Goal: Task Accomplishment & Management: Manage account settings

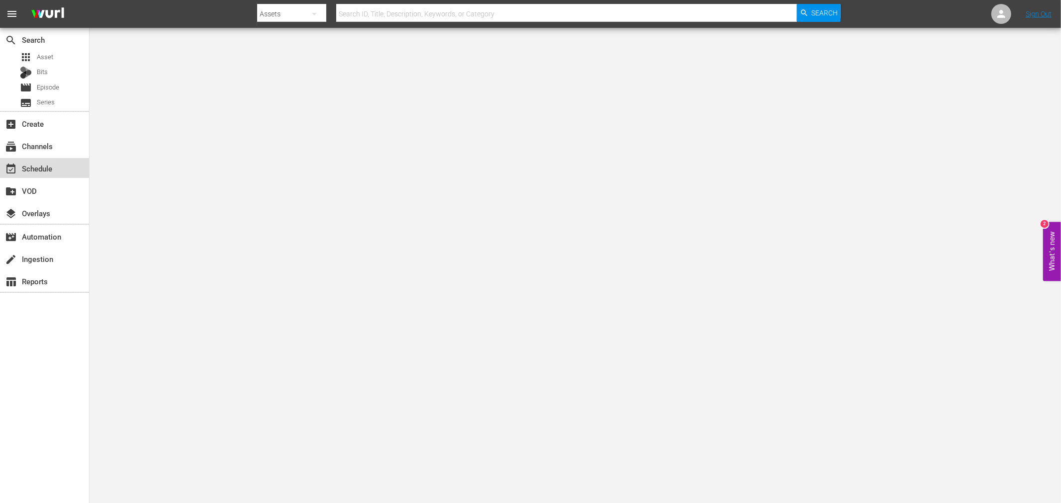
click at [48, 168] on div "event_available Schedule" at bounding box center [28, 167] width 56 height 9
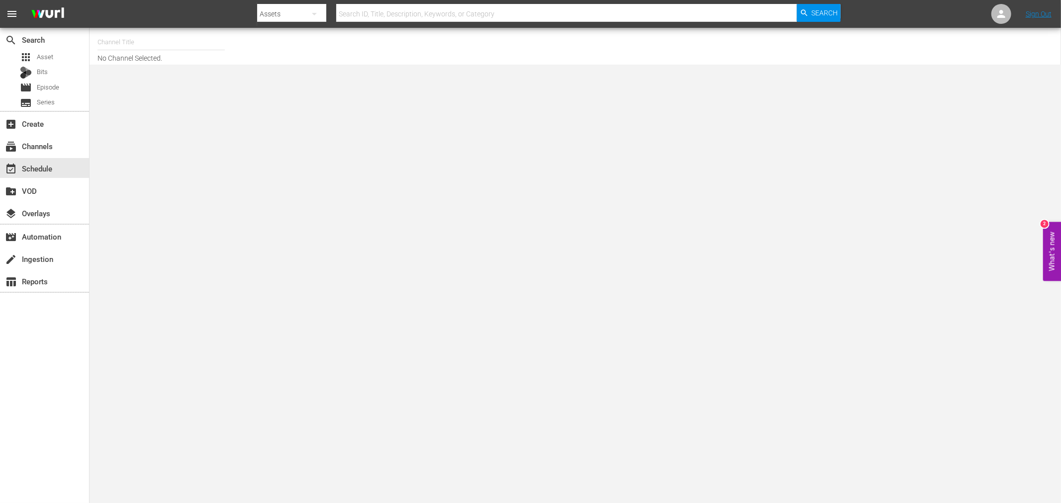
click at [121, 40] on input "text" at bounding box center [160, 42] width 127 height 24
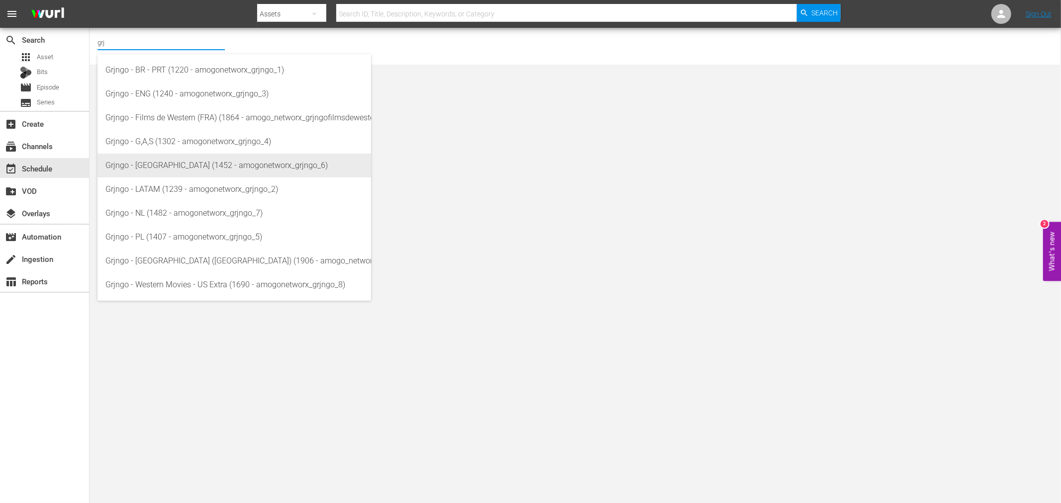
click at [257, 168] on div "Grjngo - [GEOGRAPHIC_DATA] (1452 - amogonetworx_grjngo_6)" at bounding box center [234, 166] width 258 height 24
type input "Grjngo - [GEOGRAPHIC_DATA] (1452 - amogonetworx_grjngo_6)"
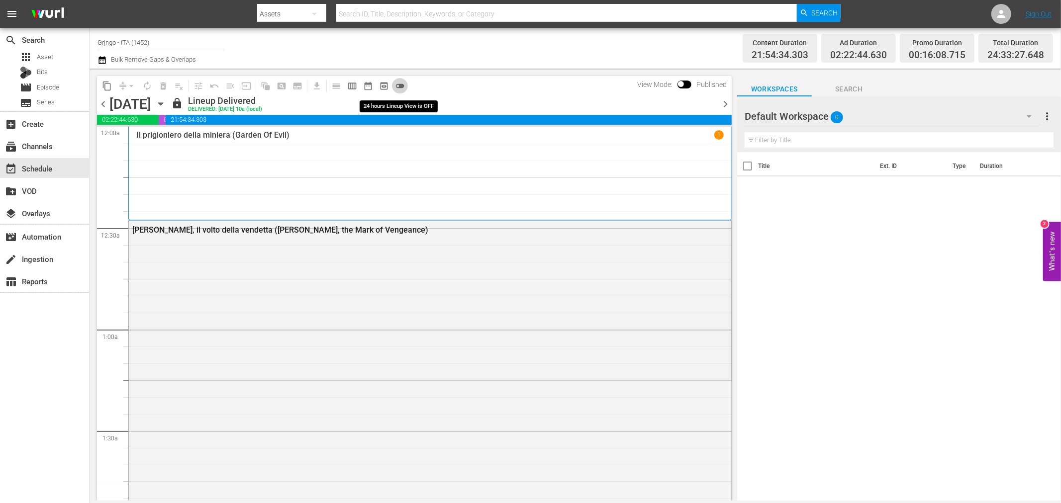
click at [398, 85] on span "toggle_off" at bounding box center [400, 86] width 10 height 10
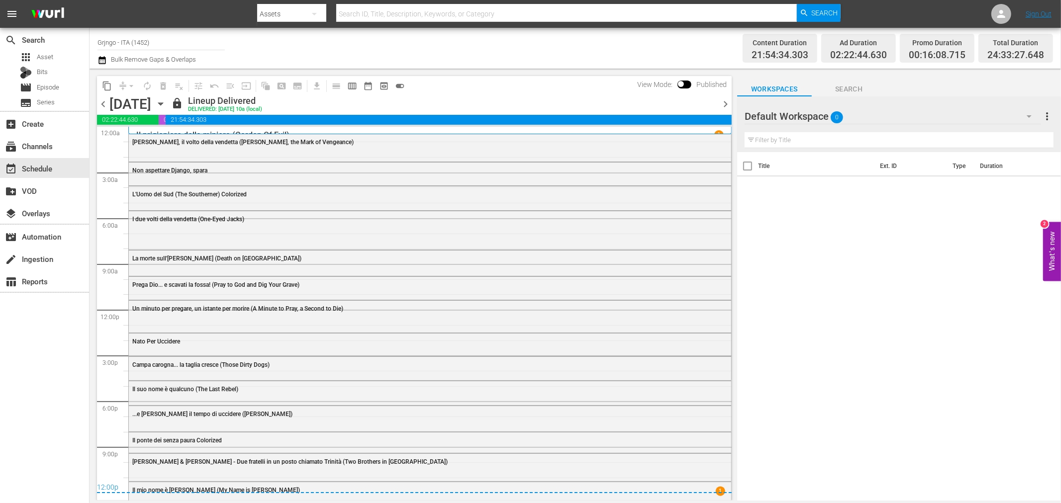
click at [719, 103] on span "chevron_right" at bounding box center [725, 104] width 12 height 12
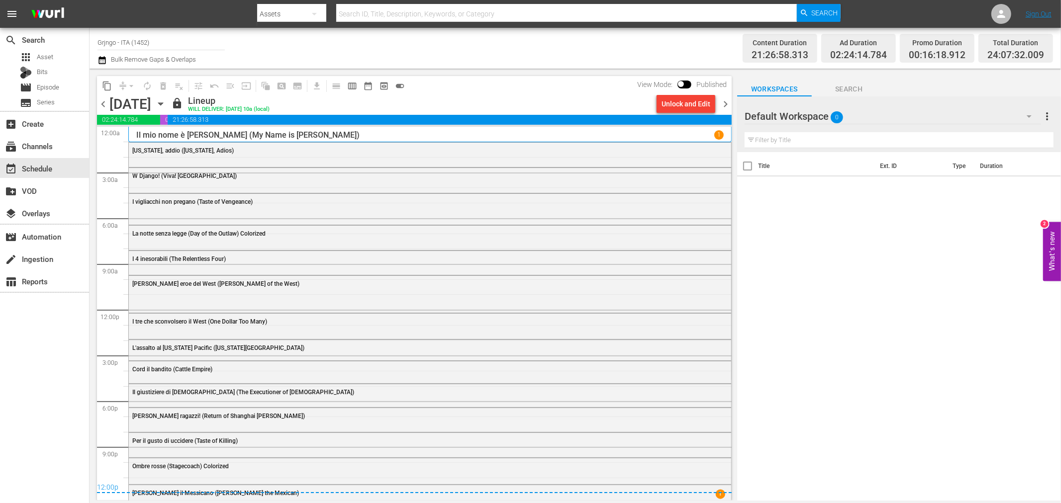
click at [166, 102] on icon "button" at bounding box center [160, 103] width 11 height 11
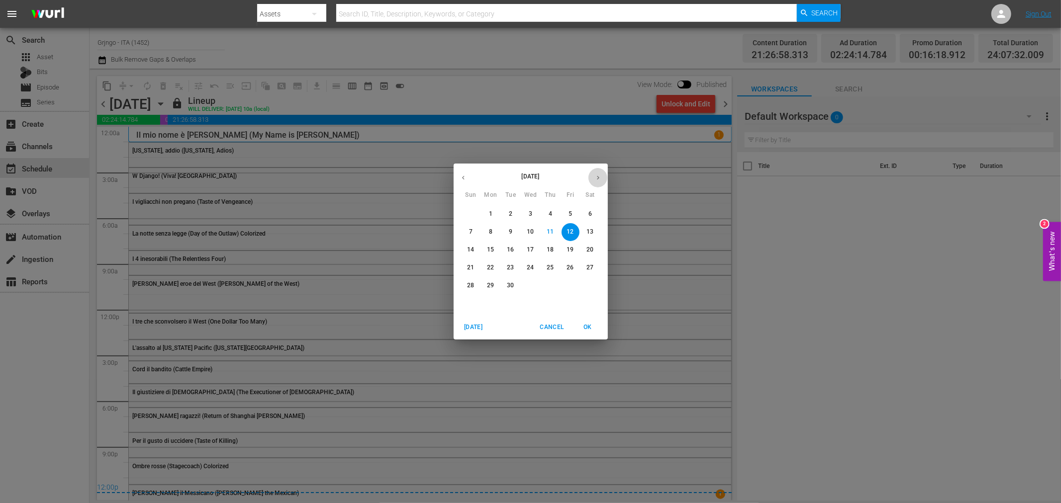
click at [597, 176] on icon "button" at bounding box center [597, 177] width 7 height 7
drag, startPoint x: 536, startPoint y: 101, endPoint x: 344, endPoint y: 73, distance: 194.0
click at [536, 101] on div "October 2025 Sun Mon Tue Wed Thu Fri Sat 28 29 30 1 2 3 4 5 6 7 8 9 10 11 12 13…" at bounding box center [530, 251] width 1061 height 503
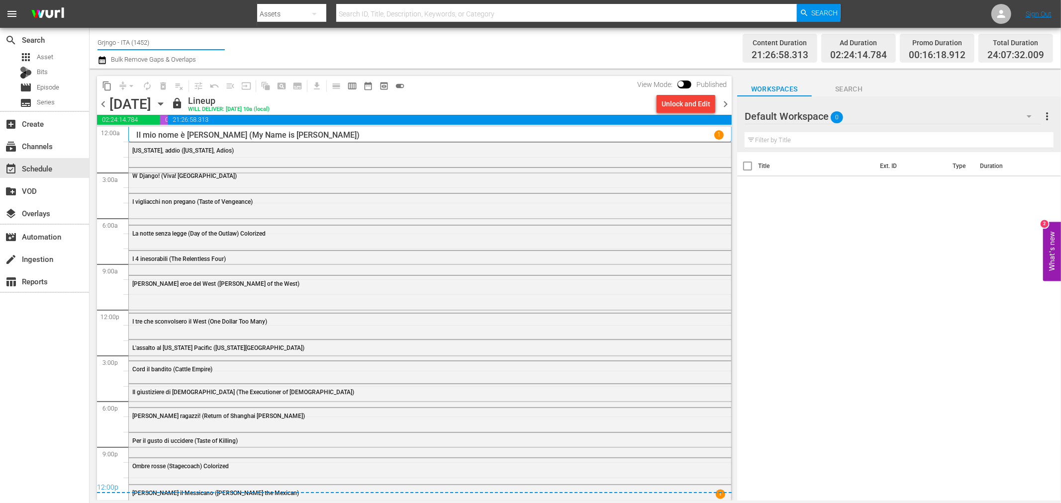
drag, startPoint x: 190, startPoint y: 40, endPoint x: 98, endPoint y: 38, distance: 92.0
click at [98, 38] on input "Grjngo - ITA (1452)" at bounding box center [160, 42] width 127 height 24
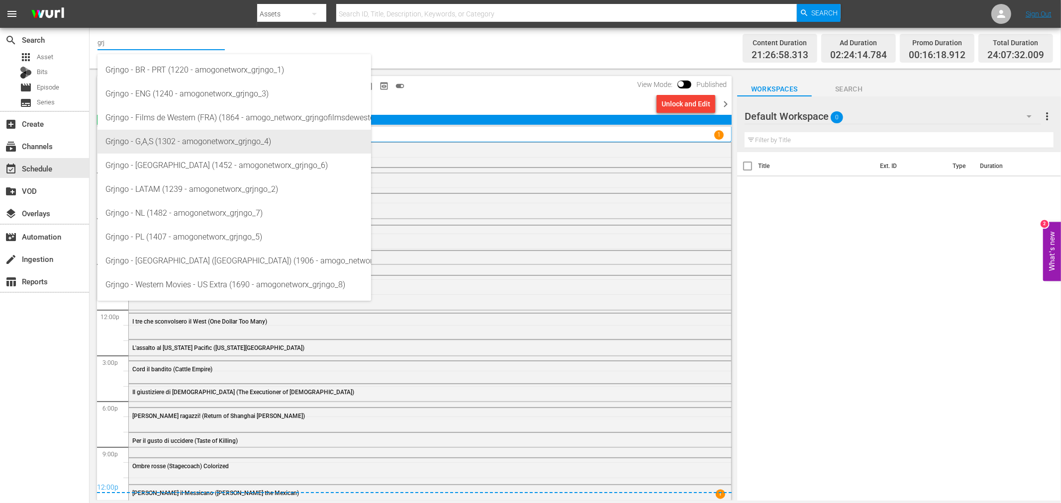
click at [184, 142] on div "Grjngo - G,A,S (1302 - amogonetworx_grjngo_4)" at bounding box center [234, 142] width 258 height 24
type input "Grjngo - G,A,S (1302 - amogonetworx_grjngo_4)"
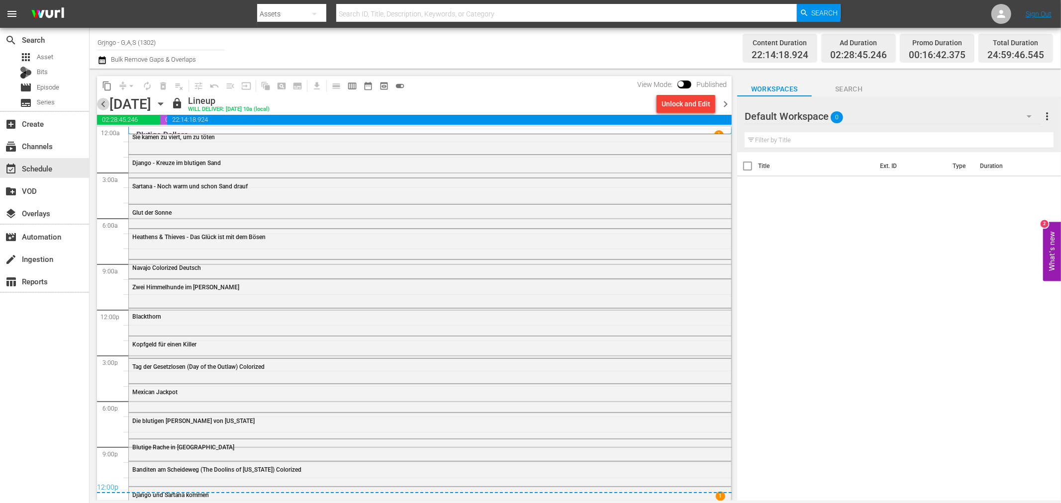
click at [101, 102] on span "chevron_left" at bounding box center [103, 104] width 12 height 12
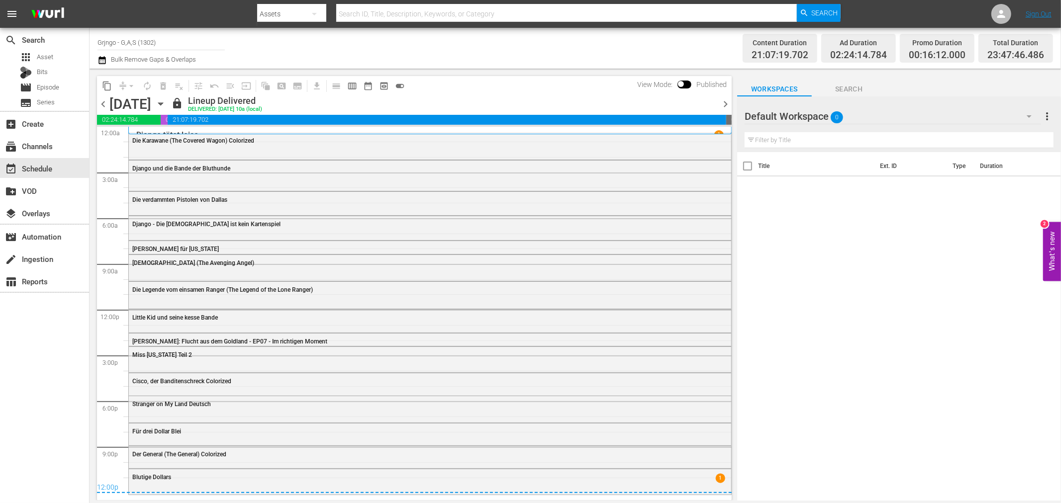
click at [722, 107] on span "chevron_right" at bounding box center [725, 104] width 12 height 12
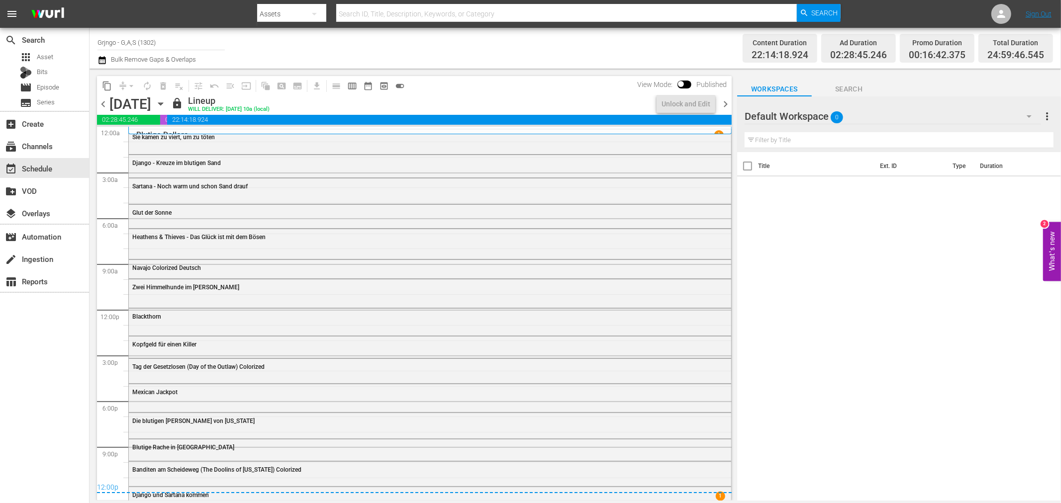
click at [101, 57] on icon "button" at bounding box center [101, 60] width 7 height 8
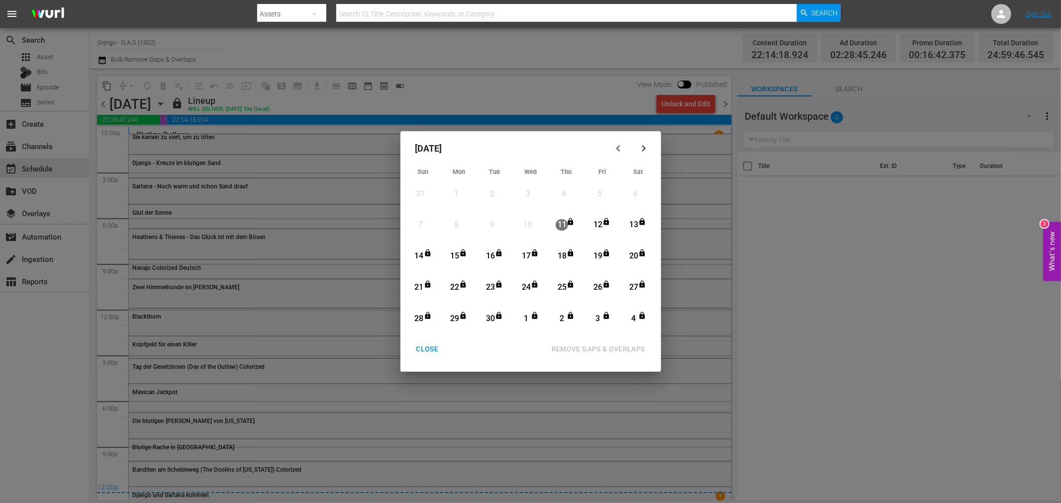
click at [595, 225] on div "12" at bounding box center [597, 224] width 12 height 11
click at [634, 316] on div "4" at bounding box center [633, 318] width 12 height 11
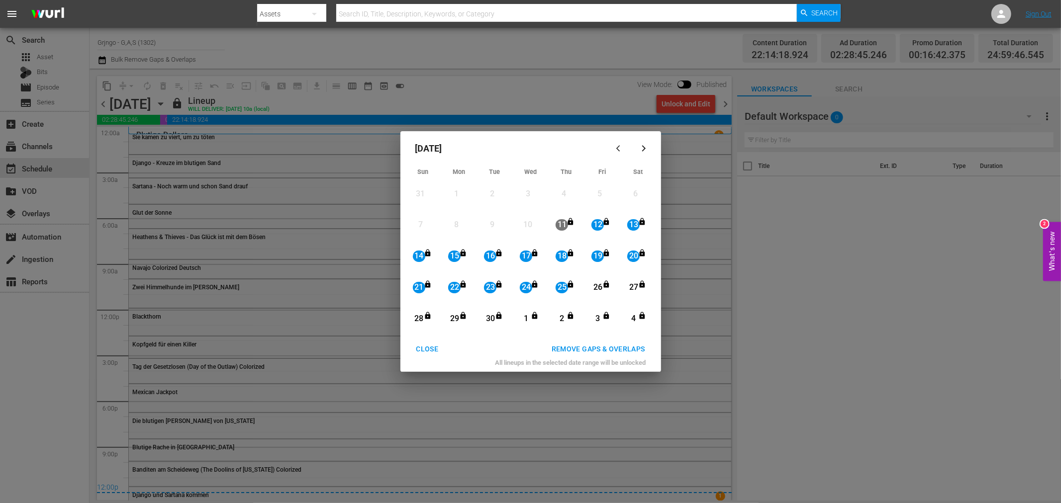
click at [594, 343] on div "REMOVE GAPS & OVERLAPS" at bounding box center [597, 349] width 109 height 12
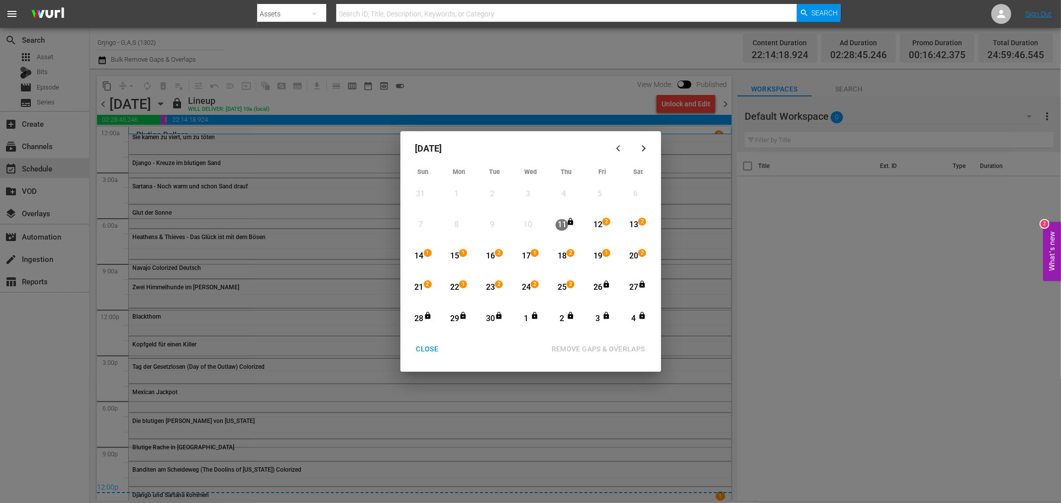
click at [563, 286] on div "25" at bounding box center [561, 287] width 12 height 11
click at [643, 148] on icon "button" at bounding box center [643, 148] width 7 height 7
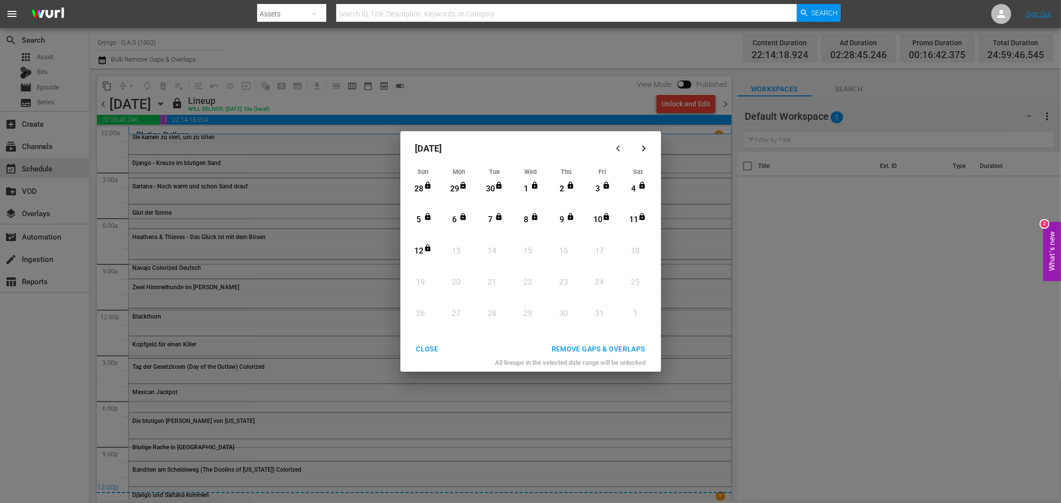
click at [426, 249] on icon "Month View" at bounding box center [427, 248] width 5 height 7
click at [589, 350] on div "REMOVE GAPS & OVERLAPS" at bounding box center [597, 349] width 109 height 12
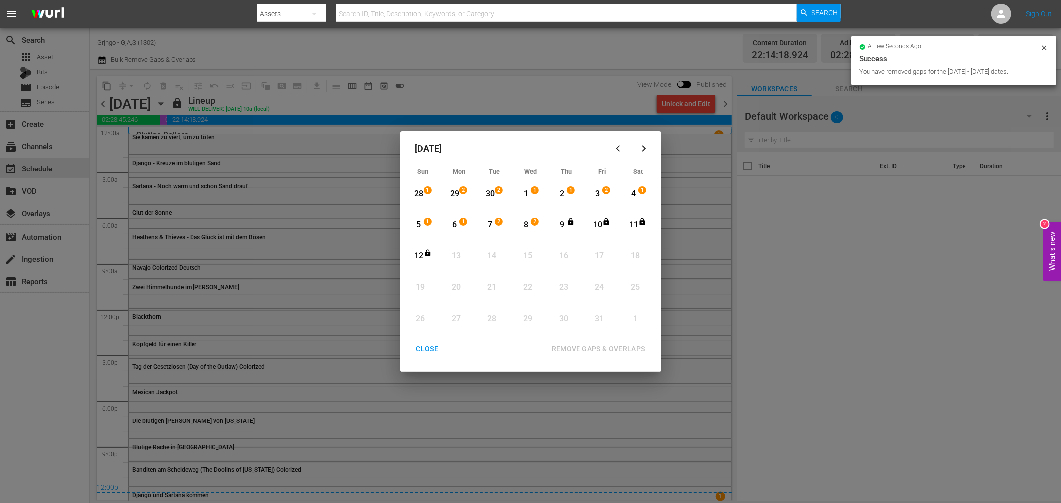
click at [523, 225] on div "8" at bounding box center [526, 224] width 12 height 11
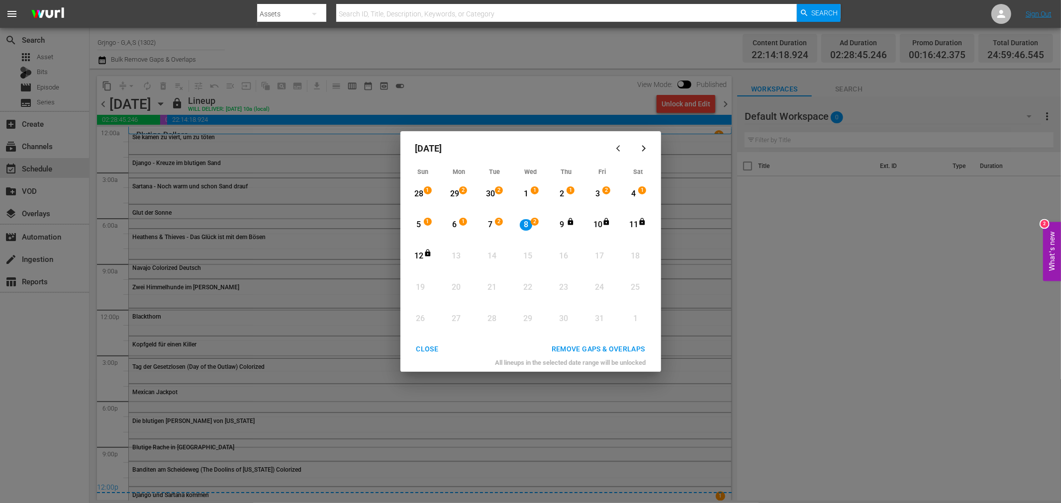
click at [429, 253] on icon "Month View" at bounding box center [427, 253] width 5 height 7
click at [583, 343] on div "REMOVE GAPS & OVERLAPS" at bounding box center [597, 349] width 109 height 12
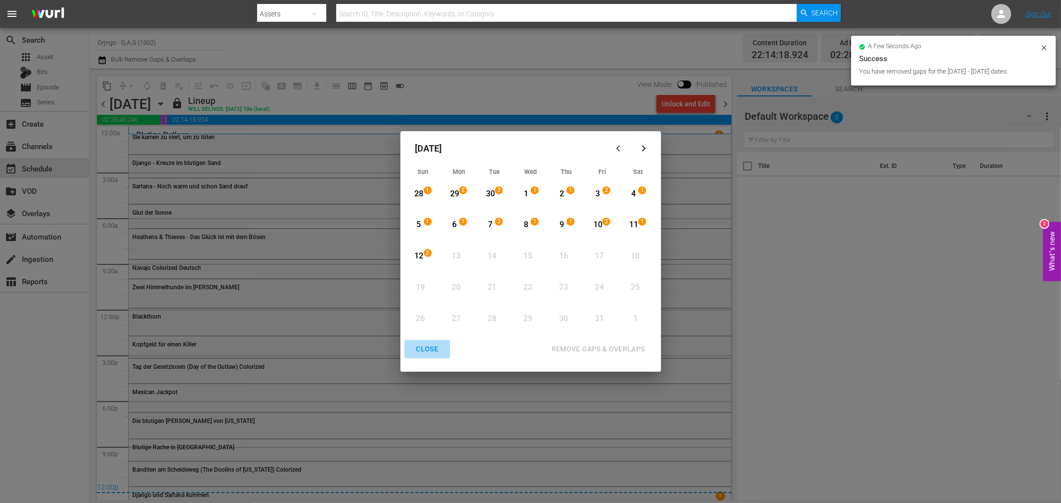
click at [433, 352] on div "CLOSE" at bounding box center [427, 349] width 38 height 12
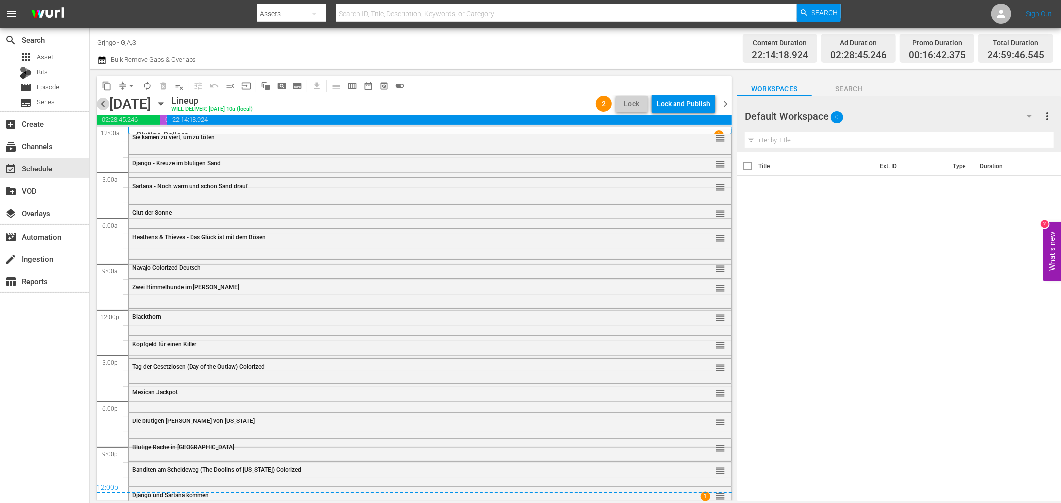
click at [102, 102] on span "chevron_left" at bounding box center [103, 104] width 12 height 12
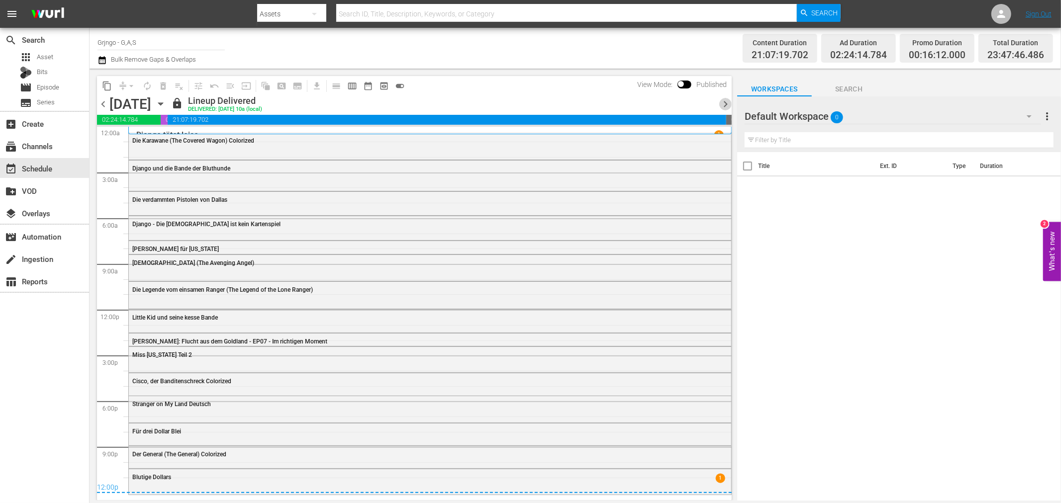
click at [724, 99] on span "chevron_right" at bounding box center [725, 104] width 12 height 12
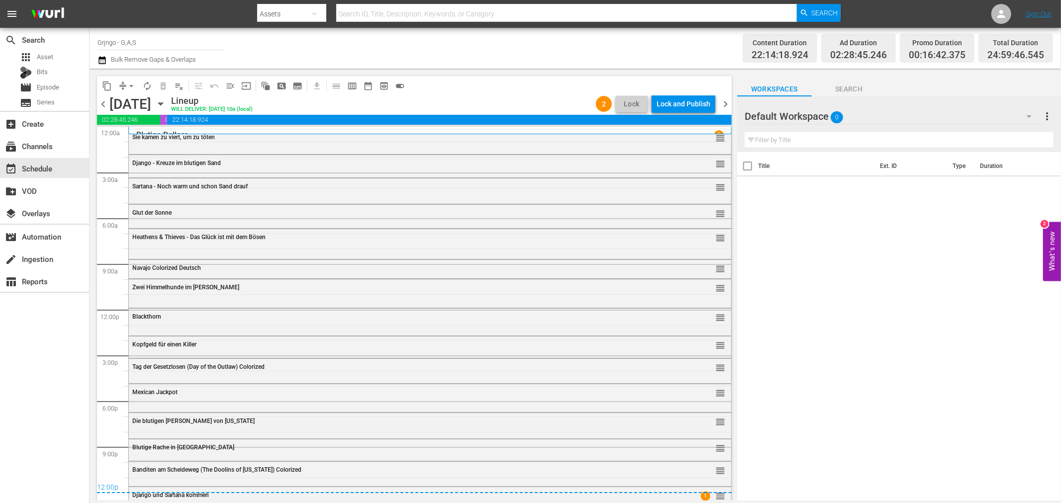
click at [665, 105] on div "Lock and Publish" at bounding box center [683, 104] width 54 height 18
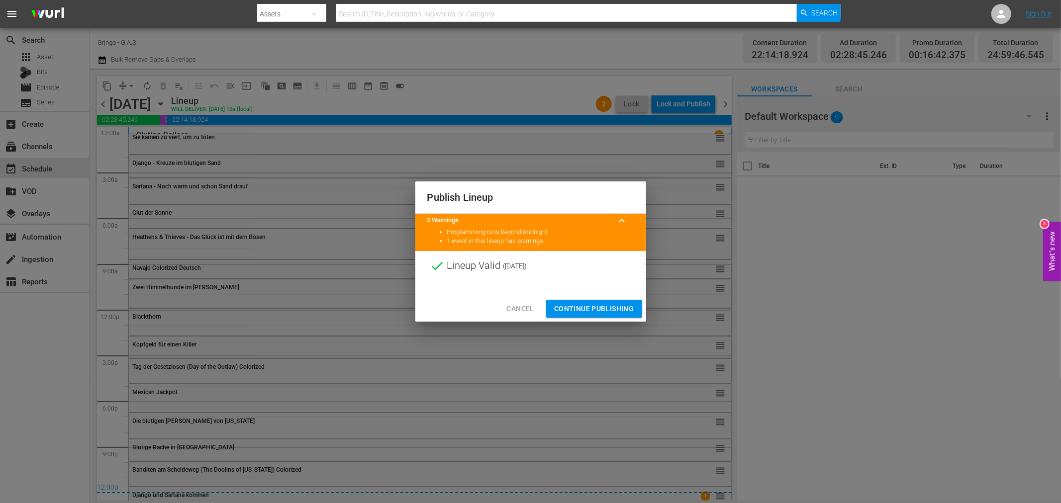
click at [588, 289] on div at bounding box center [530, 288] width 231 height 15
click at [628, 301] on button "Continue Publishing" at bounding box center [594, 309] width 96 height 18
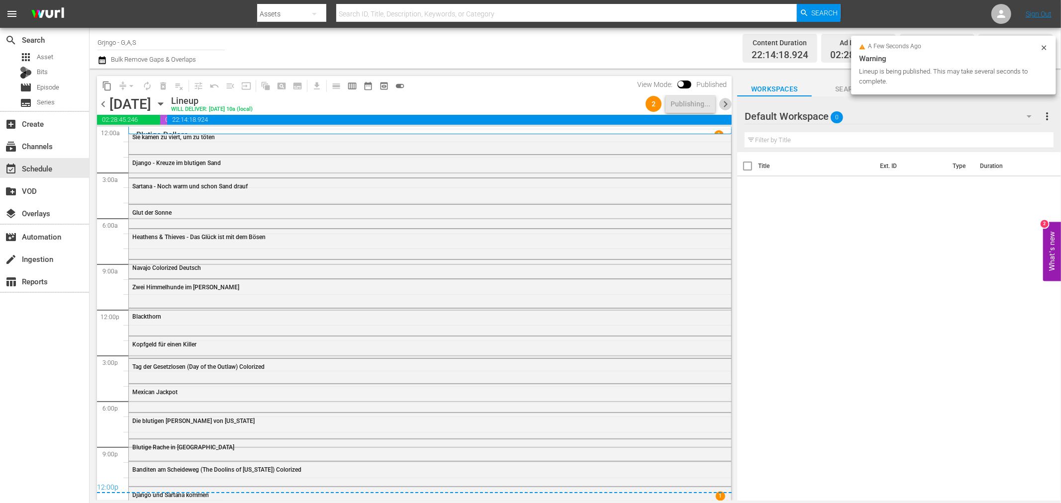
click at [728, 106] on span "chevron_right" at bounding box center [725, 104] width 12 height 12
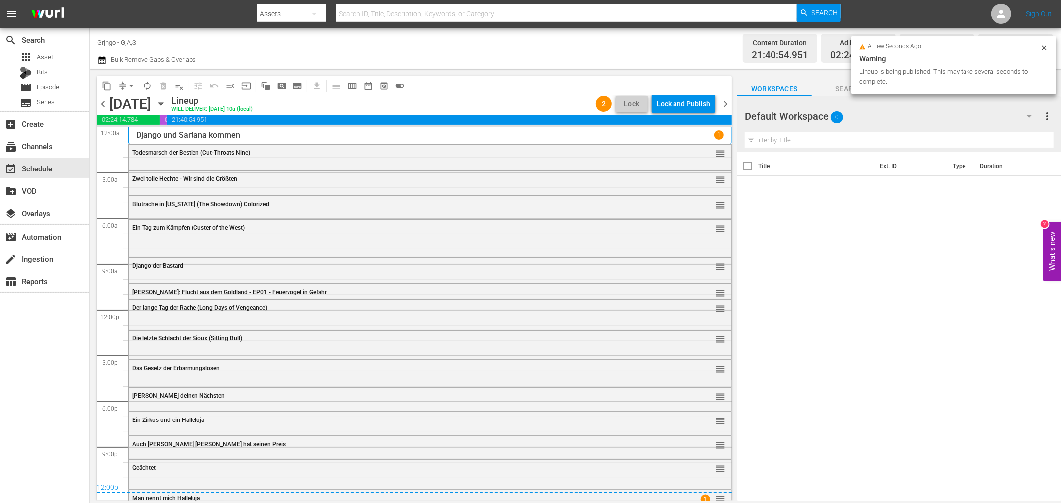
click at [676, 105] on div "Lock and Publish" at bounding box center [683, 104] width 54 height 18
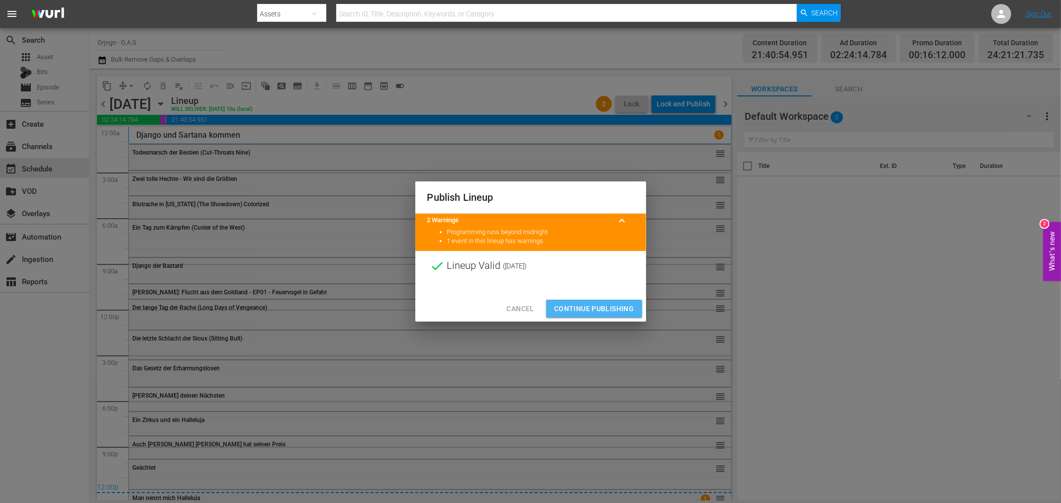
click at [596, 303] on span "Continue Publishing" at bounding box center [594, 309] width 80 height 12
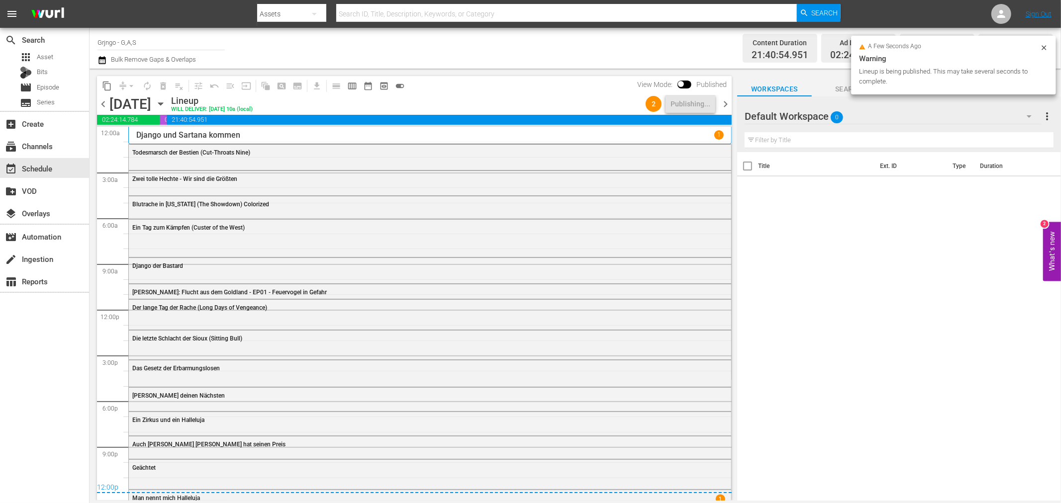
click at [726, 102] on span "chevron_right" at bounding box center [725, 104] width 12 height 12
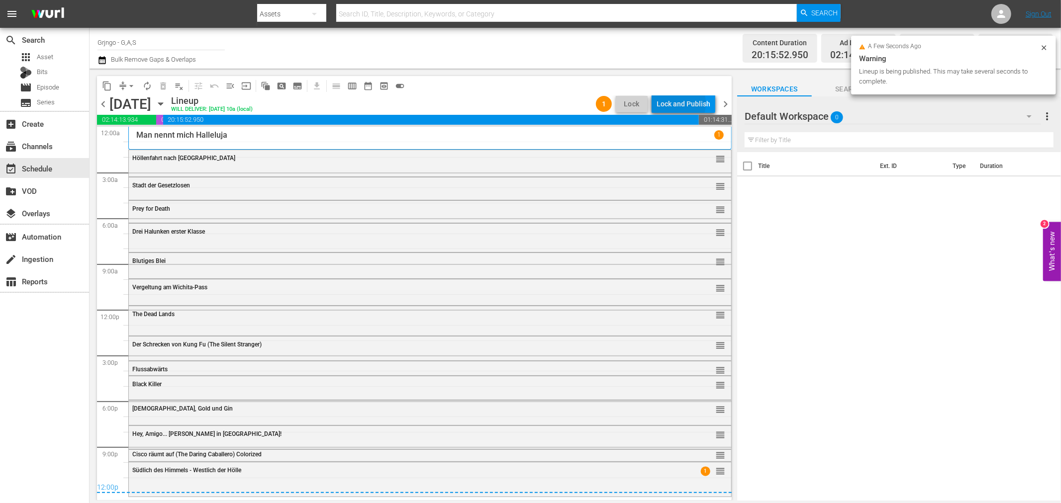
click at [674, 103] on div "Lock and Publish" at bounding box center [683, 104] width 54 height 18
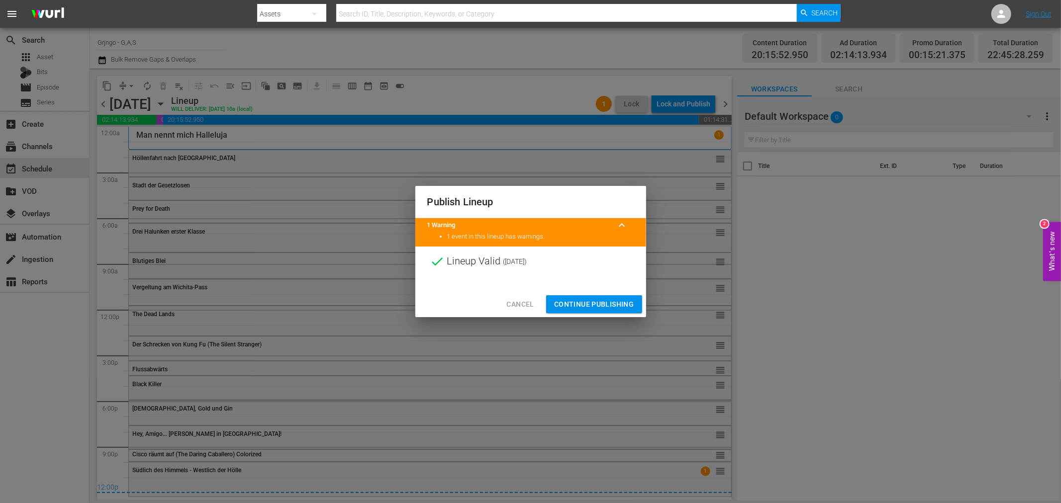
click at [600, 299] on span "Continue Publishing" at bounding box center [594, 304] width 80 height 12
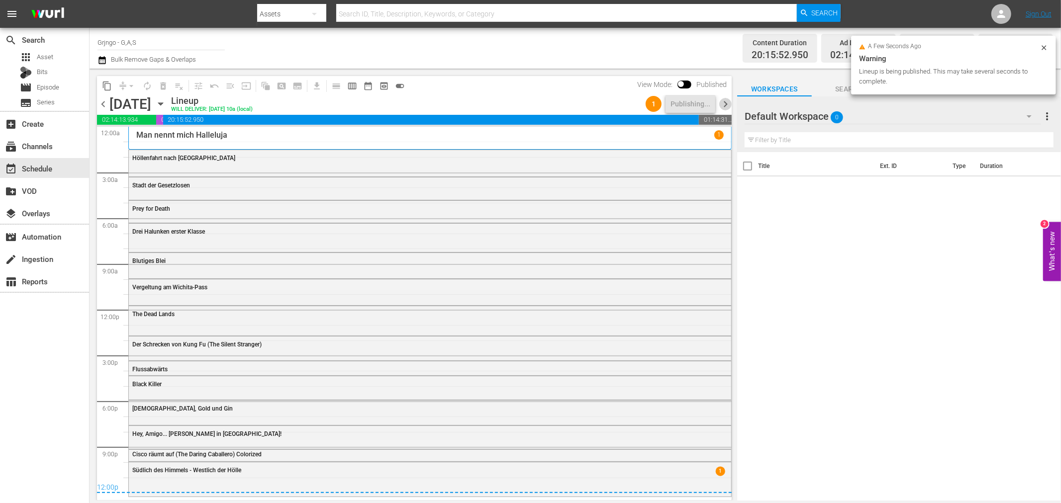
click at [724, 102] on span "chevron_right" at bounding box center [725, 104] width 12 height 12
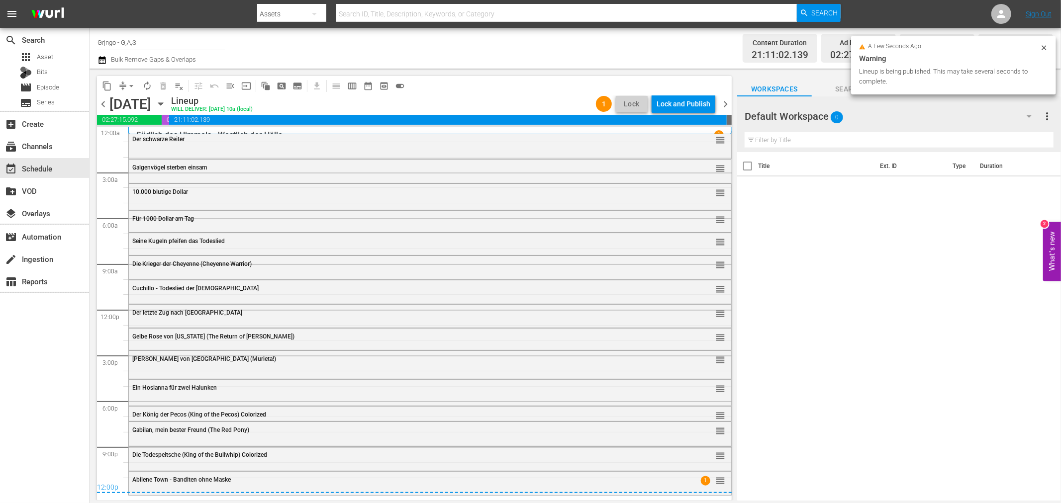
click at [679, 104] on div "Lock and Publish" at bounding box center [683, 104] width 54 height 18
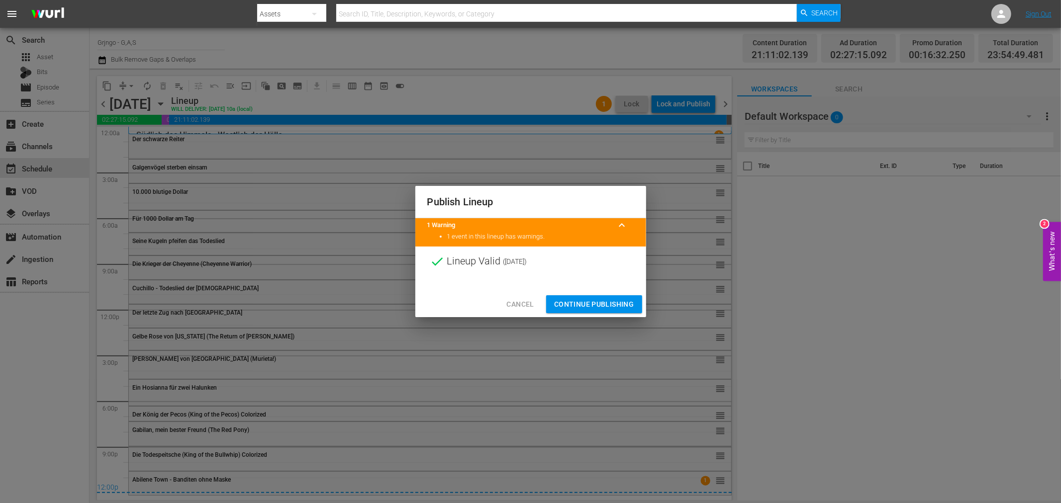
click at [605, 299] on span "Continue Publishing" at bounding box center [594, 304] width 80 height 12
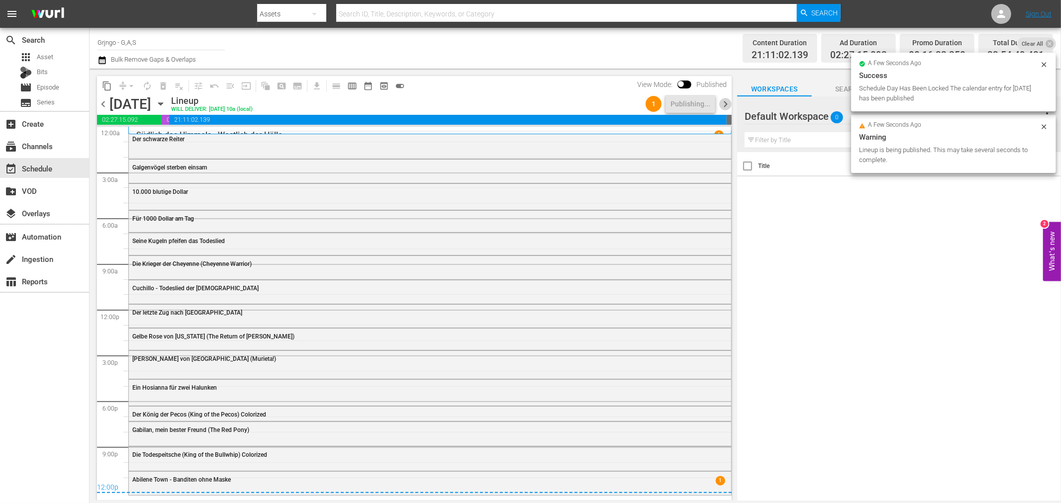
click at [722, 100] on span "chevron_right" at bounding box center [725, 104] width 12 height 12
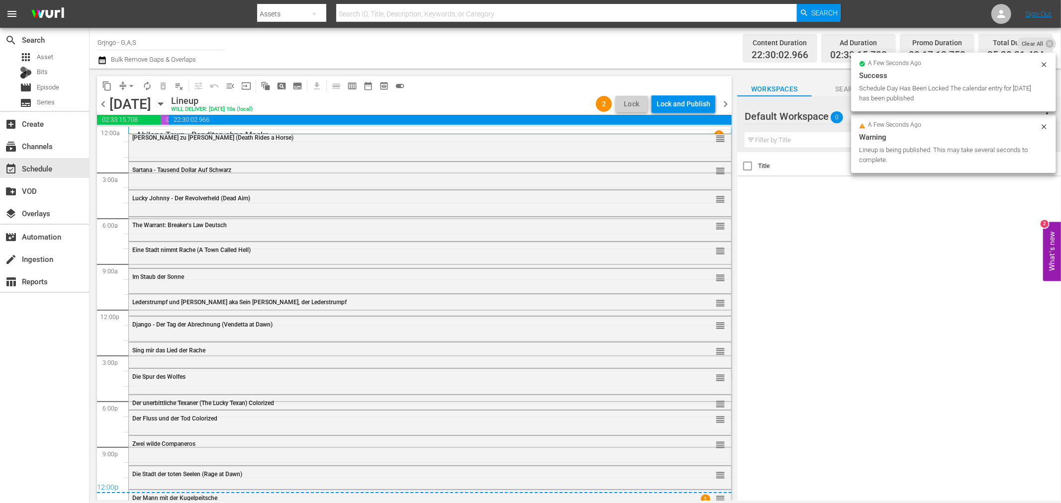
click at [687, 106] on div "Lock and Publish" at bounding box center [683, 104] width 54 height 18
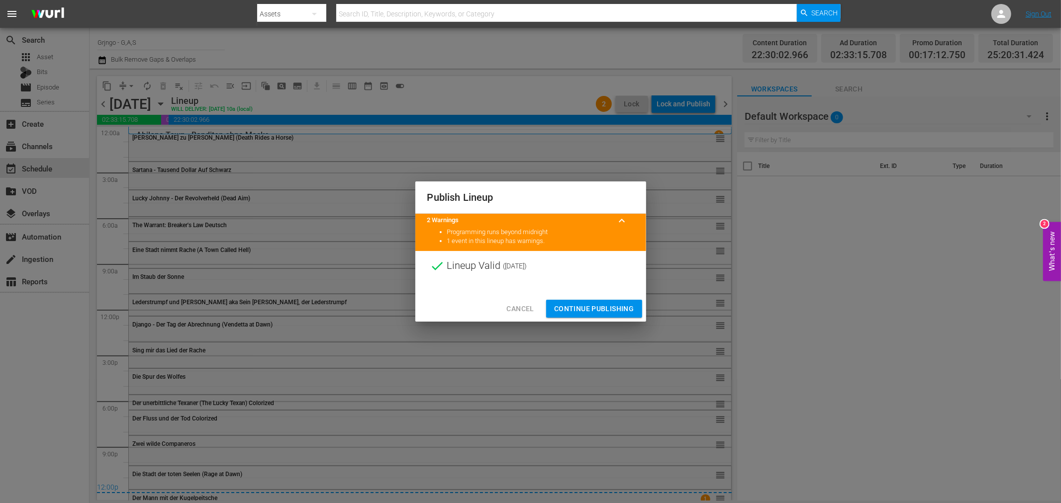
click at [613, 309] on span "Continue Publishing" at bounding box center [594, 309] width 80 height 12
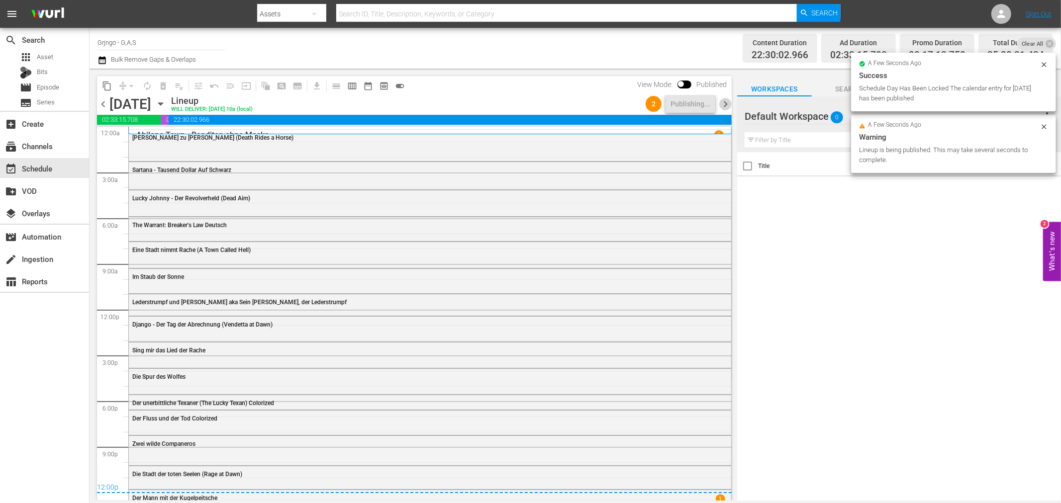
click at [722, 105] on span "chevron_right" at bounding box center [725, 104] width 12 height 12
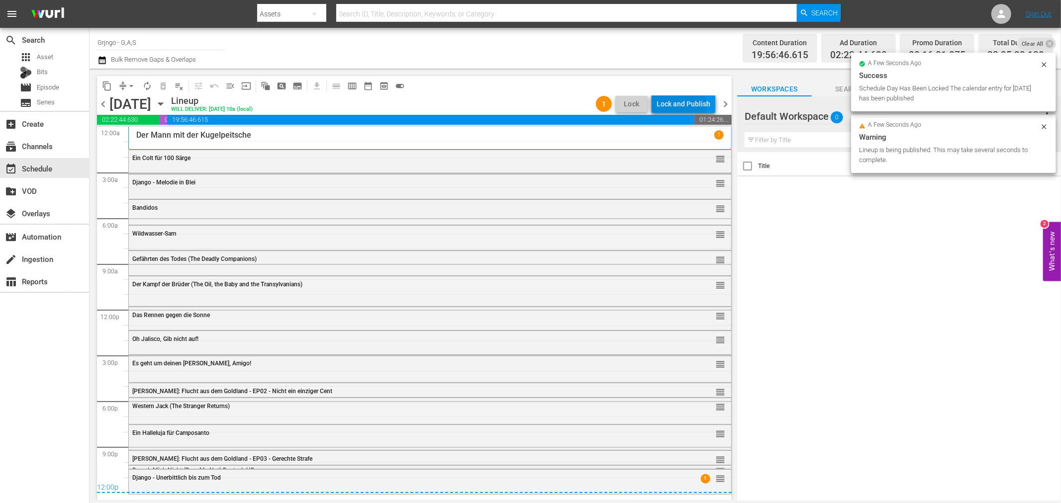
click at [679, 105] on div "Lock and Publish" at bounding box center [683, 104] width 54 height 18
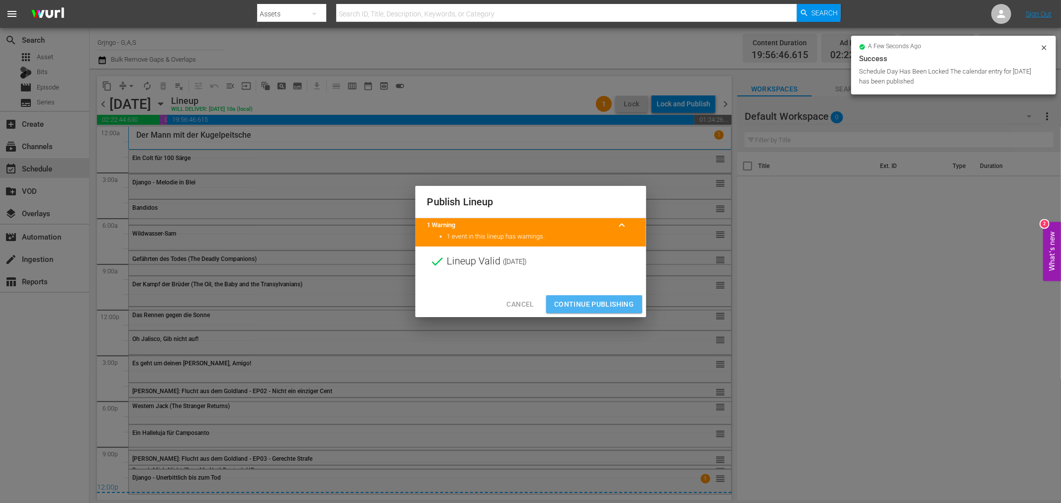
click at [591, 302] on span "Continue Publishing" at bounding box center [594, 304] width 80 height 12
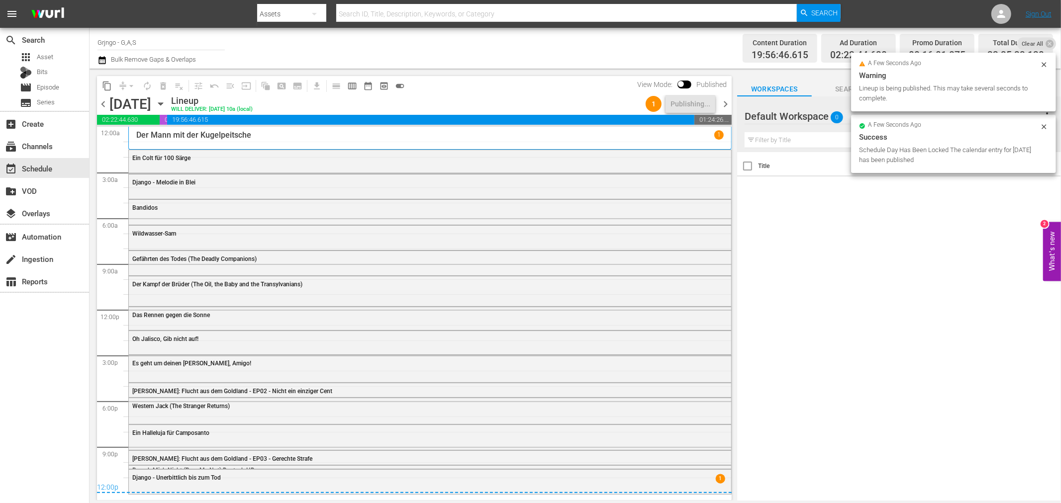
click at [727, 99] on span "chevron_right" at bounding box center [725, 104] width 12 height 12
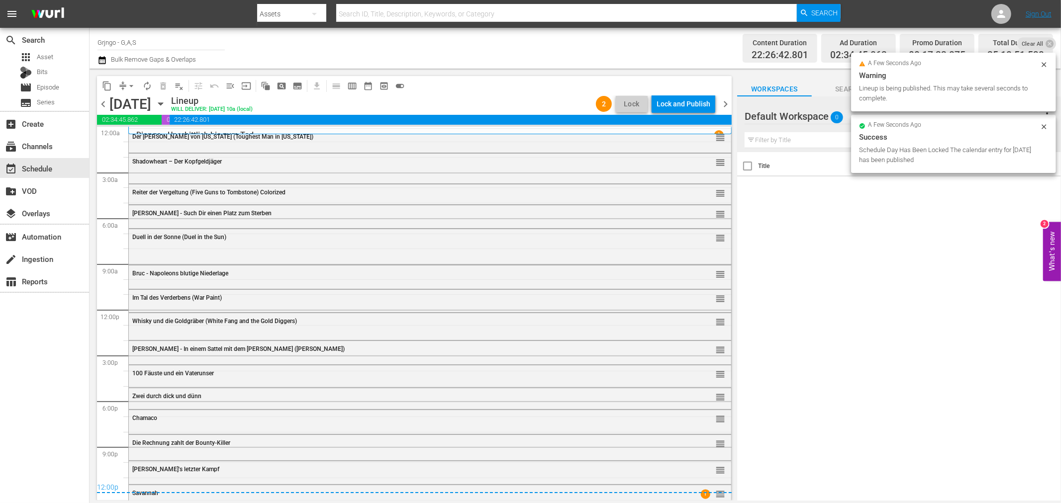
click at [675, 100] on div "Lock and Publish" at bounding box center [683, 104] width 54 height 18
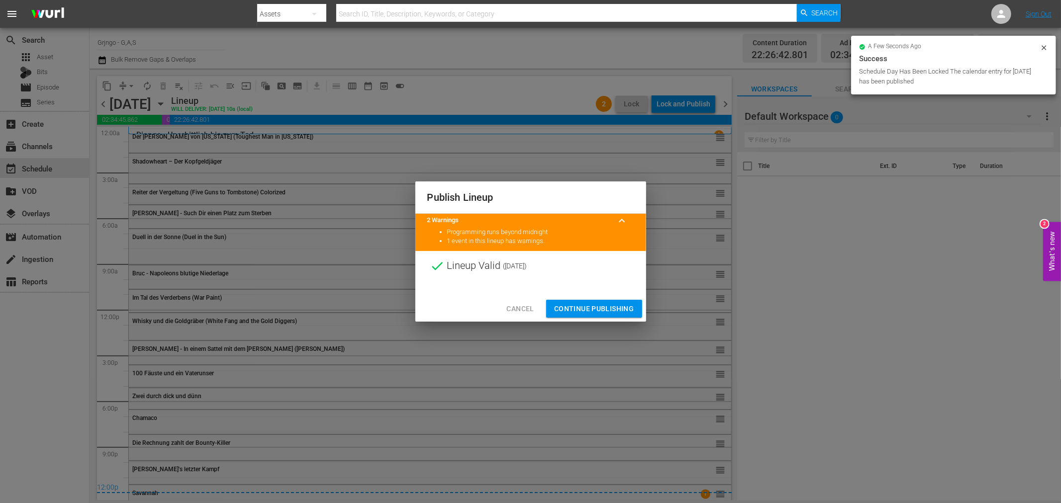
click at [592, 307] on span "Continue Publishing" at bounding box center [594, 309] width 80 height 12
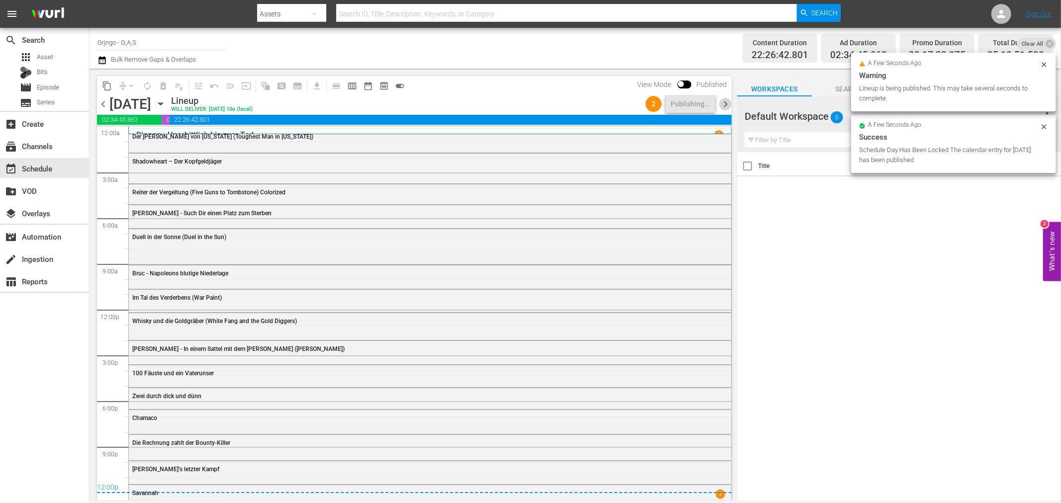
click at [725, 100] on span "chevron_right" at bounding box center [725, 104] width 12 height 12
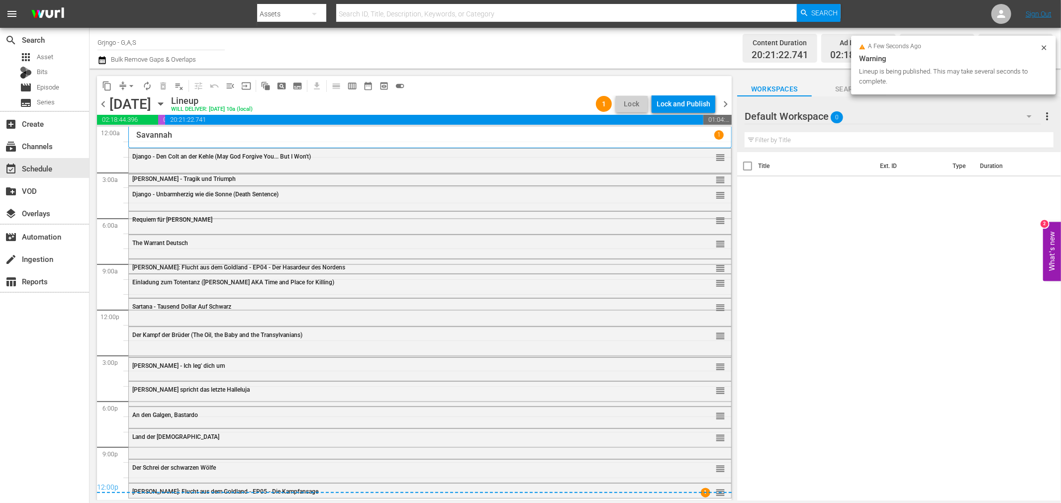
click at [671, 100] on div "Lock and Publish" at bounding box center [683, 104] width 54 height 18
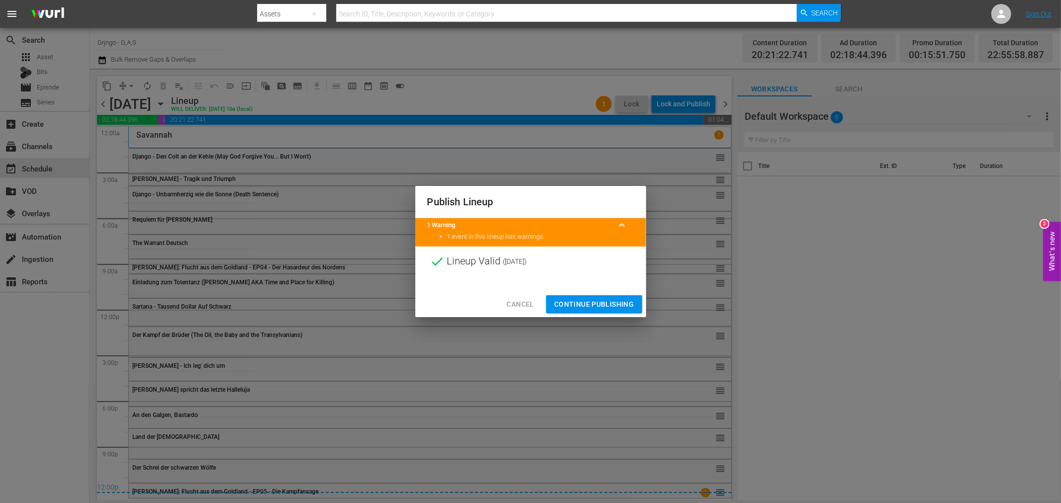
click at [596, 306] on span "Continue Publishing" at bounding box center [594, 304] width 80 height 12
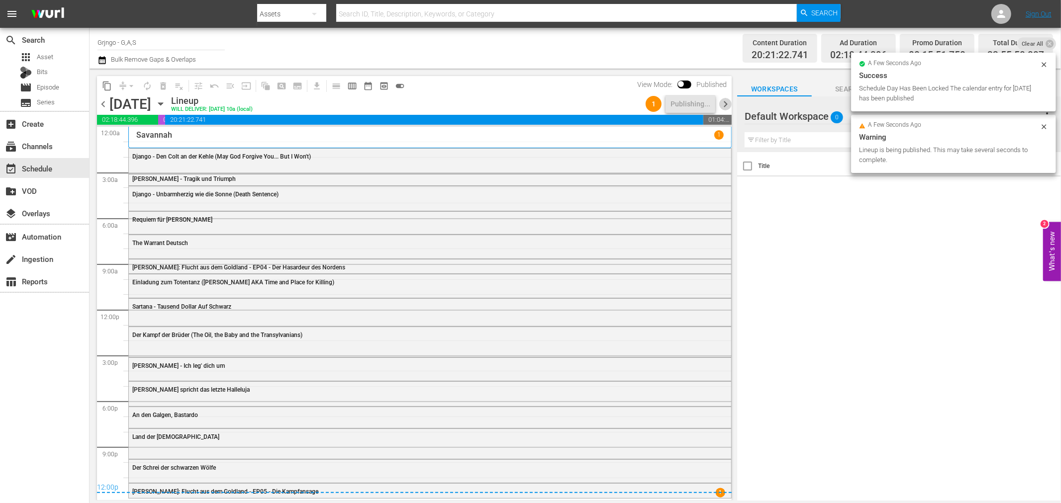
click at [722, 106] on span "chevron_right" at bounding box center [725, 104] width 12 height 12
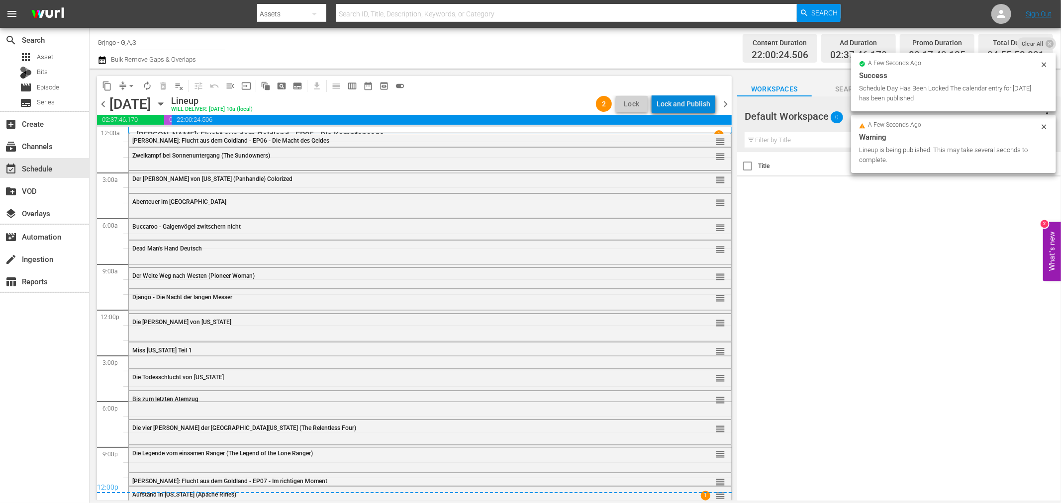
click at [693, 108] on div "Lock and Publish" at bounding box center [683, 104] width 54 height 18
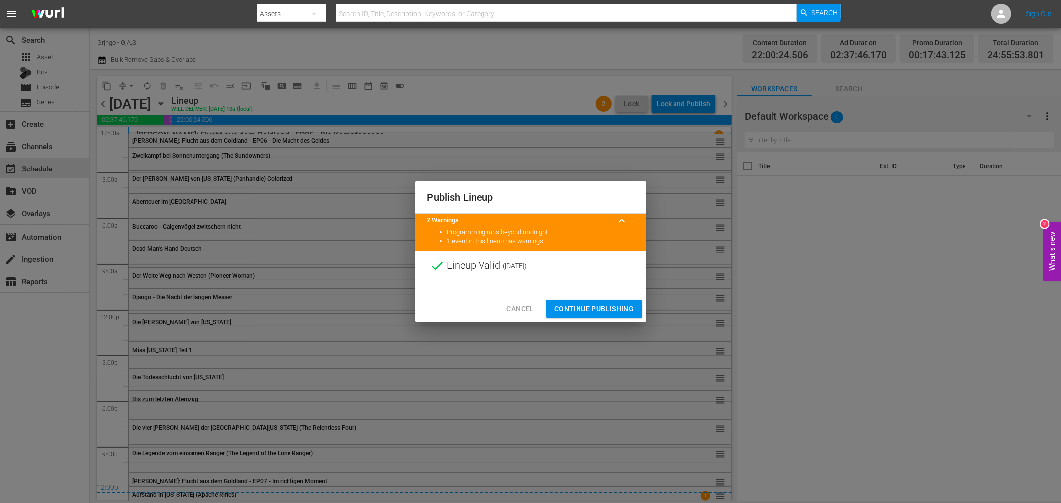
click at [618, 314] on span "Continue Publishing" at bounding box center [594, 309] width 80 height 12
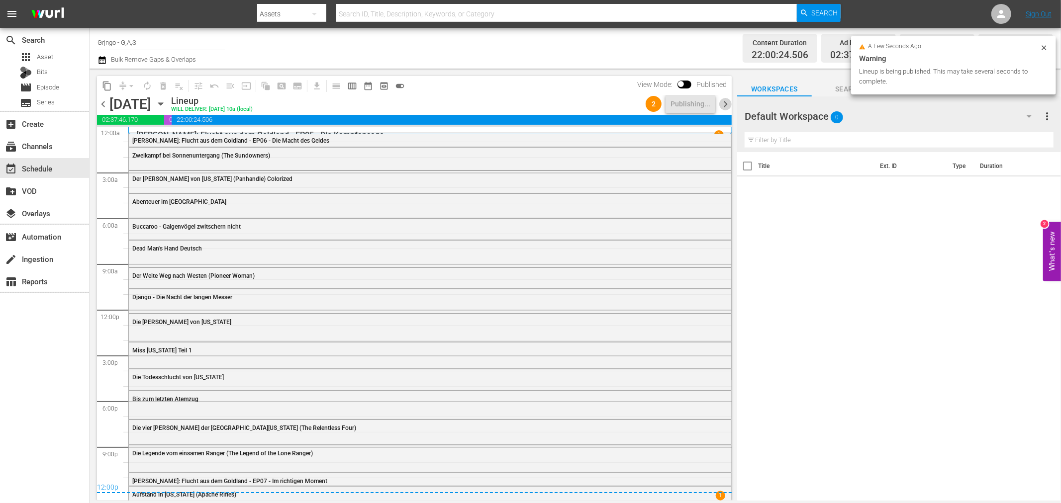
click at [730, 103] on span "chevron_right" at bounding box center [725, 104] width 12 height 12
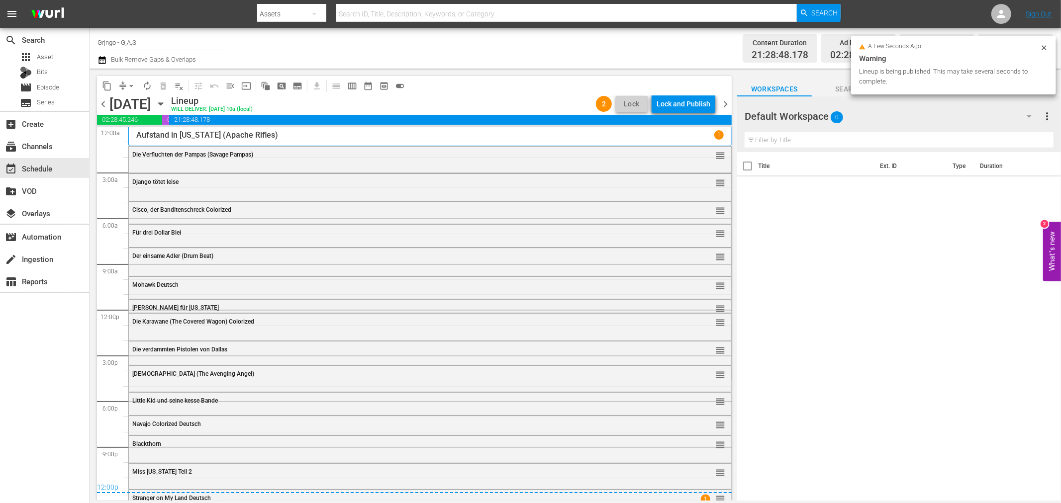
click at [685, 105] on div "Lock and Publish" at bounding box center [683, 104] width 54 height 18
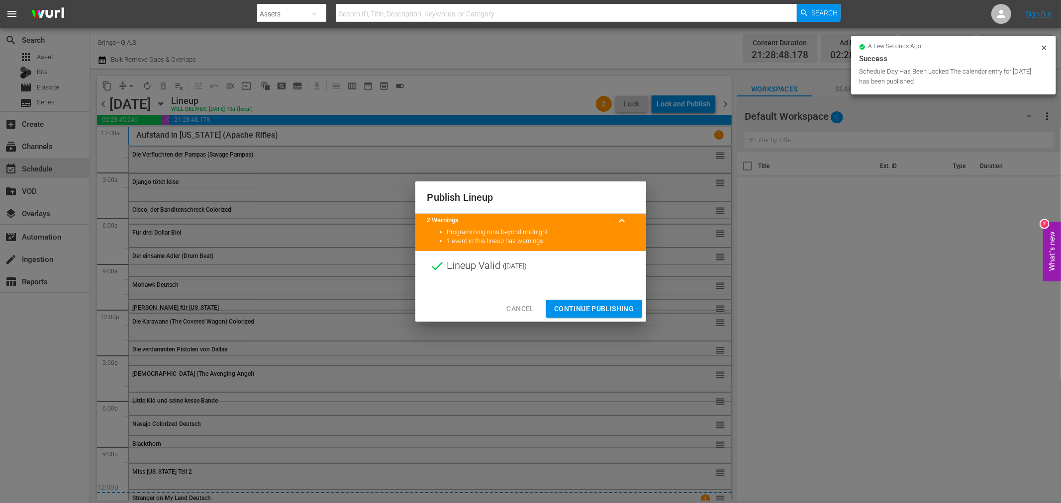
click at [614, 300] on button "Continue Publishing" at bounding box center [594, 309] width 96 height 18
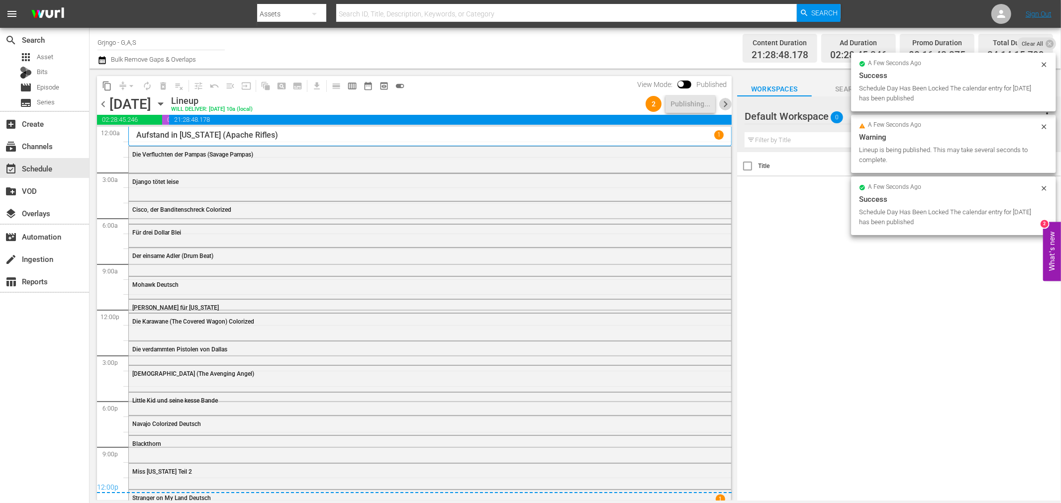
click at [722, 106] on span "chevron_right" at bounding box center [725, 104] width 12 height 12
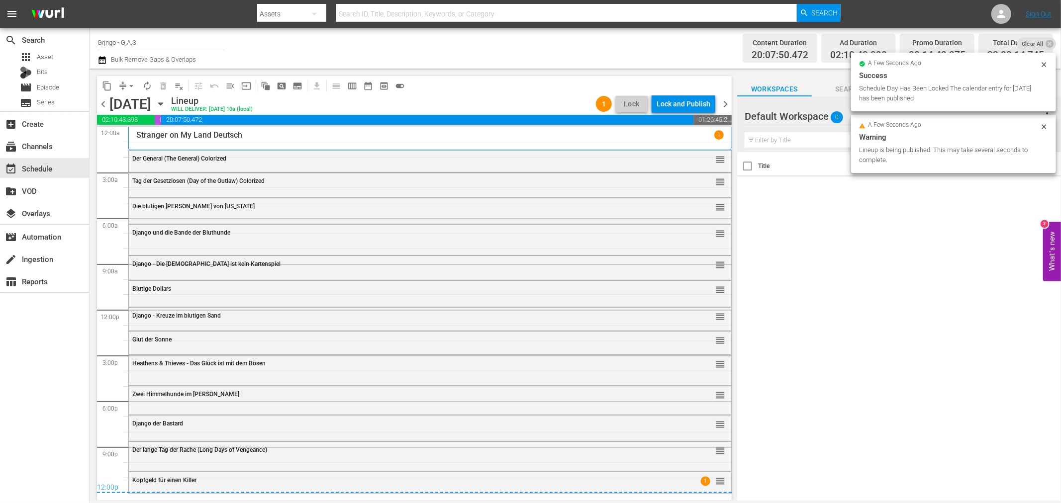
click at [688, 105] on div "Lock and Publish" at bounding box center [683, 104] width 54 height 18
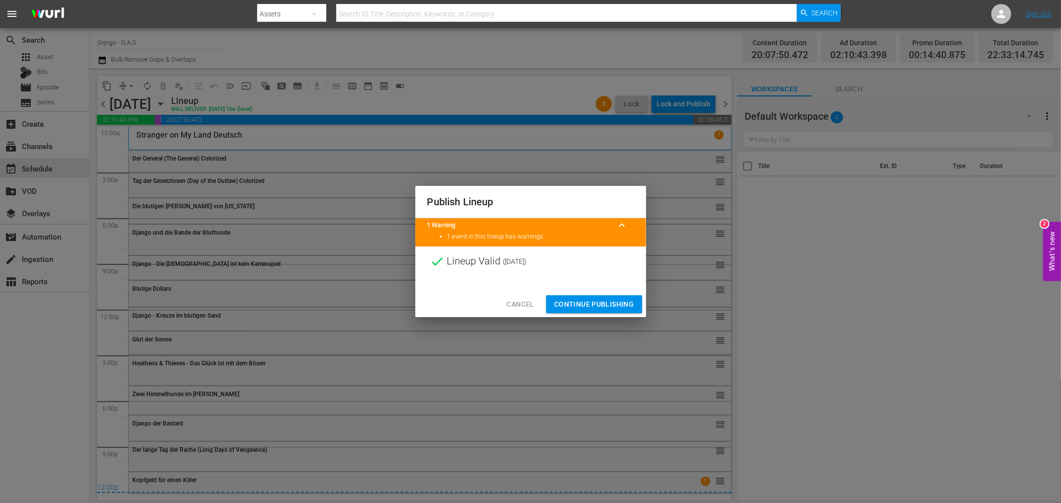
click at [585, 301] on span "Continue Publishing" at bounding box center [594, 304] width 80 height 12
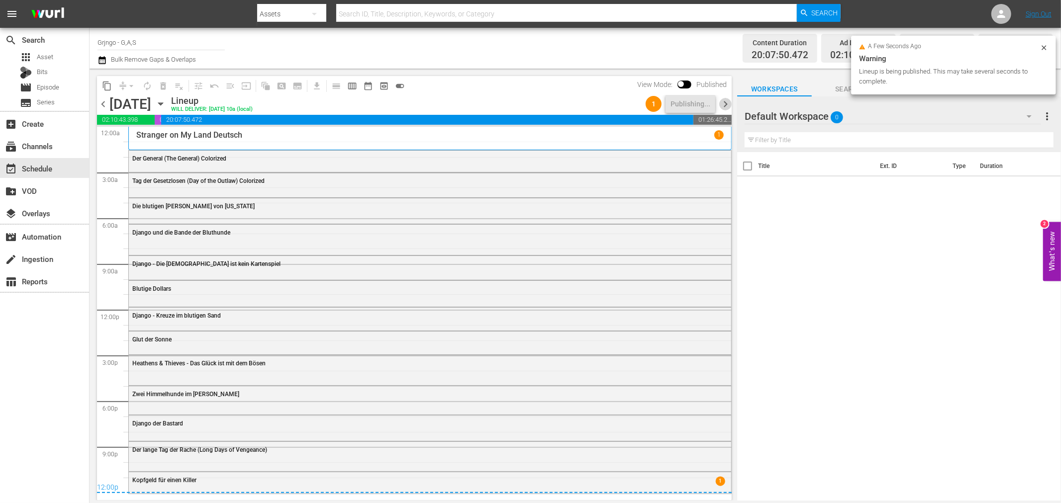
click at [726, 100] on span "chevron_right" at bounding box center [725, 104] width 12 height 12
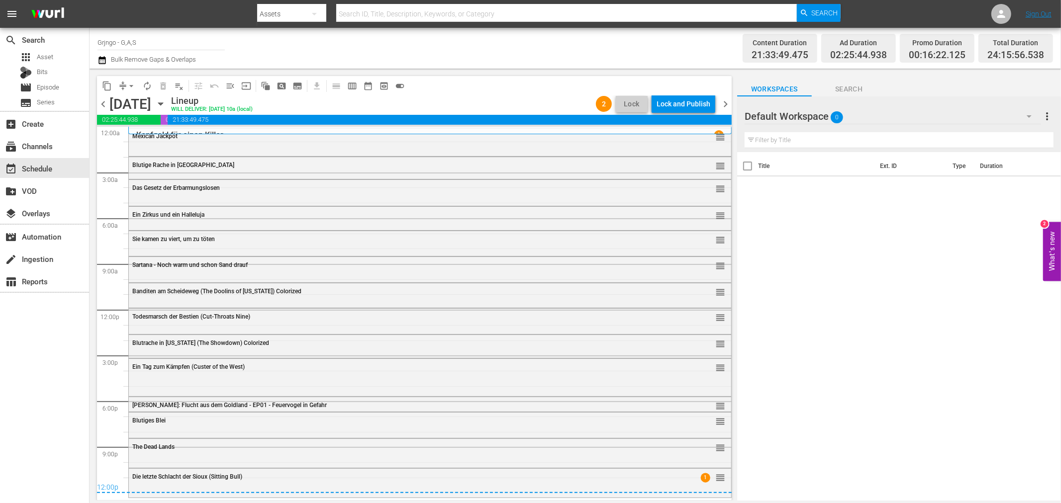
click at [682, 103] on div "Lock and Publish" at bounding box center [683, 104] width 54 height 18
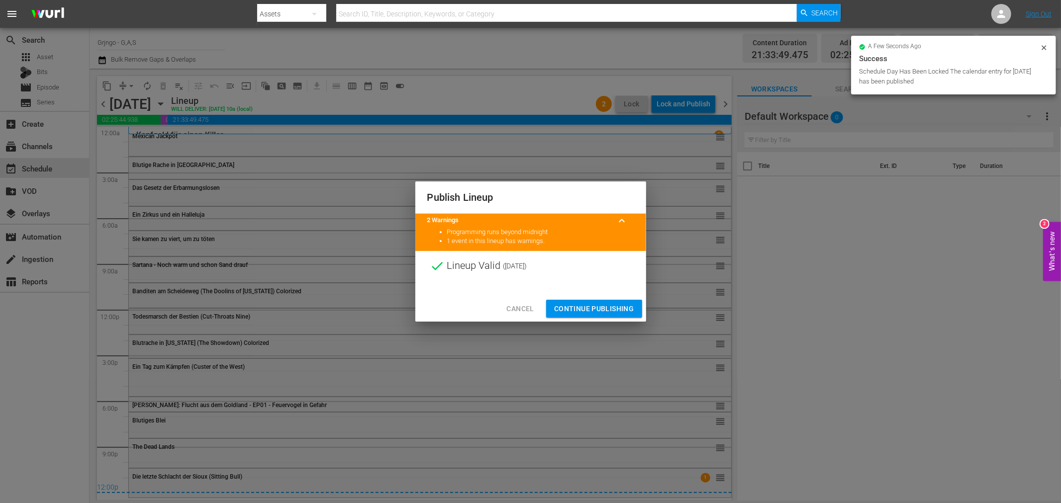
click at [579, 307] on span "Continue Publishing" at bounding box center [594, 309] width 80 height 12
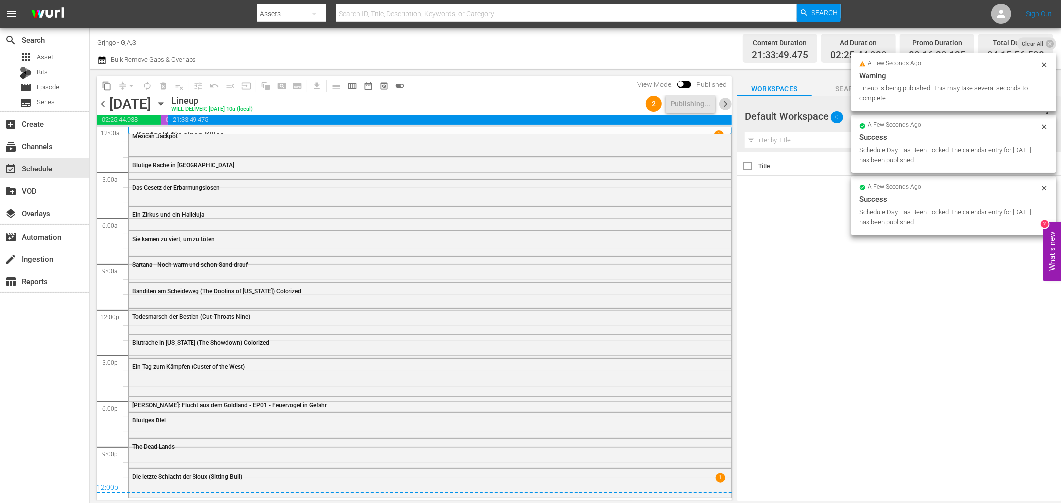
click at [723, 102] on span "chevron_right" at bounding box center [725, 104] width 12 height 12
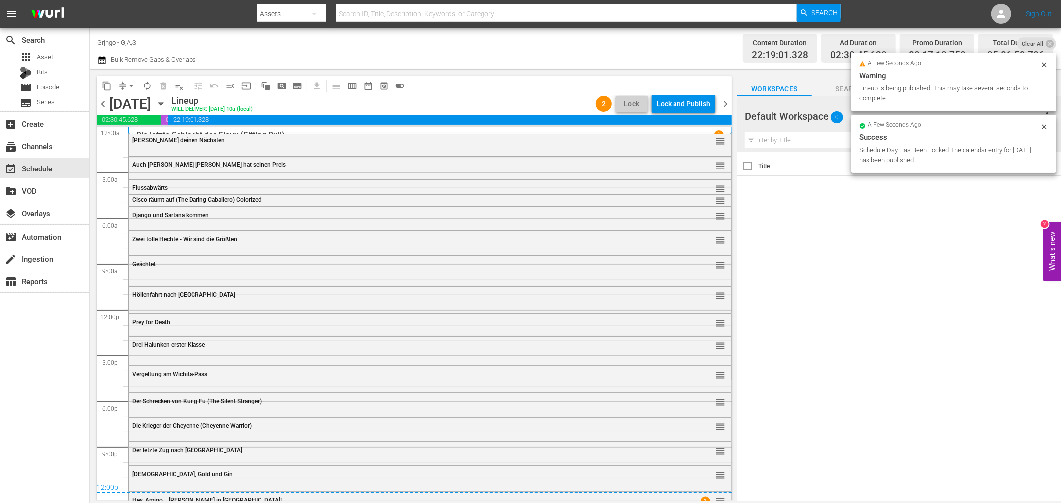
click at [682, 104] on div "Lock and Publish" at bounding box center [683, 104] width 54 height 18
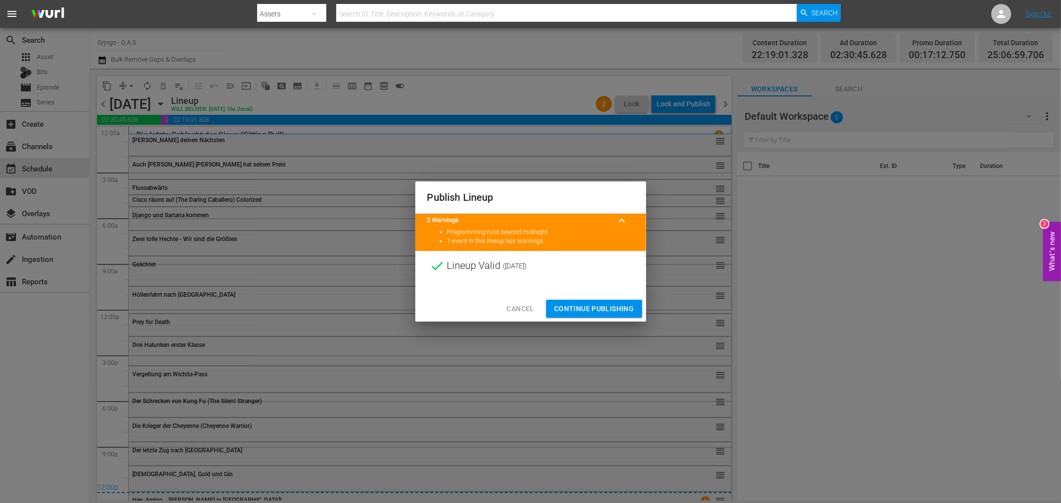
click at [600, 309] on span "Continue Publishing" at bounding box center [594, 309] width 80 height 12
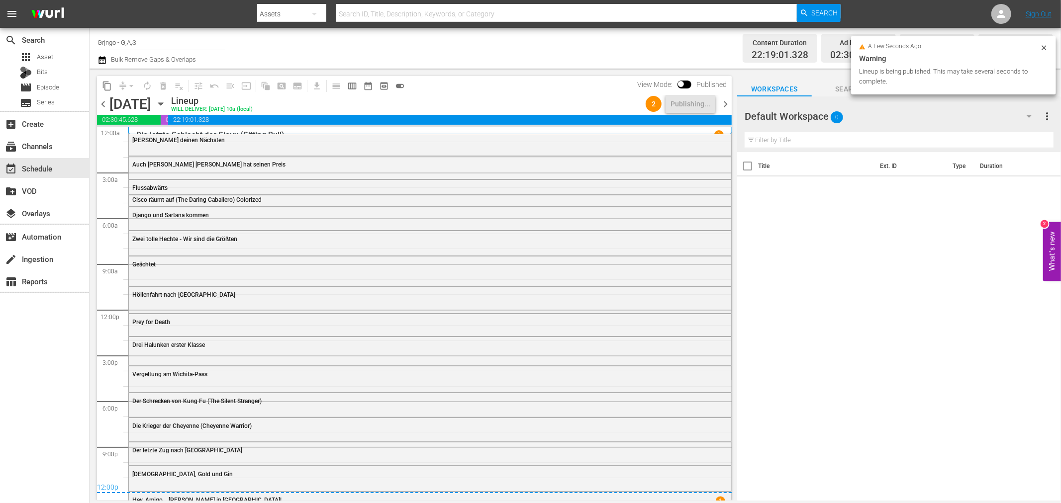
click at [721, 103] on span "chevron_right" at bounding box center [725, 104] width 12 height 12
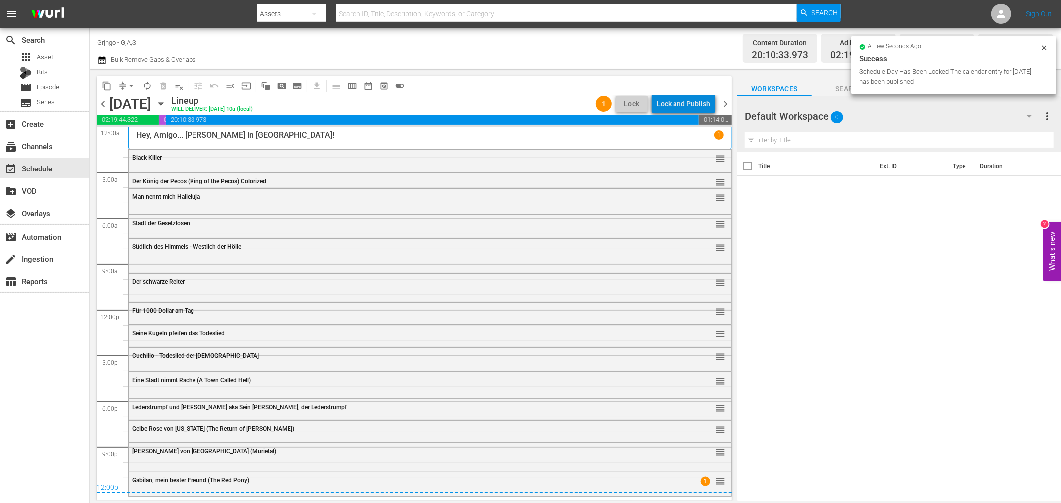
click at [691, 105] on div "Lock and Publish" at bounding box center [683, 104] width 54 height 18
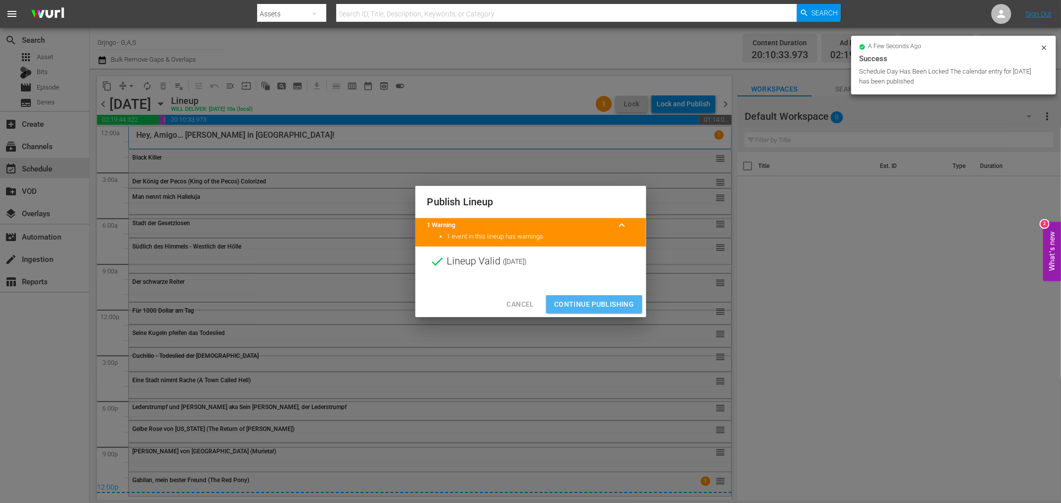
drag, startPoint x: 606, startPoint y: 301, endPoint x: 646, endPoint y: 235, distance: 77.7
click at [607, 301] on span "Continue Publishing" at bounding box center [594, 304] width 80 height 12
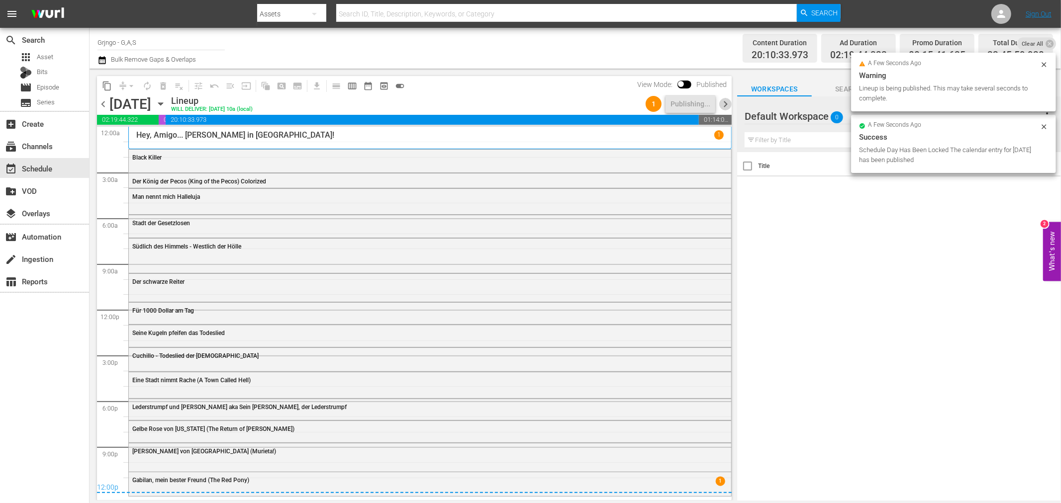
click at [727, 101] on span "chevron_right" at bounding box center [725, 104] width 12 height 12
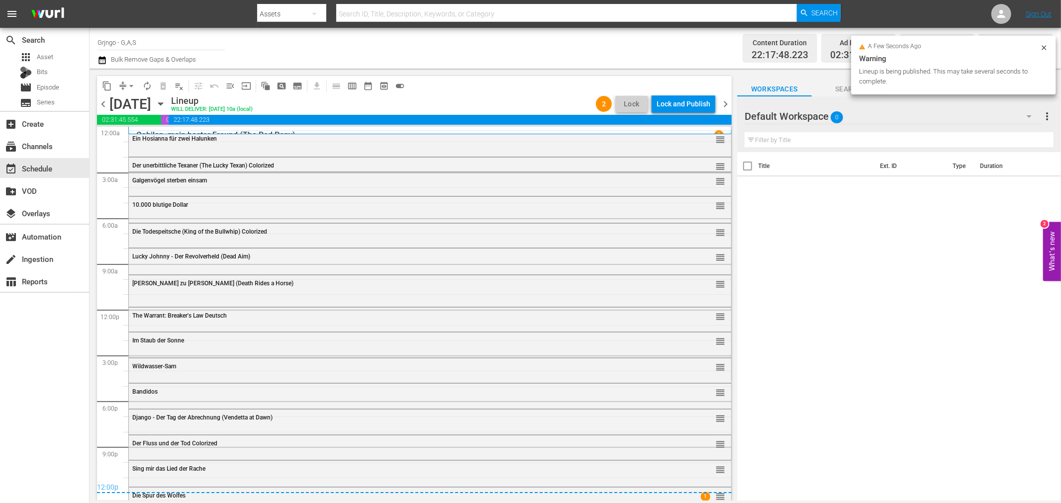
click at [676, 103] on div "Lock and Publish" at bounding box center [683, 104] width 54 height 18
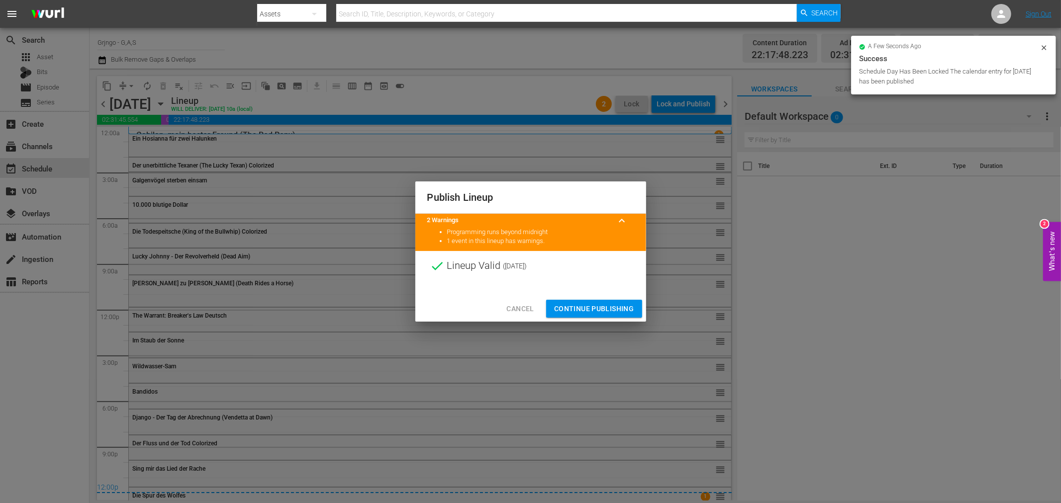
click at [578, 305] on span "Continue Publishing" at bounding box center [594, 309] width 80 height 12
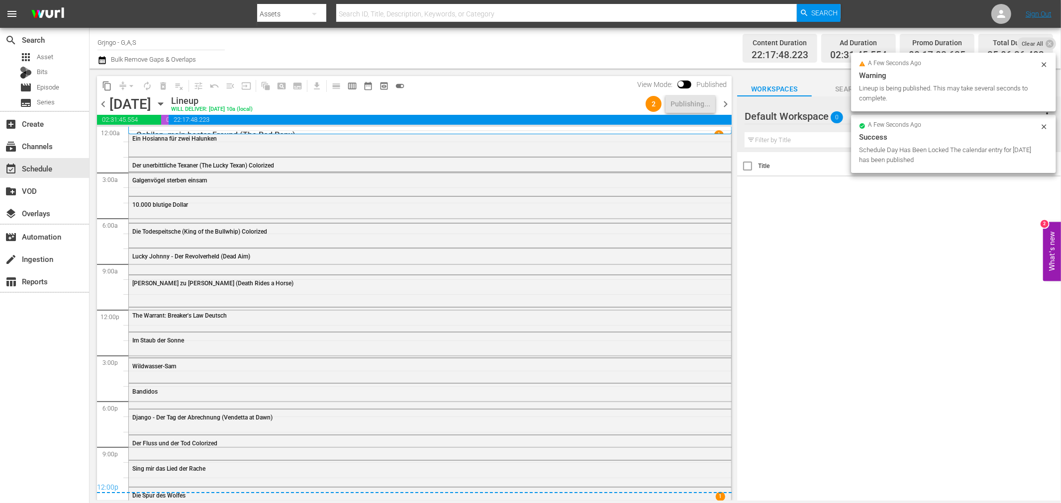
click at [722, 100] on span "chevron_right" at bounding box center [725, 104] width 12 height 12
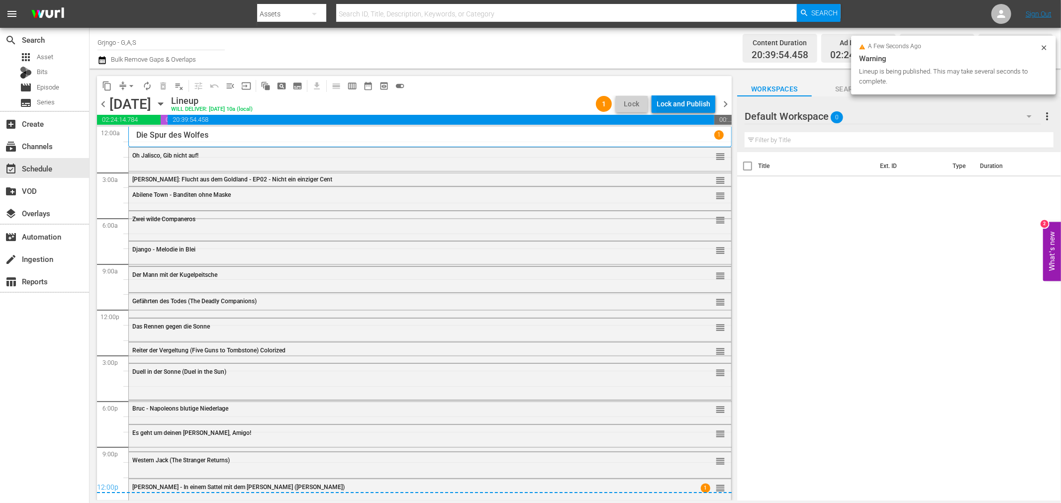
click at [673, 97] on div "Lock and Publish" at bounding box center [683, 104] width 54 height 18
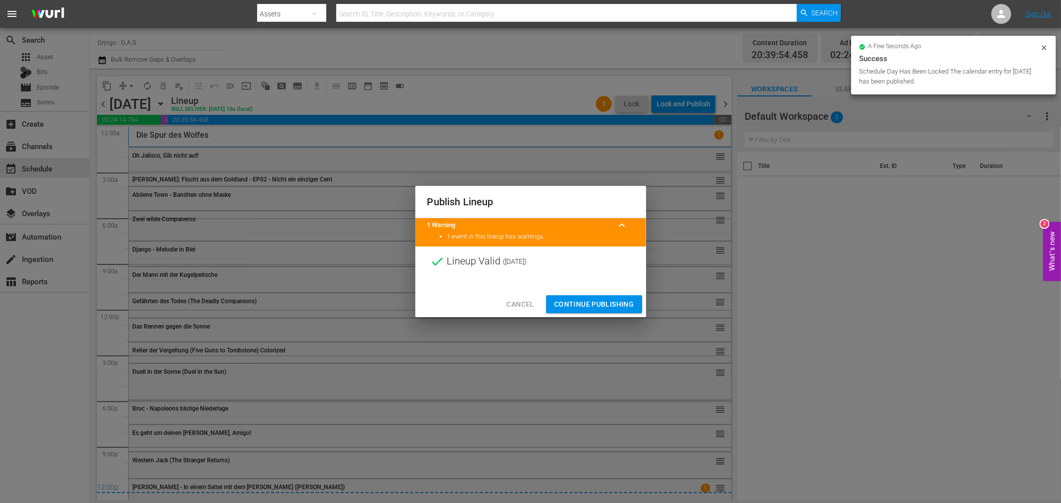
click at [600, 305] on span "Continue Publishing" at bounding box center [594, 304] width 80 height 12
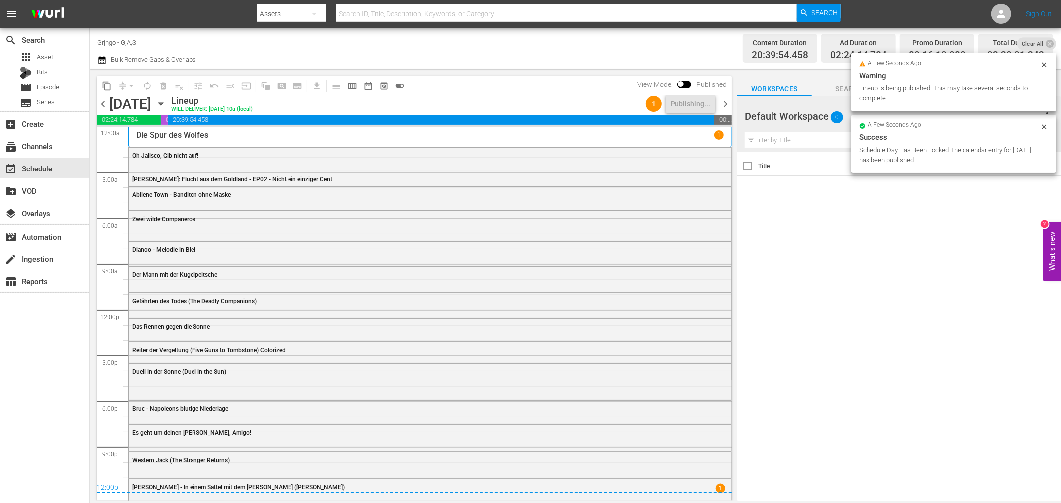
click at [724, 103] on span "chevron_right" at bounding box center [725, 104] width 12 height 12
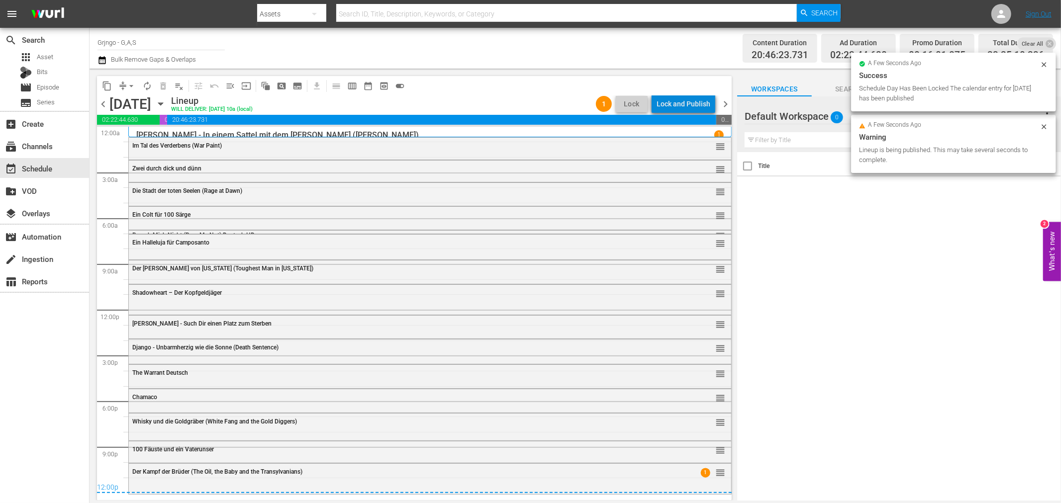
click at [689, 101] on div "Lock and Publish" at bounding box center [683, 104] width 54 height 18
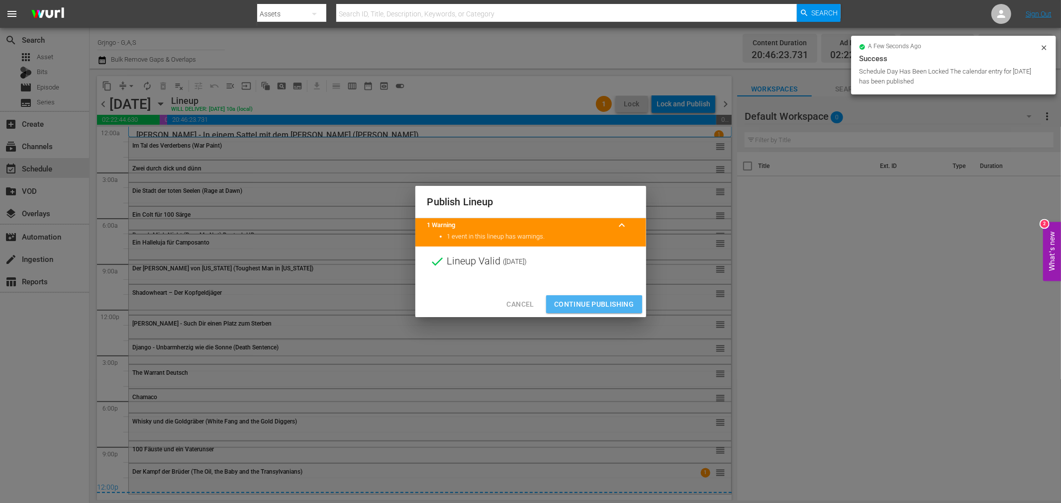
click at [592, 304] on span "Continue Publishing" at bounding box center [594, 304] width 80 height 12
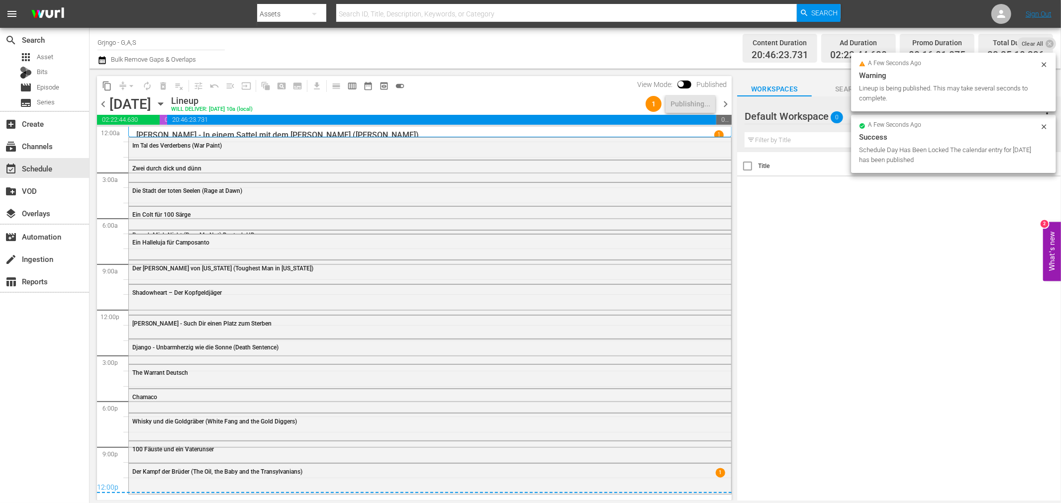
click at [722, 103] on span "chevron_right" at bounding box center [725, 104] width 12 height 12
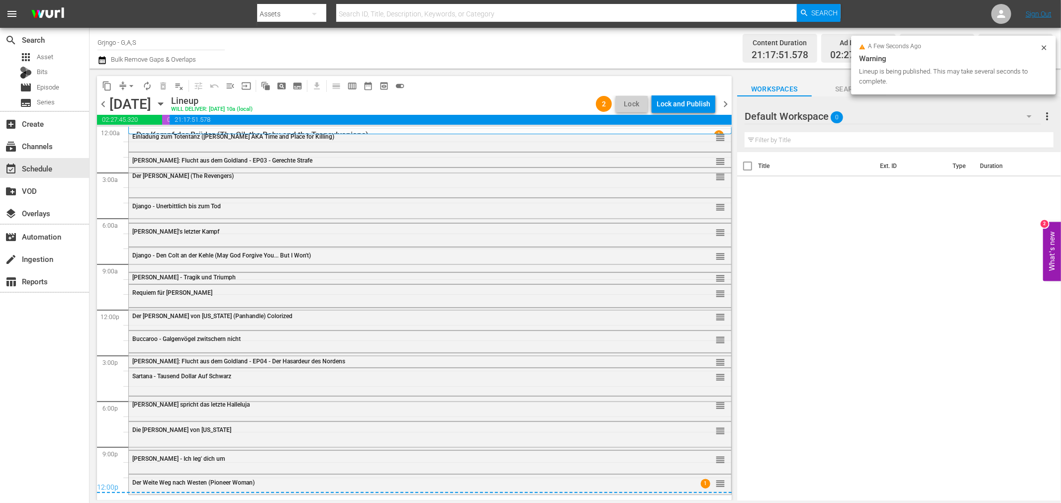
click at [697, 103] on div "Lock and Publish" at bounding box center [683, 104] width 54 height 18
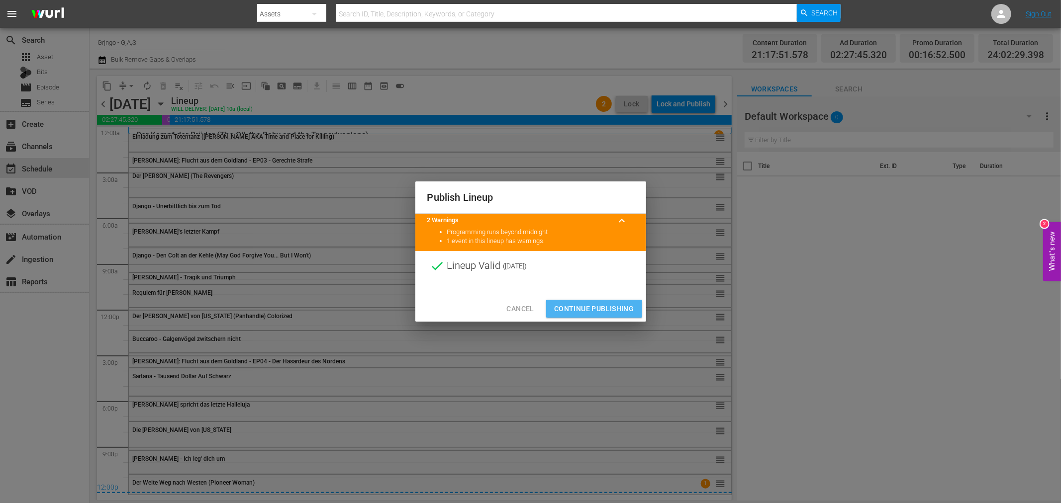
click at [604, 306] on span "Continue Publishing" at bounding box center [594, 309] width 80 height 12
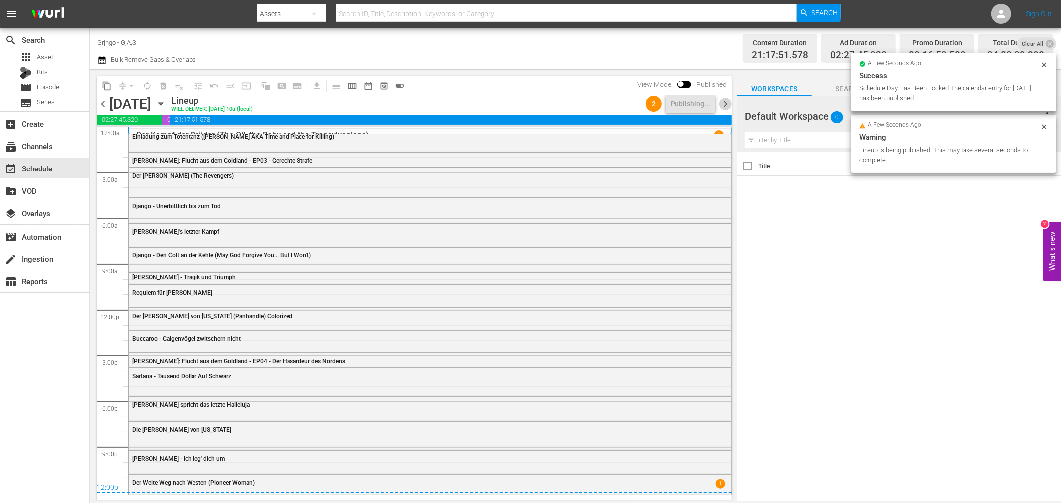
click at [721, 106] on span "chevron_right" at bounding box center [725, 104] width 12 height 12
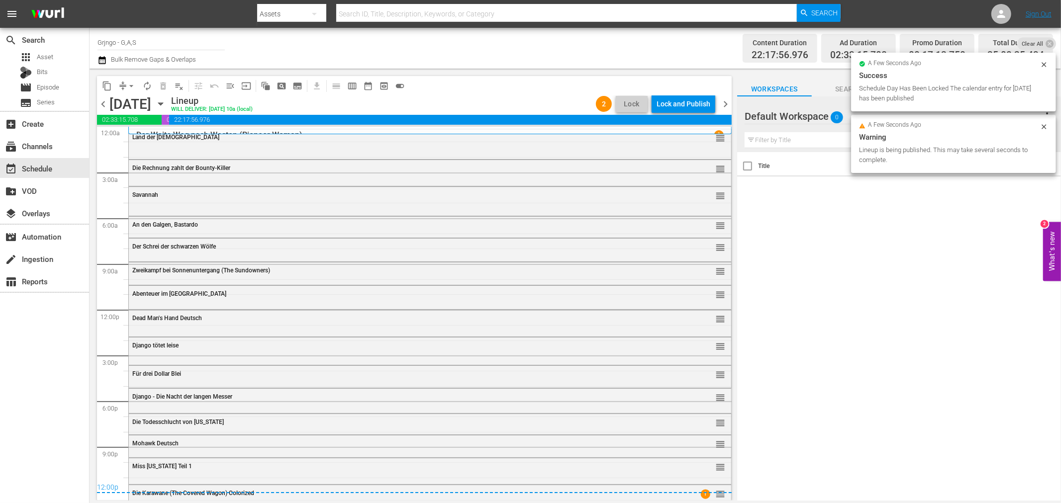
click at [669, 103] on div "Lock and Publish" at bounding box center [683, 104] width 54 height 18
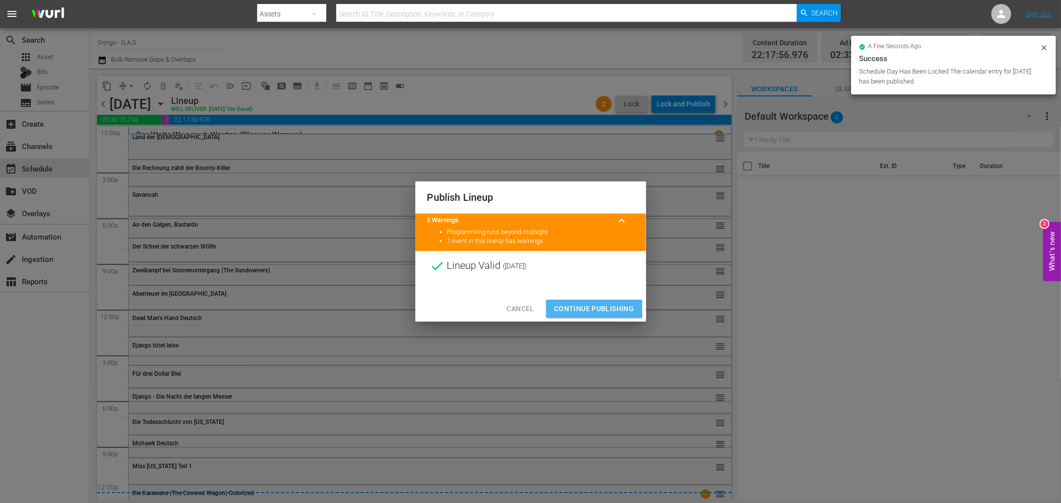
click at [579, 306] on span "Continue Publishing" at bounding box center [594, 309] width 80 height 12
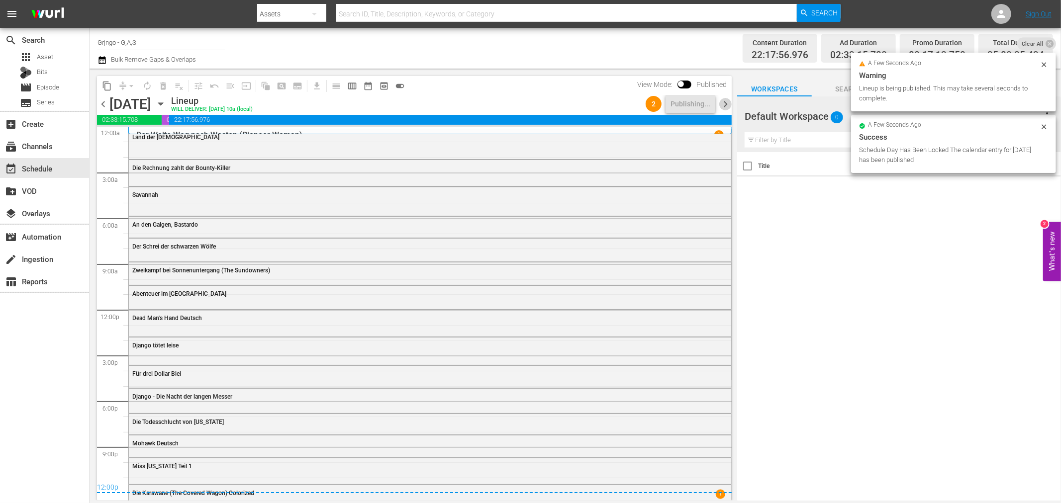
click at [727, 106] on span "chevron_right" at bounding box center [725, 104] width 12 height 12
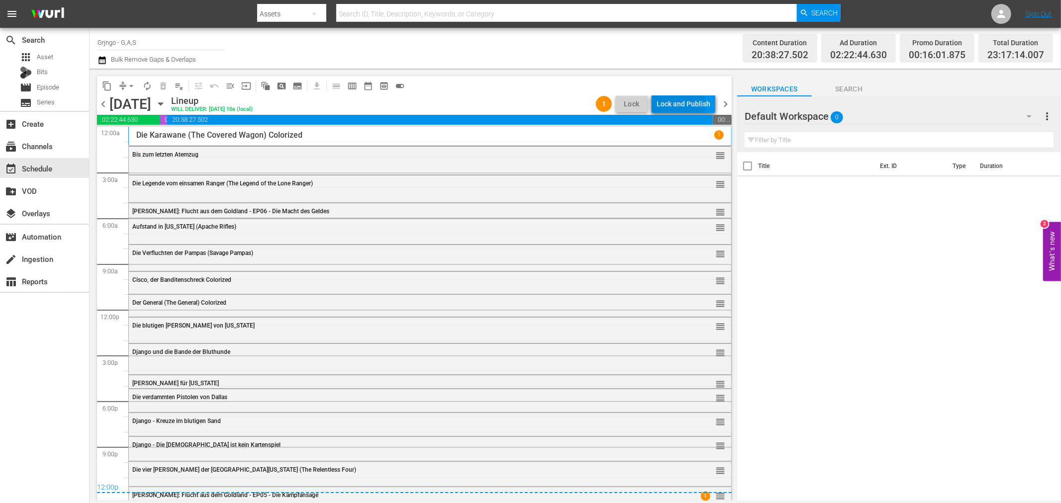
click at [669, 104] on div "Lock and Publish" at bounding box center [683, 104] width 54 height 18
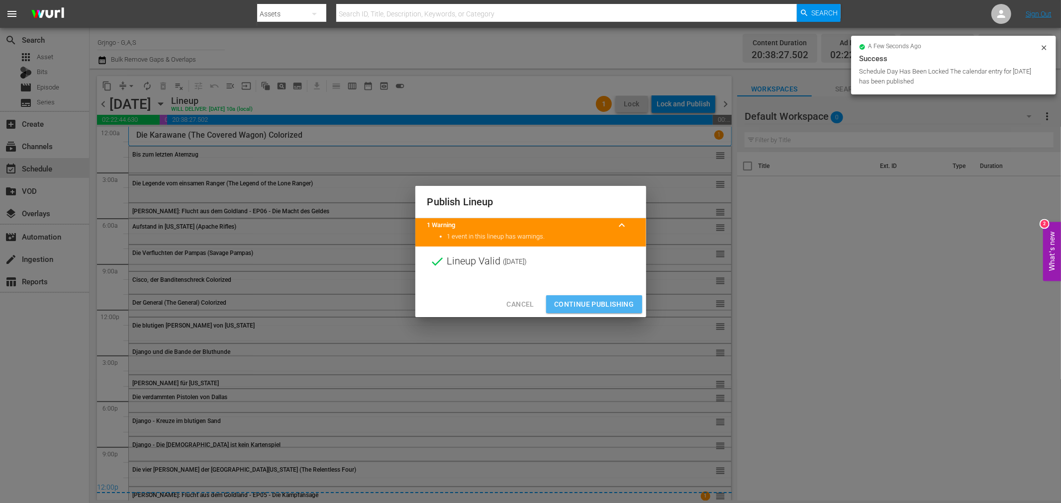
click at [622, 301] on span "Continue Publishing" at bounding box center [594, 304] width 80 height 12
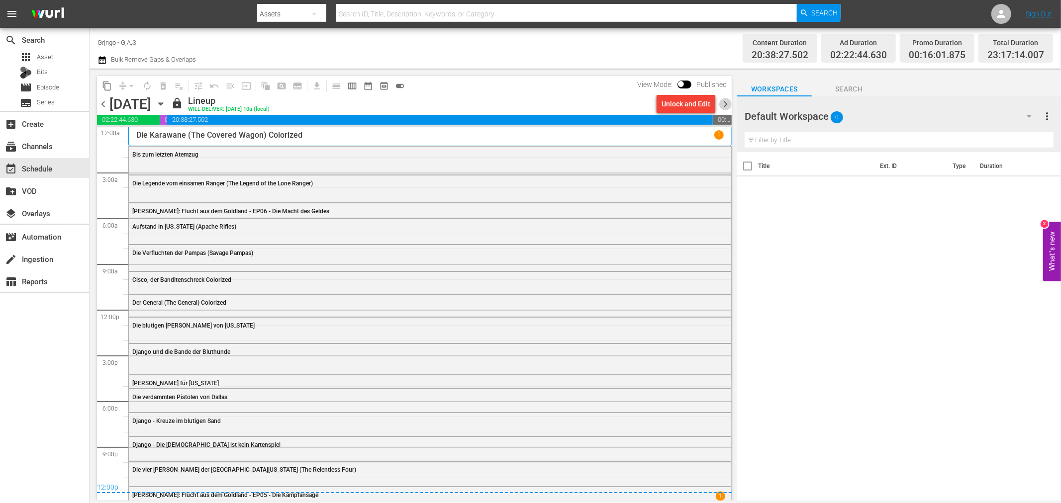
click at [722, 99] on span "chevron_right" at bounding box center [725, 104] width 12 height 12
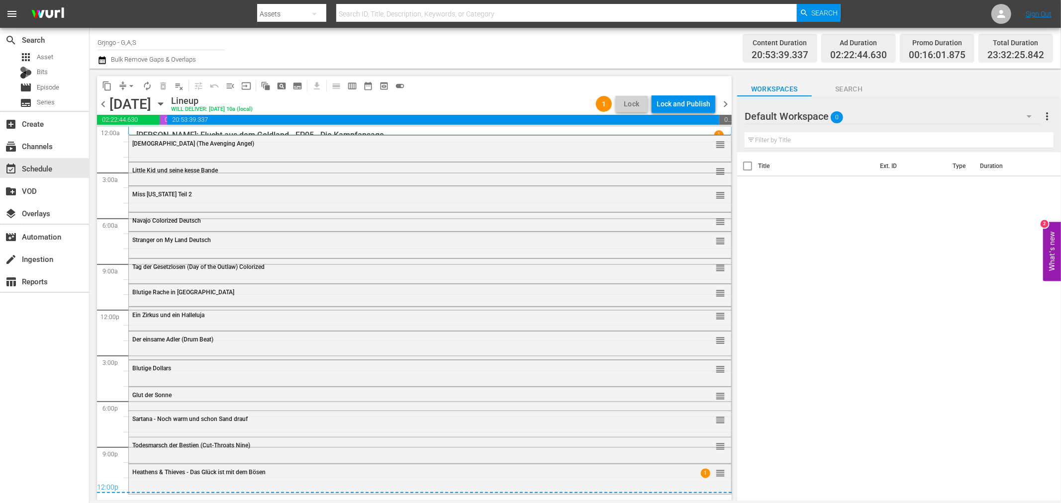
click at [680, 107] on div "Lock and Publish" at bounding box center [683, 104] width 54 height 18
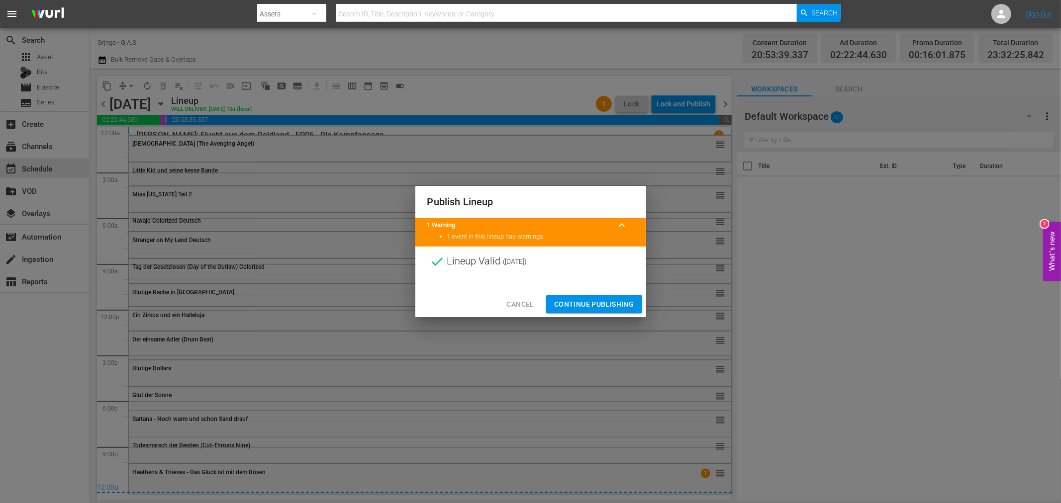
click at [592, 302] on span "Continue Publishing" at bounding box center [594, 304] width 80 height 12
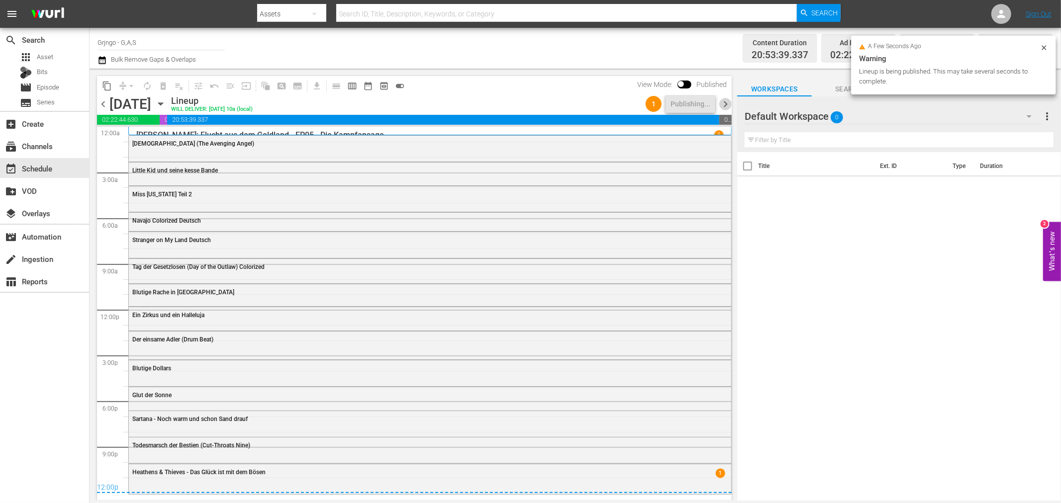
click at [726, 101] on span "chevron_right" at bounding box center [725, 104] width 12 height 12
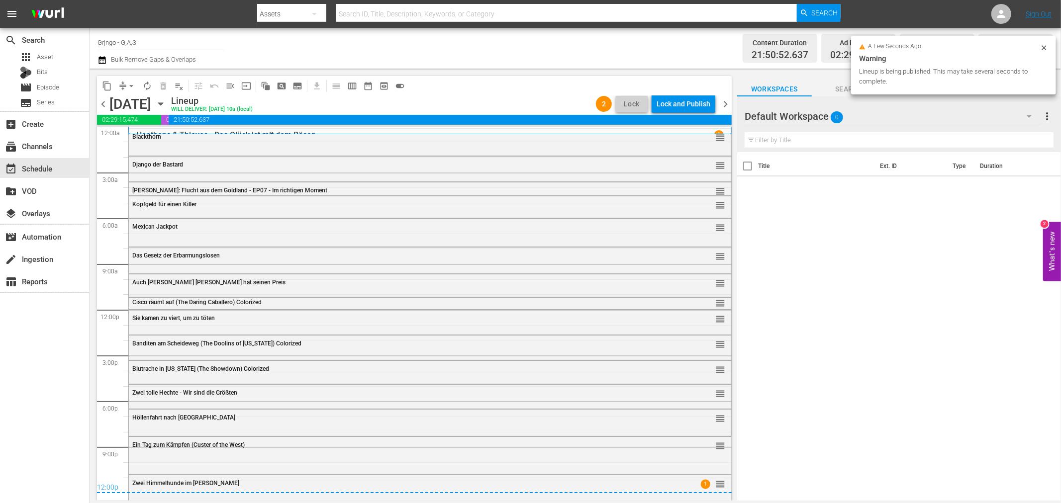
click at [683, 101] on div "Lock and Publish" at bounding box center [683, 104] width 54 height 18
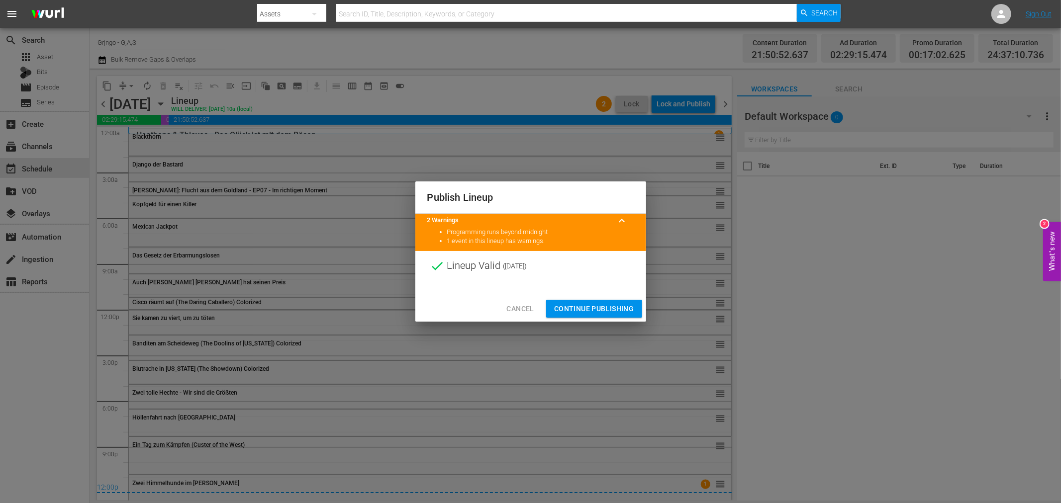
click at [619, 305] on span "Continue Publishing" at bounding box center [594, 309] width 80 height 12
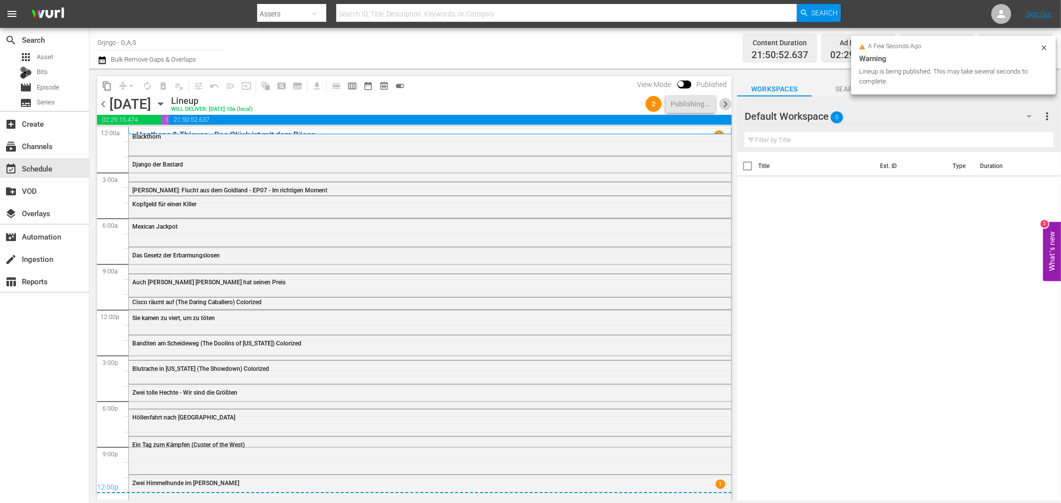
click at [721, 101] on span "chevron_right" at bounding box center [725, 104] width 12 height 12
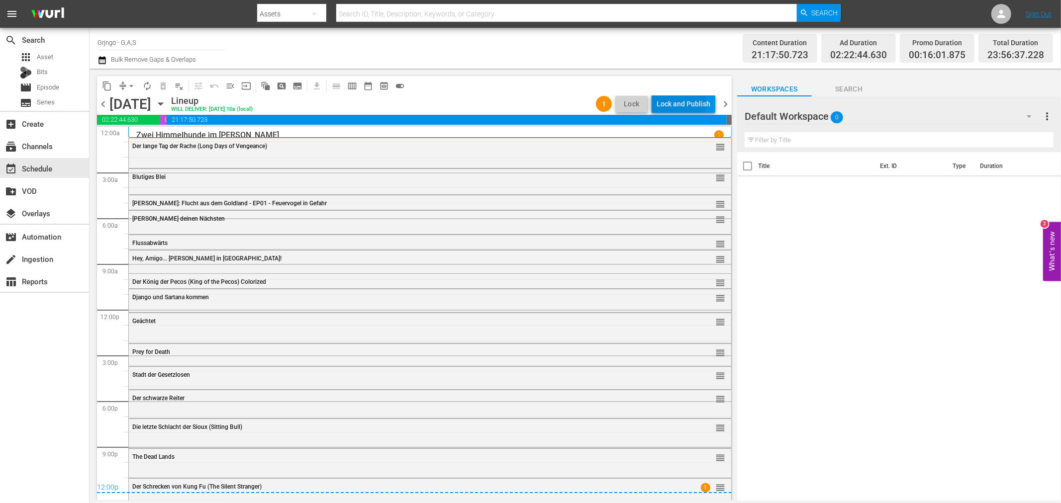
click at [680, 102] on div "Lock and Publish" at bounding box center [683, 104] width 54 height 18
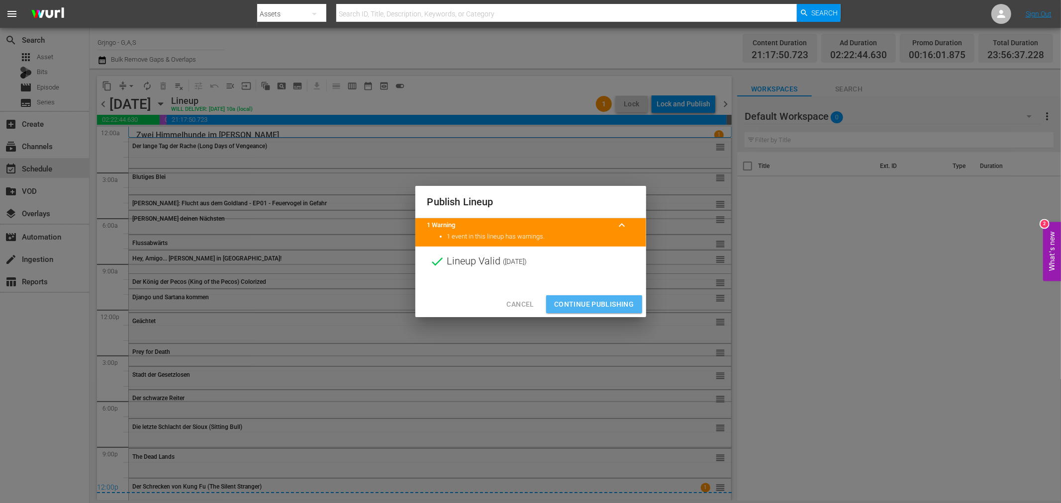
click at [607, 302] on span "Continue Publishing" at bounding box center [594, 304] width 80 height 12
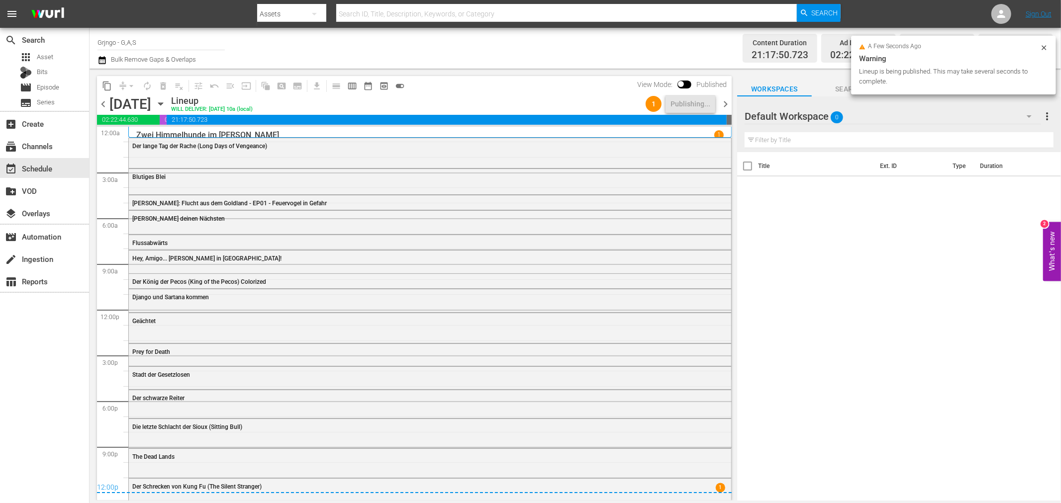
click at [723, 102] on span "chevron_right" at bounding box center [725, 104] width 12 height 12
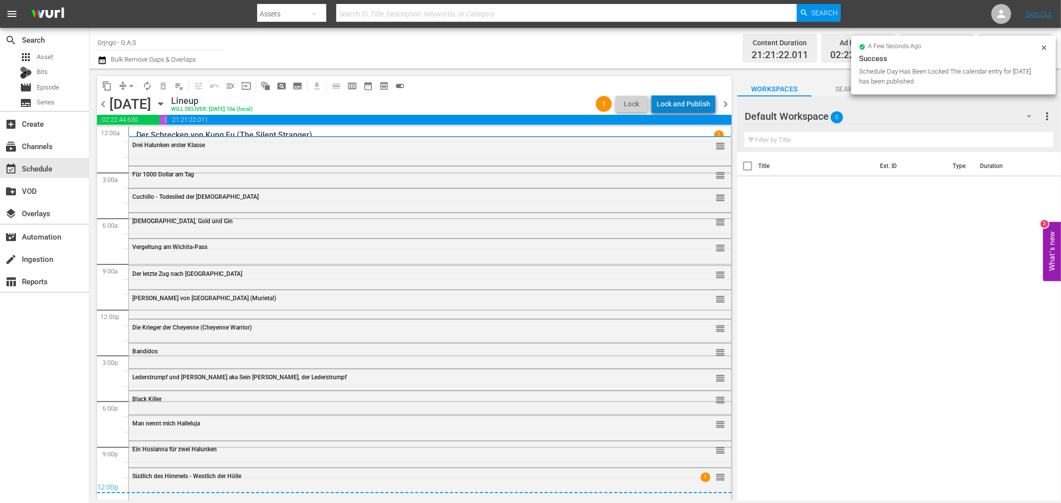
click at [700, 103] on div "Lock and Publish" at bounding box center [683, 104] width 54 height 18
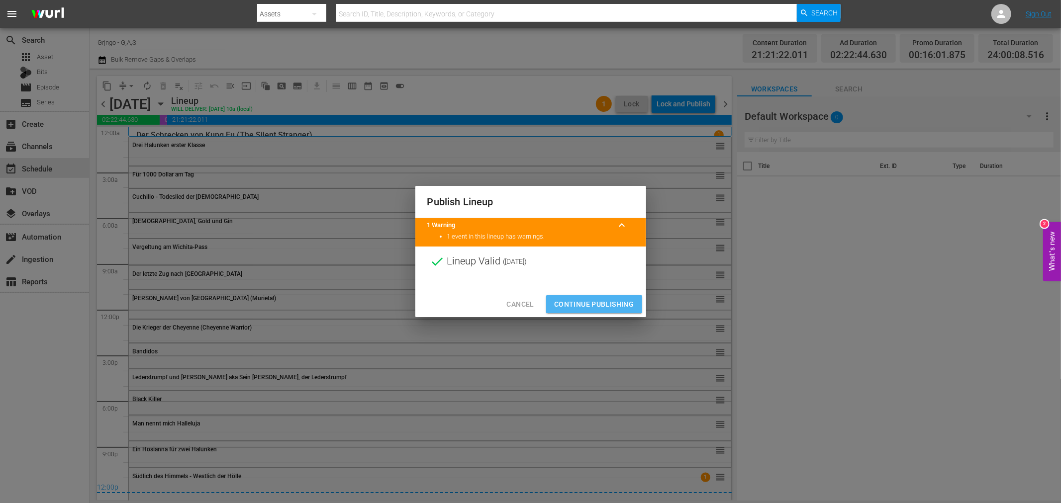
click at [617, 304] on span "Continue Publishing" at bounding box center [594, 304] width 80 height 12
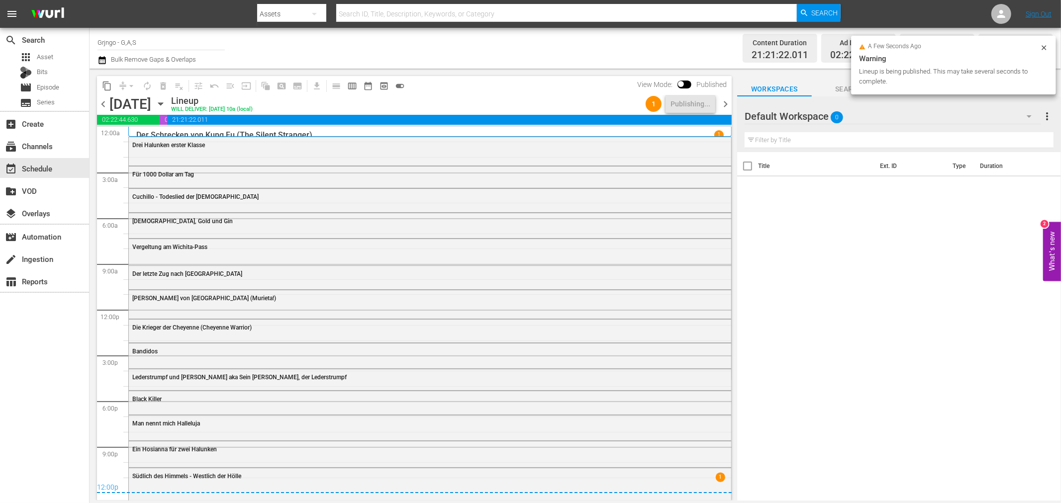
click at [721, 102] on span "chevron_right" at bounding box center [725, 104] width 12 height 12
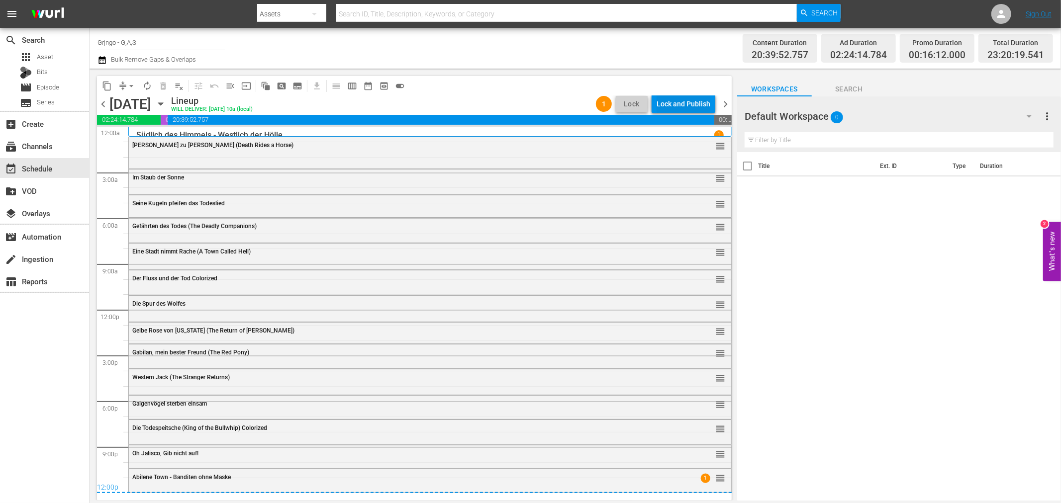
click at [668, 101] on div "Lock and Publish" at bounding box center [683, 104] width 54 height 18
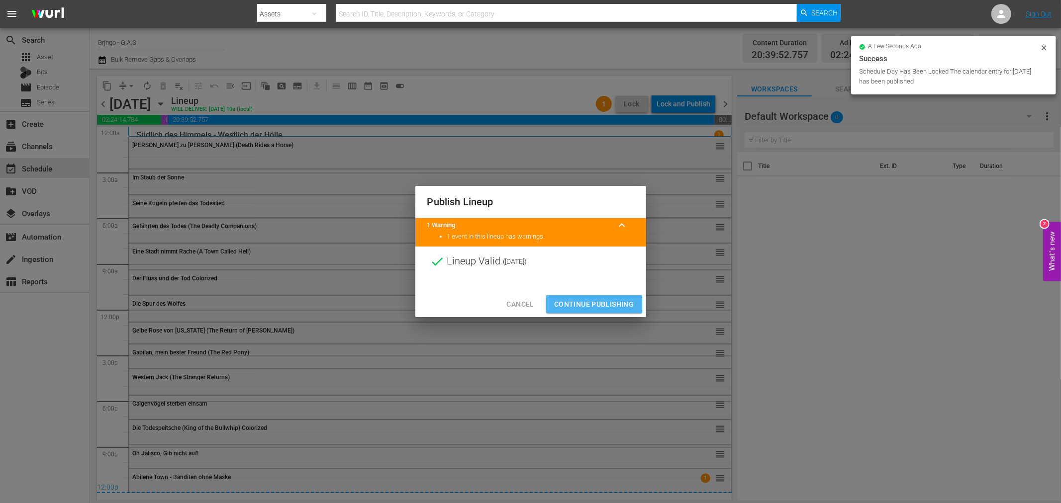
click at [626, 301] on span "Continue Publishing" at bounding box center [594, 304] width 80 height 12
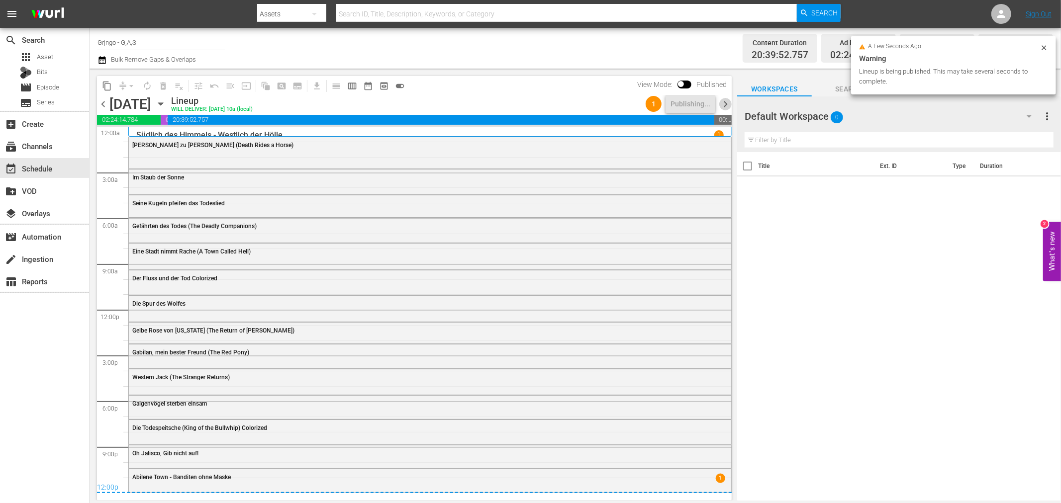
click at [723, 103] on span "chevron_right" at bounding box center [725, 104] width 12 height 12
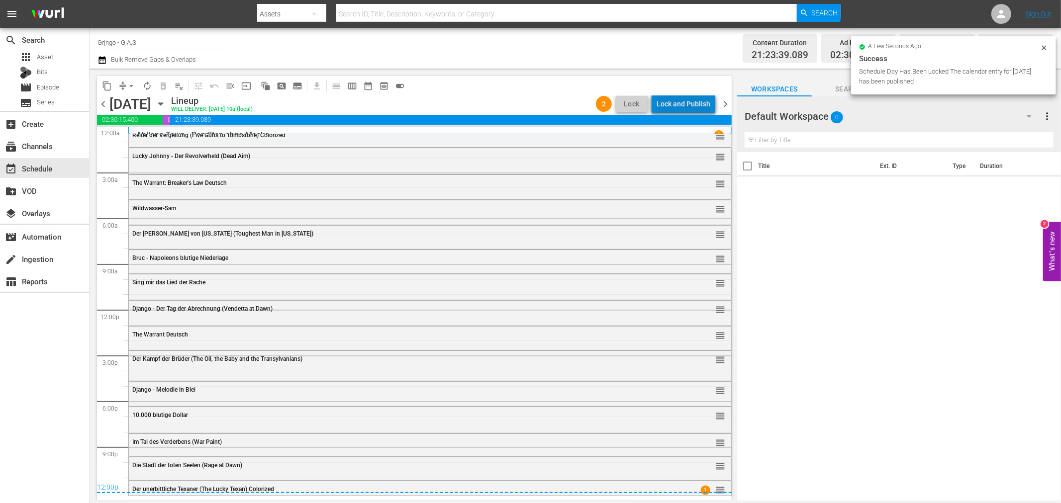
click at [691, 103] on div "Lock and Publish" at bounding box center [683, 104] width 54 height 18
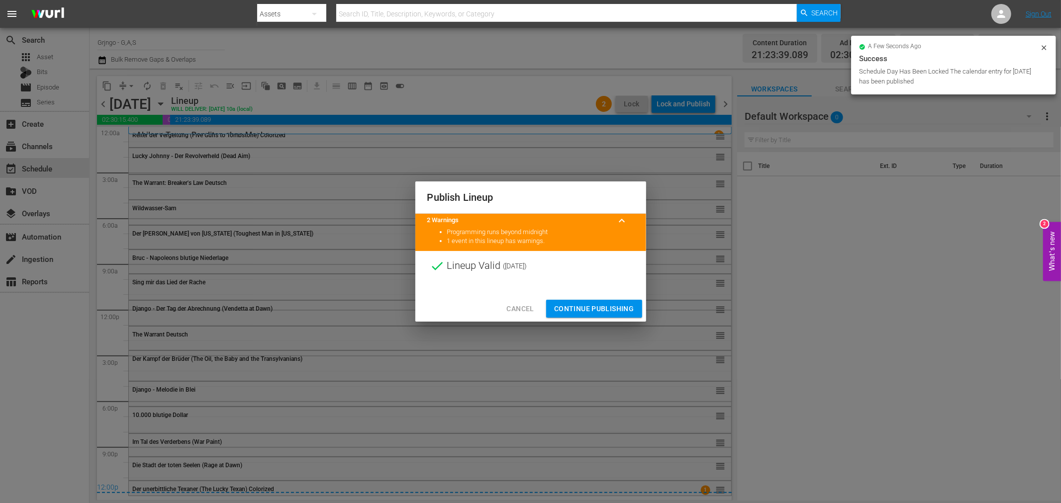
drag, startPoint x: 602, startPoint y: 304, endPoint x: 653, endPoint y: 231, distance: 89.0
click at [608, 297] on div "Cancel Continue Publishing" at bounding box center [530, 309] width 231 height 26
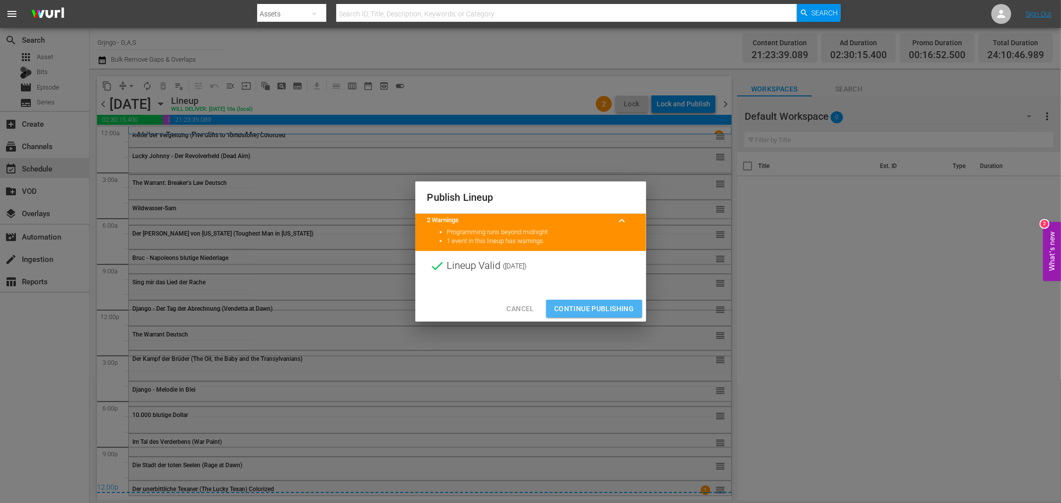
click at [599, 308] on span "Continue Publishing" at bounding box center [594, 309] width 80 height 12
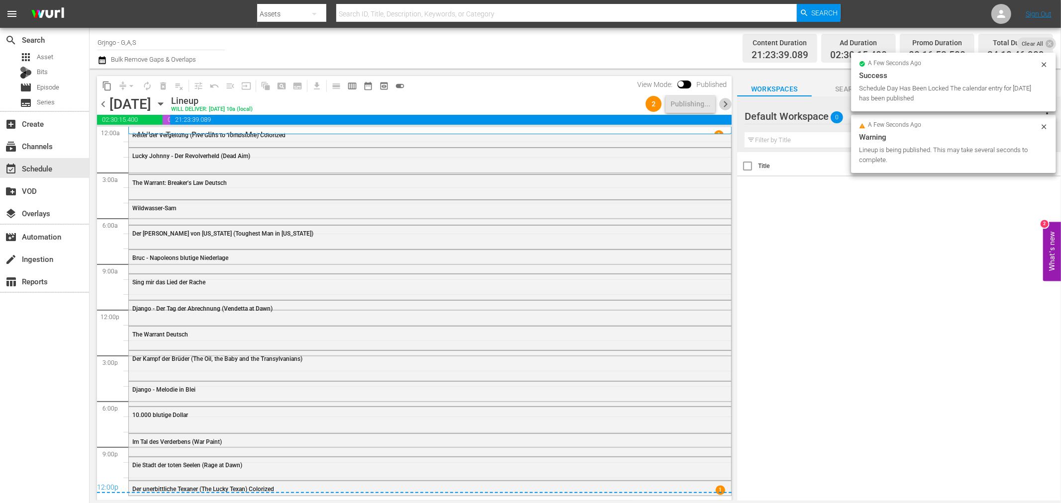
click at [727, 102] on span "chevron_right" at bounding box center [725, 104] width 12 height 12
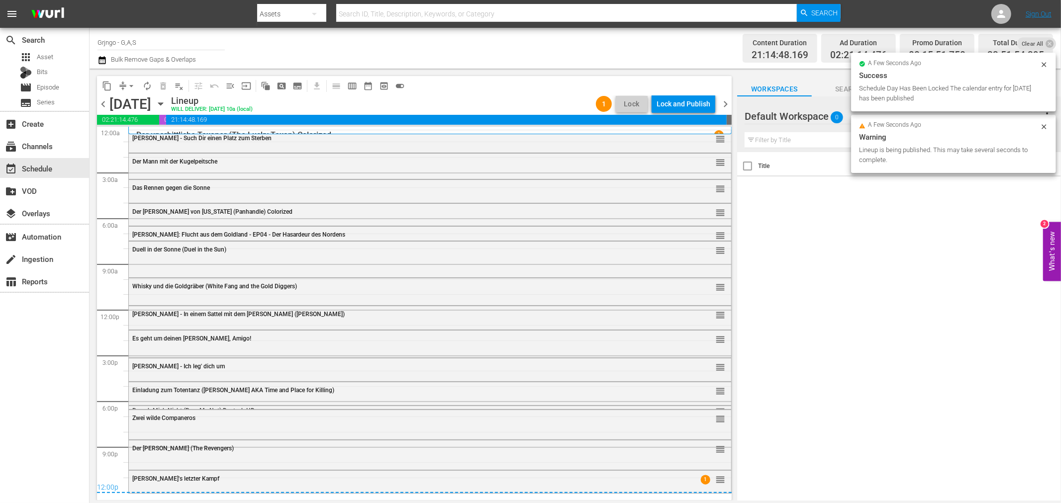
click at [683, 101] on div "Lock and Publish" at bounding box center [683, 104] width 54 height 18
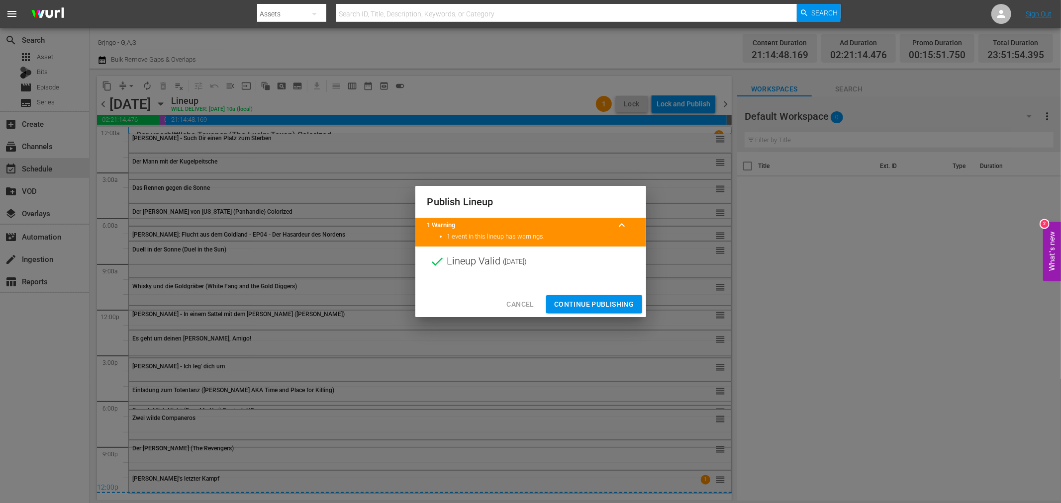
click at [602, 304] on span "Continue Publishing" at bounding box center [594, 304] width 80 height 12
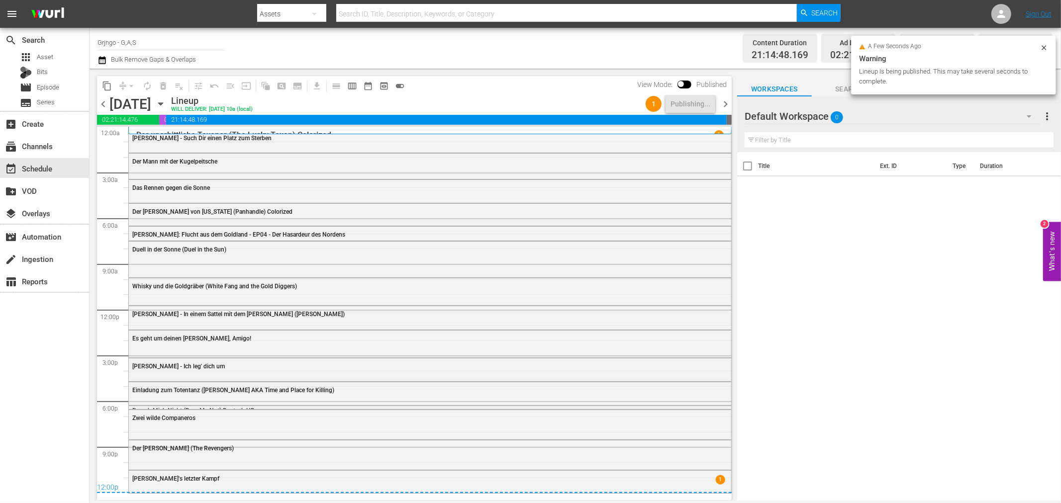
click at [723, 104] on span "chevron_right" at bounding box center [725, 104] width 12 height 12
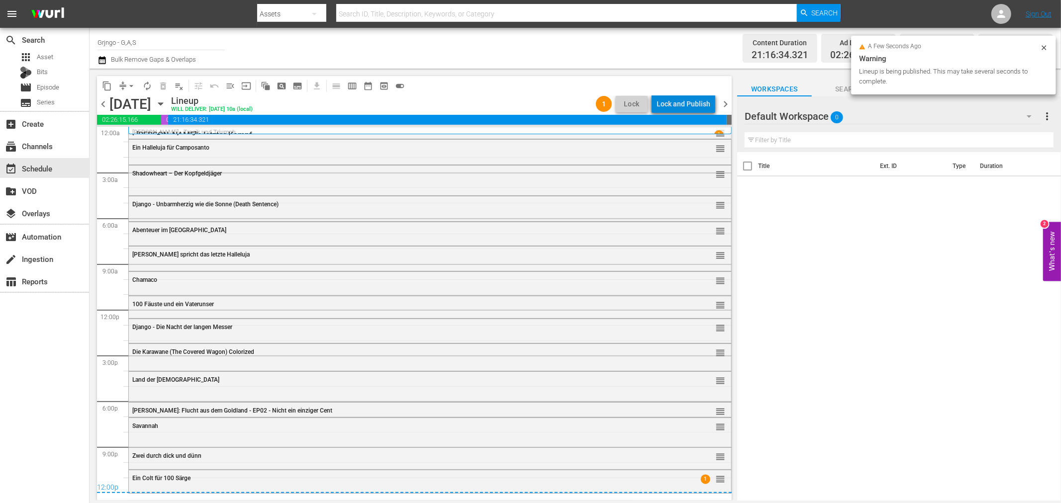
click at [693, 106] on div "Lock and Publish" at bounding box center [683, 104] width 54 height 18
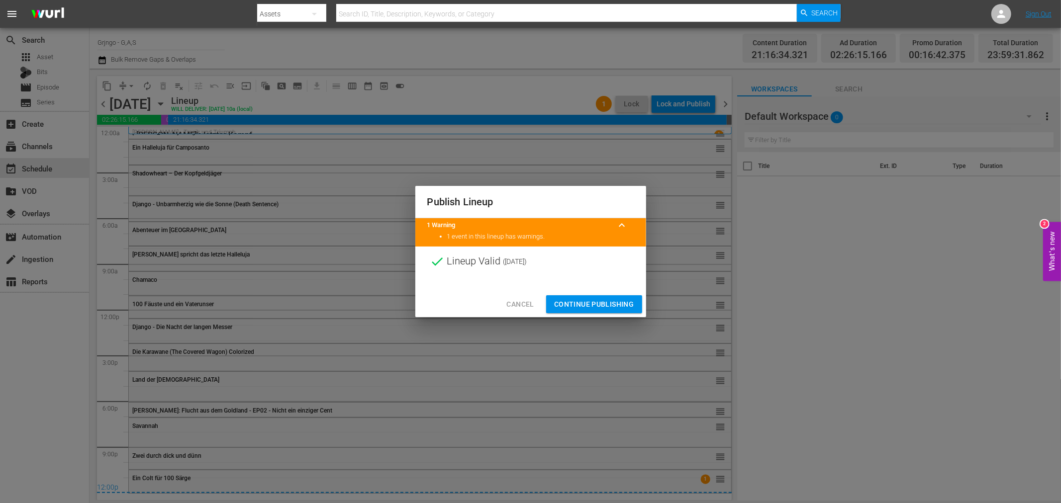
drag, startPoint x: 615, startPoint y: 305, endPoint x: 632, endPoint y: 287, distance: 24.3
click at [617, 304] on span "Continue Publishing" at bounding box center [594, 304] width 80 height 12
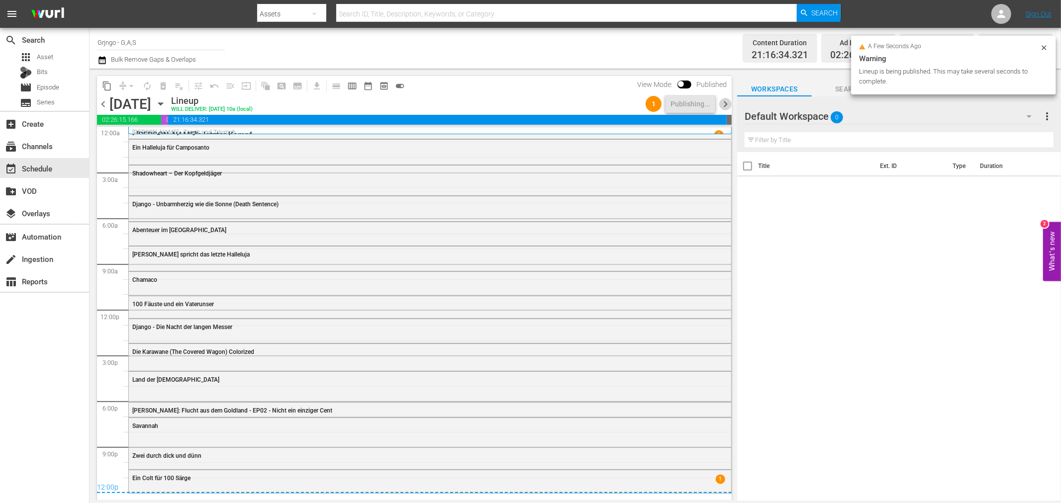
click at [724, 101] on span "chevron_right" at bounding box center [725, 104] width 12 height 12
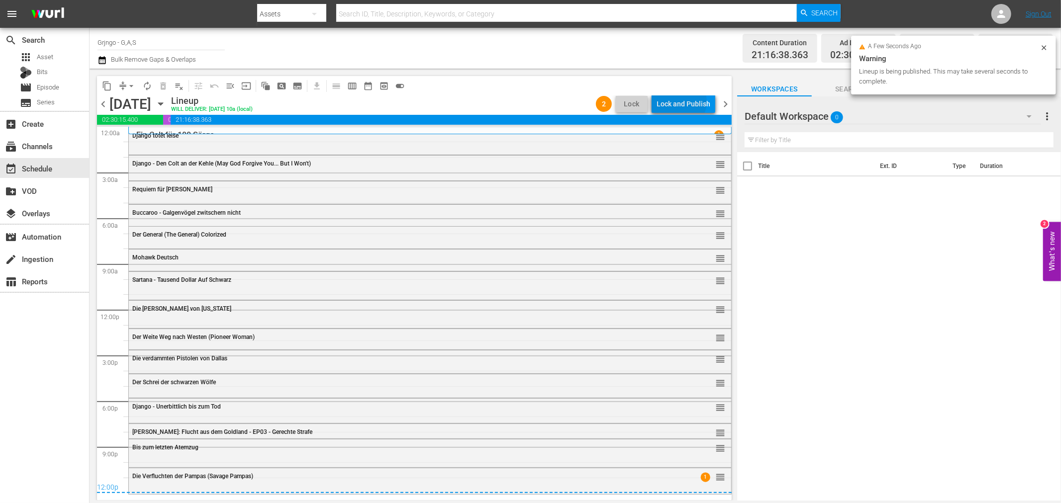
click at [682, 101] on div "Lock and Publish" at bounding box center [683, 104] width 54 height 18
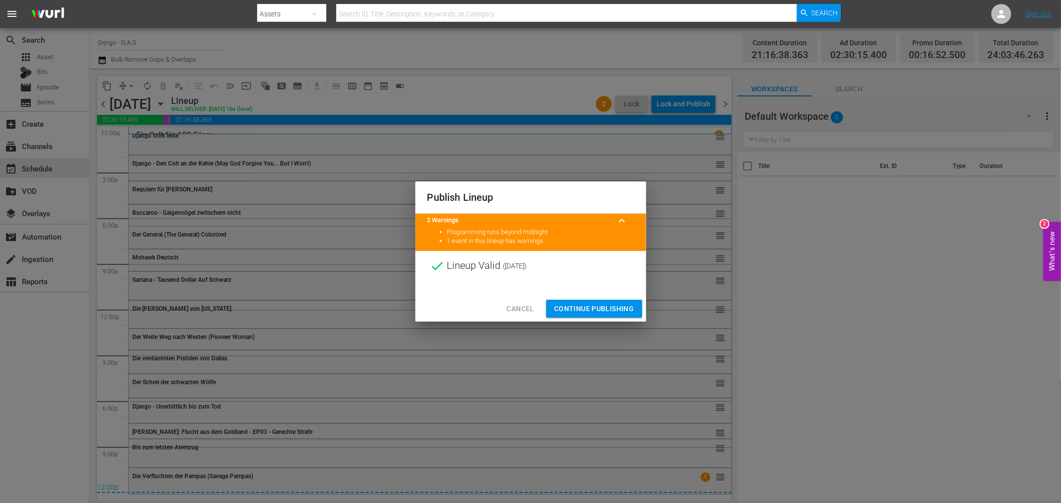
drag, startPoint x: 592, startPoint y: 302, endPoint x: 624, endPoint y: 282, distance: 37.9
click at [592, 304] on button "Continue Publishing" at bounding box center [594, 309] width 96 height 18
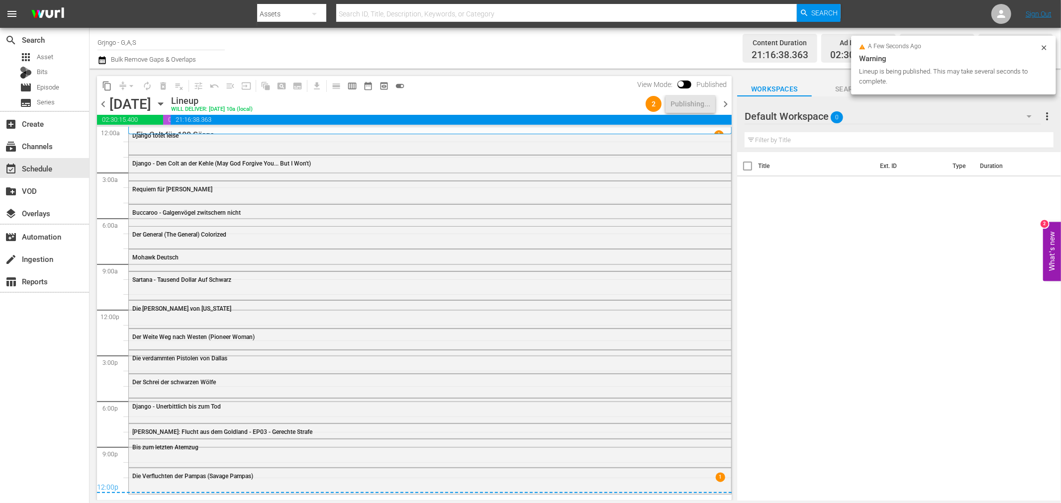
click at [721, 105] on span "chevron_right" at bounding box center [725, 104] width 12 height 12
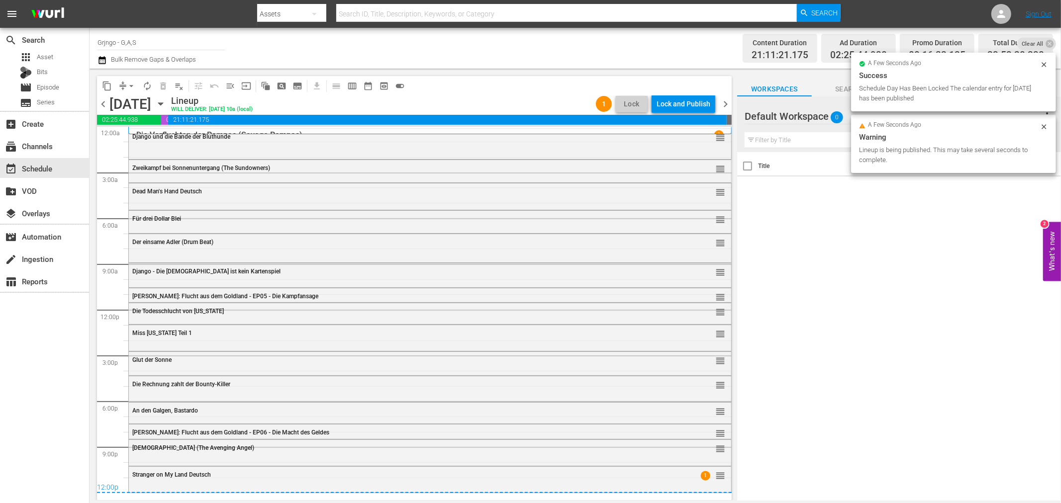
click at [685, 105] on div "Lock and Publish" at bounding box center [683, 104] width 54 height 18
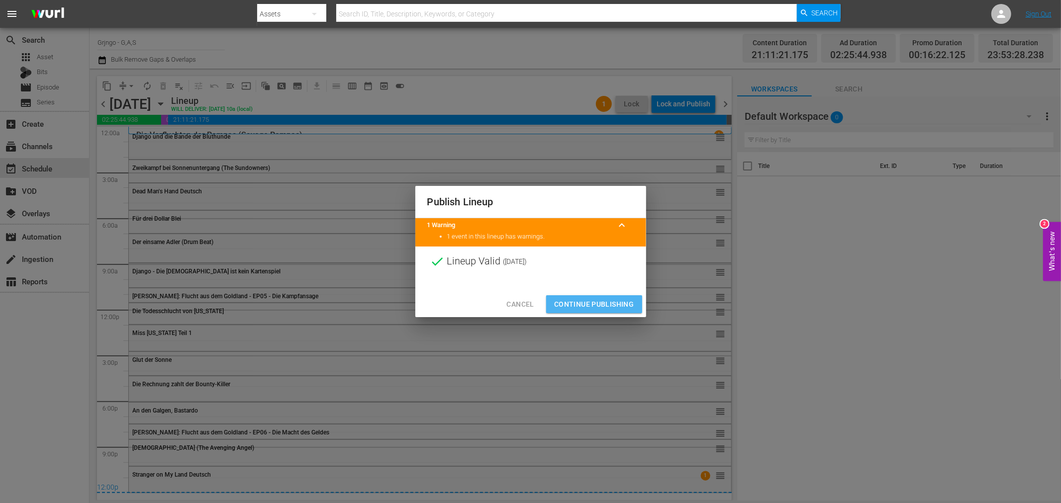
drag, startPoint x: 616, startPoint y: 304, endPoint x: 684, endPoint y: 217, distance: 110.8
click at [617, 302] on span "Continue Publishing" at bounding box center [594, 304] width 80 height 12
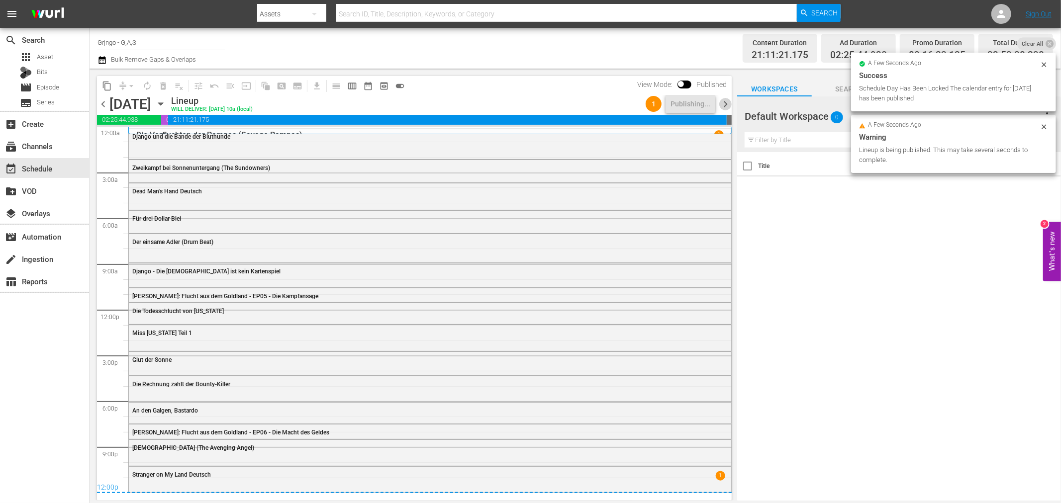
click at [722, 105] on span "chevron_right" at bounding box center [725, 104] width 12 height 12
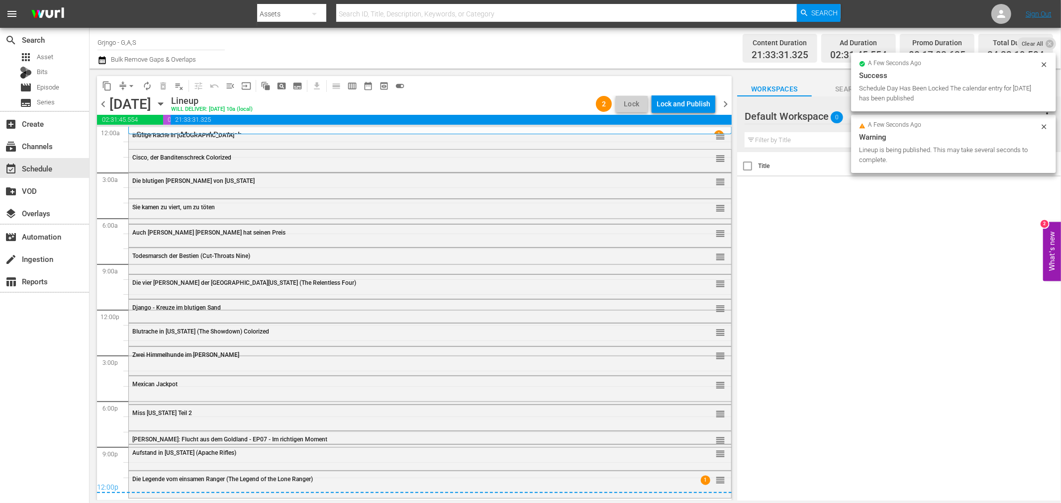
click at [672, 102] on div "Lock and Publish" at bounding box center [683, 104] width 54 height 18
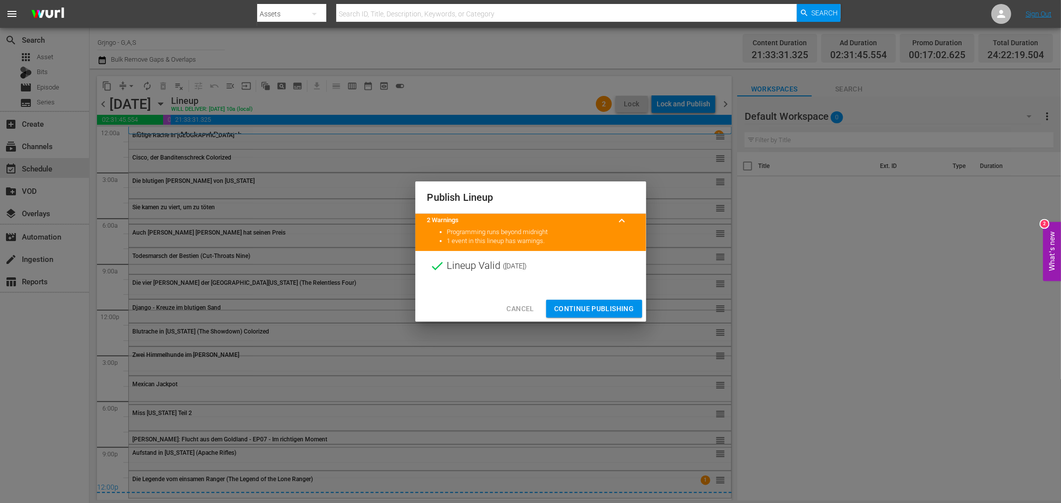
drag, startPoint x: 603, startPoint y: 303, endPoint x: 698, endPoint y: 197, distance: 142.3
click at [603, 303] on span "Continue Publishing" at bounding box center [594, 309] width 80 height 12
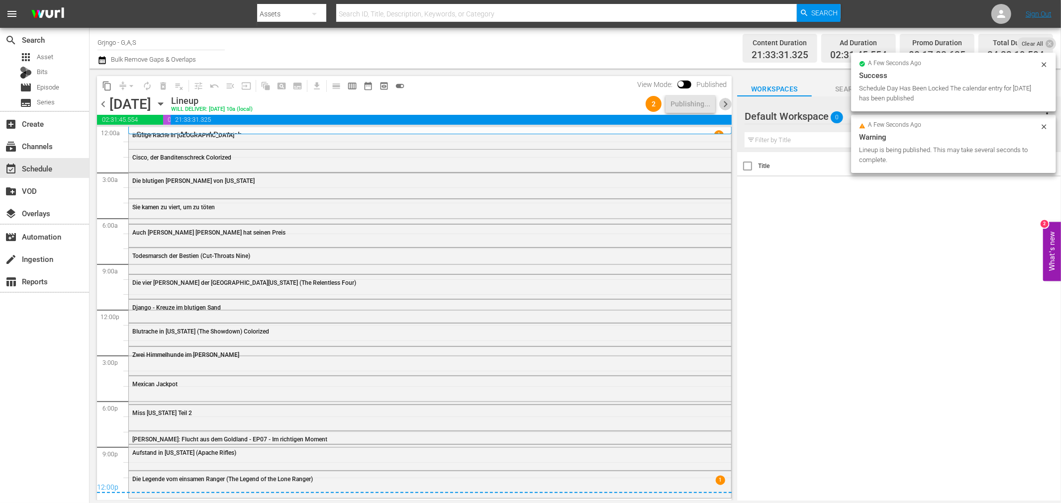
click at [726, 99] on span "chevron_right" at bounding box center [725, 104] width 12 height 12
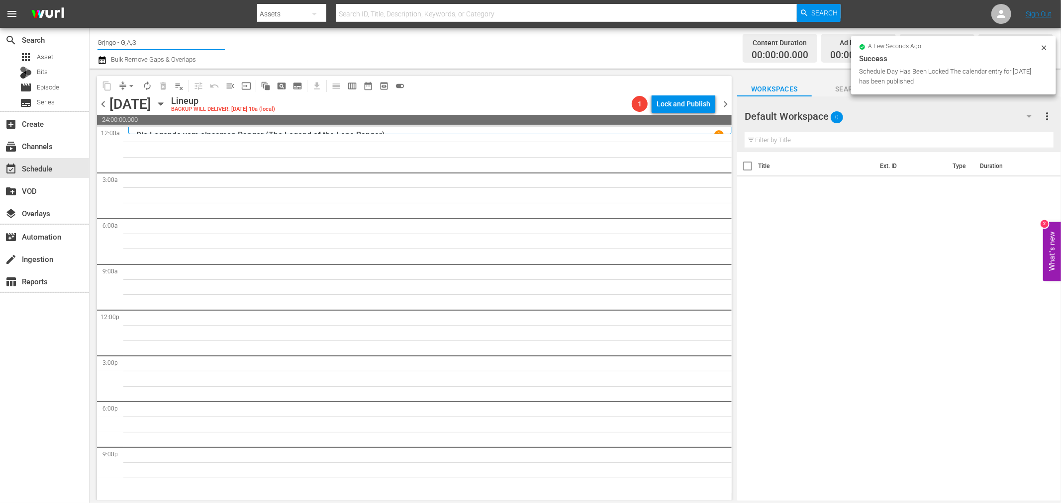
drag, startPoint x: 163, startPoint y: 38, endPoint x: 96, endPoint y: 40, distance: 66.6
click at [96, 40] on div "Channel Title Grjngo - G,A,S Bulk Remove Gaps & Overlaps Content Duration 00:00…" at bounding box center [575, 48] width 971 height 41
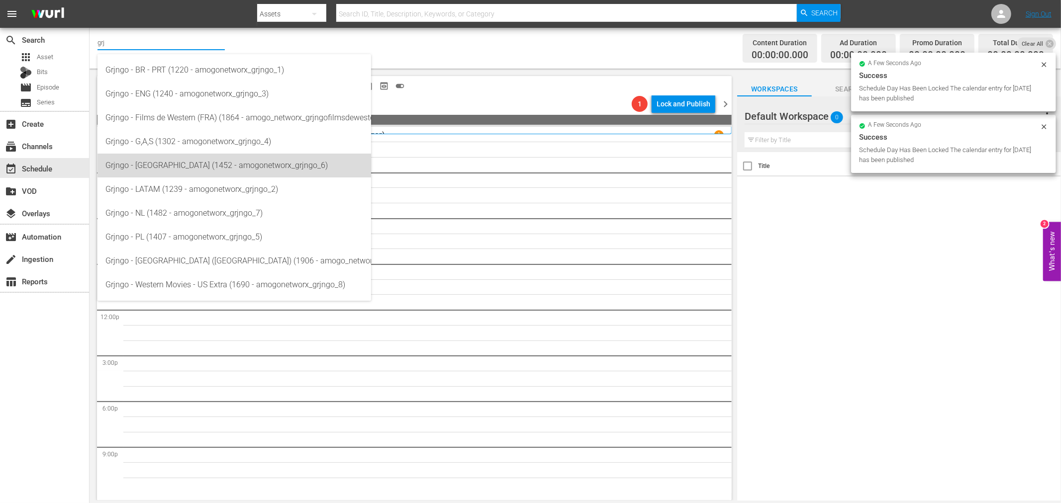
click at [217, 174] on div "Grjngo - [GEOGRAPHIC_DATA] (1452 - amogonetworx_grjngo_6)" at bounding box center [234, 166] width 258 height 24
type input "Grjngo - [GEOGRAPHIC_DATA] (1452 - amogonetworx_grjngo_6)"
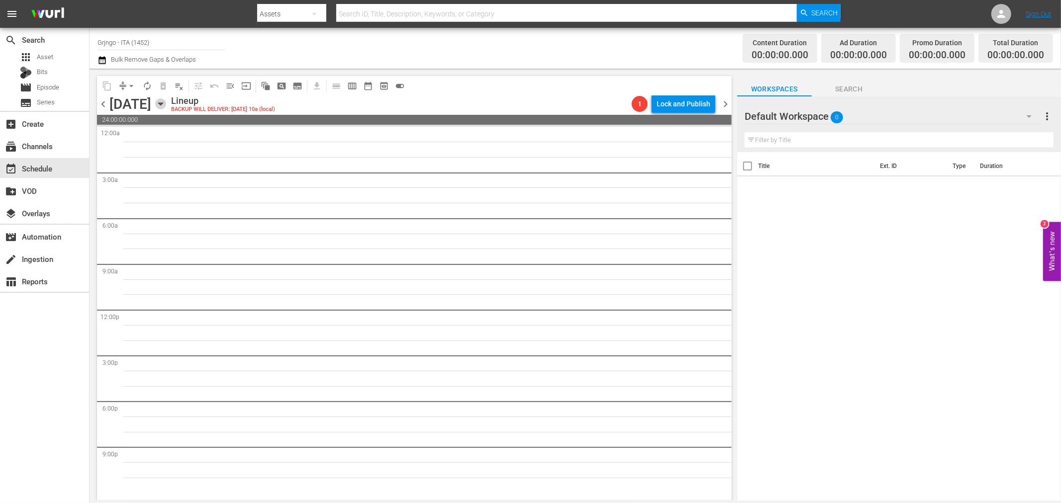
click at [166, 101] on icon "button" at bounding box center [160, 103] width 11 height 11
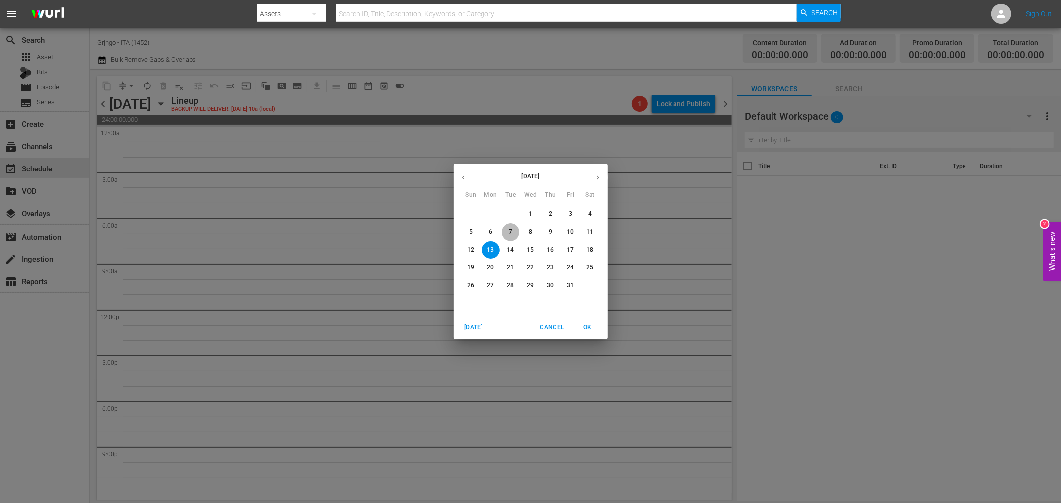
click at [507, 231] on span "7" at bounding box center [511, 232] width 18 height 8
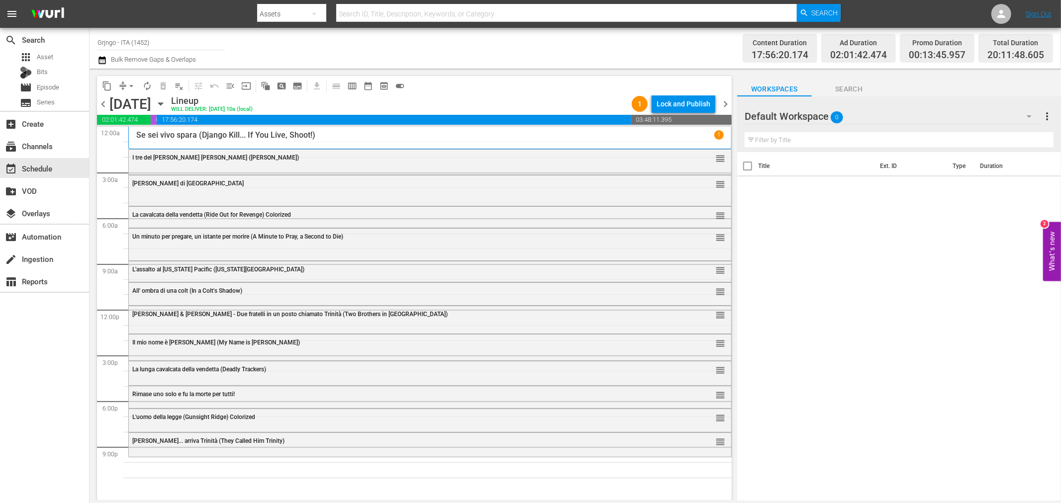
click at [1025, 113] on icon "button" at bounding box center [1029, 116] width 12 height 12
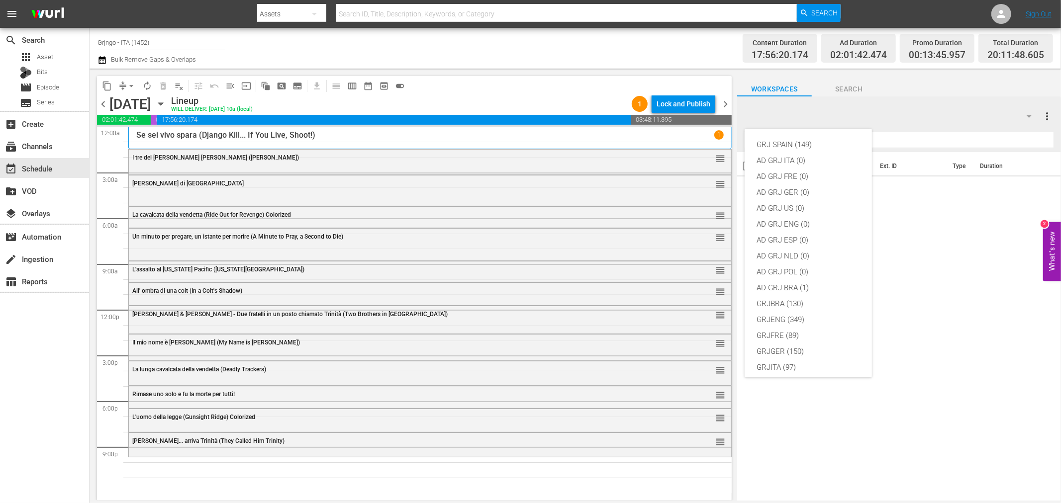
scroll to position [86, 0]
drag, startPoint x: 802, startPoint y: 281, endPoint x: 805, endPoint y: 264, distance: 17.2
click at [802, 280] on div "GRJITA (97)" at bounding box center [807, 282] width 103 height 16
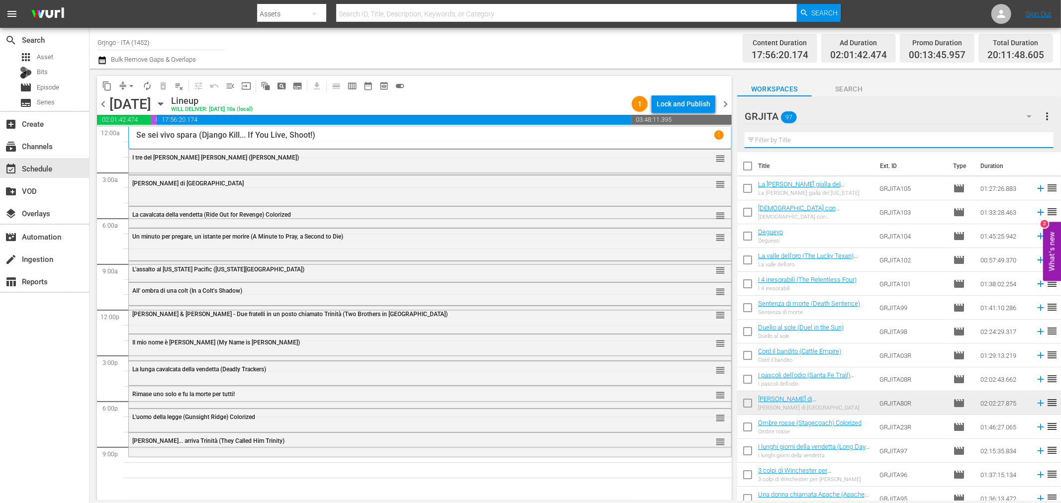
click at [782, 139] on input "text" at bounding box center [898, 140] width 309 height 16
paste input "Bad Man's River"
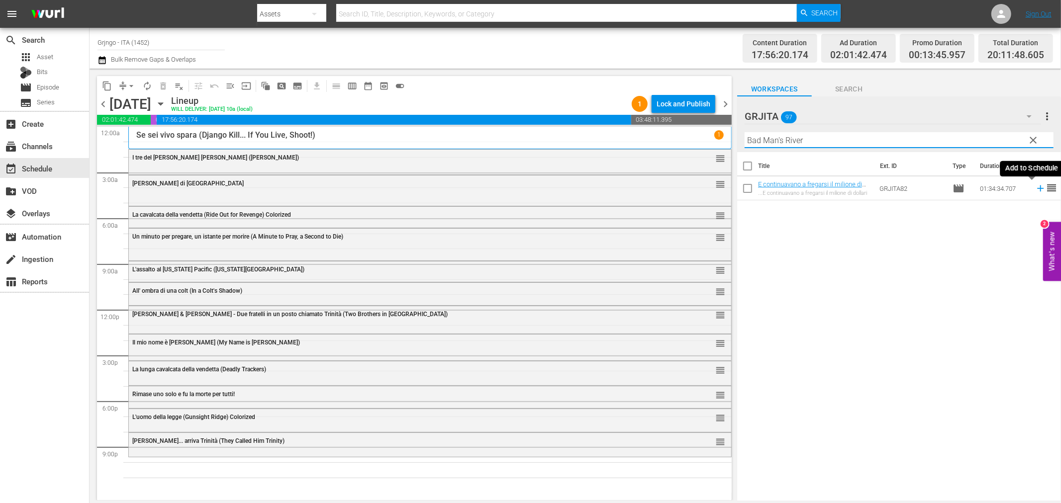
type input "Bad Man's River"
click at [1035, 187] on icon at bounding box center [1040, 188] width 11 height 11
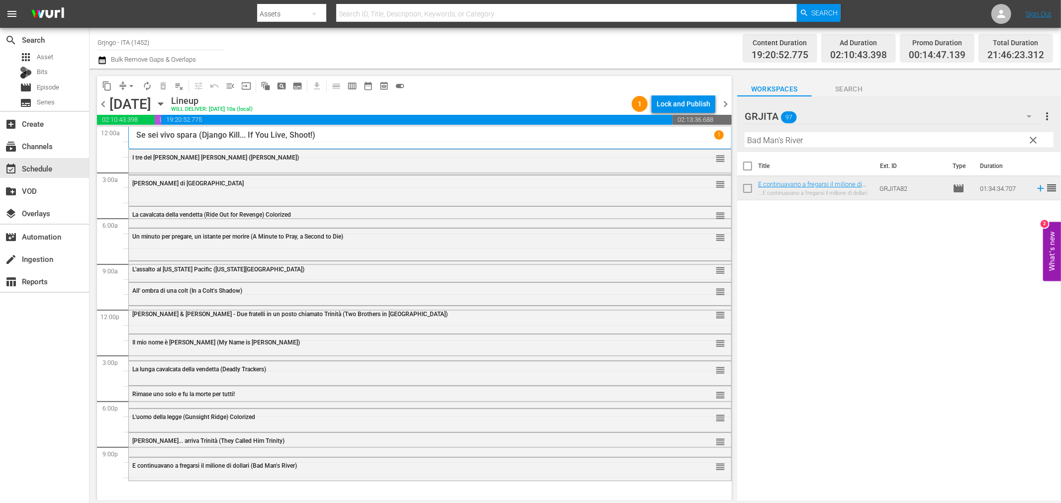
drag, startPoint x: 1033, startPoint y: 137, endPoint x: 961, endPoint y: 136, distance: 71.6
click at [1033, 137] on span "clear" at bounding box center [1033, 140] width 12 height 12
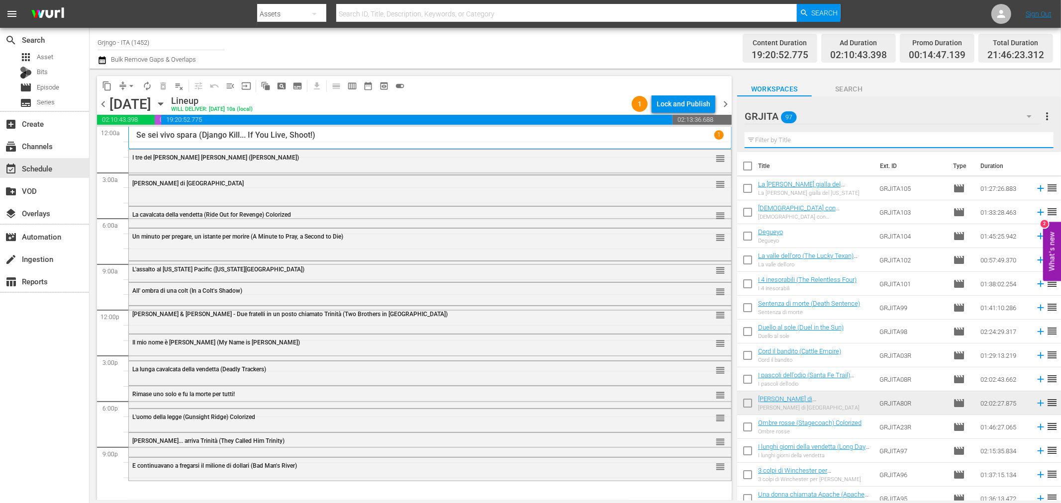
paste input "La morte sull'alta collina"
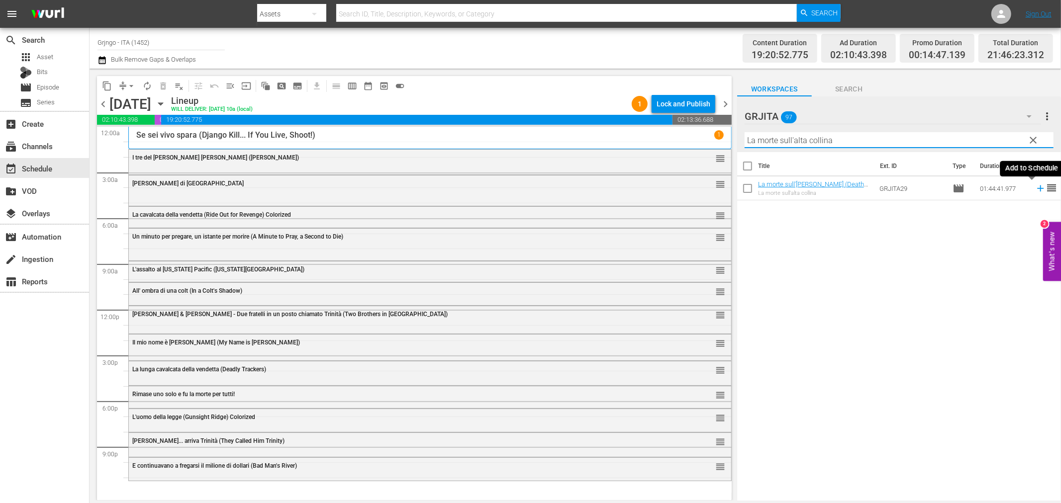
type input "La morte sull'alta collina"
click at [1037, 187] on icon at bounding box center [1040, 188] width 6 height 6
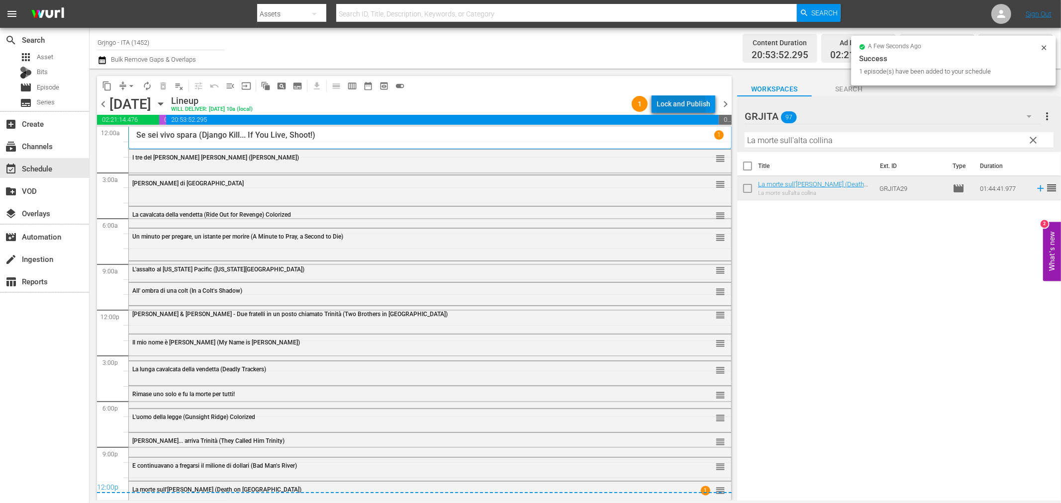
click at [676, 104] on div "Lock and Publish" at bounding box center [683, 104] width 54 height 18
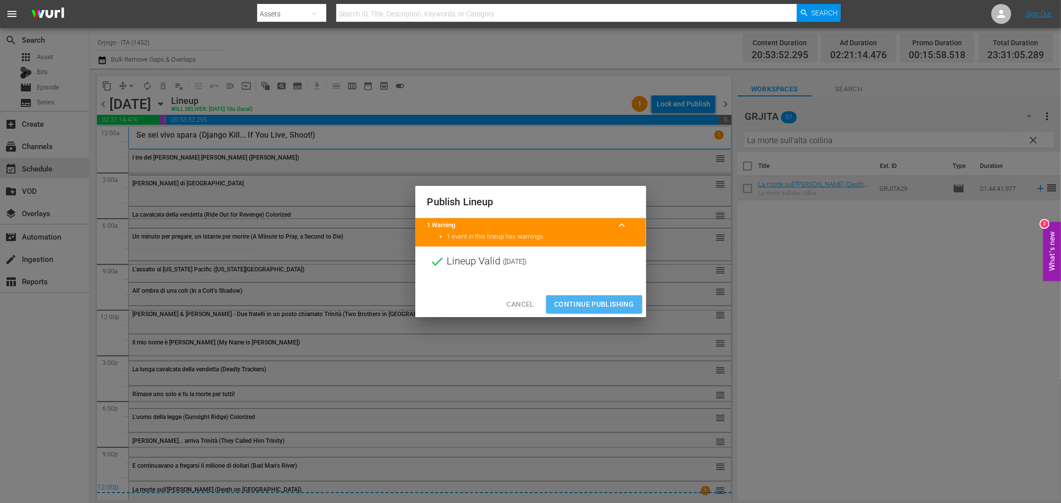
click at [606, 300] on span "Continue Publishing" at bounding box center [594, 304] width 80 height 12
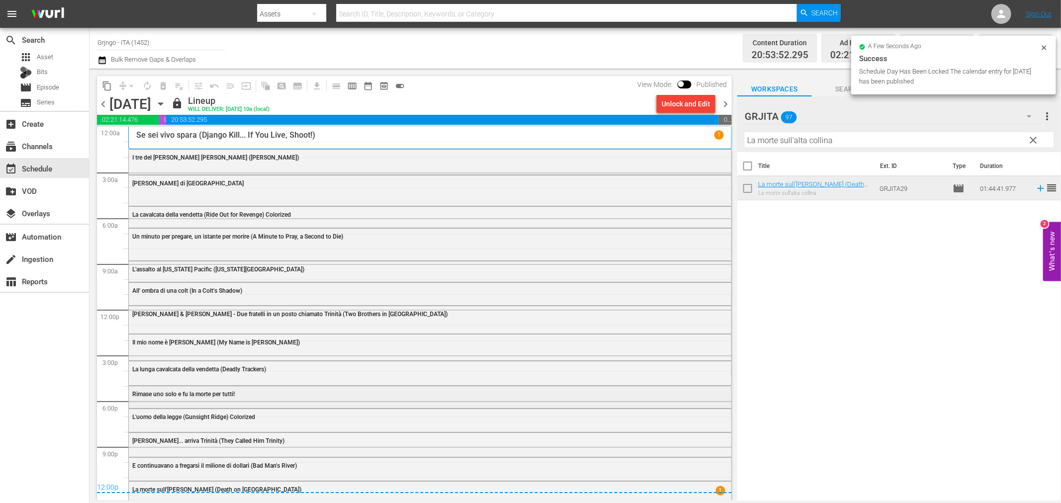
click at [161, 398] on span "Rimase uno solo e fu la morte per tutti!" at bounding box center [183, 394] width 102 height 7
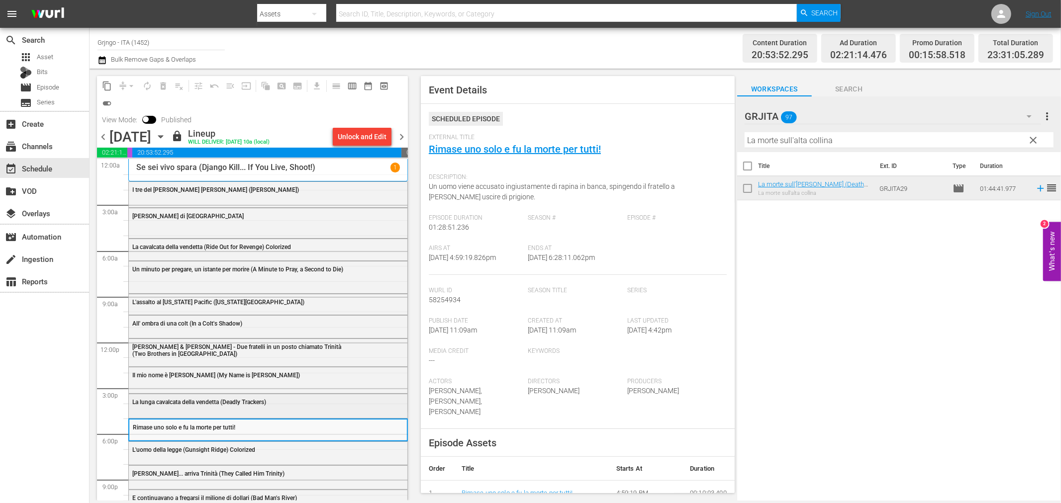
scroll to position [40, 0]
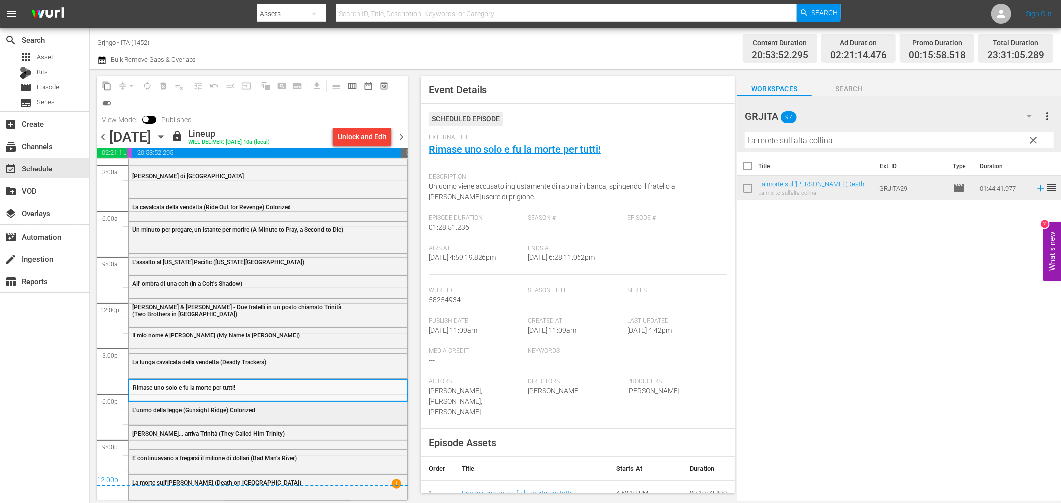
click at [196, 415] on div "L'uomo della legge (Gunsight Ridge) Colorized" at bounding box center [268, 409] width 278 height 15
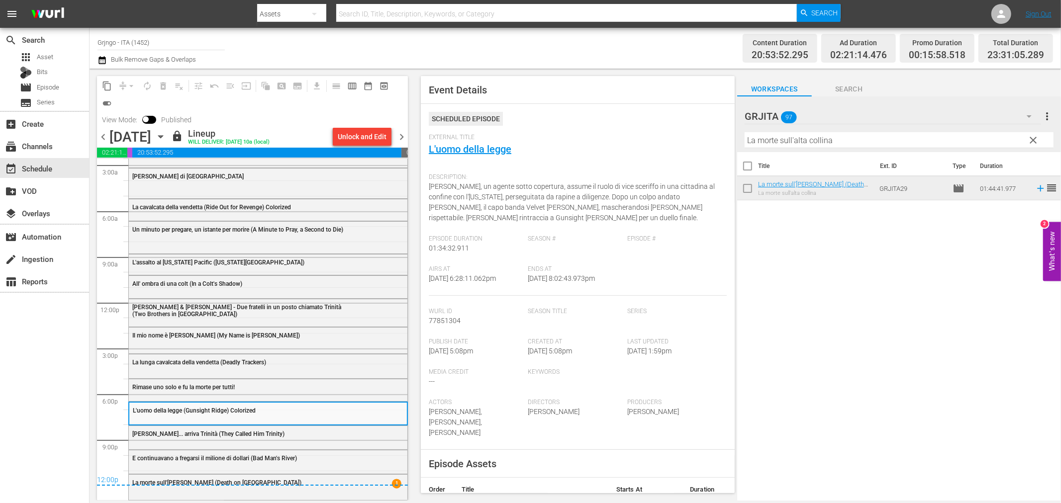
click at [198, 431] on span "[PERSON_NAME]... arriva Trinità (They Called Him Trinity)" at bounding box center [208, 434] width 152 height 7
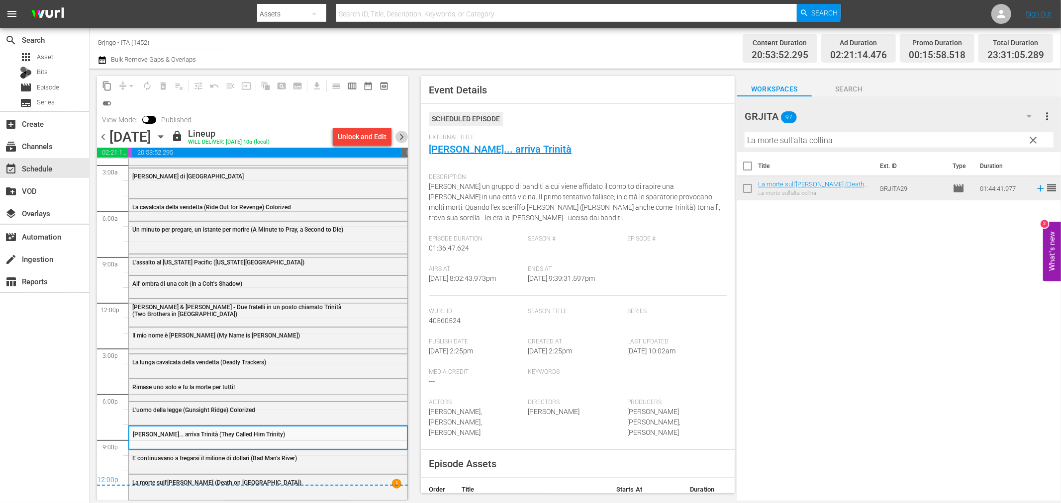
click at [407, 134] on span "chevron_right" at bounding box center [401, 137] width 12 height 12
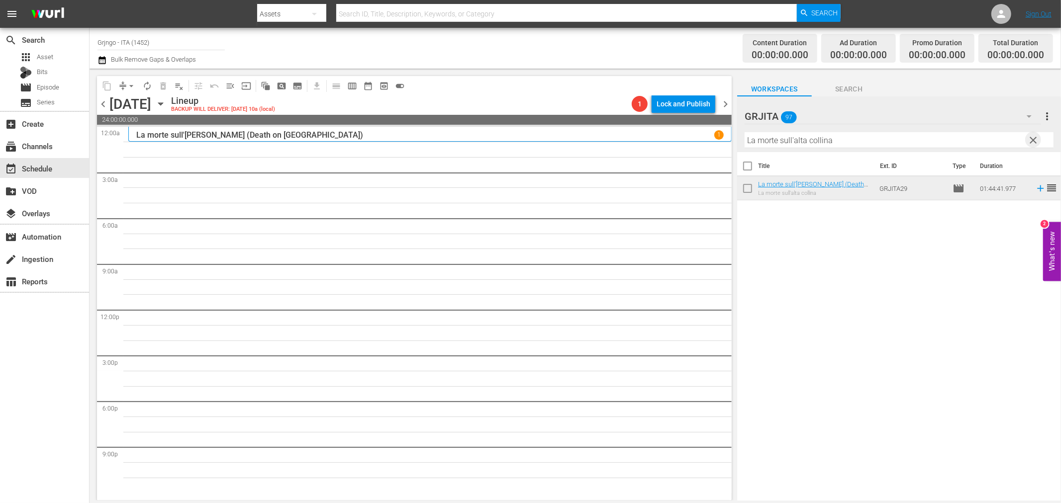
click at [1034, 138] on span "clear" at bounding box center [1033, 140] width 12 height 12
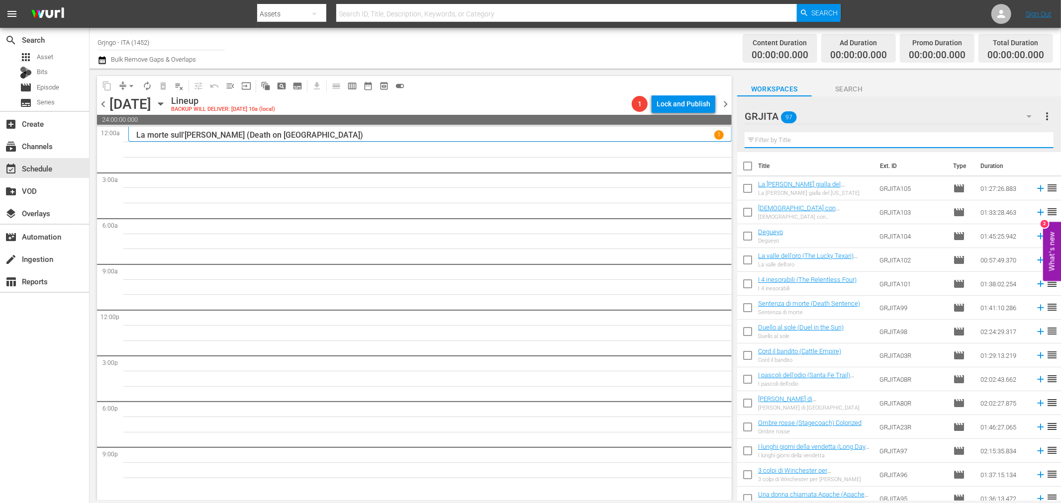
paste input "Odia il prossimo tuo"
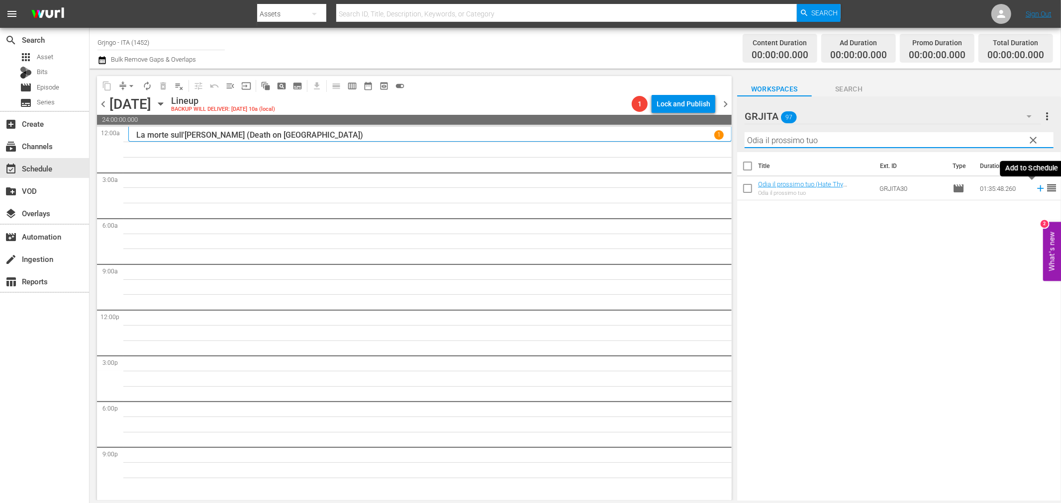
type input "Odia il prossimo tuo"
click at [1037, 189] on icon at bounding box center [1040, 188] width 6 height 6
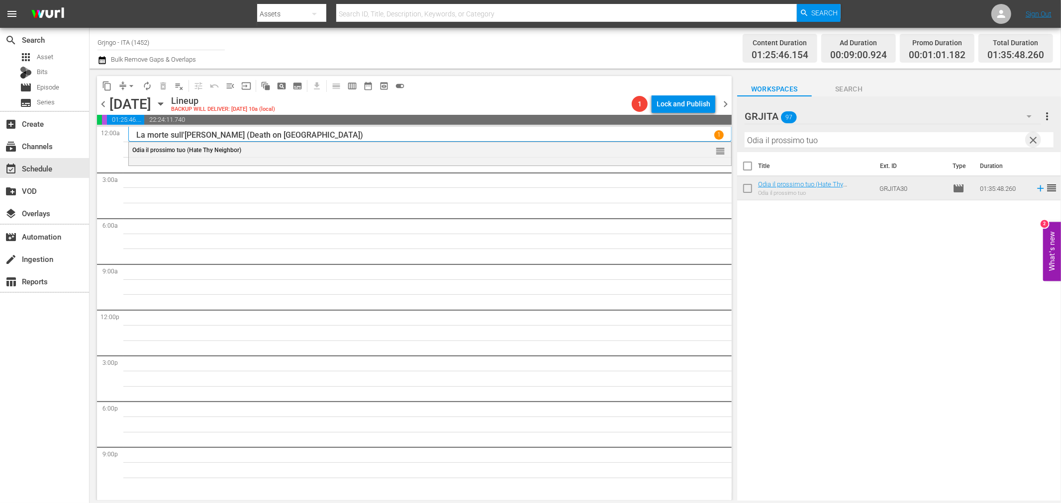
click at [1030, 137] on span "clear" at bounding box center [1033, 140] width 12 height 12
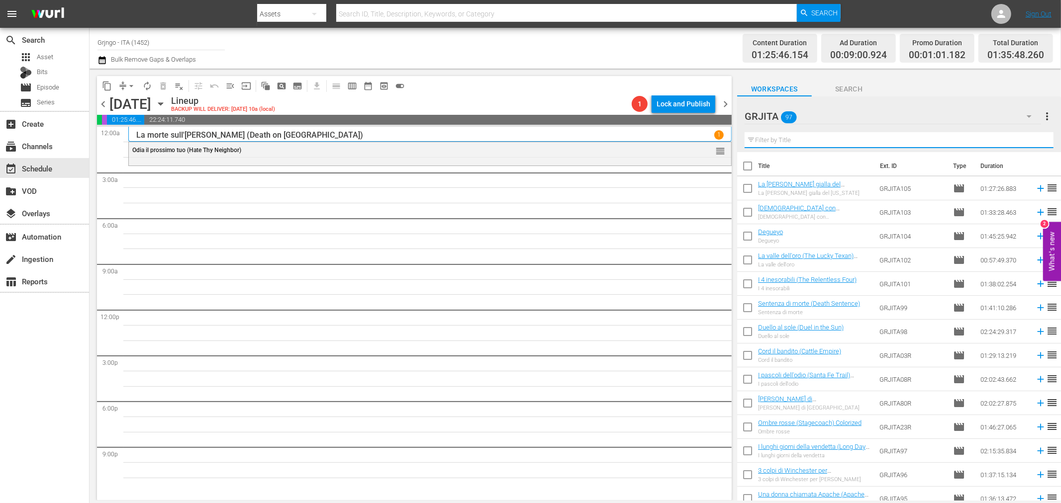
paste input "Prega Dio... e scavati la fossa!"
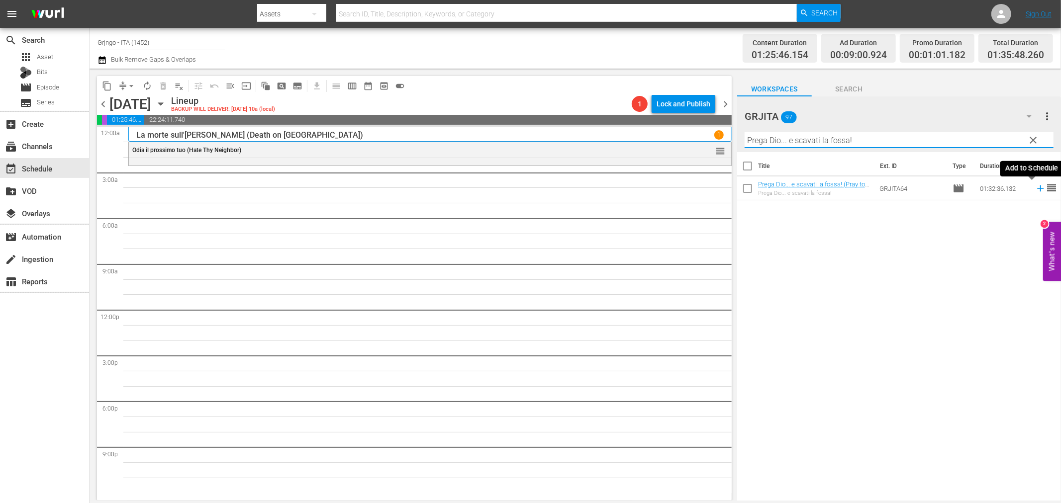
type input "Prega Dio... e scavati la fossa!"
click at [1035, 187] on icon at bounding box center [1040, 188] width 11 height 11
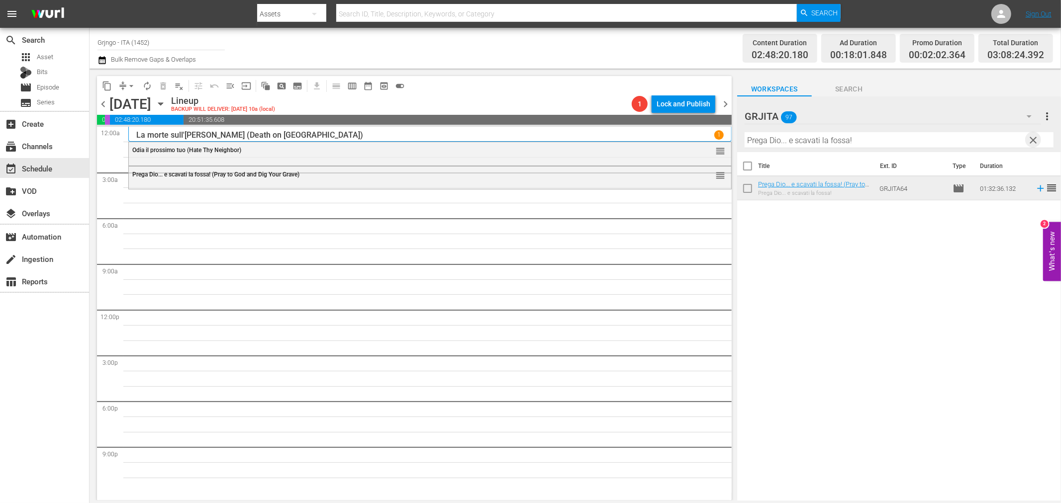
click at [1030, 138] on span "clear" at bounding box center [1033, 140] width 12 height 12
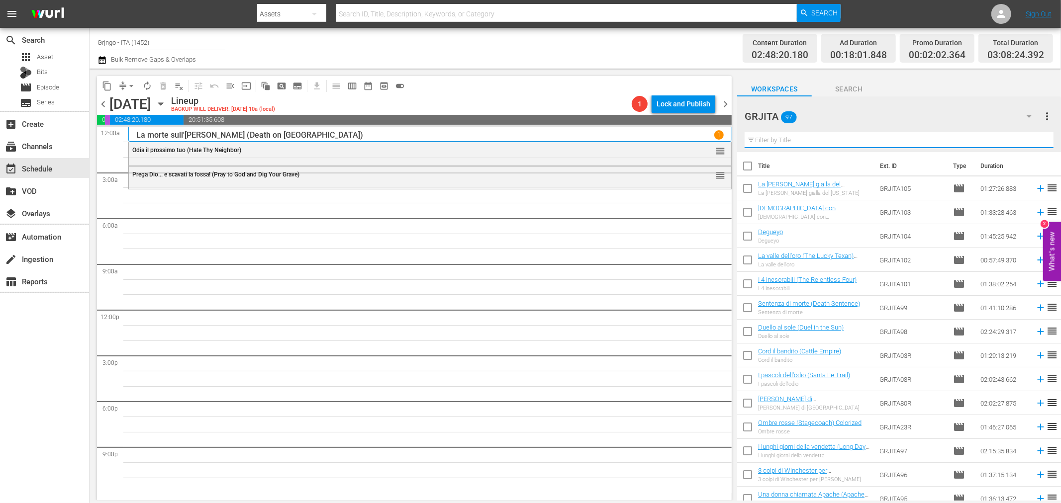
paste input "[PERSON_NAME] eroe del West"
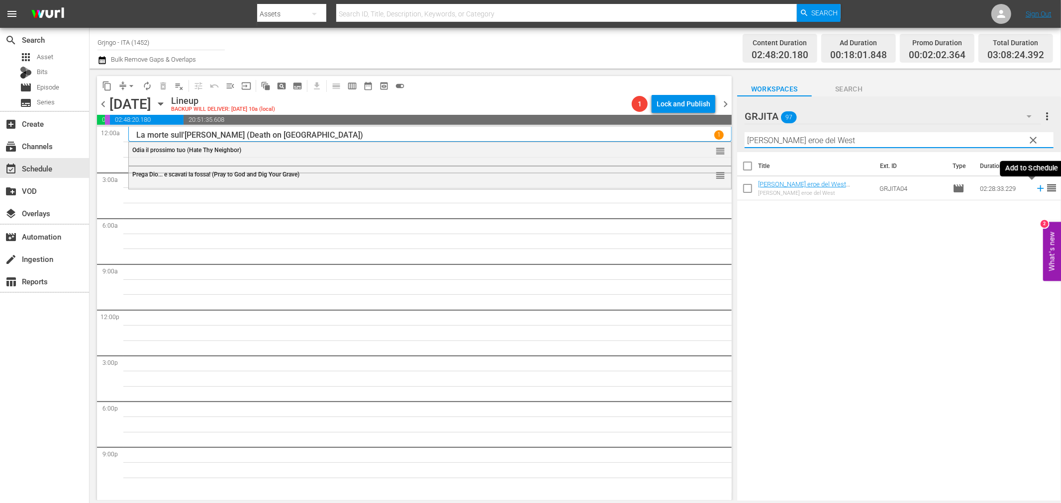
type input "[PERSON_NAME] eroe del West"
click at [1035, 186] on icon at bounding box center [1040, 188] width 11 height 11
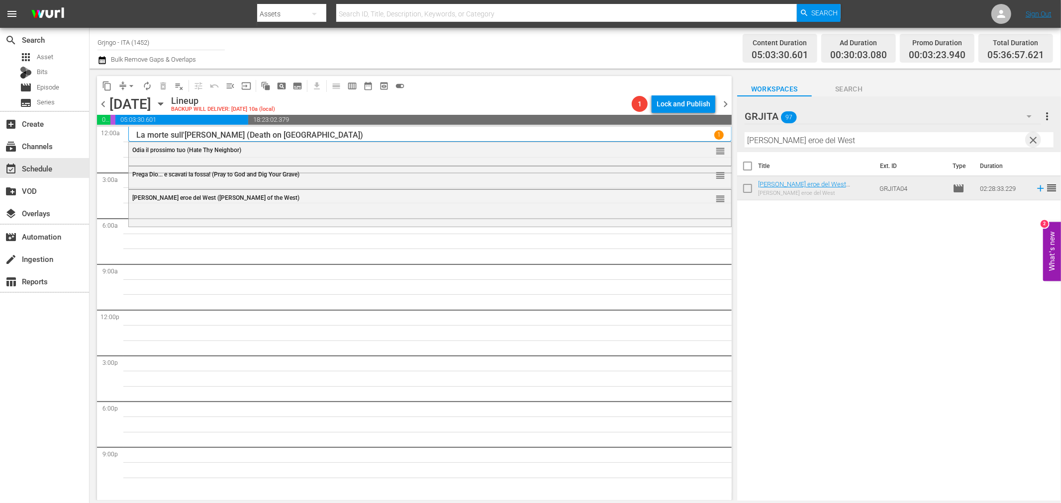
click at [1035, 139] on span "clear" at bounding box center [1033, 140] width 12 height 12
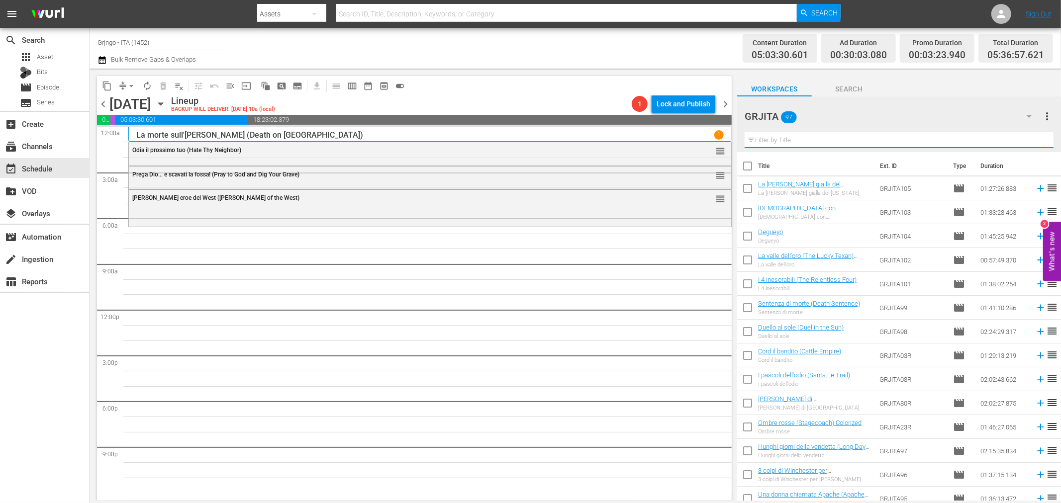
click at [769, 139] on input "text" at bounding box center [898, 140] width 309 height 16
paste input "[PERSON_NAME], il volto della vendetta"
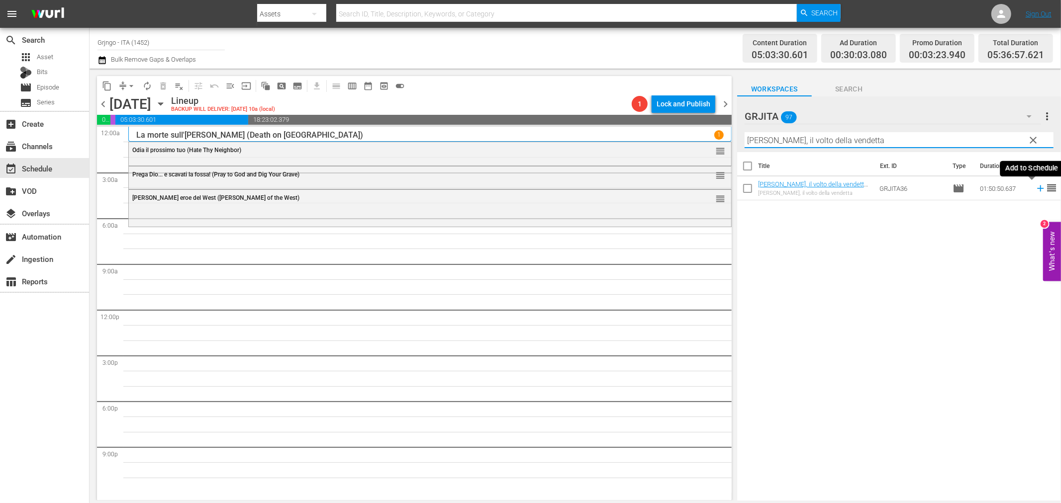
type input "[PERSON_NAME], il volto della vendetta"
click at [1037, 188] on icon at bounding box center [1040, 188] width 6 height 6
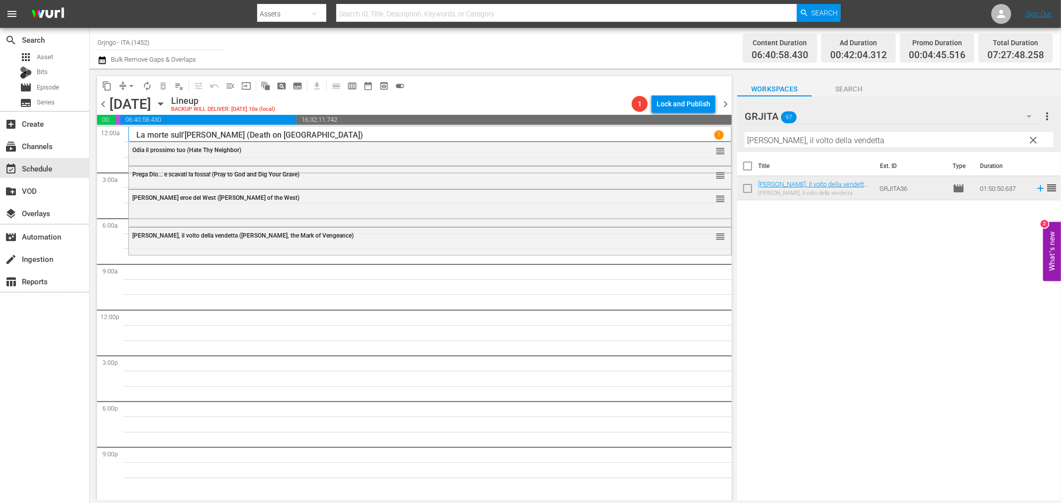
click at [1035, 139] on span "clear" at bounding box center [1033, 140] width 12 height 12
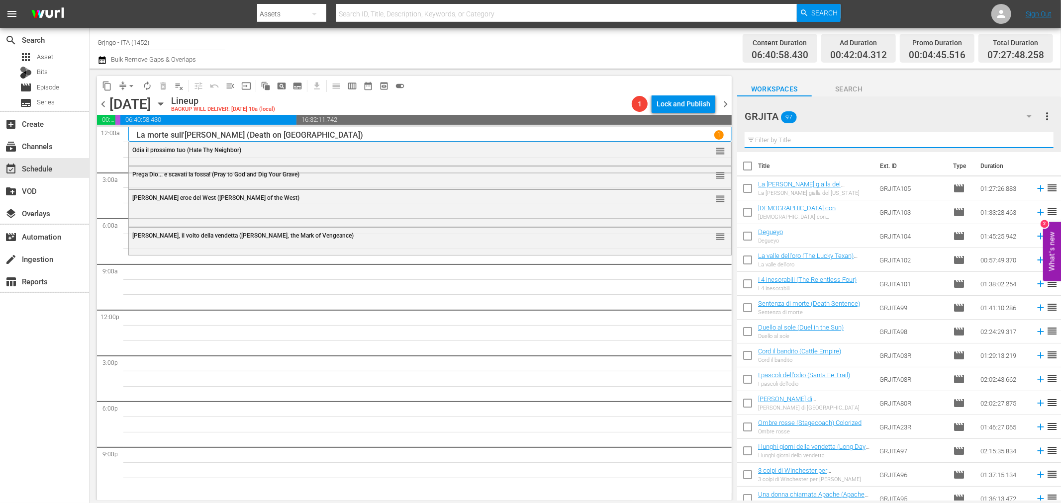
paste input "Apache Woman"
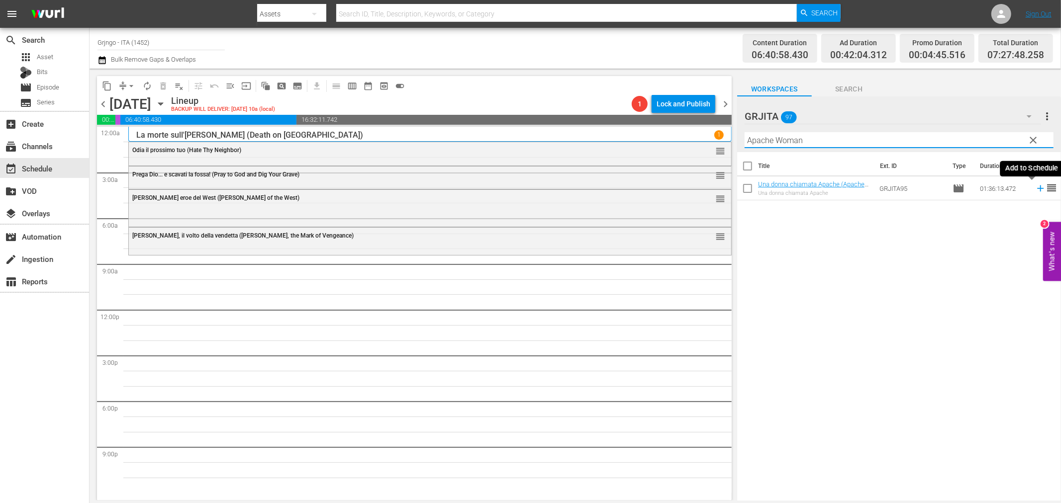
type input "Apache Woman"
click at [1035, 187] on icon at bounding box center [1040, 188] width 11 height 11
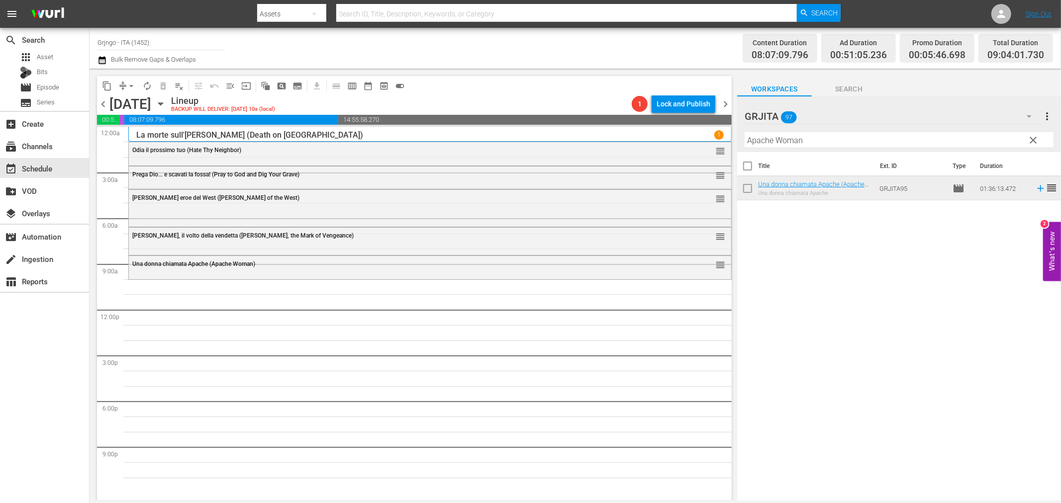
click at [1035, 138] on span "clear" at bounding box center [1033, 140] width 12 height 12
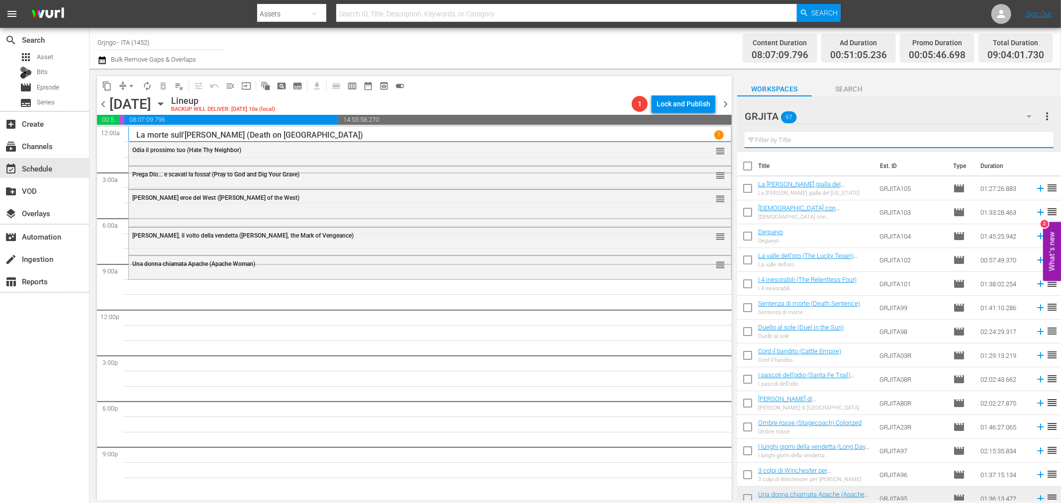
paste input "Ombre rosse (Stagecoach)"
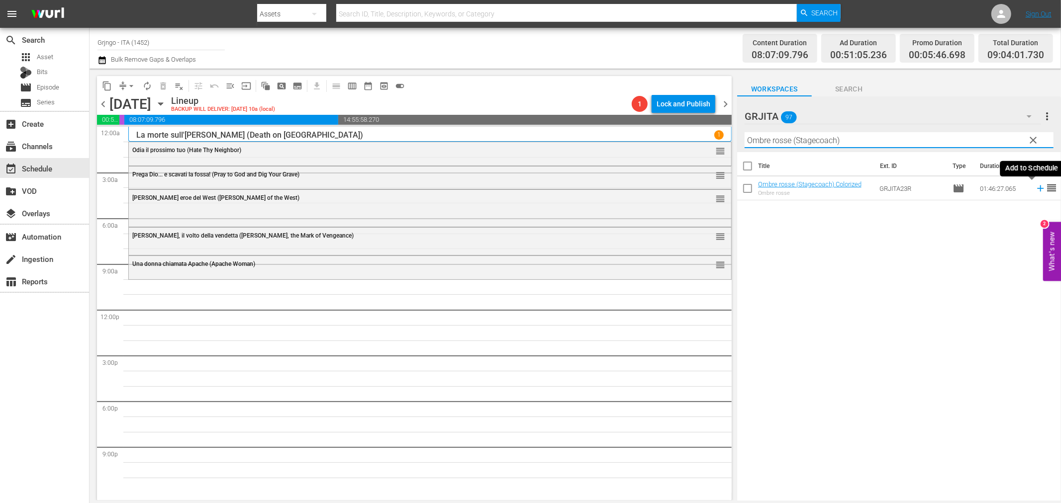
type input "Ombre rosse (Stagecoach)"
click at [1035, 189] on icon at bounding box center [1040, 188] width 11 height 11
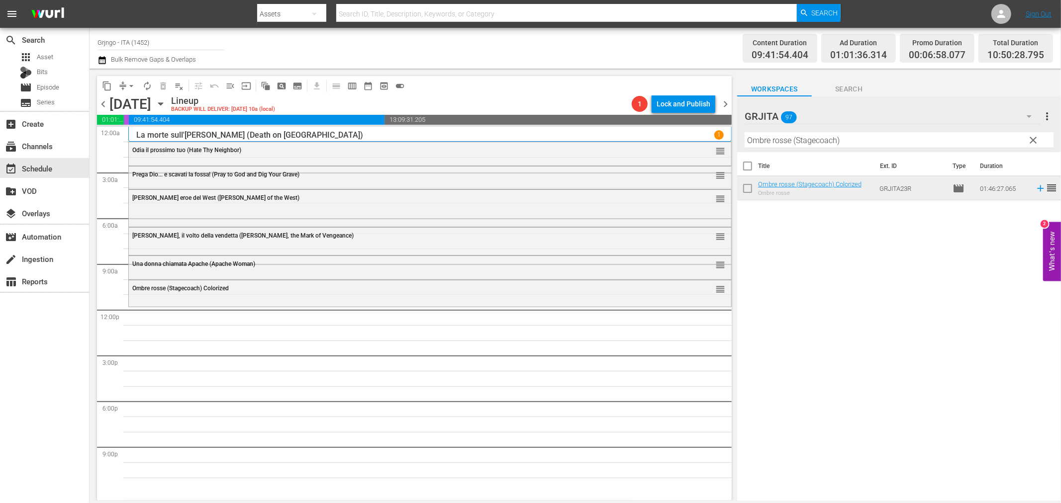
drag, startPoint x: 1033, startPoint y: 137, endPoint x: 1012, endPoint y: 137, distance: 20.9
click at [1033, 138] on span "clear" at bounding box center [1033, 140] width 12 height 12
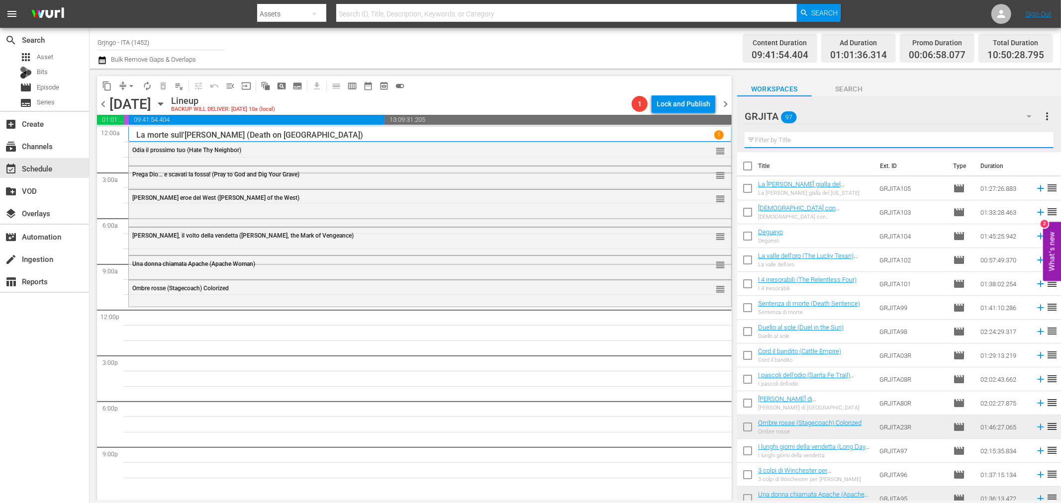
paste input "[PERSON_NAME] 1880"
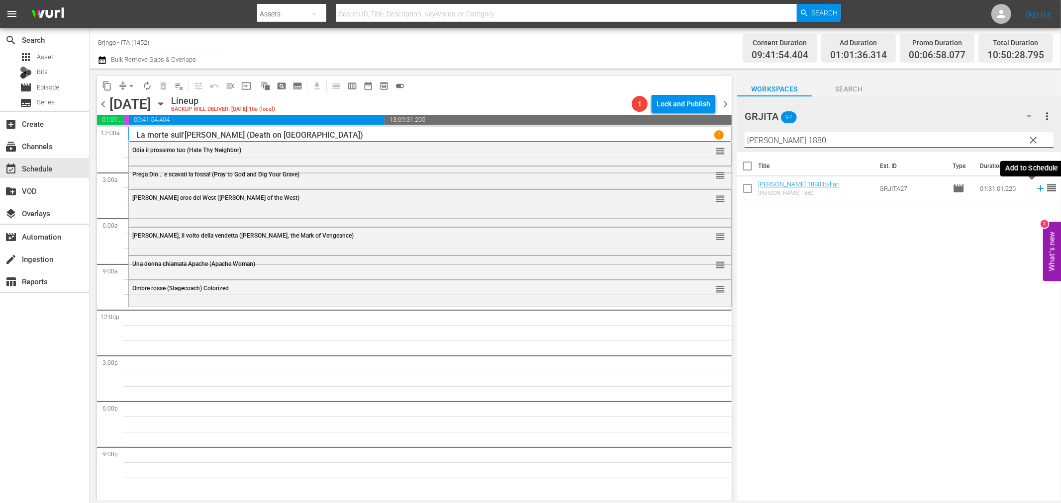
type input "[PERSON_NAME] 1880"
click at [1035, 189] on icon at bounding box center [1040, 188] width 11 height 11
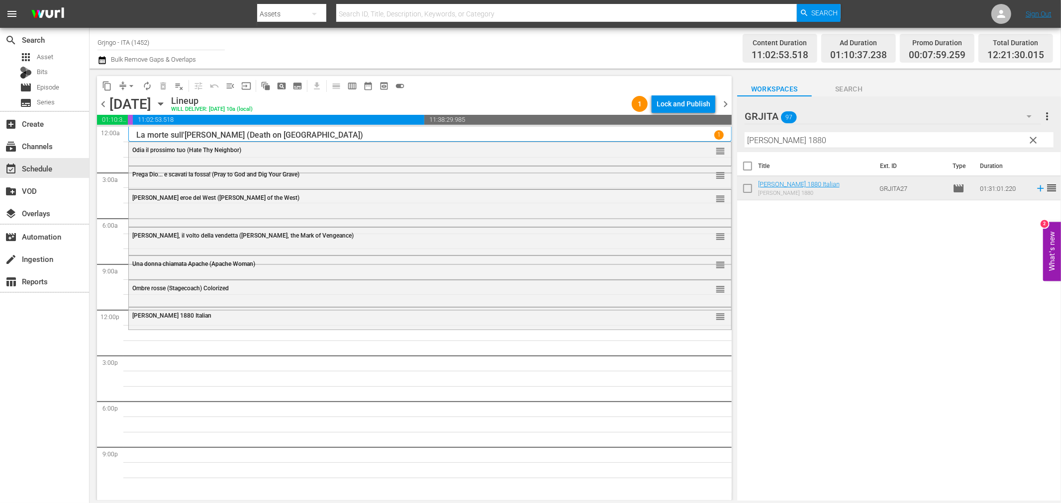
drag, startPoint x: 1036, startPoint y: 139, endPoint x: 968, endPoint y: 141, distance: 68.6
click at [1036, 139] on span "clear" at bounding box center [1033, 140] width 12 height 12
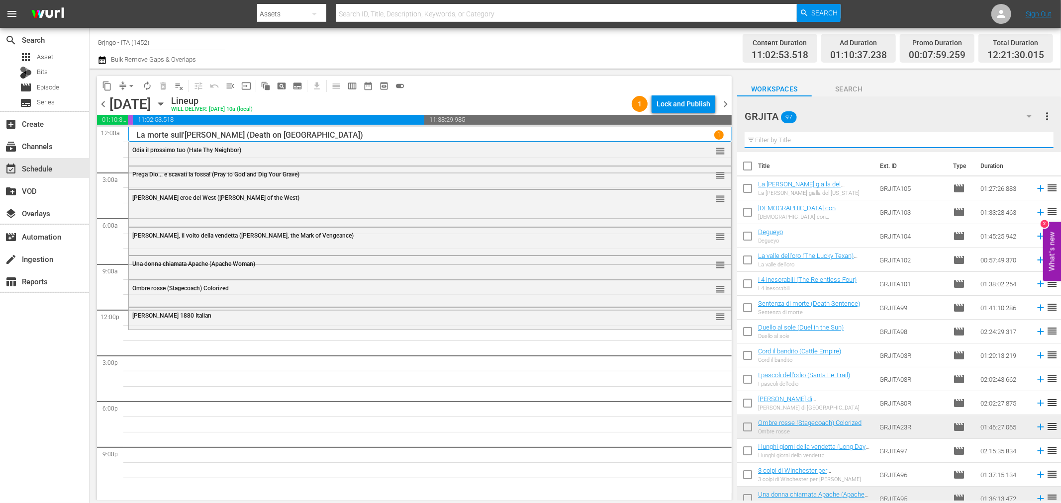
paste input "L'avamposto degli uomini perduti"
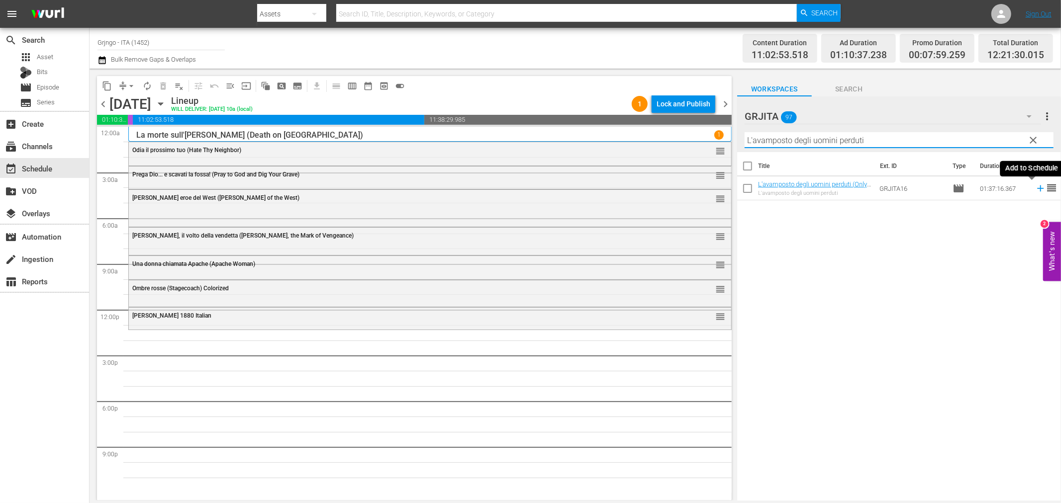
type input "L'avamposto degli uomini perduti"
click at [1037, 189] on icon at bounding box center [1040, 188] width 6 height 6
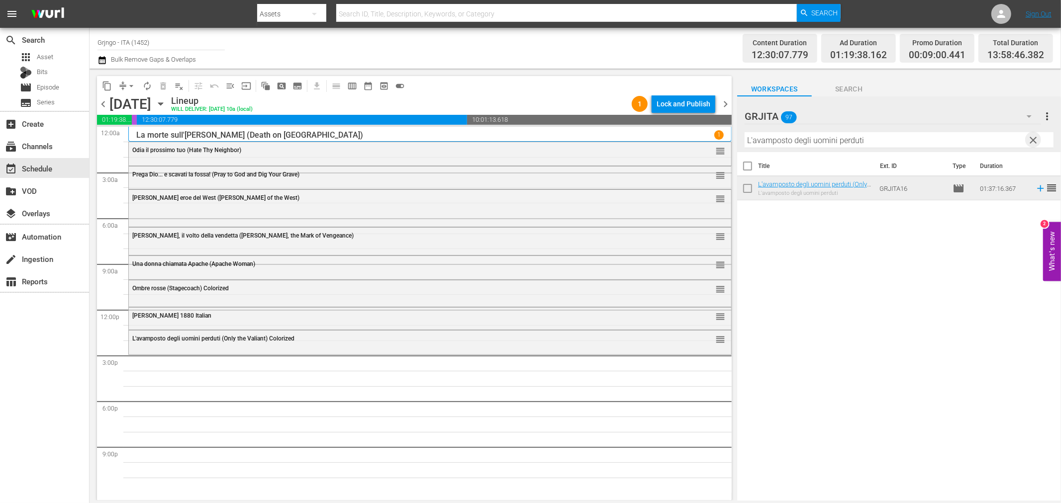
drag, startPoint x: 1036, startPoint y: 137, endPoint x: 972, endPoint y: 137, distance: 64.6
click at [1036, 137] on span "clear" at bounding box center [1033, 140] width 12 height 12
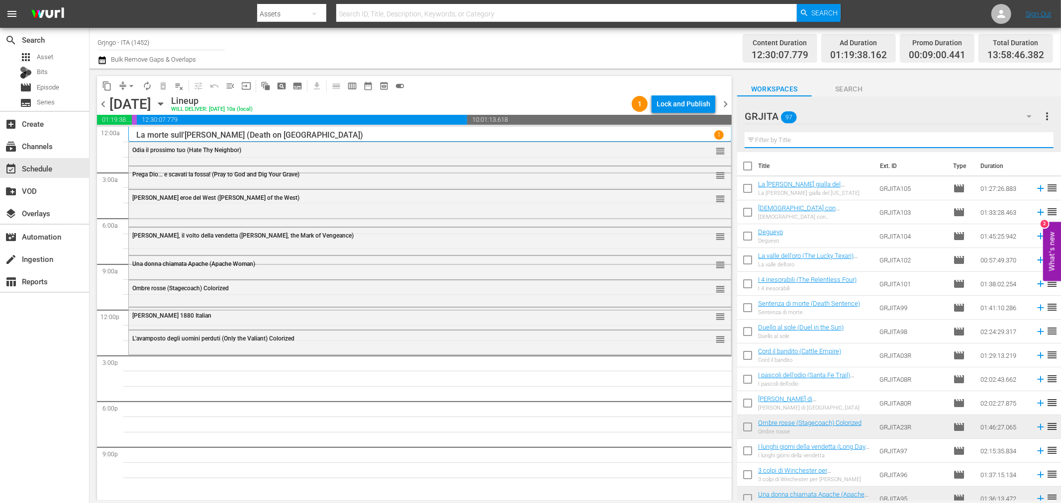
paste input "[PERSON_NAME] il Messicano"
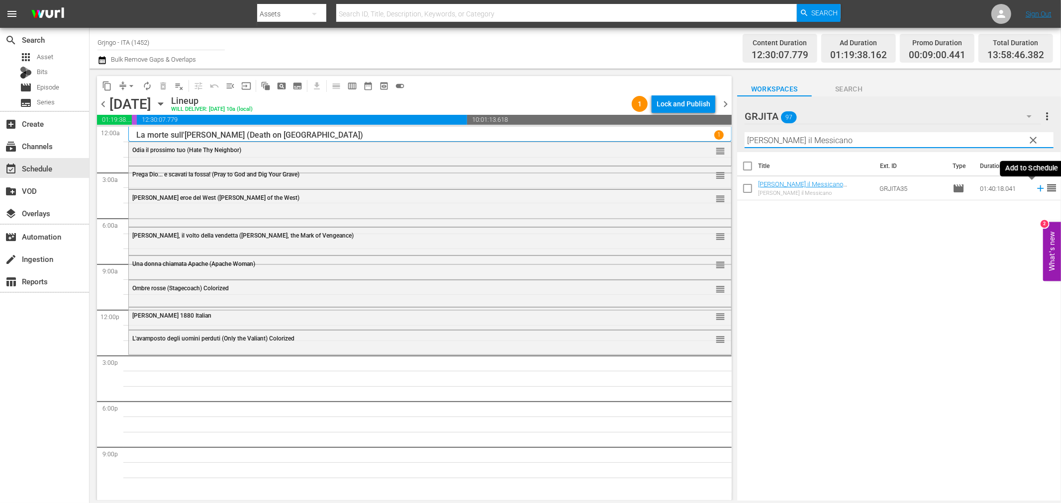
type input "[PERSON_NAME] il Messicano"
click at [1035, 186] on icon at bounding box center [1040, 188] width 11 height 11
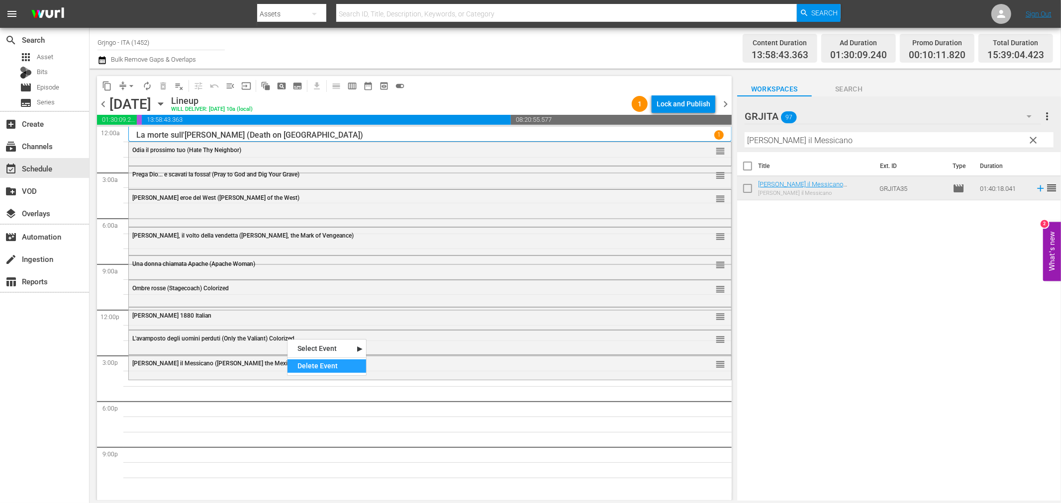
click at [312, 361] on div "Delete Event" at bounding box center [326, 365] width 79 height 13
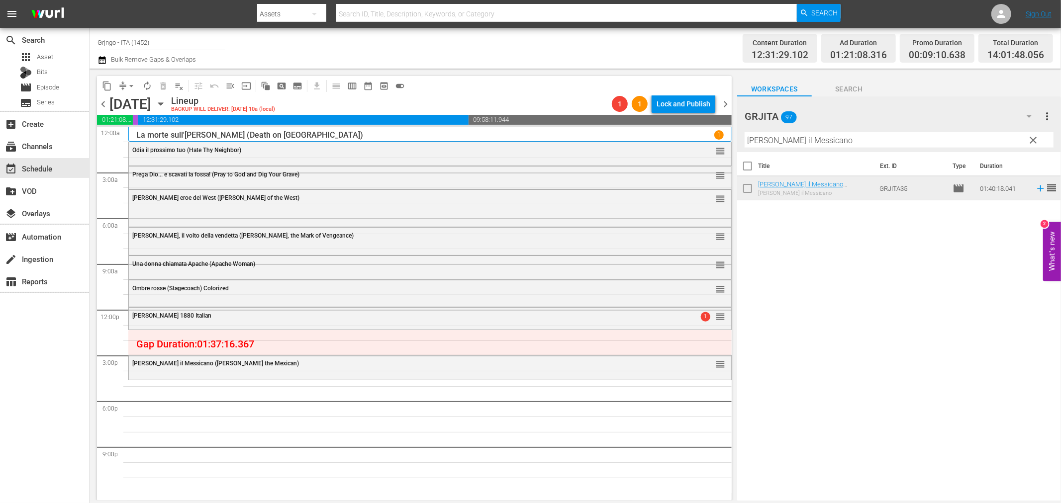
drag, startPoint x: 1033, startPoint y: 133, endPoint x: 912, endPoint y: 136, distance: 120.9
click at [1033, 133] on button "clear" at bounding box center [1033, 140] width 16 height 16
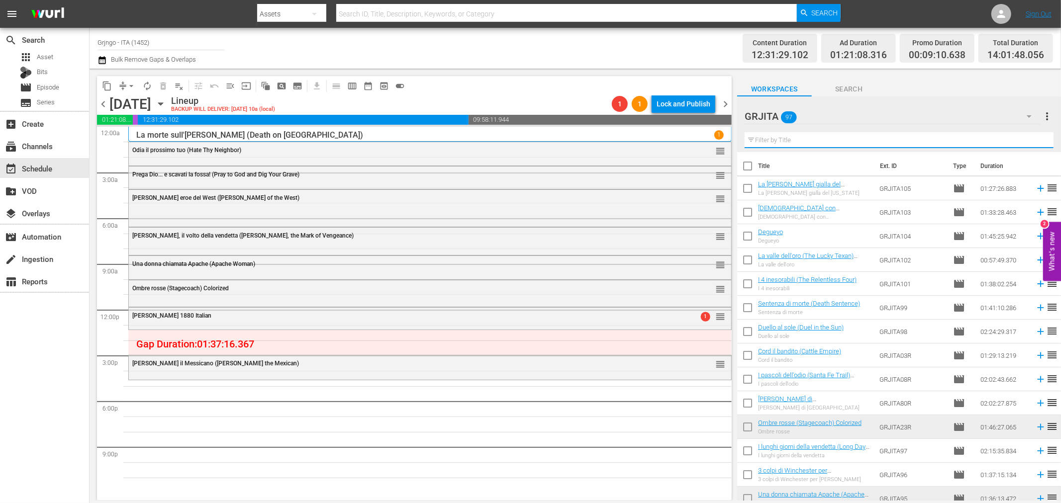
paste input "I vigliacchi non pregano"
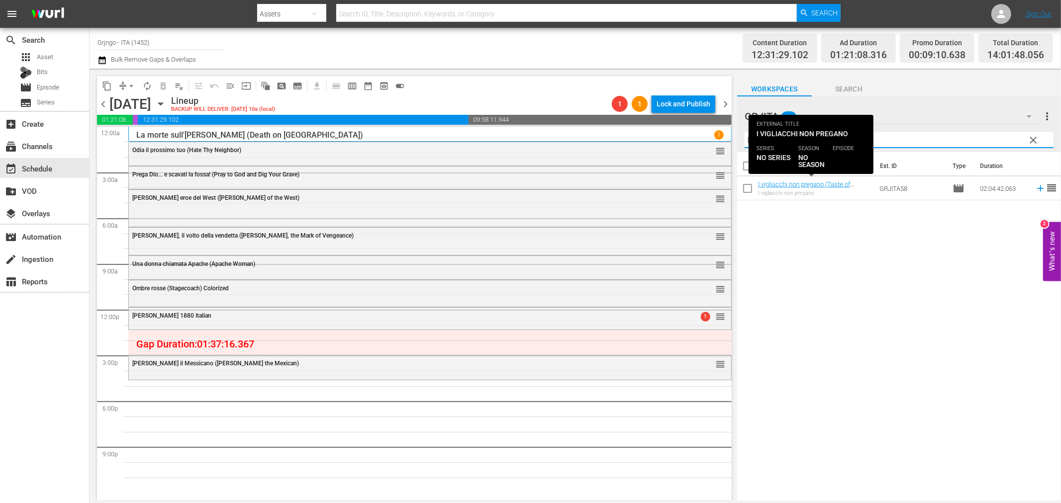
type input "I vigliacchi non pregano"
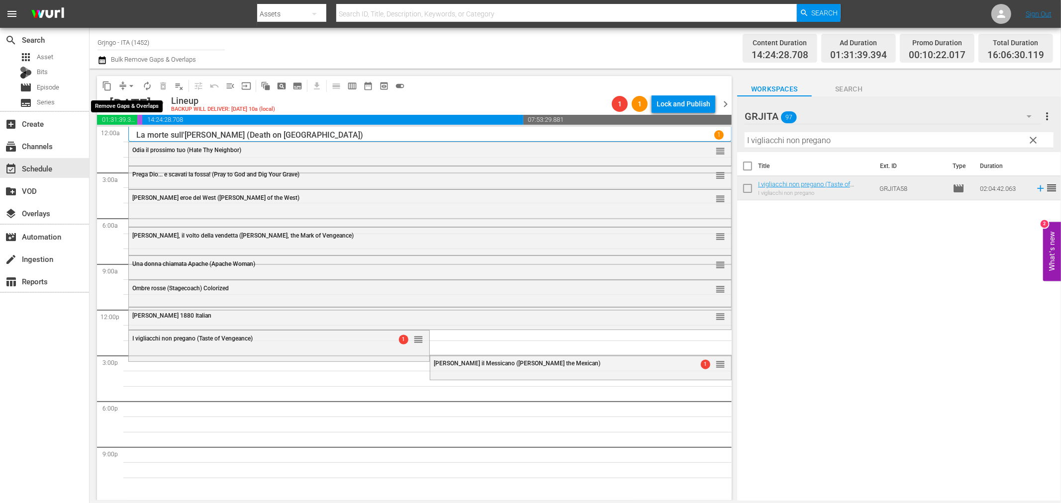
click at [131, 86] on span "arrow_drop_down" at bounding box center [131, 86] width 10 height 10
click at [161, 139] on li "Align to End of Previous Day" at bounding box center [132, 138] width 104 height 16
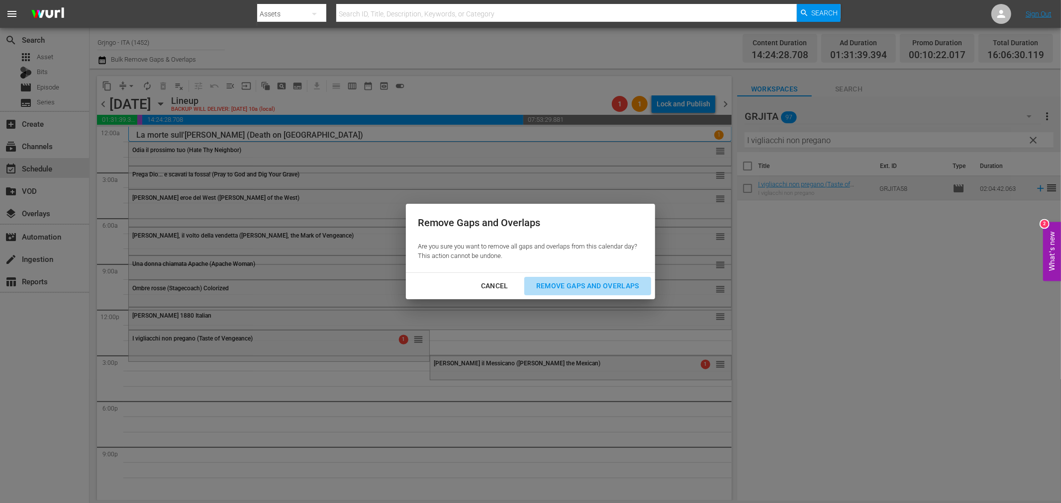
click at [545, 287] on div "Remove Gaps and Overlaps" at bounding box center [587, 286] width 119 height 12
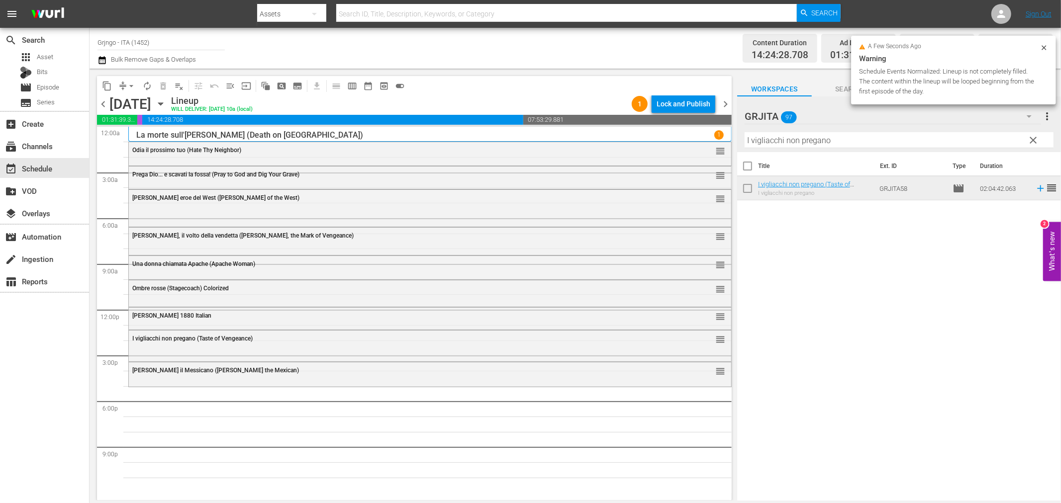
click at [283, 374] on div "Ramon il Messicano (Ramon the Mexican) reorder" at bounding box center [430, 370] width 602 height 17
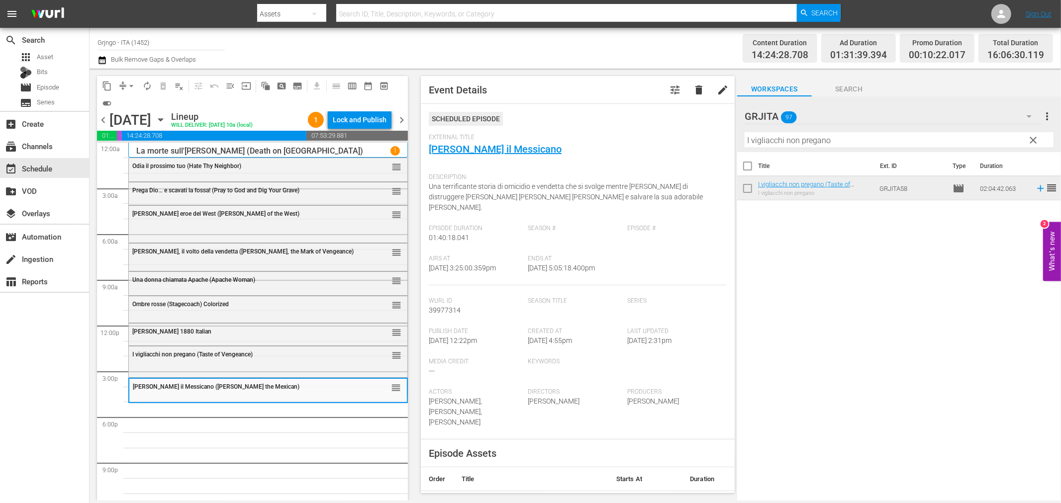
click at [1031, 138] on span "clear" at bounding box center [1033, 140] width 12 height 12
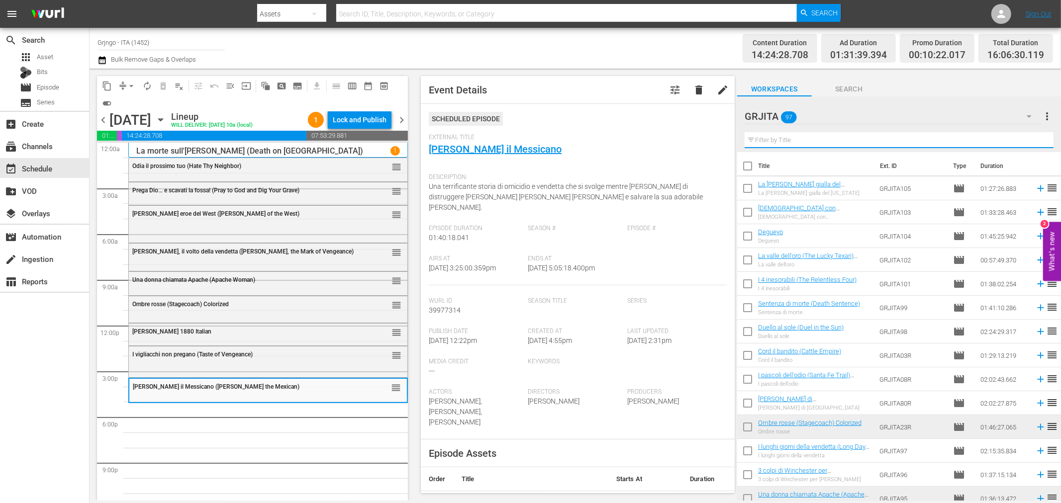
paste input "Come vinsi la guerra"
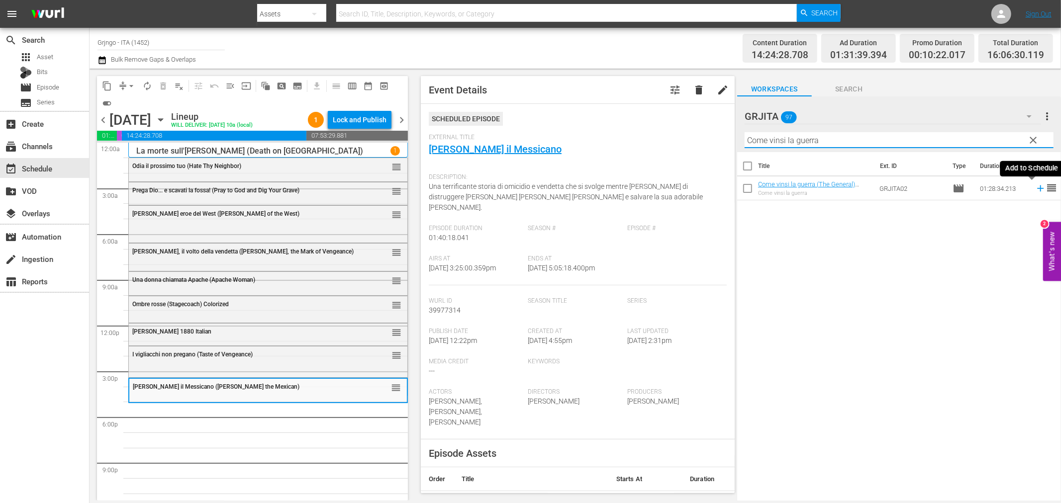
type input "Come vinsi la guerra"
click at [1035, 187] on icon at bounding box center [1040, 188] width 11 height 11
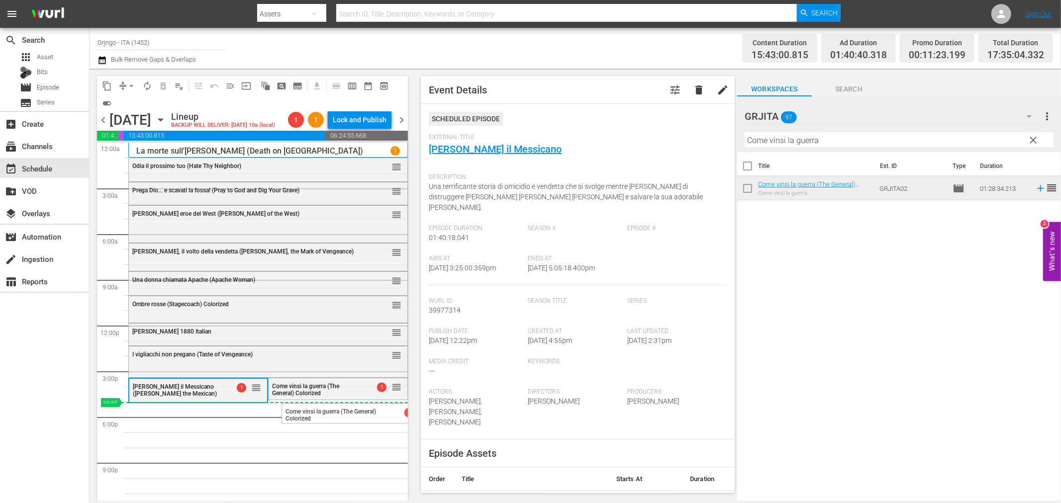
drag, startPoint x: 392, startPoint y: 371, endPoint x: 388, endPoint y: 387, distance: 16.4
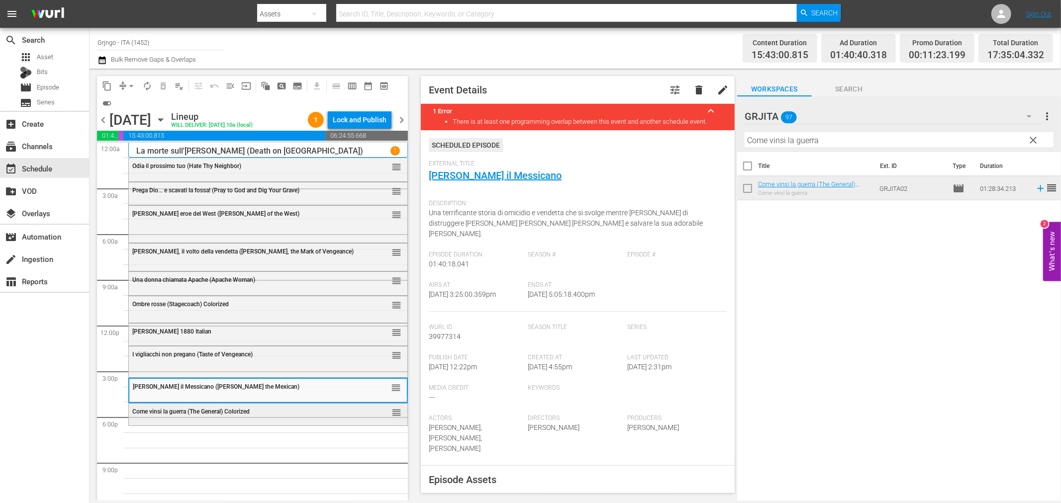
click at [272, 416] on div "Come vinsi la guerra (The General) Colorized reorder" at bounding box center [268, 412] width 278 height 17
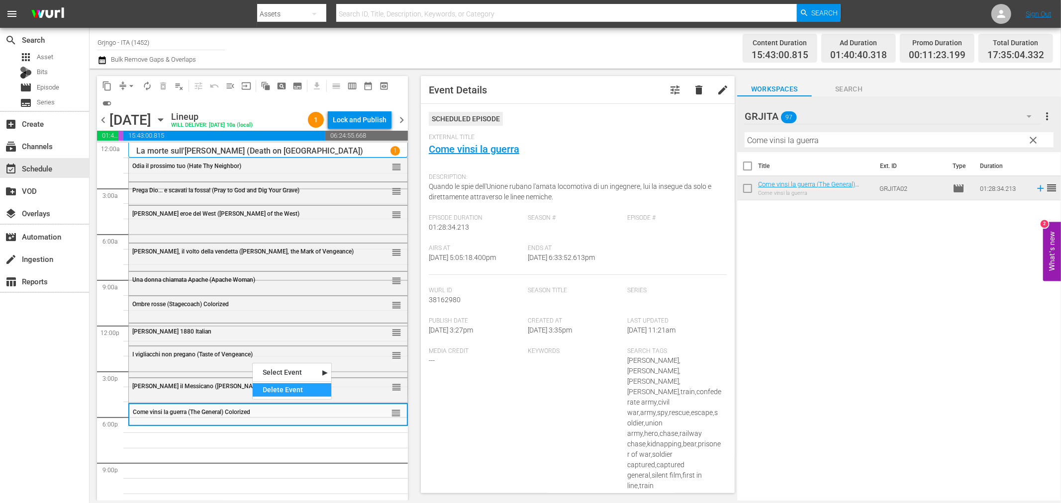
click at [280, 391] on div "Delete Event" at bounding box center [292, 389] width 79 height 13
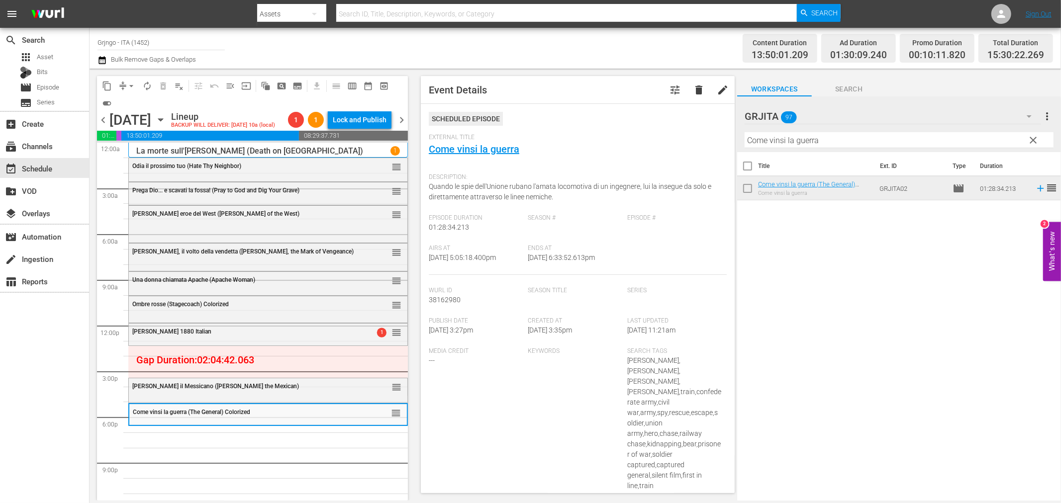
click at [1032, 140] on span "clear" at bounding box center [1033, 140] width 12 height 12
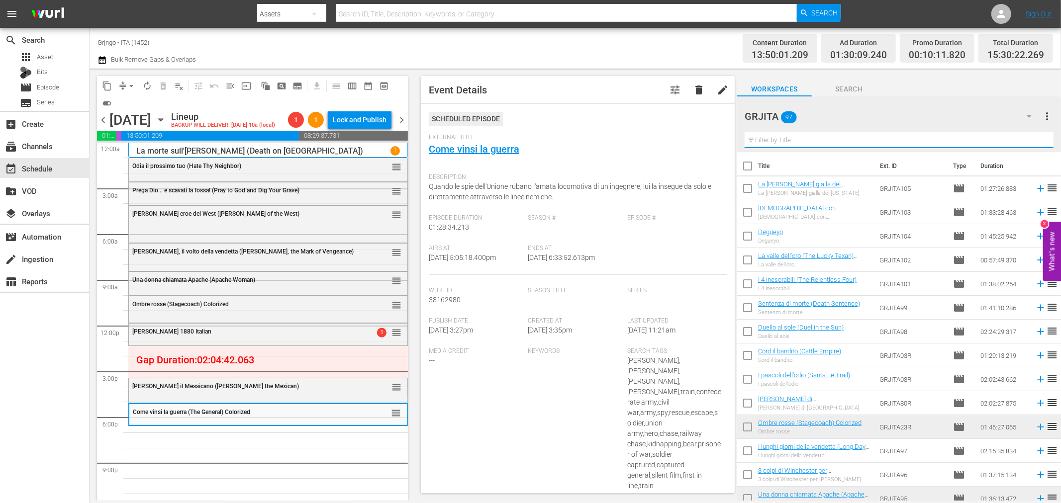
paste input "L'avamposto degli uomini perduti"
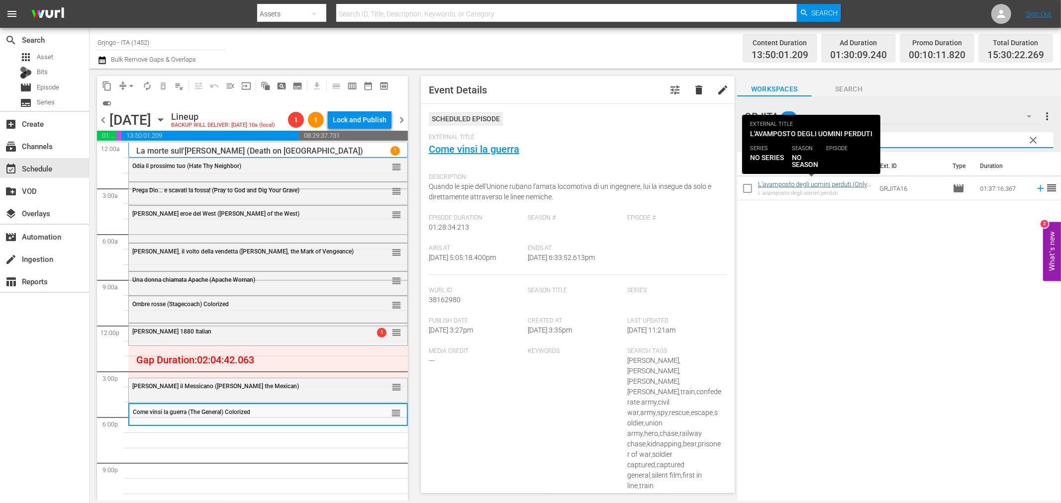
type input "L'avamposto degli uomini perduti"
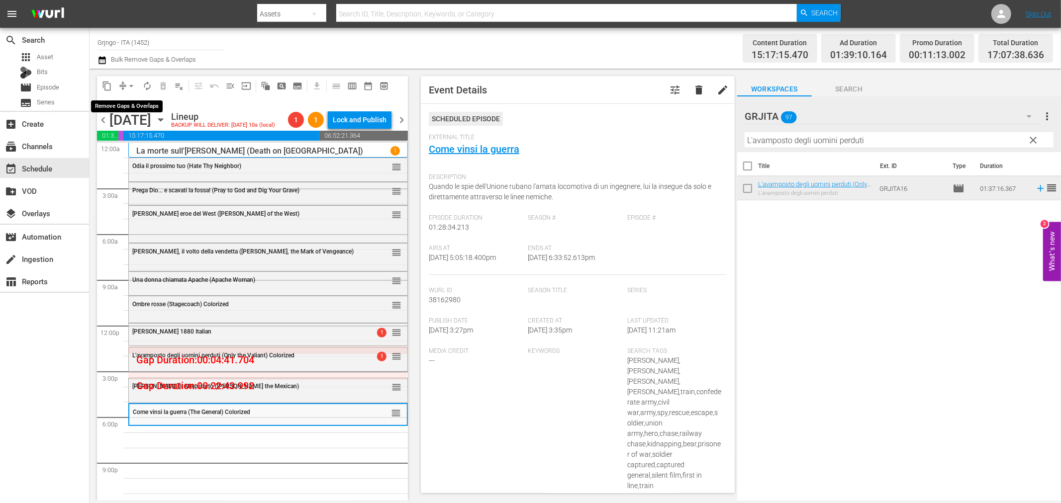
click at [129, 85] on span "arrow_drop_down" at bounding box center [131, 86] width 10 height 10
click at [135, 134] on li "Align to End of Previous Day" at bounding box center [132, 138] width 104 height 16
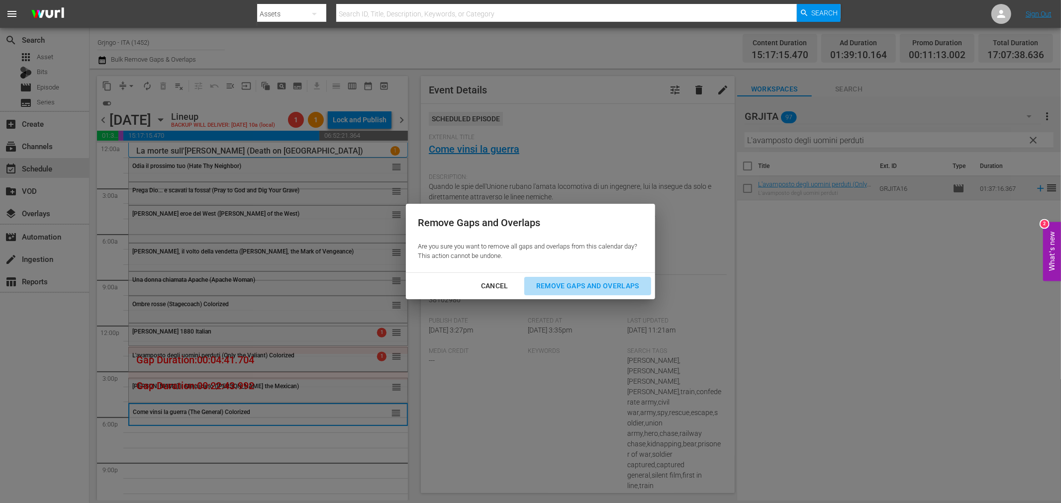
click at [572, 282] on div "Remove Gaps and Overlaps" at bounding box center [587, 286] width 119 height 12
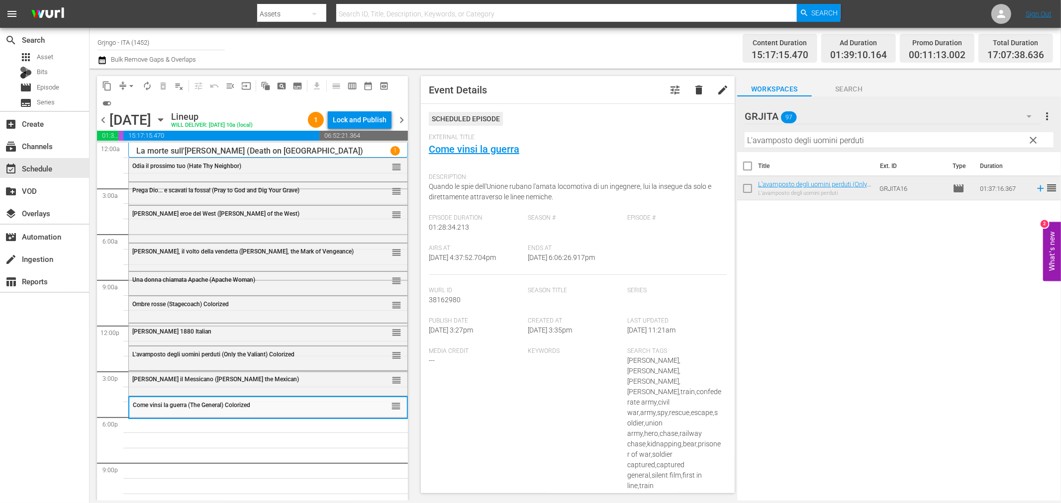
drag, startPoint x: 1035, startPoint y: 137, endPoint x: 852, endPoint y: 150, distance: 182.9
click at [1035, 137] on span "clear" at bounding box center [1033, 140] width 12 height 12
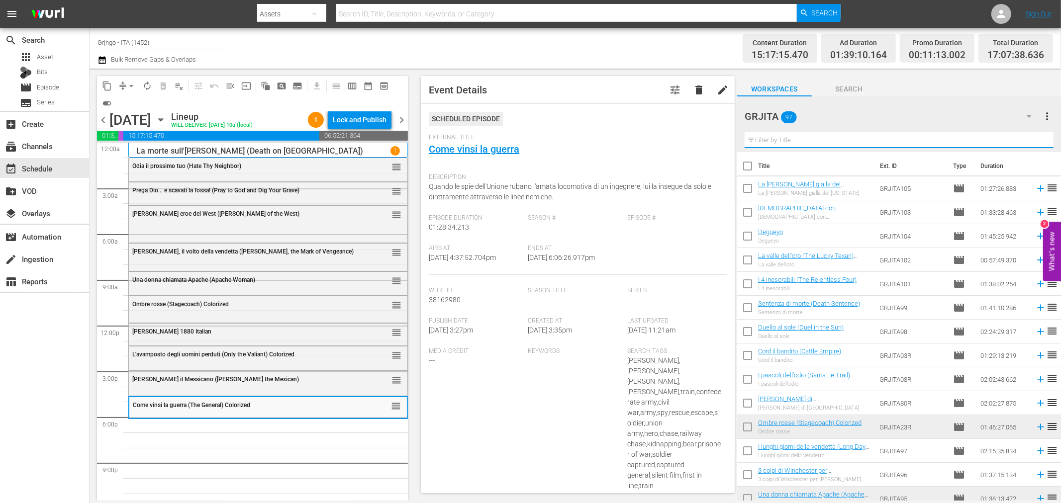
paste input "Killer calibro 32"
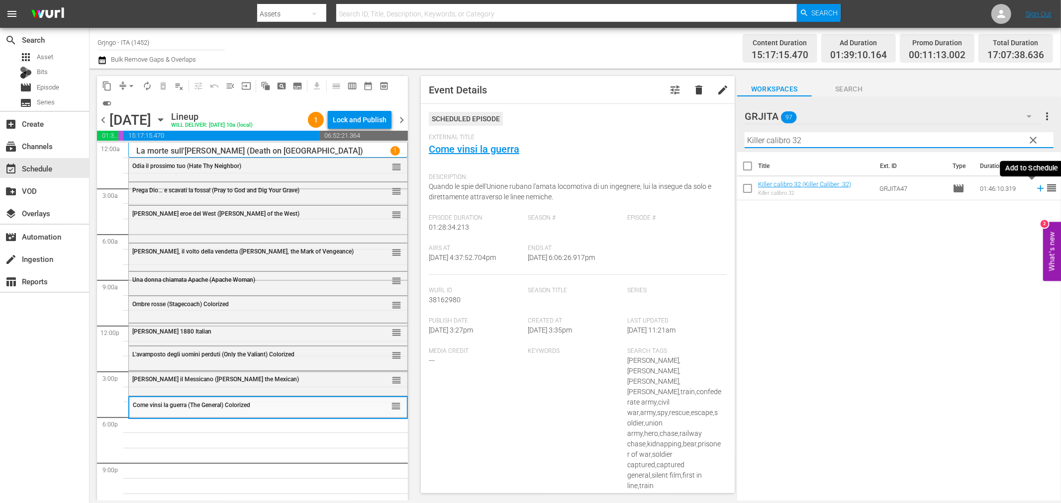
type input "Killer calibro 32"
click at [1037, 188] on icon at bounding box center [1040, 188] width 6 height 6
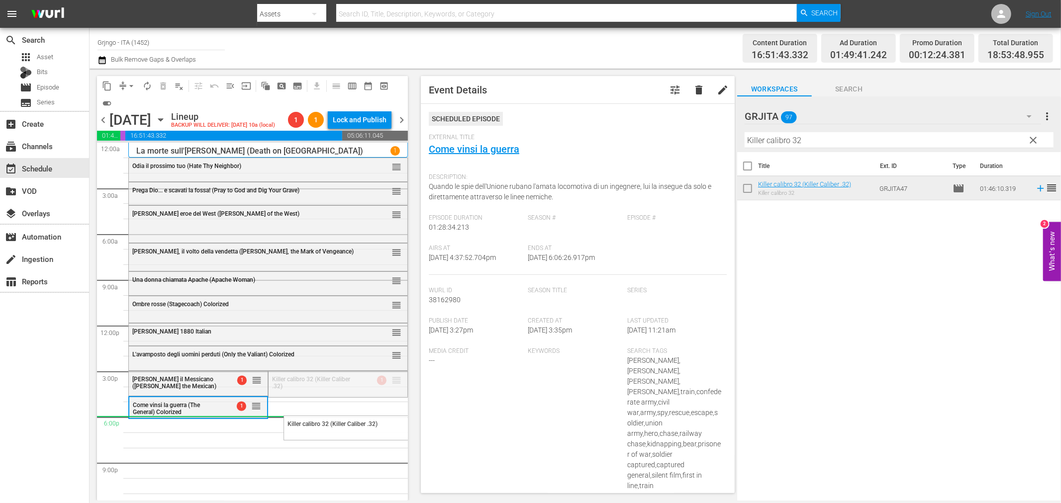
drag, startPoint x: 390, startPoint y: 363, endPoint x: 381, endPoint y: 401, distance: 39.3
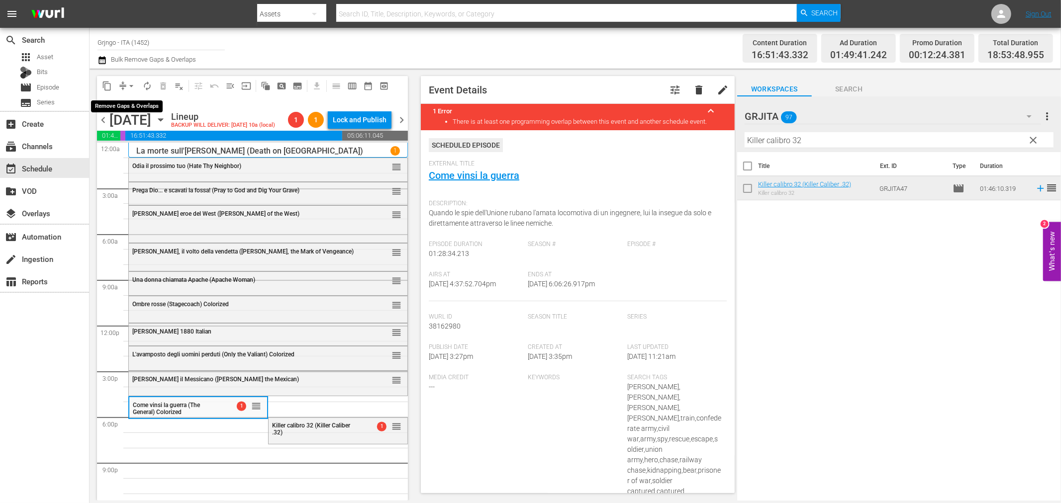
drag, startPoint x: 131, startPoint y: 86, endPoint x: 134, endPoint y: 92, distance: 7.6
click at [133, 91] on button "arrow_drop_down" at bounding box center [131, 86] width 16 height 16
click at [148, 138] on li "Align to End of Previous Day" at bounding box center [132, 138] width 104 height 16
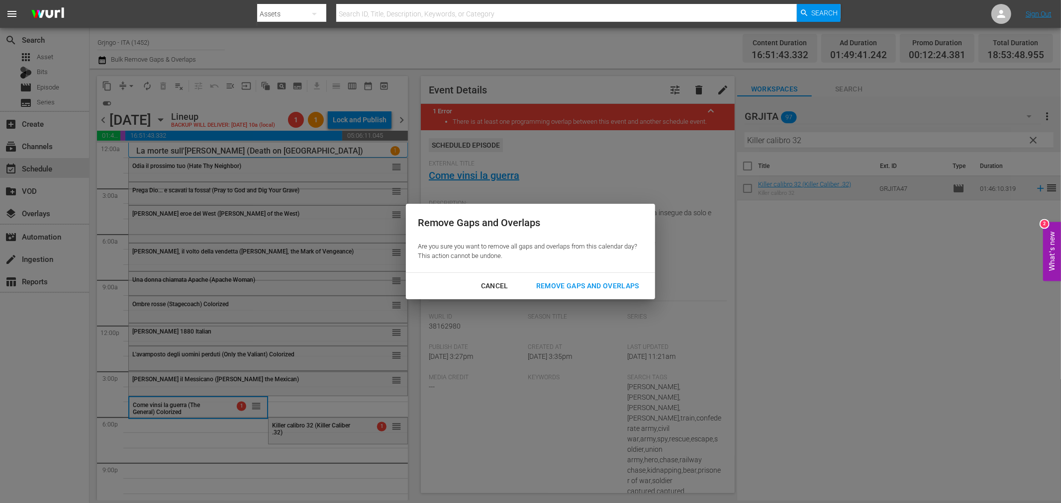
click at [569, 287] on div "Remove Gaps and Overlaps" at bounding box center [587, 286] width 119 height 12
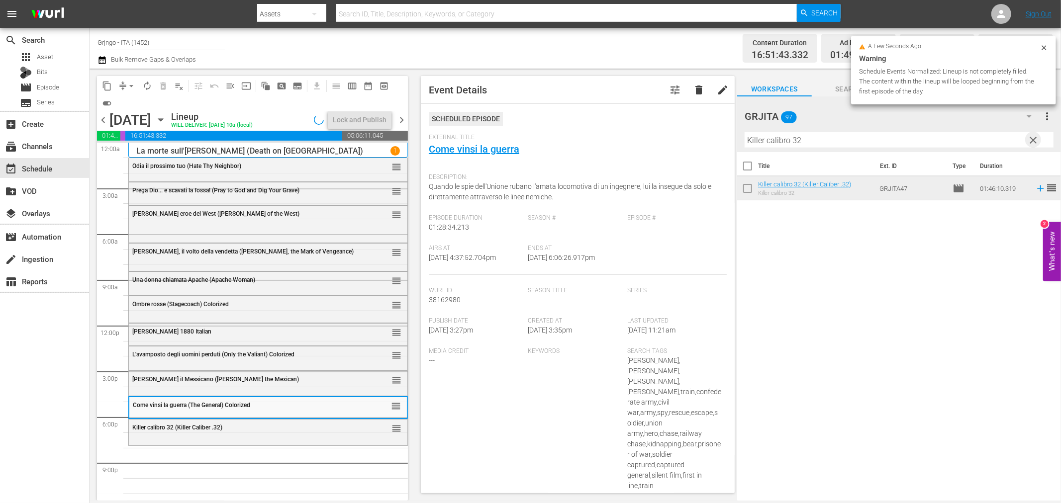
click at [1029, 140] on span "clear" at bounding box center [1033, 140] width 12 height 12
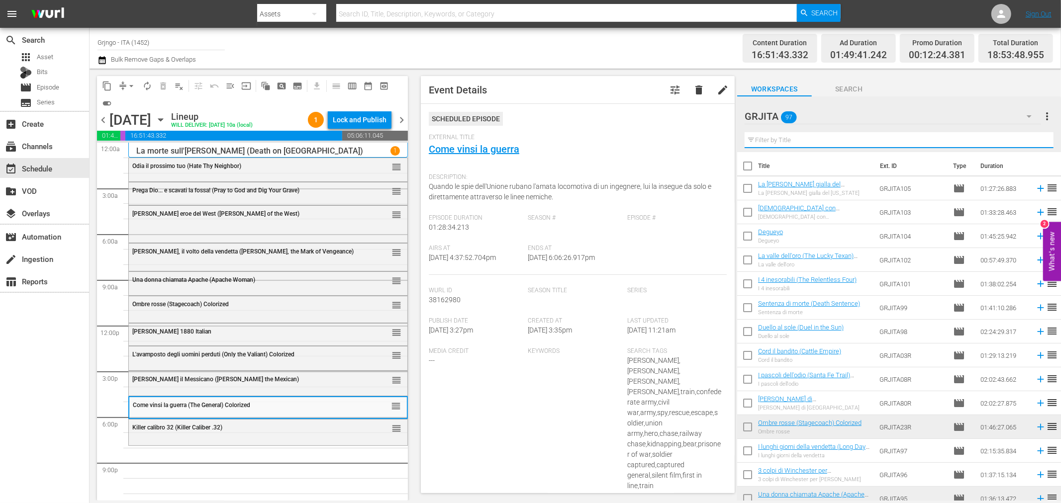
paste input "Non aspettare Django, spara"
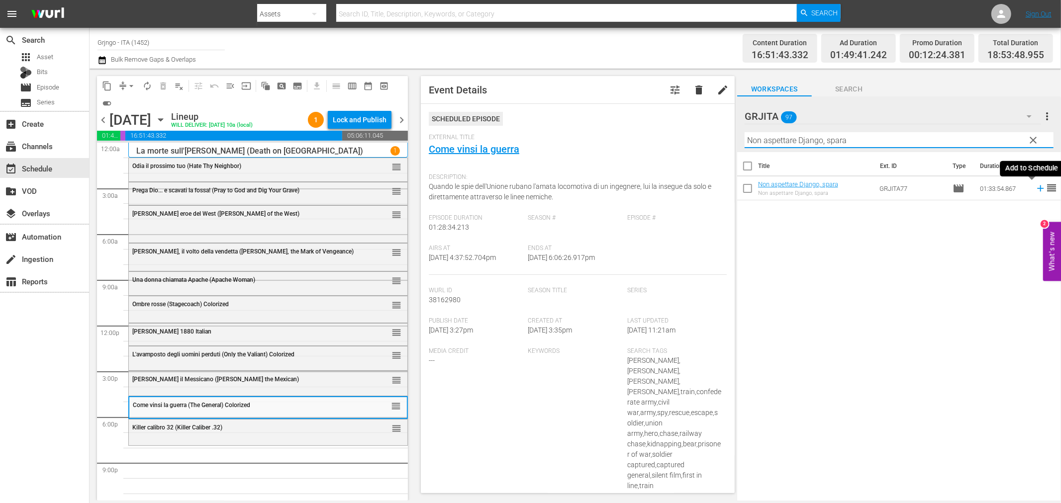
type input "Non aspettare Django, spara"
click at [1037, 189] on icon at bounding box center [1040, 188] width 6 height 6
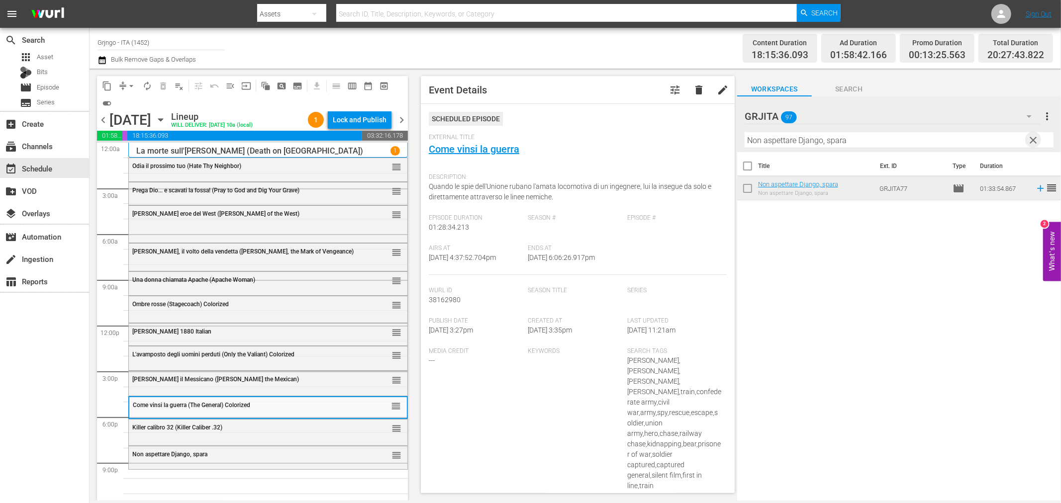
click at [1032, 136] on span "clear" at bounding box center [1033, 140] width 12 height 12
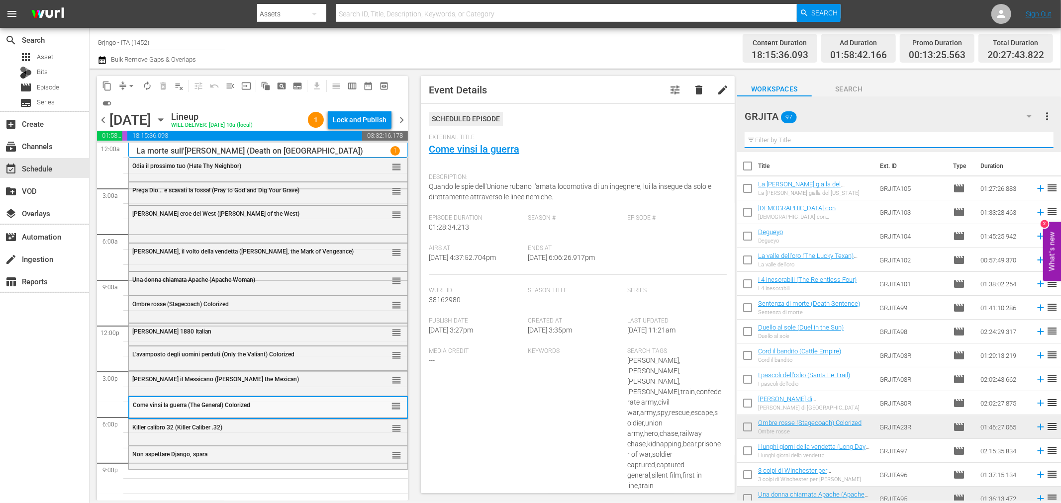
paste input "Più forte sorelle"
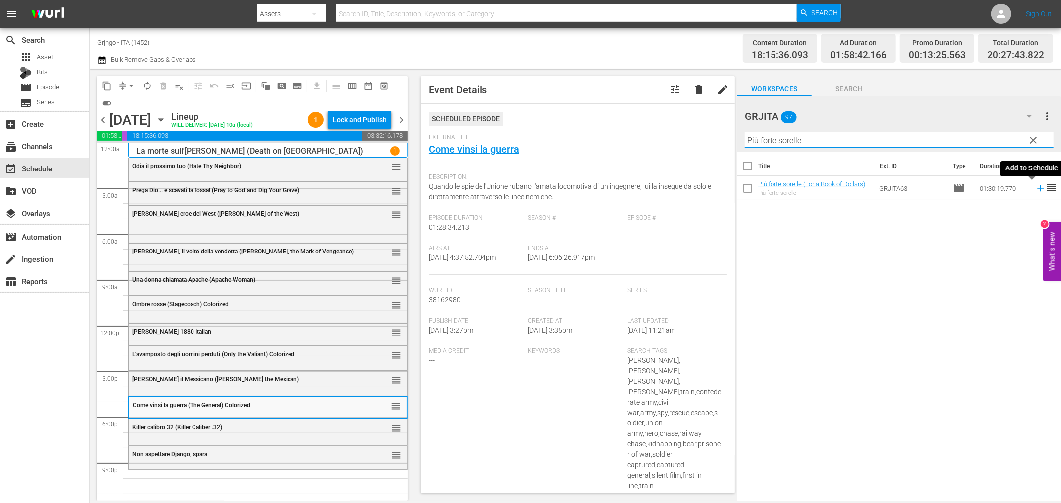
type input "Più forte sorelle"
drag, startPoint x: 1031, startPoint y: 189, endPoint x: 855, endPoint y: 226, distance: 179.2
click at [769, 272] on div "Title Ext. ID Type Duration Più forte sorelle (For a Book of Dollars) Più forte…" at bounding box center [899, 327] width 324 height 350
click at [1035, 190] on icon at bounding box center [1040, 188] width 11 height 11
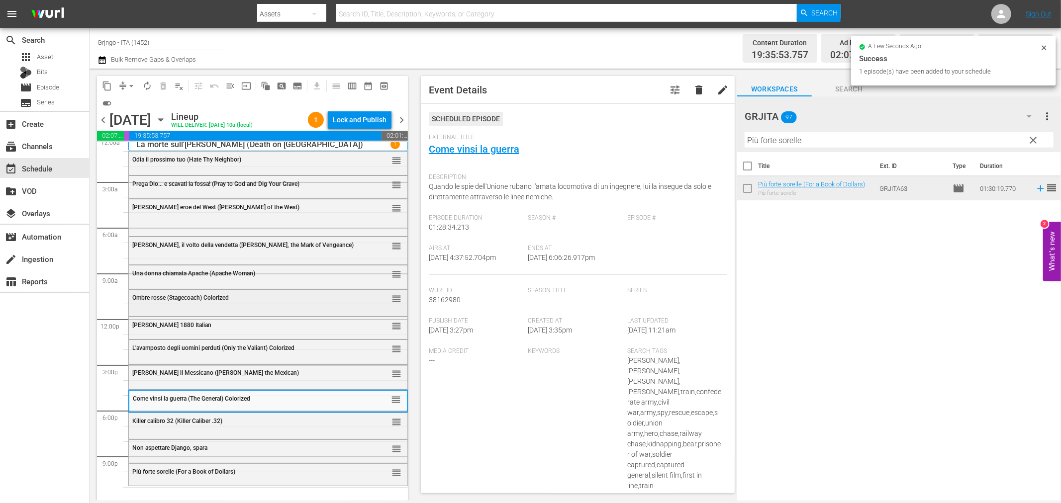
scroll to position [7, 0]
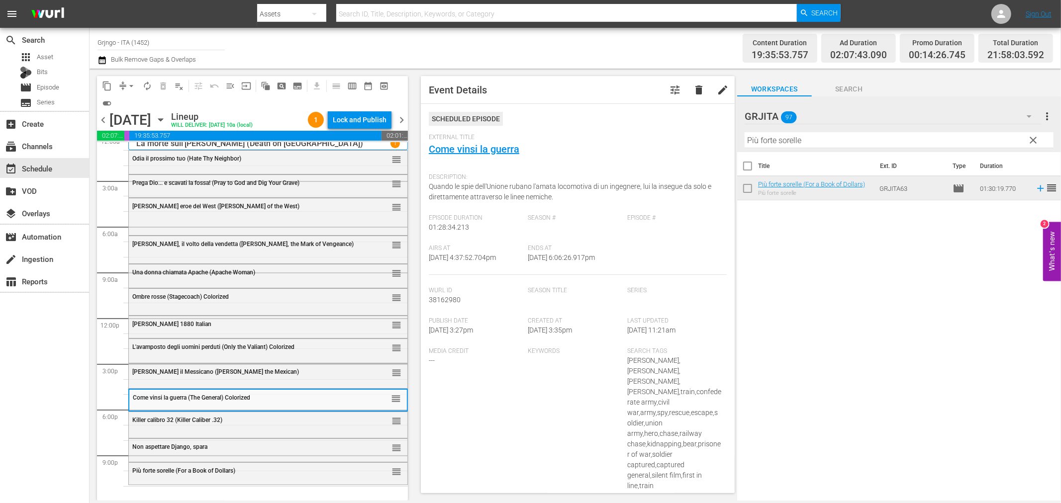
drag, startPoint x: 1036, startPoint y: 134, endPoint x: 1018, endPoint y: 140, distance: 18.4
click at [1036, 134] on span "clear" at bounding box center [1033, 140] width 12 height 12
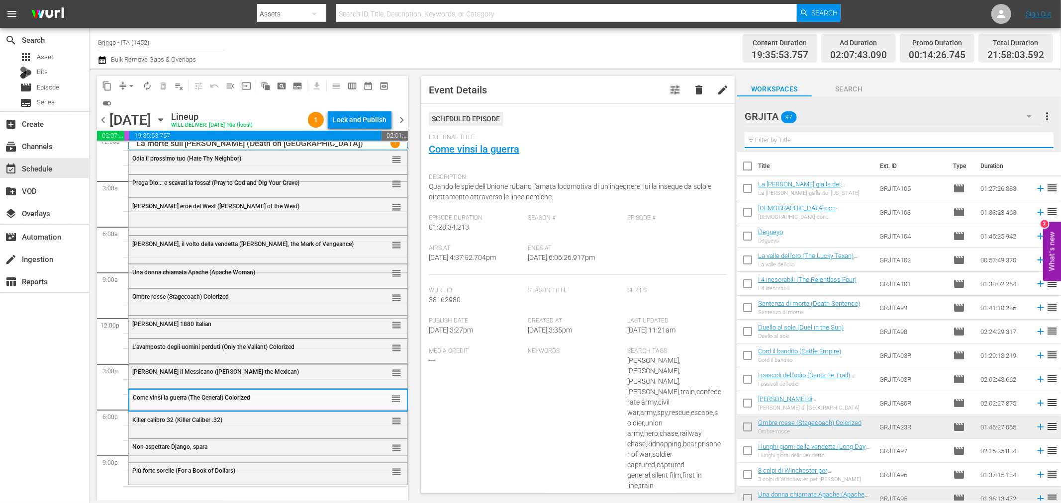
paste input "All'ultimo sangue (Bury Them Deep)"
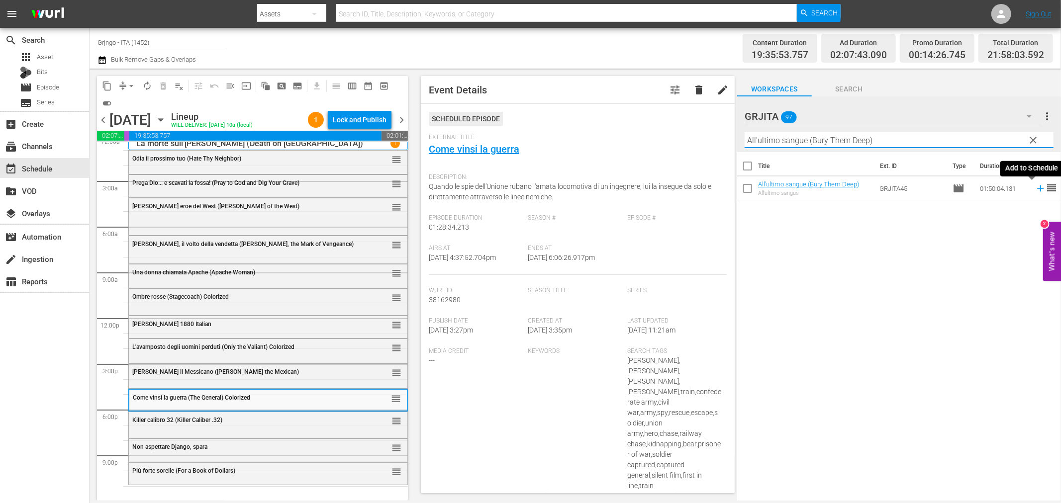
type input "All'ultimo sangue (Bury Them Deep)"
click at [1037, 189] on tr "All'ultimo sangue (Bury Them Deep) All'ultimo sangue GRJITA45 movie 01:50:04.13…" at bounding box center [899, 189] width 324 height 24
click at [1035, 187] on icon at bounding box center [1040, 188] width 11 height 11
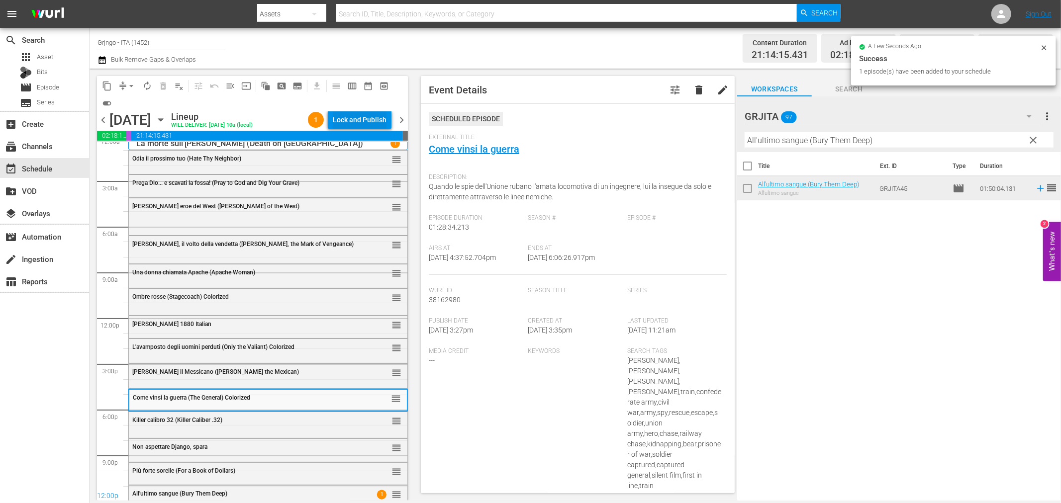
click at [341, 116] on div "Lock and Publish" at bounding box center [360, 120] width 54 height 18
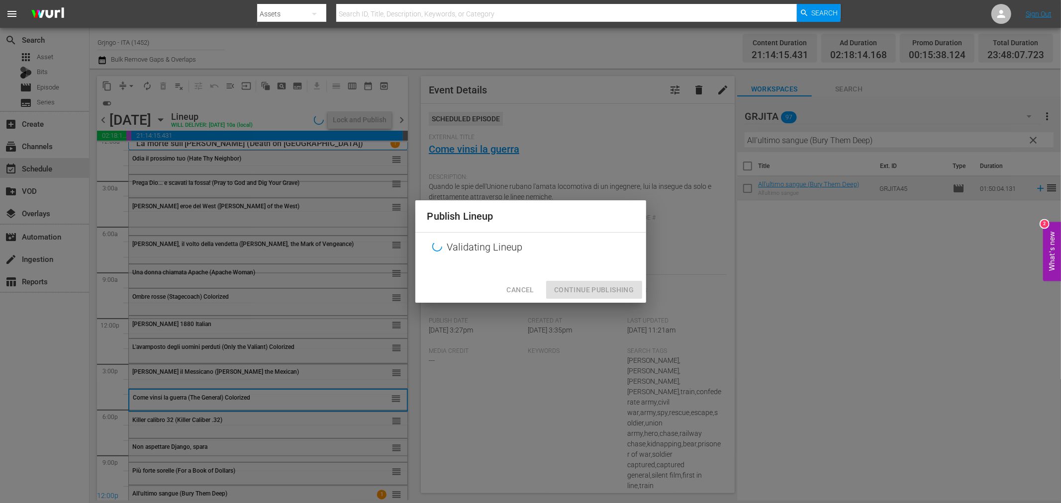
click at [563, 290] on div "Cancel Continue Publishing" at bounding box center [530, 290] width 231 height 26
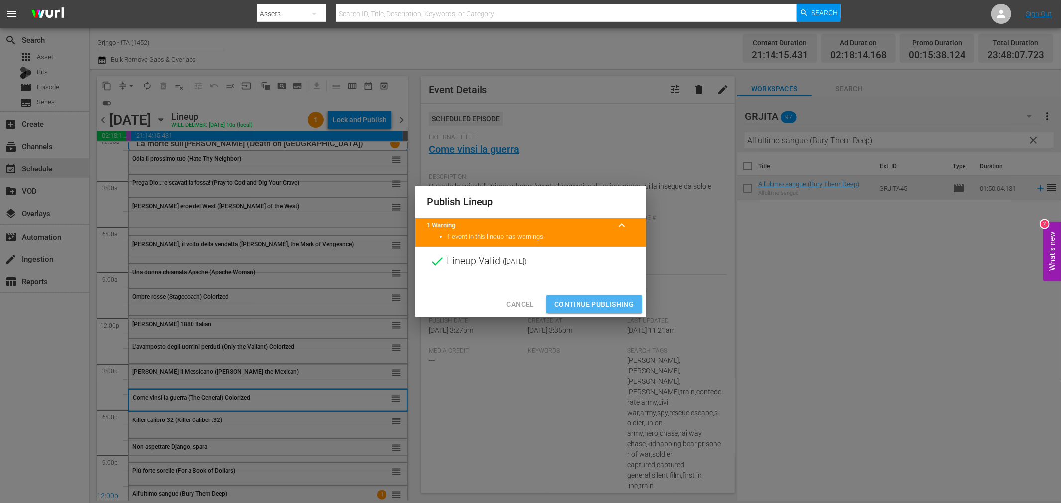
click at [602, 295] on button "Continue Publishing" at bounding box center [594, 304] width 96 height 18
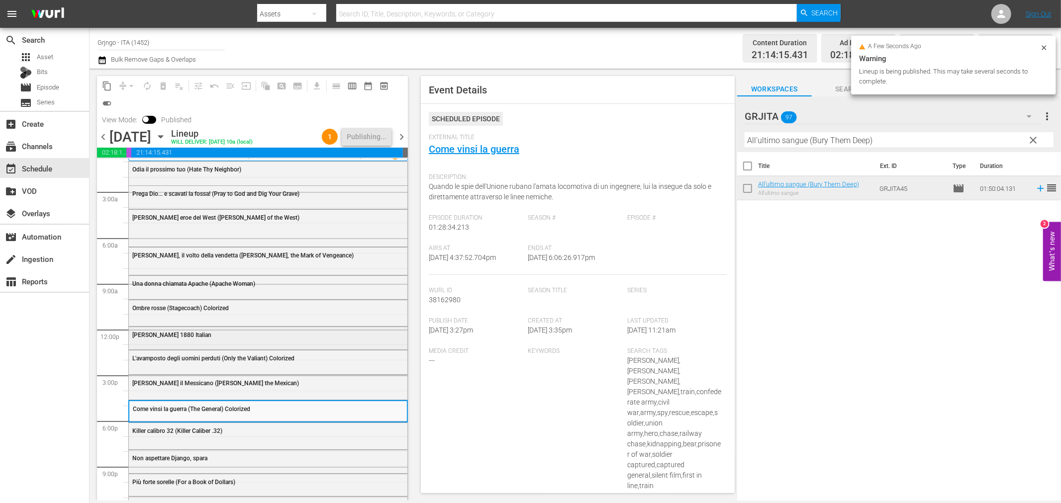
scroll to position [0, 0]
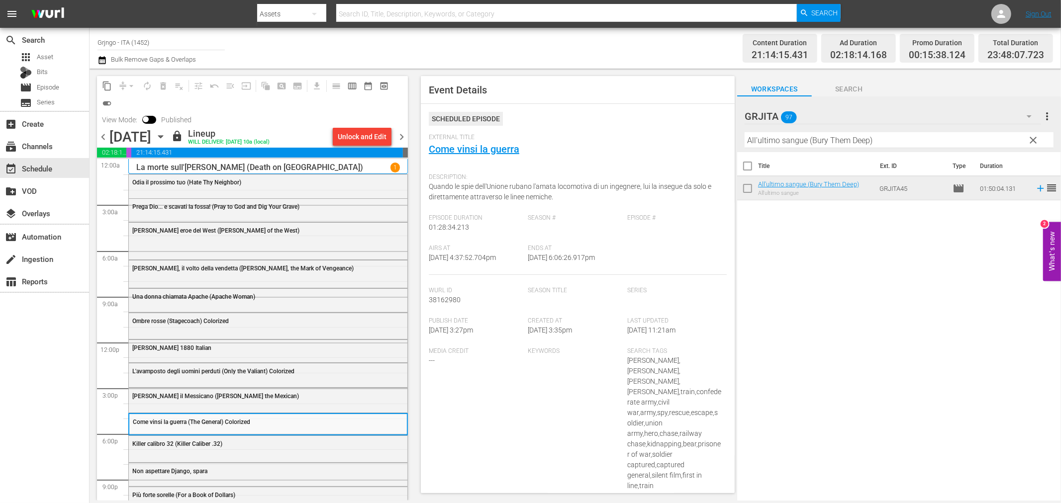
click at [400, 135] on span "chevron_right" at bounding box center [401, 137] width 12 height 12
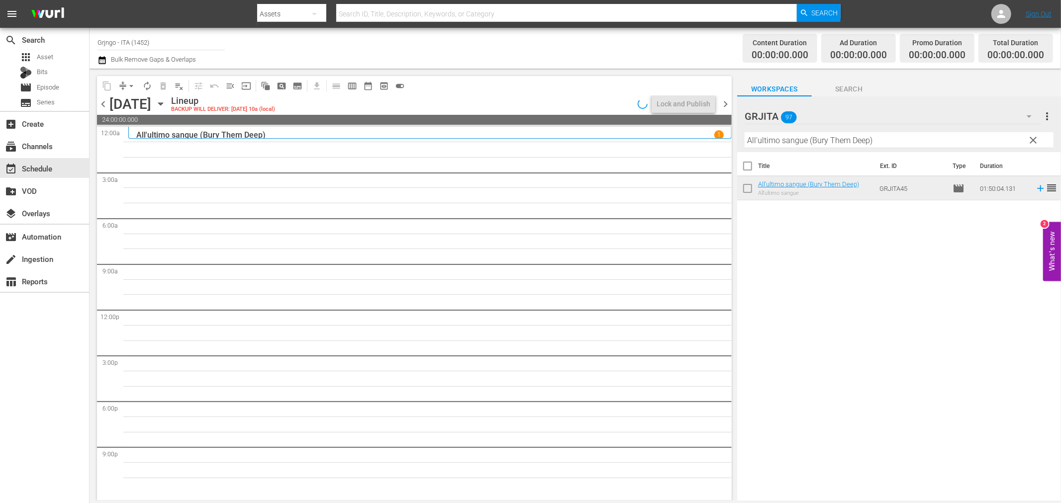
drag, startPoint x: 1037, startPoint y: 140, endPoint x: 965, endPoint y: 143, distance: 71.7
click at [1037, 140] on span "clear" at bounding box center [1033, 140] width 12 height 12
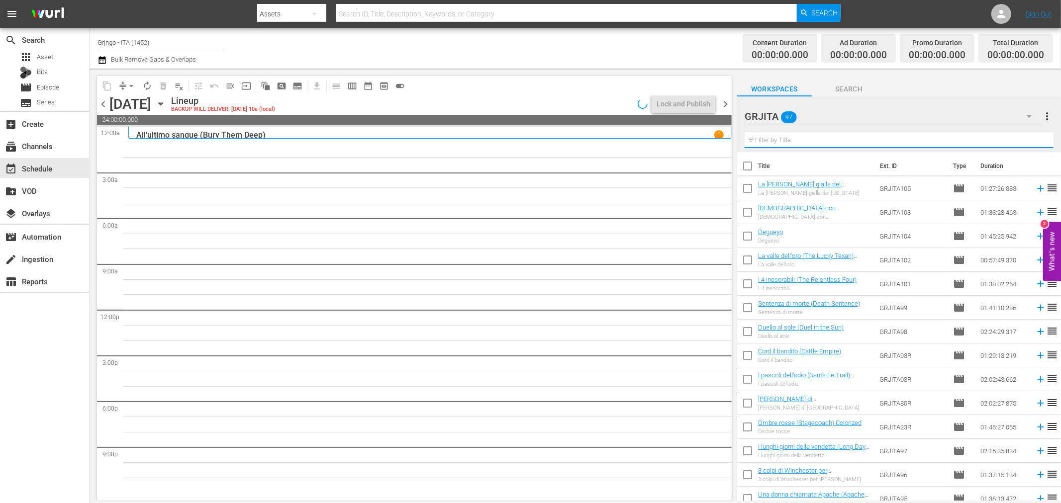
paste input "[DEMOGRAPHIC_DATA] non paga il sabato"
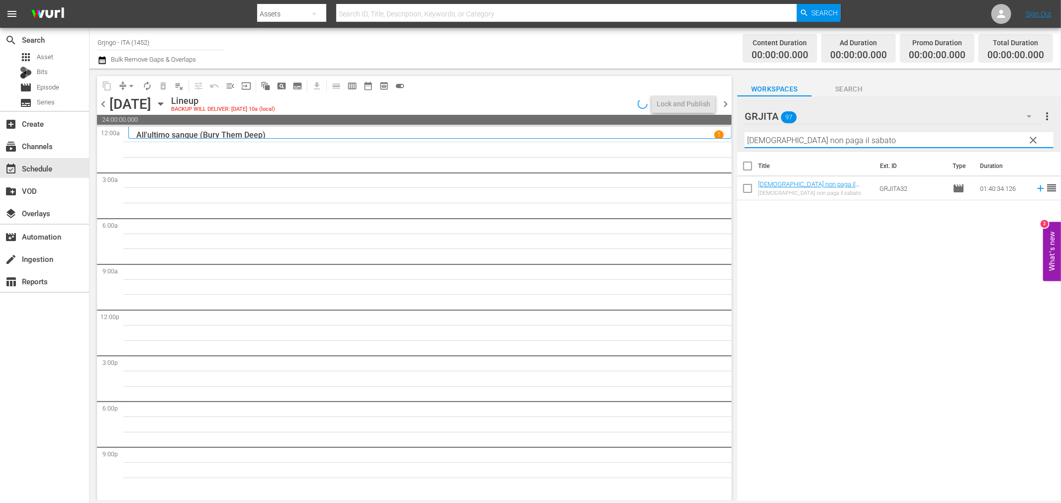
type input "[DEMOGRAPHIC_DATA] non paga il sabato"
click at [1035, 186] on icon at bounding box center [1040, 188] width 11 height 11
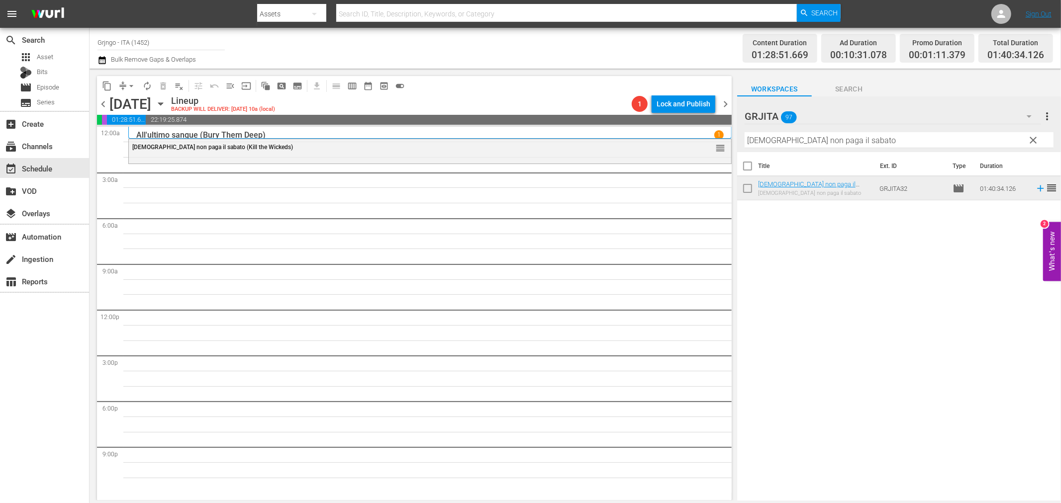
drag, startPoint x: 1032, startPoint y: 137, endPoint x: 979, endPoint y: 140, distance: 53.3
click at [1032, 138] on span "clear" at bounding box center [1033, 140] width 12 height 12
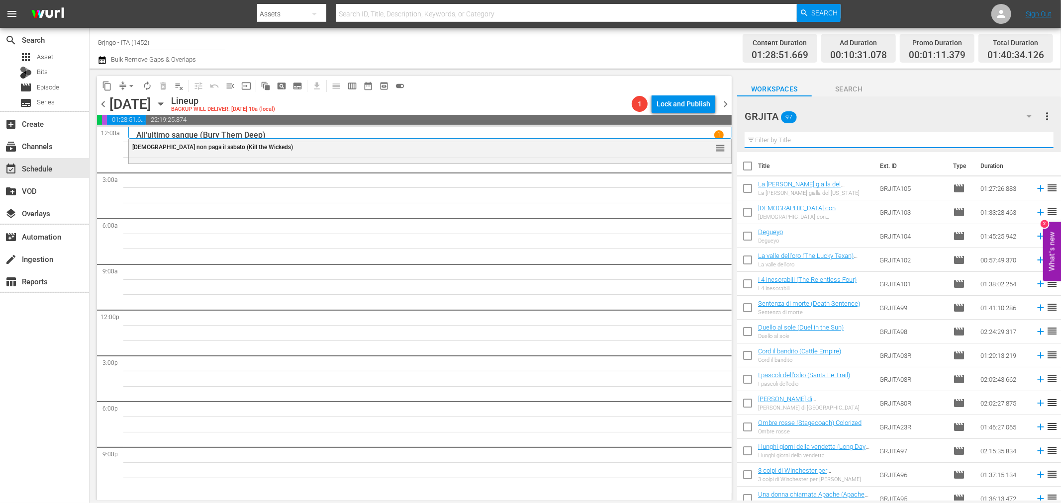
click at [799, 135] on input "text" at bounding box center [898, 140] width 309 height 16
paste input "Nato Per Uccidere"
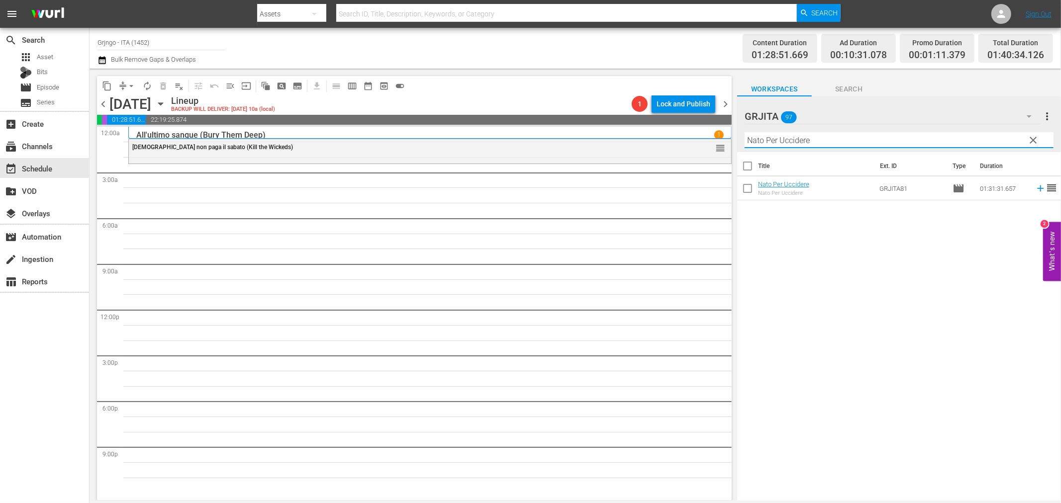
type input "Nato Per Uccidere"
click at [1035, 187] on icon at bounding box center [1040, 188] width 11 height 11
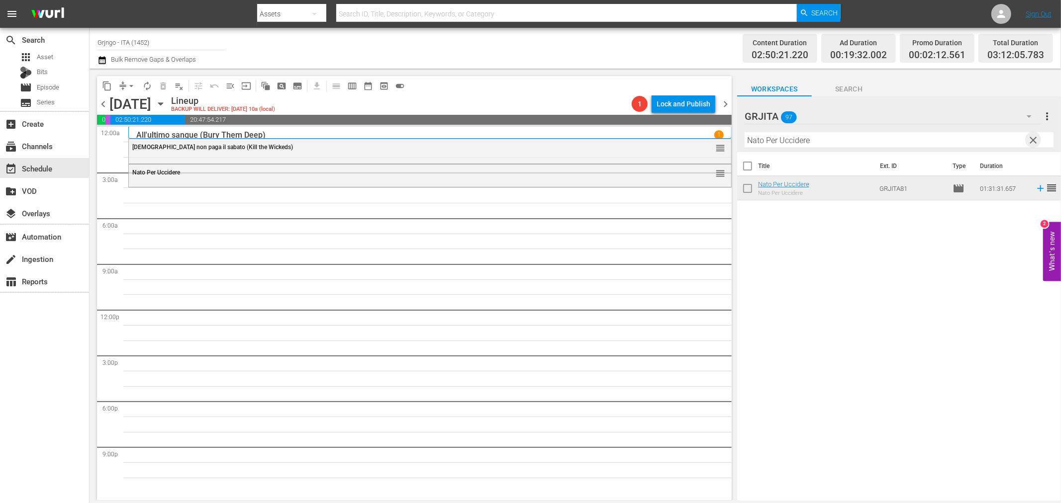
click at [1032, 140] on span "clear" at bounding box center [1033, 140] width 12 height 12
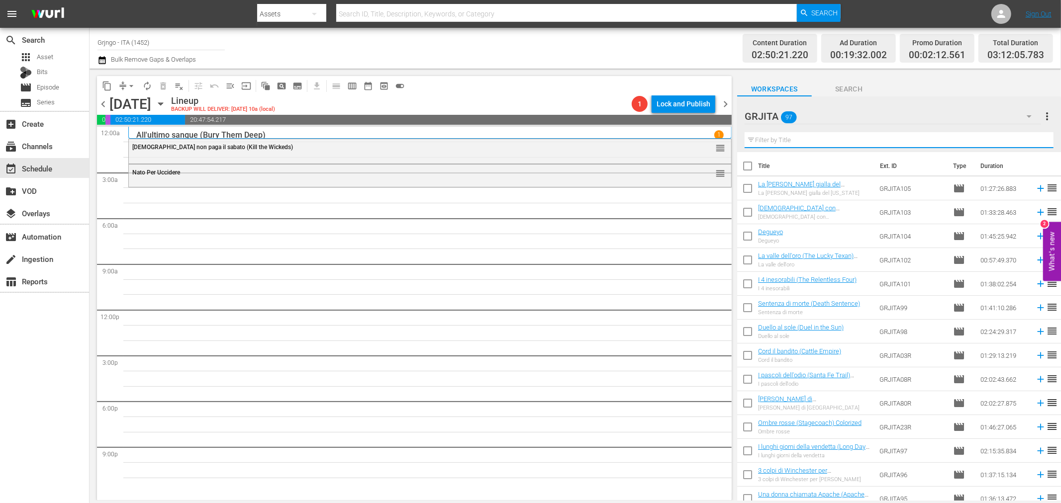
paste input "La morte non conta i dollari"
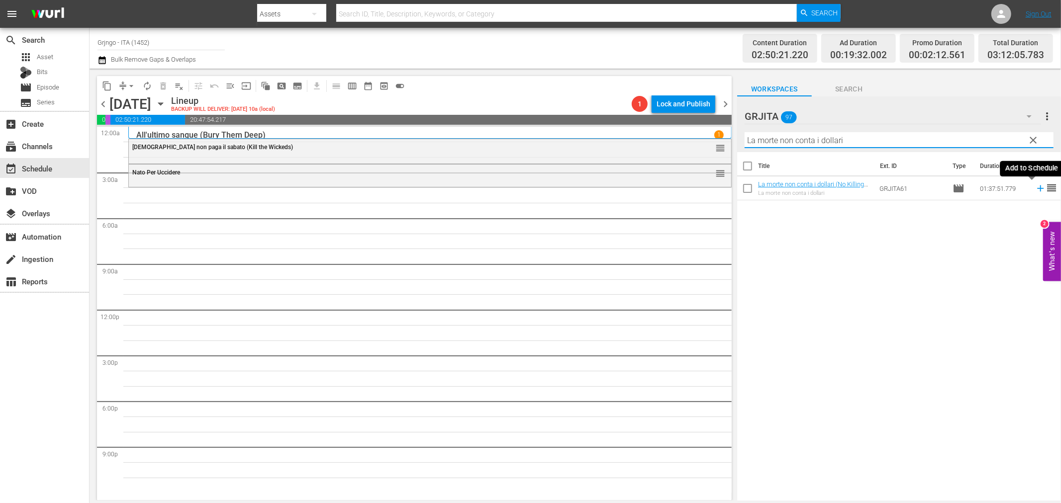
type input "La morte non conta i dollari"
click at [1037, 189] on icon at bounding box center [1040, 188] width 6 height 6
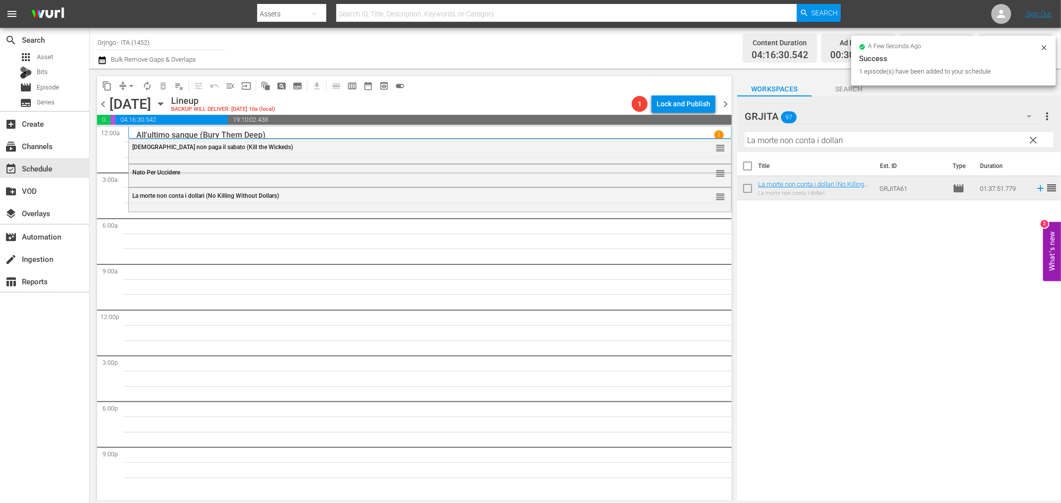
drag, startPoint x: 1031, startPoint y: 136, endPoint x: 951, endPoint y: 143, distance: 80.4
click at [1031, 136] on span "clear" at bounding box center [1033, 140] width 12 height 12
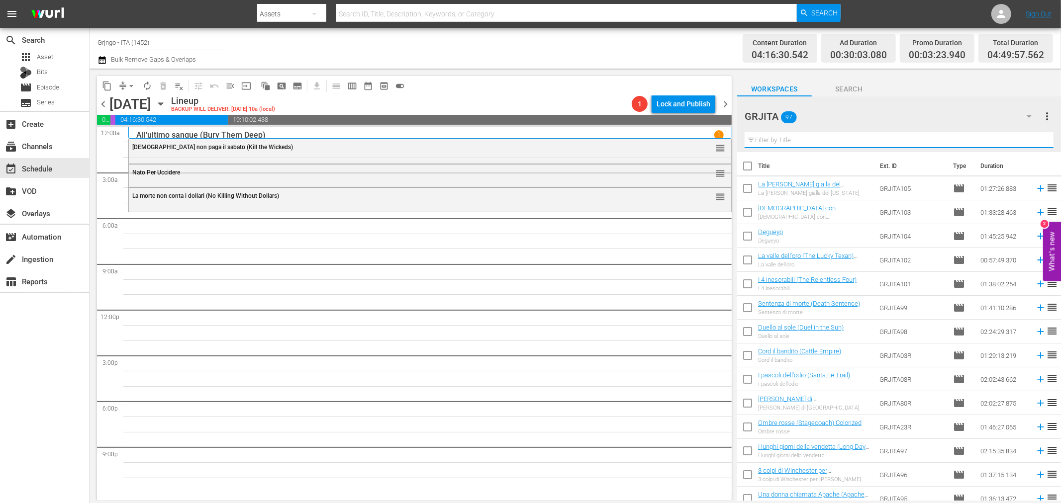
paste input "Hellgate - Il grande inferno"
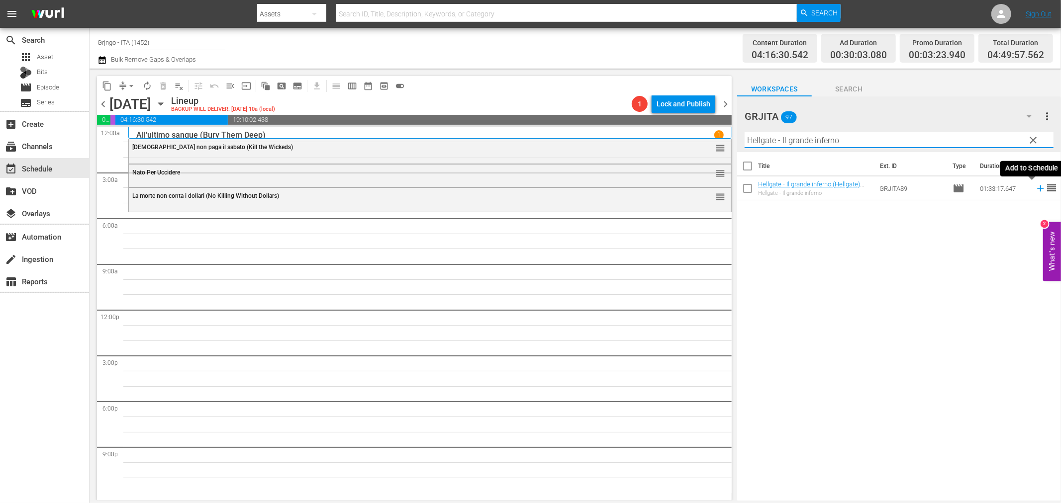
type input "Hellgate - Il grande inferno"
drag, startPoint x: 1032, startPoint y: 186, endPoint x: 1060, endPoint y: 192, distance: 27.9
click at [1035, 187] on icon at bounding box center [1040, 188] width 11 height 11
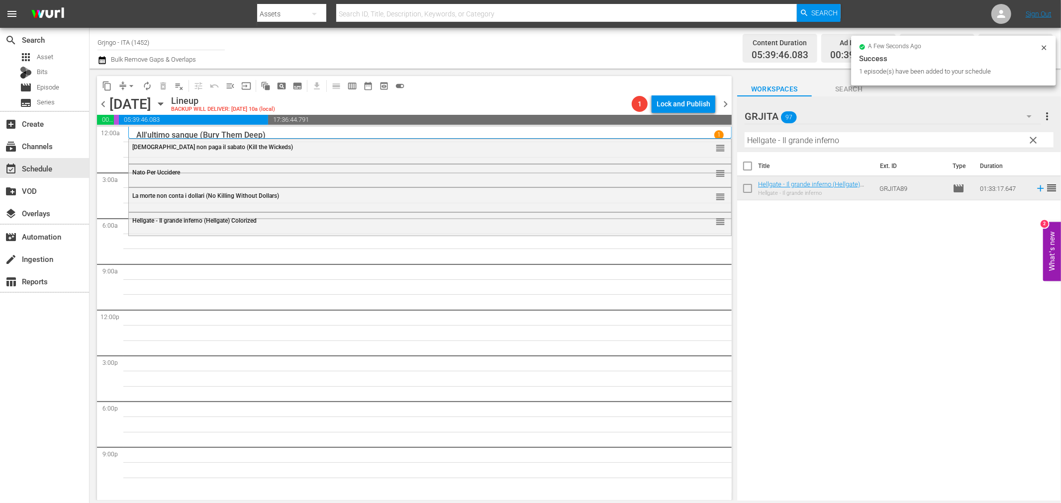
drag, startPoint x: 1032, startPoint y: 137, endPoint x: 905, endPoint y: 140, distance: 126.8
click at [1032, 137] on span "clear" at bounding box center [1033, 140] width 12 height 12
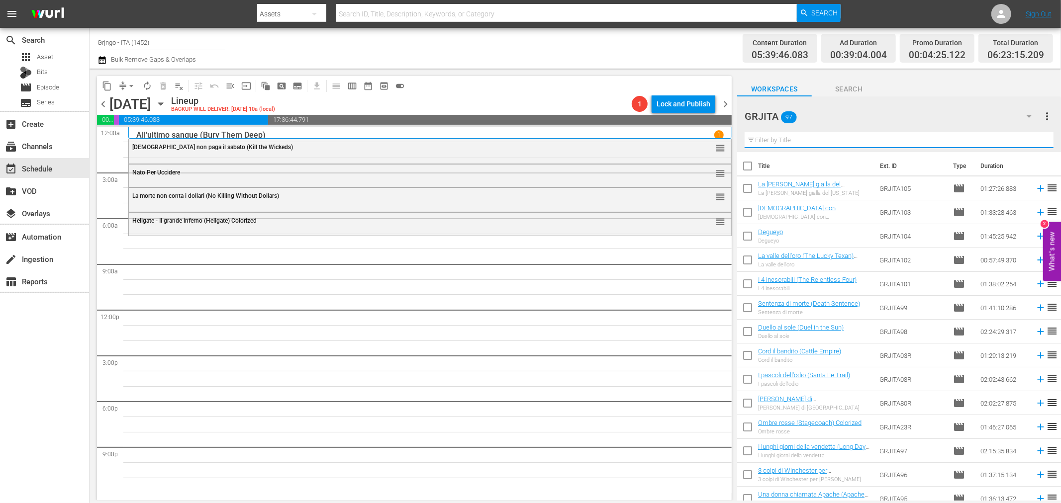
paste input "Le quattro facce del West"
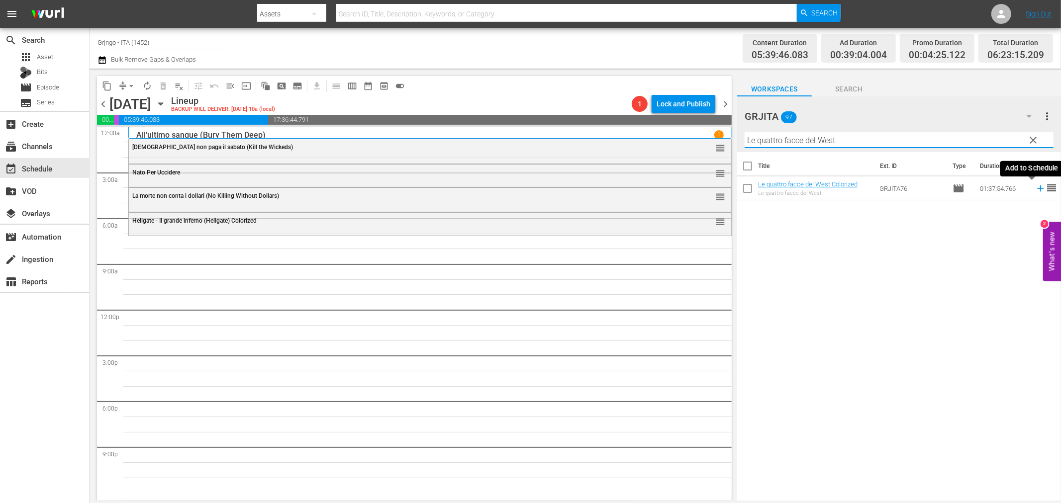
type input "Le quattro facce del West"
click at [1035, 188] on icon at bounding box center [1040, 188] width 11 height 11
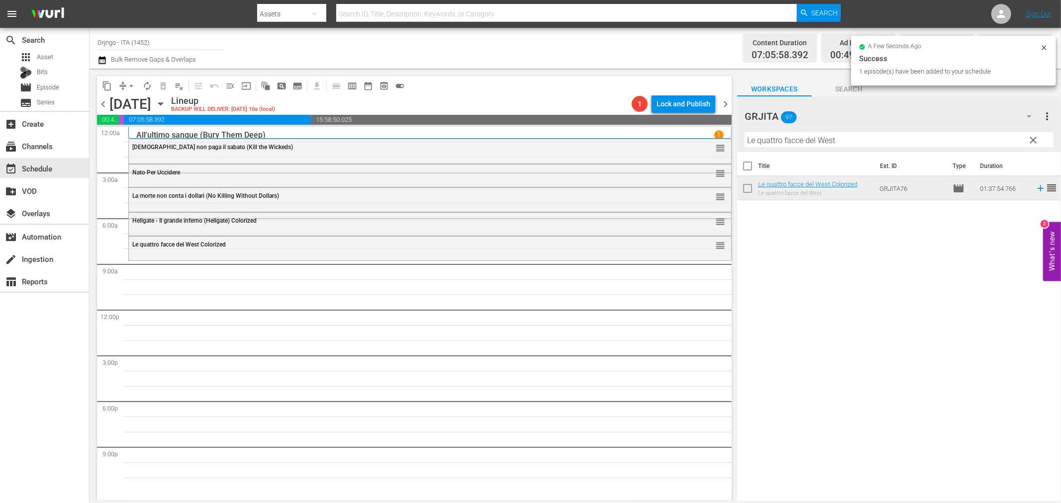
drag, startPoint x: 1032, startPoint y: 137, endPoint x: 761, endPoint y: 157, distance: 271.7
click at [1032, 138] on span "clear" at bounding box center [1033, 140] width 12 height 12
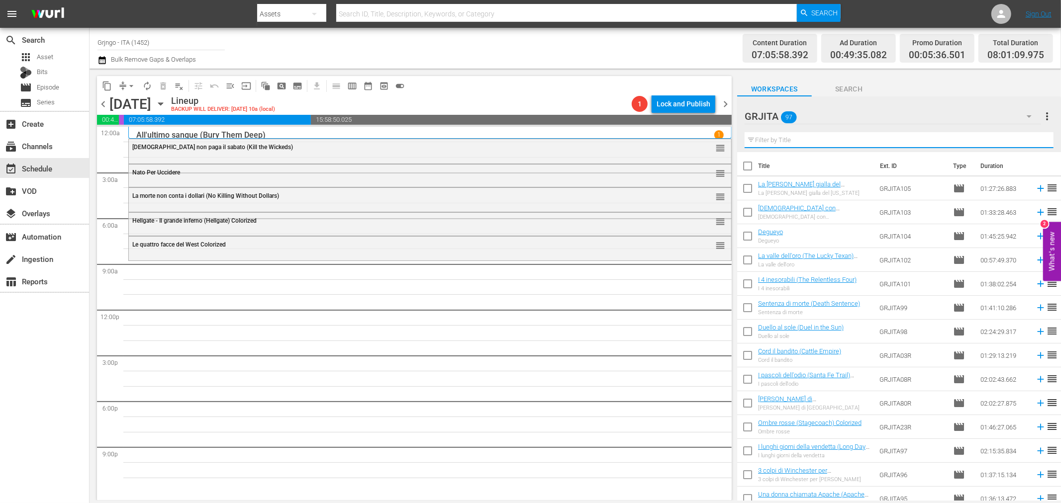
paste input "I vigliacchi non pregano"
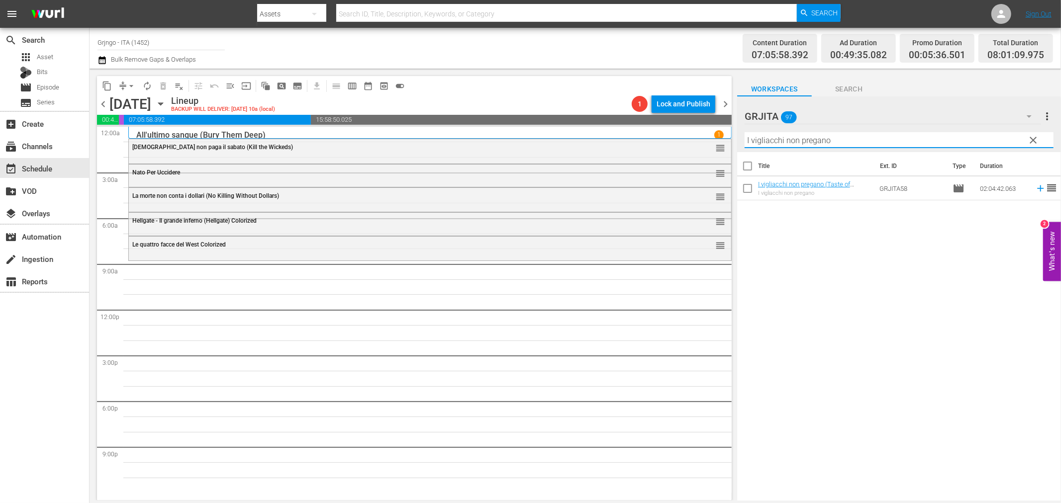
type input "I vigliacchi non pregano"
click at [1035, 190] on icon at bounding box center [1040, 188] width 11 height 11
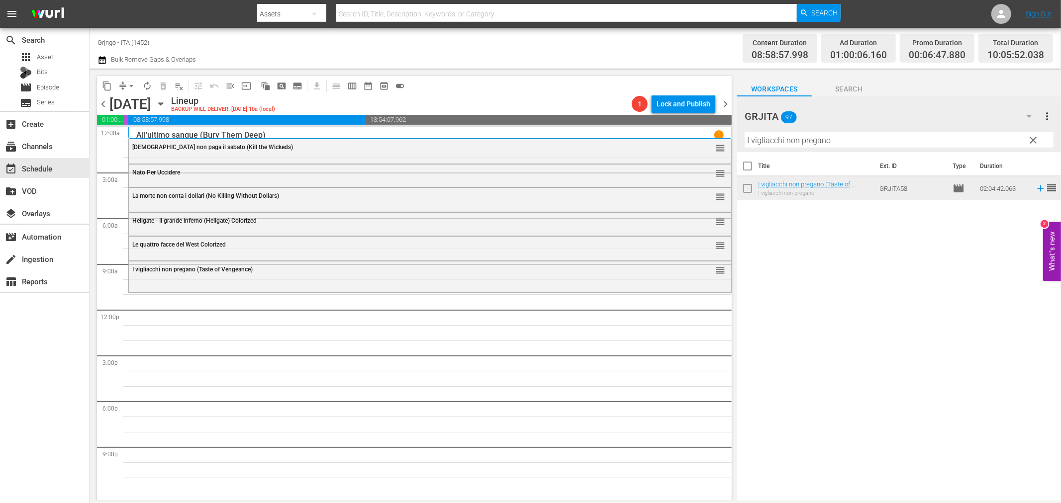
drag, startPoint x: 1031, startPoint y: 139, endPoint x: 898, endPoint y: 133, distance: 132.9
click at [1031, 139] on span "clear" at bounding box center [1033, 140] width 12 height 12
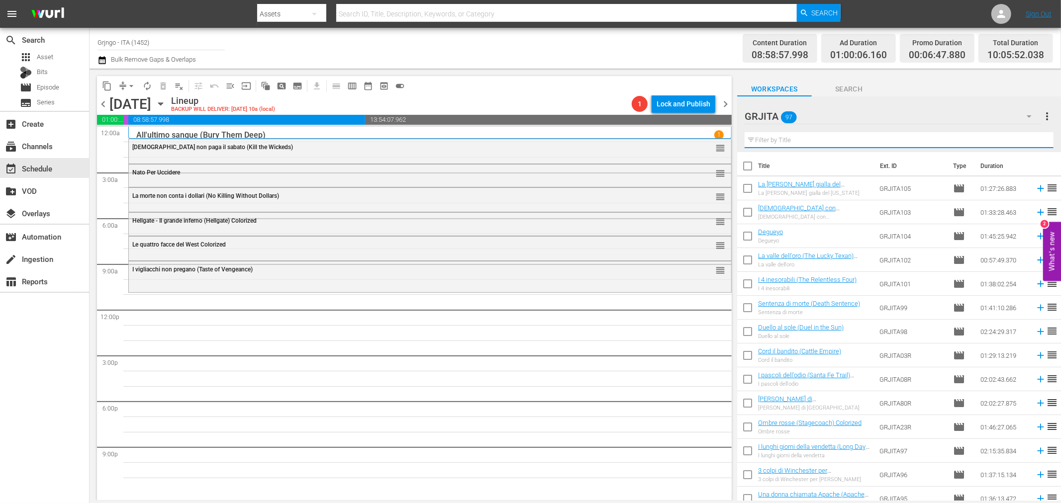
paste input "I vigliacchi non pregano"
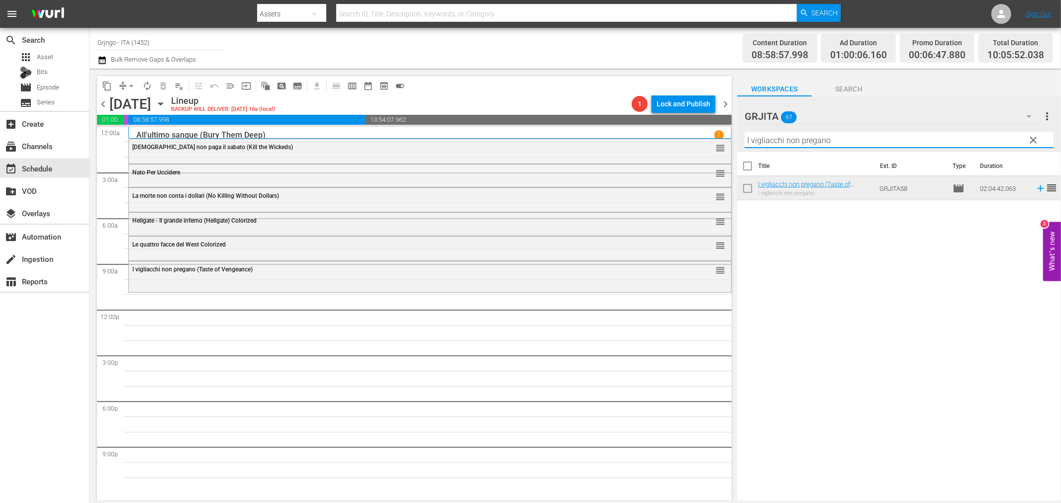
type input "I vigliacchi non pregano"
click at [1034, 138] on span "clear" at bounding box center [1033, 140] width 12 height 12
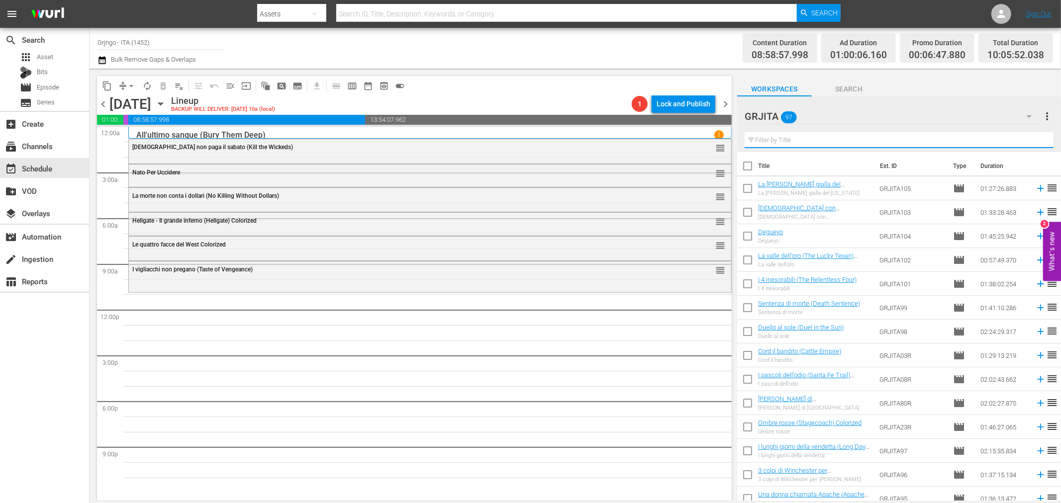
paste input "[US_STATE], addio"
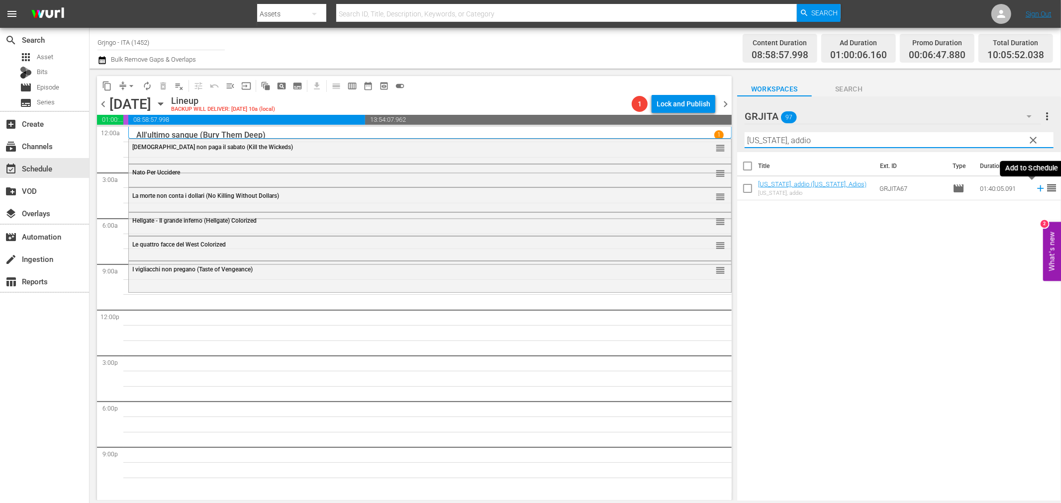
type input "[US_STATE], addio"
click at [1035, 187] on icon at bounding box center [1040, 188] width 11 height 11
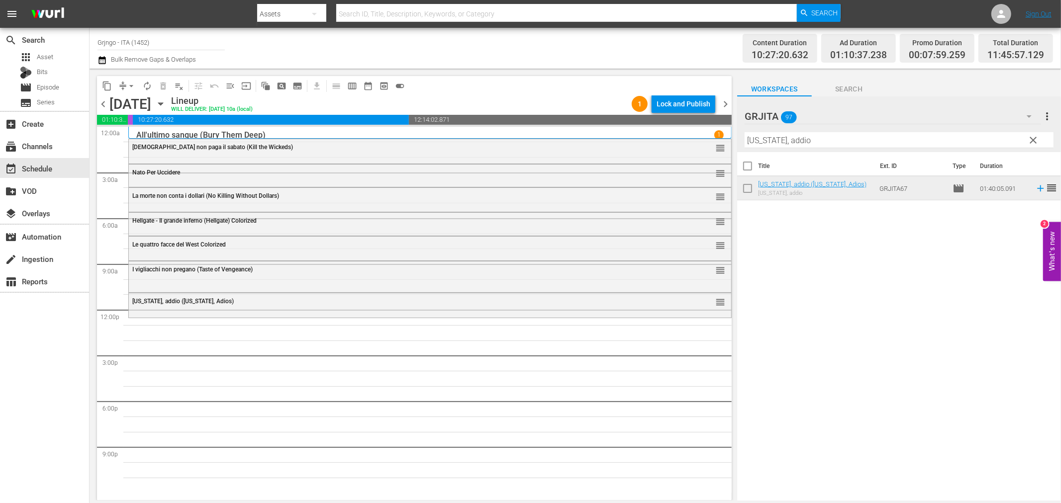
drag, startPoint x: 1030, startPoint y: 141, endPoint x: 960, endPoint y: 131, distance: 70.3
click at [1030, 141] on span "clear" at bounding box center [1033, 140] width 12 height 12
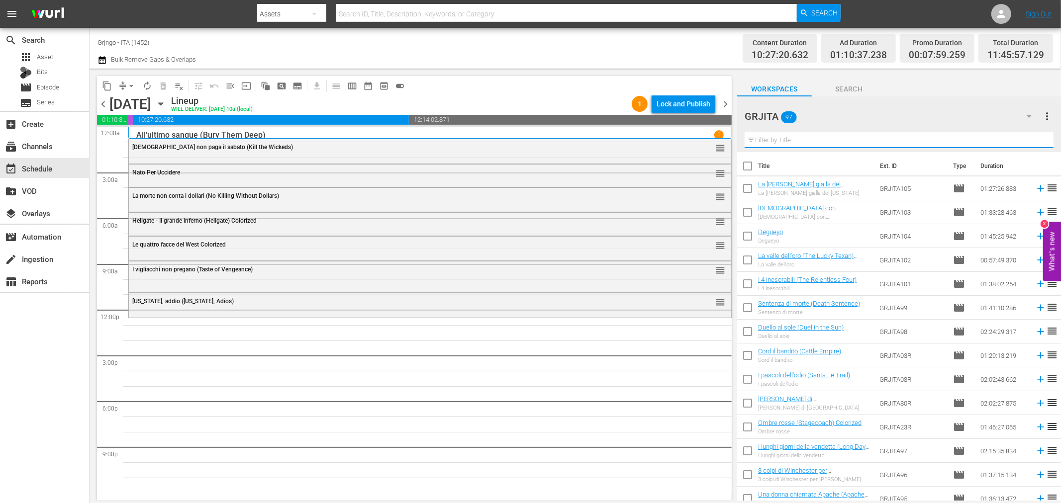
paste input "Giubbe rosse"
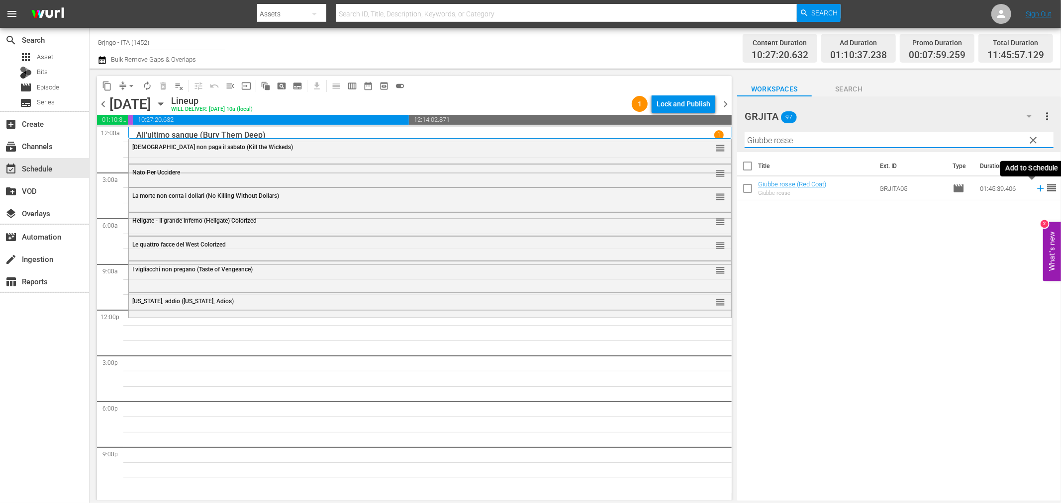
type input "Giubbe rosse"
click at [1035, 191] on icon at bounding box center [1040, 188] width 11 height 11
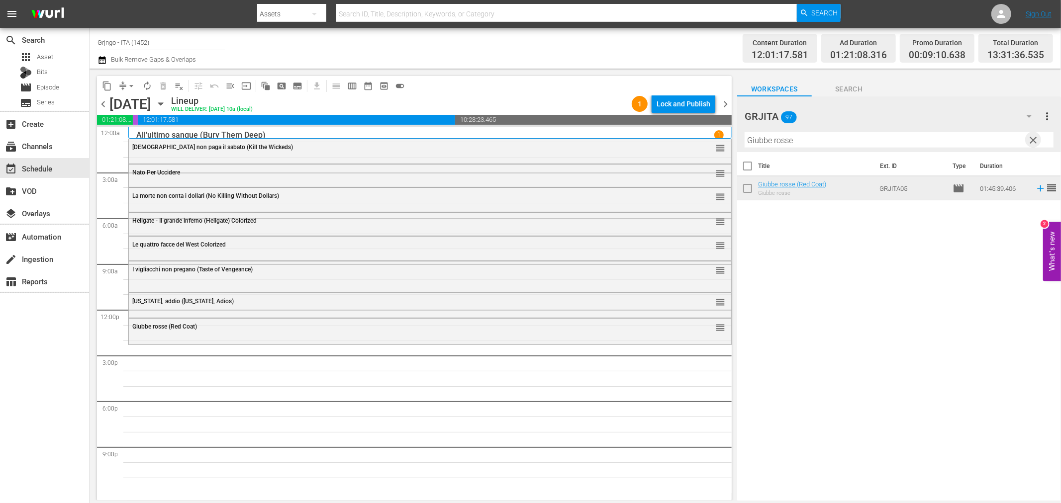
drag, startPoint x: 1033, startPoint y: 140, endPoint x: 1022, endPoint y: 139, distance: 11.0
click at [1033, 140] on span "clear" at bounding box center [1033, 140] width 12 height 12
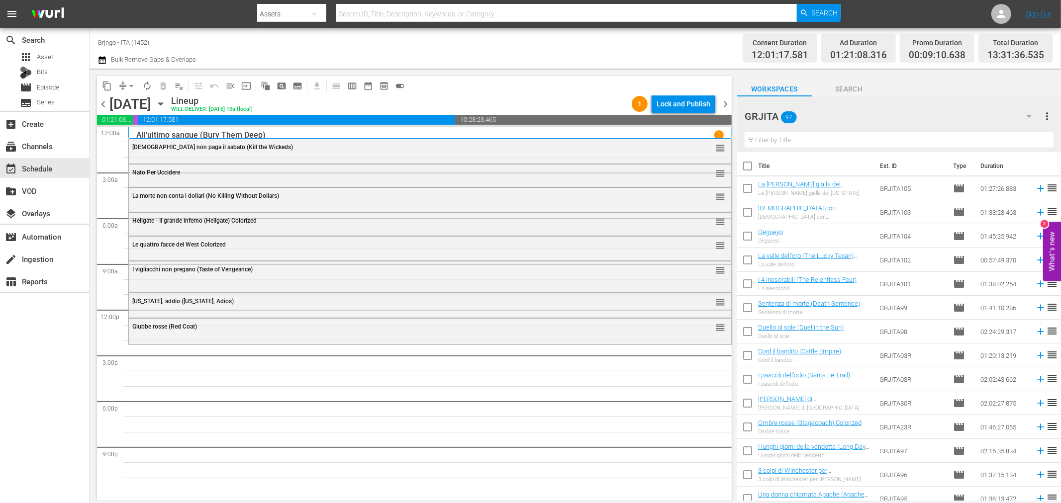
click at [861, 139] on input "text" at bounding box center [898, 140] width 309 height 16
paste input "Una colt in pugno al diavolo"
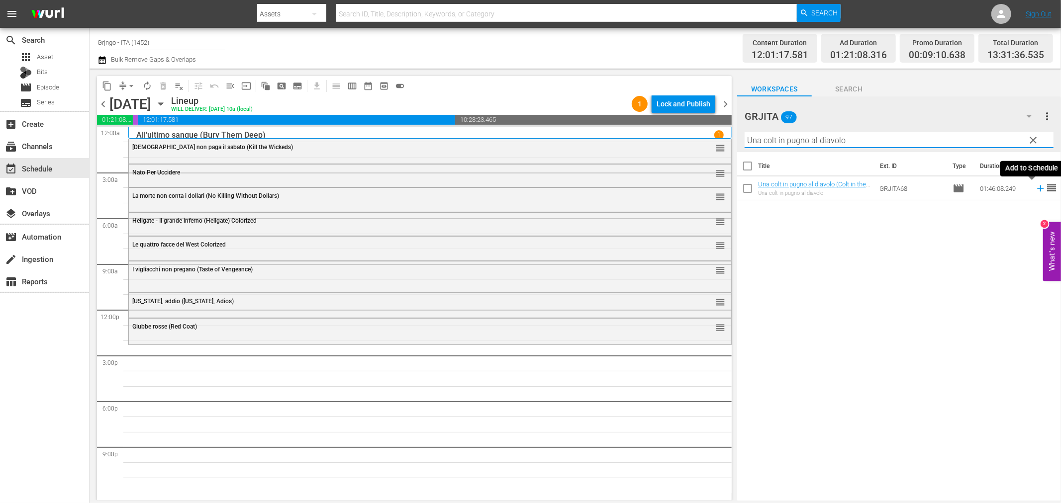
type input "Una colt in pugno al diavolo"
click at [1035, 187] on icon at bounding box center [1040, 188] width 11 height 11
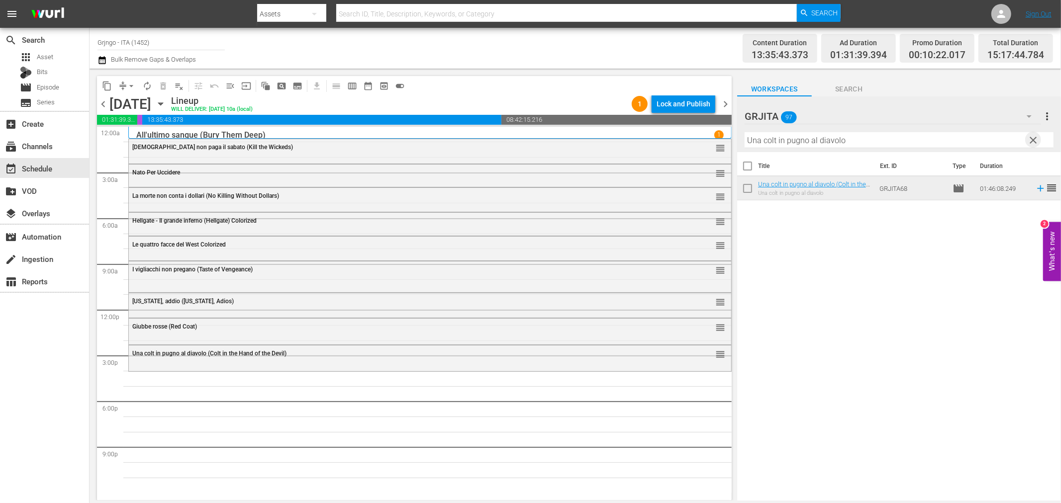
drag, startPoint x: 1035, startPoint y: 135, endPoint x: 930, endPoint y: 131, distance: 104.5
click at [1035, 135] on span "clear" at bounding box center [1033, 140] width 12 height 12
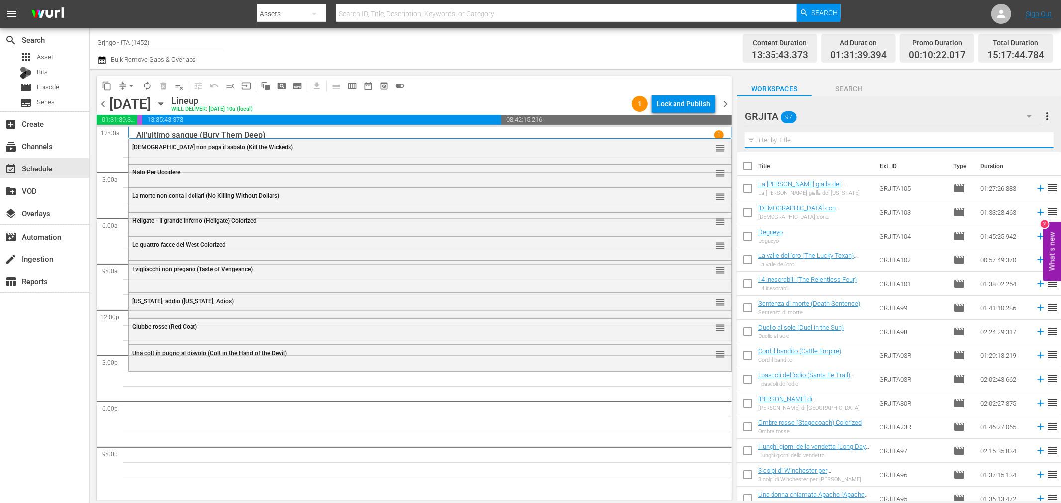
paste input "Quel maledetto giorno d'inverno..."
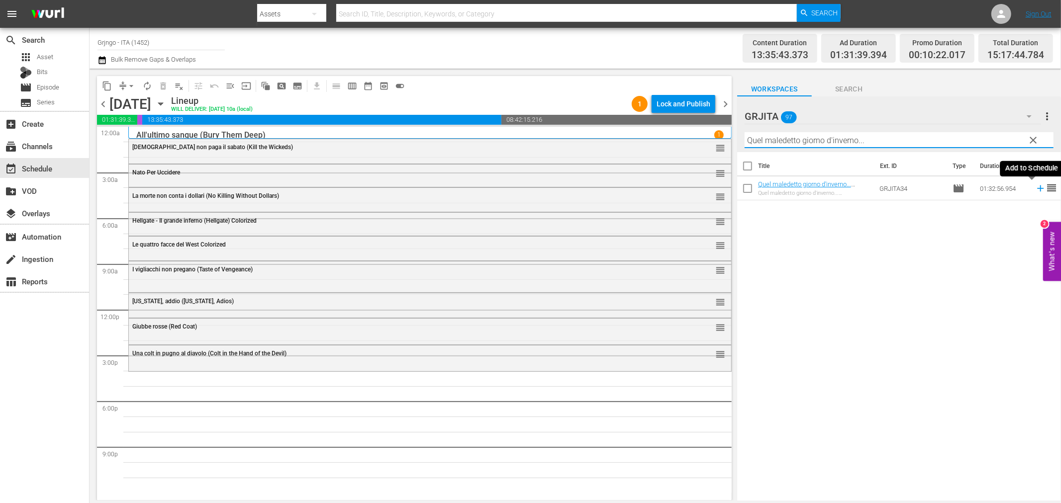
type input "Quel maledetto giorno d'inverno..."
click at [1035, 190] on icon at bounding box center [1040, 188] width 11 height 11
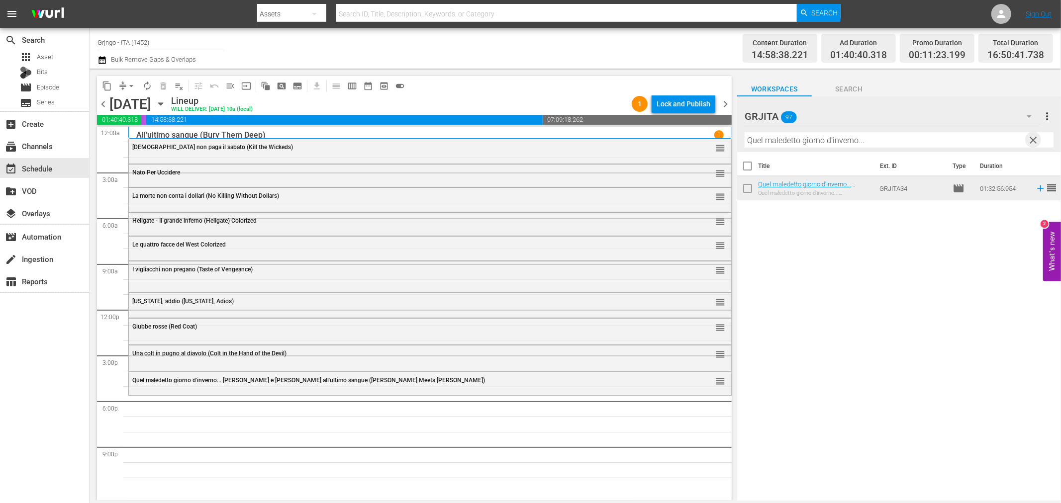
click at [1034, 137] on span "clear" at bounding box center [1033, 140] width 12 height 12
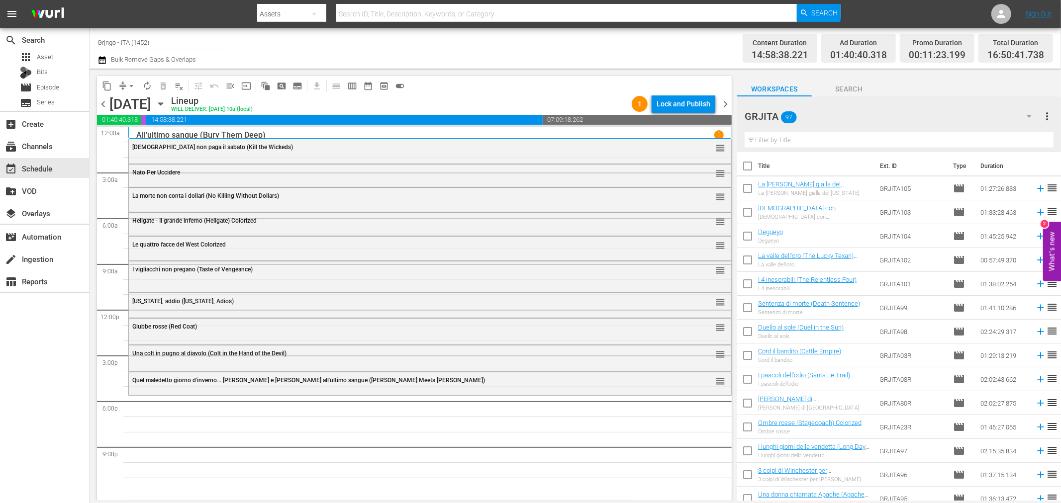
click at [814, 142] on input "text" at bounding box center [898, 140] width 309 height 16
paste input "Killer, adios"
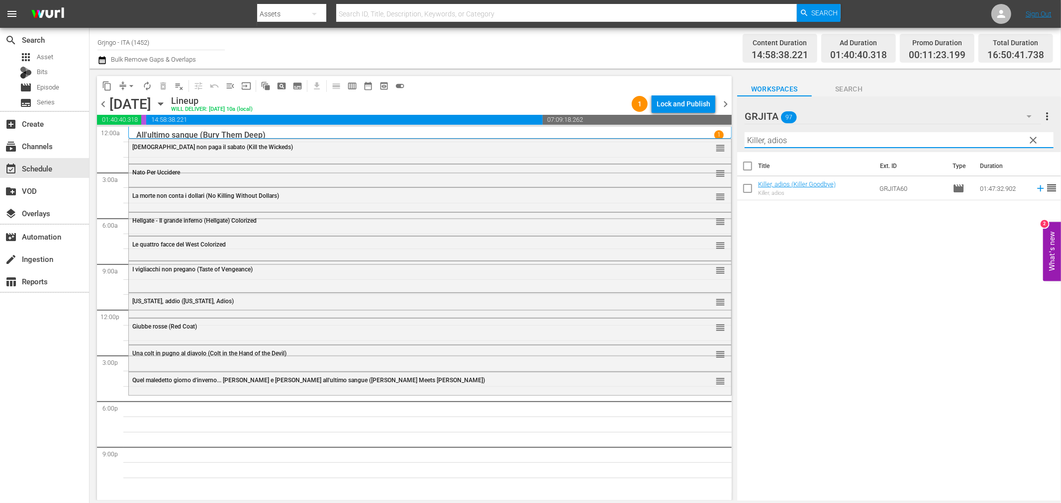
type input "Killer, adios"
drag, startPoint x: 1031, startPoint y: 133, endPoint x: 820, endPoint y: 134, distance: 210.8
click at [1031, 135] on button "clear" at bounding box center [1033, 140] width 16 height 16
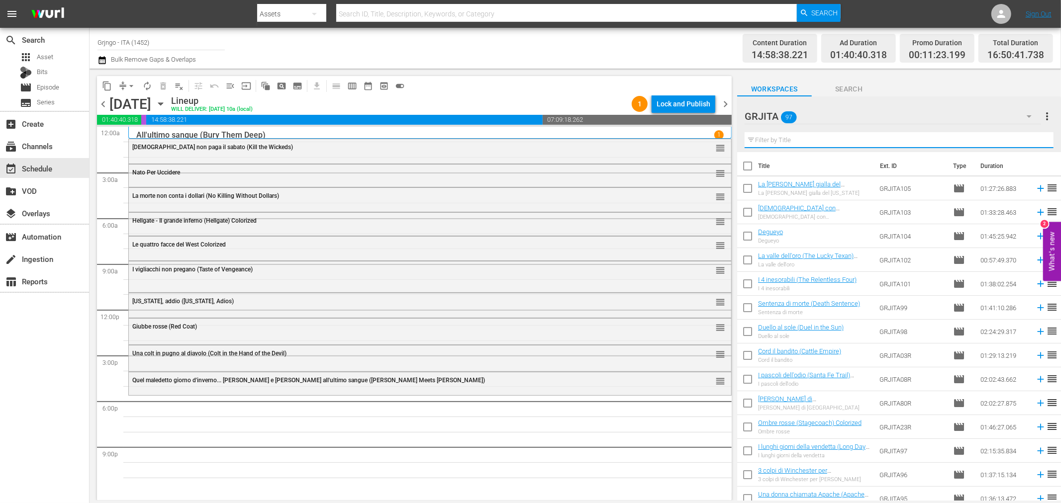
paste input "L'ultima conquista"
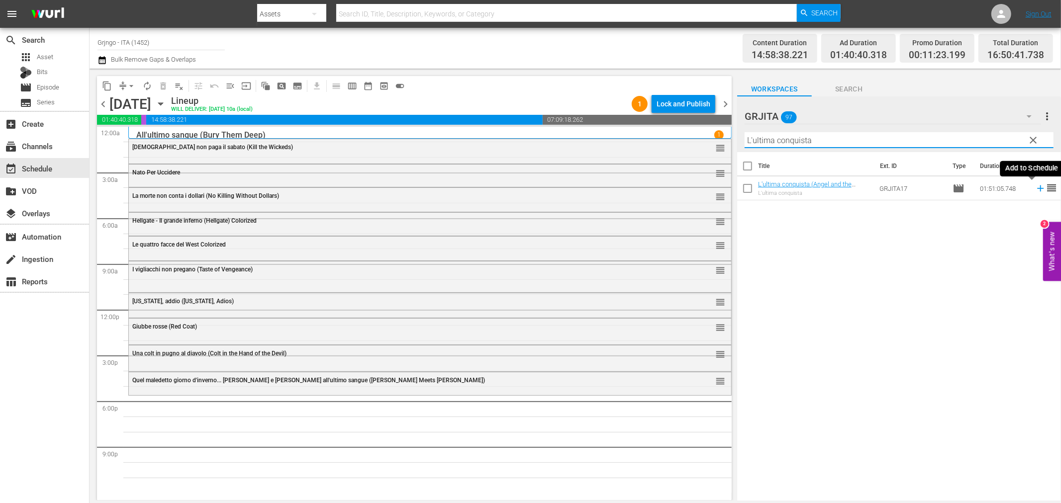
type input "L'ultima conquista"
click at [1037, 189] on icon at bounding box center [1040, 188] width 6 height 6
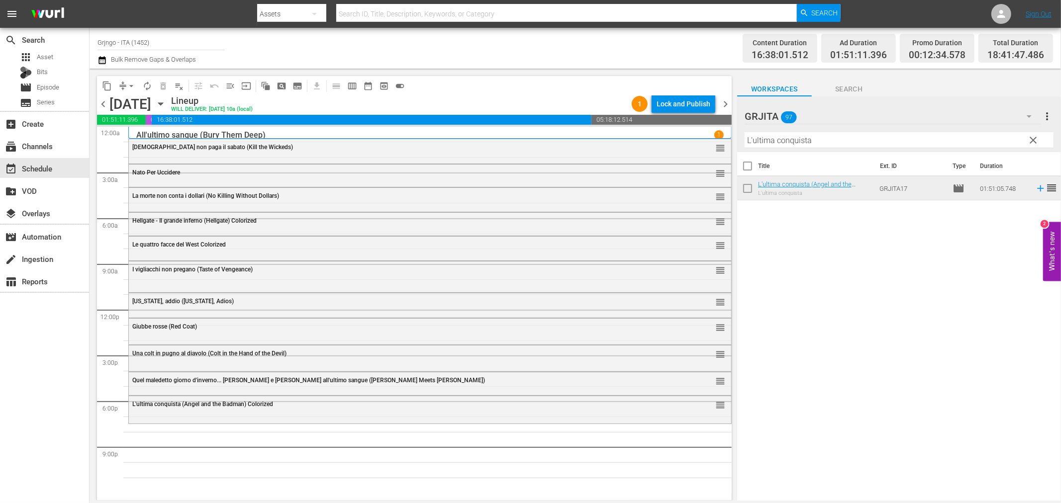
drag, startPoint x: 1033, startPoint y: 135, endPoint x: 940, endPoint y: 123, distance: 93.3
click at [1033, 135] on span "clear" at bounding box center [1033, 140] width 12 height 12
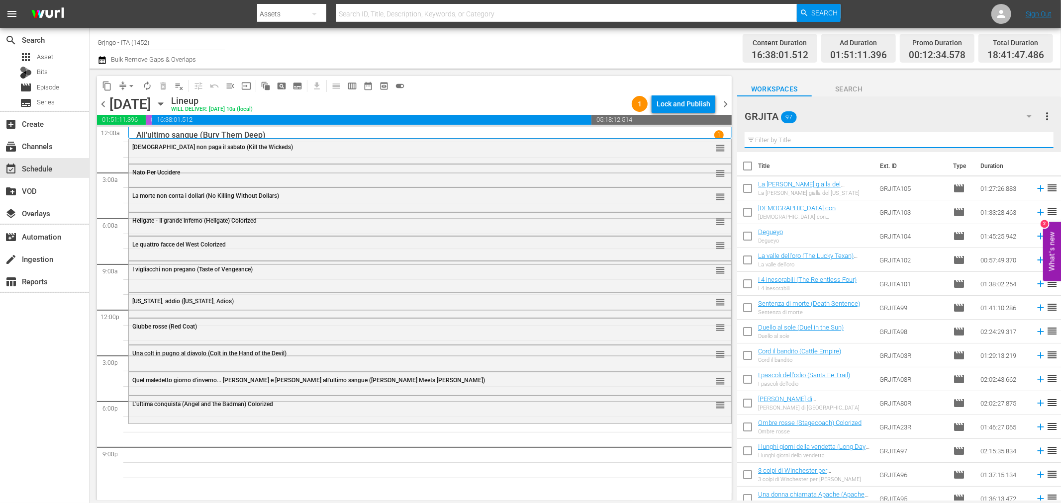
paste input "...e venne il tempo di uccidere"
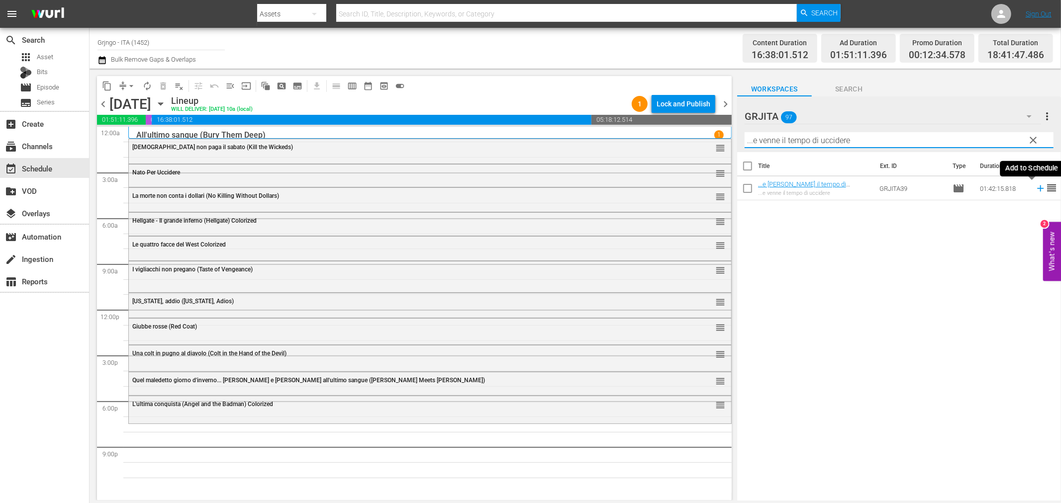
type input "...e venne il tempo di uccidere"
click at [1035, 186] on icon at bounding box center [1040, 188] width 11 height 11
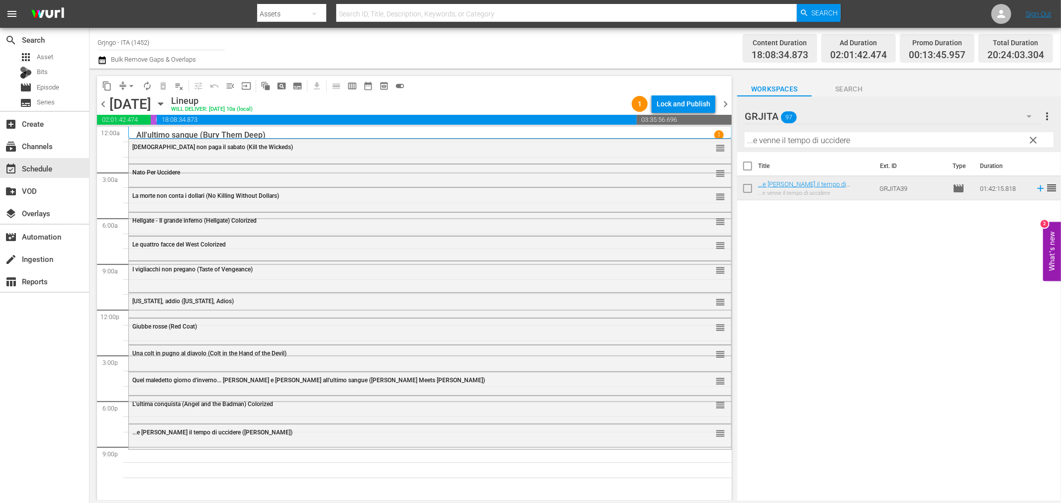
drag, startPoint x: 1031, startPoint y: 139, endPoint x: 890, endPoint y: 140, distance: 140.7
click at [1031, 139] on span "clear" at bounding box center [1033, 140] width 12 height 12
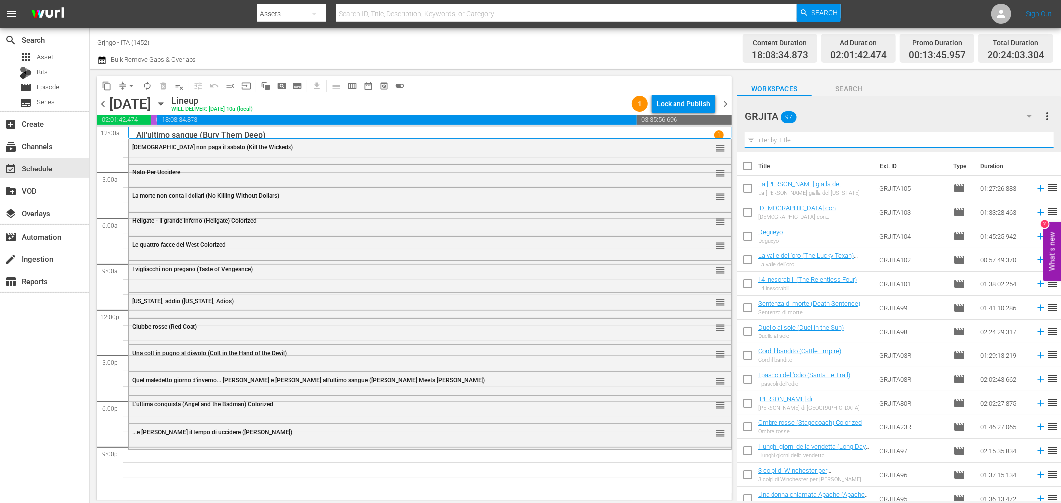
paste input "Killer, adios"
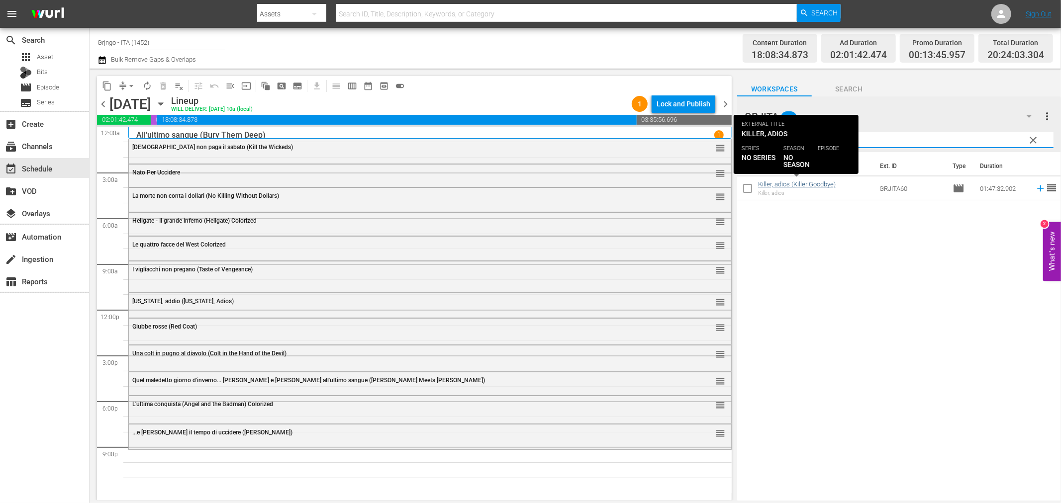
type input "Killer, adios"
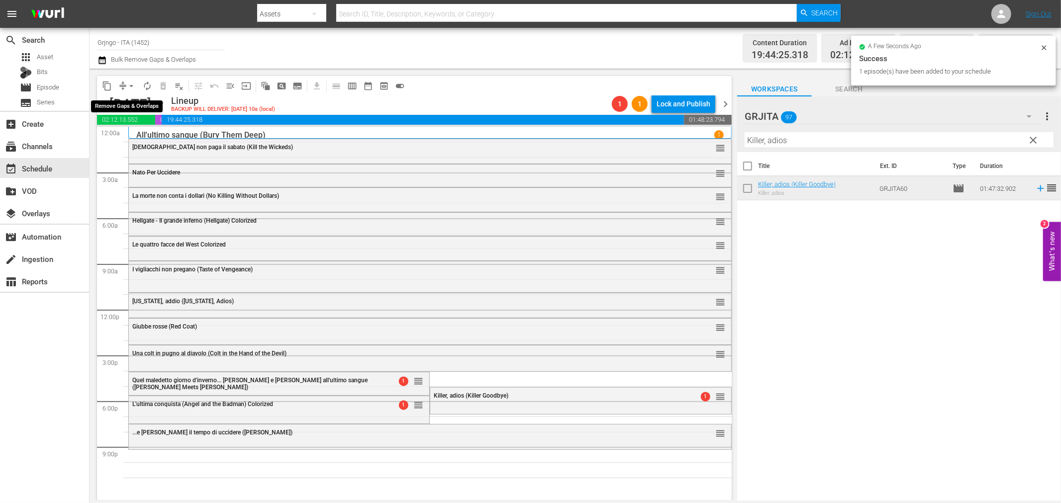
click at [131, 84] on span "arrow_drop_down" at bounding box center [131, 86] width 10 height 10
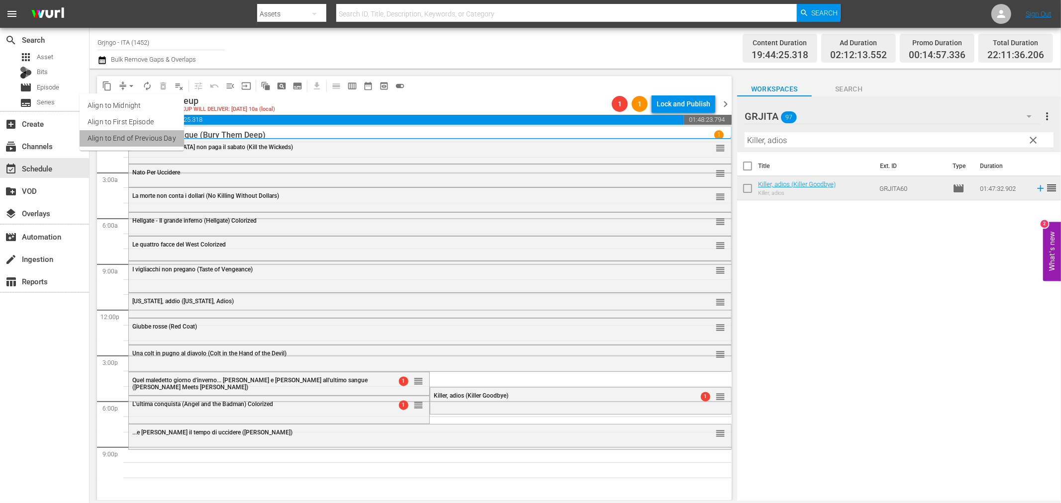
click at [145, 136] on li "Align to End of Previous Day" at bounding box center [132, 138] width 104 height 16
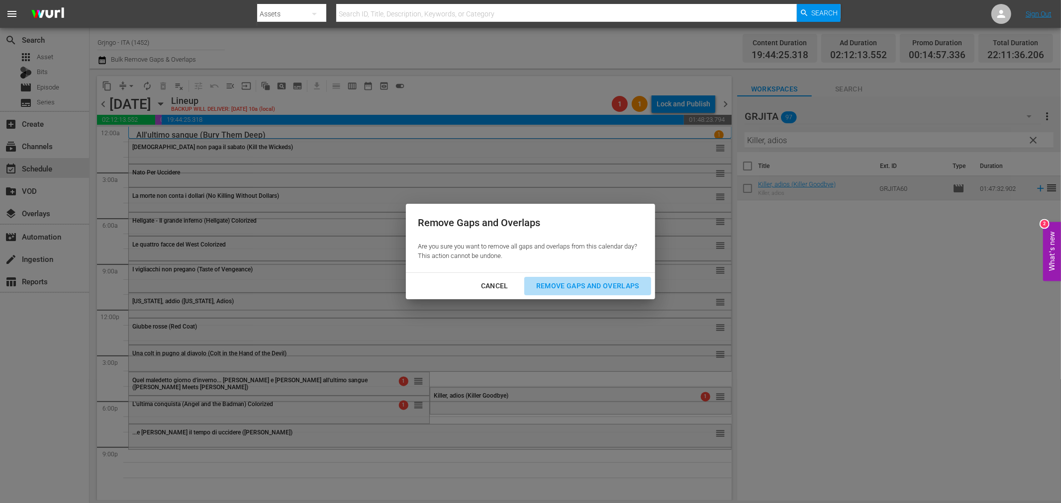
click at [575, 289] on div "Remove Gaps and Overlaps" at bounding box center [587, 286] width 119 height 12
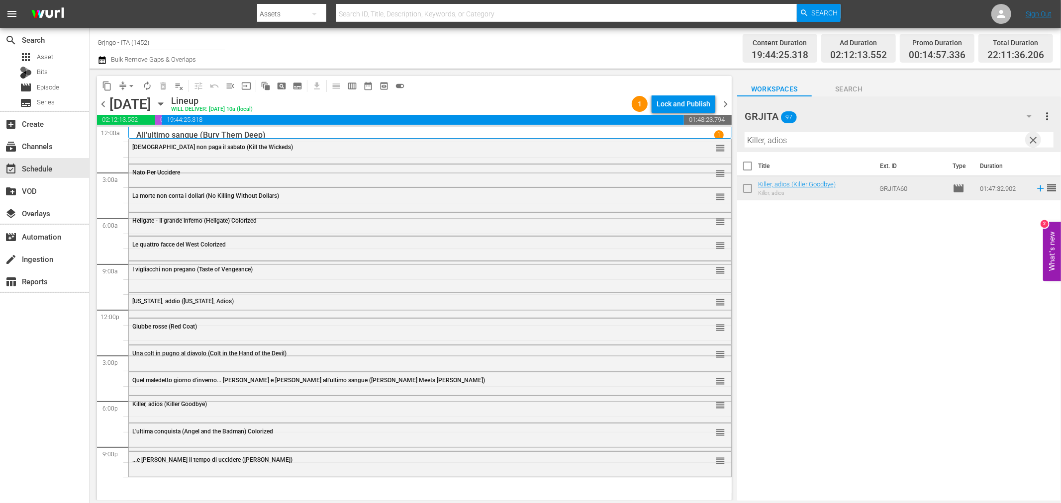
click at [1038, 135] on span "clear" at bounding box center [1033, 140] width 12 height 12
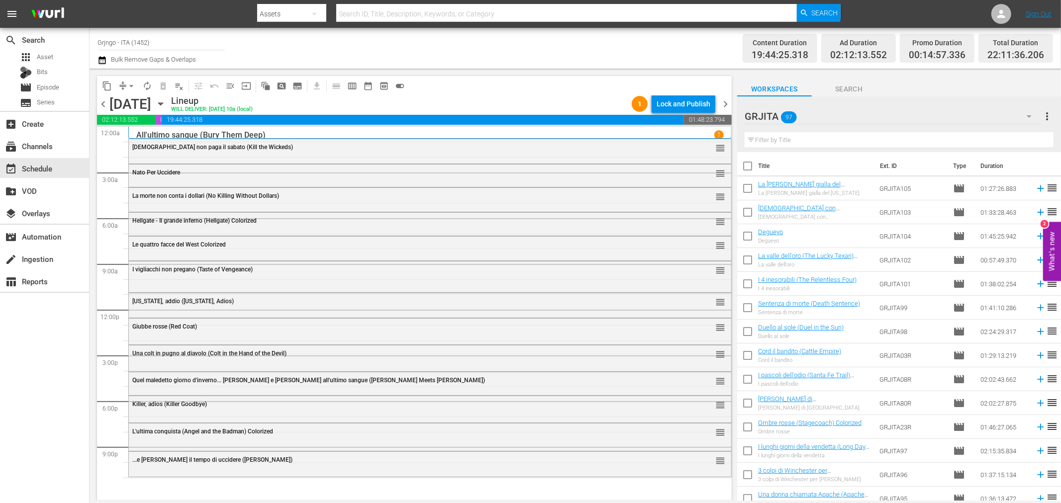
click at [804, 137] on input "text" at bounding box center [898, 140] width 309 height 16
paste input "I 4 inesorabili (The Relentless Four)"
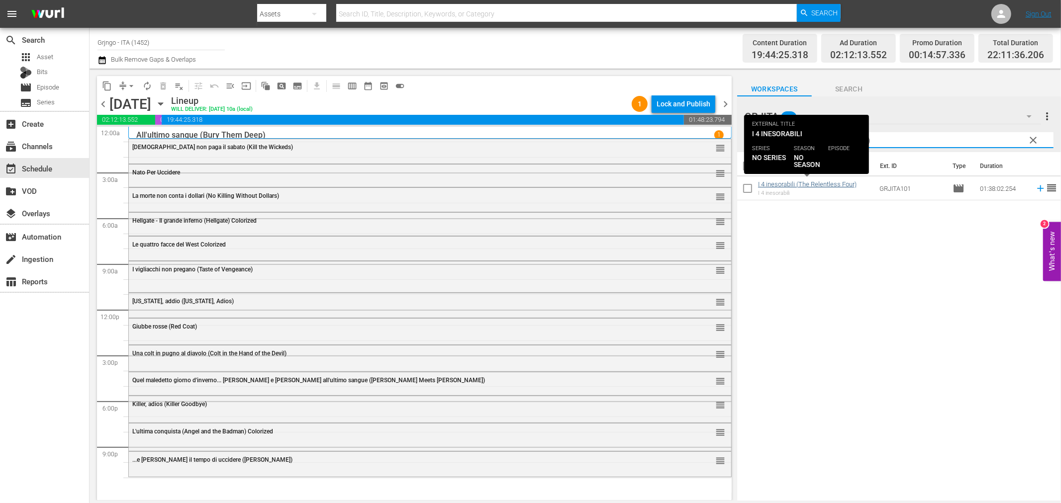
type input "I 4 inesorabili (The Relentless Four)"
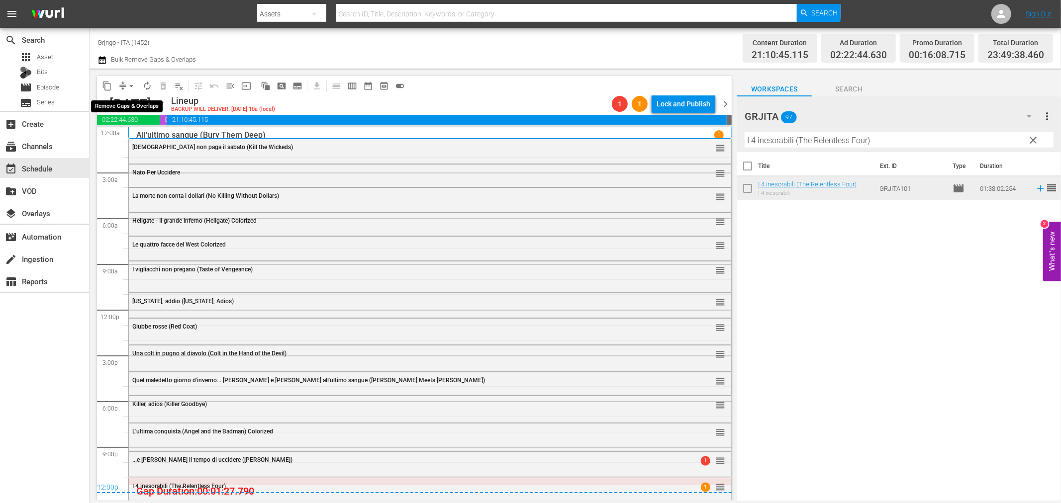
click at [128, 85] on span "arrow_drop_down" at bounding box center [131, 86] width 10 height 10
click at [139, 143] on li "Align to End of Previous Day" at bounding box center [132, 138] width 104 height 16
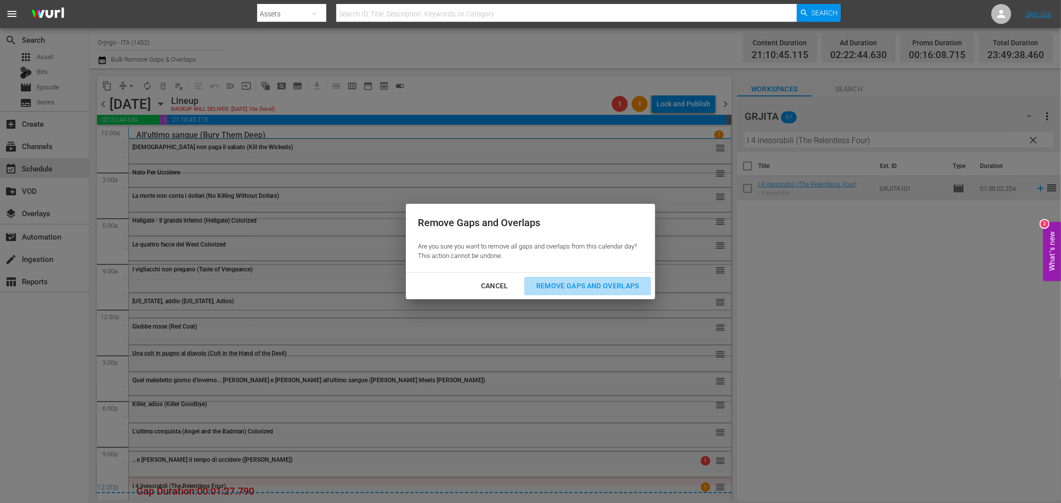
click at [560, 286] on div "Remove Gaps and Overlaps" at bounding box center [587, 286] width 119 height 12
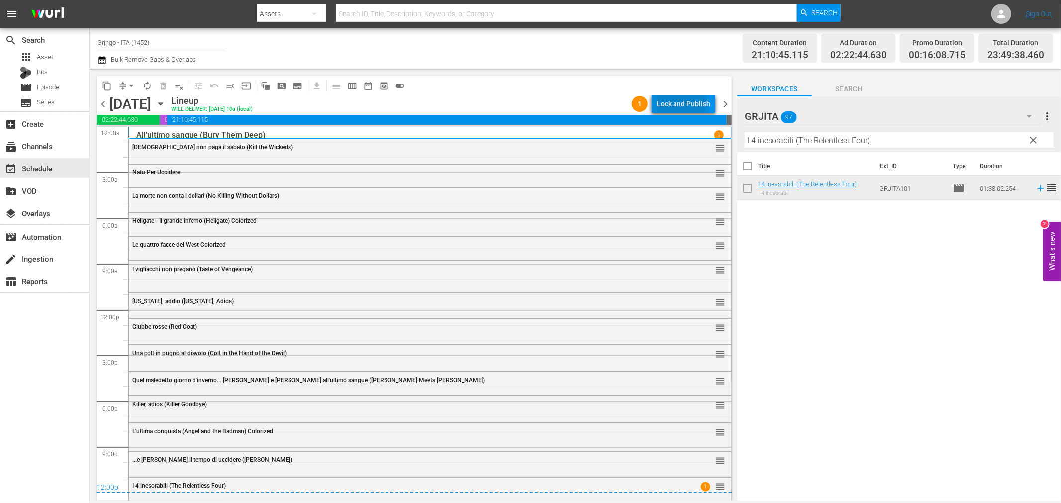
click at [672, 102] on div "Lock and Publish" at bounding box center [683, 104] width 54 height 18
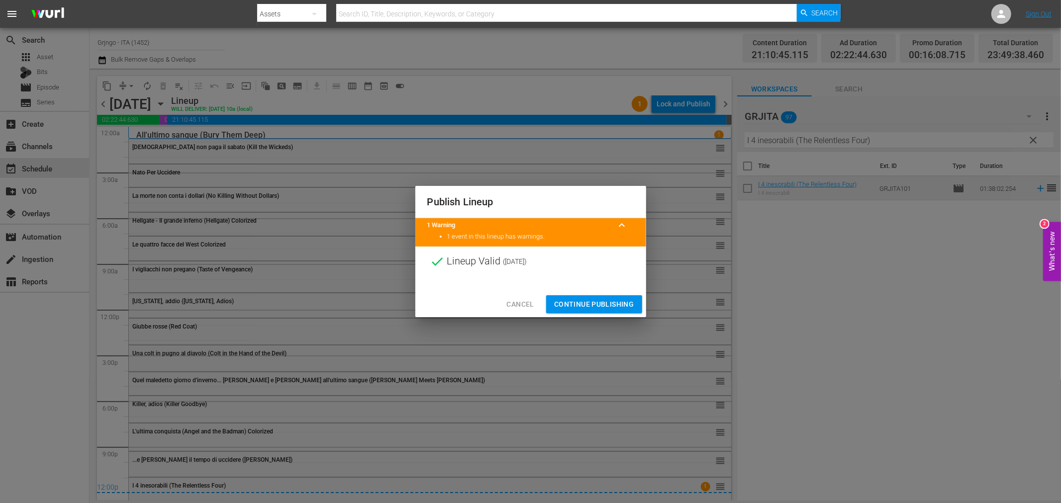
click at [604, 305] on span "Continue Publishing" at bounding box center [594, 304] width 80 height 12
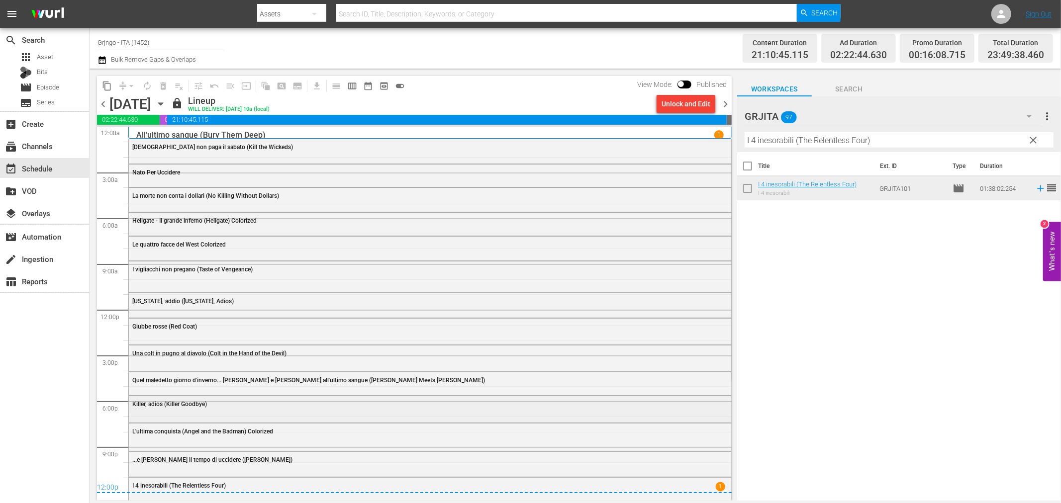
click at [145, 413] on div "Killer, adios (Killer Goodbye)" at bounding box center [430, 408] width 602 height 24
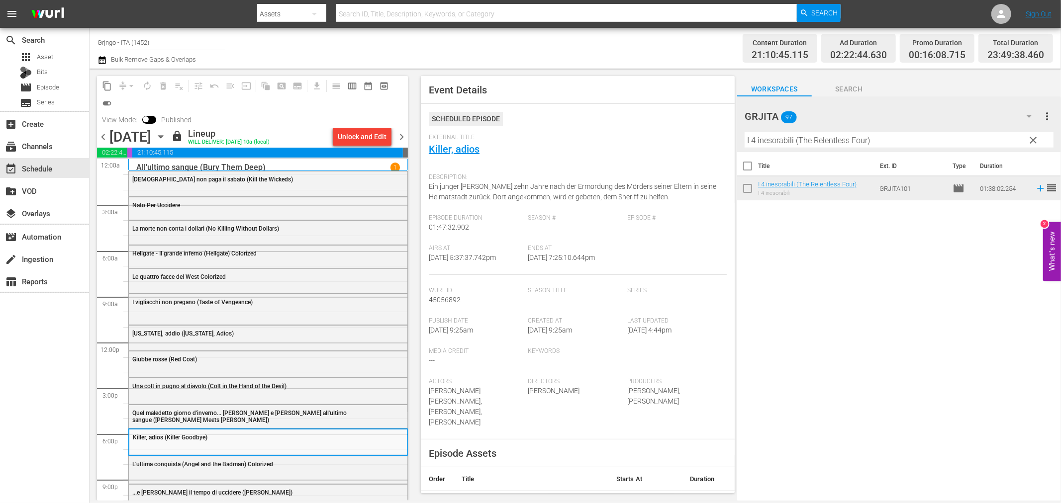
click at [155, 459] on div "L'ultima conquista (Angel and the Badman) Colorized" at bounding box center [268, 463] width 278 height 15
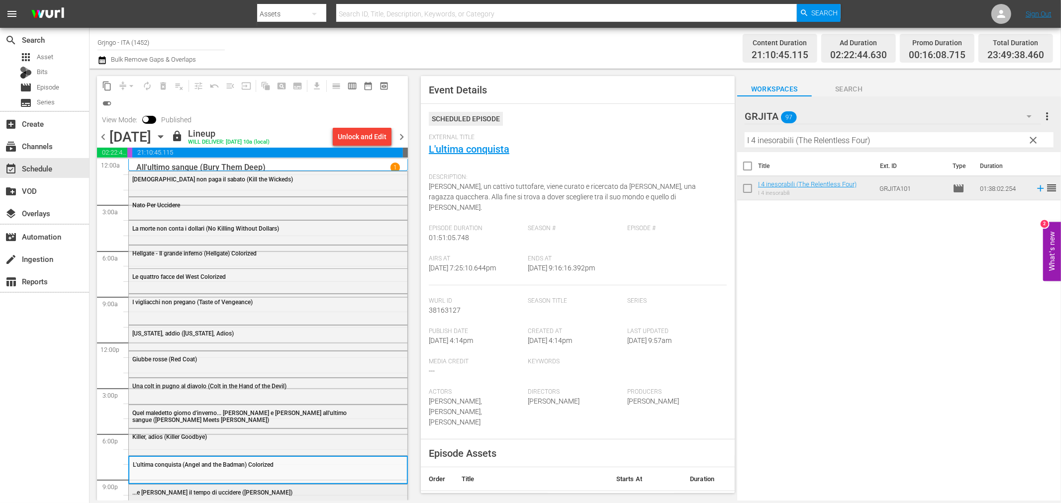
click at [176, 488] on div "...e [PERSON_NAME] il tempo di uccidere ([PERSON_NAME])" at bounding box center [242, 492] width 221 height 8
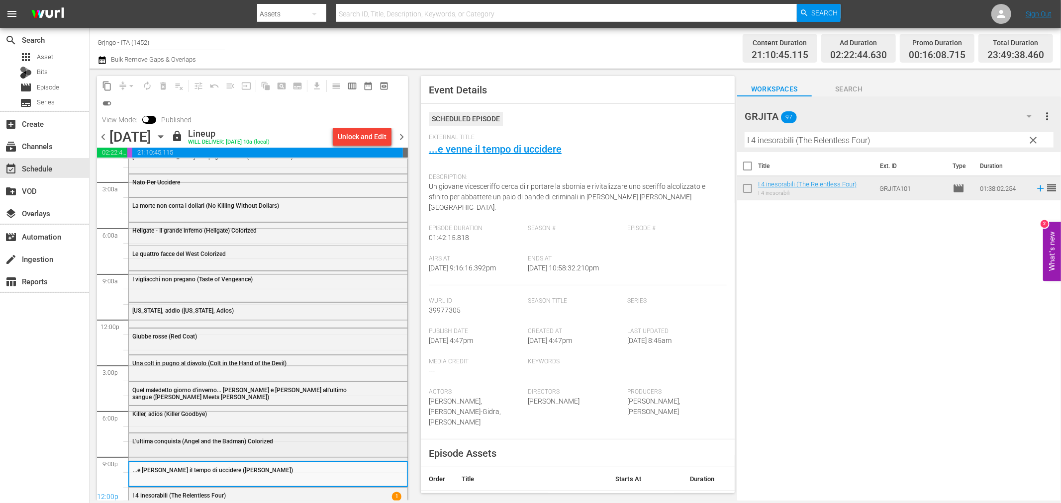
scroll to position [34, 0]
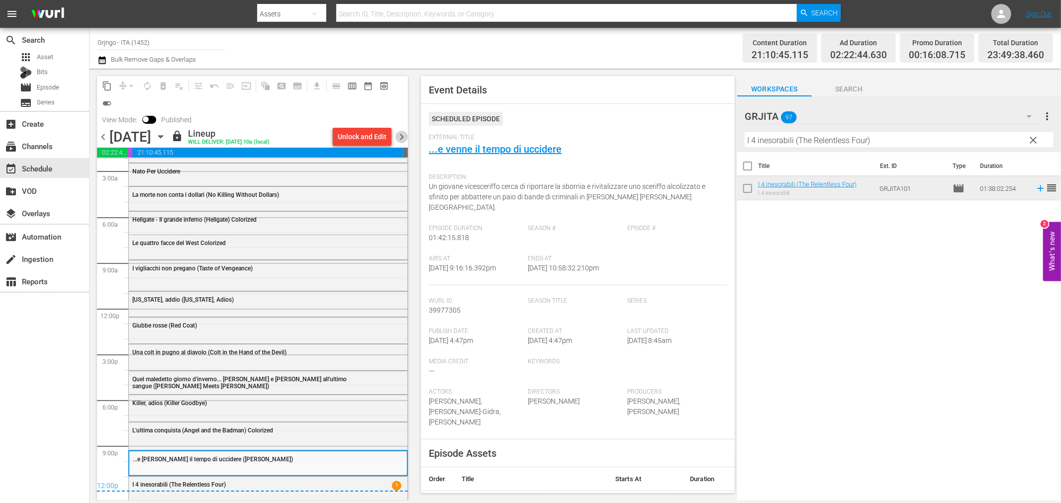
click at [399, 137] on span "chevron_right" at bounding box center [401, 137] width 12 height 12
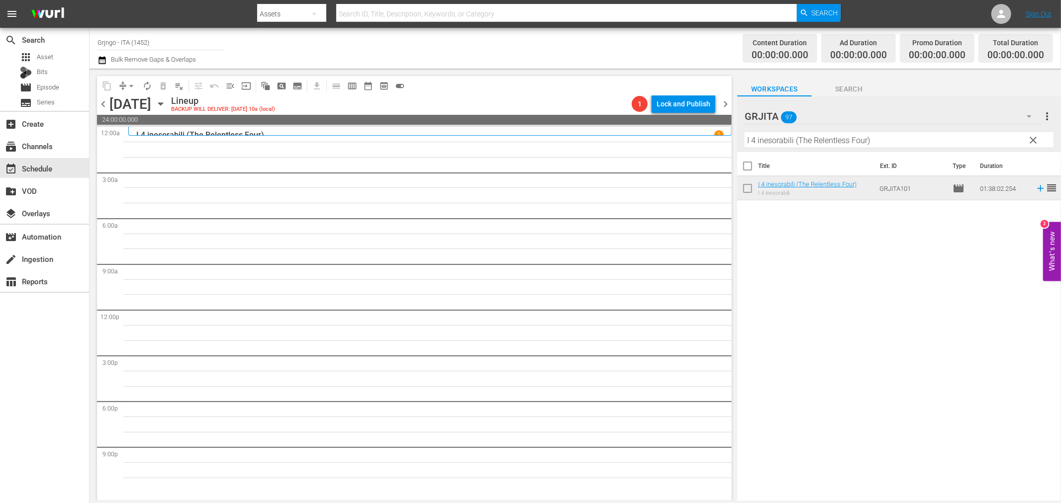
drag, startPoint x: 1036, startPoint y: 136, endPoint x: 831, endPoint y: 136, distance: 204.9
click at [1036, 136] on span "clear" at bounding box center [1033, 140] width 12 height 12
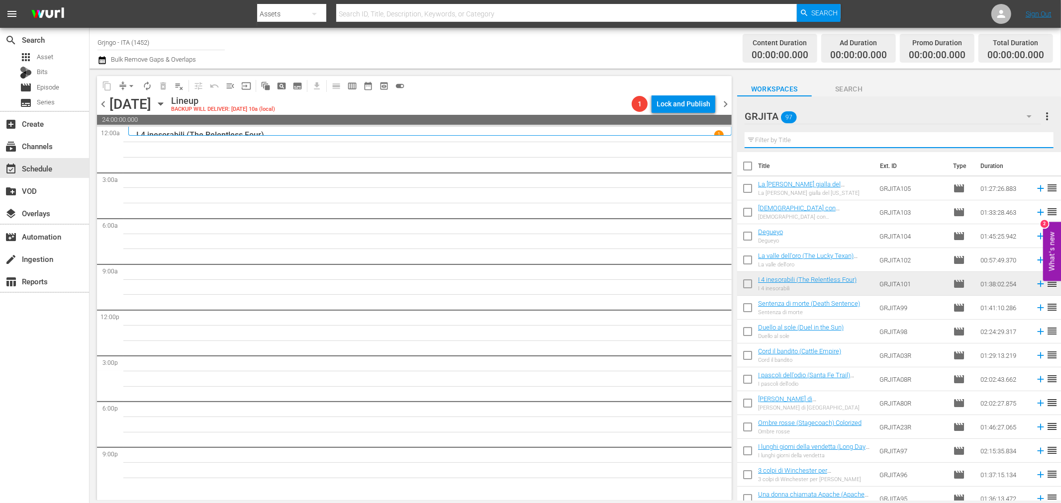
paste input "I tre che sconvolsero il West"
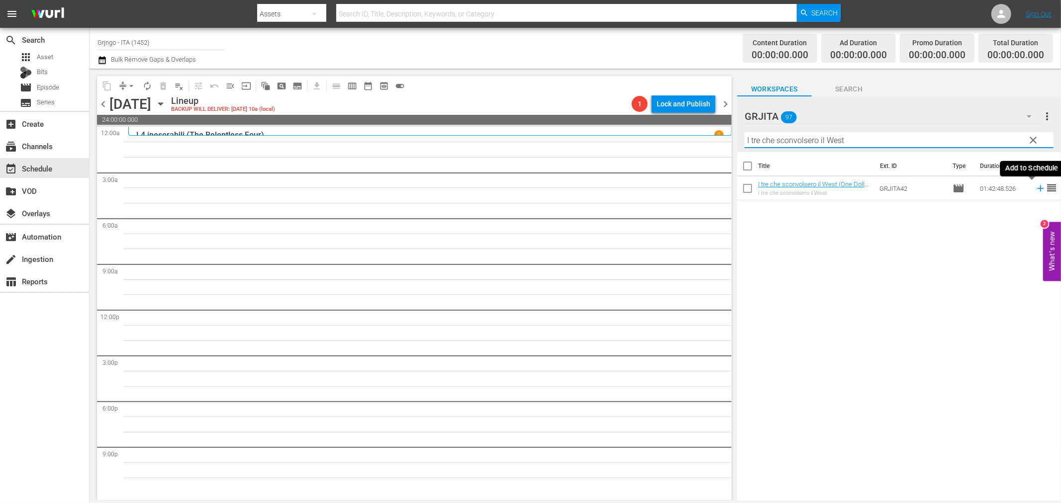
type input "I tre che sconvolsero il West"
click at [1037, 189] on icon at bounding box center [1040, 188] width 6 height 6
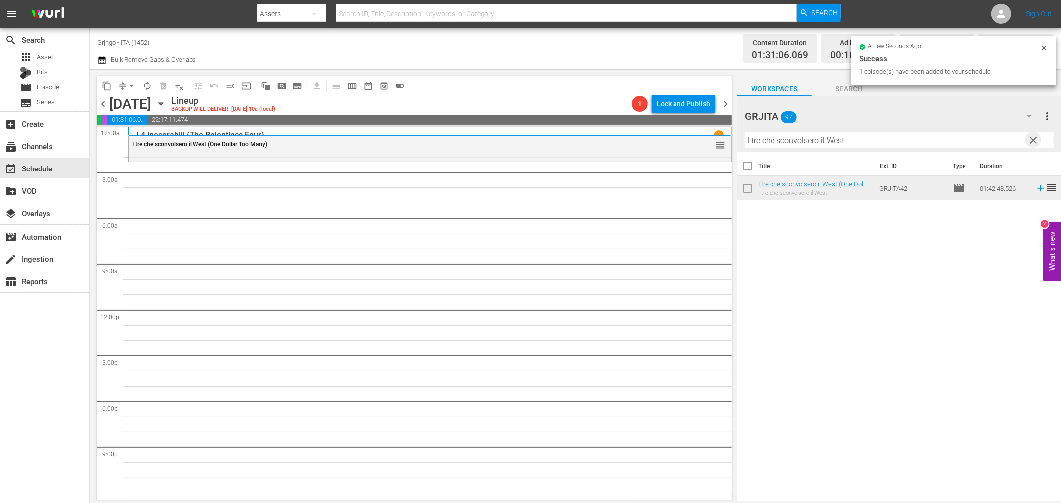
click at [1031, 138] on span "clear" at bounding box center [1033, 140] width 12 height 12
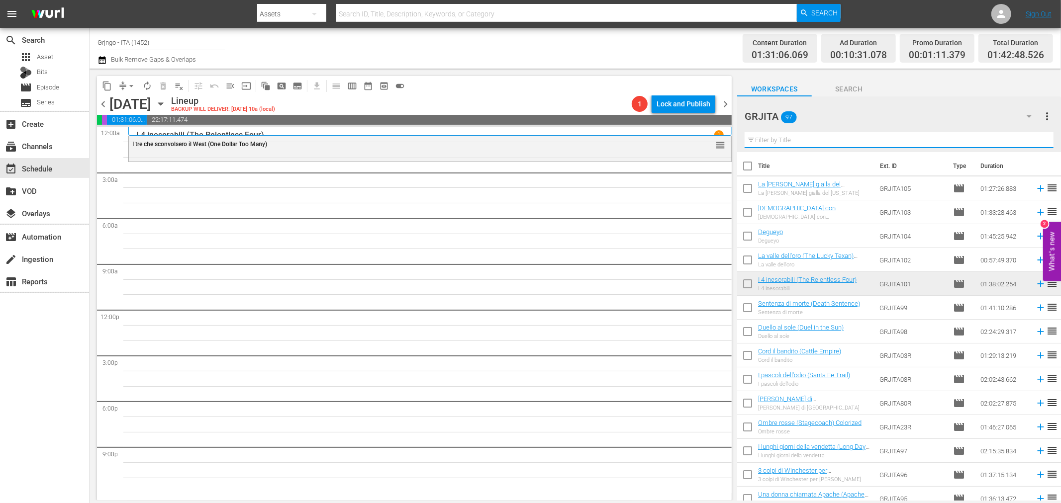
paste input "Il suo nome è qualcuno"
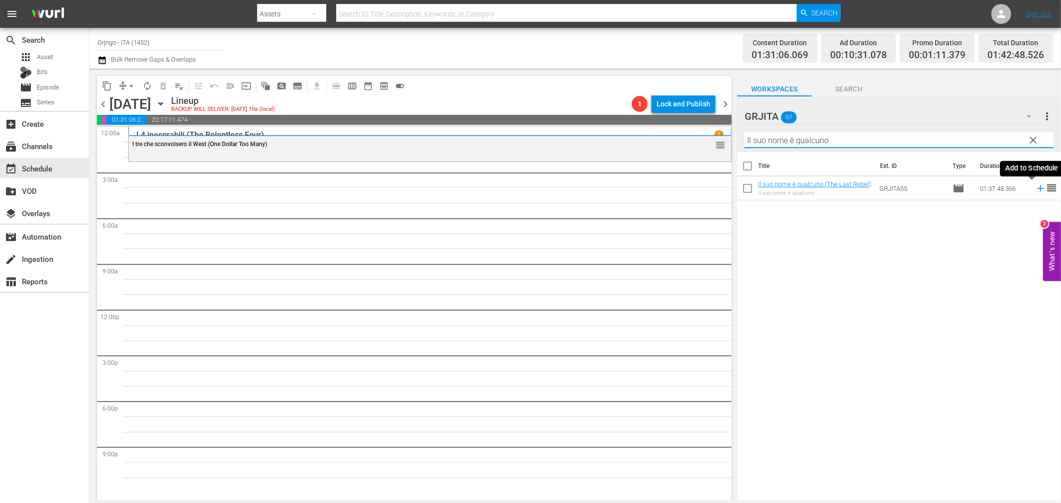
type input "Il suo nome è qualcuno"
click at [1037, 188] on icon at bounding box center [1040, 188] width 6 height 6
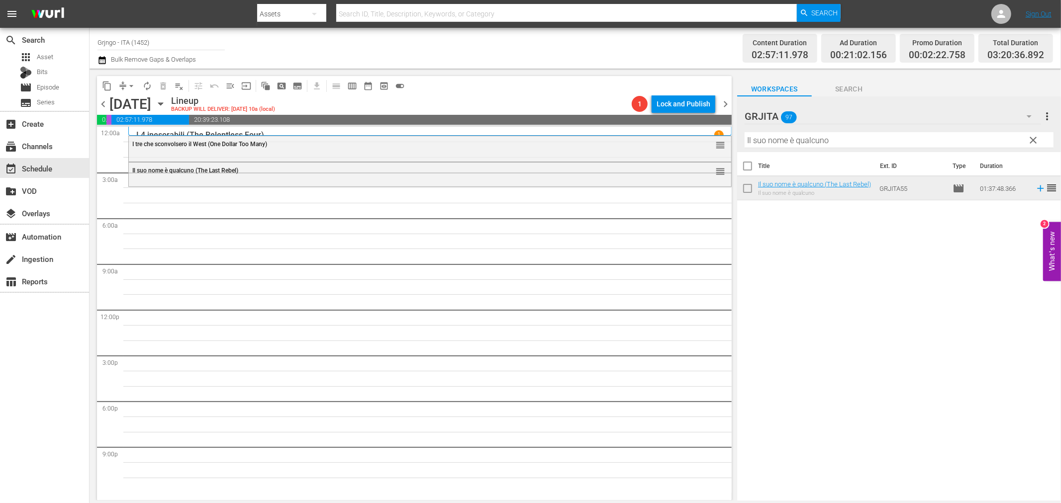
drag, startPoint x: 1030, startPoint y: 139, endPoint x: 896, endPoint y: 141, distance: 134.3
click at [1030, 139] on span "clear" at bounding box center [1033, 140] width 12 height 12
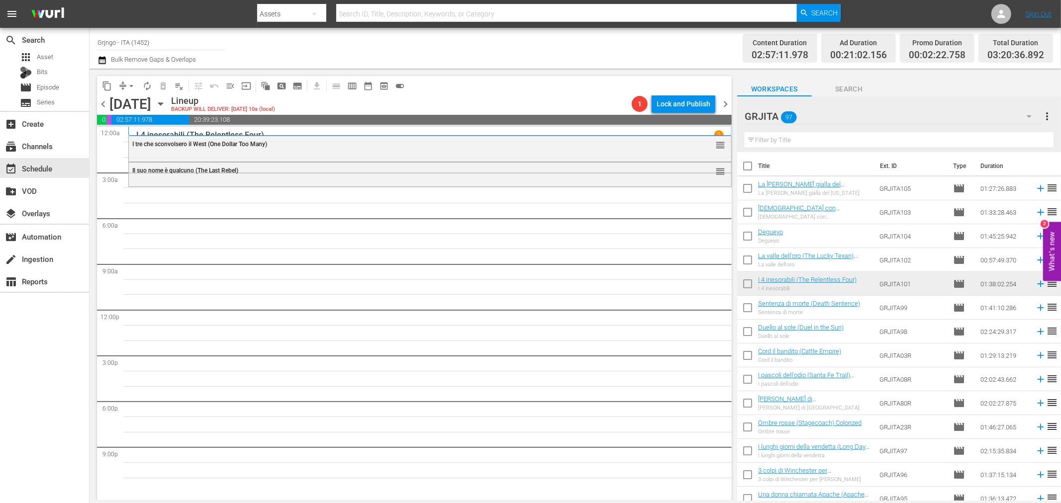
click at [811, 140] on input "text" at bounding box center [898, 140] width 309 height 16
paste input "Lungo il fiume rosso"
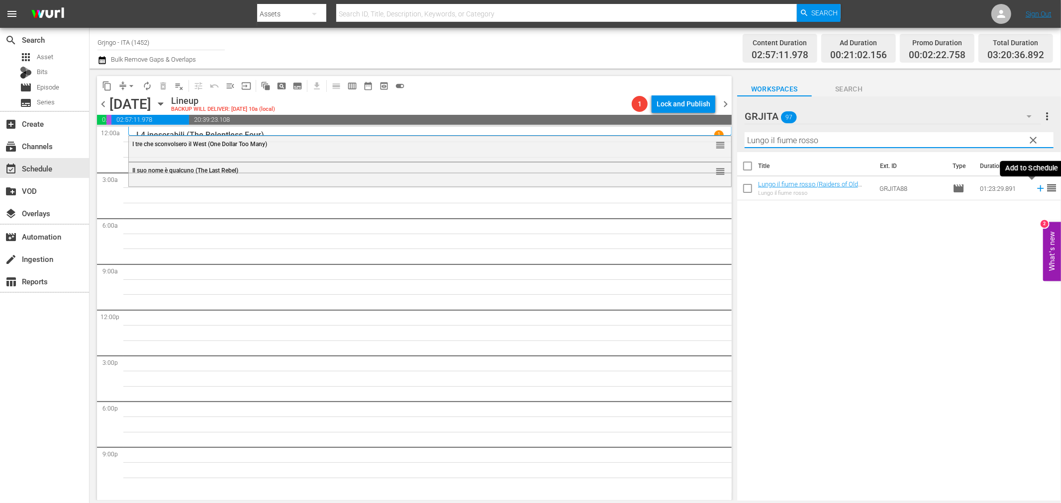
type input "Lungo il fiume rosso"
drag, startPoint x: 1029, startPoint y: 189, endPoint x: 1047, endPoint y: 190, distance: 17.4
click at [1037, 189] on icon at bounding box center [1040, 188] width 6 height 6
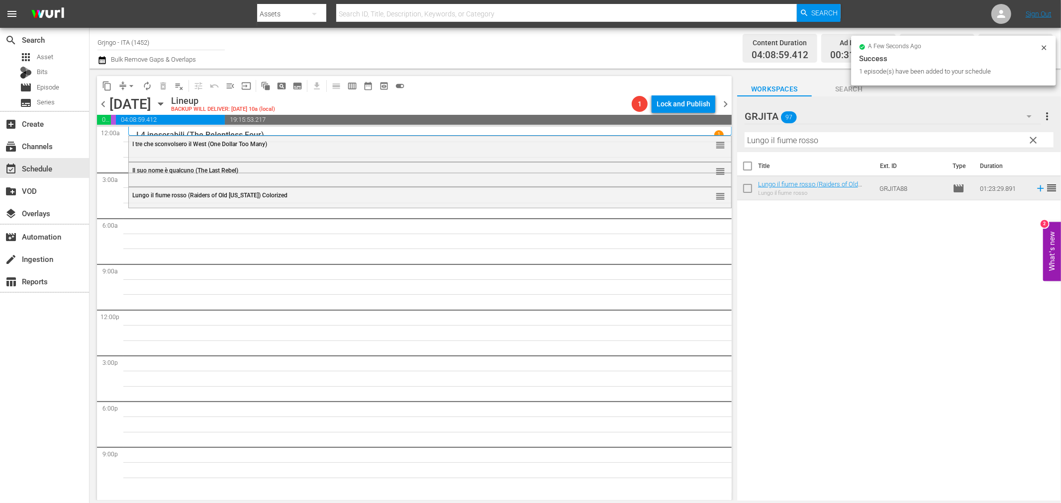
drag, startPoint x: 1035, startPoint y: 140, endPoint x: 902, endPoint y: 142, distance: 132.3
click at [1035, 140] on span "clear" at bounding box center [1033, 140] width 12 height 12
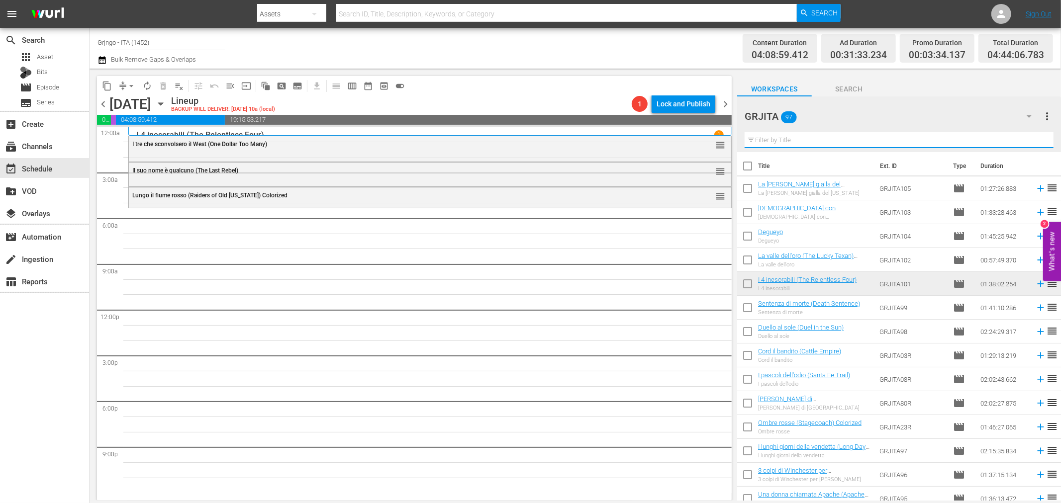
paste input "Che botte ragazzi!"
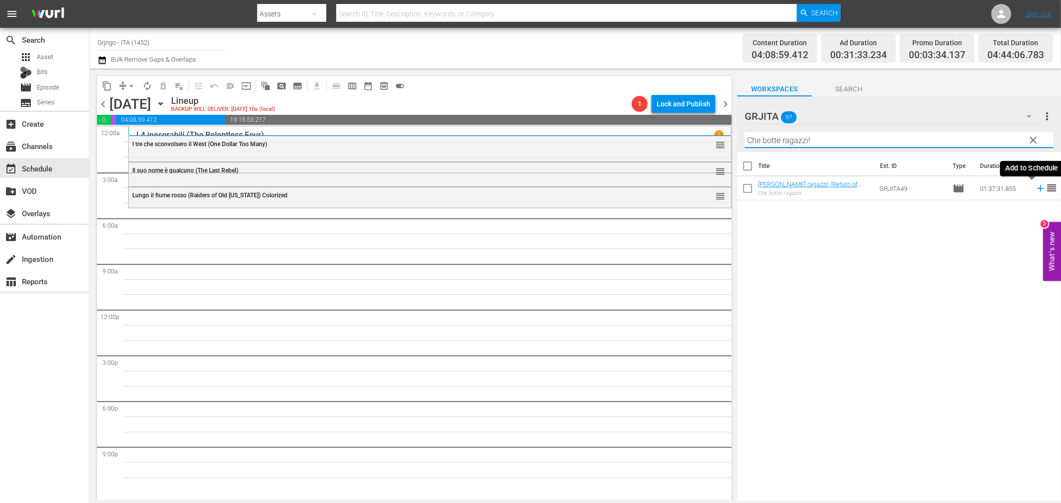
type input "Che botte ragazzi!"
drag, startPoint x: 1031, startPoint y: 186, endPoint x: 1059, endPoint y: 198, distance: 30.6
click at [1035, 187] on icon at bounding box center [1040, 188] width 11 height 11
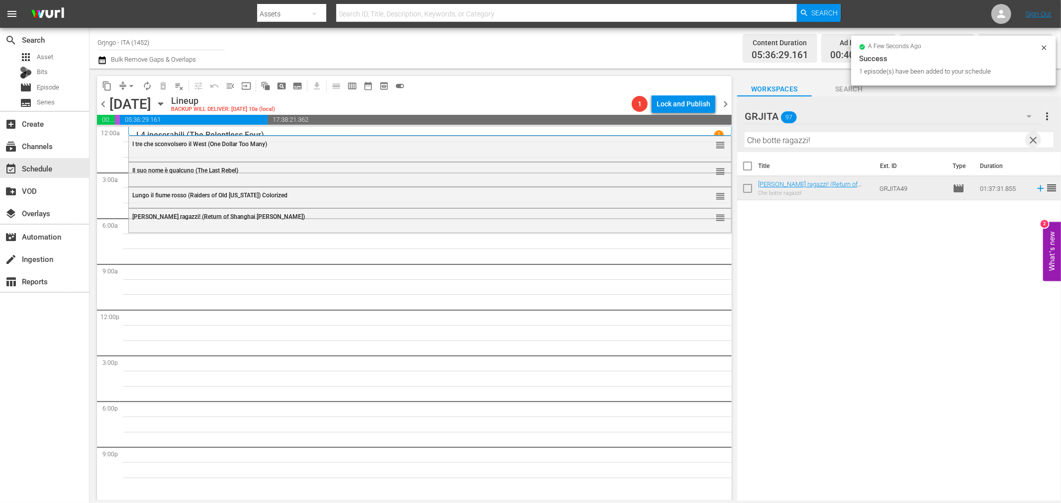
click at [1028, 138] on span "clear" at bounding box center [1033, 140] width 12 height 12
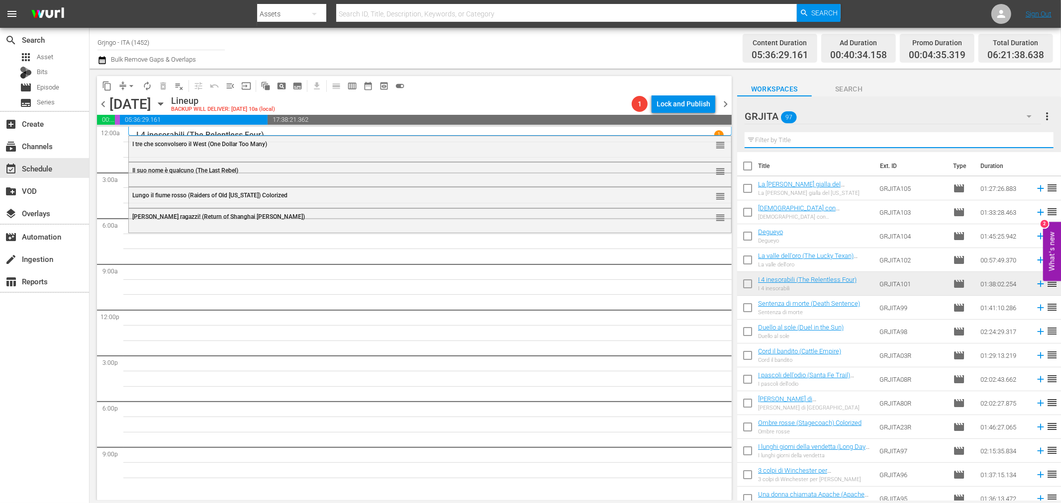
paste input "I predoni della città"
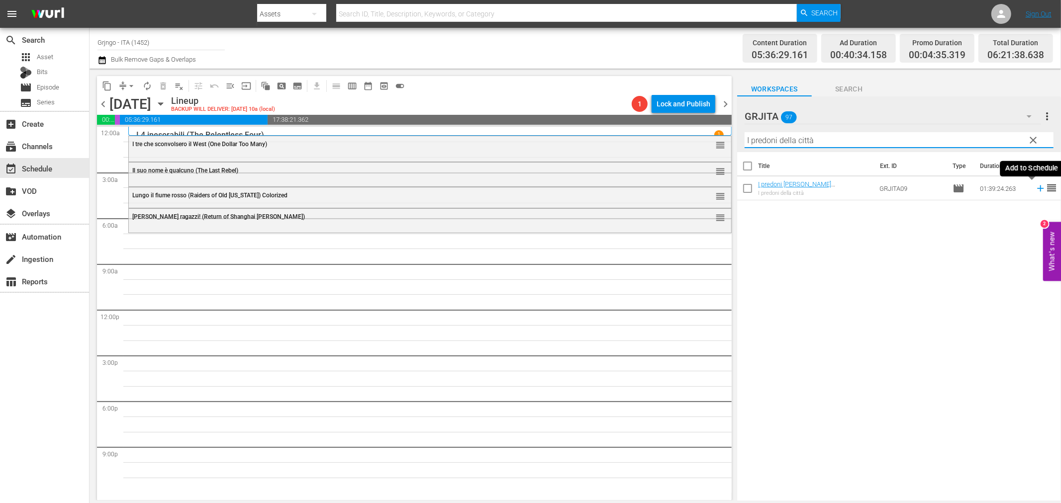
type input "I predoni della città"
click at [1035, 189] on icon at bounding box center [1040, 188] width 11 height 11
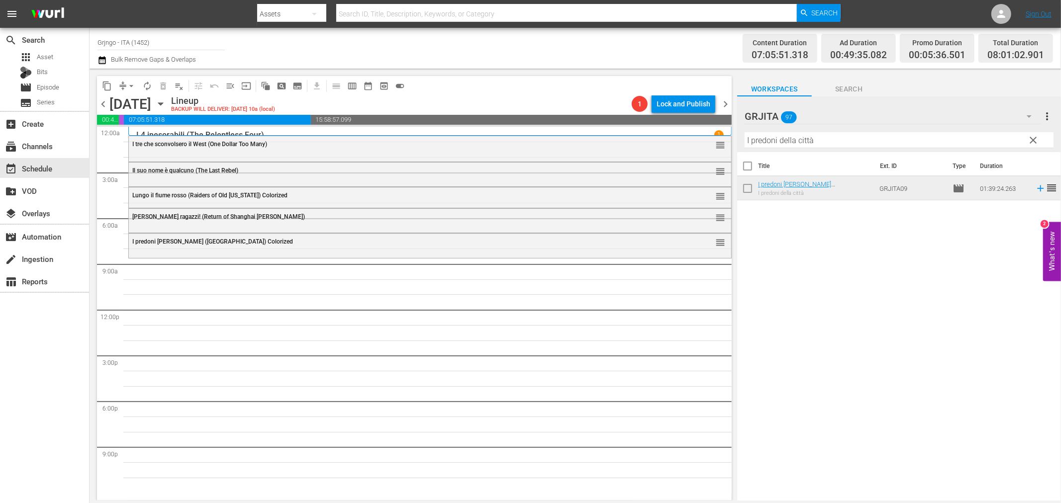
drag, startPoint x: 1030, startPoint y: 137, endPoint x: 800, endPoint y: 155, distance: 230.9
click at [1030, 137] on span "clear" at bounding box center [1033, 140] width 12 height 12
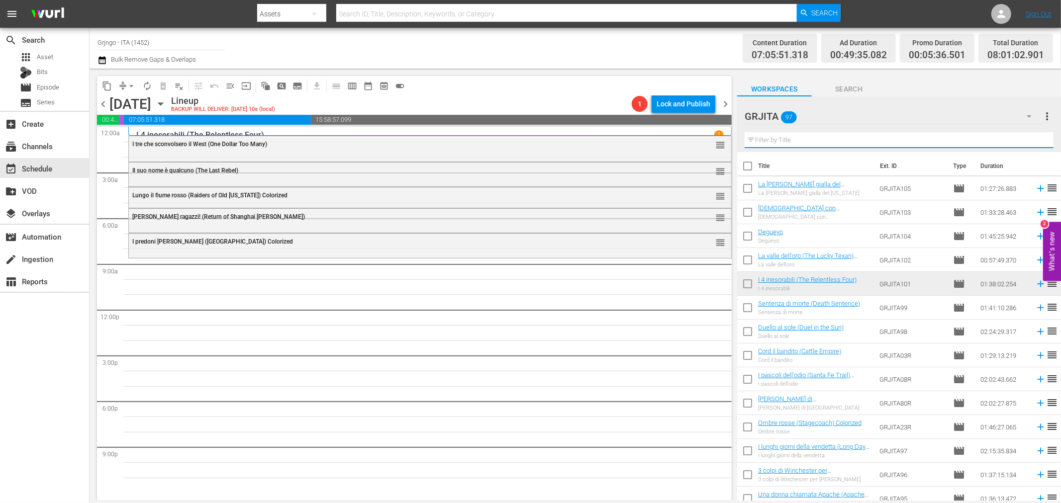
paste input "Duello al sole (Duel in the Sun)"
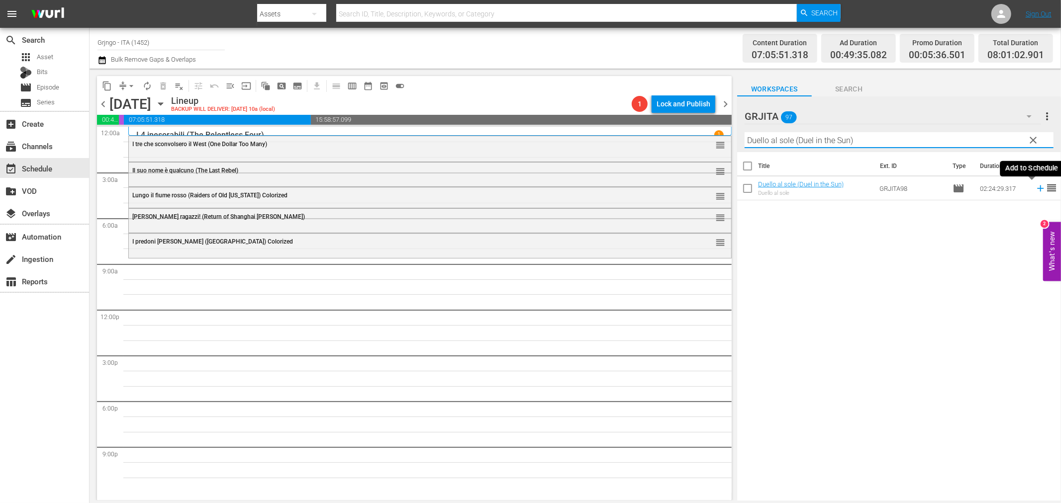
type input "Duello al sole (Duel in the Sun)"
click at [1035, 190] on icon at bounding box center [1040, 188] width 11 height 11
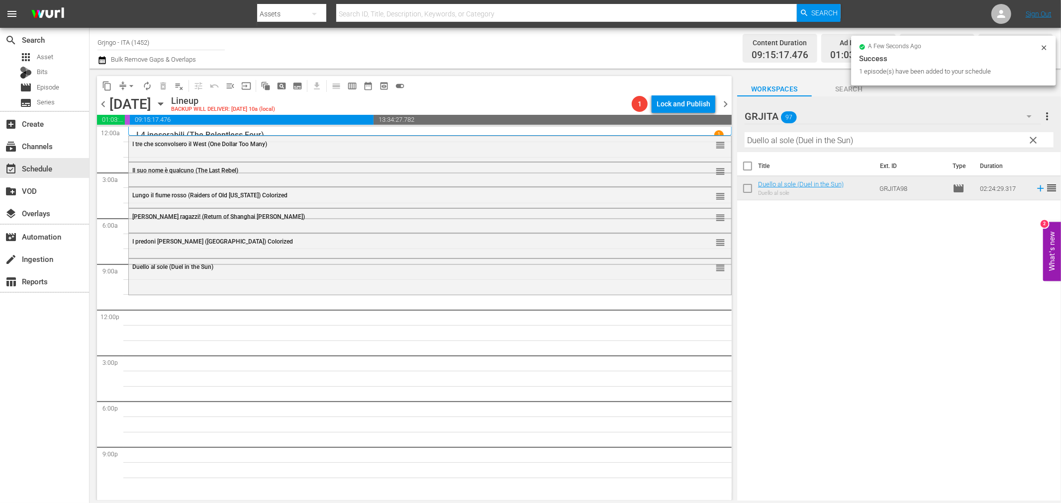
drag, startPoint x: 1032, startPoint y: 137, endPoint x: 960, endPoint y: 137, distance: 71.6
click at [1032, 137] on span "clear" at bounding box center [1033, 140] width 12 height 12
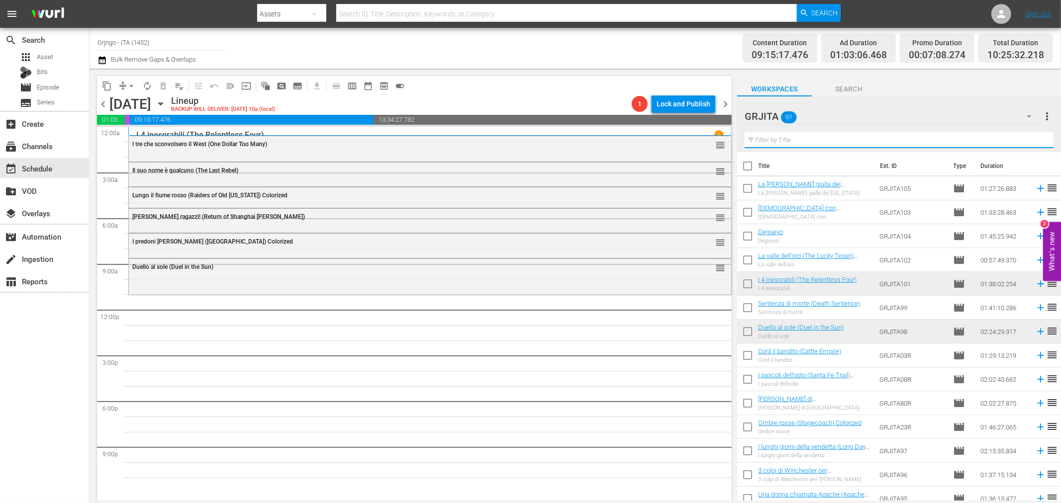
click at [819, 135] on input "text" at bounding box center [898, 140] width 309 height 16
paste input "La strage del 7º Cavalleggeri"
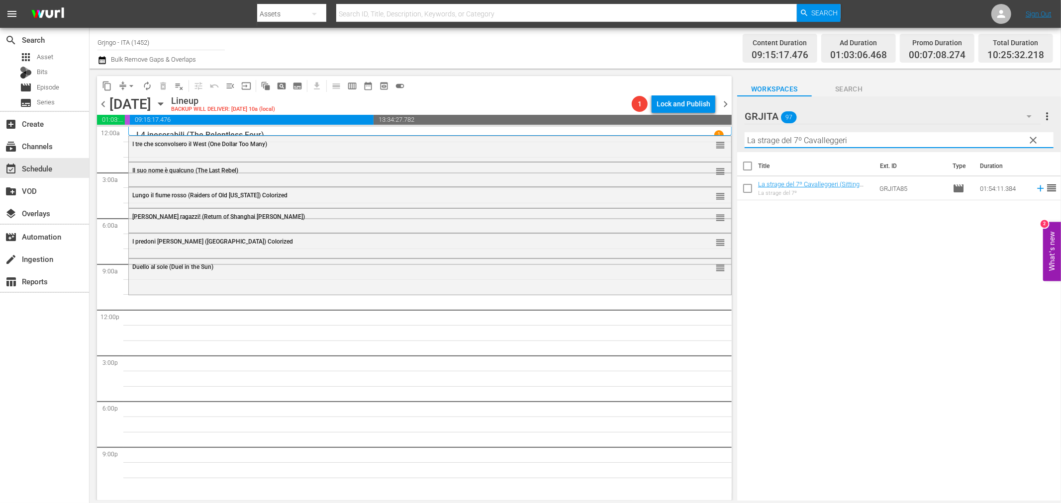
type input "La strage del 7º Cavalleggeri"
click at [1035, 189] on icon at bounding box center [1040, 188] width 11 height 11
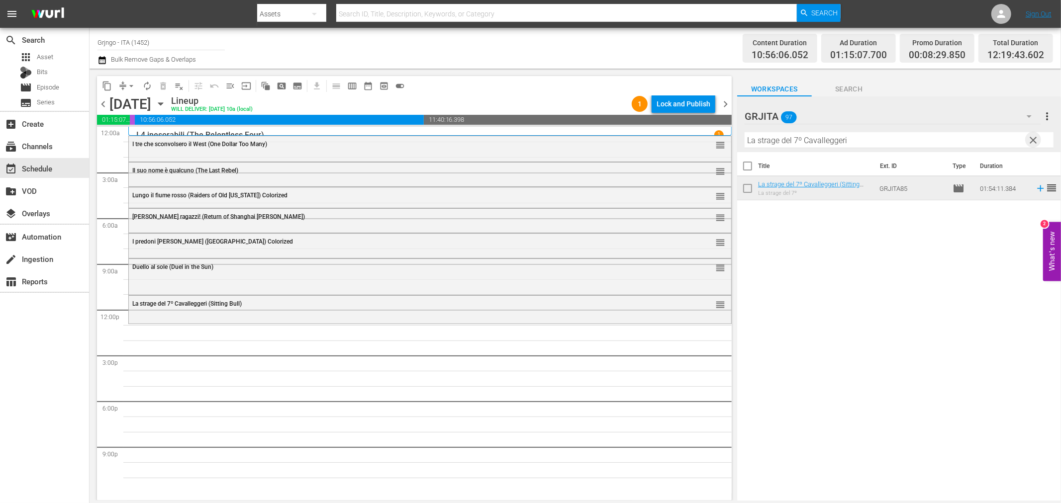
drag, startPoint x: 1030, startPoint y: 140, endPoint x: 850, endPoint y: 137, distance: 180.0
click at [1030, 140] on span "clear" at bounding box center [1033, 140] width 12 height 12
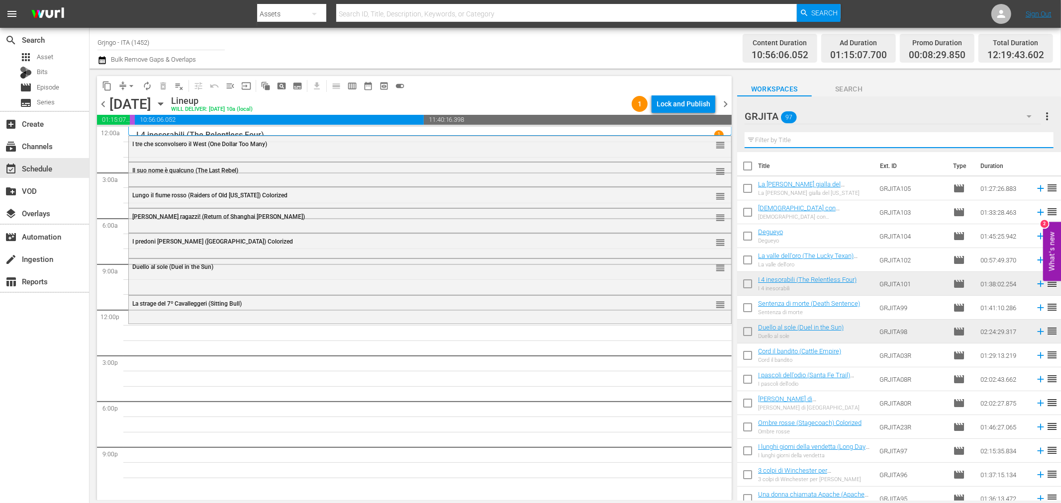
paste input "Uno sceriffo tutto d'oro"
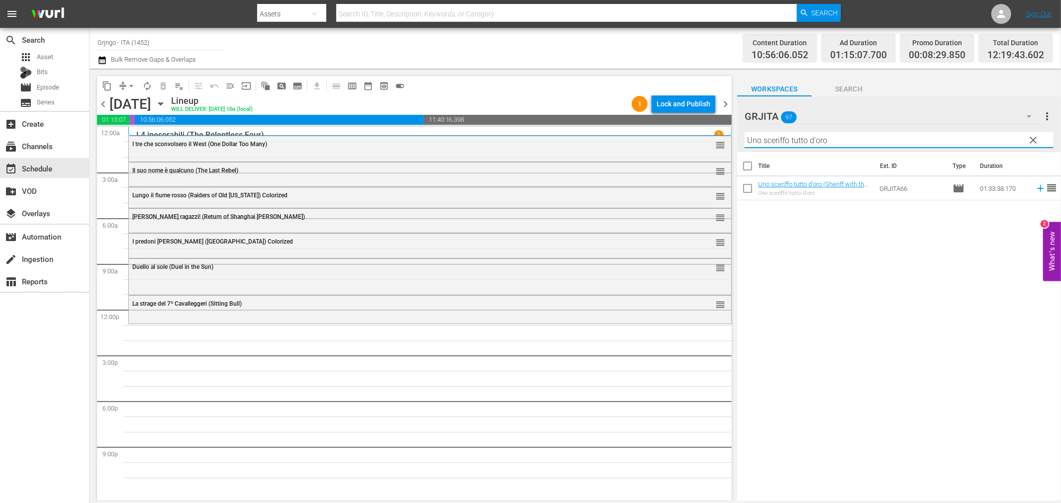
type input "Uno sceriffo tutto d'oro"
click at [1035, 189] on icon at bounding box center [1040, 188] width 11 height 11
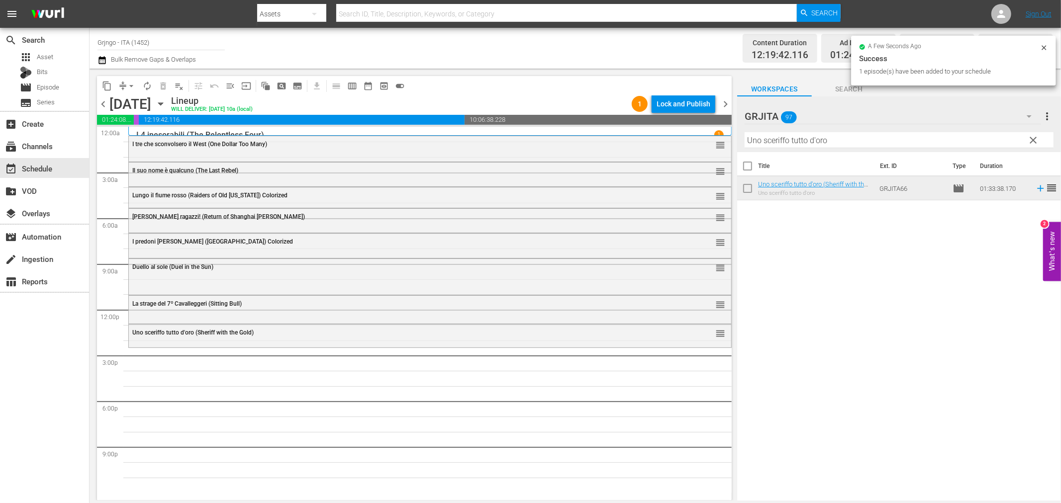
drag, startPoint x: 1033, startPoint y: 135, endPoint x: 882, endPoint y: 136, distance: 150.7
click at [1033, 135] on span "clear" at bounding box center [1033, 140] width 12 height 12
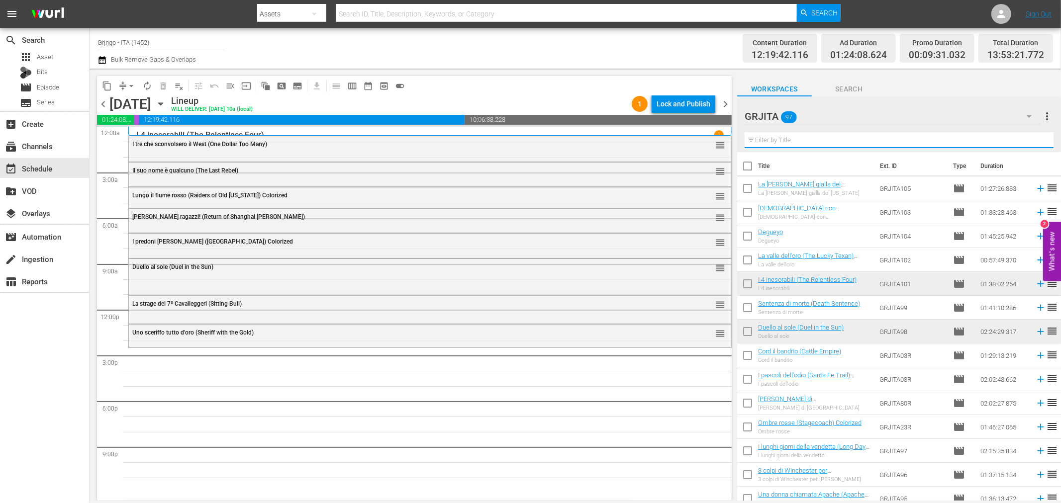
paste input "Alleluja e Sartana figli di... Dio"
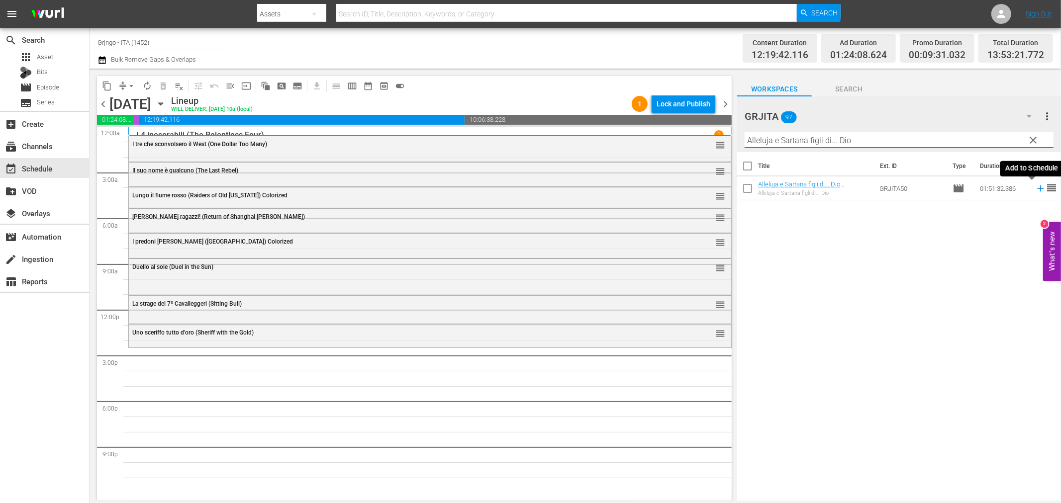
type input "Alleluja e Sartana figli di... Dio"
click at [1035, 189] on icon at bounding box center [1040, 188] width 11 height 11
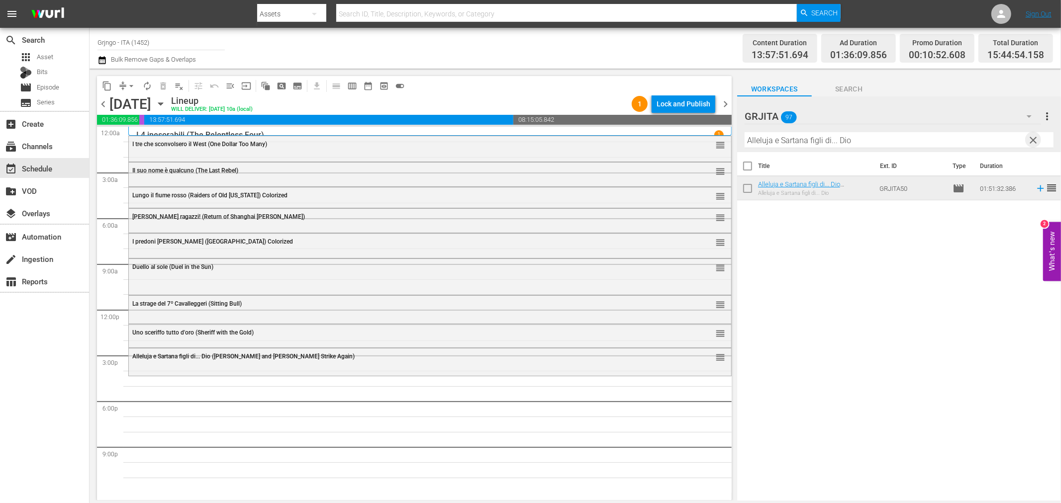
click at [1037, 135] on span "clear" at bounding box center [1033, 140] width 12 height 12
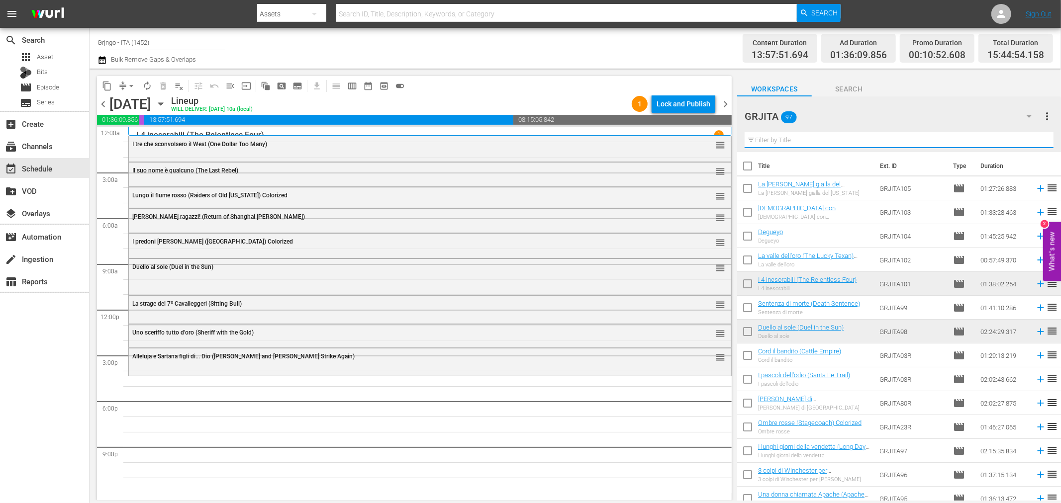
paste input "W Django! (Viva! [GEOGRAPHIC_DATA])"
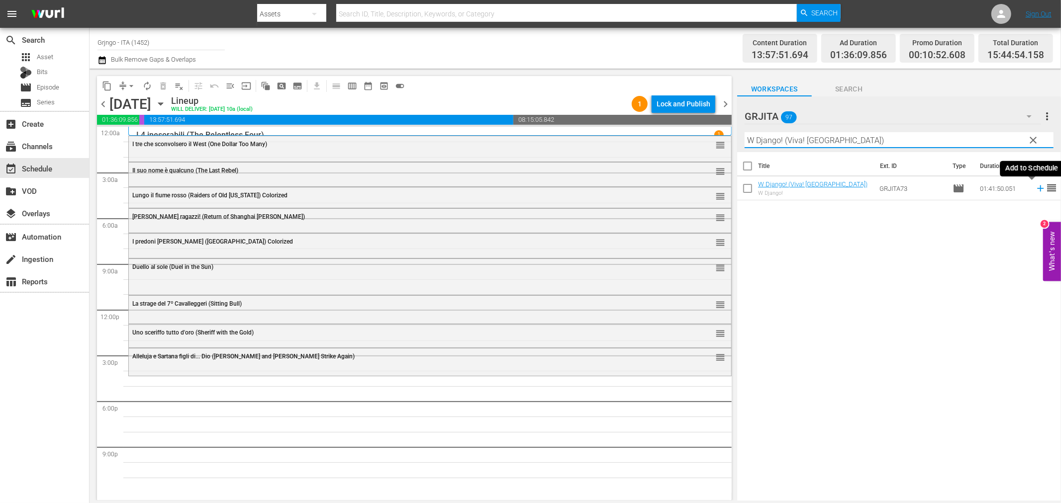
type input "W Django! (Viva! [GEOGRAPHIC_DATA])"
click at [1035, 185] on icon at bounding box center [1040, 188] width 11 height 11
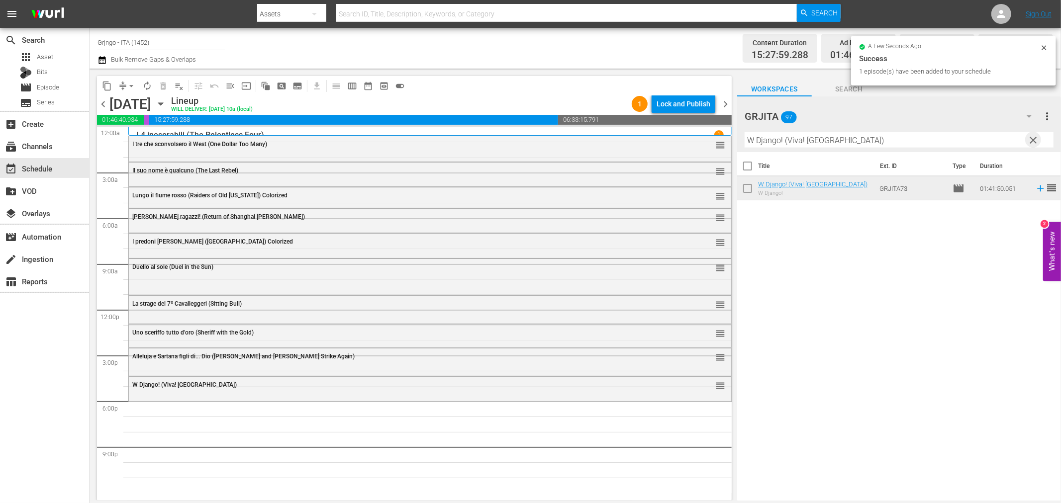
click at [1032, 136] on span "clear" at bounding box center [1033, 140] width 12 height 12
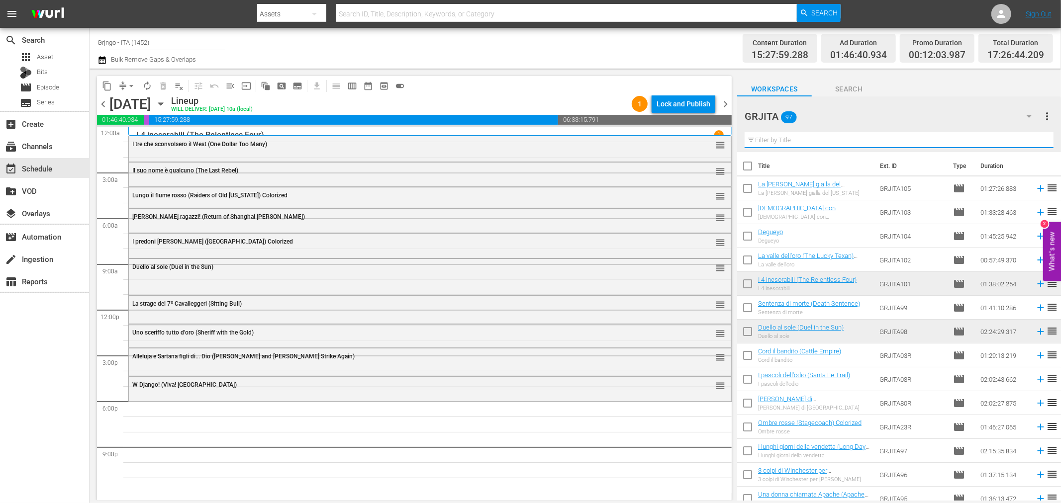
paste input "Le colline blu (Ride in the Whirlwind)"
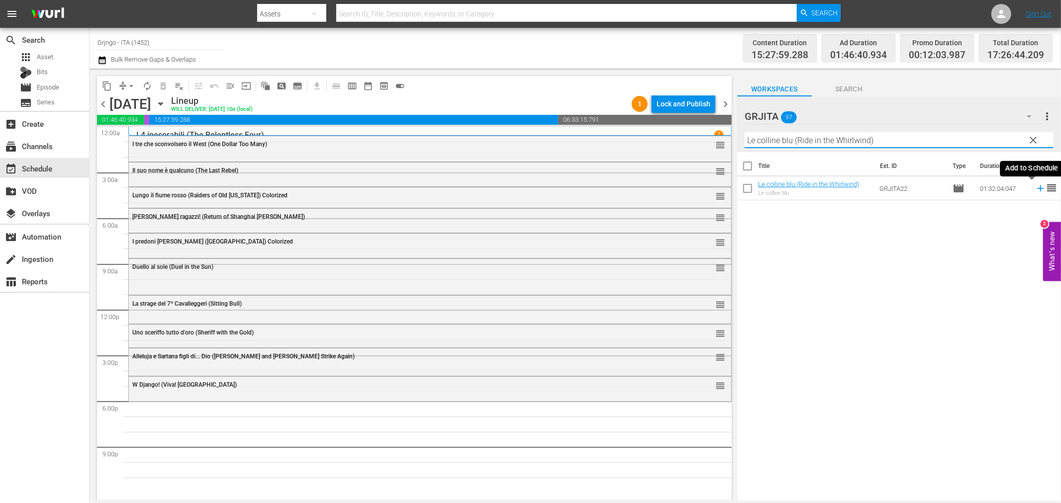
type input "Le colline blu (Ride in the Whirlwind)"
click at [1035, 187] on icon at bounding box center [1040, 188] width 11 height 11
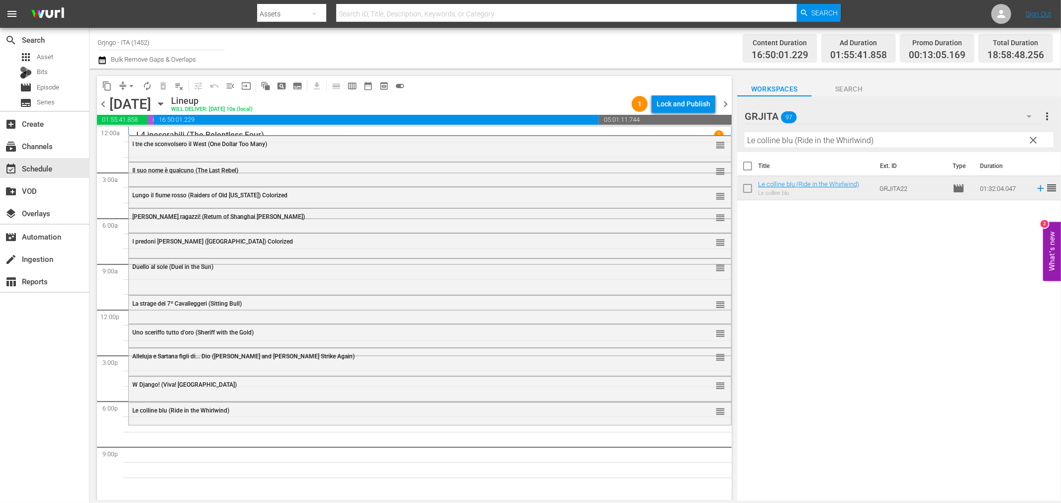
click at [1032, 132] on button "clear" at bounding box center [1033, 140] width 16 height 16
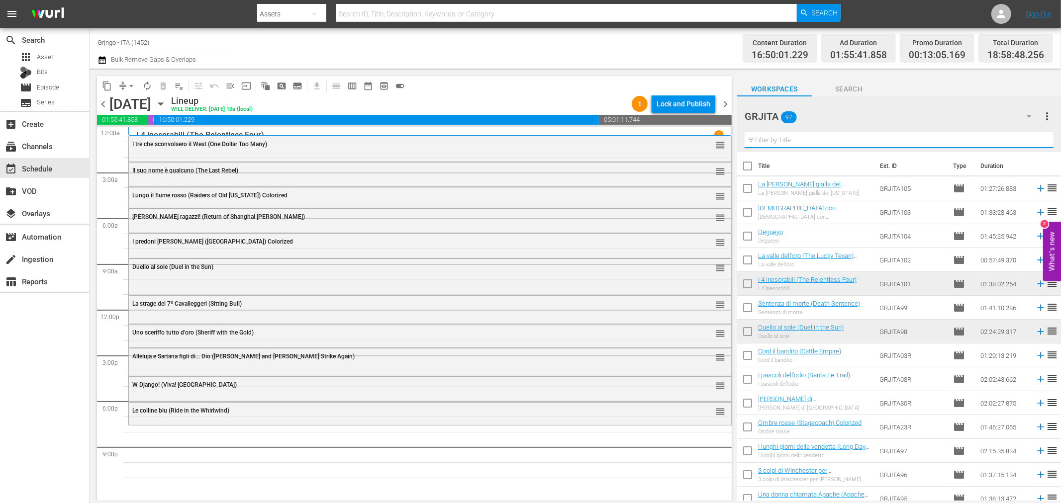
paste input "[PERSON_NAME]"
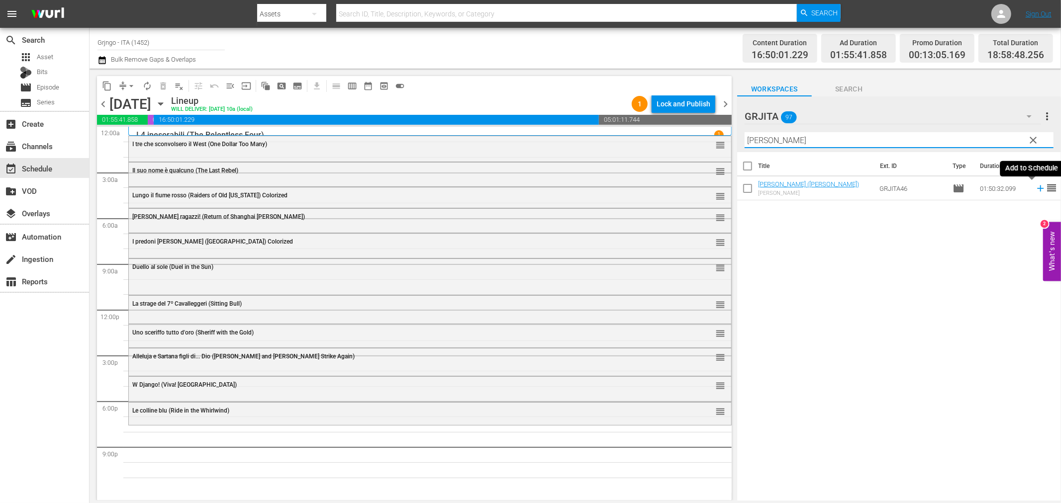
type input "[PERSON_NAME]"
click at [1035, 189] on icon at bounding box center [1040, 188] width 11 height 11
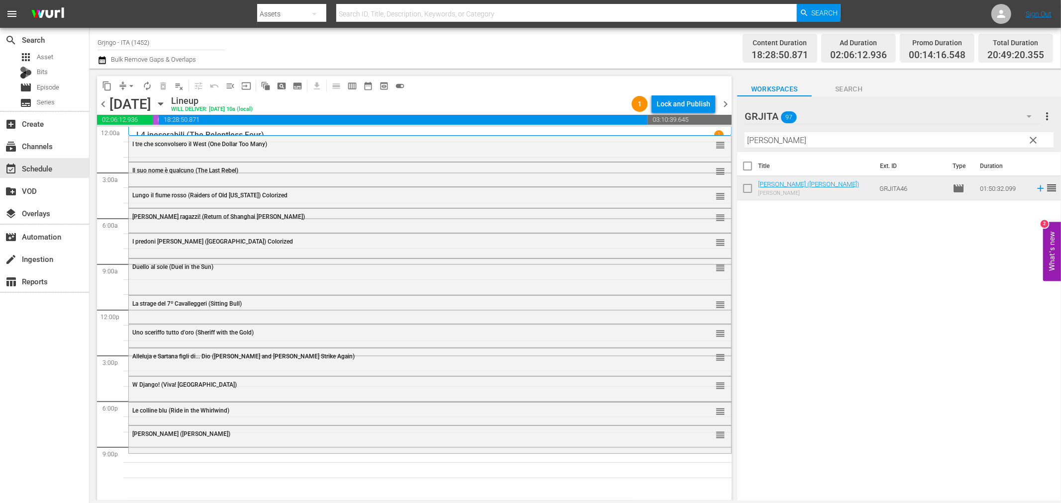
drag, startPoint x: 1034, startPoint y: 137, endPoint x: 858, endPoint y: 145, distance: 176.7
click at [1034, 137] on span "clear" at bounding box center [1033, 140] width 12 height 12
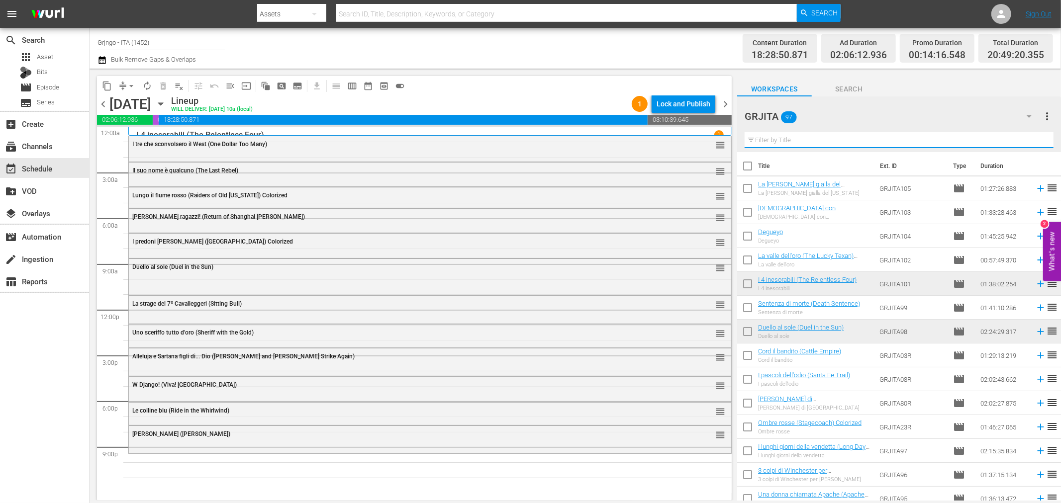
paste input "Joko invoca [DEMOGRAPHIC_DATA]... e muori"
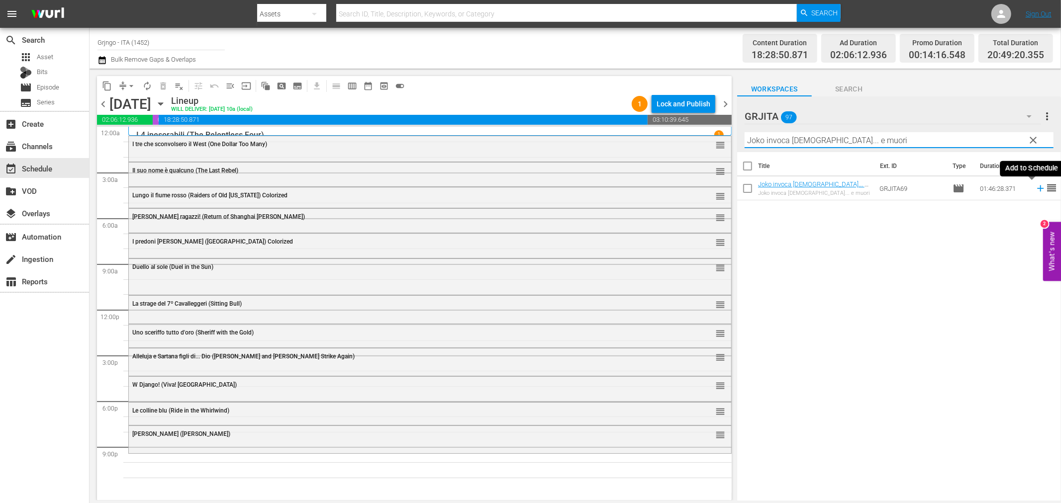
type input "Joko invoca [DEMOGRAPHIC_DATA]... e muori"
drag, startPoint x: 1031, startPoint y: 184, endPoint x: 1059, endPoint y: 191, distance: 29.1
click at [1035, 185] on icon at bounding box center [1040, 188] width 11 height 11
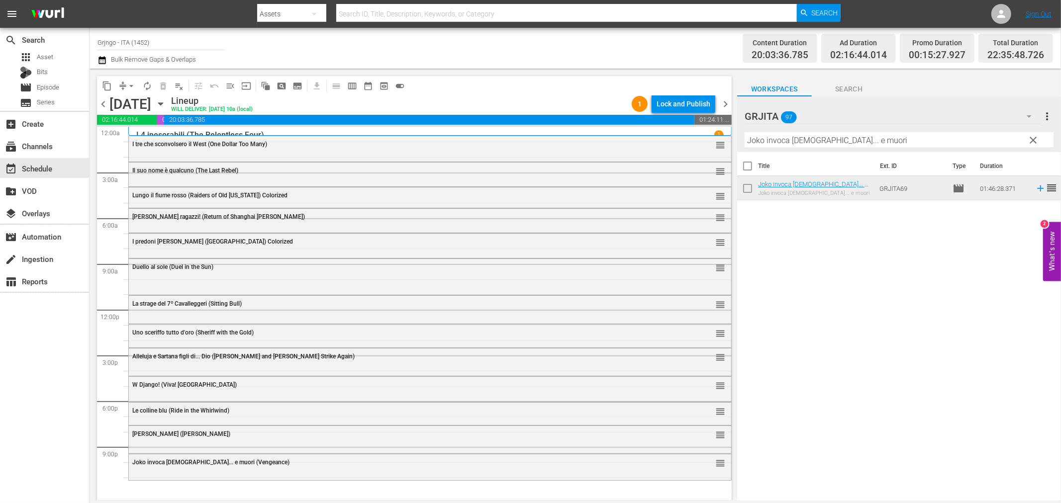
drag, startPoint x: 1030, startPoint y: 135, endPoint x: 949, endPoint y: 141, distance: 81.3
click at [1031, 135] on span "clear" at bounding box center [1033, 140] width 12 height 12
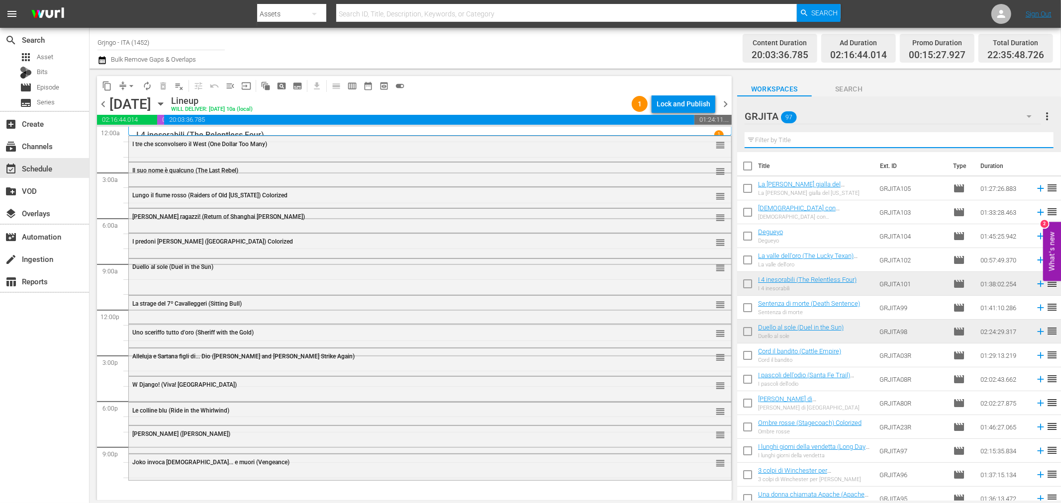
paste input "Blindman (Italian)"
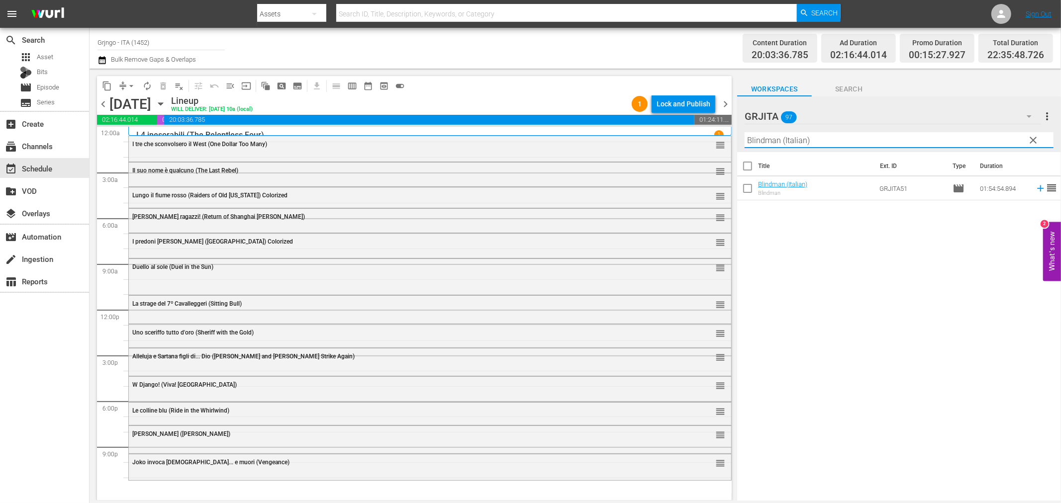
type input "Blindman (Italian)"
click at [1035, 187] on icon at bounding box center [1040, 188] width 11 height 11
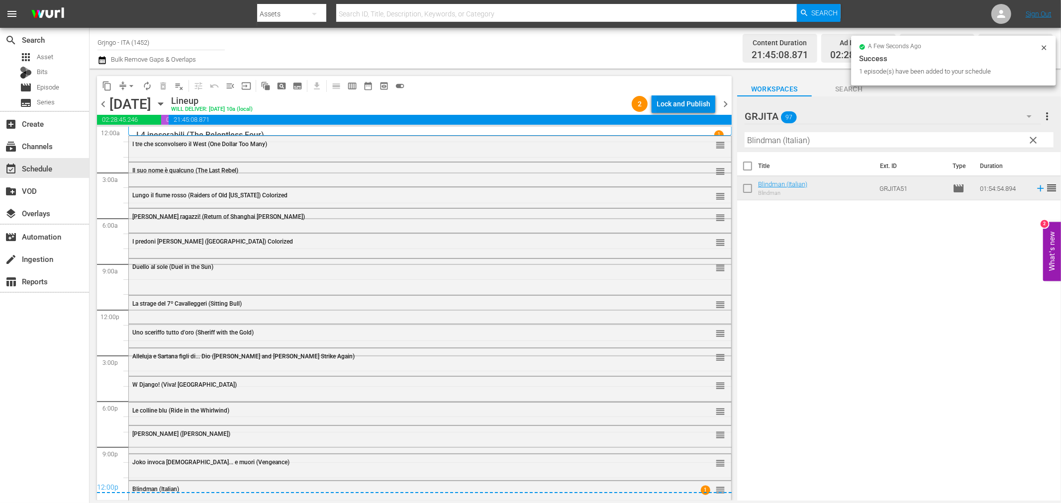
click at [694, 97] on div "Lock and Publish" at bounding box center [683, 104] width 54 height 18
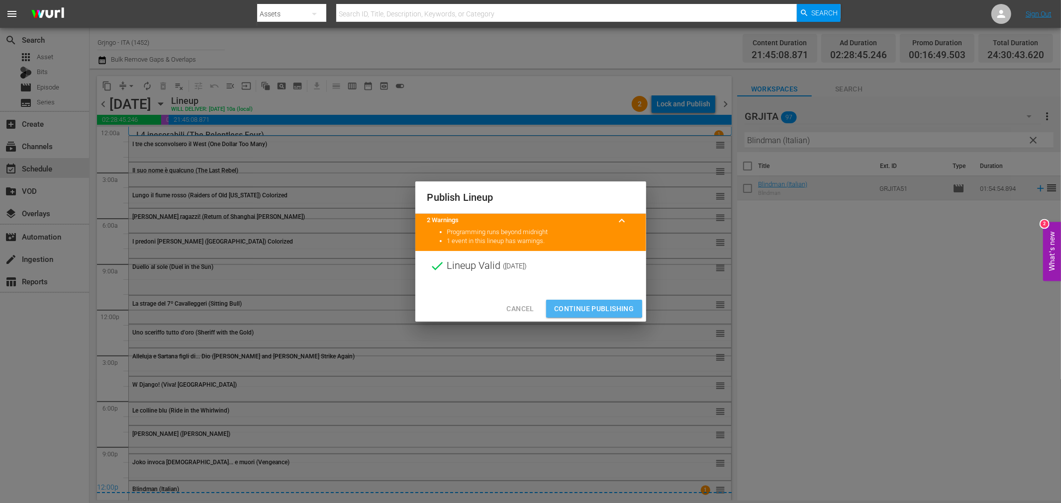
click at [579, 307] on span "Continue Publishing" at bounding box center [594, 309] width 80 height 12
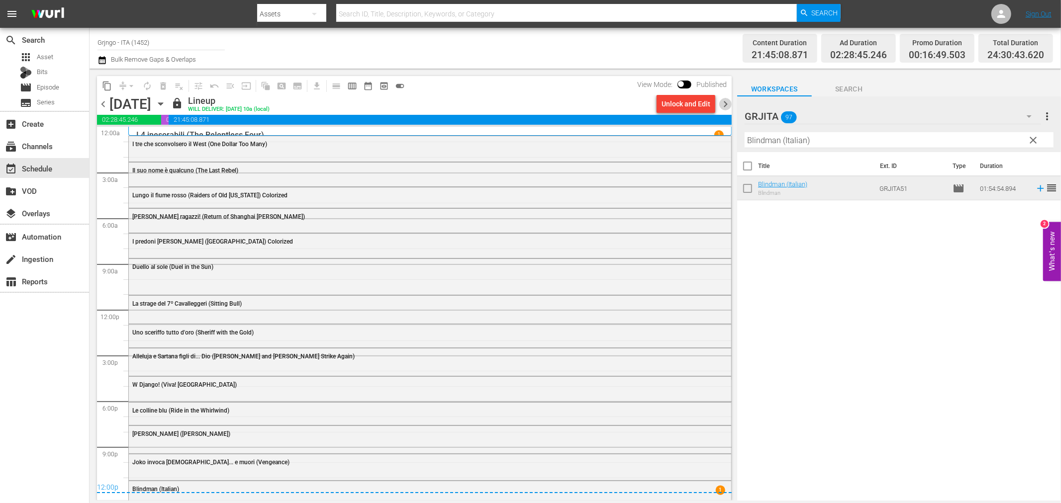
click at [725, 101] on span "chevron_right" at bounding box center [725, 104] width 12 height 12
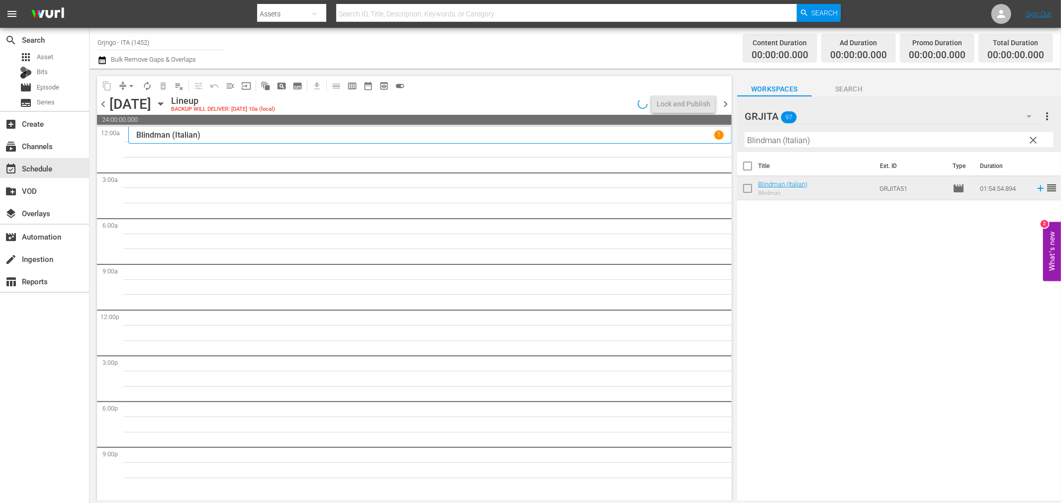
click at [104, 99] on span "chevron_left" at bounding box center [103, 104] width 12 height 12
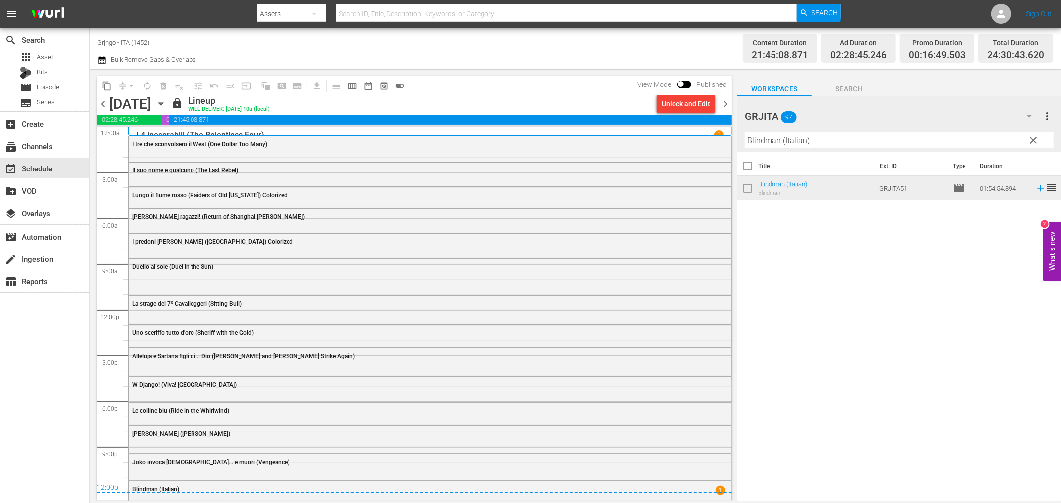
drag, startPoint x: 725, startPoint y: 98, endPoint x: 754, endPoint y: 111, distance: 32.1
click at [725, 98] on span "chevron_right" at bounding box center [725, 104] width 12 height 12
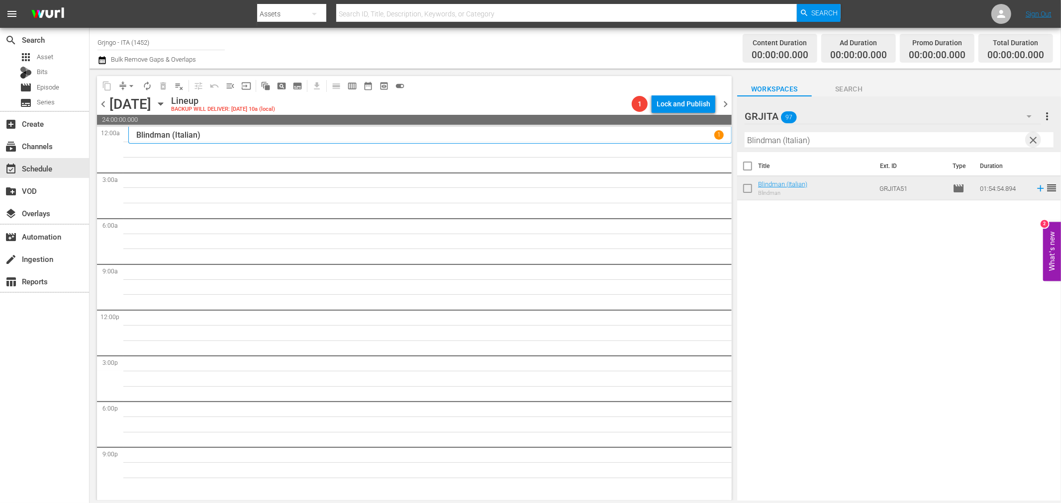
click at [1032, 140] on span "clear" at bounding box center [1033, 140] width 12 height 12
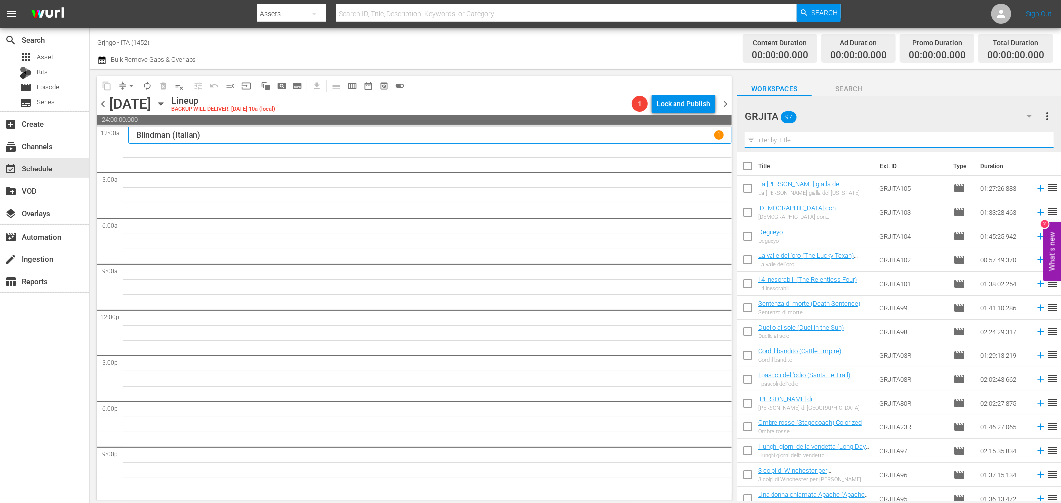
paste input "Quelle sporche anime dannate"
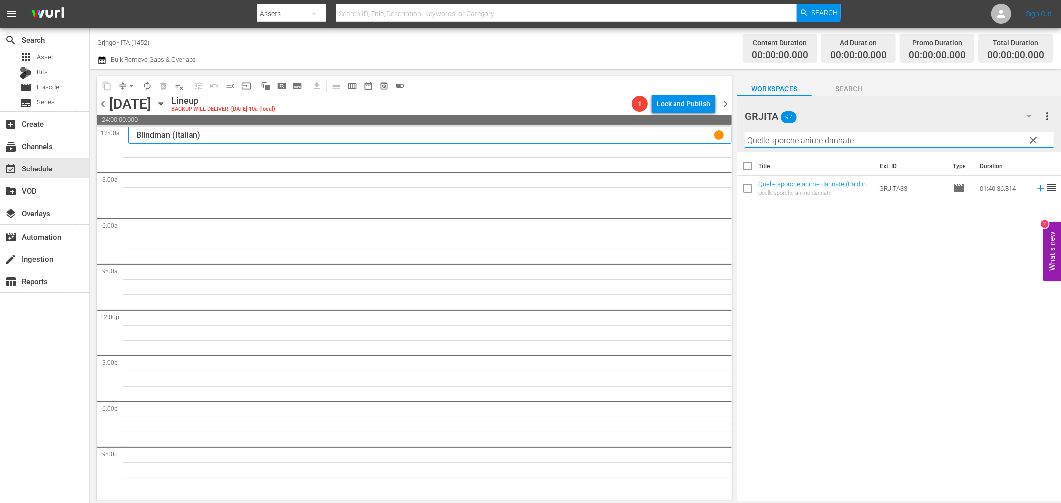
type input "Quelle sporche anime dannate"
click at [1035, 190] on icon at bounding box center [1040, 188] width 11 height 11
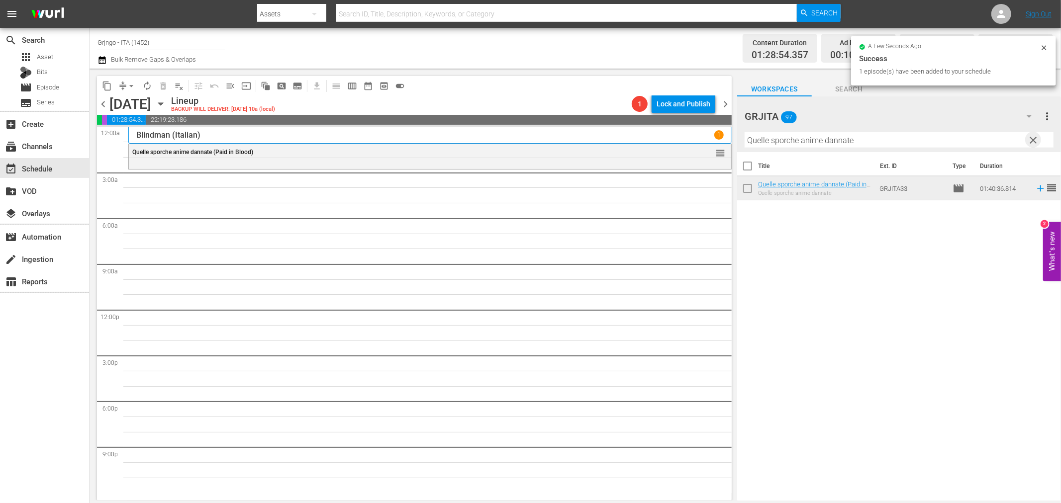
click at [1032, 137] on span "clear" at bounding box center [1033, 140] width 12 height 12
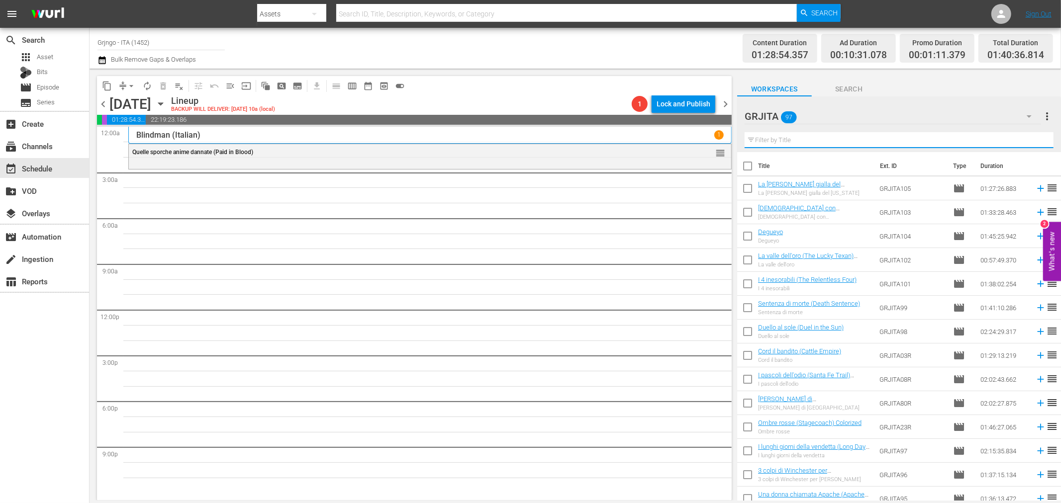
click at [797, 138] on input "text" at bounding box center [898, 140] width 309 height 16
paste input "Il giustiziere di [DEMOGRAPHIC_DATA]"
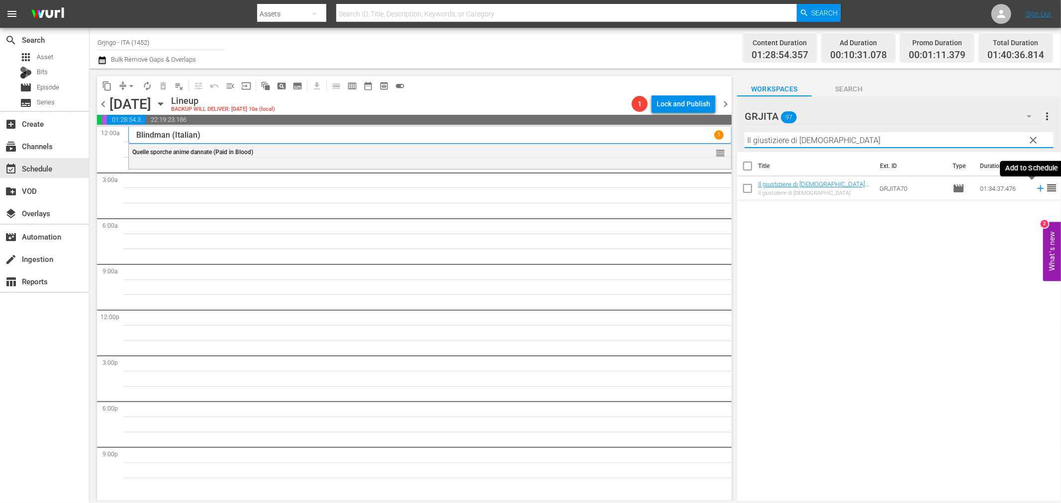
type input "Il giustiziere di [DEMOGRAPHIC_DATA]"
click at [1035, 187] on icon at bounding box center [1040, 188] width 11 height 11
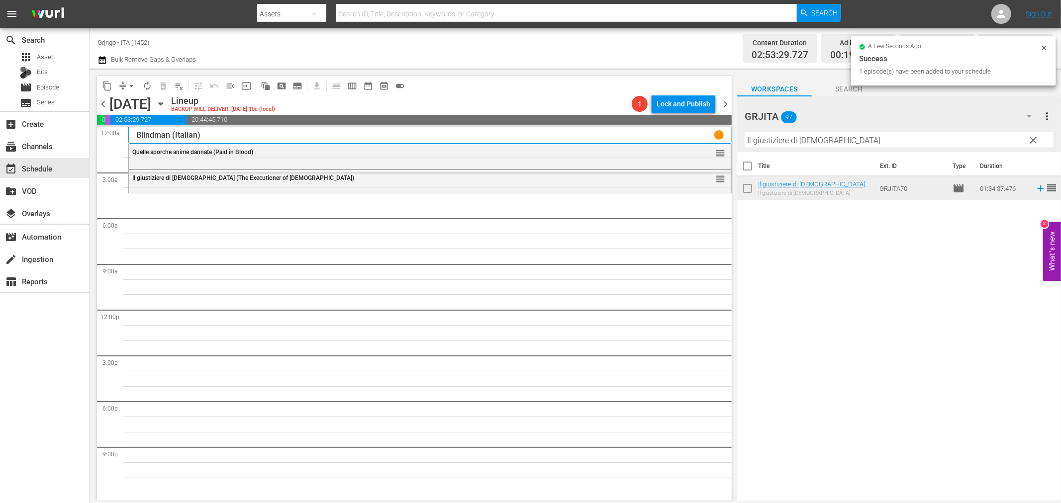
drag, startPoint x: 1031, startPoint y: 137, endPoint x: 992, endPoint y: 134, distance: 38.9
click at [1031, 137] on span "clear" at bounding box center [1033, 140] width 12 height 12
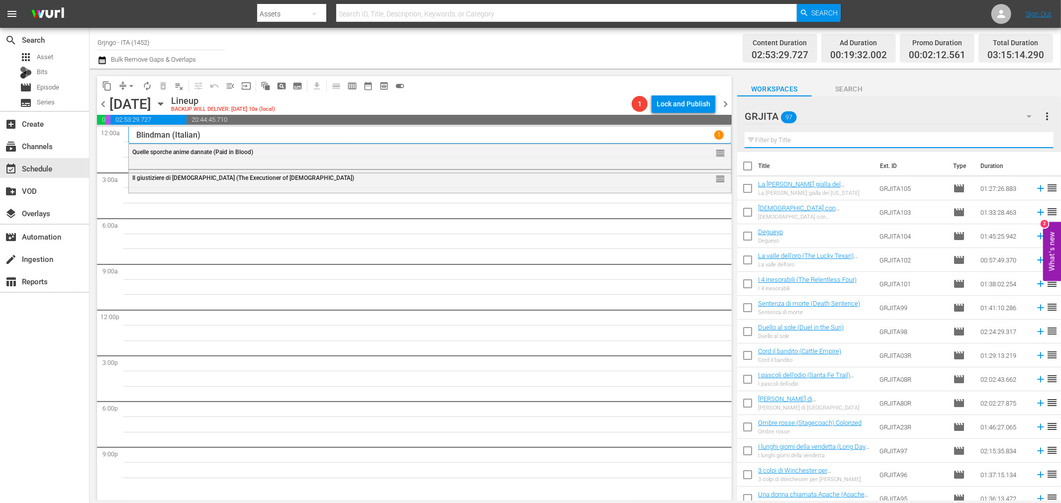
paste input "Inginocchiati straniero..."
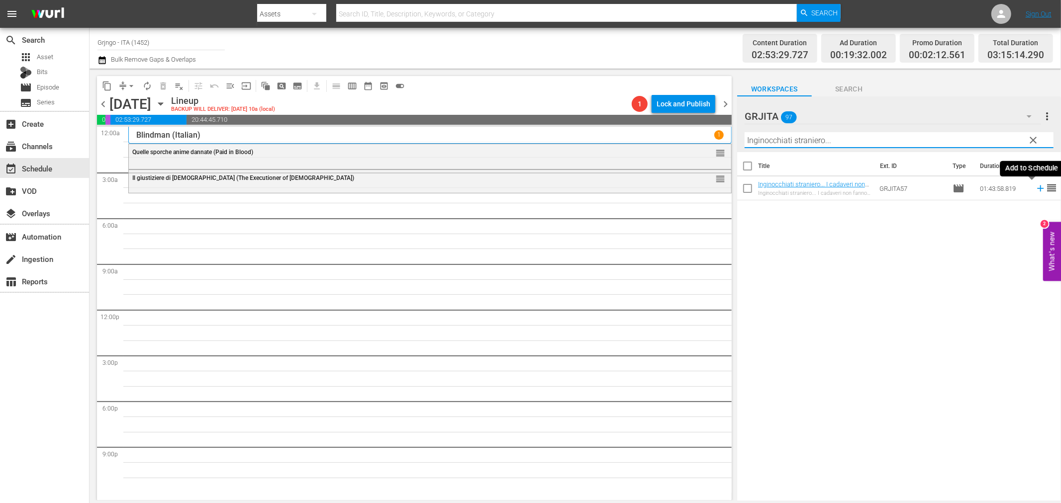
type input "Inginocchiati straniero..."
click at [1037, 189] on icon at bounding box center [1040, 188] width 6 height 6
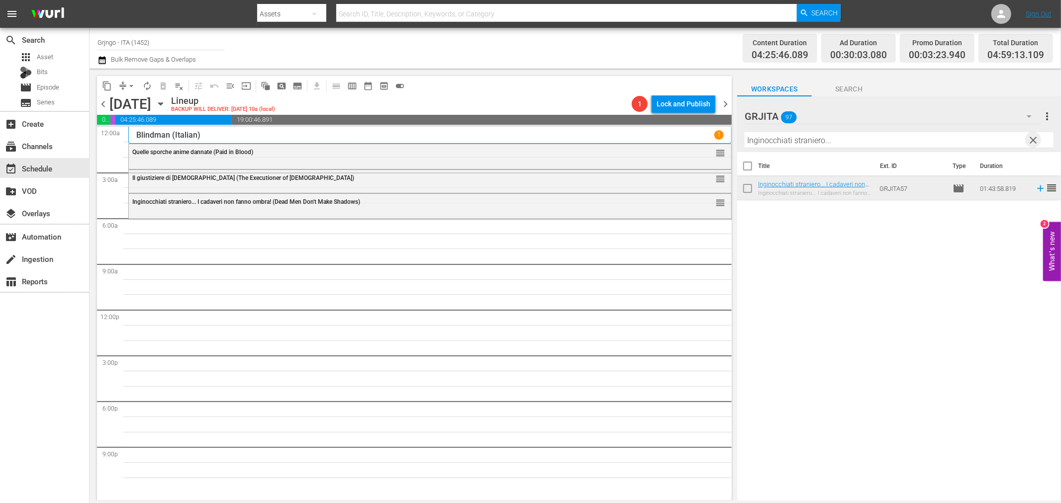
click at [1028, 137] on span "clear" at bounding box center [1033, 140] width 12 height 12
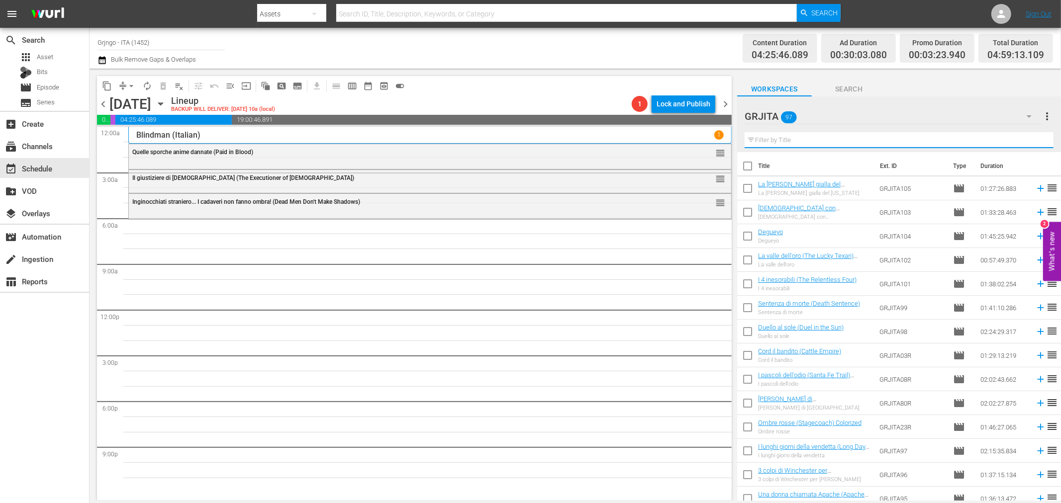
paste input "La [PERSON_NAME] gialla del [US_STATE]"
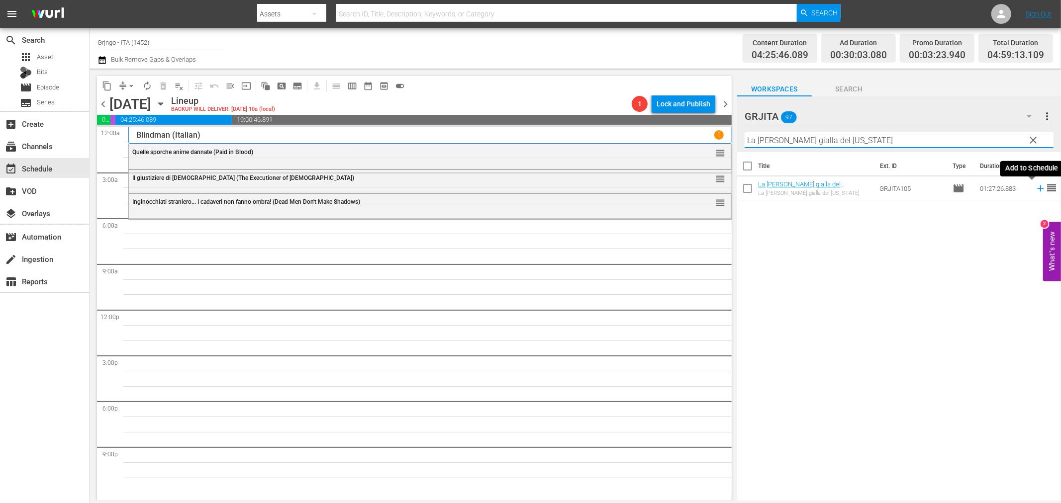
type input "La [PERSON_NAME] gialla del [US_STATE]"
click at [1037, 188] on icon at bounding box center [1040, 188] width 6 height 6
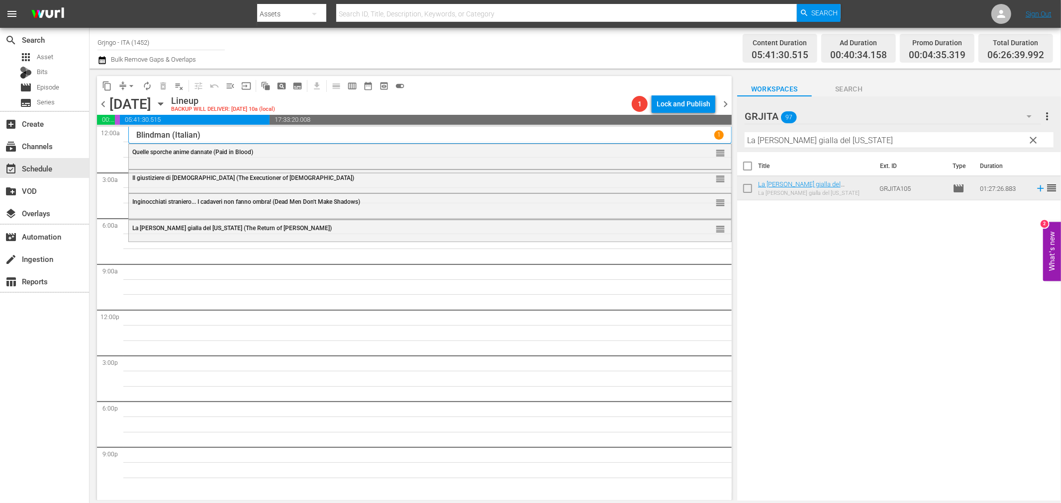
click at [1034, 136] on span "clear" at bounding box center [1033, 140] width 12 height 12
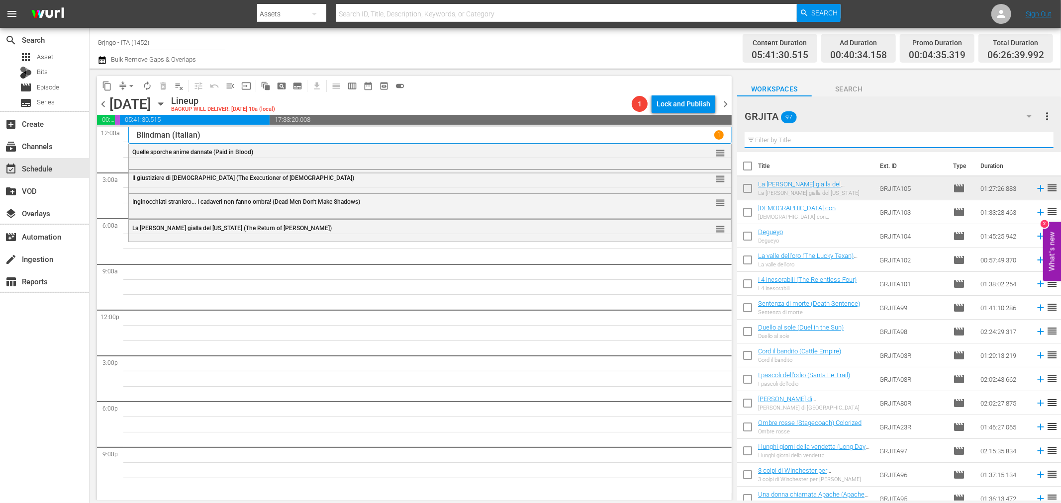
paste input "L'agente speciale [PERSON_NAME]"
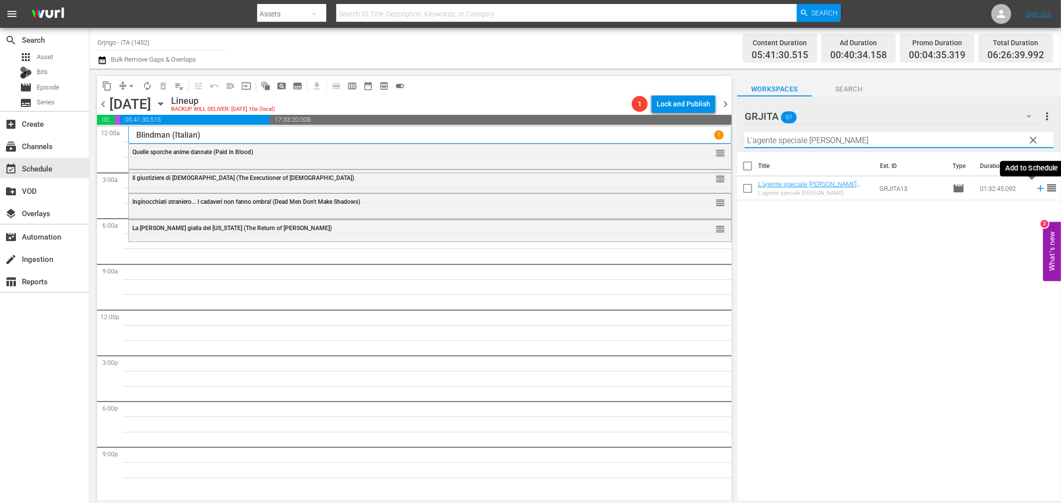
type input "L'agente speciale [PERSON_NAME]"
click at [1035, 187] on icon at bounding box center [1040, 188] width 11 height 11
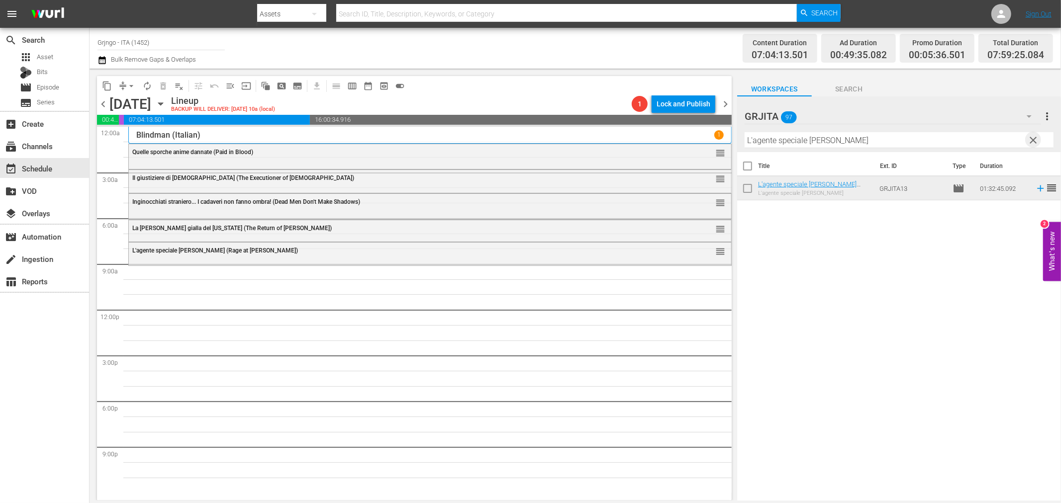
click at [1032, 137] on span "clear" at bounding box center [1033, 140] width 12 height 12
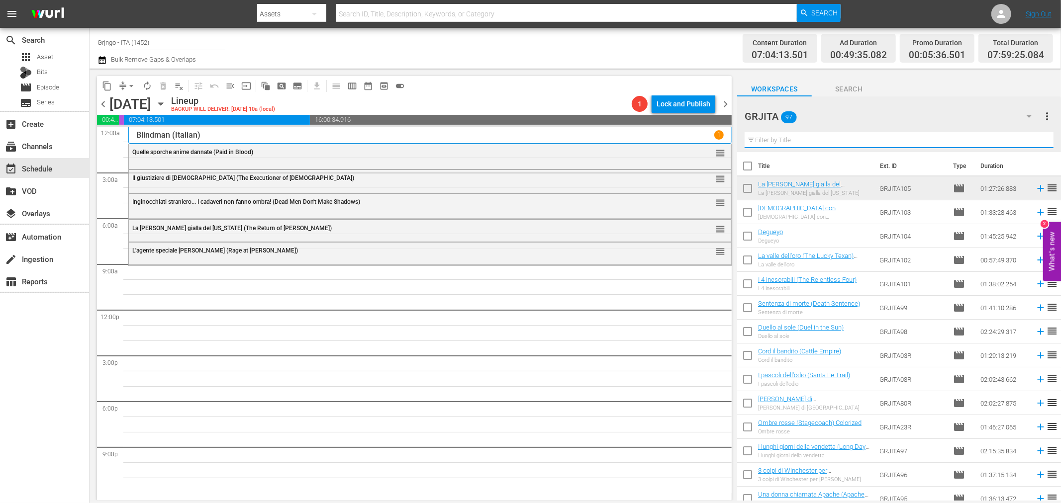
paste input "I pascoli dell'odio (Santa Fe Trail)"
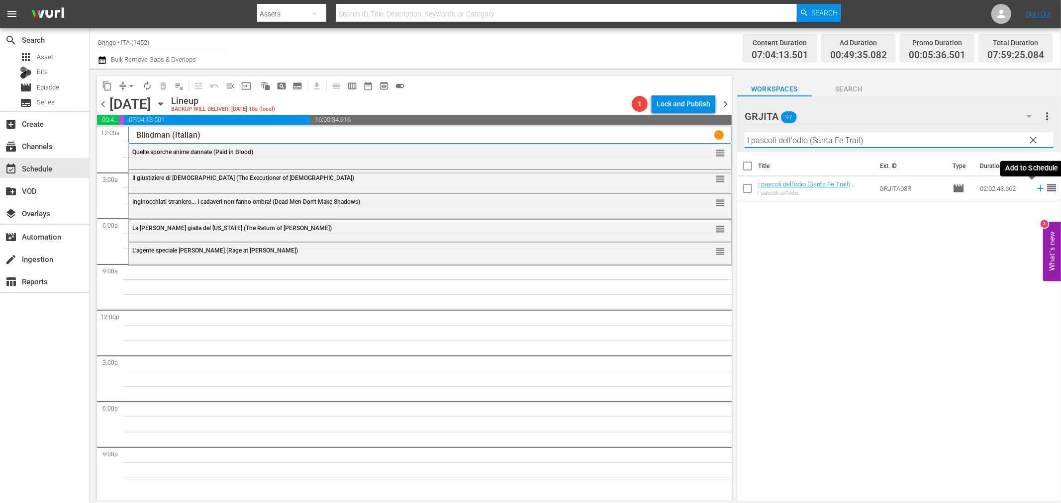
type input "I pascoli dell'odio (Santa Fe Trail)"
click at [1035, 187] on icon at bounding box center [1040, 188] width 11 height 11
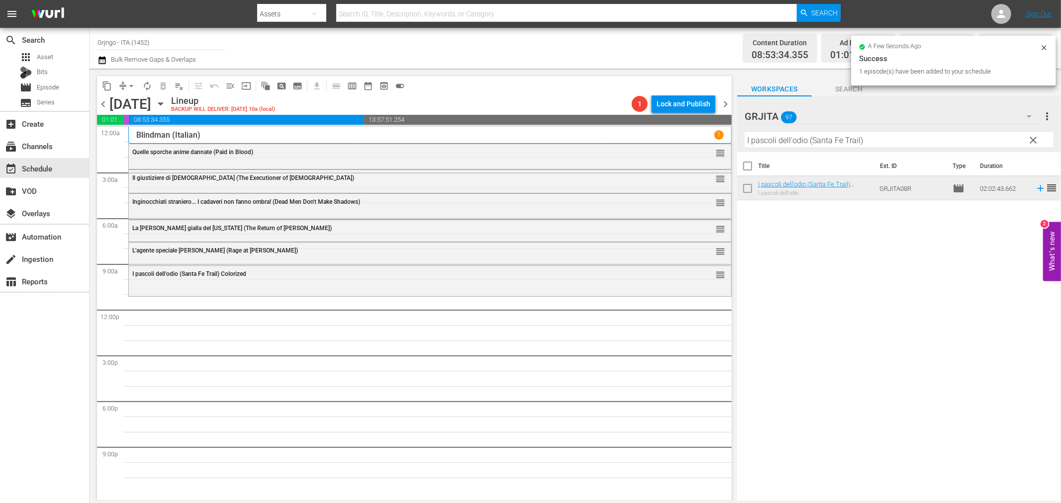
click at [1034, 140] on span "clear" at bounding box center [1033, 140] width 12 height 12
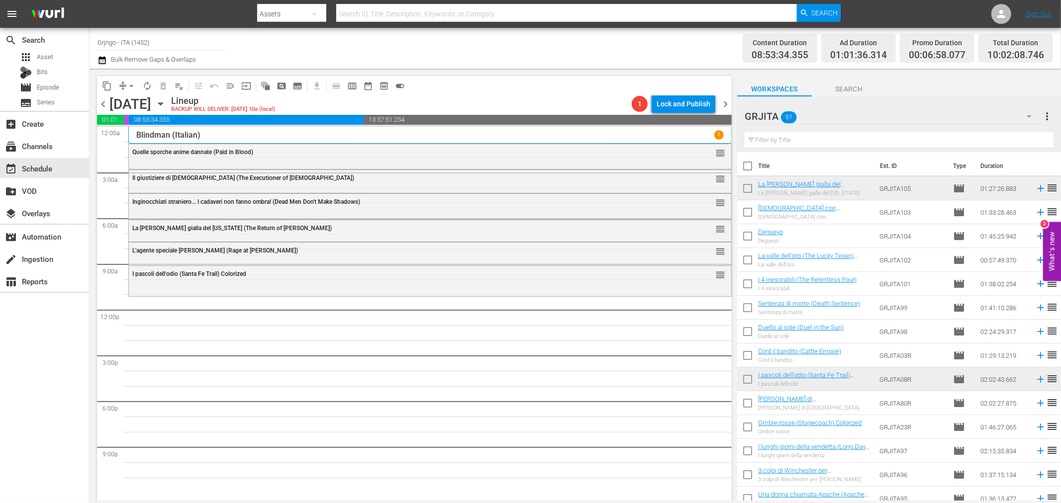
click at [765, 135] on input "text" at bounding box center [898, 140] width 309 height 16
paste input "Per il gusto di uccidere"
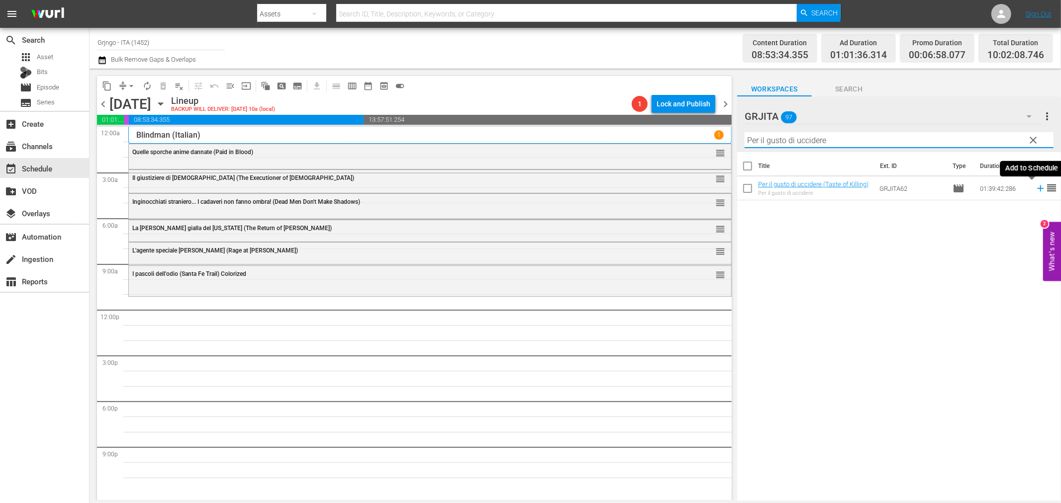
type input "Per il gusto di uccidere"
click at [1033, 136] on span "clear" at bounding box center [1033, 140] width 12 height 12
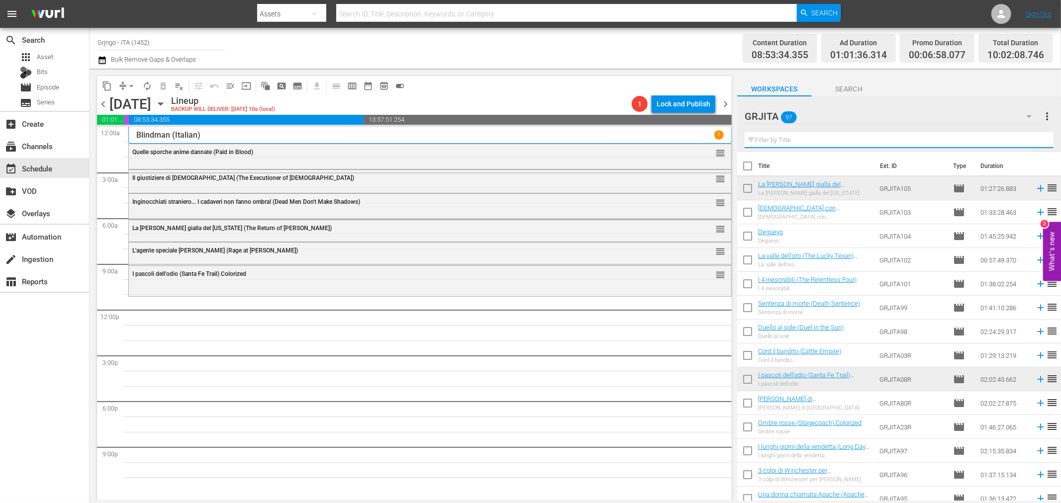
paste input "Sentenza di morte (Death Sentence)"
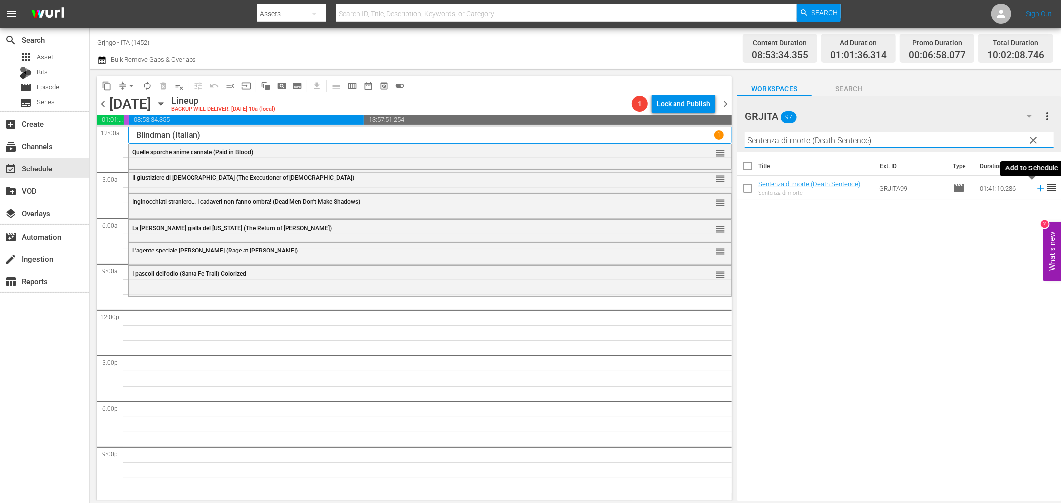
type input "Sentenza di morte (Death Sentence)"
click at [1037, 189] on icon at bounding box center [1040, 188] width 6 height 6
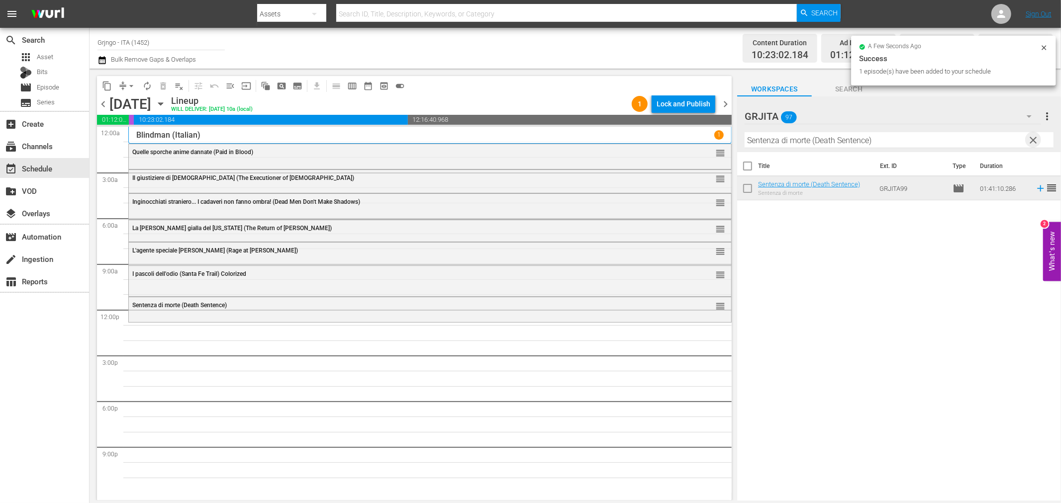
drag, startPoint x: 1035, startPoint y: 141, endPoint x: 901, endPoint y: 141, distance: 133.8
click at [1036, 141] on span "clear" at bounding box center [1033, 140] width 12 height 12
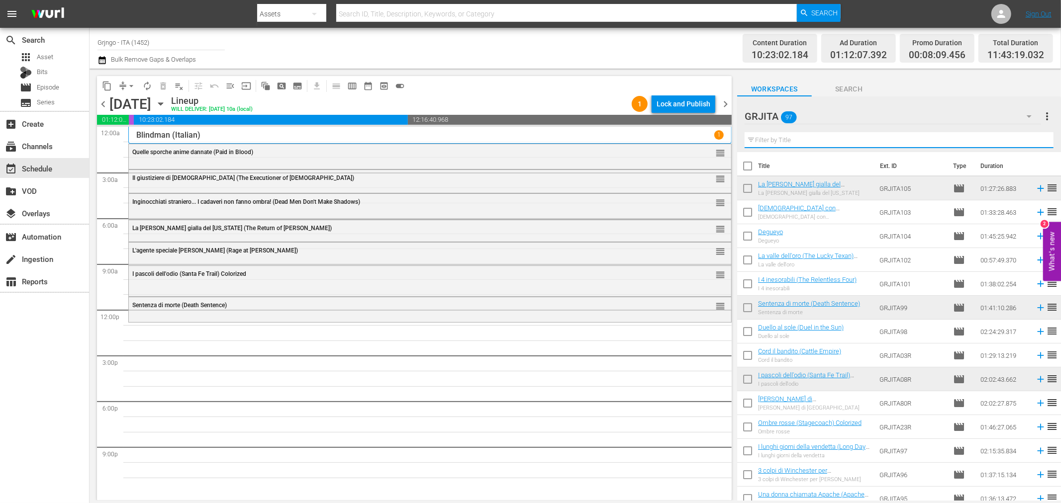
paste input "Il tempo degli avvoltoi"
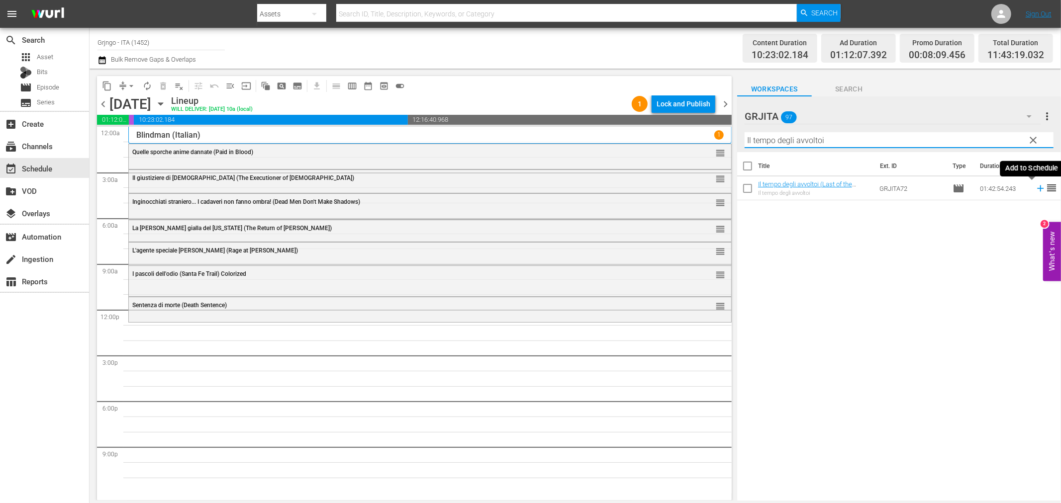
type input "Il tempo degli avvoltoi"
click at [1035, 191] on icon at bounding box center [1040, 188] width 11 height 11
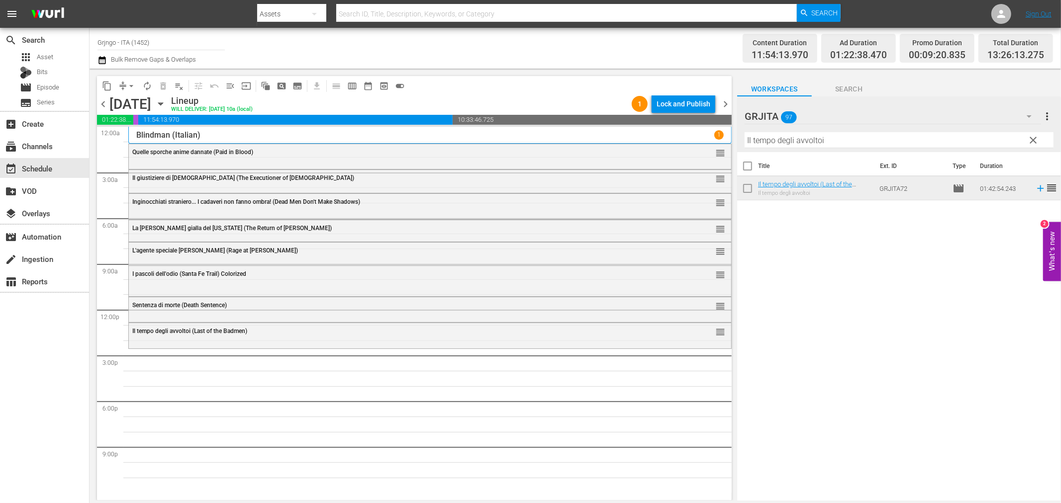
drag, startPoint x: 1031, startPoint y: 139, endPoint x: 788, endPoint y: 151, distance: 243.4
click at [1031, 139] on span "clear" at bounding box center [1033, 140] width 12 height 12
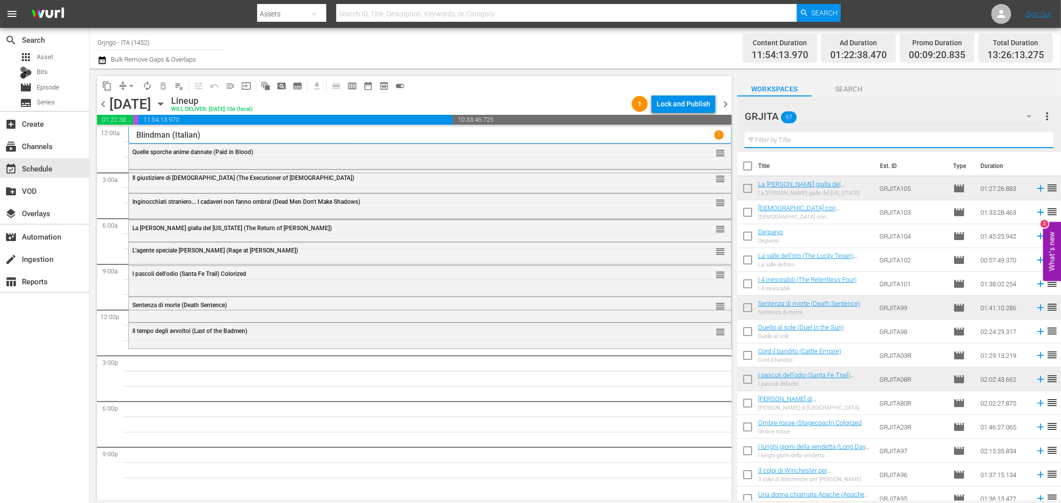
paste input "Il ponte dei senza paura"
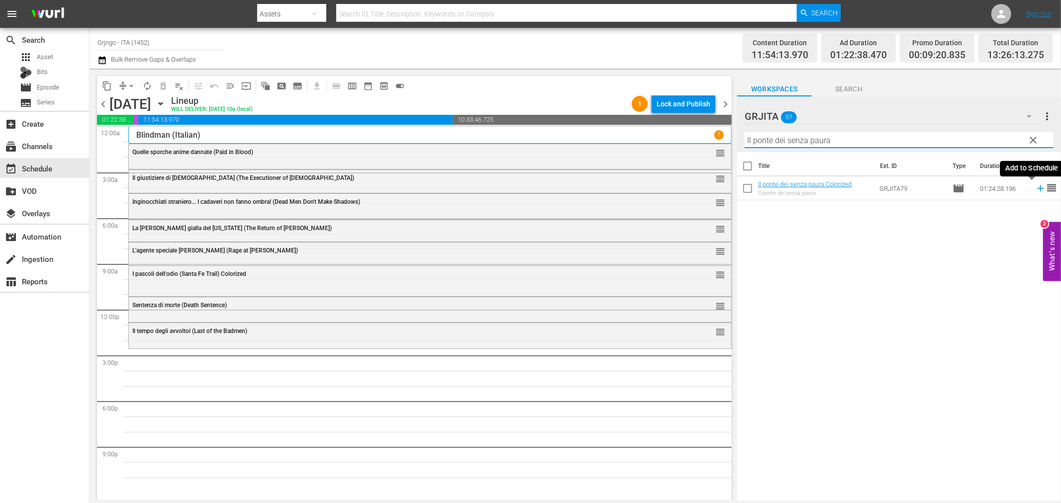
type input "Il ponte dei senza paura"
click at [1035, 189] on icon at bounding box center [1040, 188] width 11 height 11
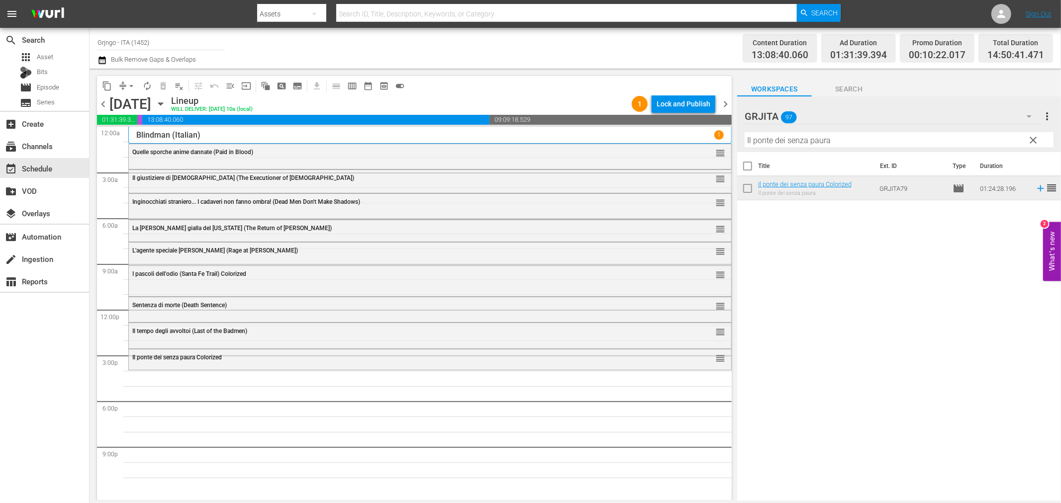
click at [1029, 137] on span "clear" at bounding box center [1033, 140] width 12 height 12
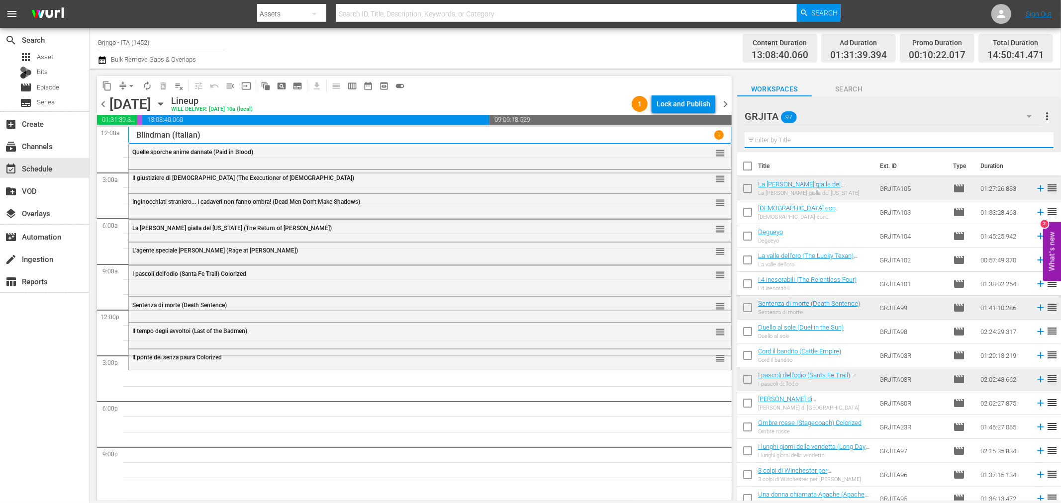
paste input "[DEMOGRAPHIC_DATA] con [DEMOGRAPHIC_DATA] gringo"
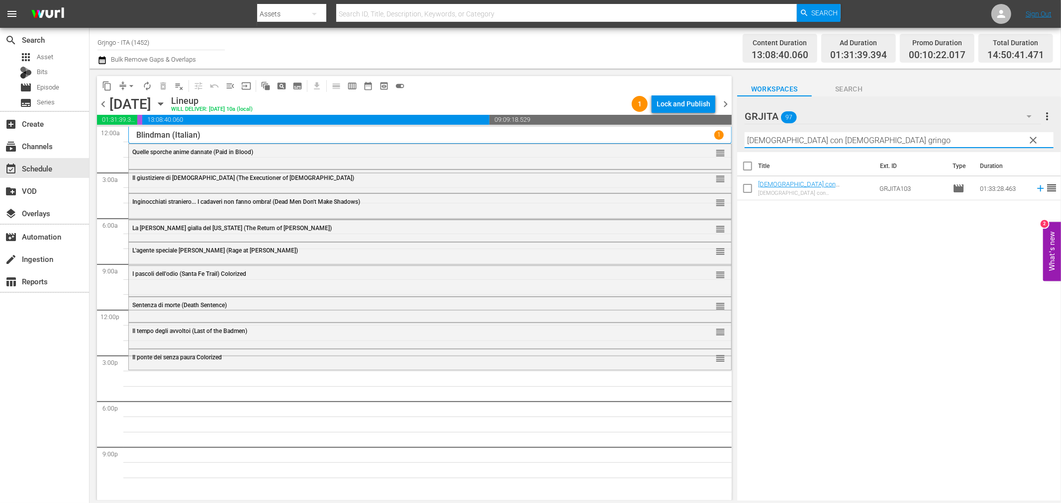
type input "[DEMOGRAPHIC_DATA] con [DEMOGRAPHIC_DATA] gringo"
click at [1035, 190] on icon at bounding box center [1040, 188] width 11 height 11
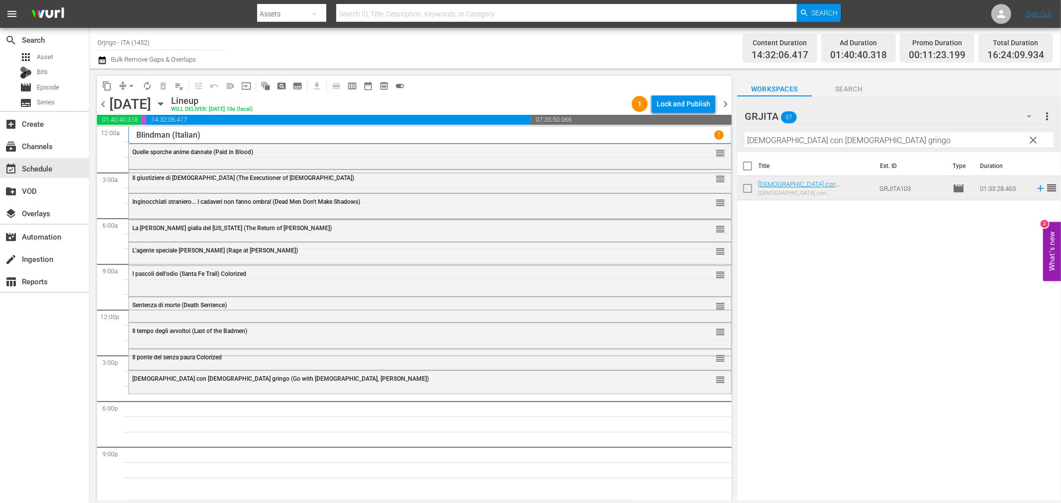
drag, startPoint x: 1035, startPoint y: 141, endPoint x: 884, endPoint y: 146, distance: 151.2
click at [1035, 141] on span "clear" at bounding box center [1033, 140] width 12 height 12
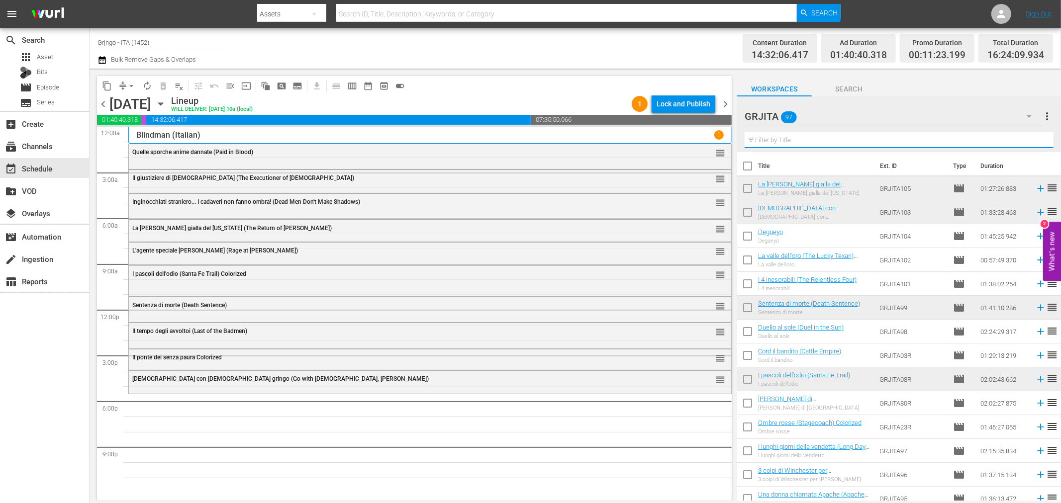
paste input "La morte cavalca a [PERSON_NAME]"
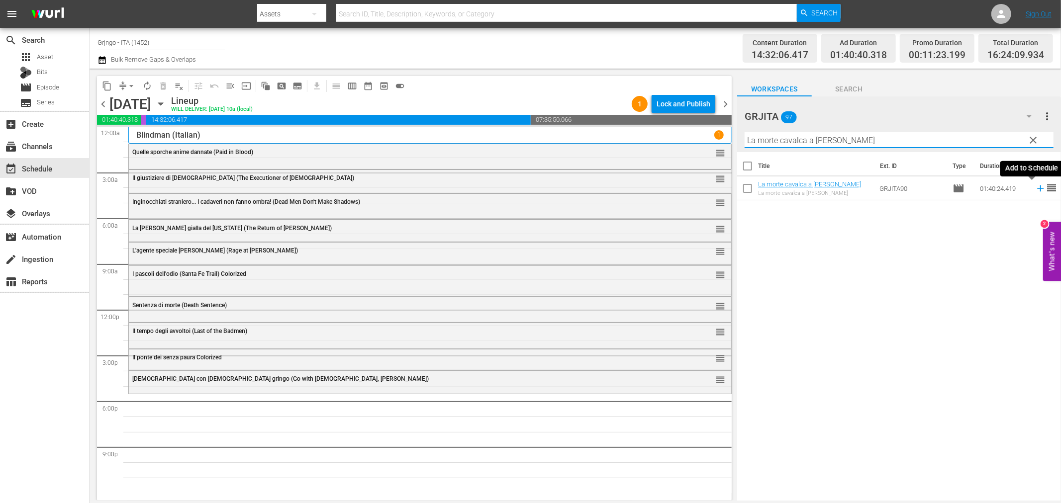
type input "La morte cavalca a [PERSON_NAME]"
click at [1035, 186] on icon at bounding box center [1040, 188] width 11 height 11
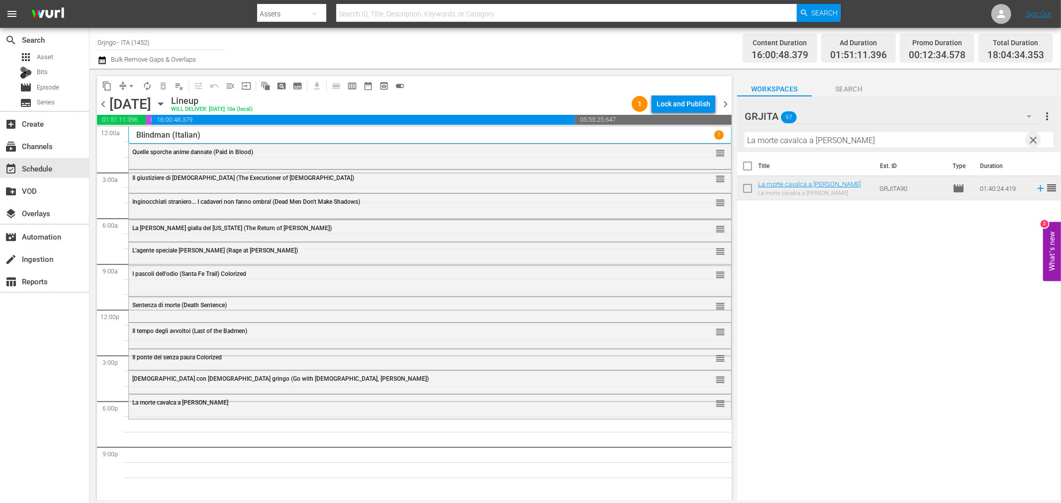
drag, startPoint x: 1035, startPoint y: 139, endPoint x: 873, endPoint y: 146, distance: 162.2
click at [1035, 139] on span "clear" at bounding box center [1033, 140] width 12 height 12
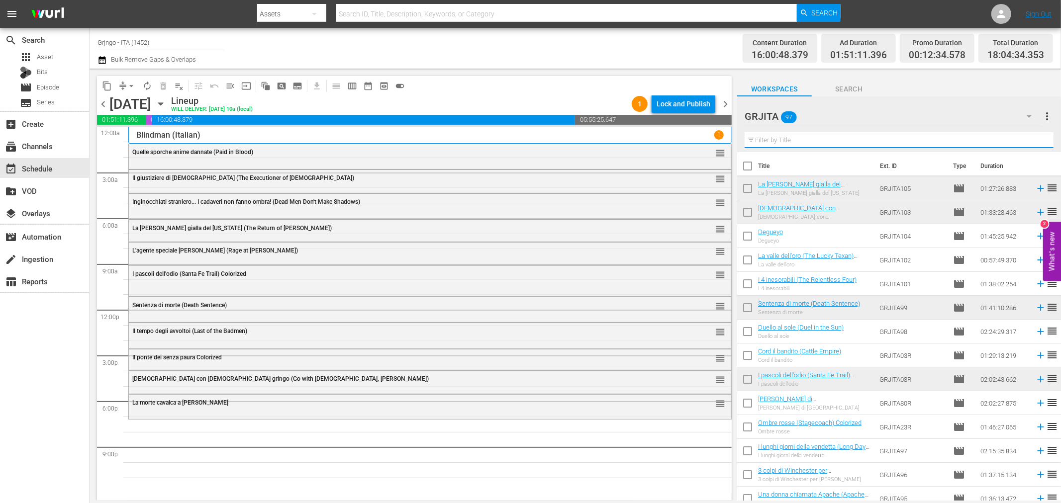
paste input "Pistole puntate"
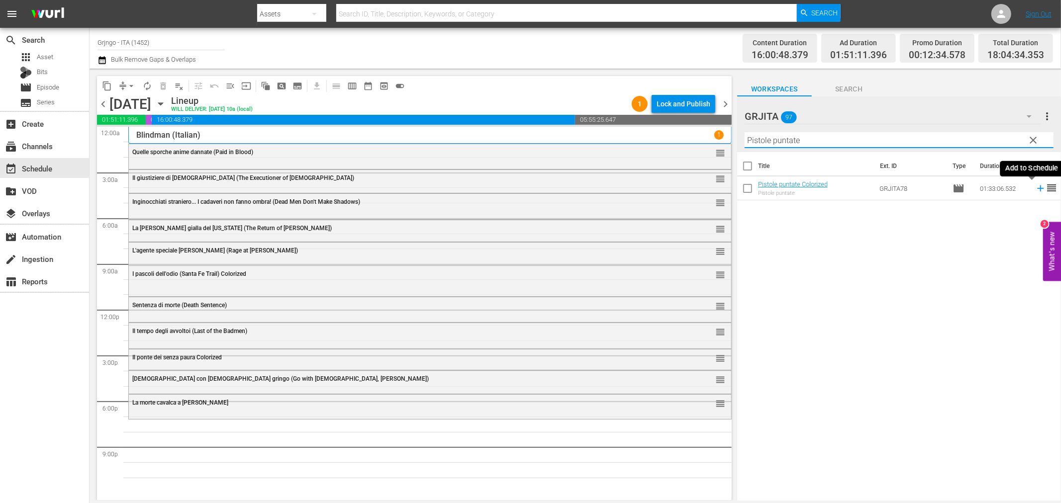
type input "Pistole puntate"
click at [1035, 186] on icon at bounding box center [1040, 188] width 11 height 11
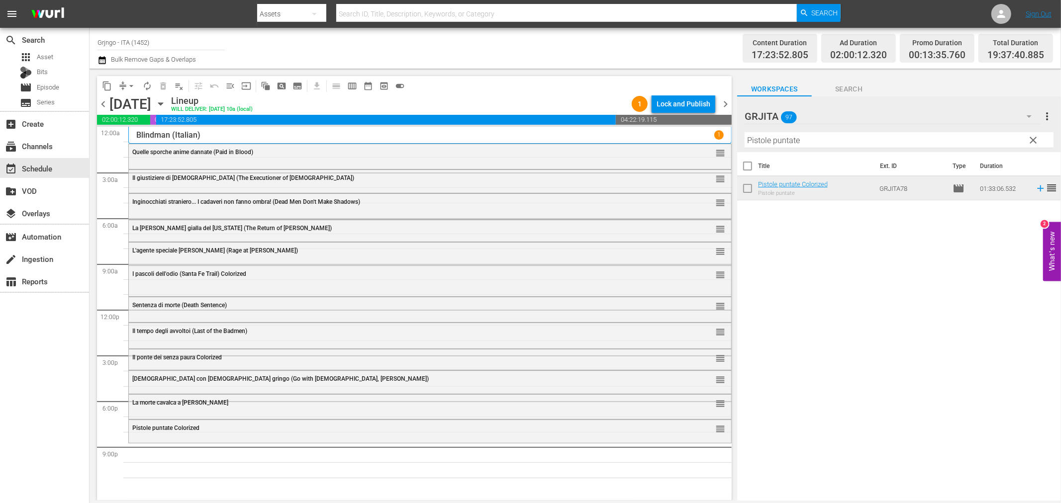
drag, startPoint x: 1031, startPoint y: 141, endPoint x: 839, endPoint y: 143, distance: 191.9
click at [1031, 141] on span "clear" at bounding box center [1033, 140] width 12 height 12
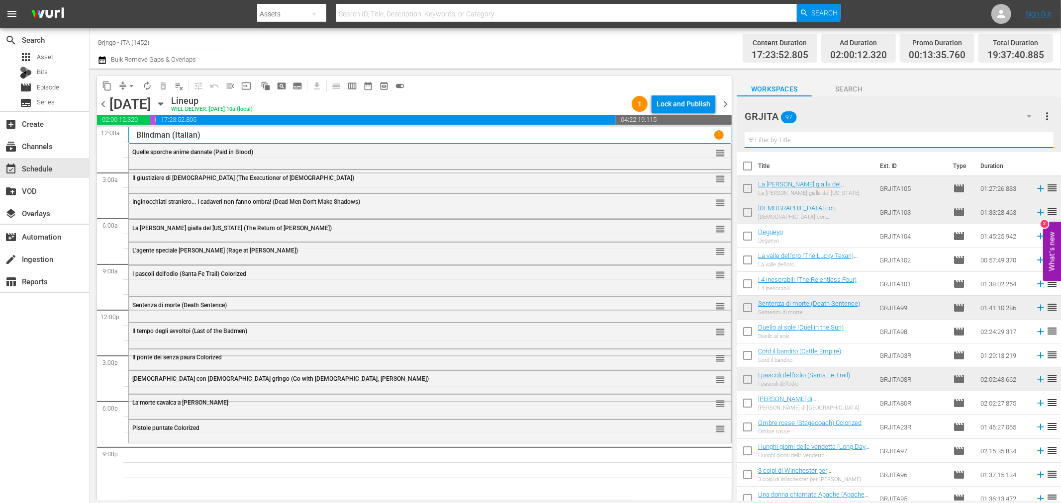
paste input "Per il gusto di uccidere"
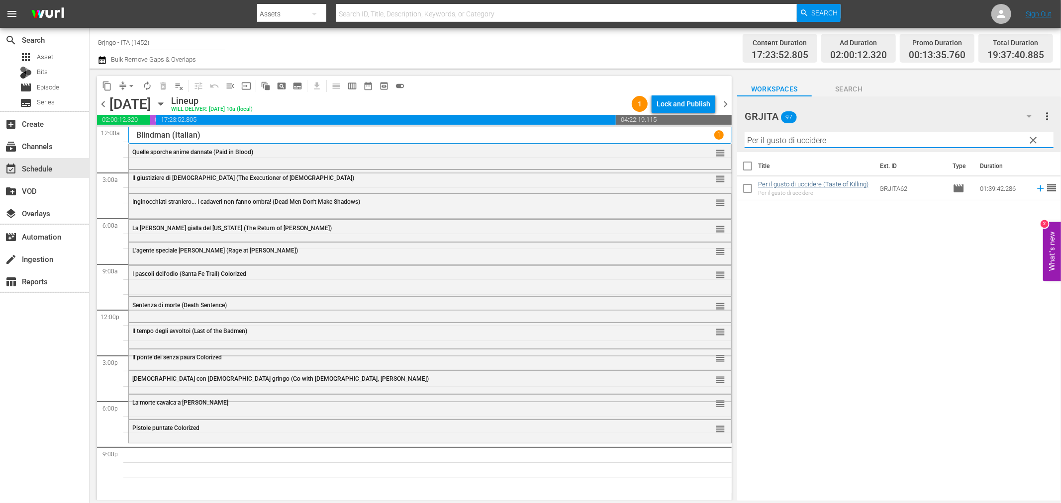
type input "Per il gusto di uccidere"
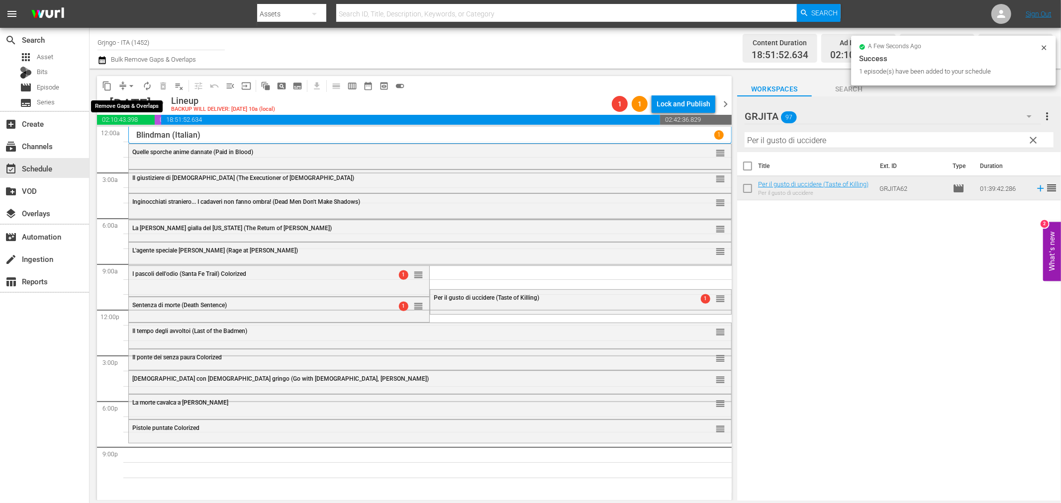
click at [128, 85] on span "arrow_drop_down" at bounding box center [131, 86] width 10 height 10
click at [146, 138] on li "Align to End of Previous Day" at bounding box center [132, 138] width 104 height 16
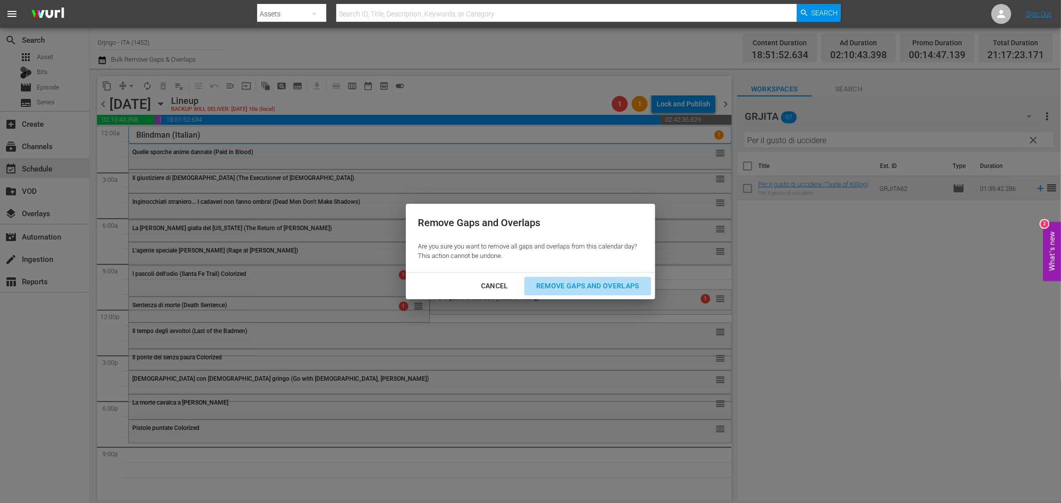
click at [627, 280] on div "Remove Gaps and Overlaps" at bounding box center [587, 286] width 119 height 12
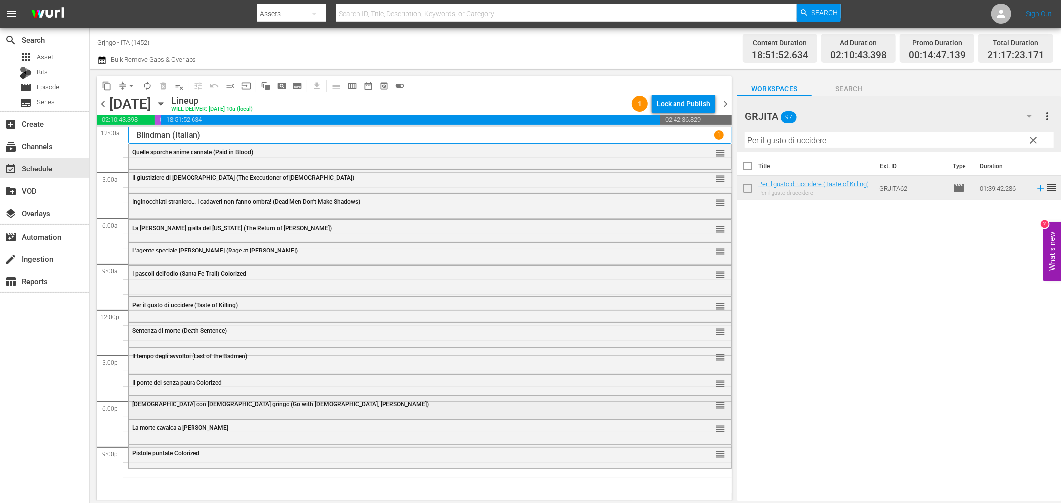
click at [276, 401] on div "[DEMOGRAPHIC_DATA] con [DEMOGRAPHIC_DATA] gringo (Go with [DEMOGRAPHIC_DATA], […" at bounding box center [402, 404] width 540 height 7
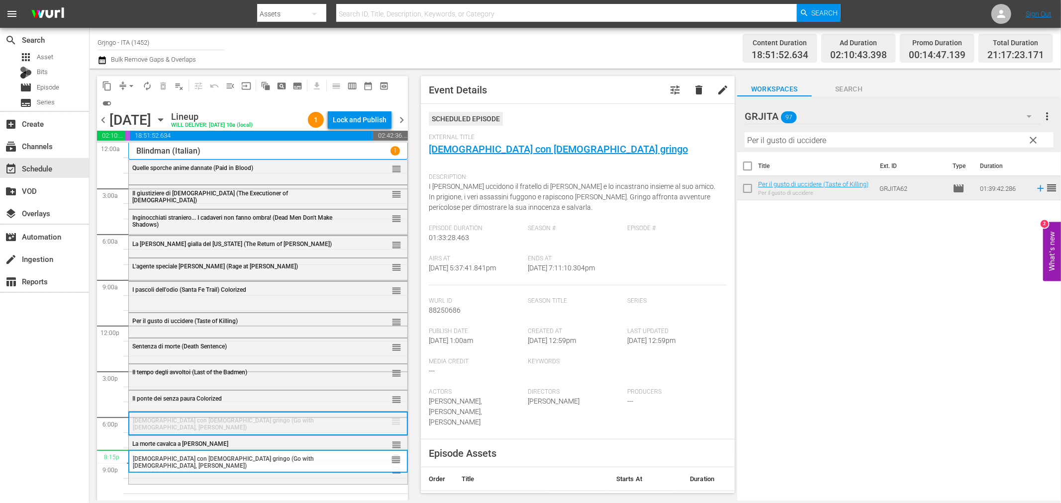
drag, startPoint x: 388, startPoint y: 420, endPoint x: 369, endPoint y: 450, distance: 35.3
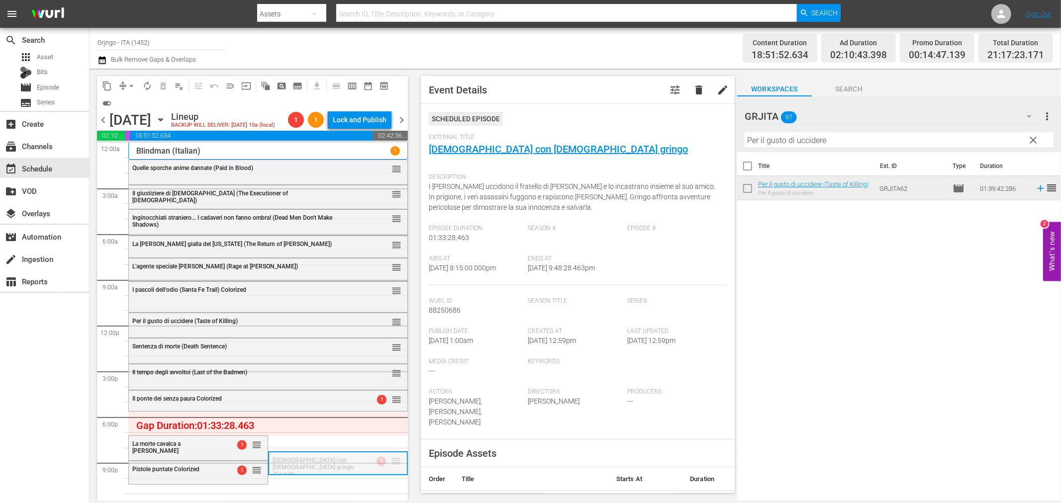
drag, startPoint x: 391, startPoint y: 461, endPoint x: 388, endPoint y: 411, distance: 50.3
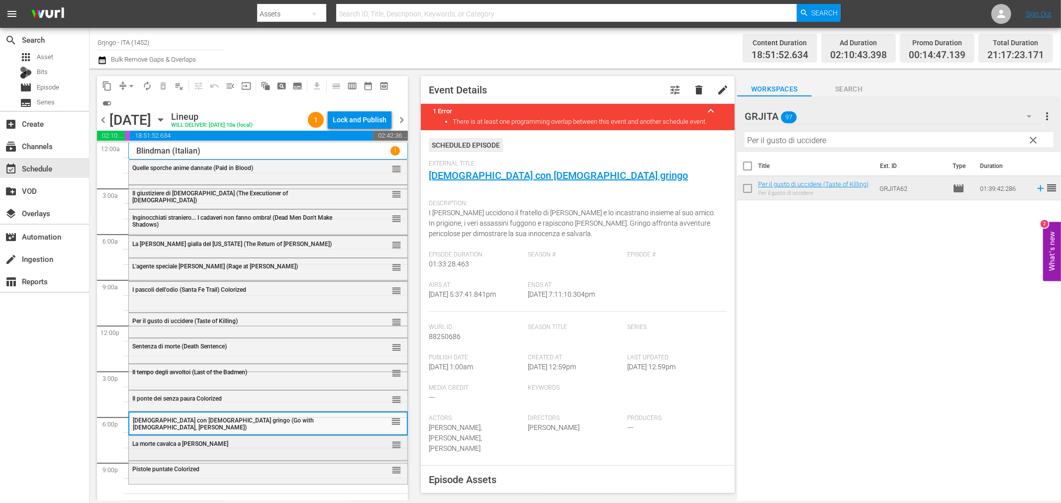
click at [192, 450] on div "La morte cavalca a Rio Bravo reorder" at bounding box center [268, 444] width 278 height 17
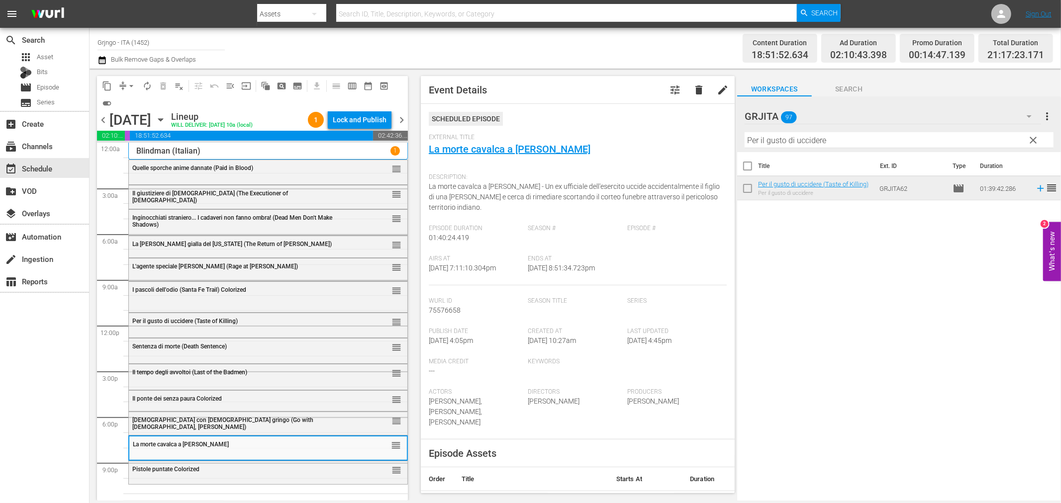
click at [202, 472] on div "Pistole puntate Colorized" at bounding box center [242, 469] width 221 height 7
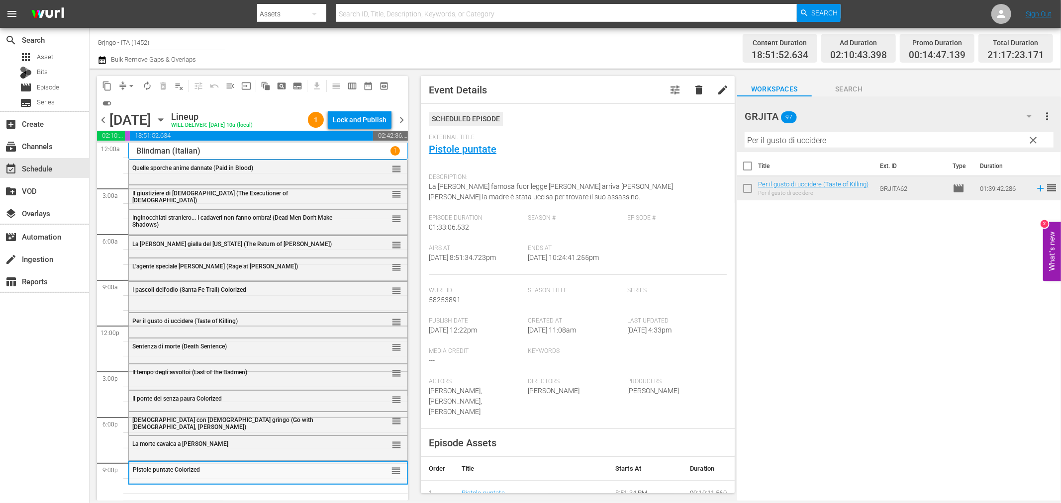
drag, startPoint x: 1033, startPoint y: 137, endPoint x: 947, endPoint y: 139, distance: 85.6
click at [1034, 137] on span "clear" at bounding box center [1033, 140] width 12 height 12
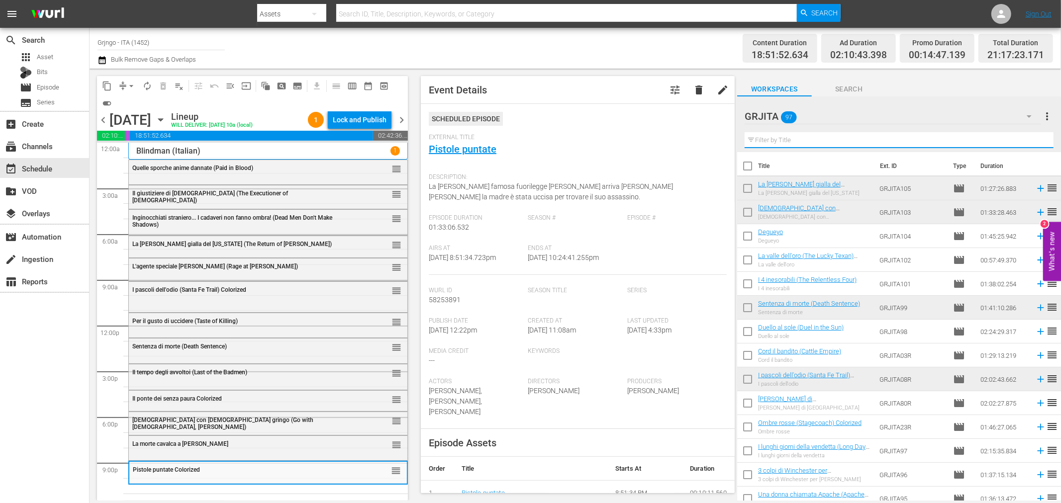
paste input "I due volti della vendetta"
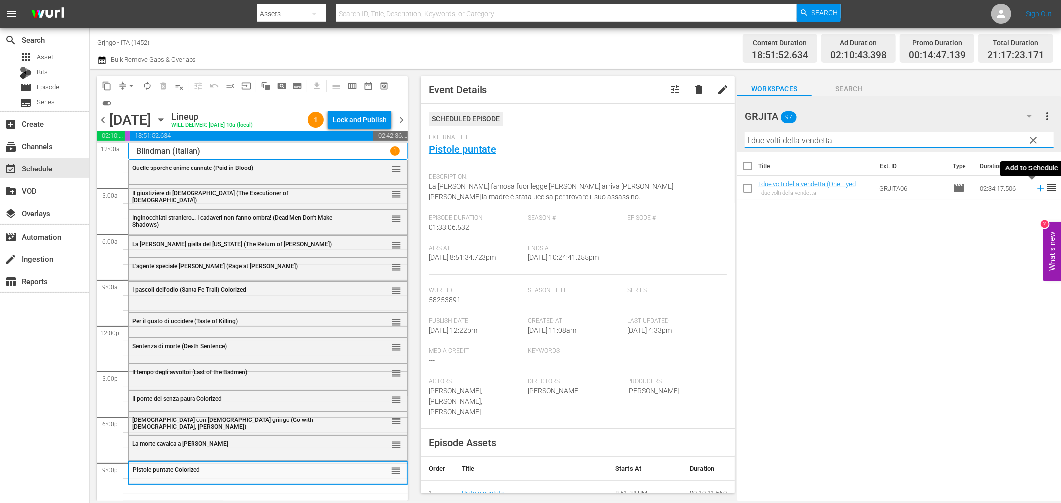
type input "I due volti della vendetta"
click at [1037, 189] on icon at bounding box center [1040, 188] width 6 height 6
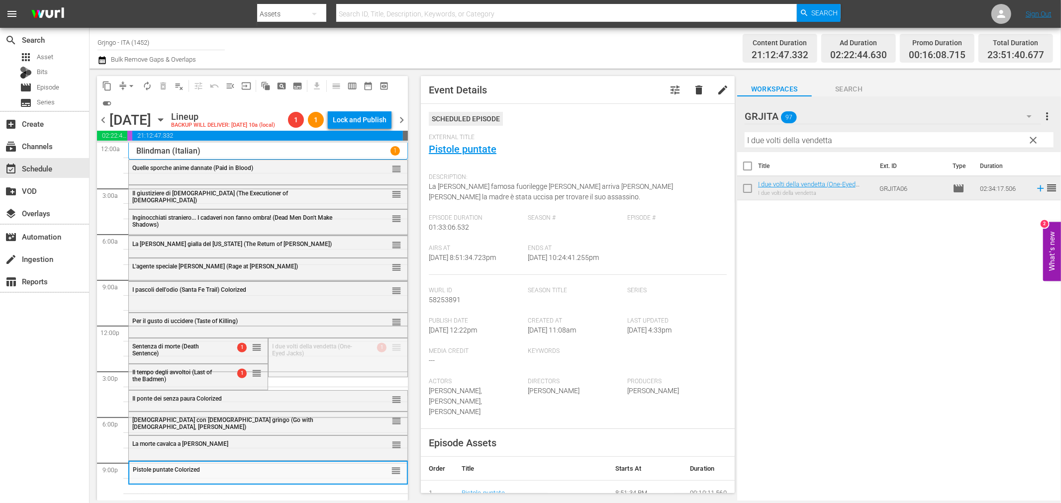
drag, startPoint x: 387, startPoint y: 349, endPoint x: 351, endPoint y: 484, distance: 139.6
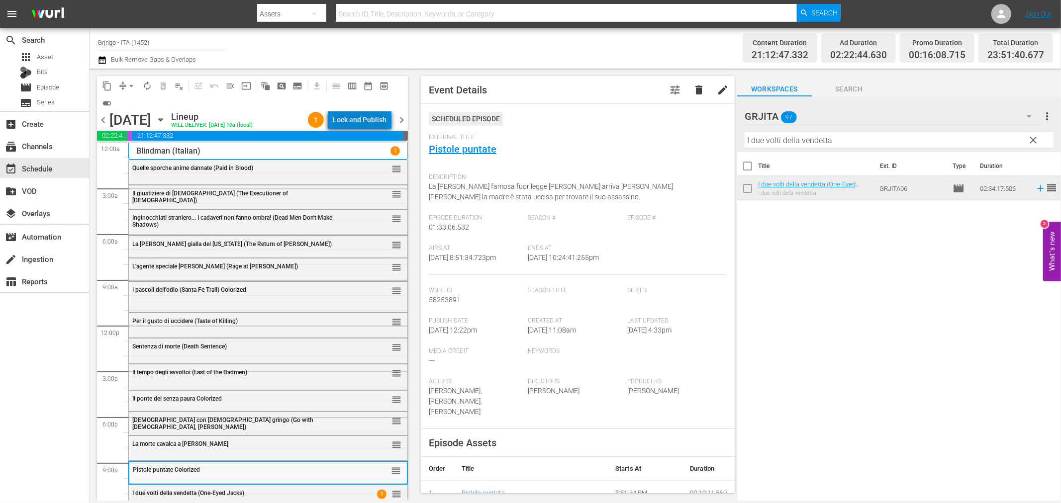
click at [368, 112] on div "Lock and Publish" at bounding box center [360, 120] width 54 height 18
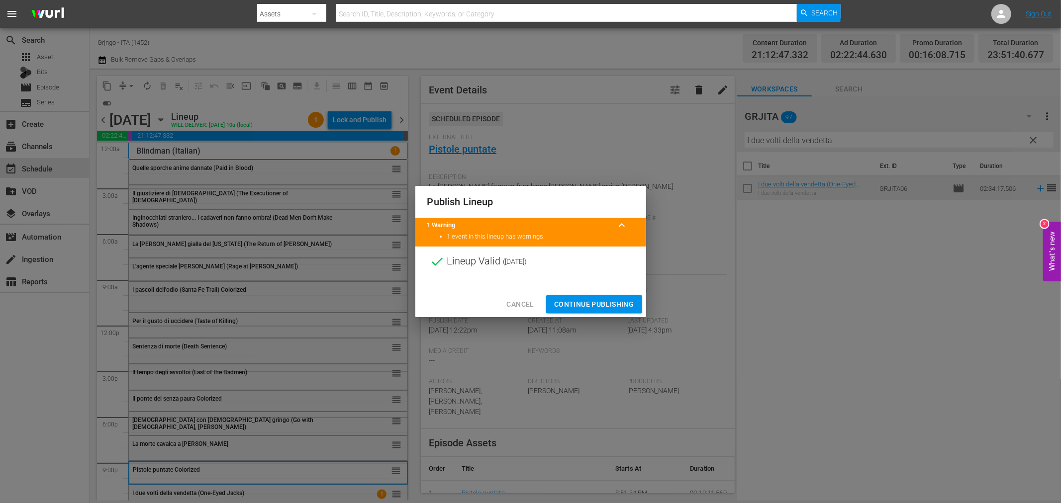
click at [558, 301] on span "Continue Publishing" at bounding box center [594, 304] width 80 height 12
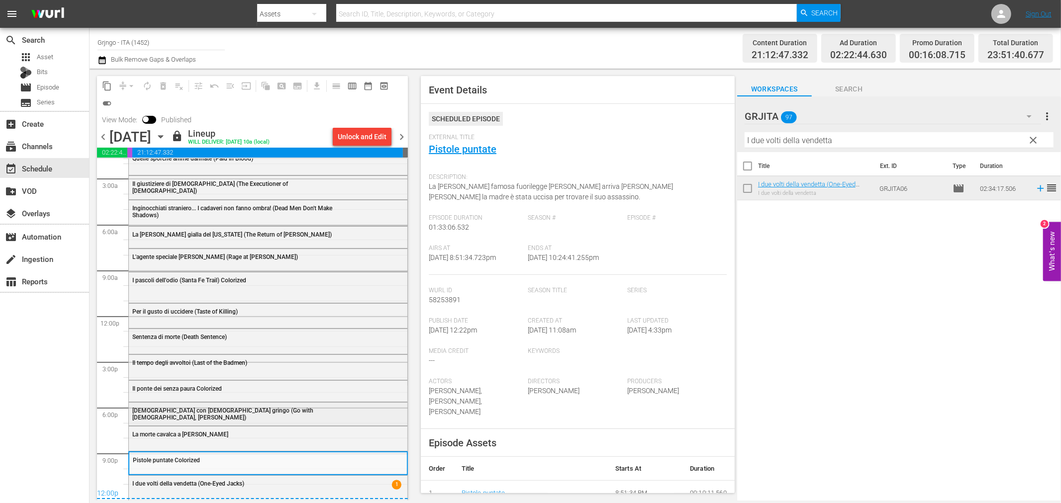
scroll to position [40, 0]
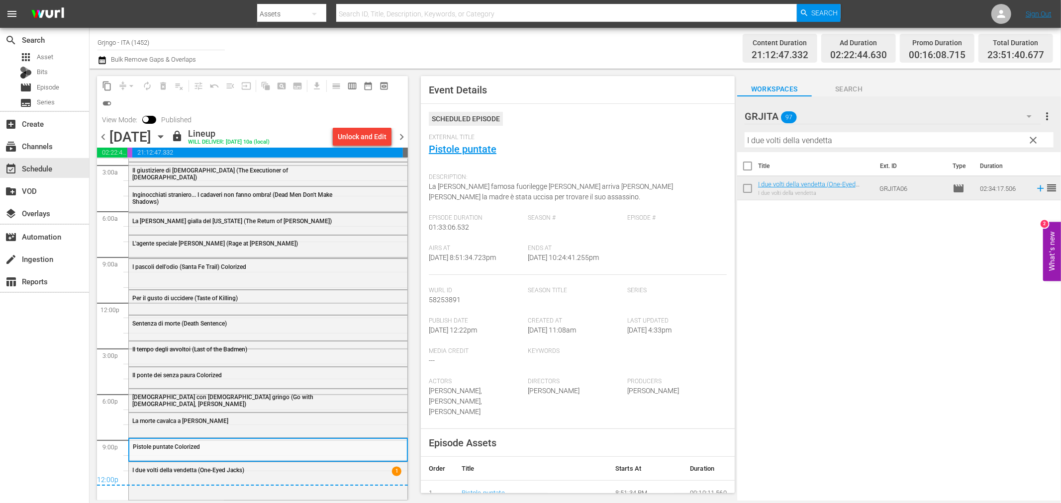
click at [400, 132] on span "chevron_right" at bounding box center [401, 137] width 12 height 12
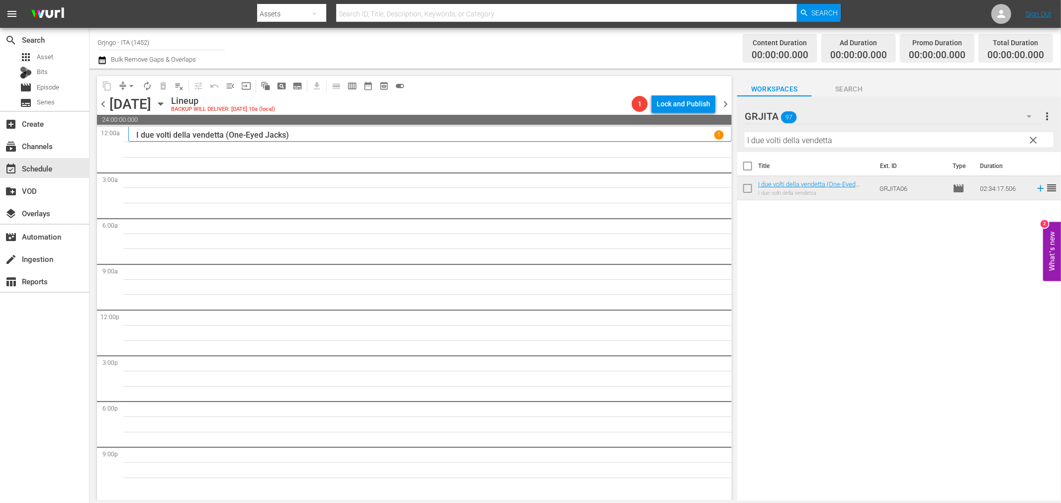
drag, startPoint x: 1032, startPoint y: 138, endPoint x: 864, endPoint y: 137, distance: 167.6
click at [1032, 138] on span "clear" at bounding box center [1033, 140] width 12 height 12
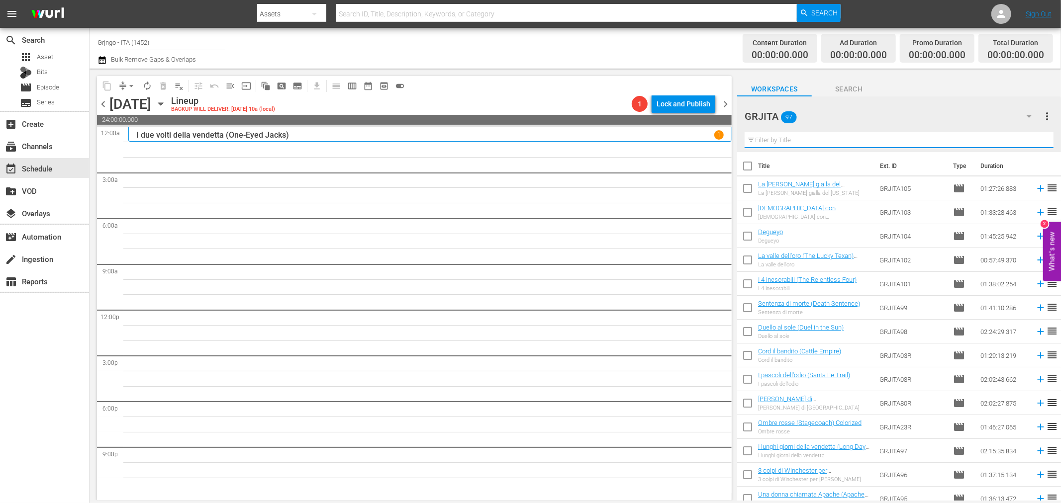
paste input "Terra Nera (War of the Wildcats)"
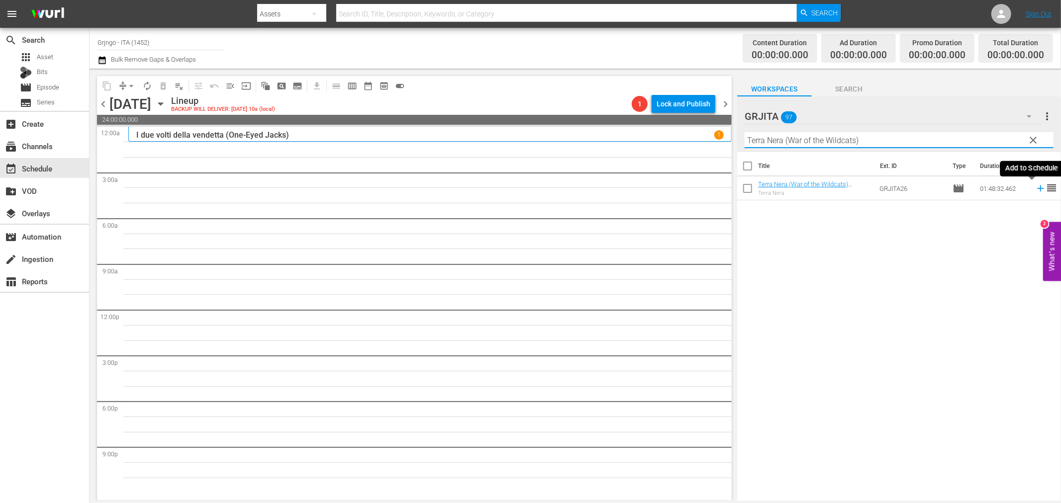
type input "Terra Nera (War of the Wildcats)"
drag, startPoint x: 1033, startPoint y: 187, endPoint x: 1057, endPoint y: 194, distance: 25.2
click at [1035, 187] on icon at bounding box center [1040, 188] width 11 height 11
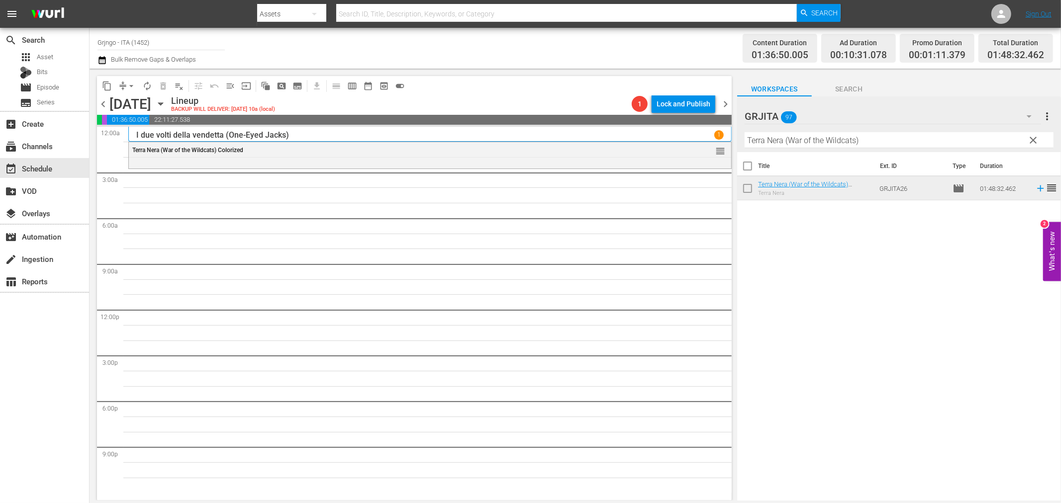
drag, startPoint x: 1031, startPoint y: 140, endPoint x: 887, endPoint y: 152, distance: 144.7
click at [1031, 140] on span "clear" at bounding box center [1033, 140] width 12 height 12
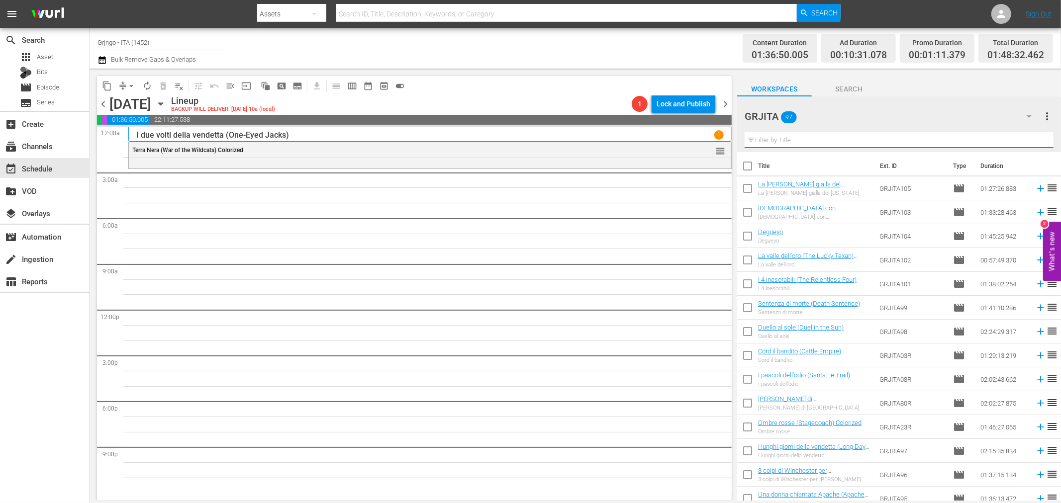
paste input "[PERSON_NAME], amico hai incontrato [PERSON_NAME]"
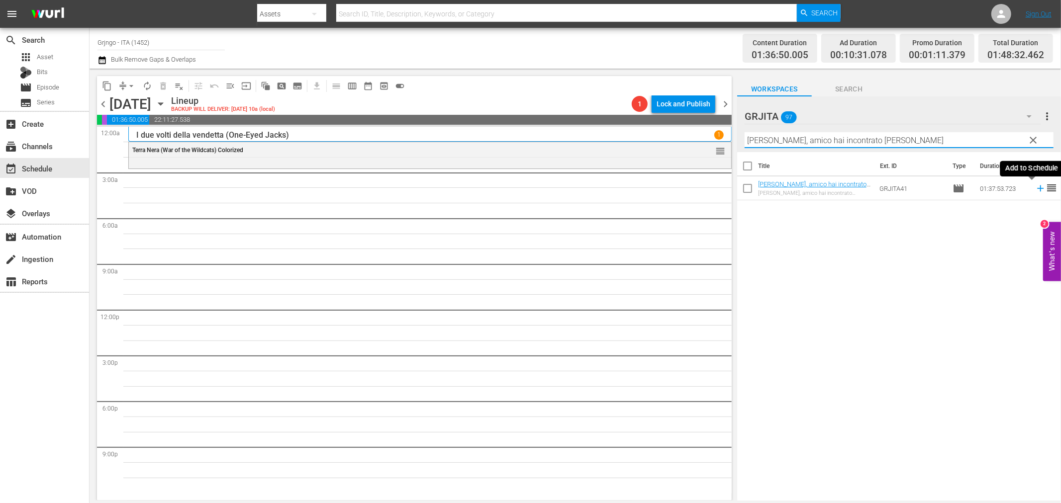
type input "[PERSON_NAME], amico hai incontrato [PERSON_NAME]"
click at [1035, 187] on icon at bounding box center [1040, 188] width 11 height 11
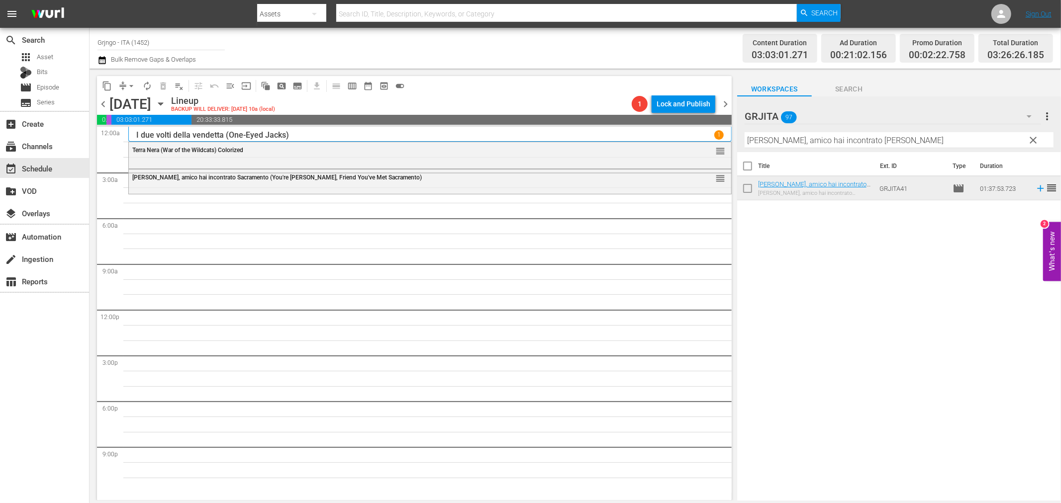
drag, startPoint x: 1029, startPoint y: 137, endPoint x: 826, endPoint y: 142, distance: 203.4
click at [1029, 137] on span "clear" at bounding box center [1033, 140] width 12 height 12
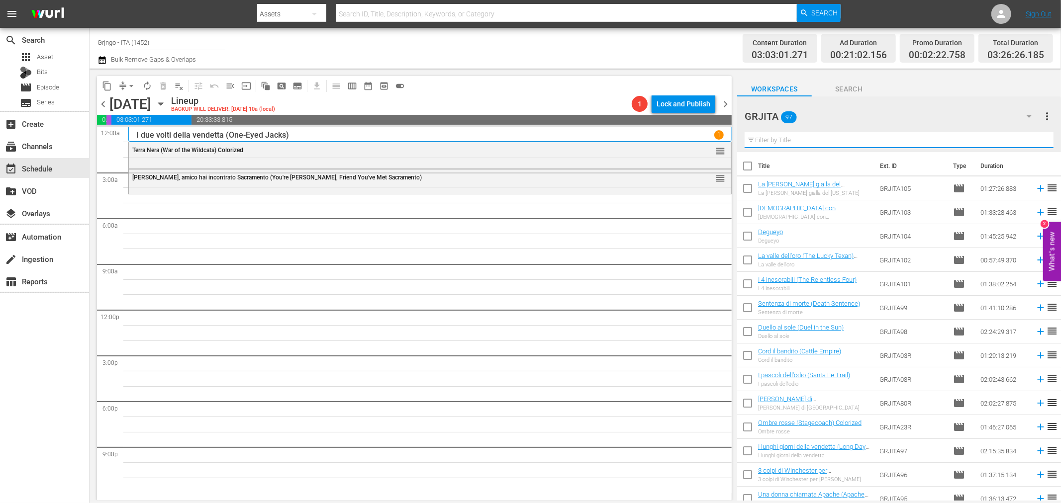
paste input "Il tredicesimo è sempre Giuda"
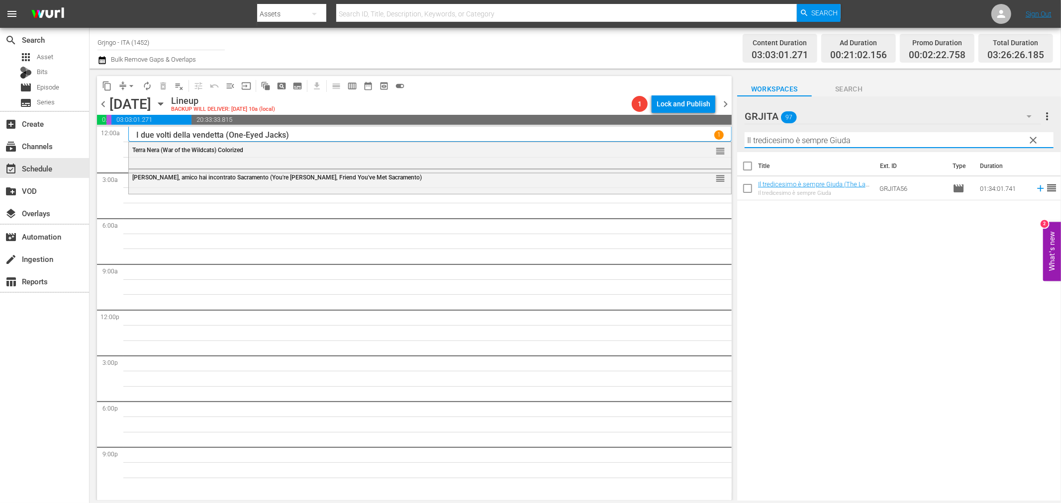
type input "Il tredicesimo è sempre Giuda"
click at [1034, 137] on span "clear" at bounding box center [1033, 140] width 12 height 12
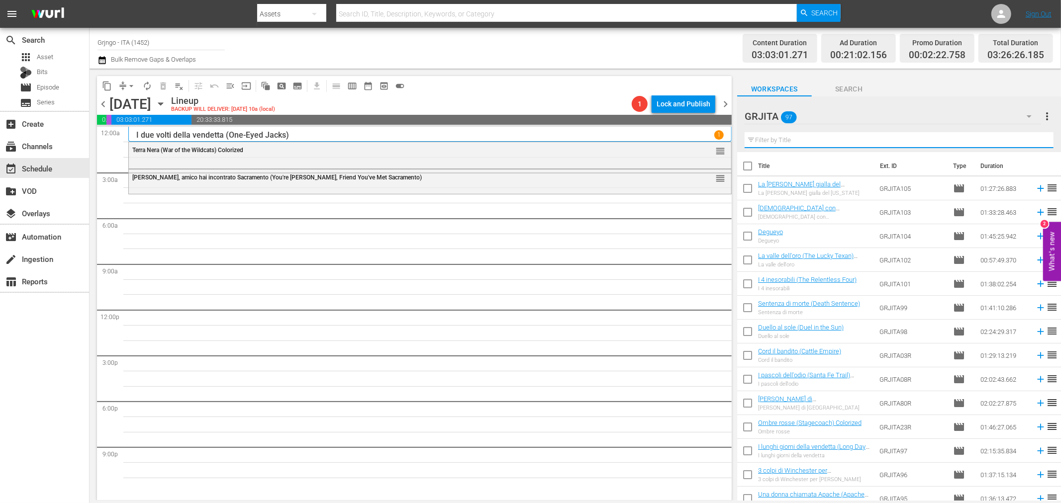
paste input "Il prigioniero della miniera"
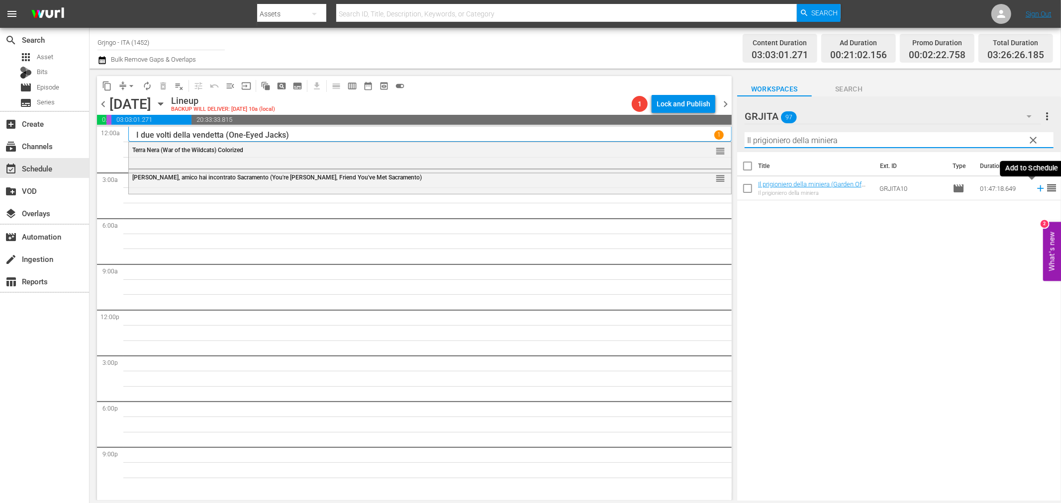
type input "Il prigioniero della miniera"
click at [1035, 186] on icon at bounding box center [1040, 188] width 11 height 11
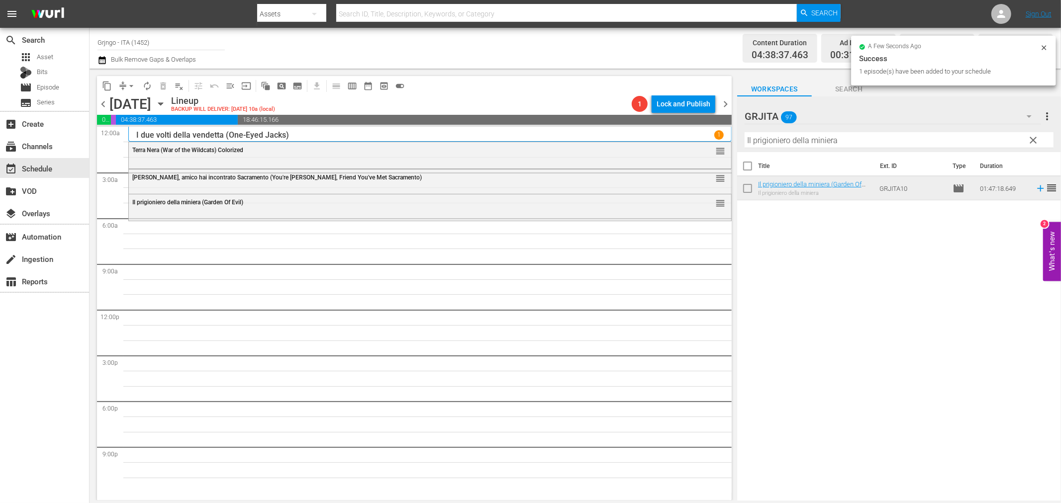
drag, startPoint x: 1029, startPoint y: 139, endPoint x: 920, endPoint y: 133, distance: 109.6
click at [1029, 139] on span "clear" at bounding box center [1033, 140] width 12 height 12
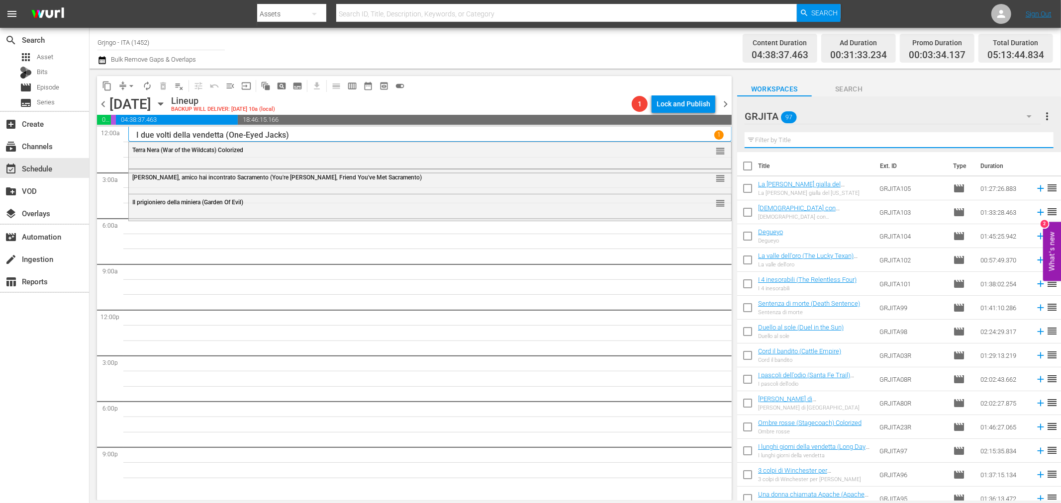
paste input "La texana e i fratelli [PERSON_NAME]"
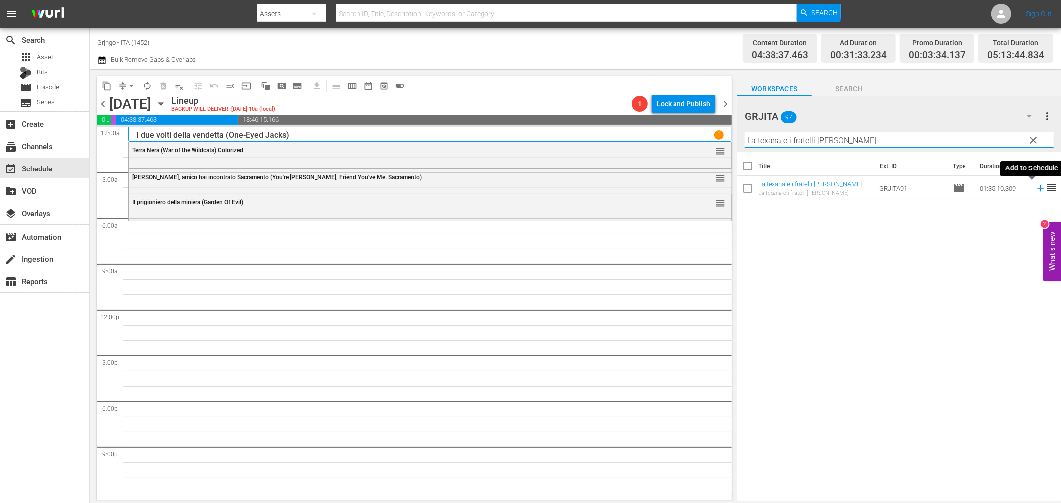
type input "La texana e i fratelli [PERSON_NAME]"
click at [1035, 184] on icon at bounding box center [1040, 188] width 11 height 11
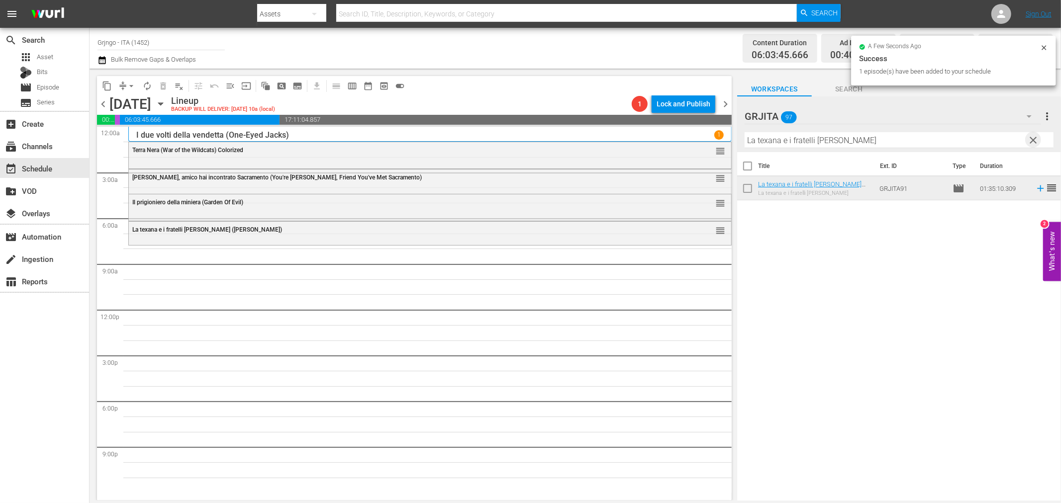
drag, startPoint x: 1029, startPoint y: 141, endPoint x: 820, endPoint y: 137, distance: 208.9
click at [1029, 140] on span "clear" at bounding box center [1033, 140] width 12 height 12
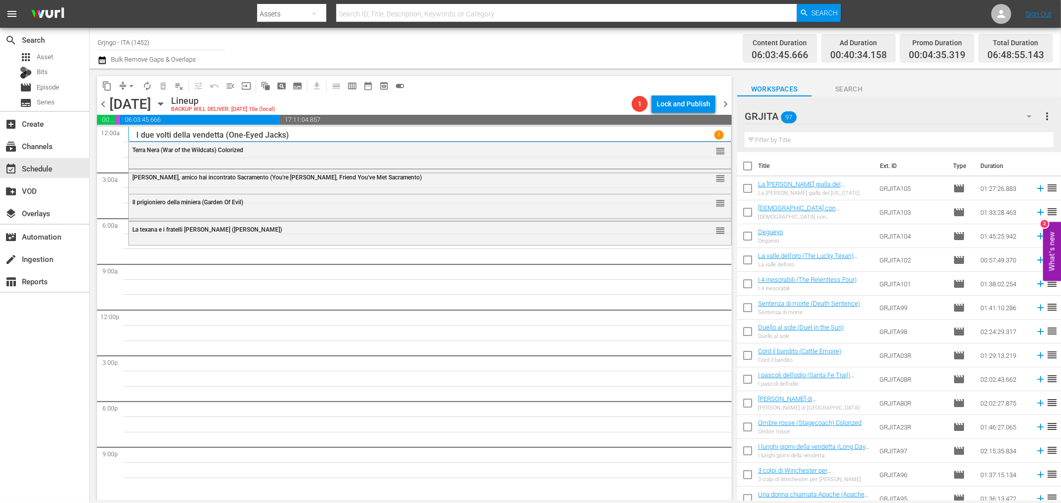
click at [844, 134] on input "text" at bounding box center [898, 140] width 309 height 16
paste input "Il tredicesimo è sempre Giuda"
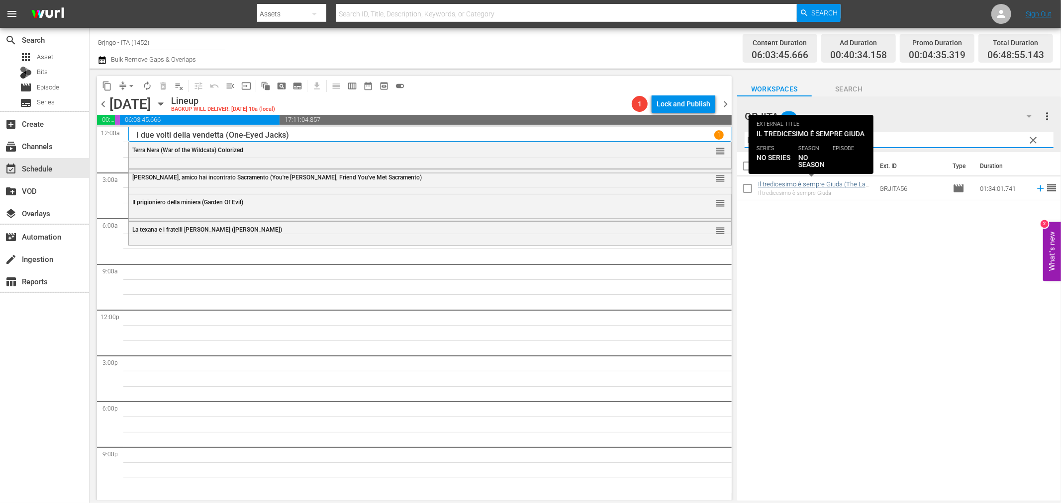
type input "Il tredicesimo è sempre Giuda"
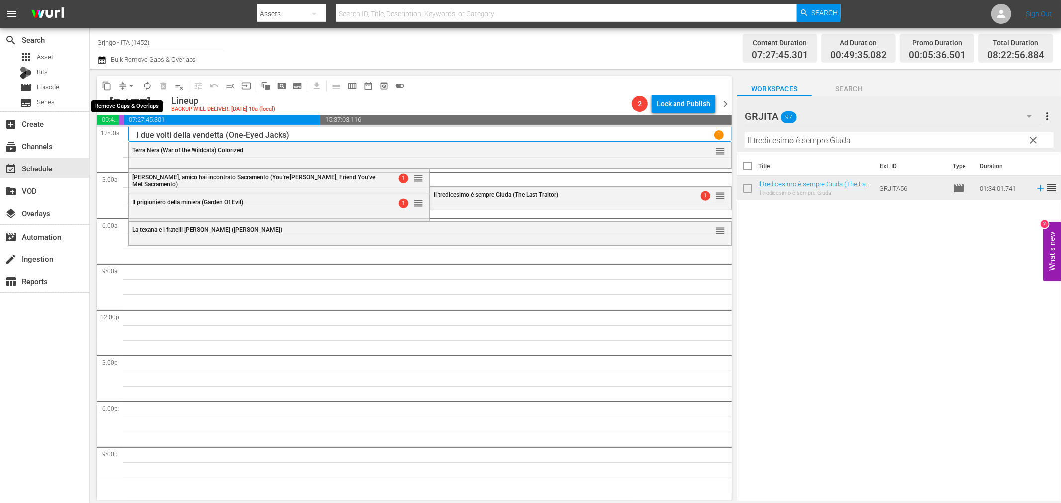
click at [130, 87] on span "arrow_drop_down" at bounding box center [131, 86] width 10 height 10
click at [145, 137] on li "Align to End of Previous Day" at bounding box center [132, 138] width 104 height 16
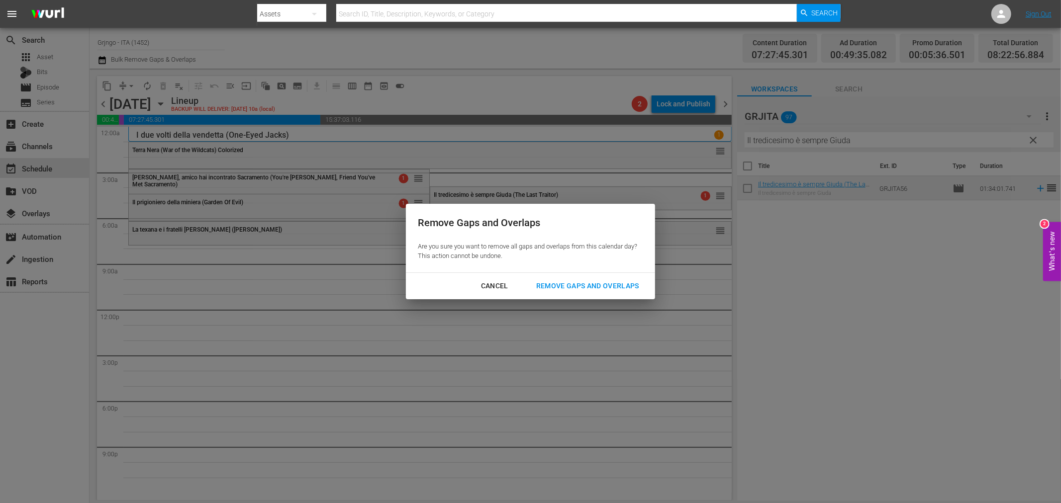
click at [612, 289] on div "Remove Gaps and Overlaps" at bounding box center [587, 286] width 119 height 12
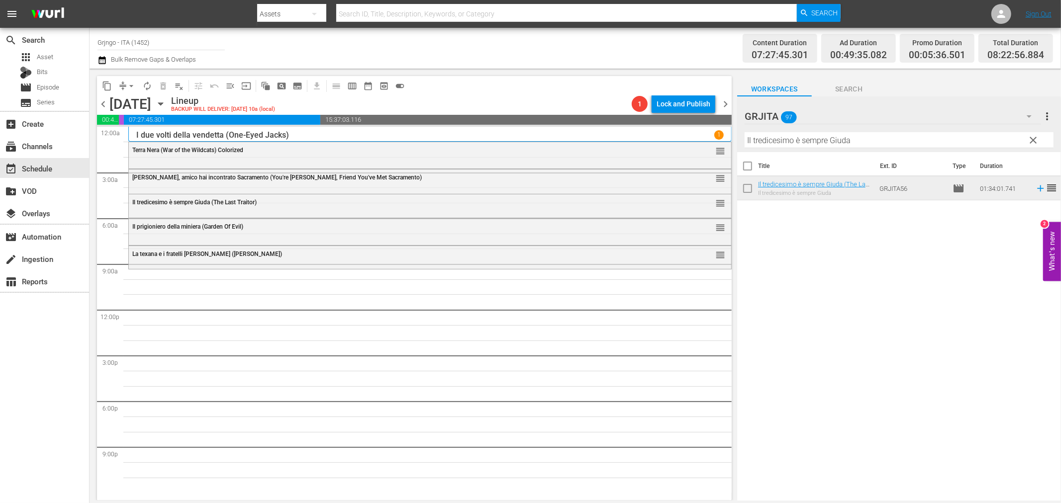
drag, startPoint x: 1030, startPoint y: 141, endPoint x: 907, endPoint y: 139, distance: 123.3
click at [1031, 141] on span "clear" at bounding box center [1033, 140] width 12 height 12
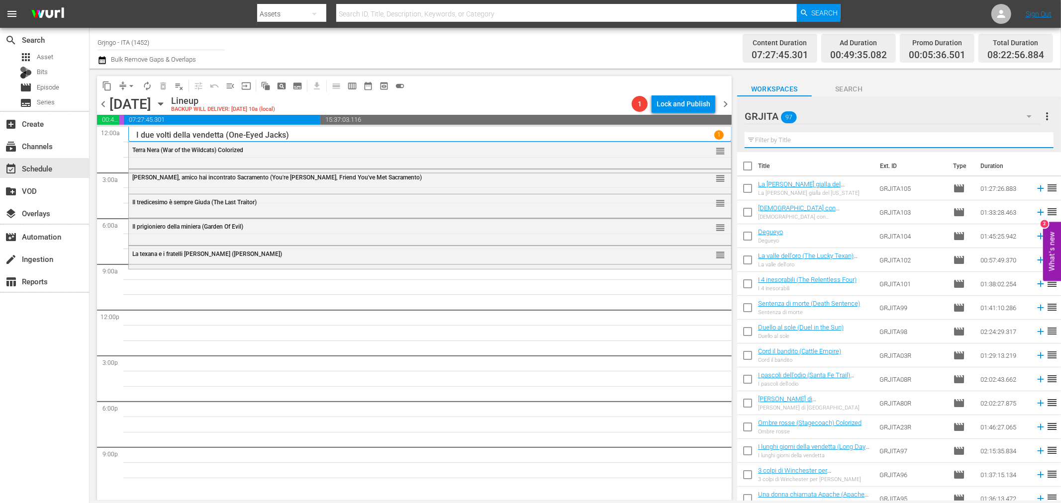
paste input "Il momento di uccidere"
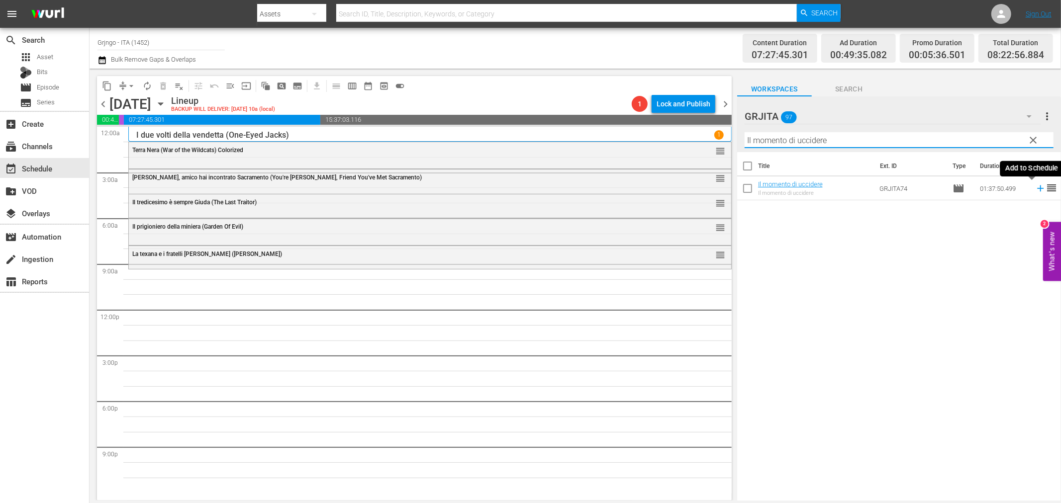
type input "Il momento di uccidere"
drag, startPoint x: 1032, startPoint y: 186, endPoint x: 1049, endPoint y: 191, distance: 17.6
click at [1035, 187] on icon at bounding box center [1040, 188] width 11 height 11
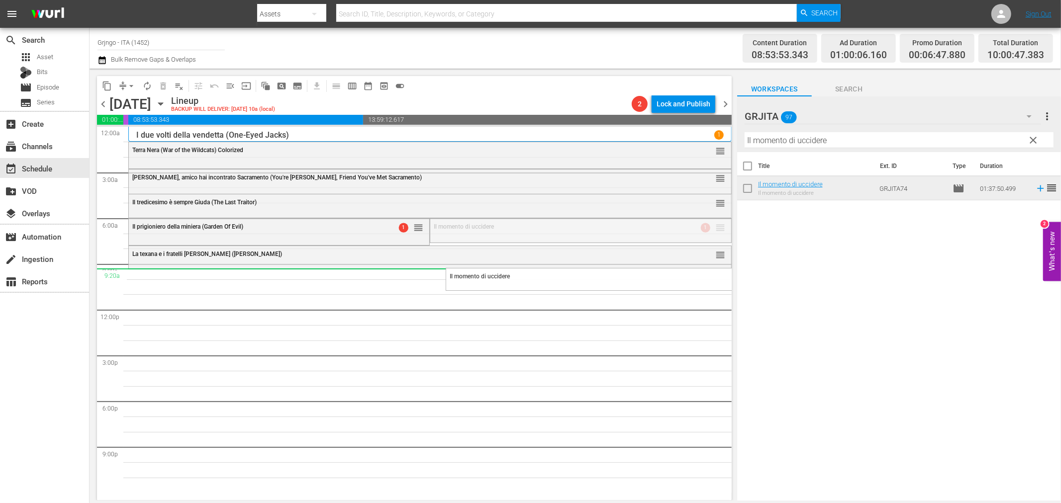
drag, startPoint x: 713, startPoint y: 224, endPoint x: 715, endPoint y: 269, distance: 44.3
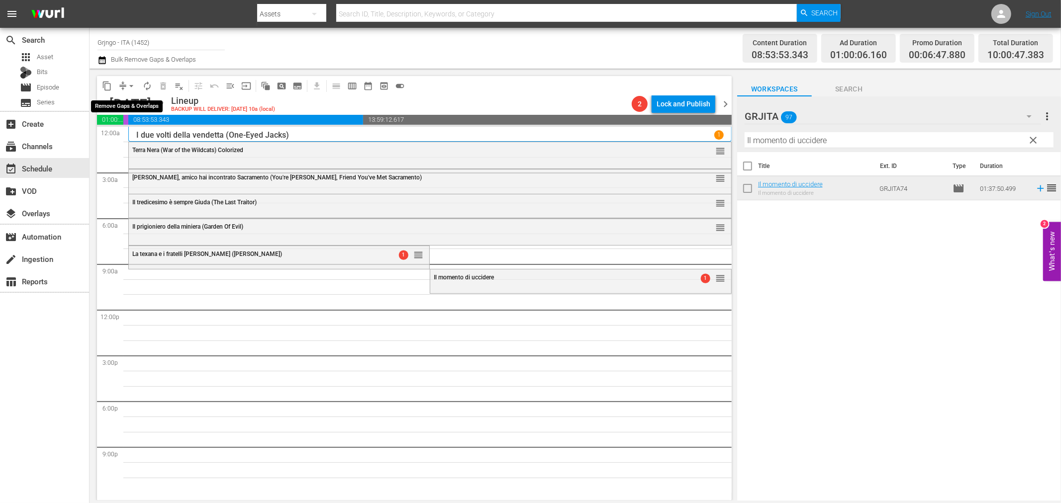
click at [132, 86] on span "arrow_drop_down" at bounding box center [131, 86] width 10 height 10
click at [138, 137] on li "Align to End of Previous Day" at bounding box center [132, 138] width 104 height 16
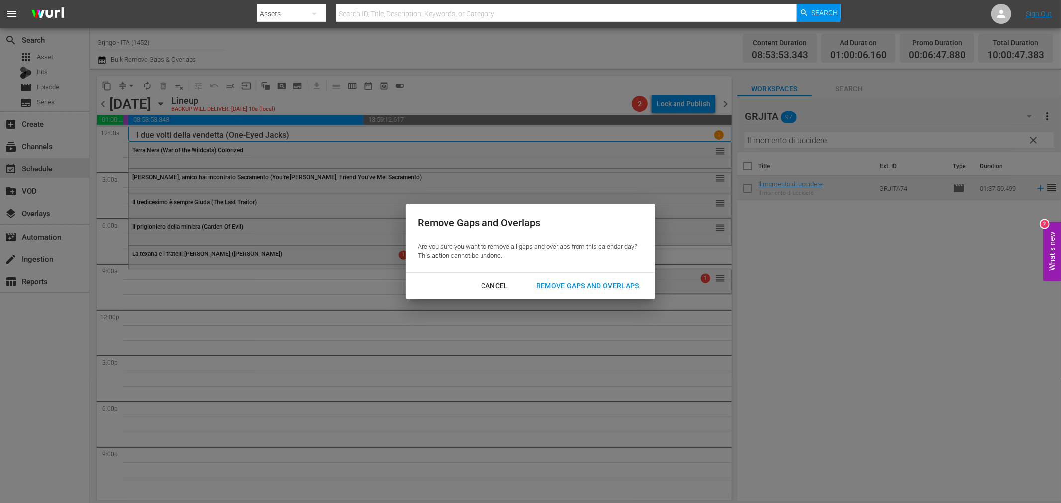
click at [609, 290] on div "Remove Gaps and Overlaps" at bounding box center [587, 286] width 119 height 12
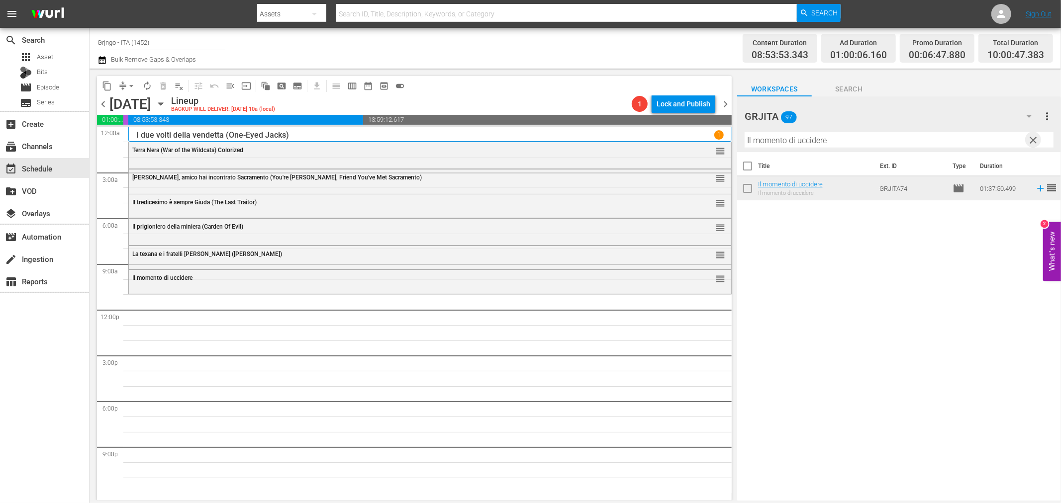
click at [1034, 137] on span "clear" at bounding box center [1033, 140] width 12 height 12
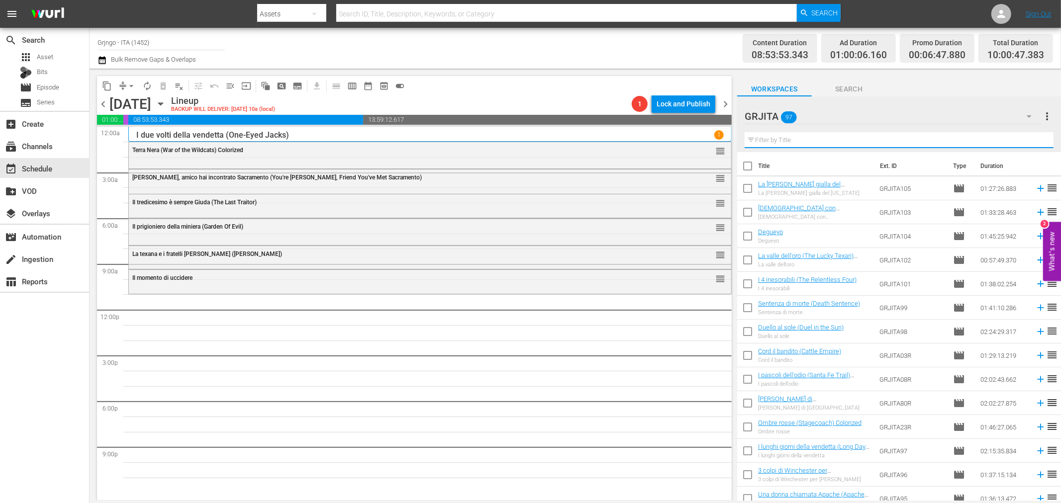
click at [767, 140] on input "text" at bounding box center [898, 140] width 309 height 16
paste input "Il venditore di morte"
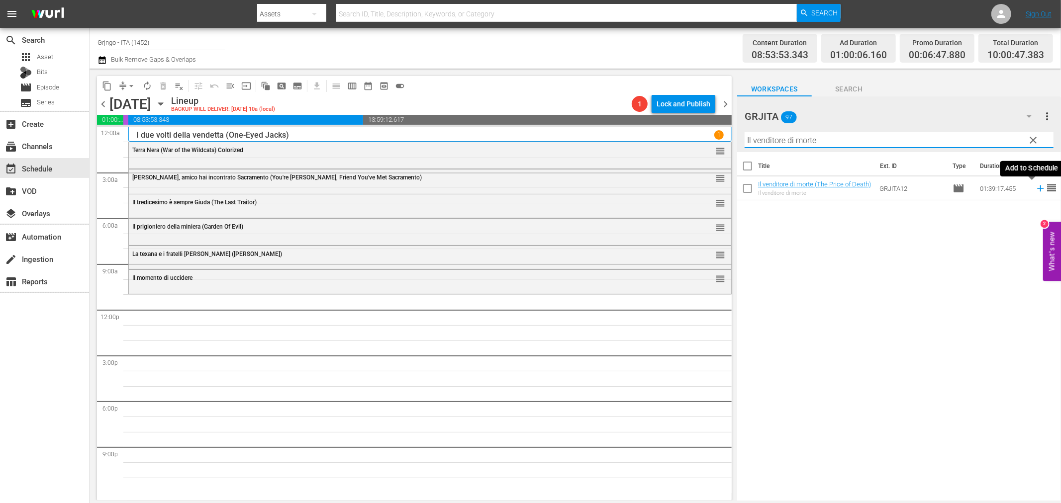
type input "Il venditore di morte"
click at [1035, 189] on icon at bounding box center [1040, 188] width 11 height 11
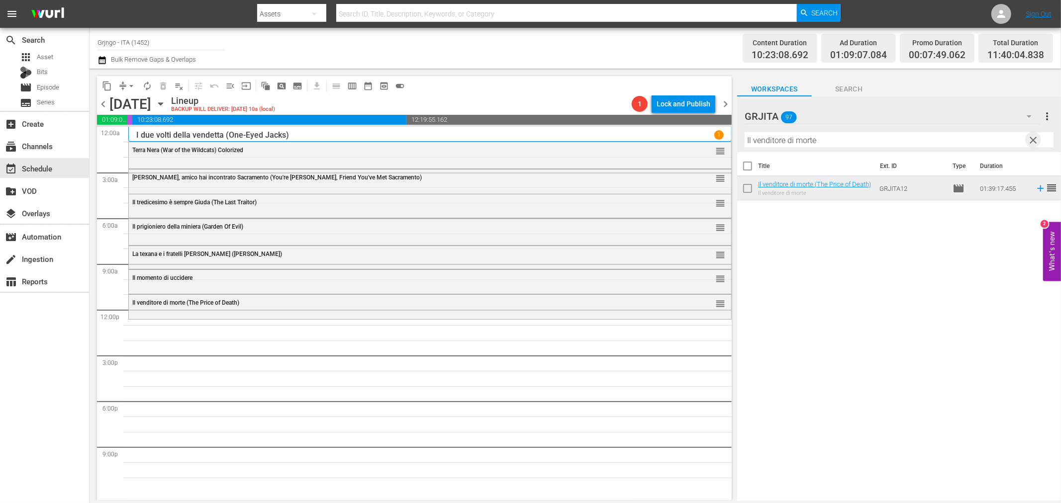
click at [1034, 142] on span "clear" at bounding box center [1033, 140] width 12 height 12
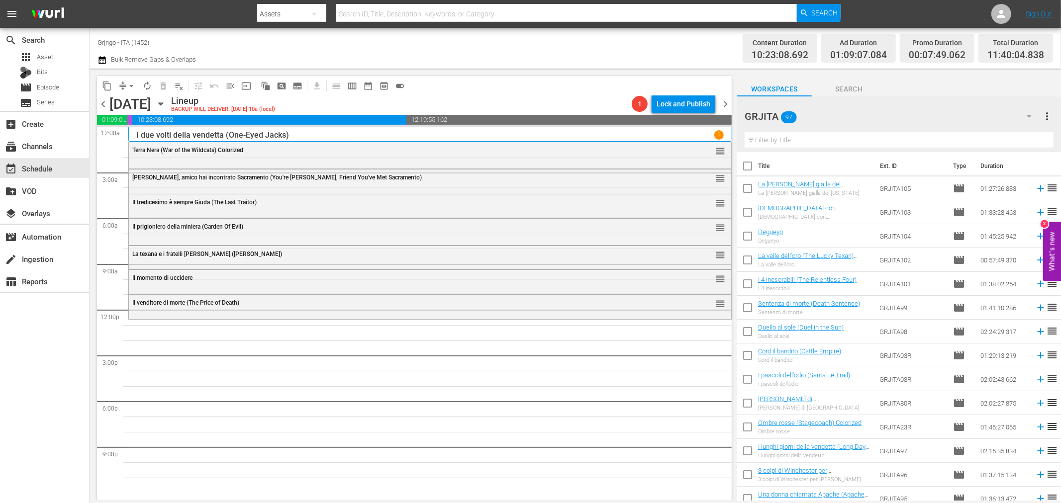
click at [793, 140] on input "text" at bounding box center [898, 140] width 309 height 16
paste input "Se sei vivo spara"
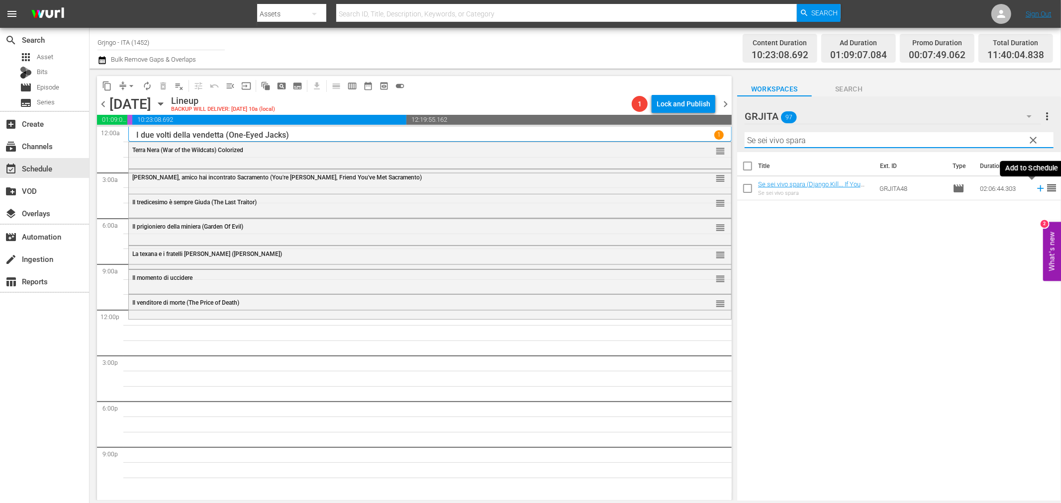
type input "Se sei vivo spara"
click at [1035, 185] on icon at bounding box center [1040, 188] width 11 height 11
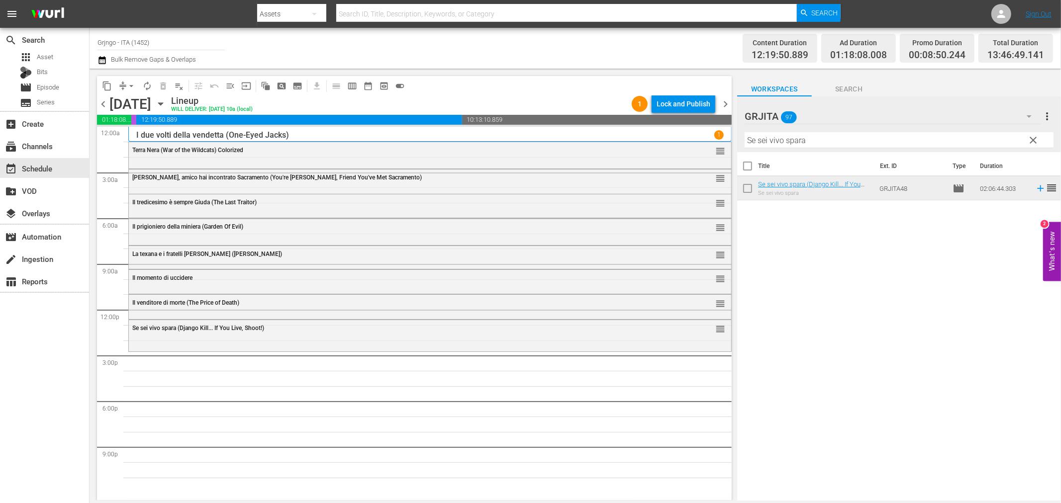
drag, startPoint x: 1033, startPoint y: 140, endPoint x: 963, endPoint y: 135, distance: 69.8
click at [1033, 140] on span "clear" at bounding box center [1033, 140] width 12 height 12
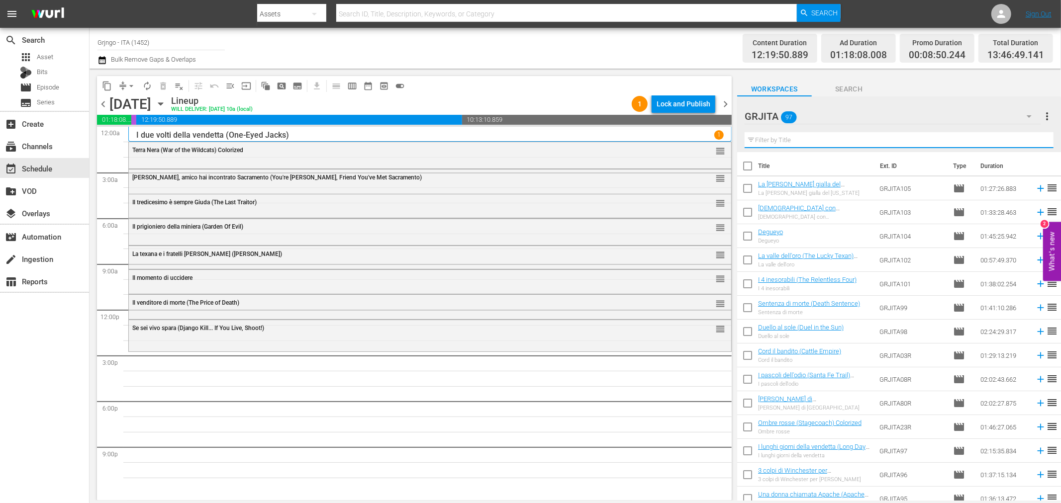
paste input "Quattro per Cordoba (Cannon for Cordoba)"
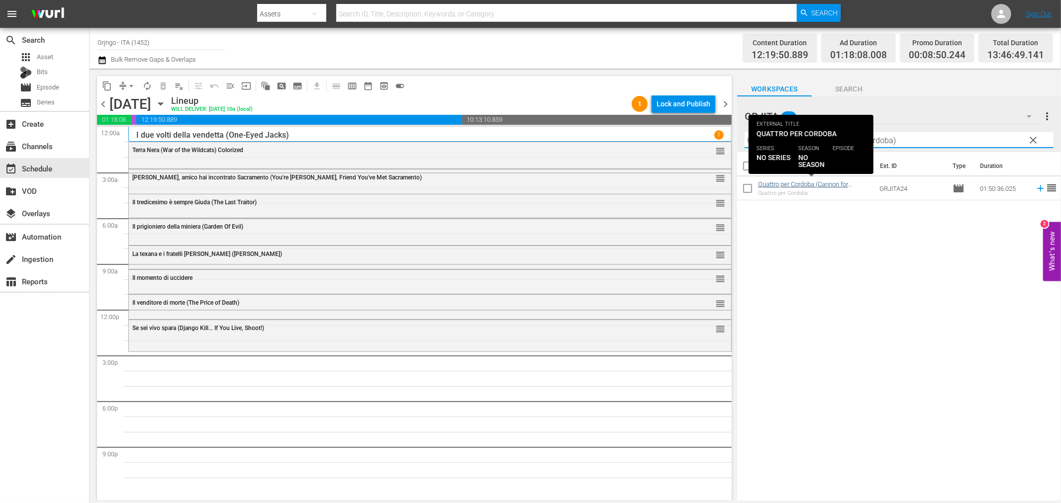
type input "Quattro per Cordoba (Cannon for Cordoba)"
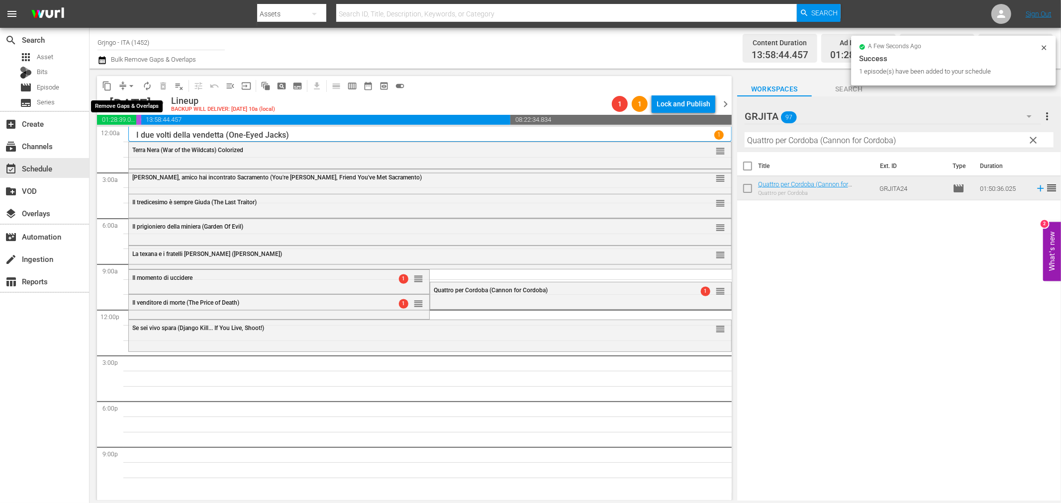
click at [130, 84] on span "arrow_drop_down" at bounding box center [131, 86] width 10 height 10
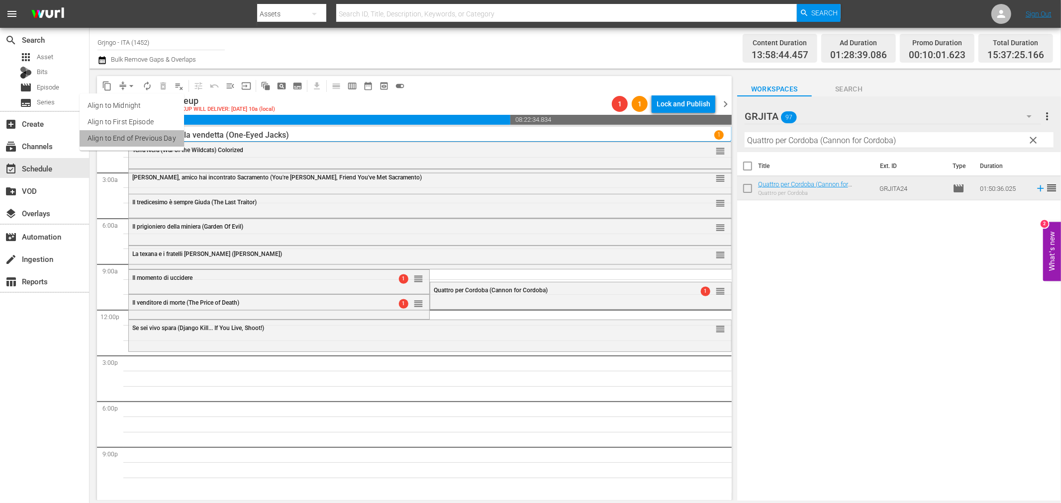
click at [139, 130] on li "Align to End of Previous Day" at bounding box center [132, 138] width 104 height 16
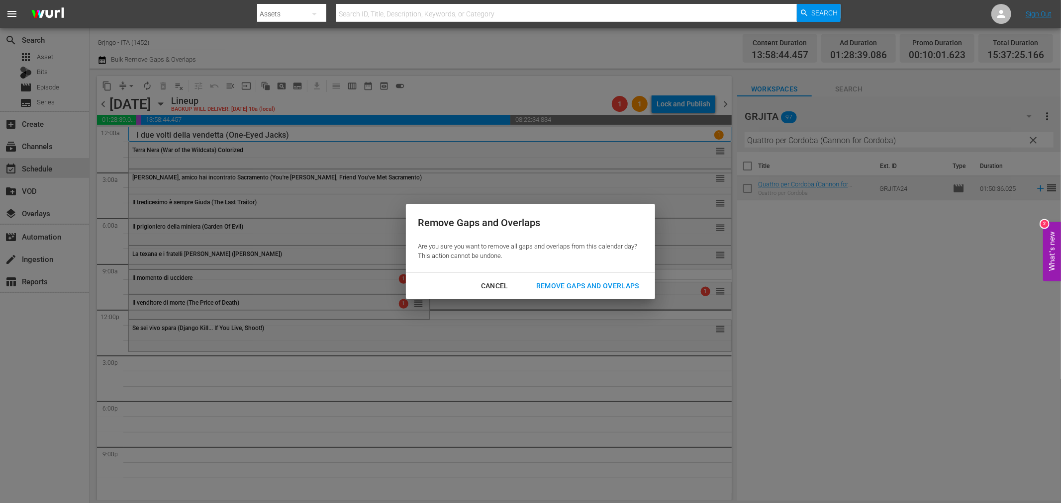
click at [554, 280] on div "Remove Gaps and Overlaps" at bounding box center [587, 286] width 119 height 12
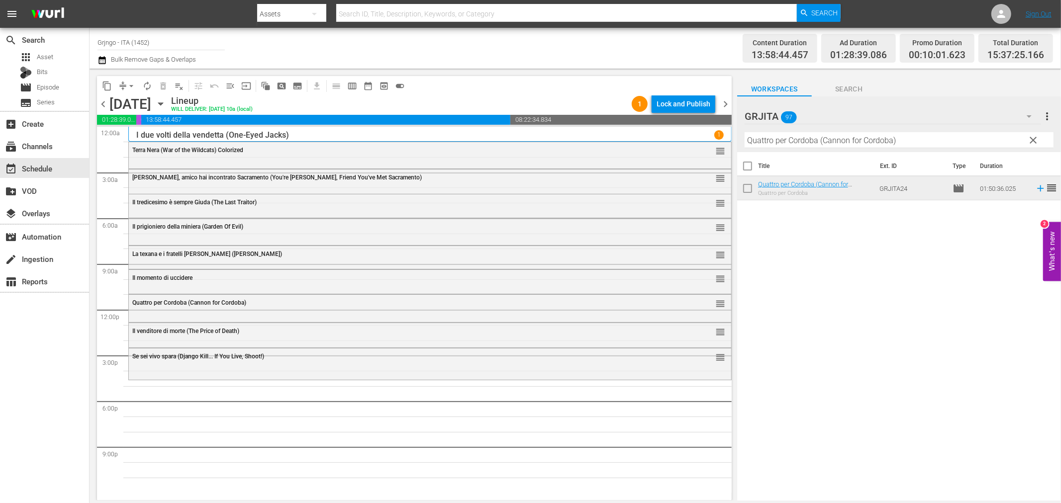
drag, startPoint x: 1031, startPoint y: 140, endPoint x: 933, endPoint y: 128, distance: 99.2
click at [1031, 140] on span "clear" at bounding box center [1033, 140] width 12 height 12
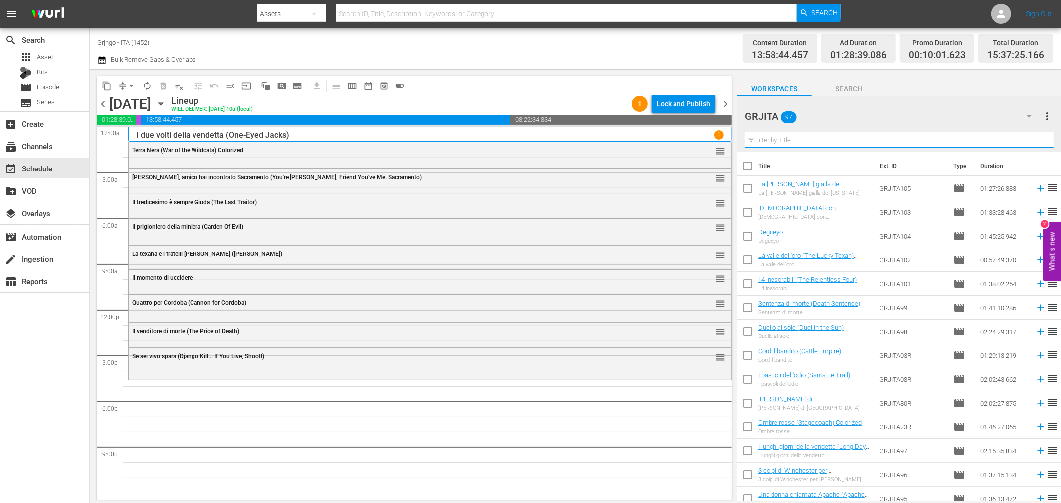
paste input "Il venditore di morte"
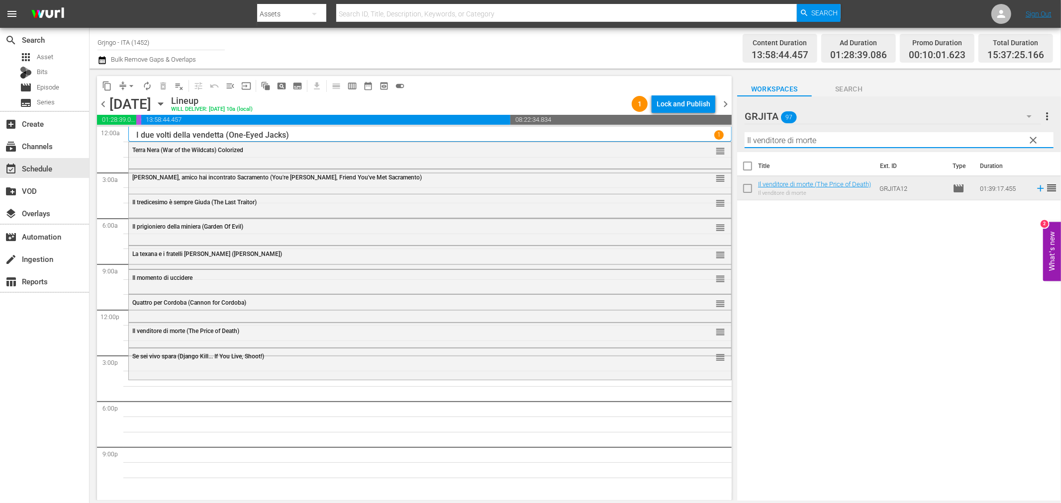
type input "Il venditore di morte"
click at [1034, 139] on span "clear" at bounding box center [1033, 140] width 12 height 12
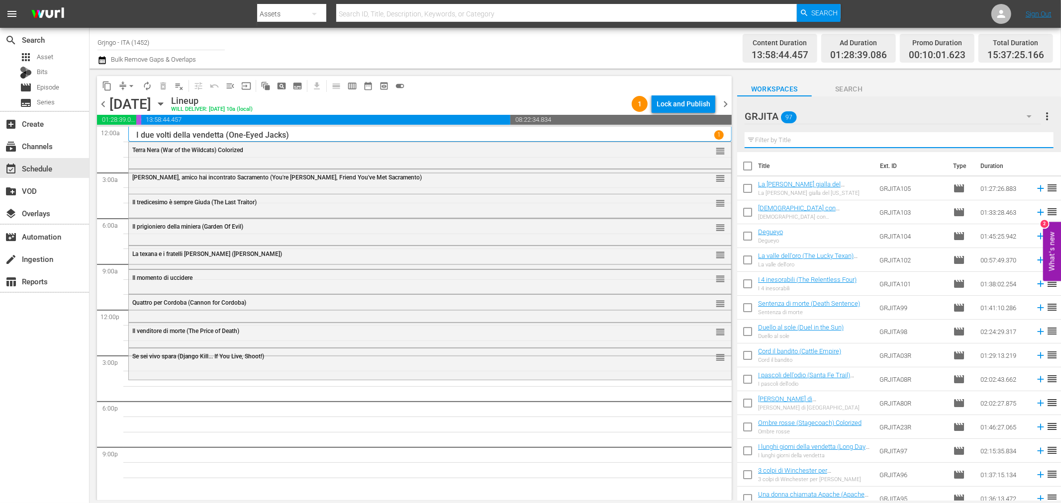
paste input "Il tesoro dei Sequoia (The Big Trees)"
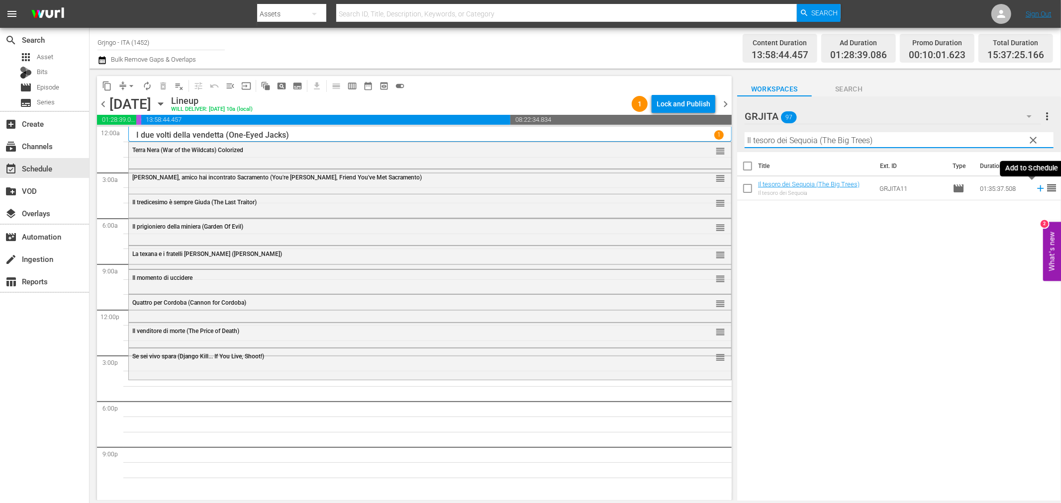
type input "Il tesoro dei Sequoia (The Big Trees)"
click at [1035, 186] on icon at bounding box center [1040, 188] width 11 height 11
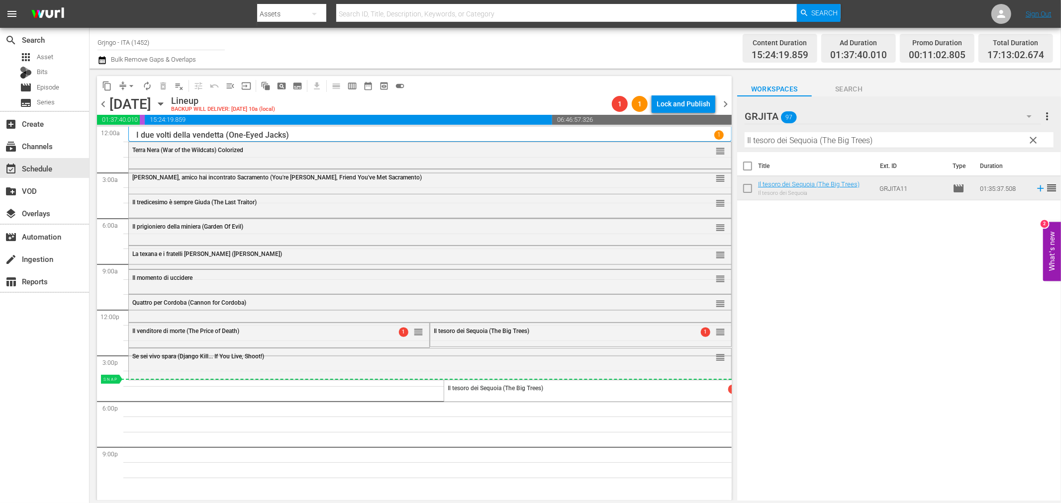
drag, startPoint x: 712, startPoint y: 330, endPoint x: 712, endPoint y: 379, distance: 49.7
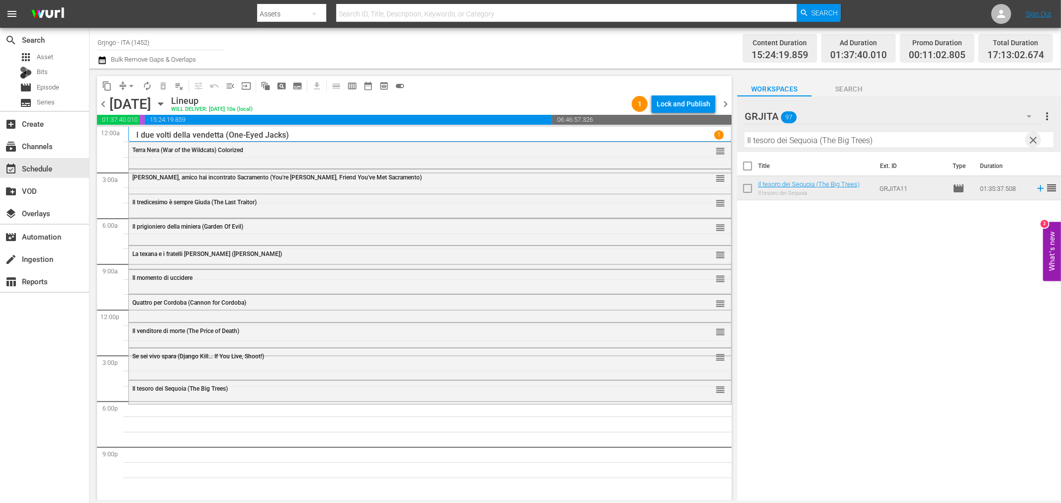
click at [1029, 141] on span "clear" at bounding box center [1033, 140] width 12 height 12
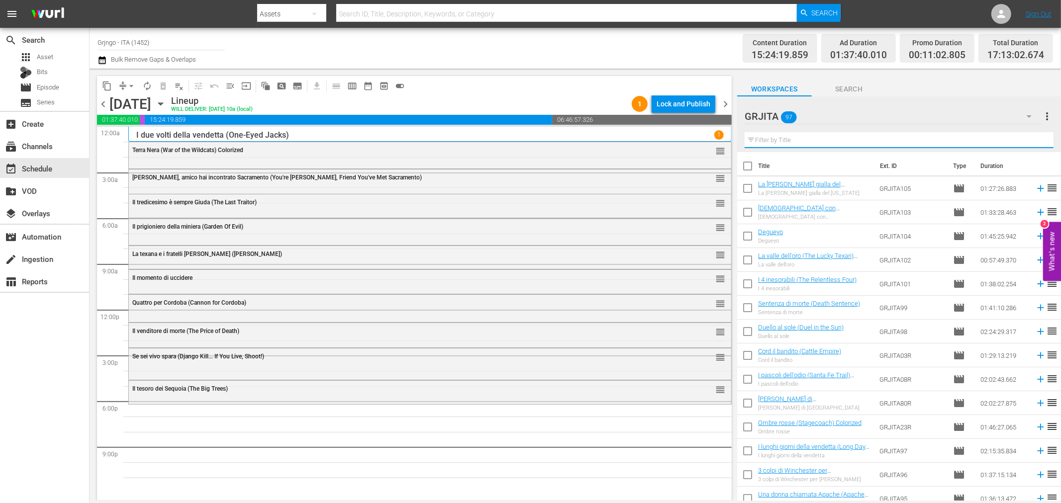
paste input "Degueyo"
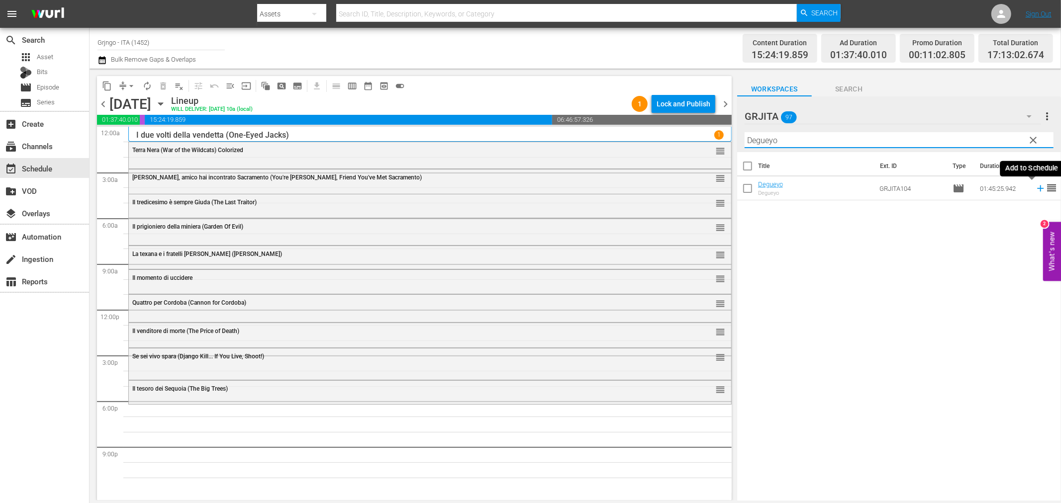
type input "Degueyo"
click at [1037, 185] on icon at bounding box center [1040, 188] width 6 height 6
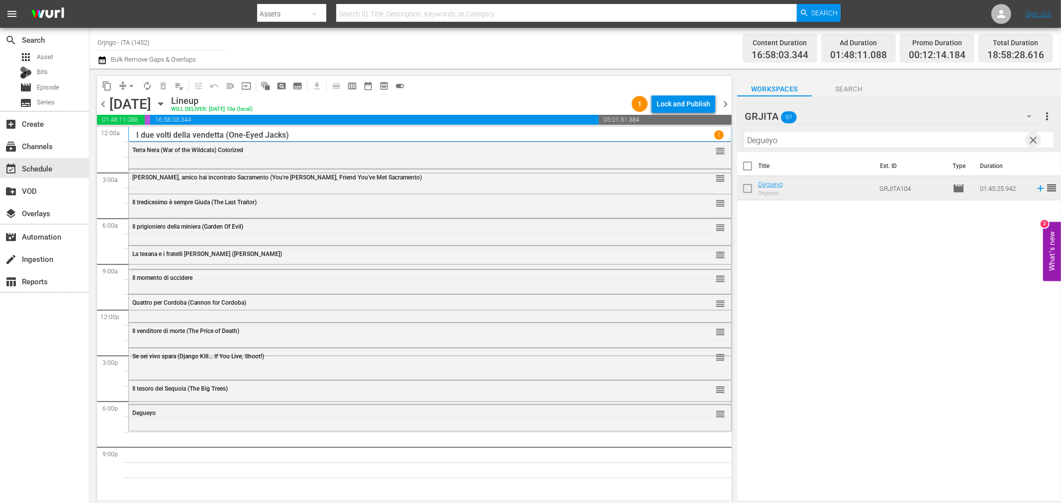
drag, startPoint x: 1027, startPoint y: 142, endPoint x: 998, endPoint y: 139, distance: 29.0
click at [1030, 142] on span "clear" at bounding box center [1033, 140] width 12 height 12
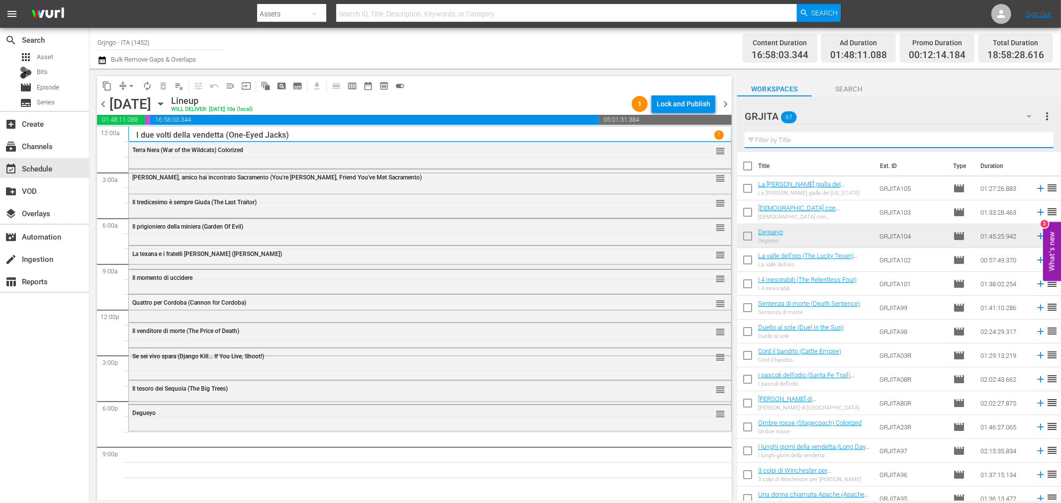
paste input "Due Magnum .38 per una città di carogne"
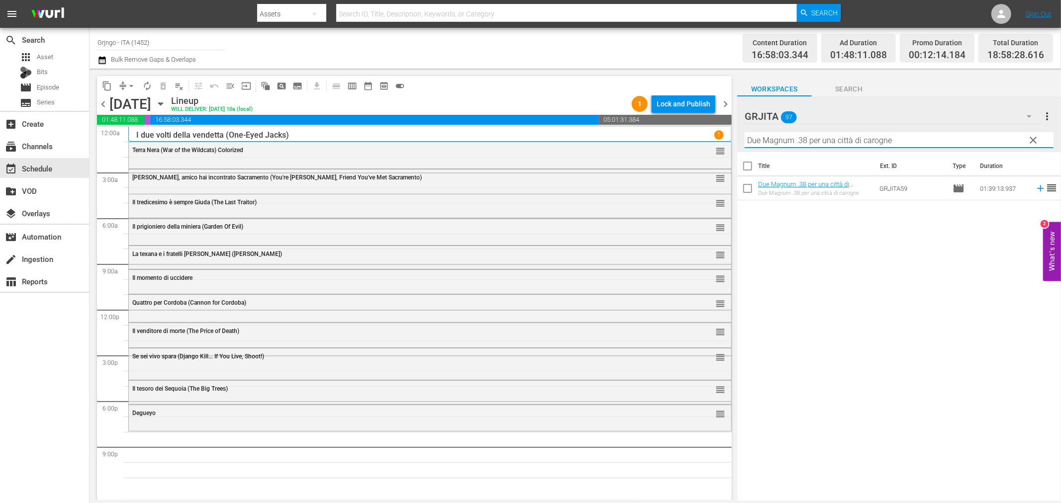
type input "Due Magnum .38 per una città di carogne"
click at [1035, 187] on icon at bounding box center [1040, 188] width 11 height 11
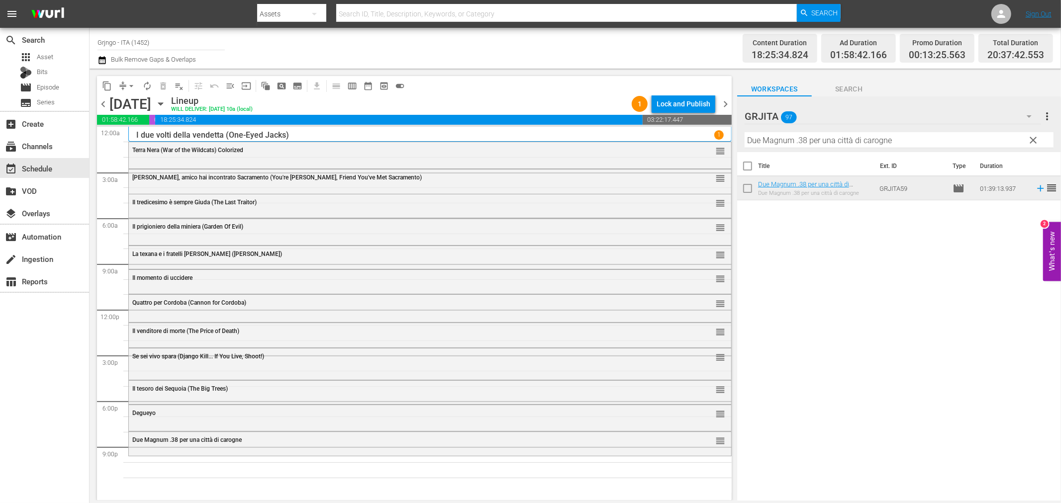
drag, startPoint x: 1034, startPoint y: 136, endPoint x: 801, endPoint y: 148, distance: 233.5
click at [1034, 136] on span "clear" at bounding box center [1033, 140] width 12 height 12
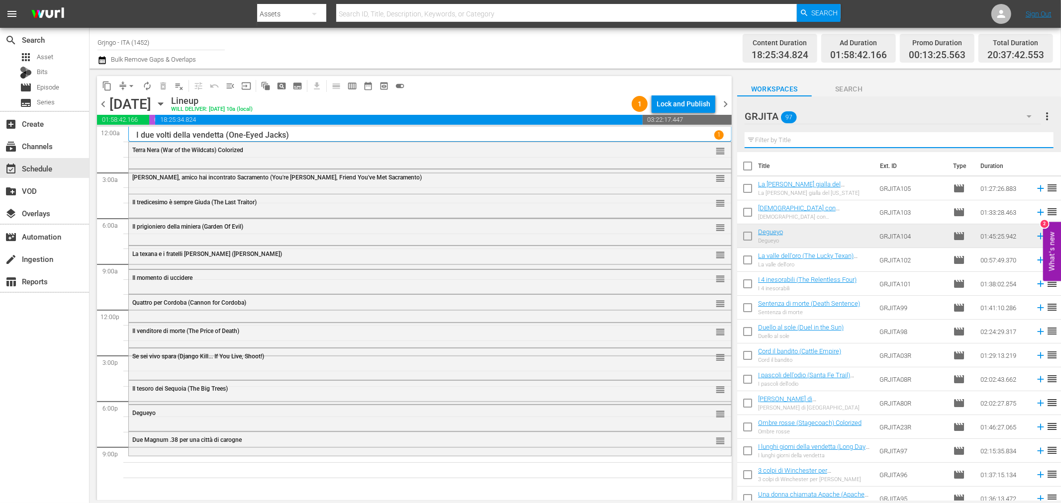
paste input "Campa carogna... la taglia cresce"
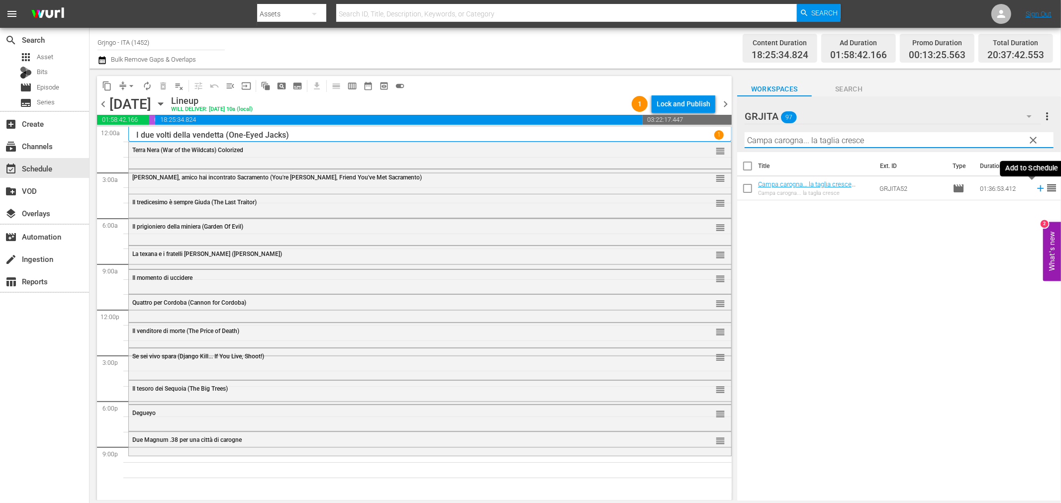
type input "Campa carogna... la taglia cresce"
click at [1035, 187] on icon at bounding box center [1040, 188] width 11 height 11
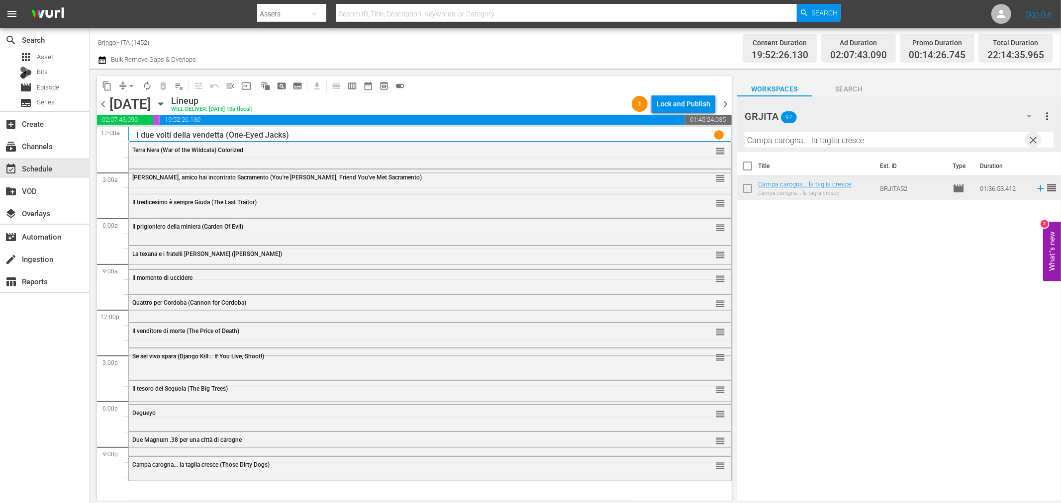
click at [1030, 138] on span "clear" at bounding box center [1033, 140] width 12 height 12
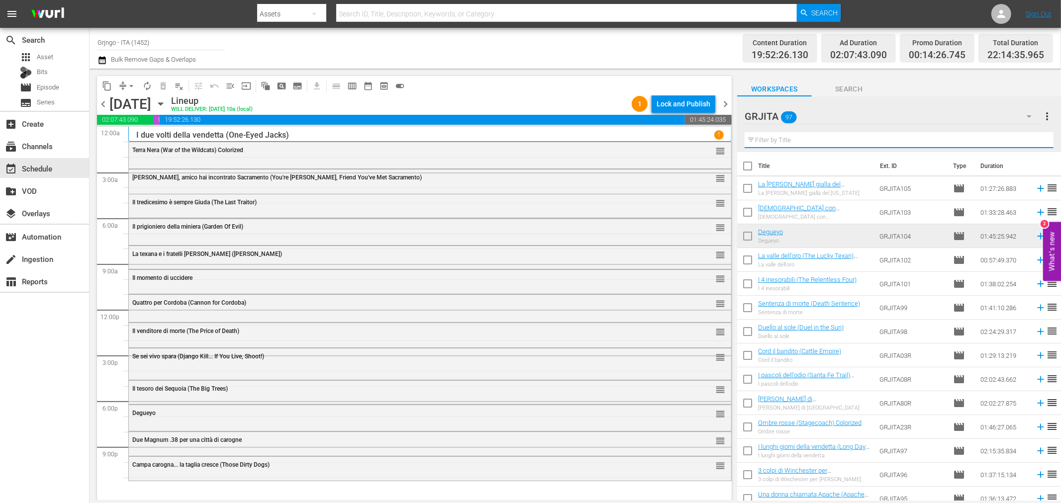
paste input "La notte senza [PERSON_NAME] (Day of the Outlaw)"
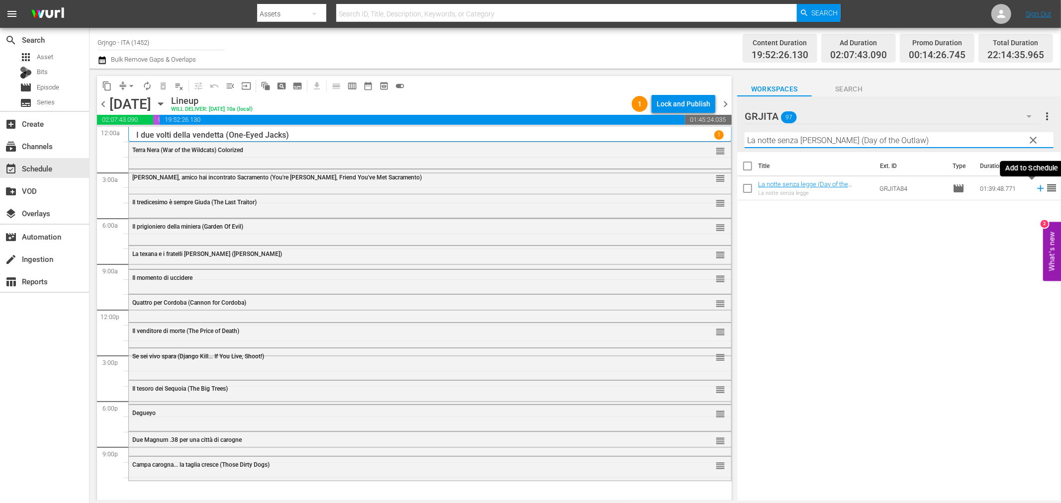
type input "La notte senza [PERSON_NAME] (Day of the Outlaw)"
click at [1035, 187] on icon at bounding box center [1040, 188] width 11 height 11
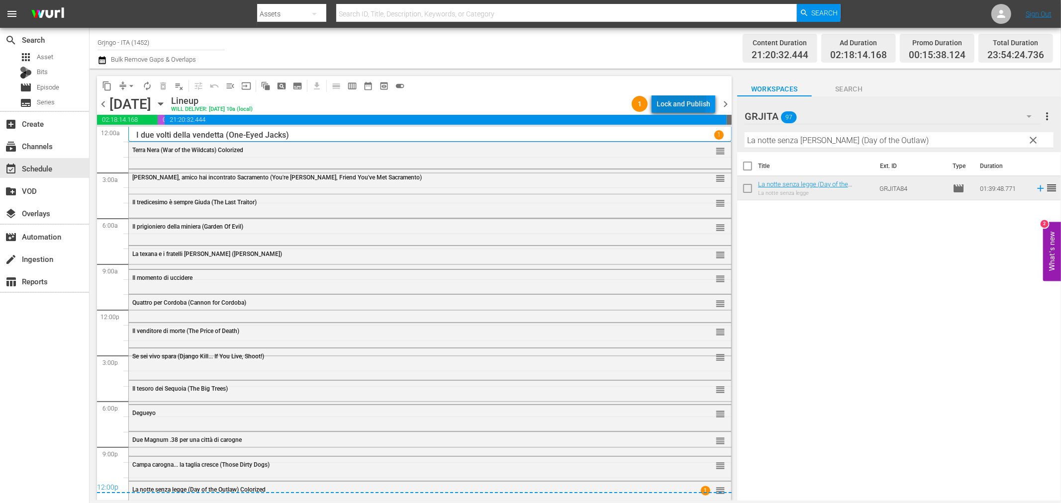
click at [673, 101] on div "Lock and Publish" at bounding box center [683, 104] width 54 height 18
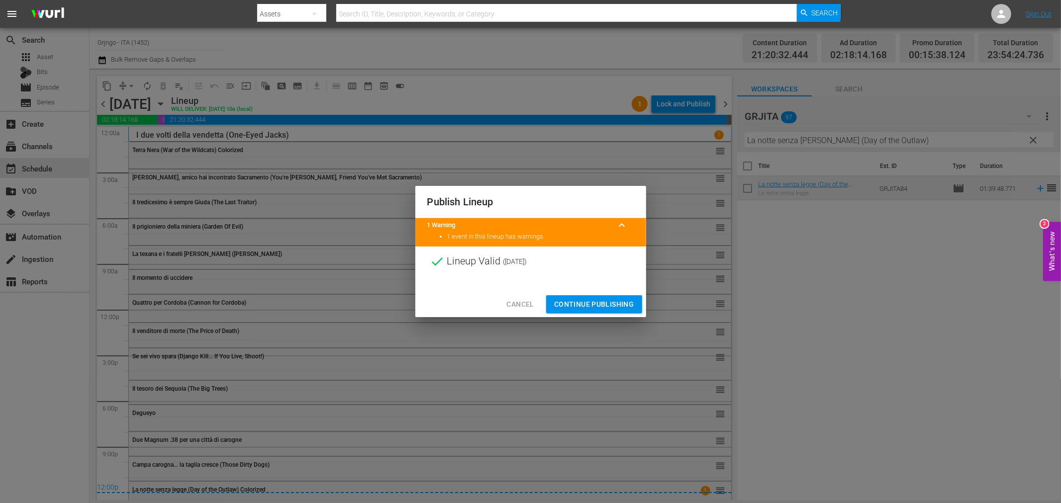
click at [584, 304] on span "Continue Publishing" at bounding box center [594, 304] width 80 height 12
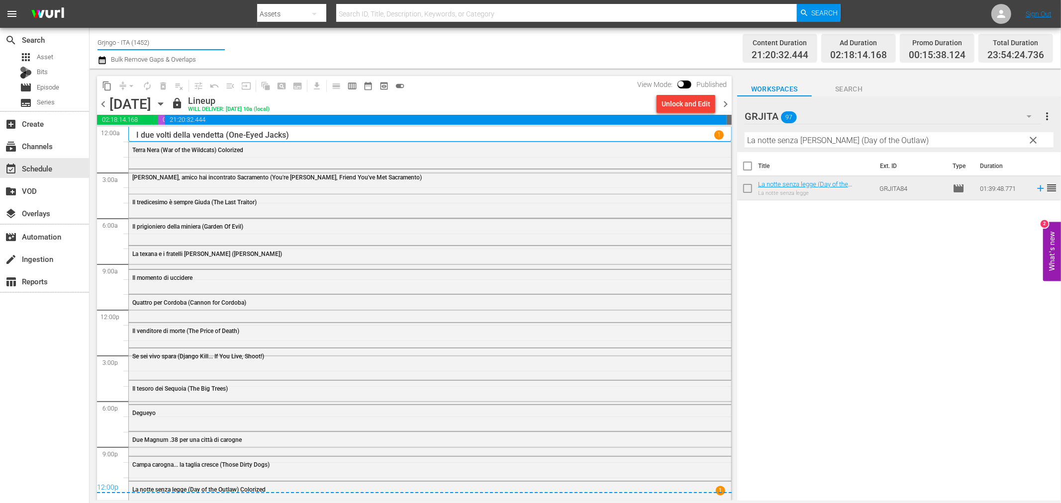
drag, startPoint x: 167, startPoint y: 42, endPoint x: 95, endPoint y: 40, distance: 71.6
click at [95, 40] on div "Channel Title Grjngo - ITA (1452) Bulk Remove Gaps & Overlaps Content Duration …" at bounding box center [575, 48] width 971 height 41
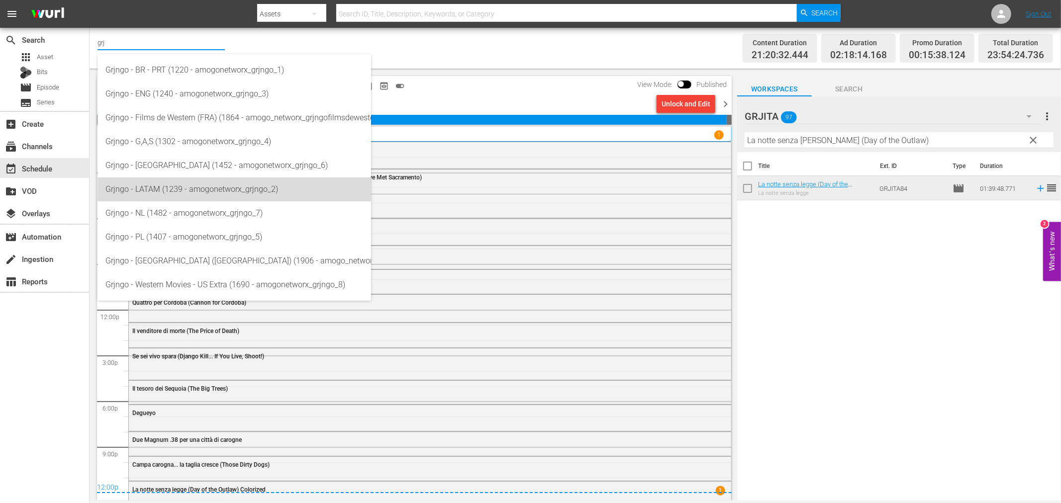
click at [204, 189] on div "Grjngo - LATAM (1239 - amogonetworx_grjngo_2)" at bounding box center [234, 190] width 258 height 24
type input "Grjngo - LATAM (1239 - amogonetworx_grjngo_2)"
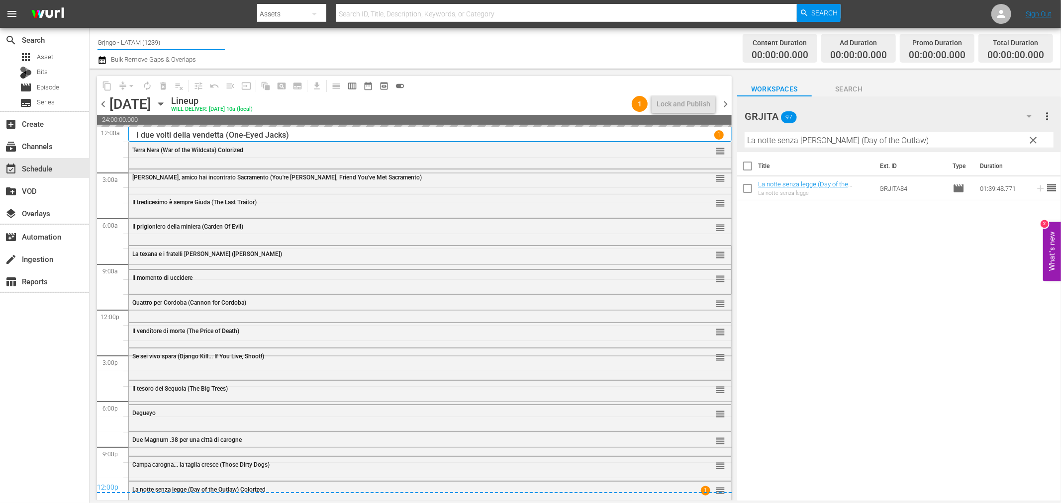
click at [191, 44] on input "Grjngo - LATAM (1239)" at bounding box center [160, 42] width 127 height 24
drag, startPoint x: 191, startPoint y: 44, endPoint x: 88, endPoint y: 40, distance: 103.0
click at [90, 0] on div "search Search apps Asset Bits movie Episode subtitles Series add_box Create sub…" at bounding box center [575, 0] width 971 height 0
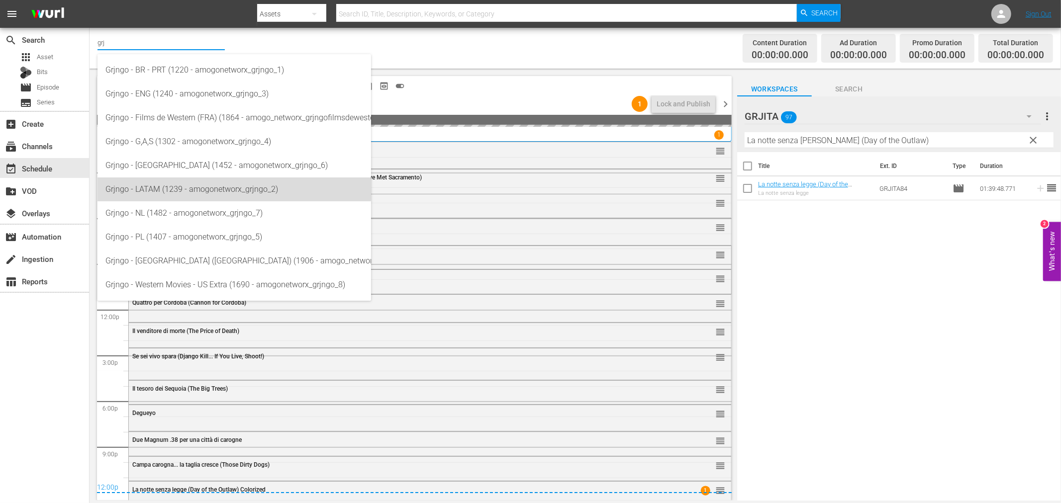
click at [214, 186] on div "Grjngo - LATAM (1239 - amogonetworx_grjngo_2)" at bounding box center [234, 190] width 258 height 24
type input "Grjngo - LATAM (1239 - amogonetworx_grjngo_2)"
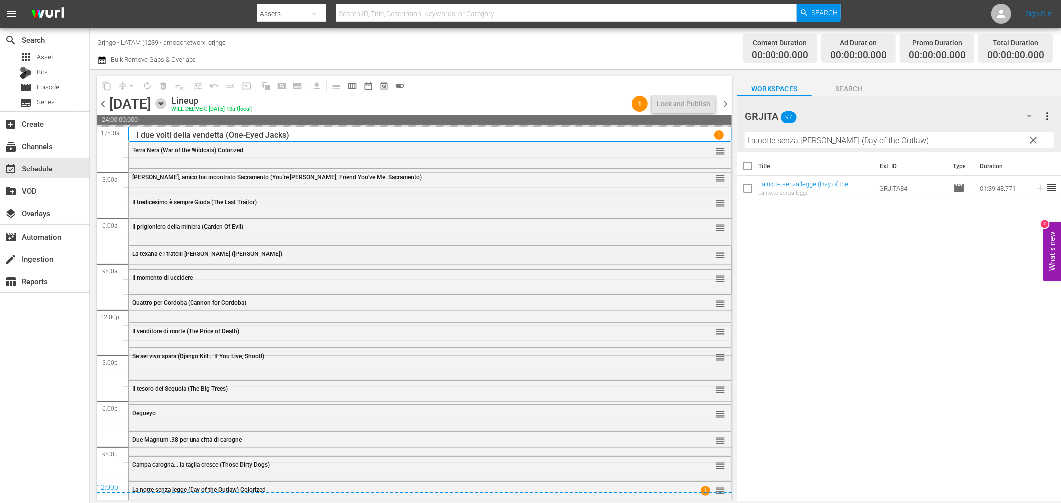
click at [163, 103] on icon "button" at bounding box center [160, 104] width 4 height 2
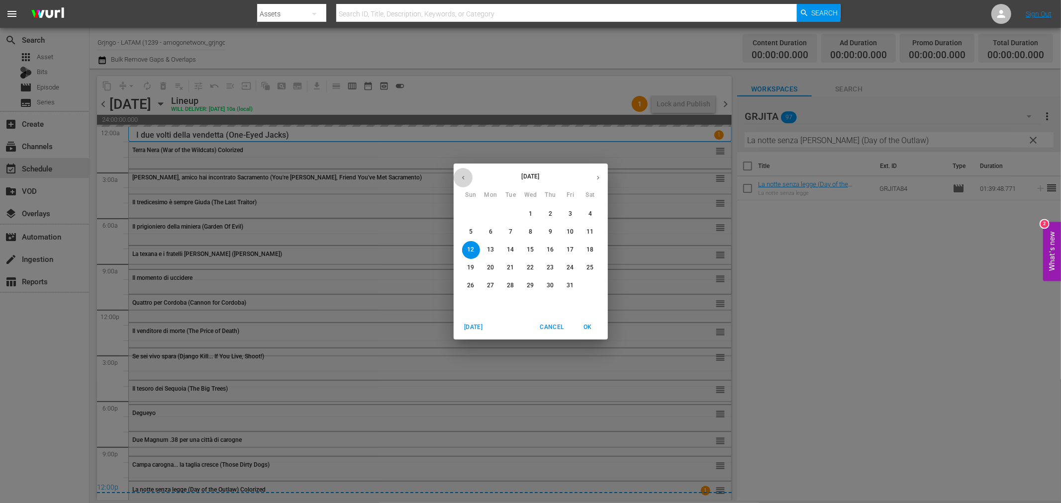
click at [457, 176] on button "button" at bounding box center [462, 177] width 19 height 19
click at [491, 283] on p "29" at bounding box center [490, 285] width 7 height 8
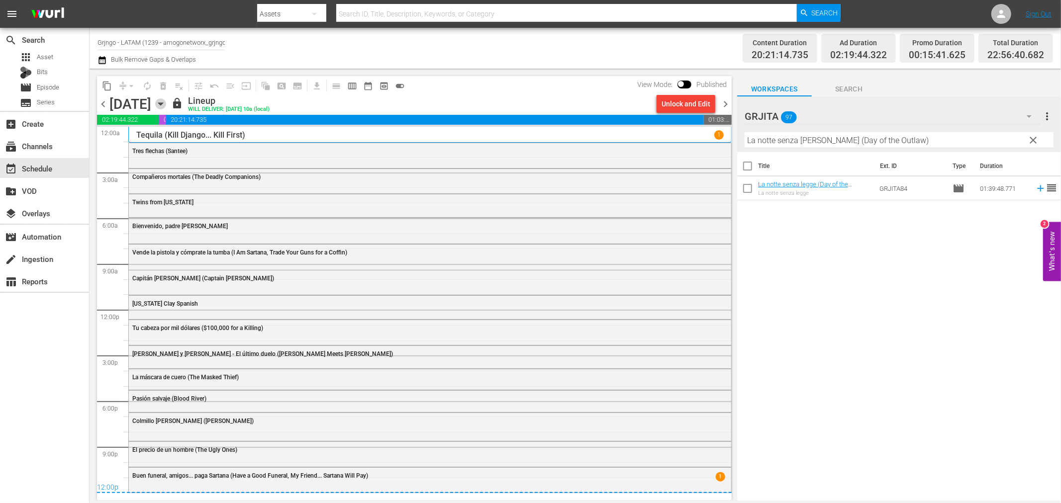
click at [166, 99] on icon "button" at bounding box center [160, 103] width 11 height 11
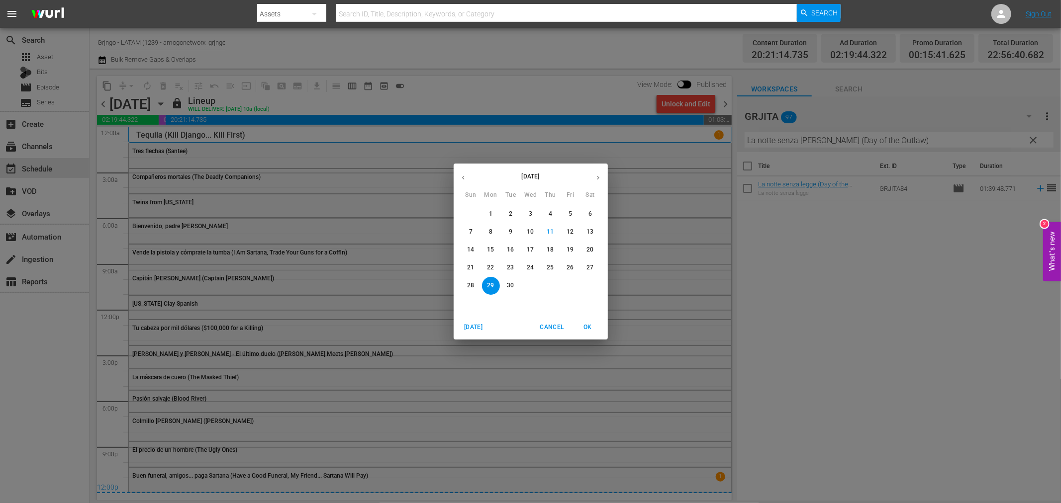
click at [594, 179] on icon "button" at bounding box center [597, 177] width 7 height 7
click at [489, 236] on p "6" at bounding box center [490, 232] width 3 height 8
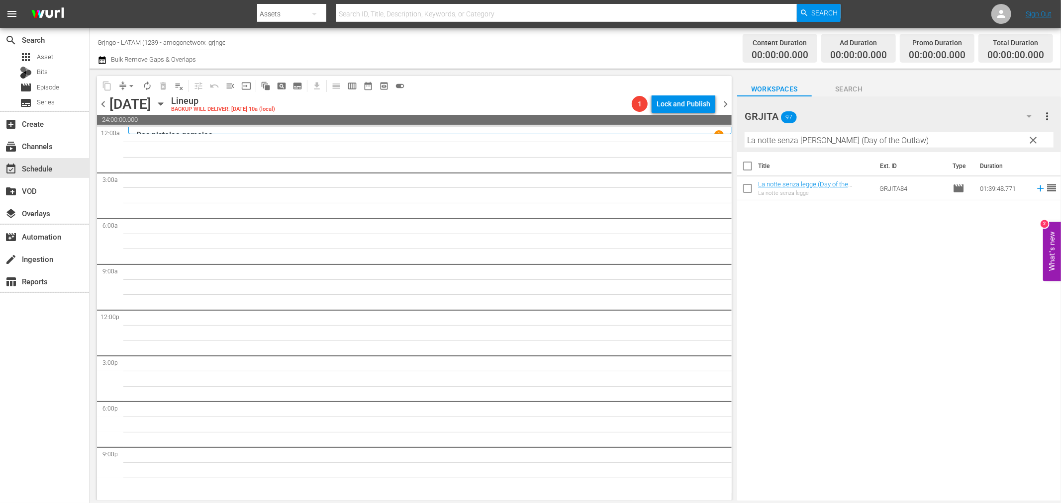
click at [1035, 139] on span "clear" at bounding box center [1033, 140] width 12 height 12
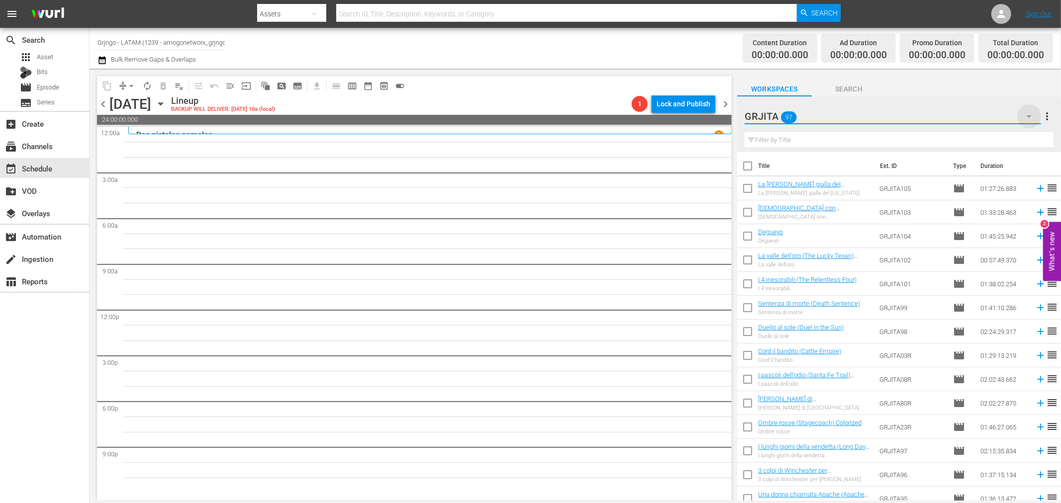
click at [1026, 117] on icon "button" at bounding box center [1029, 116] width 12 height 12
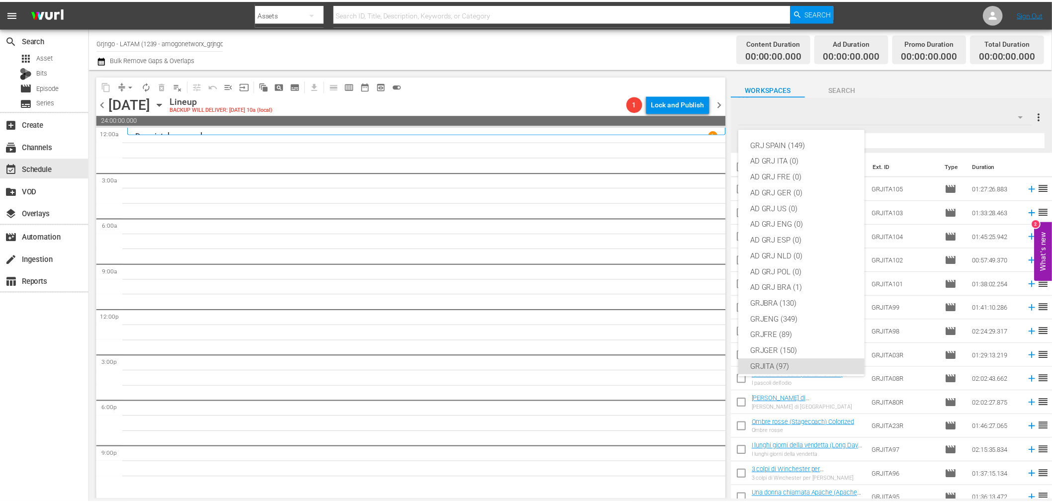
scroll to position [86, 0]
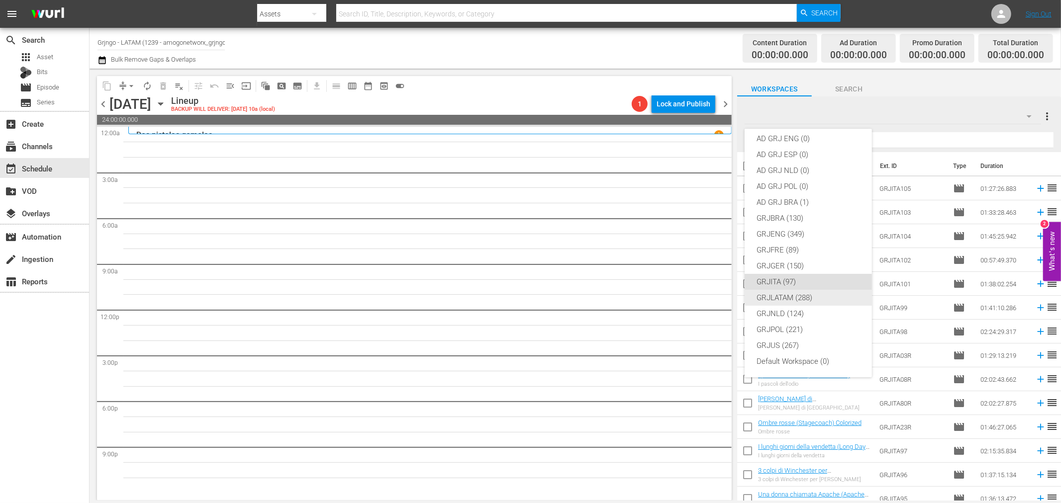
click at [789, 295] on div "GRJLATAM (288)" at bounding box center [807, 298] width 103 height 16
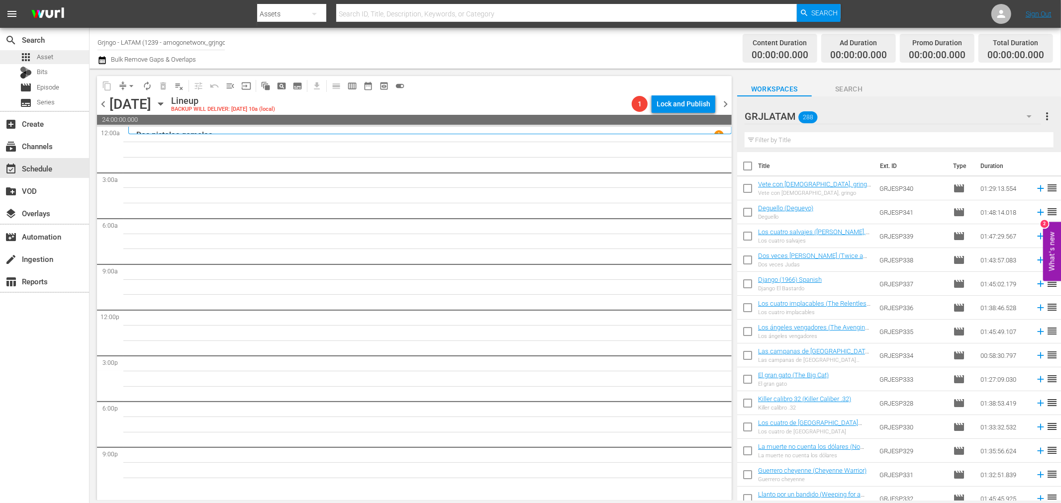
click at [60, 60] on div "apps Asset" at bounding box center [44, 57] width 89 height 14
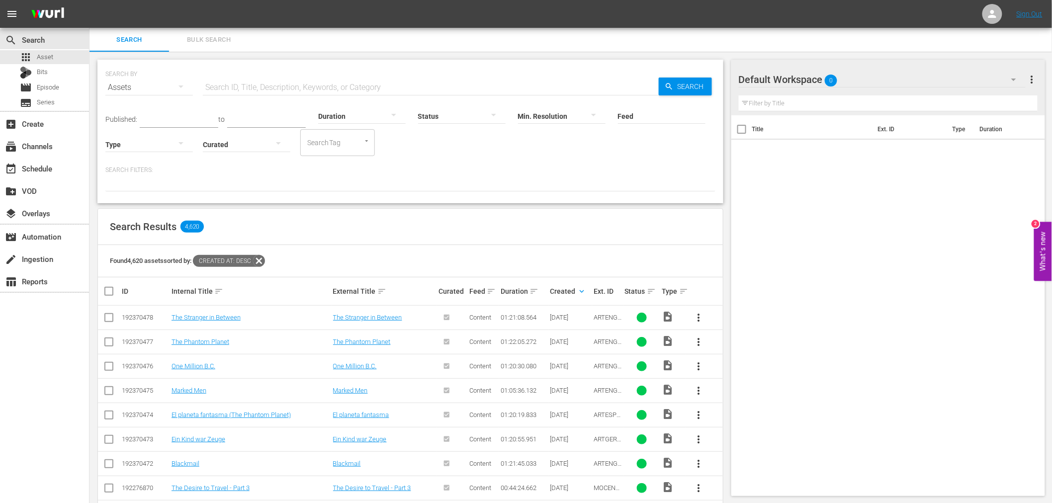
click at [289, 74] on div "SEARCH BY Search By Assets Search ID, Title, Description, Keywords, or Category…" at bounding box center [410, 82] width 610 height 36
click at [290, 90] on input "text" at bounding box center [431, 88] width 456 height 24
type input "grjeng"
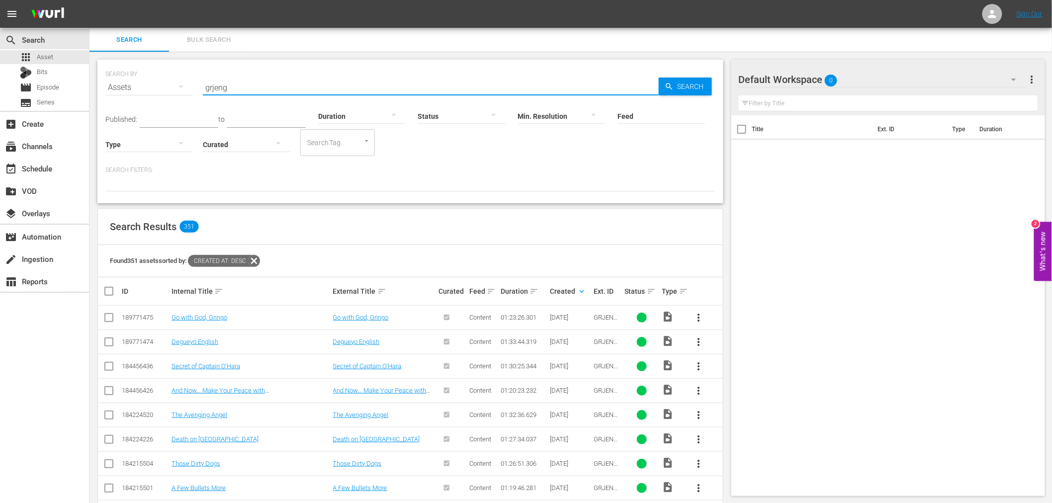
drag, startPoint x: 275, startPoint y: 87, endPoint x: 206, endPoint y: 82, distance: 69.3
click at [206, 82] on input "grjeng" at bounding box center [431, 88] width 456 height 24
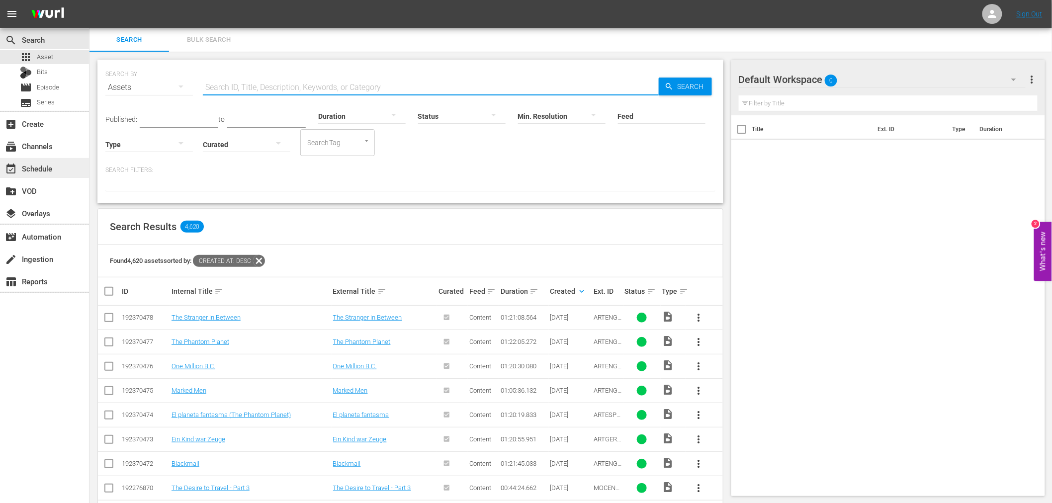
click at [36, 163] on div "event_available Schedule" at bounding box center [28, 167] width 56 height 9
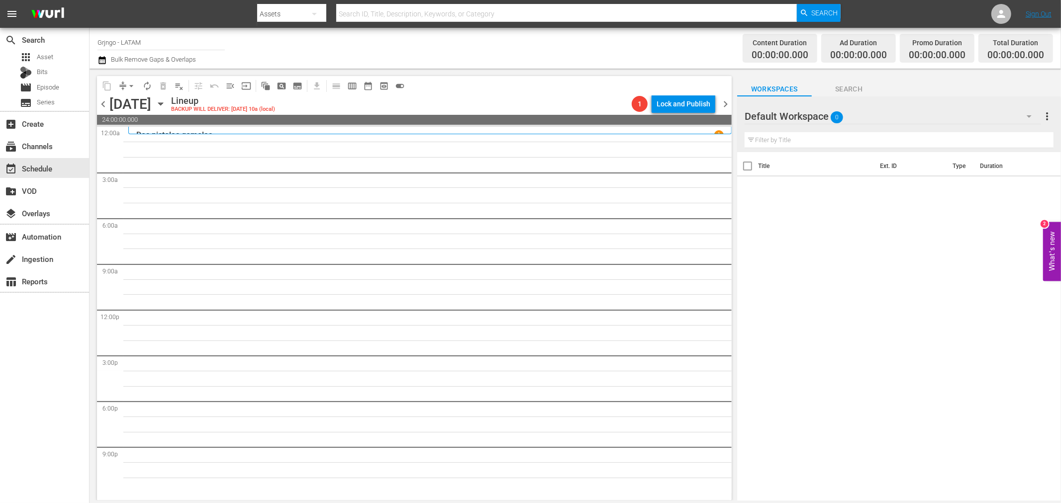
click at [1031, 116] on icon "button" at bounding box center [1029, 116] width 12 height 12
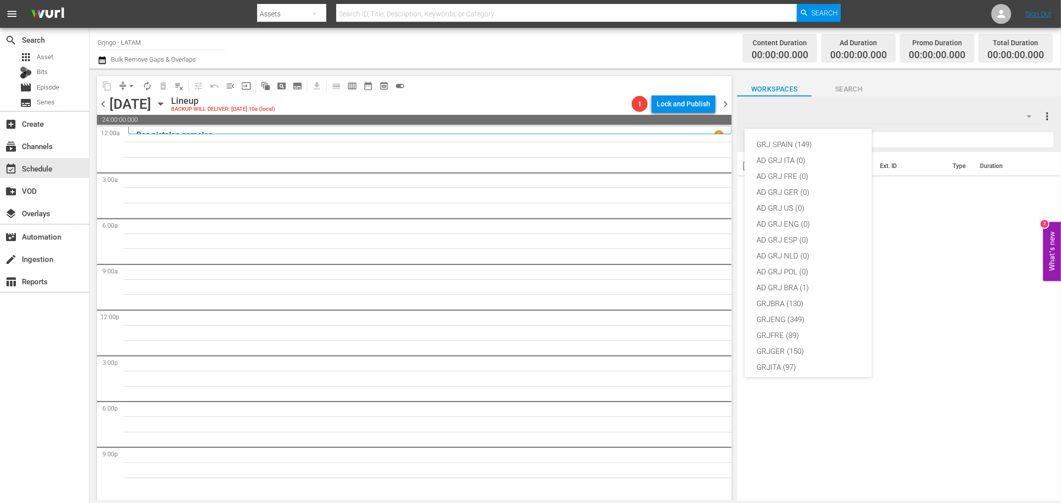
scroll to position [86, 0]
click at [798, 300] on div "GRJLATAM (288)" at bounding box center [807, 298] width 103 height 16
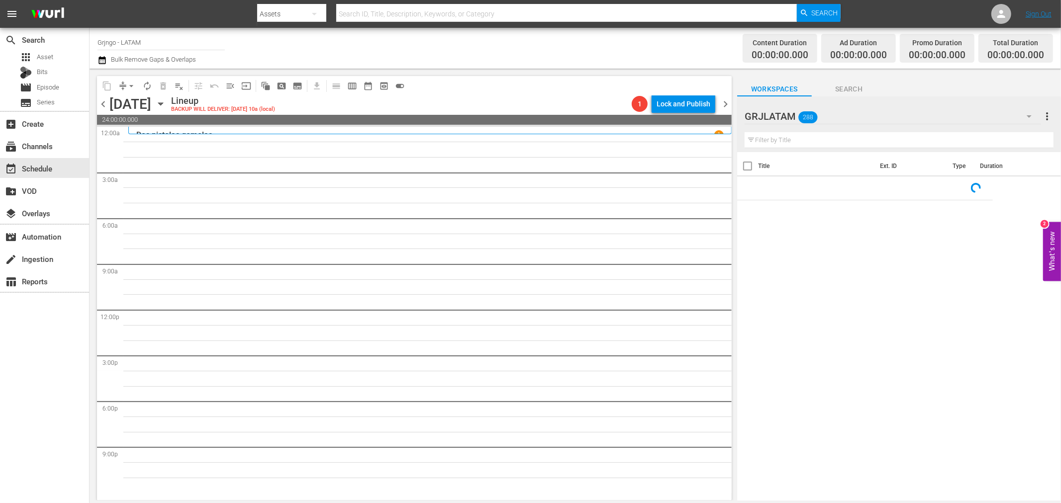
click at [789, 146] on input "text" at bounding box center [898, 140] width 309 height 16
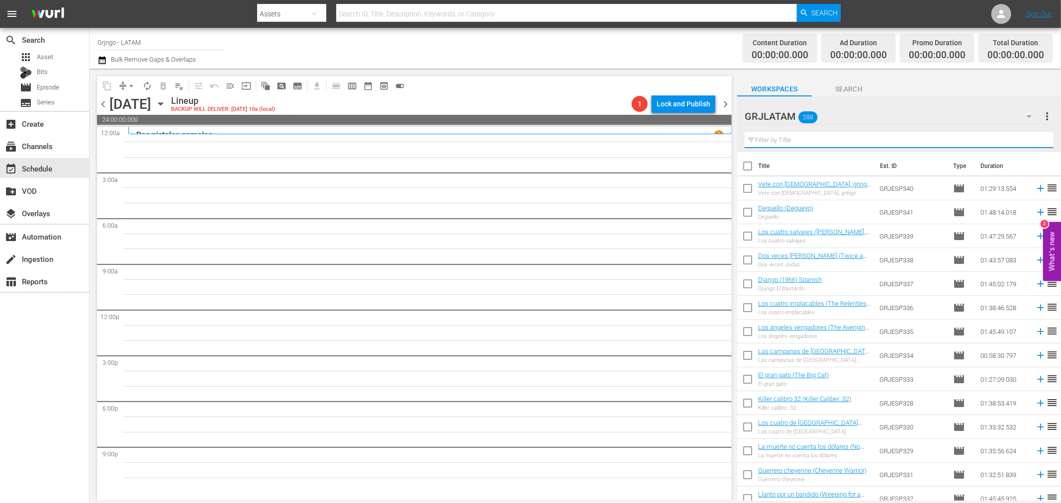
paste input "Dos veces Judas"
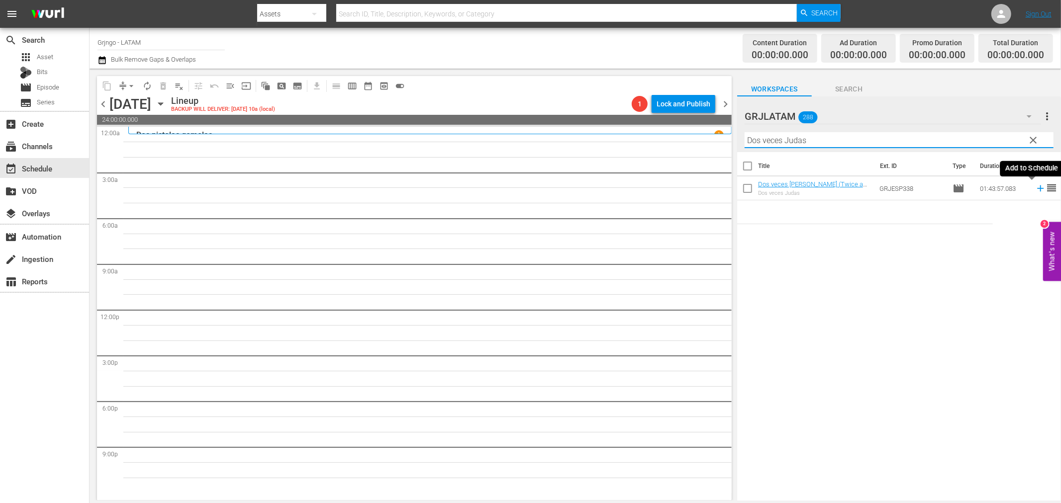
type input "Dos veces Judas"
click at [1035, 187] on icon at bounding box center [1040, 188] width 11 height 11
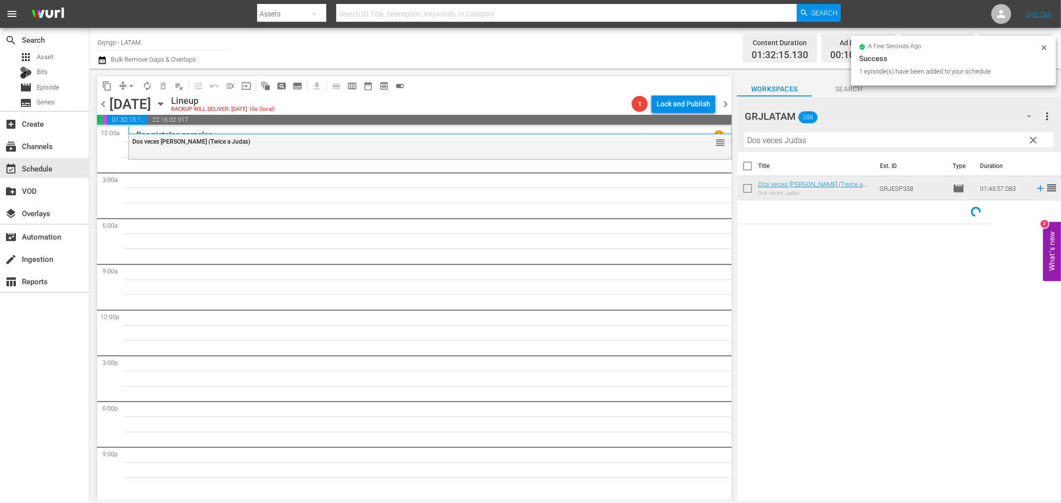
click at [1030, 137] on span "clear" at bounding box center [1033, 140] width 12 height 12
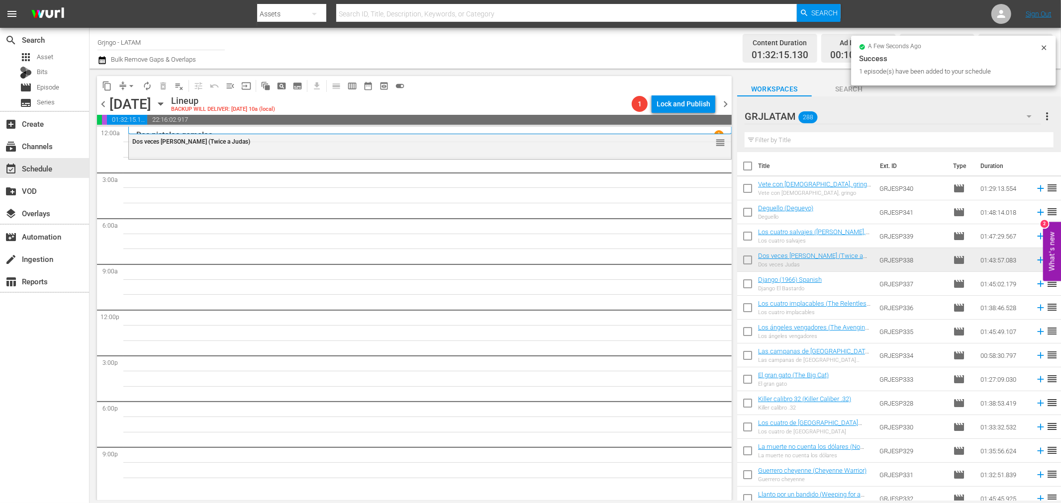
click at [783, 142] on input "text" at bounding box center [898, 140] width 309 height 16
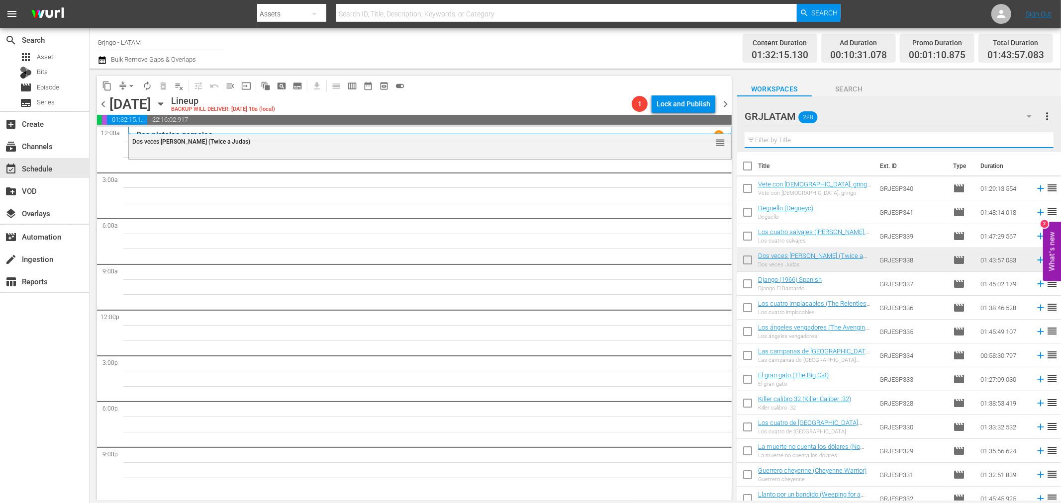
paste input "Django (1966)"
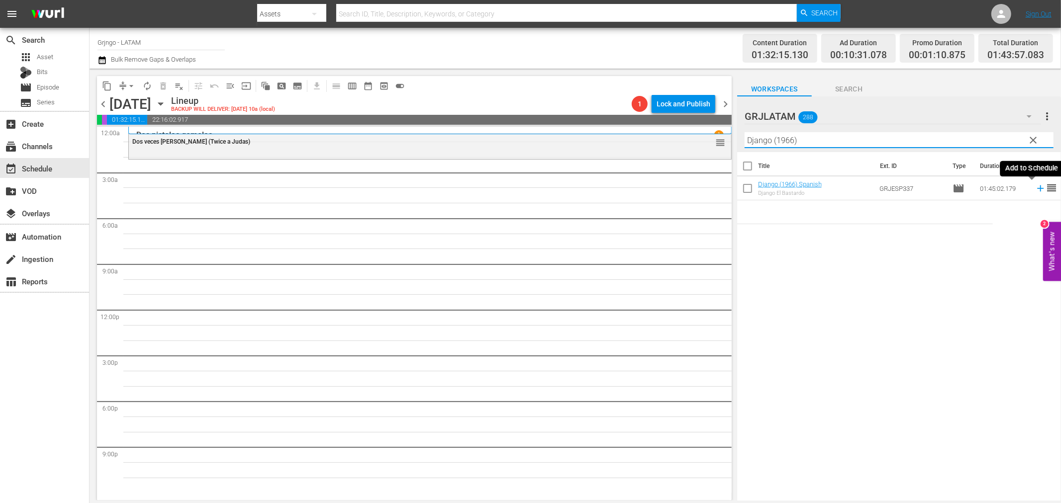
type input "Django (1966)"
click at [1035, 188] on icon at bounding box center [1040, 188] width 11 height 11
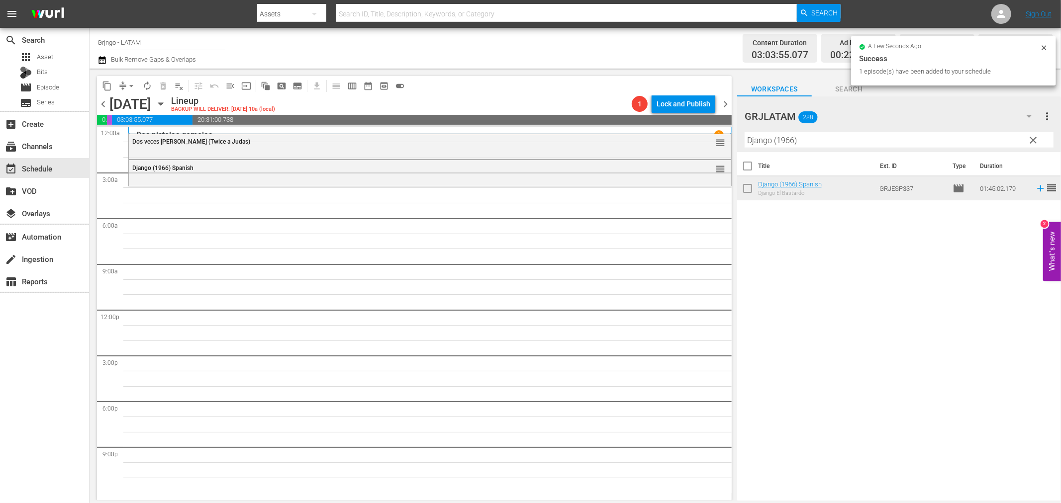
click at [1032, 137] on span "clear" at bounding box center [1033, 140] width 12 height 12
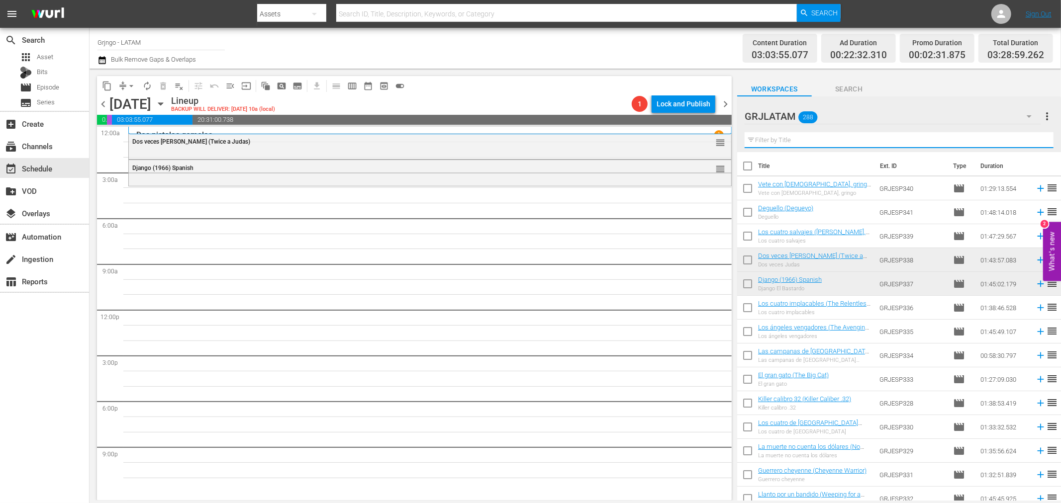
paste input "Winchester Uno Entre Mil"
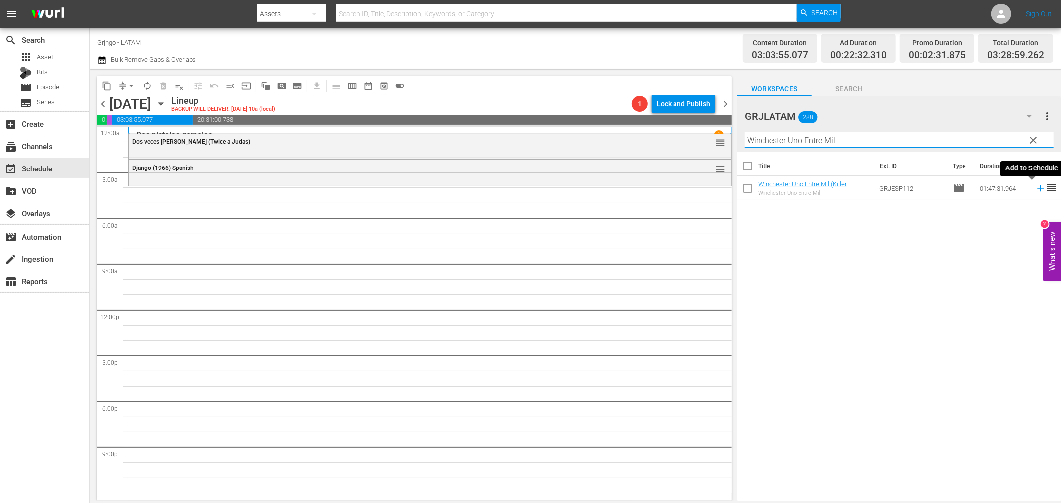
type input "Winchester Uno Entre Mil"
click at [1037, 189] on icon at bounding box center [1040, 188] width 6 height 6
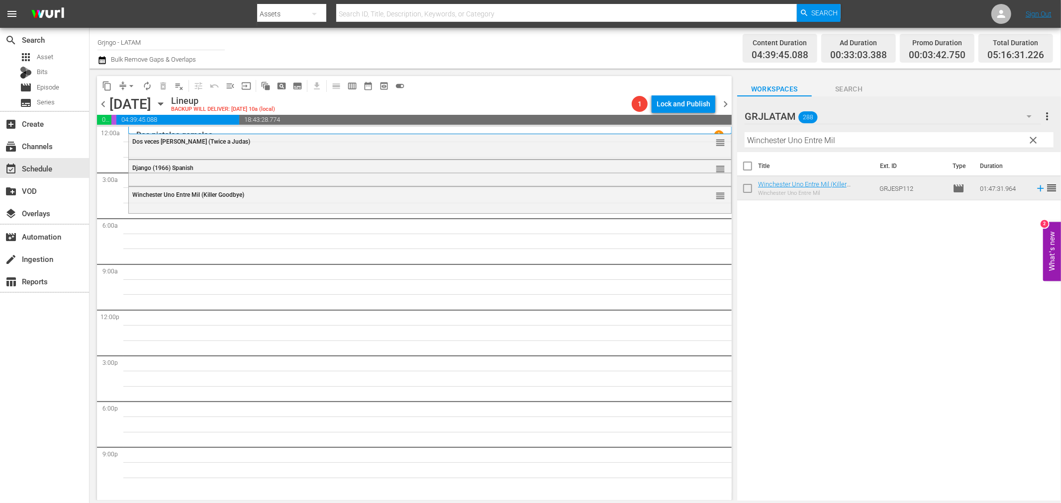
drag, startPoint x: 1032, startPoint y: 140, endPoint x: 778, endPoint y: 147, distance: 254.2
click at [1032, 140] on span "clear" at bounding box center [1033, 140] width 12 height 12
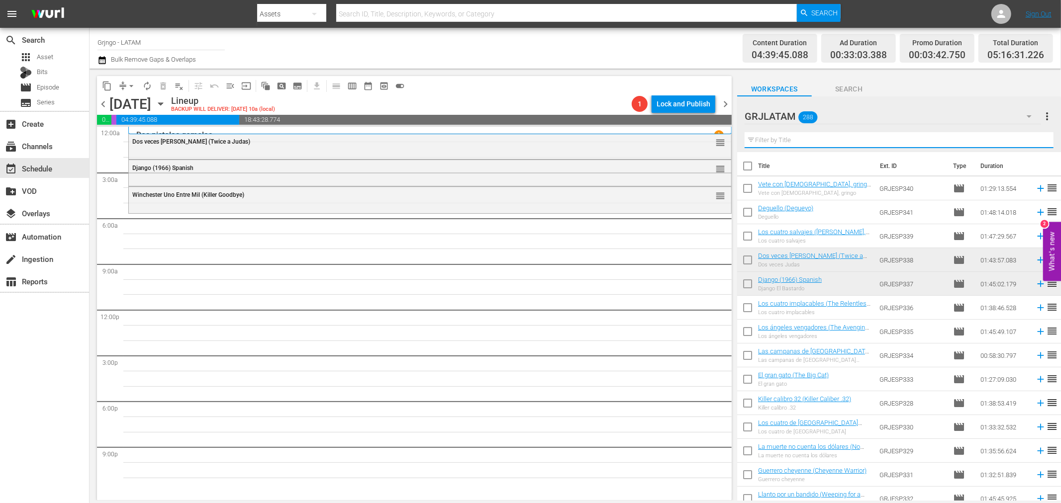
paste input "Un colt por 4 cirios"
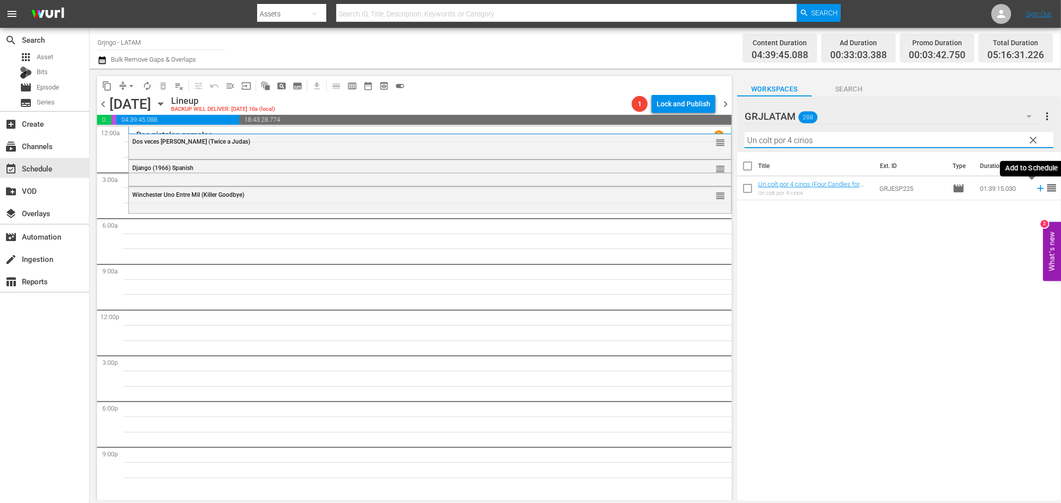
type input "Un colt por 4 cirios"
click at [1037, 188] on icon at bounding box center [1040, 188] width 6 height 6
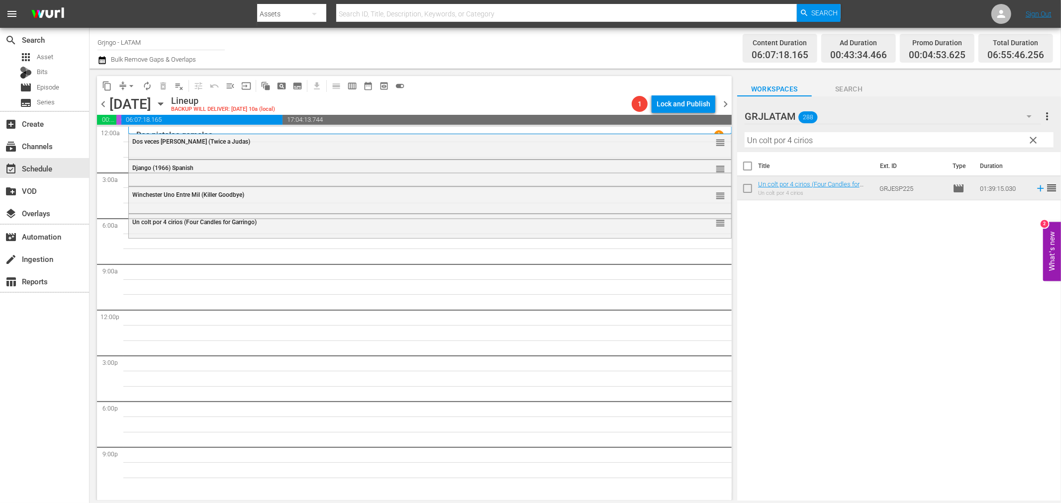
drag, startPoint x: 1033, startPoint y: 135, endPoint x: 849, endPoint y: 135, distance: 184.0
click at [1033, 135] on span "clear" at bounding box center [1033, 140] width 12 height 12
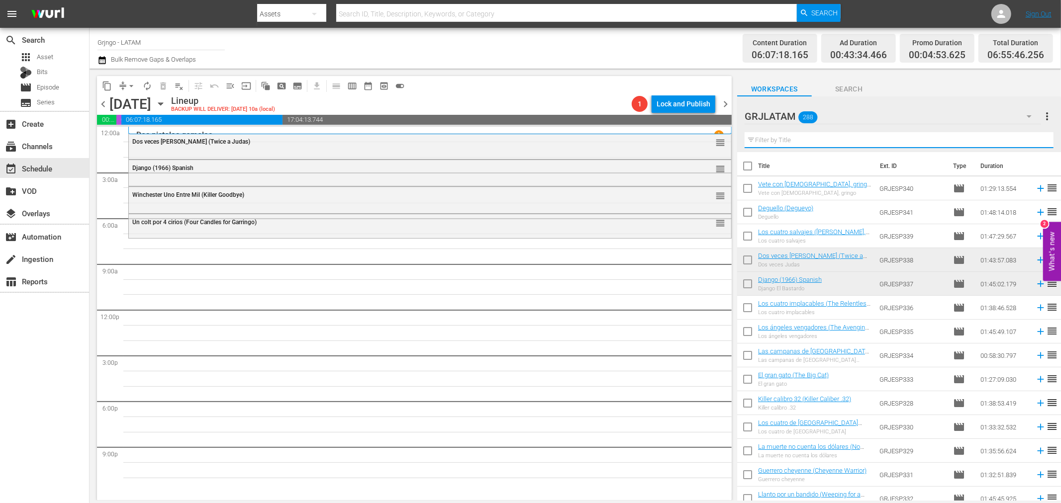
paste input "Cuatro pistoleros de [GEOGRAPHIC_DATA]"
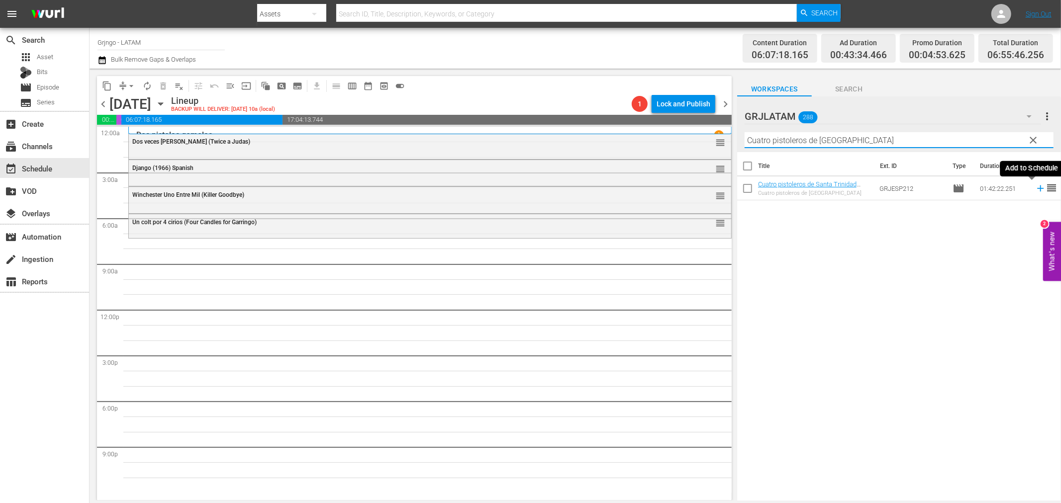
type input "Cuatro pistoleros de [GEOGRAPHIC_DATA]"
click at [1035, 187] on icon at bounding box center [1040, 188] width 11 height 11
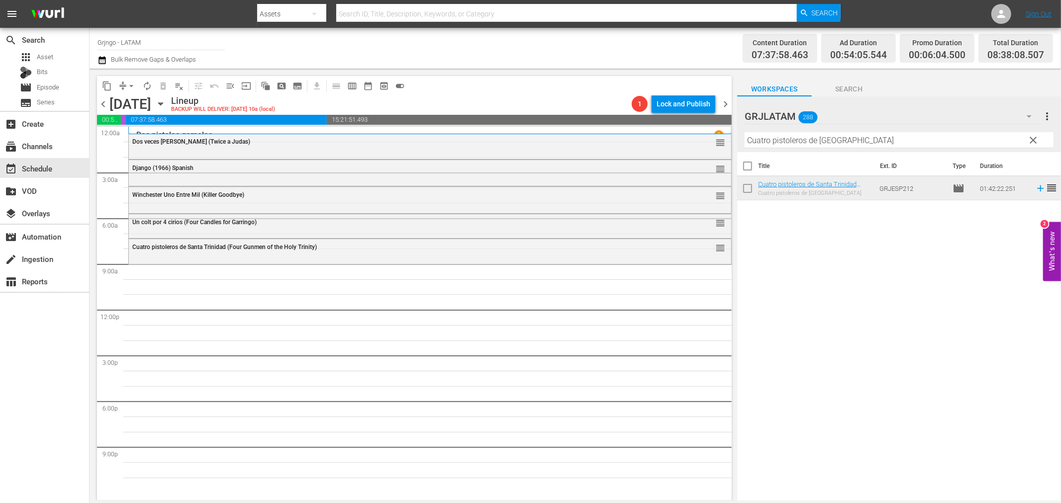
drag, startPoint x: 1029, startPoint y: 140, endPoint x: 803, endPoint y: 143, distance: 226.8
click at [1029, 140] on span "clear" at bounding box center [1033, 140] width 12 height 12
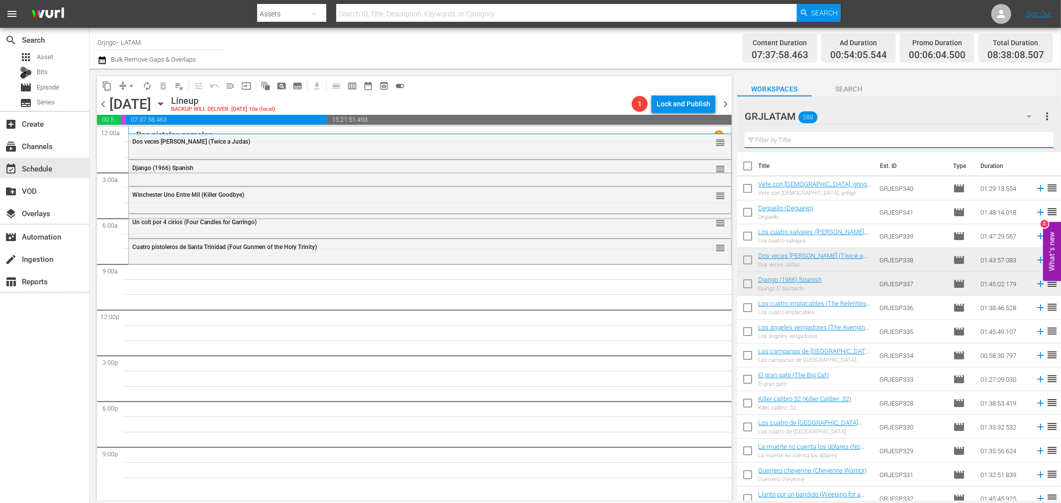
paste input "[PERSON_NAME] al muerto, [PERSON_NAME] al vivo"
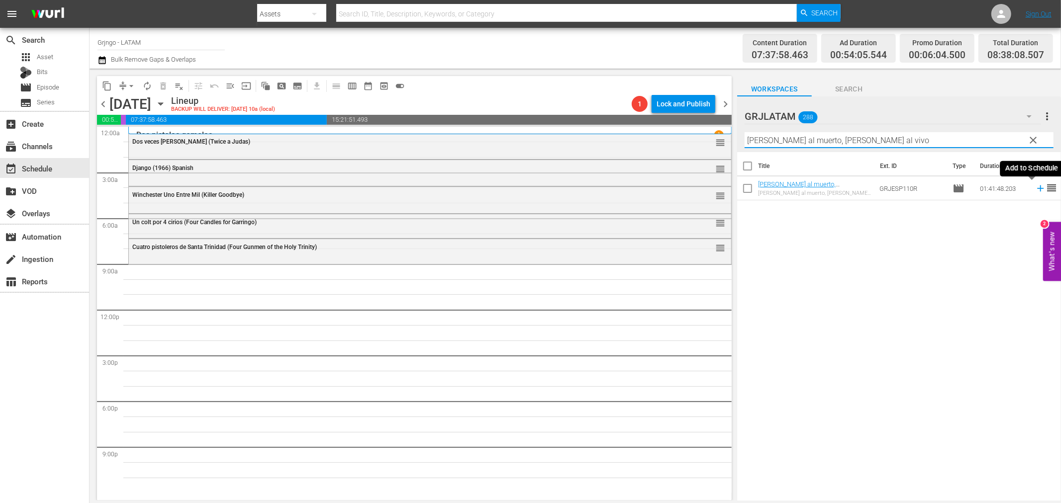
type input "[PERSON_NAME] al muerto, [PERSON_NAME] al vivo"
click at [1035, 186] on icon at bounding box center [1040, 188] width 11 height 11
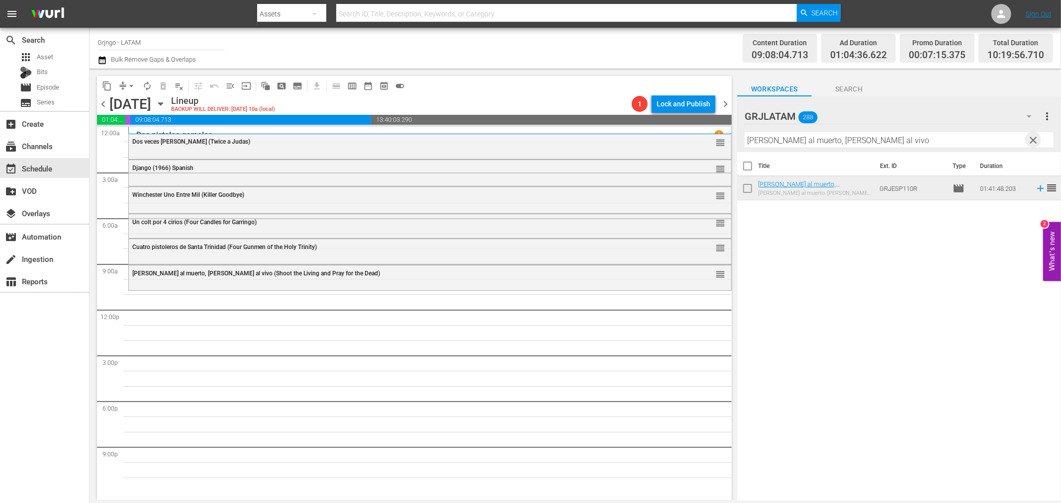
click at [1033, 137] on span "clear" at bounding box center [1033, 140] width 12 height 12
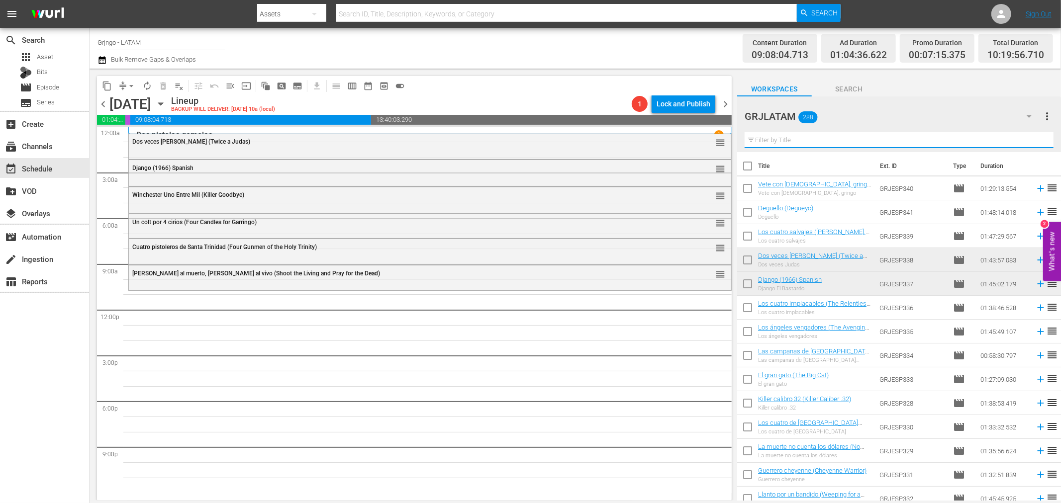
paste input "[US_STATE]_Pacific"
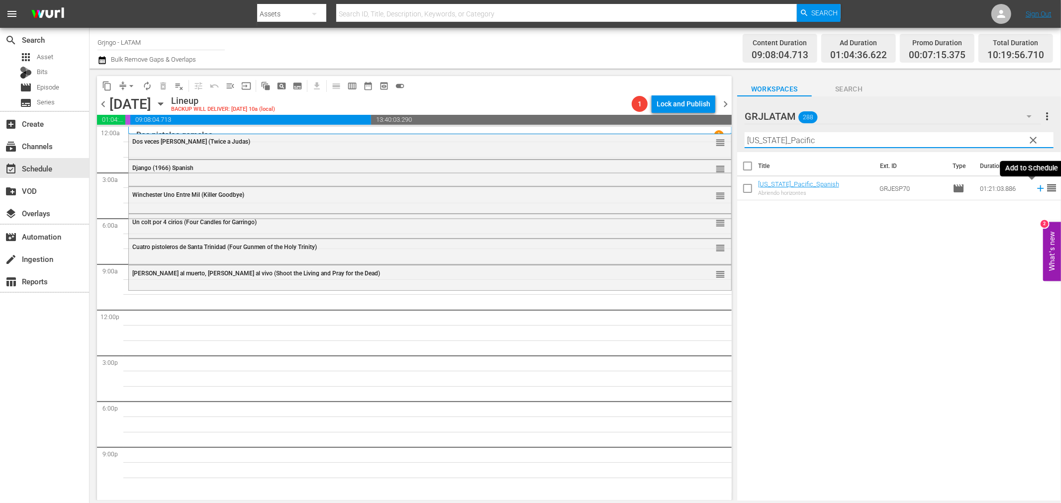
type input "[US_STATE]_Pacific"
click at [1037, 189] on icon at bounding box center [1040, 188] width 6 height 6
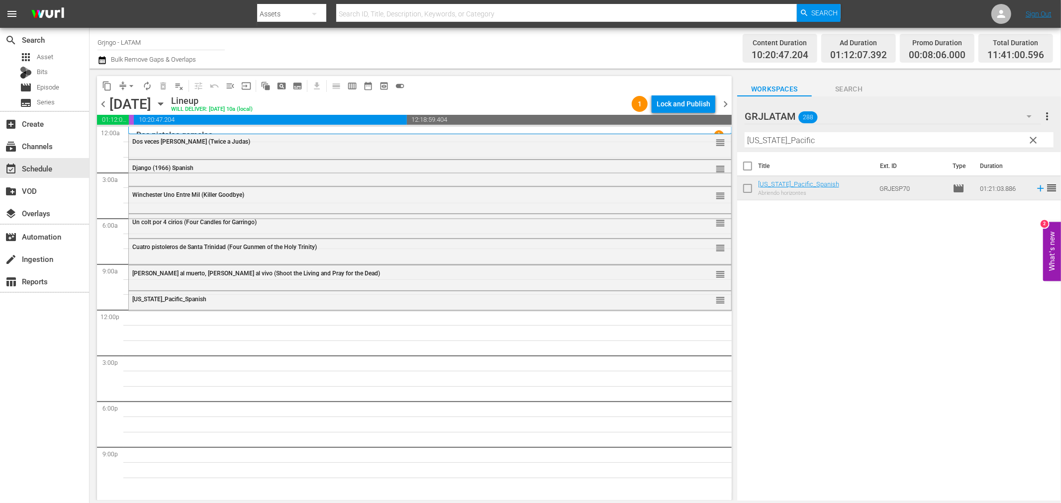
drag, startPoint x: 1030, startPoint y: 141, endPoint x: 746, endPoint y: 135, distance: 284.0
click at [1030, 141] on span "clear" at bounding box center [1033, 140] width 12 height 12
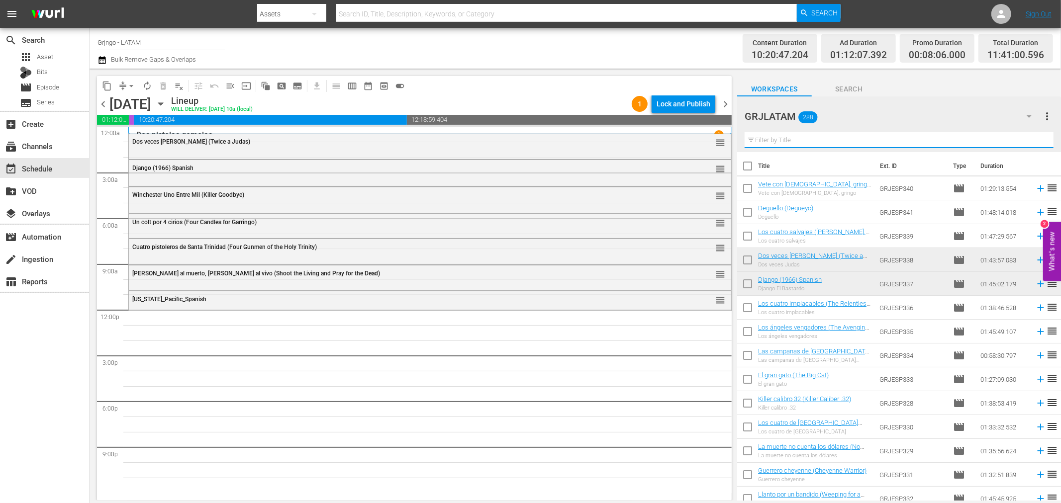
paste input "¡Caray, qué palizas!"
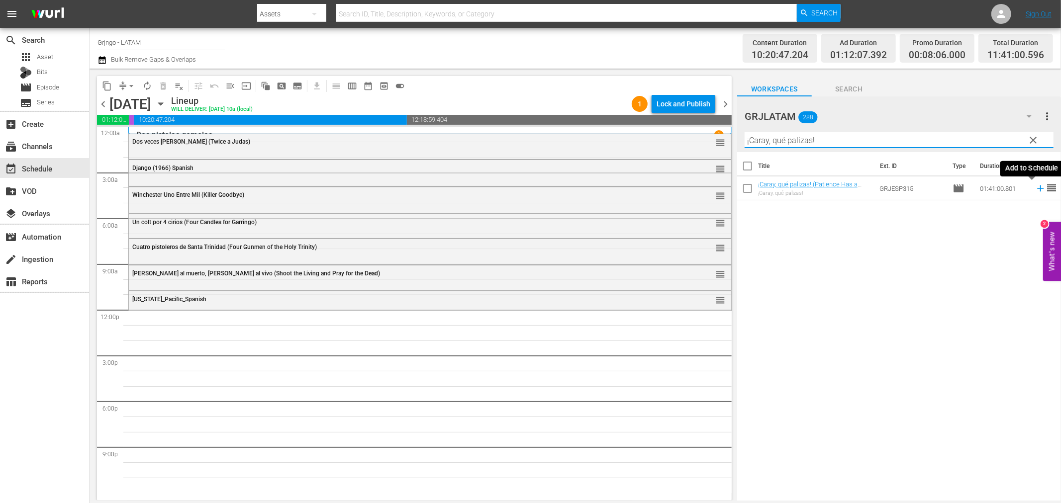
type input "¡Caray, qué palizas!"
click at [1035, 187] on icon at bounding box center [1040, 188] width 11 height 11
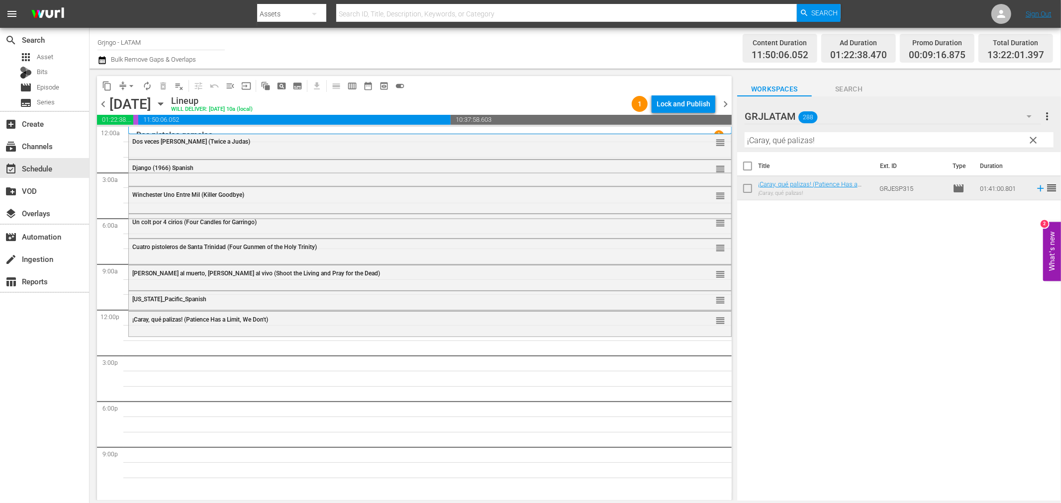
drag, startPoint x: 1032, startPoint y: 136, endPoint x: 811, endPoint y: 141, distance: 220.3
click at [1033, 136] on span "clear" at bounding box center [1033, 140] width 12 height 12
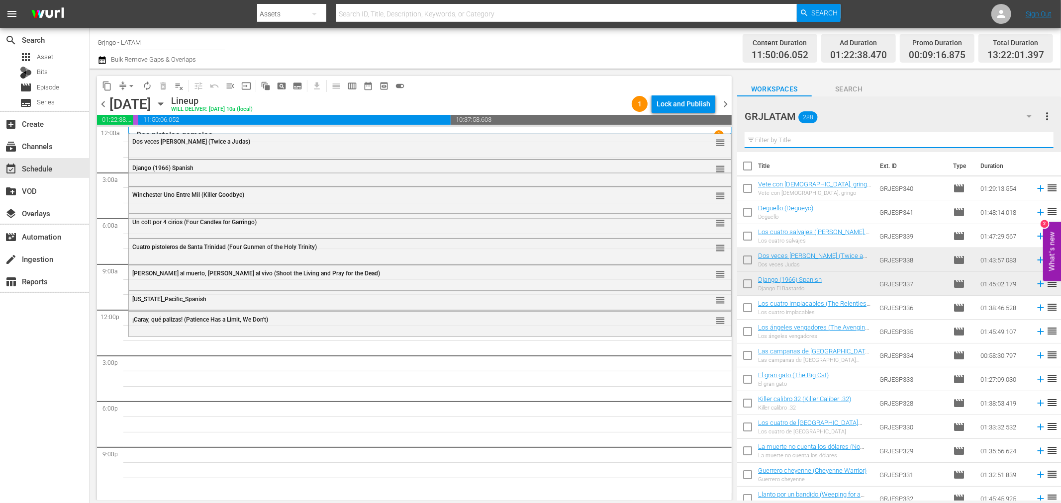
paste input "El sureño"
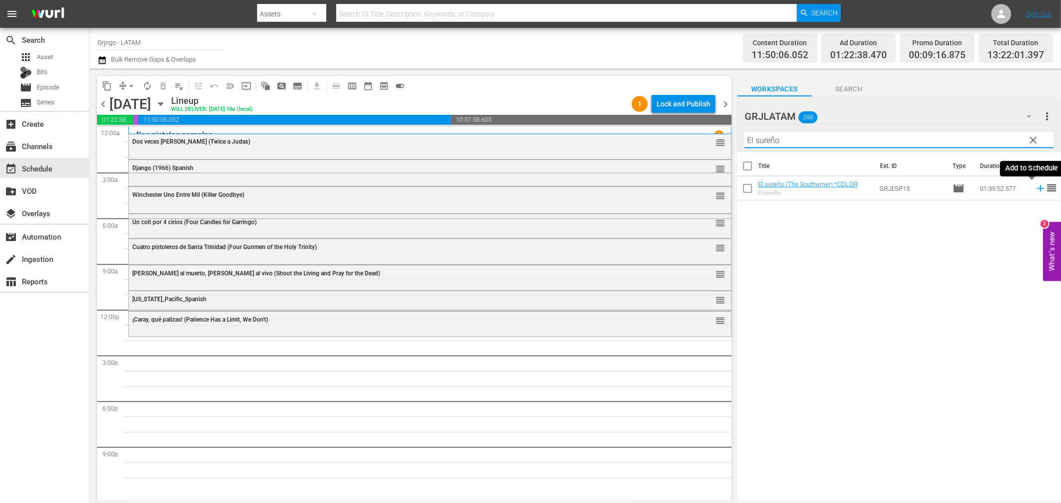
type input "El sureño"
click at [1035, 187] on icon at bounding box center [1040, 188] width 11 height 11
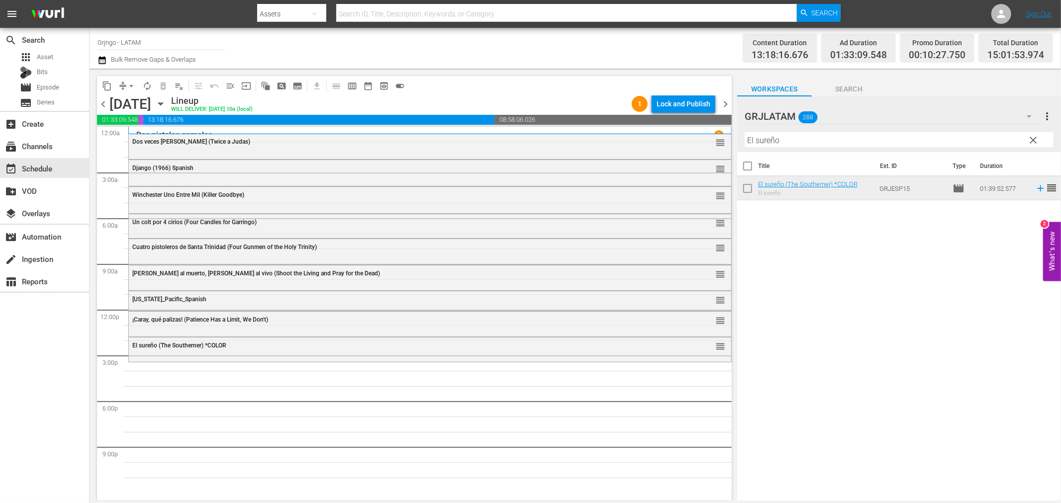
drag, startPoint x: 1033, startPoint y: 140, endPoint x: 837, endPoint y: 150, distance: 196.2
click at [1033, 140] on span "clear" at bounding box center [1033, 140] width 12 height 12
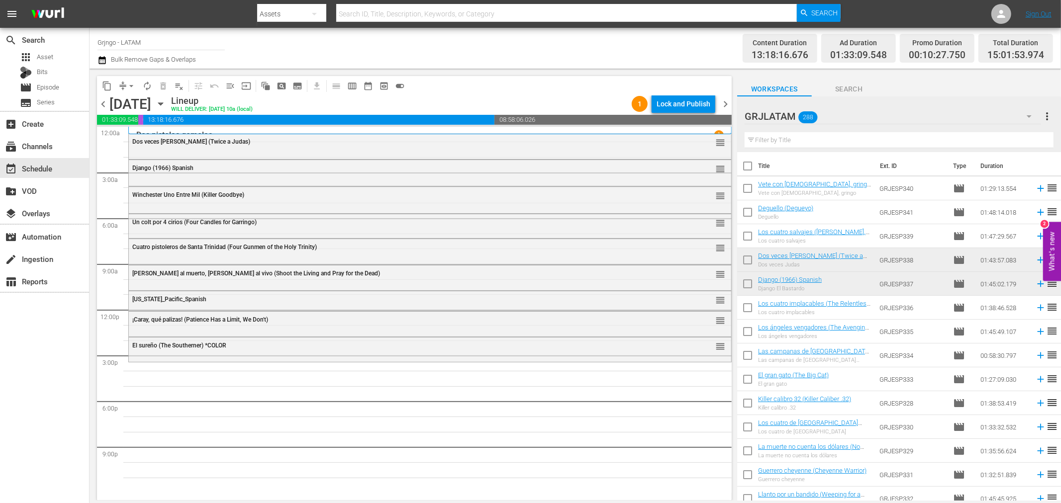
click at [822, 137] on input "text" at bounding box center [898, 140] width 309 height 16
paste input "Flecha rota (Broken Arrow)"
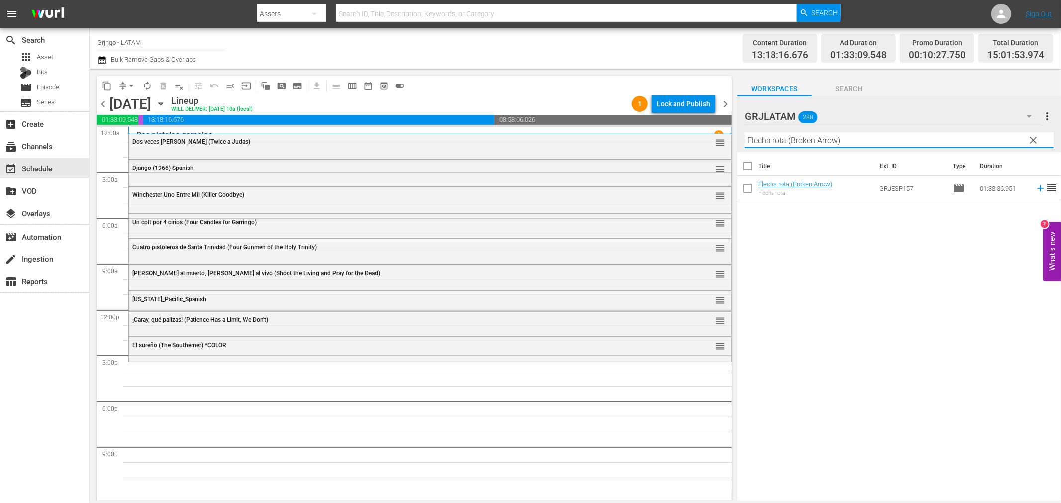
type input "Flecha rota (Broken Arrow)"
click at [1035, 187] on icon at bounding box center [1040, 188] width 11 height 11
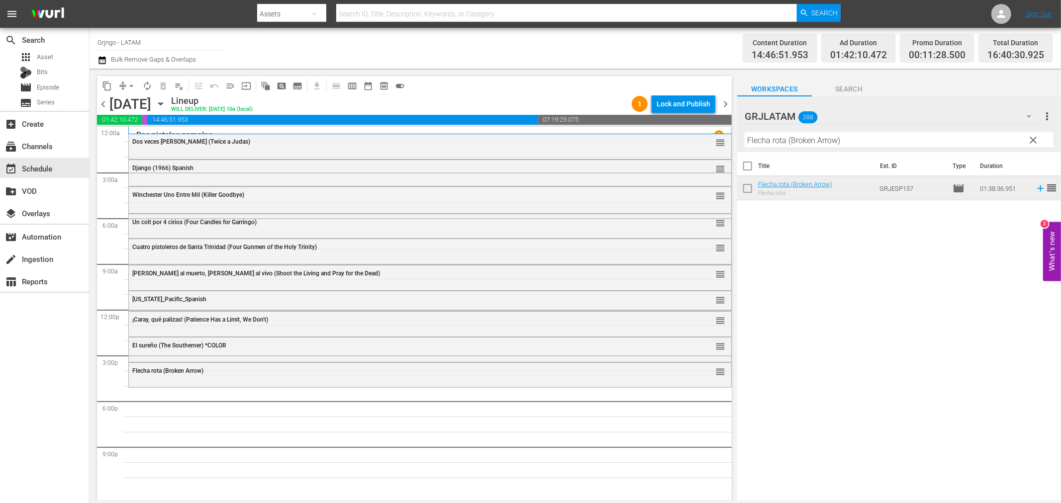
drag, startPoint x: 1032, startPoint y: 137, endPoint x: 748, endPoint y: 137, distance: 283.9
click at [1032, 137] on span "clear" at bounding box center [1033, 140] width 12 height 12
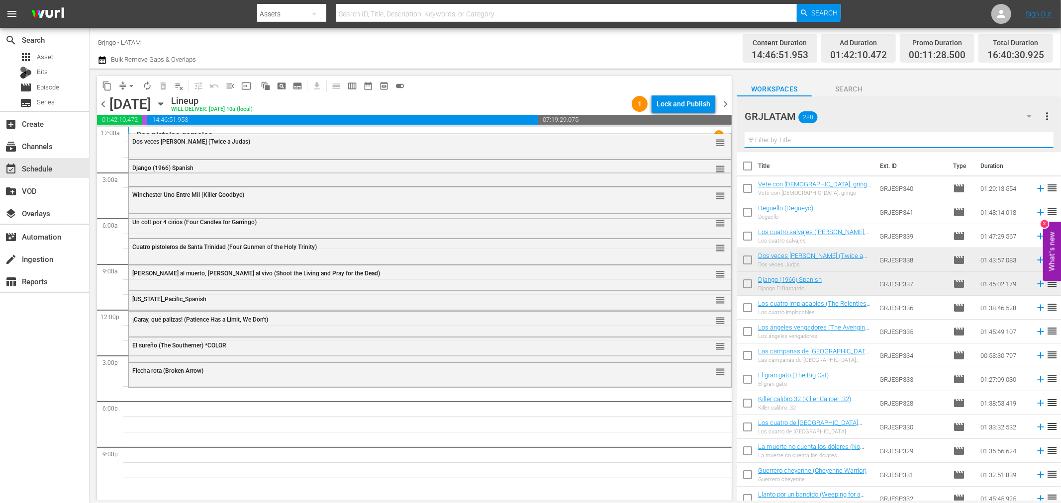
paste input "El Puro se sienta, espera y dispara"
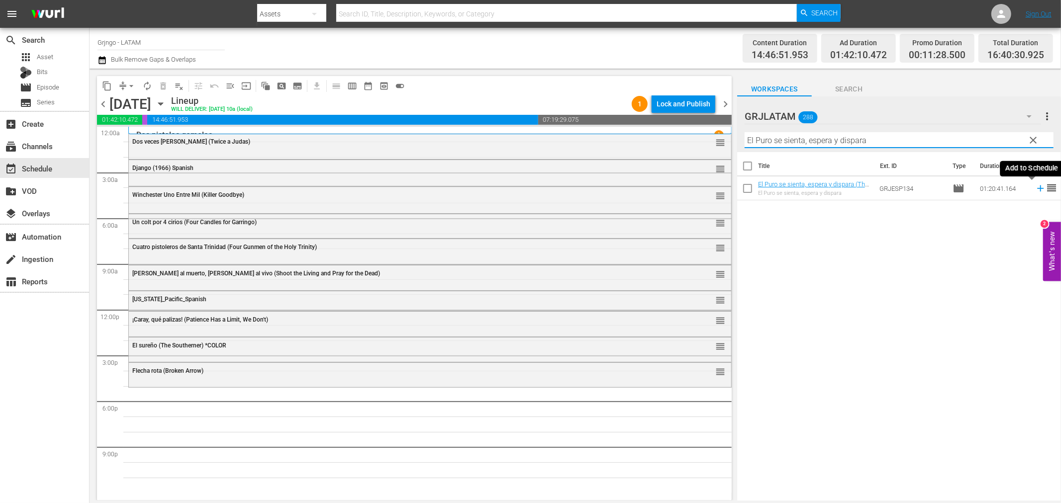
type input "El Puro se sienta, espera y dispara"
click at [1035, 186] on icon at bounding box center [1040, 188] width 11 height 11
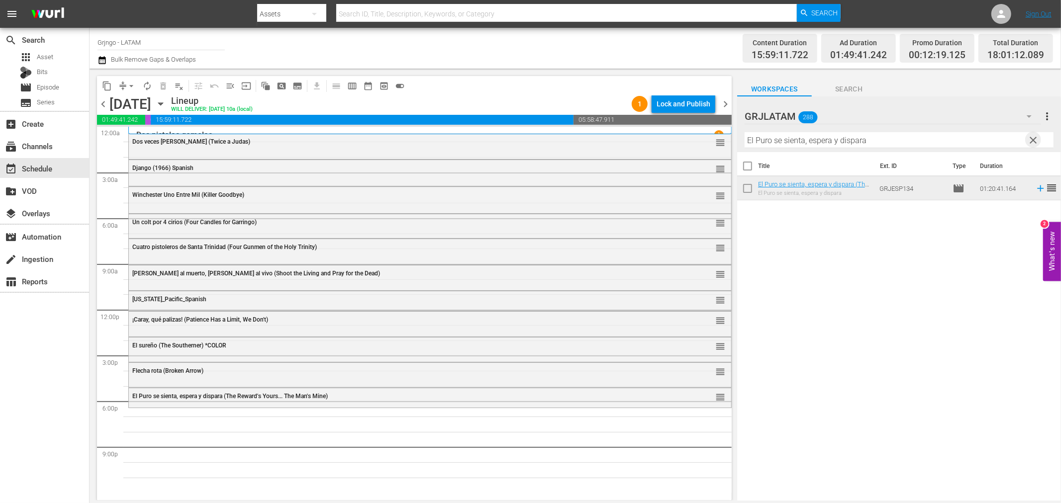
click at [1030, 139] on span "clear" at bounding box center [1033, 140] width 12 height 12
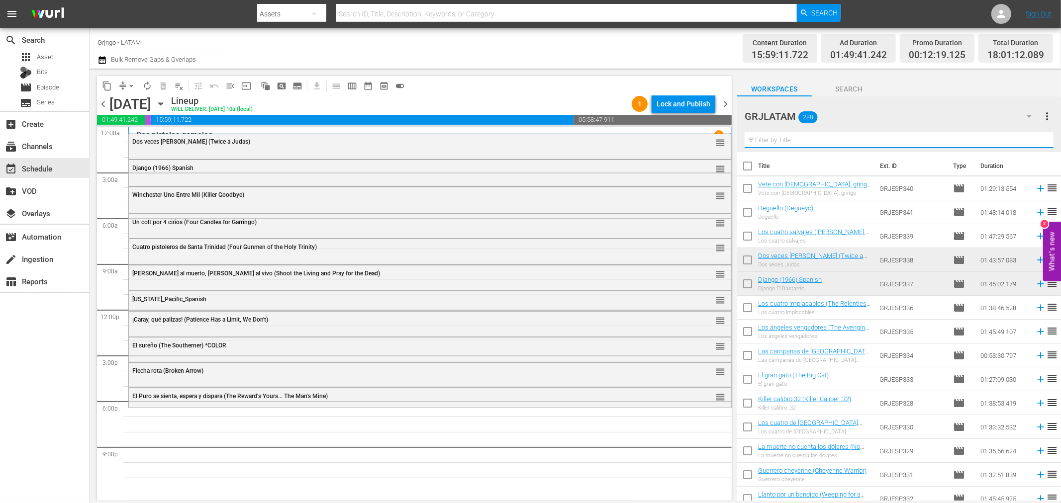
paste input "El séptimo de caballería"
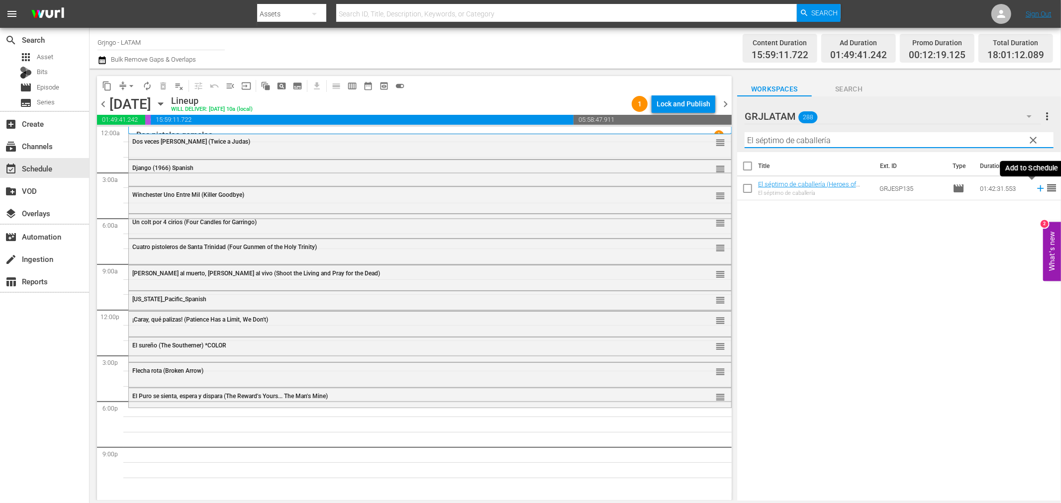
type input "El séptimo de caballería"
click at [1037, 188] on icon at bounding box center [1040, 188] width 6 height 6
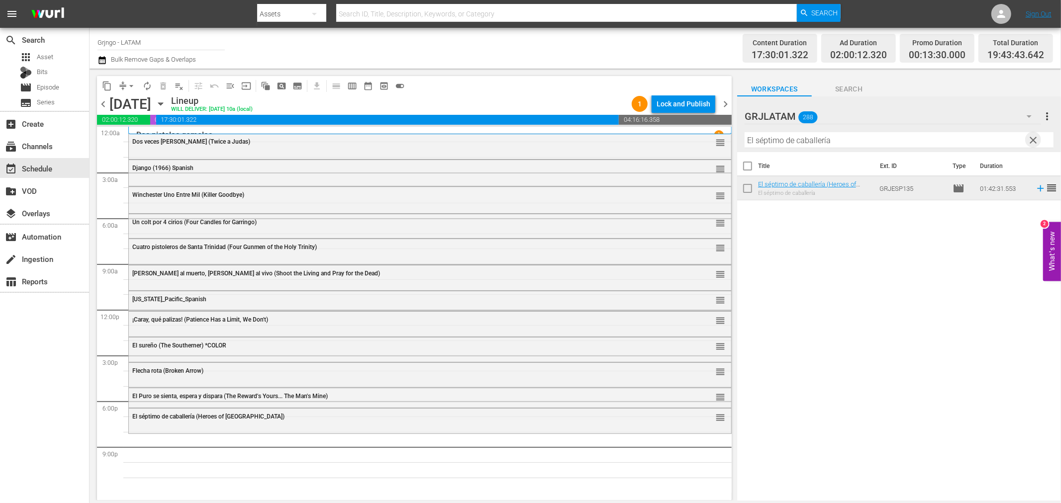
drag, startPoint x: 1036, startPoint y: 136, endPoint x: 722, endPoint y: 131, distance: 313.3
click at [1036, 136] on span "clear" at bounding box center [1033, 140] width 12 height 12
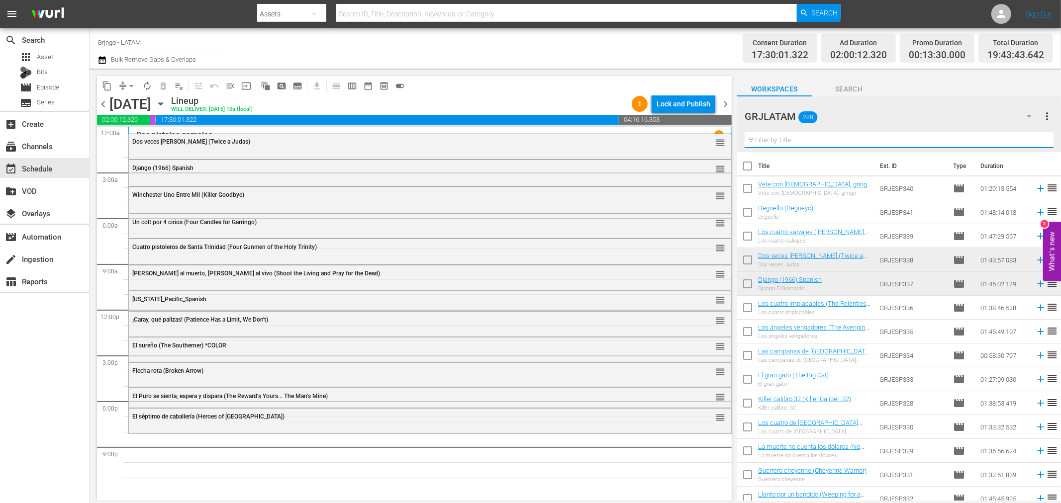
paste input "[PERSON_NAME] el Mexicano"
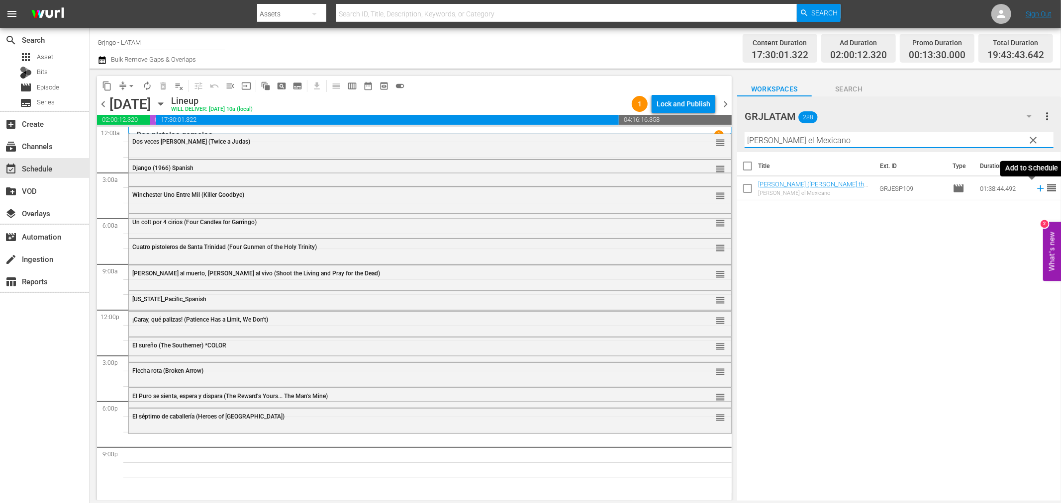
type input "[PERSON_NAME] el Mexicano"
click at [1036, 184] on icon at bounding box center [1040, 188] width 11 height 11
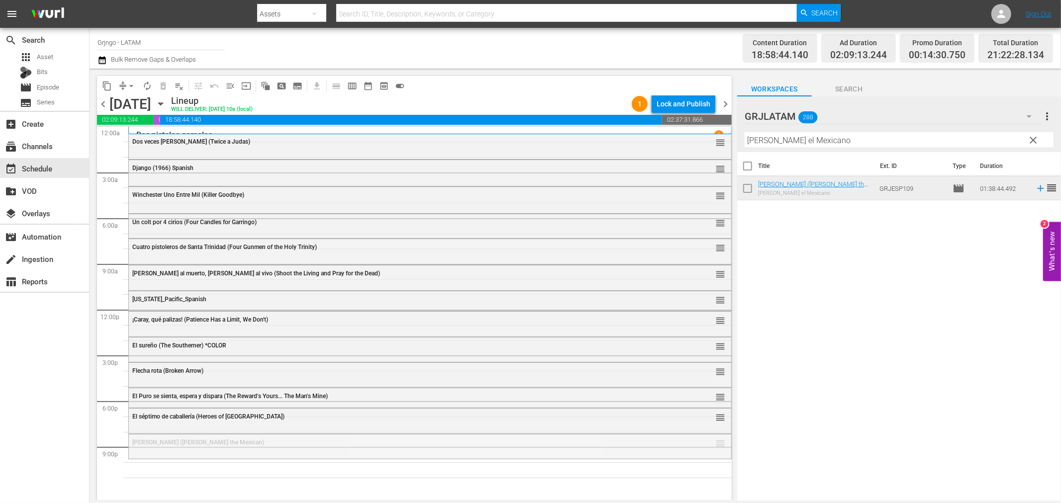
drag, startPoint x: 712, startPoint y: 446, endPoint x: 469, endPoint y: 227, distance: 327.0
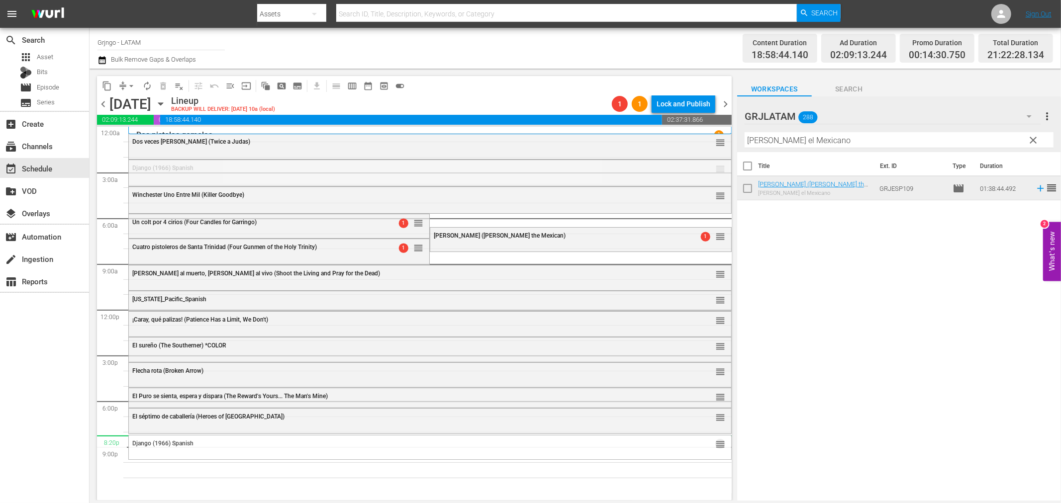
drag, startPoint x: 711, startPoint y: 165, endPoint x: 699, endPoint y: 437, distance: 272.2
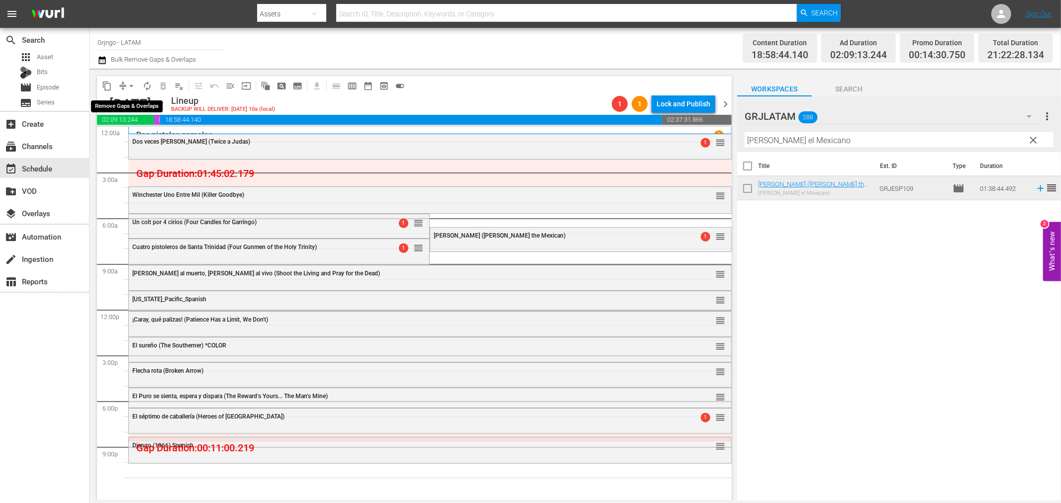
click at [133, 82] on span "arrow_drop_down" at bounding box center [131, 86] width 10 height 10
click at [140, 137] on li "Align to End of Previous Day" at bounding box center [132, 138] width 104 height 16
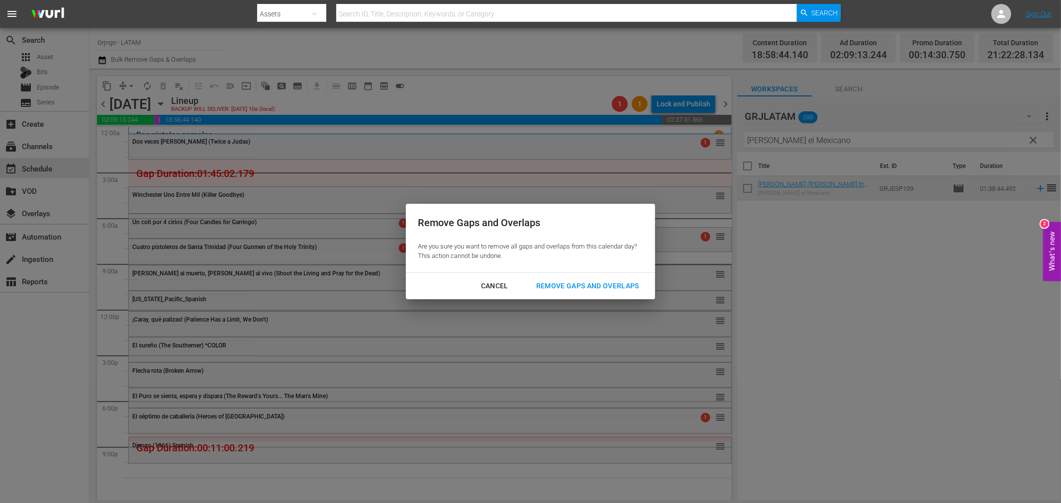
click at [574, 284] on div "Remove Gaps and Overlaps" at bounding box center [587, 286] width 119 height 12
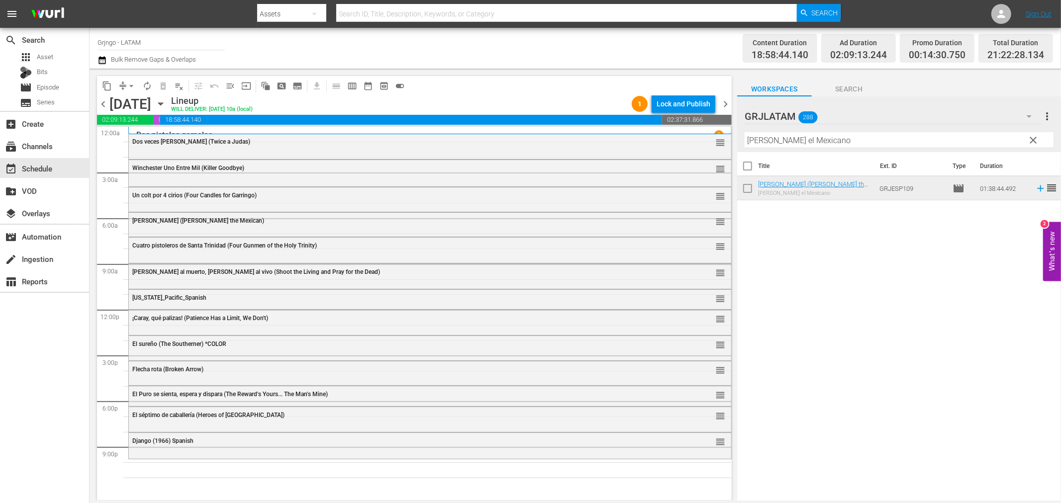
click at [1029, 138] on span "clear" at bounding box center [1033, 140] width 12 height 12
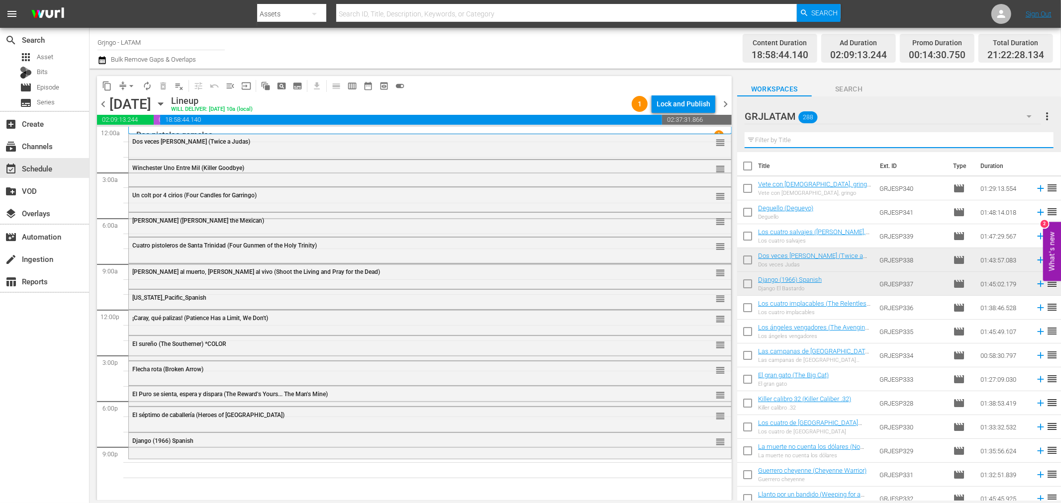
paste input "Relevo para un pistolero"
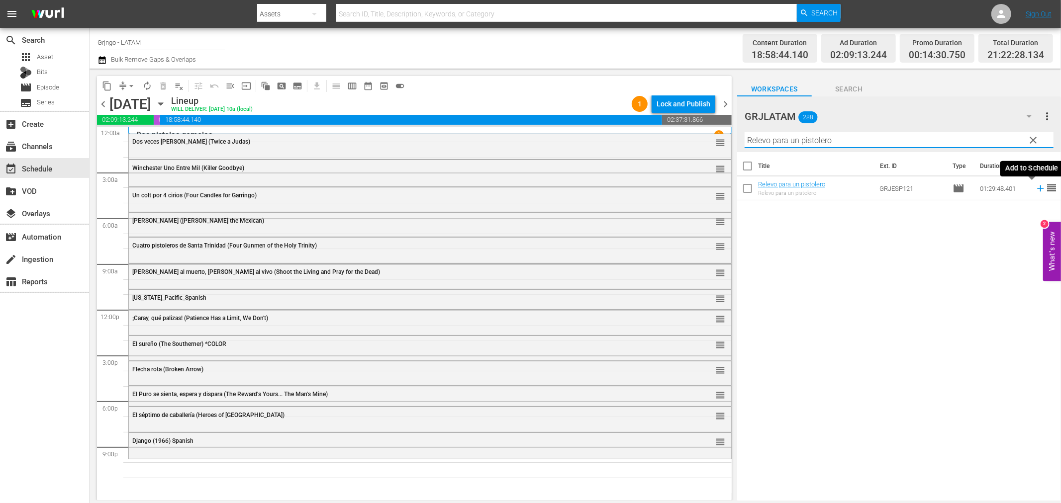
type input "Relevo para un pistolero"
click at [195, 449] on div "Django (1966) Spanish reorder" at bounding box center [430, 441] width 602 height 17
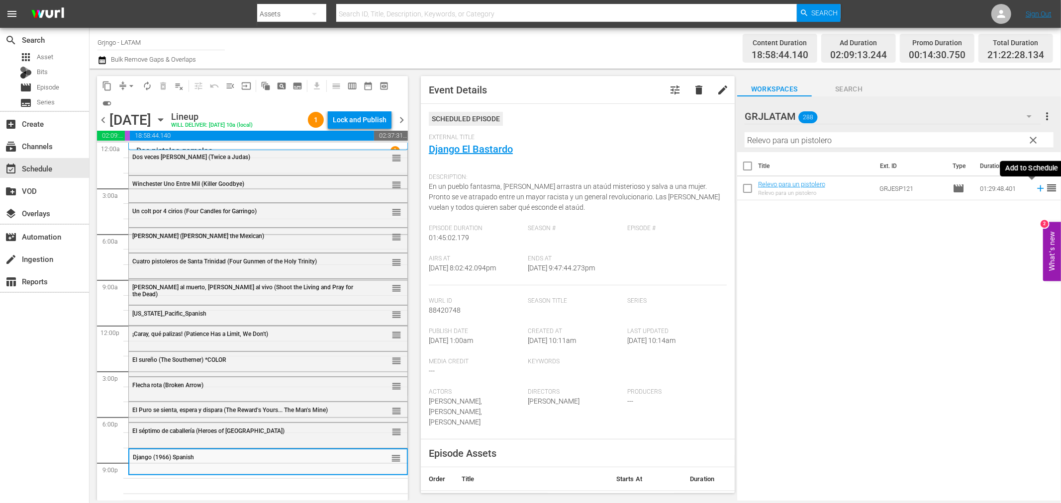
click at [1037, 189] on icon at bounding box center [1040, 188] width 6 height 6
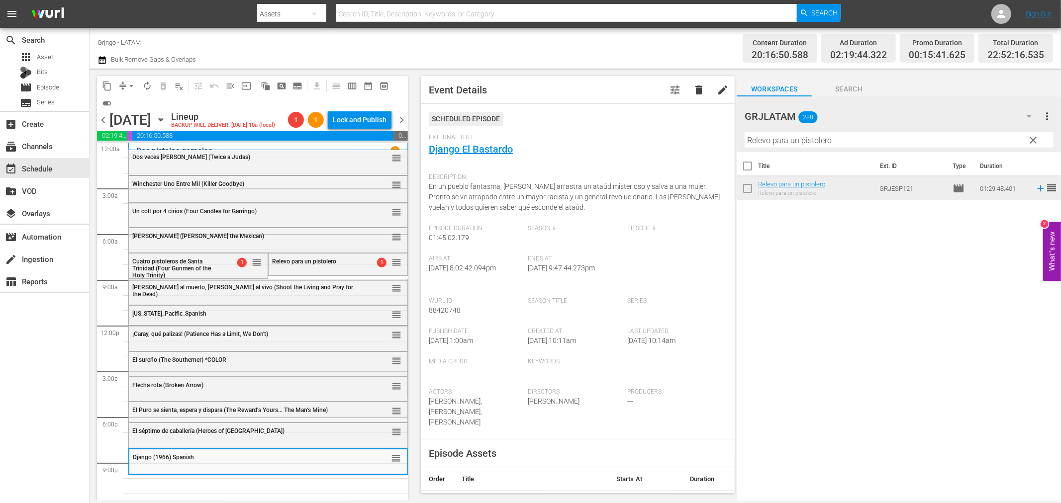
drag, startPoint x: 386, startPoint y: 263, endPoint x: 311, endPoint y: 475, distance: 225.2
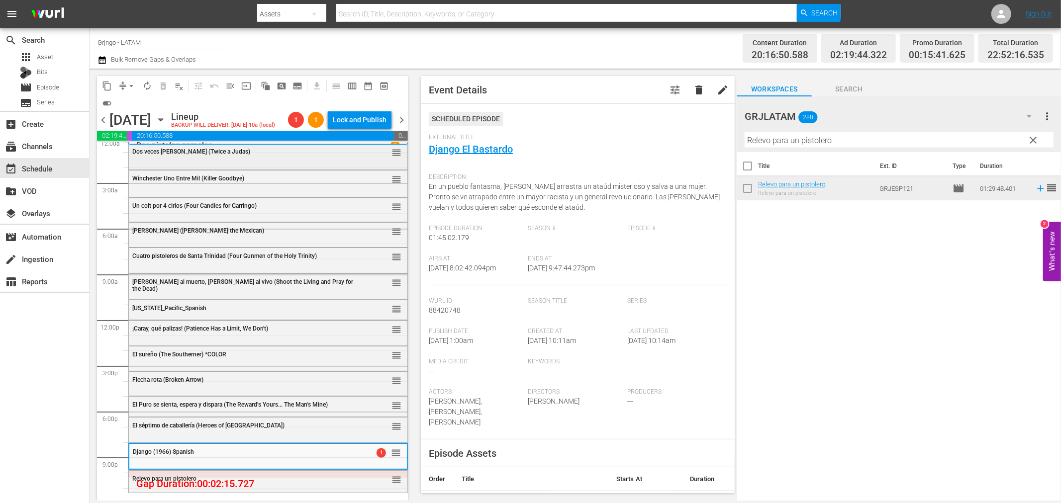
scroll to position [7, 0]
click at [131, 86] on span "arrow_drop_down" at bounding box center [131, 86] width 10 height 10
click at [148, 136] on li "Align to End of Previous Day" at bounding box center [132, 138] width 104 height 16
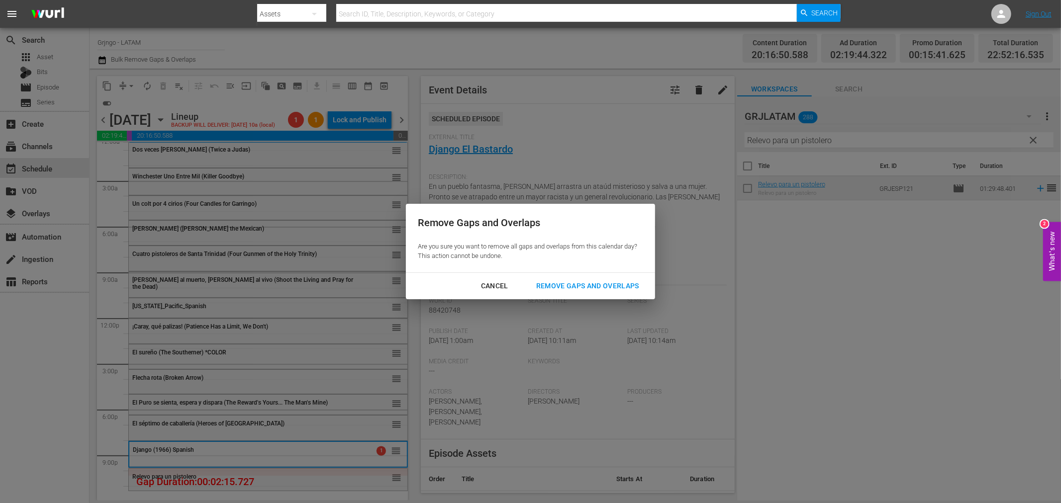
click at [563, 286] on div "Remove Gaps and Overlaps" at bounding box center [587, 286] width 119 height 12
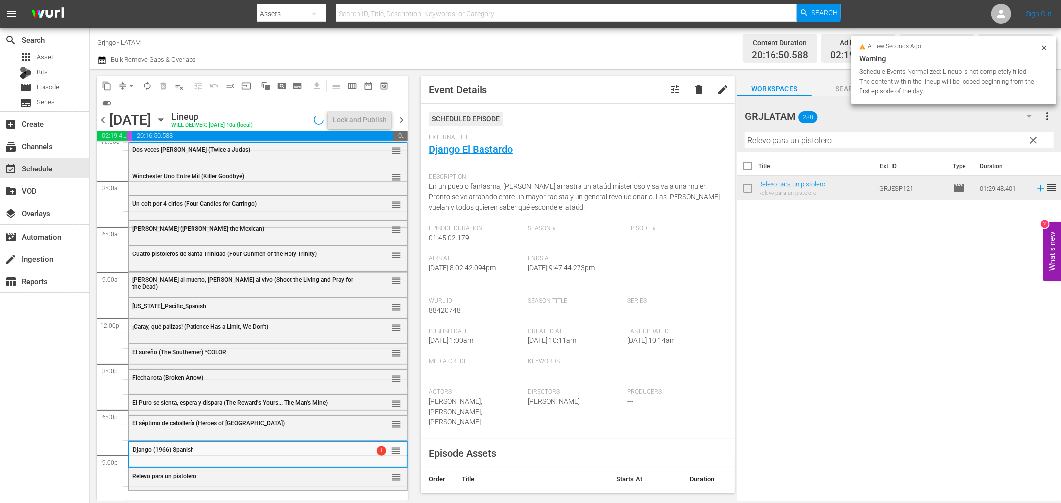
drag, startPoint x: 1032, startPoint y: 137, endPoint x: 801, endPoint y: 147, distance: 231.9
click at [1032, 137] on span "clear" at bounding box center [1033, 140] width 12 height 12
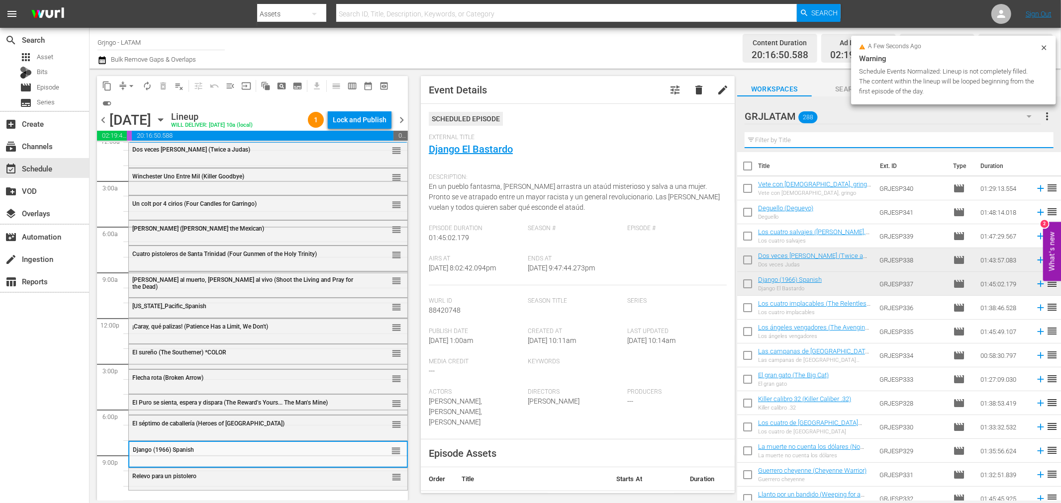
paste input "La pradera sangrienta (Shotgun)"
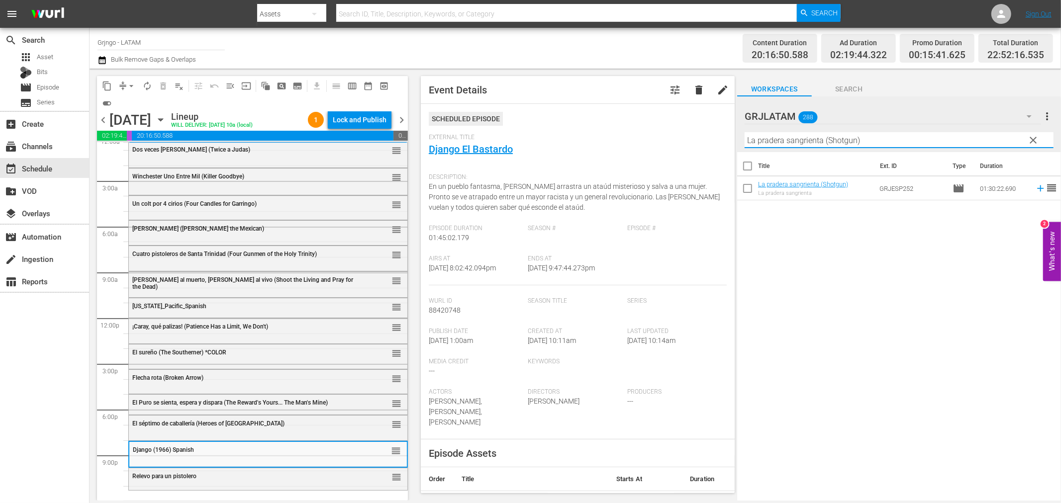
type input "La pradera sangrienta (Shotgun)"
click at [1035, 187] on icon at bounding box center [1040, 188] width 11 height 11
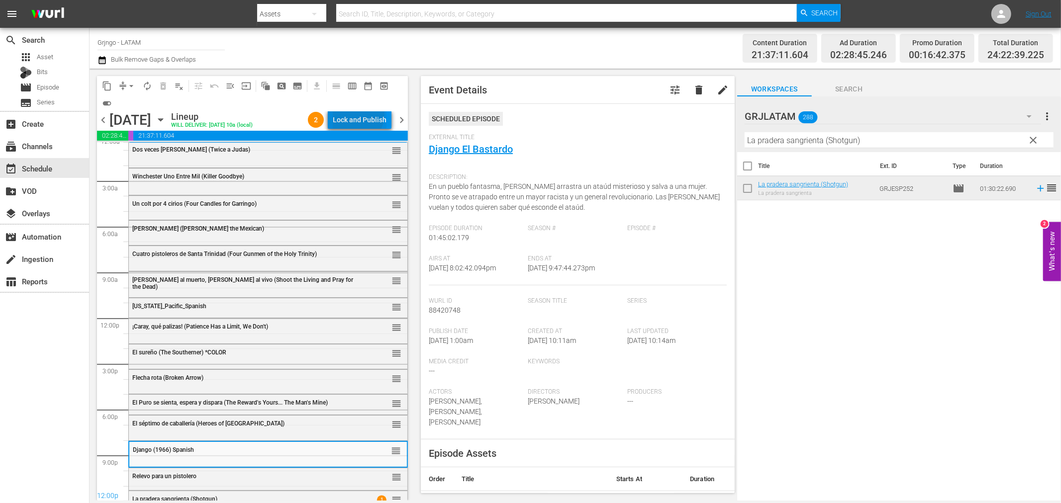
click at [352, 113] on div "Lock and Publish" at bounding box center [360, 120] width 54 height 18
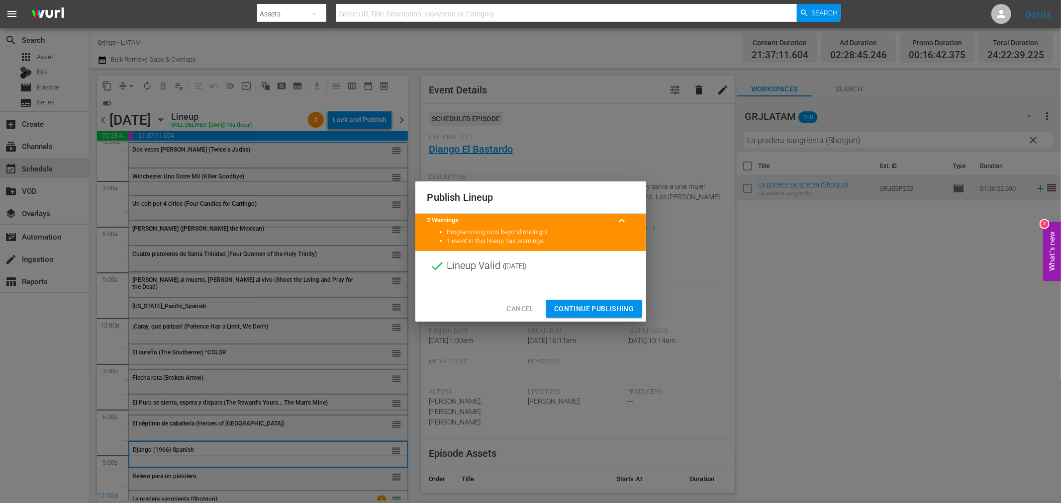
click at [600, 305] on span "Continue Publishing" at bounding box center [594, 309] width 80 height 12
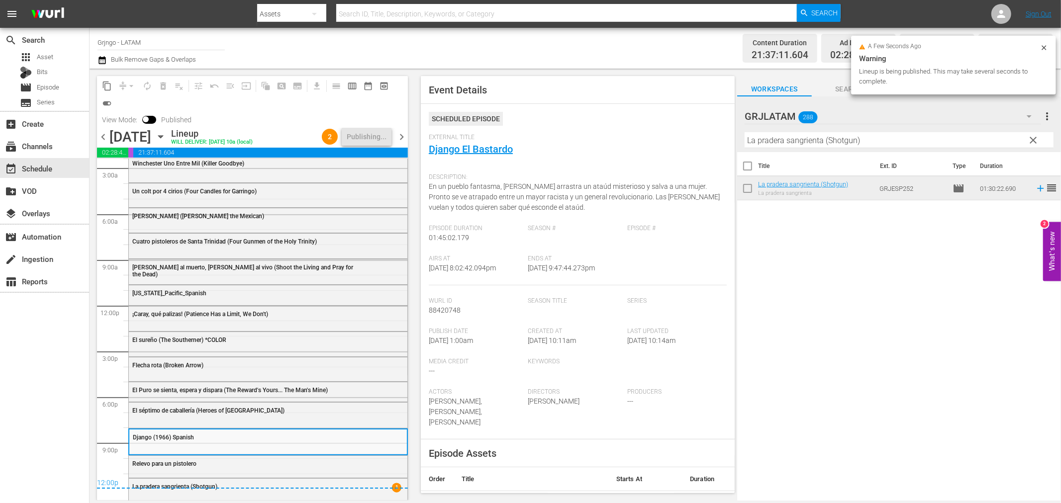
scroll to position [0, 0]
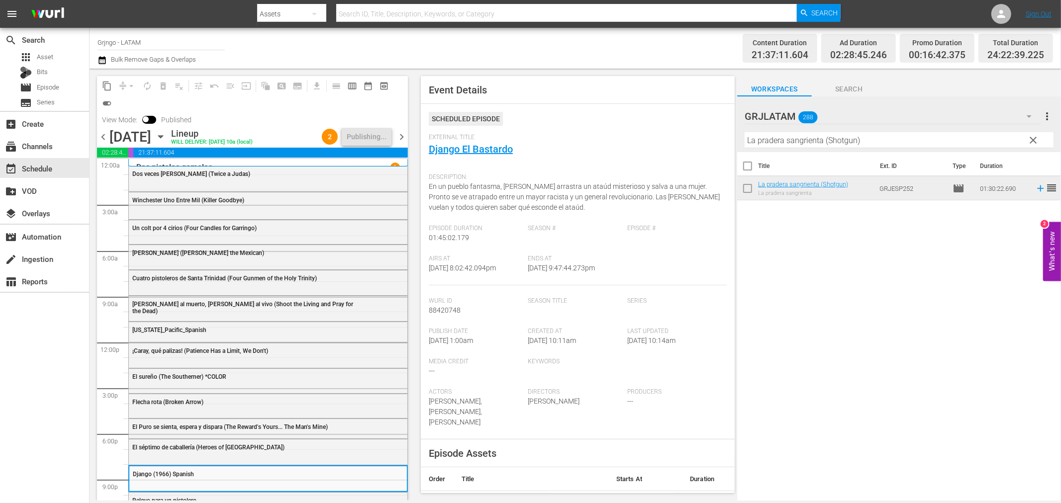
click at [401, 133] on span "chevron_right" at bounding box center [401, 137] width 12 height 12
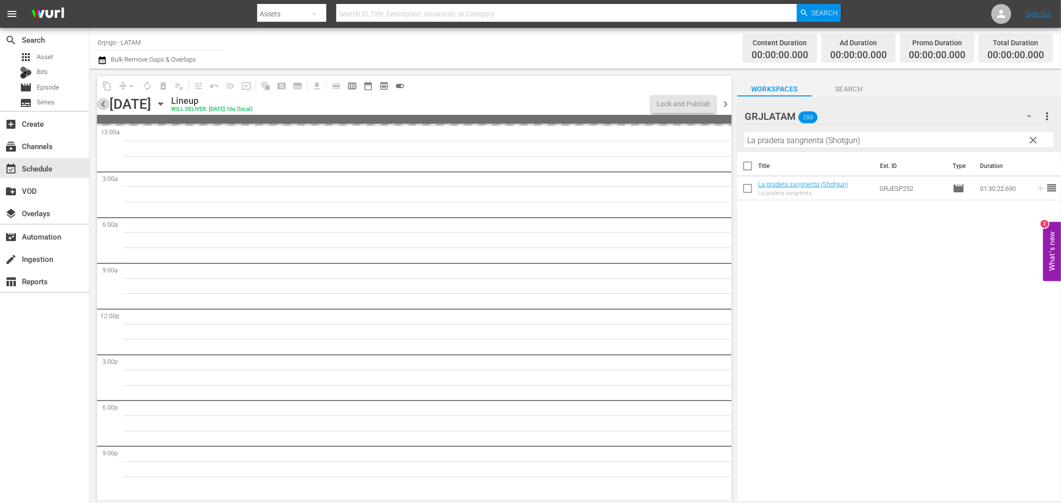
click at [99, 100] on span "chevron_left" at bounding box center [103, 104] width 12 height 12
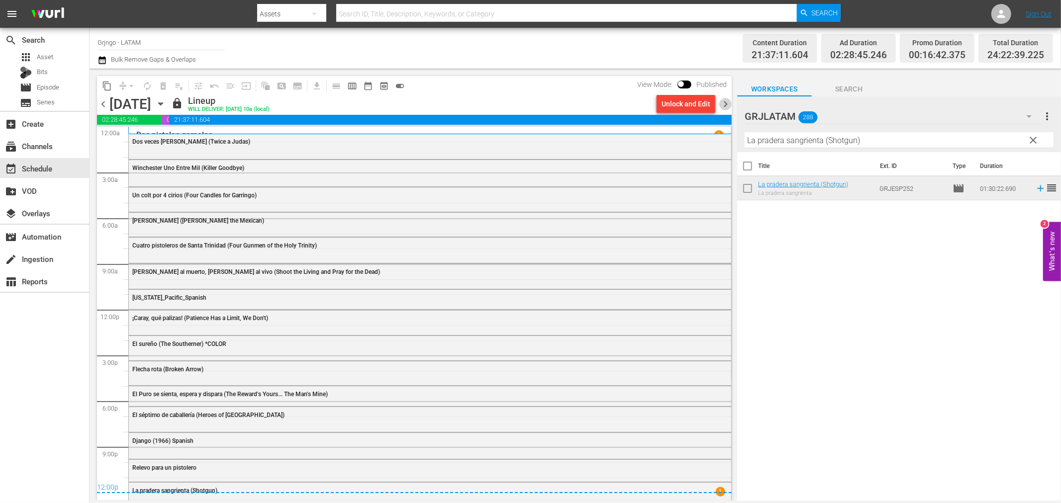
click at [723, 101] on span "chevron_right" at bounding box center [725, 104] width 12 height 12
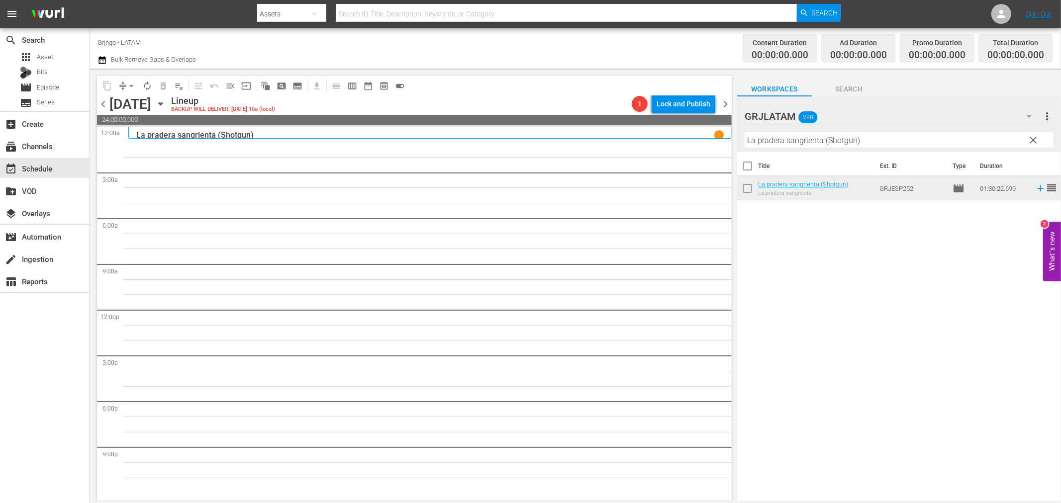
drag, startPoint x: 1032, startPoint y: 138, endPoint x: 784, endPoint y: 136, distance: 248.1
click at [1032, 138] on span "clear" at bounding box center [1033, 140] width 12 height 12
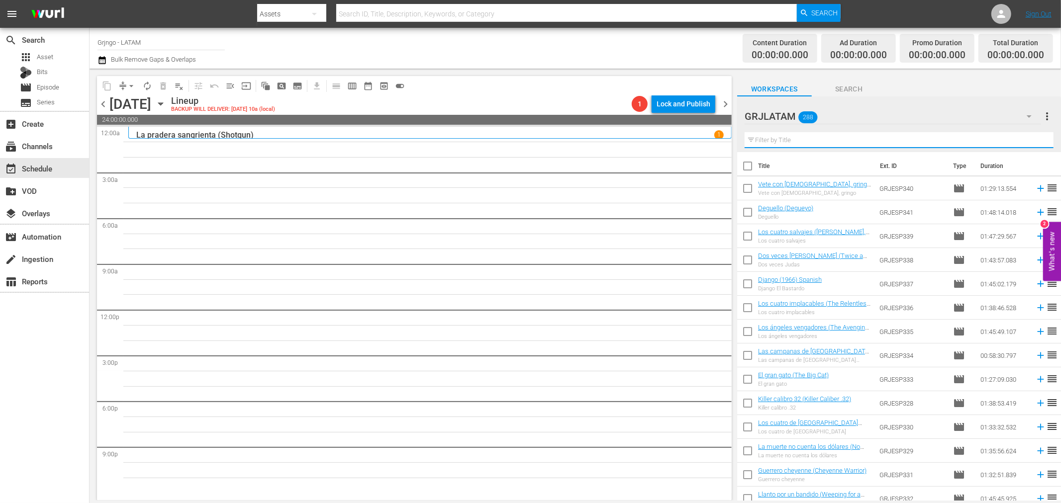
paste input "Abre tu fosa amigo... llega [PERSON_NAME]"
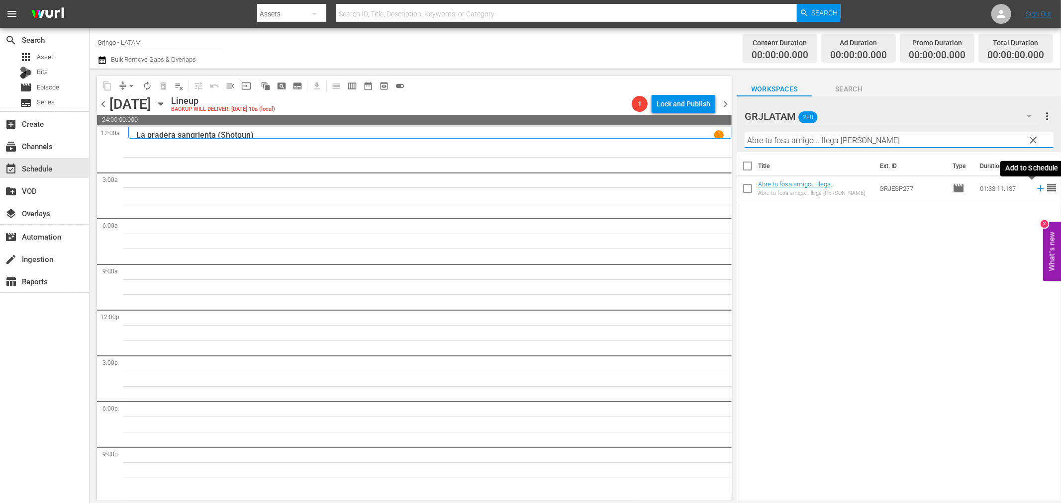
type input "Abre tu fosa amigo... llega [PERSON_NAME]"
click at [1035, 187] on icon at bounding box center [1040, 188] width 11 height 11
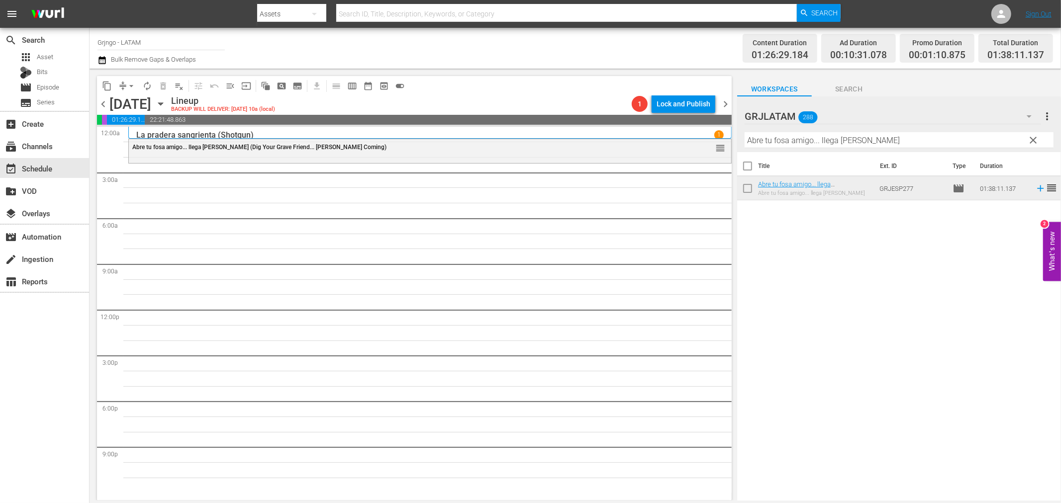
drag, startPoint x: 1035, startPoint y: 135, endPoint x: 817, endPoint y: 134, distance: 217.8
click at [1035, 135] on span "clear" at bounding box center [1033, 140] width 12 height 12
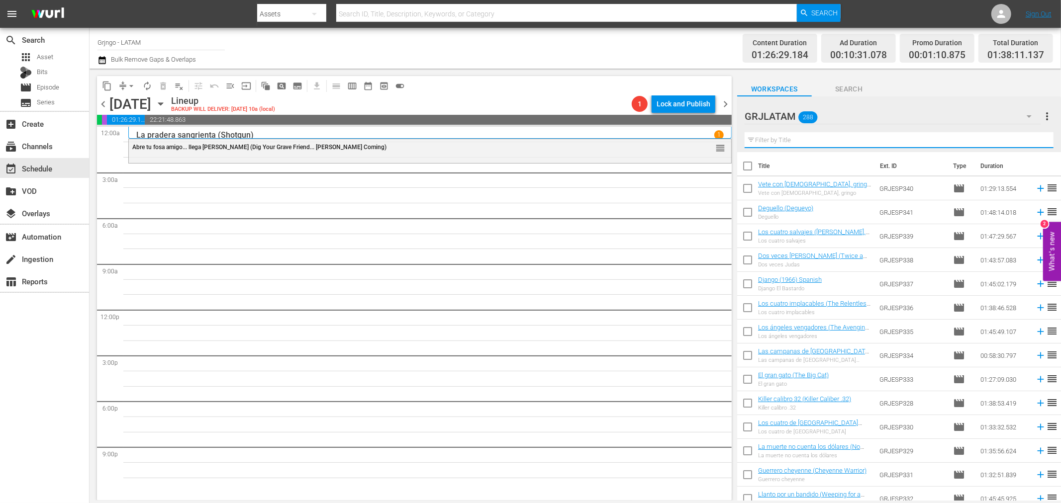
paste input "Más allá de la ley (Beyond the Law)"
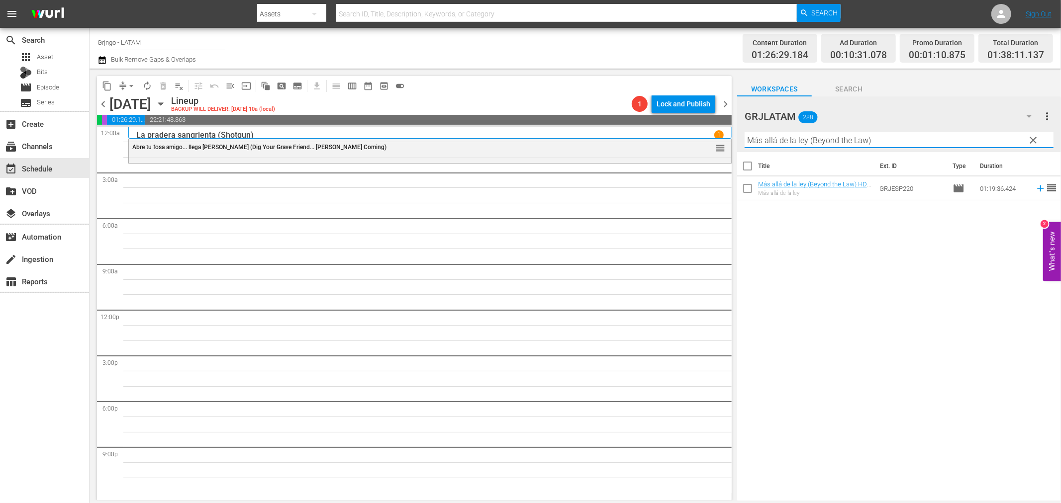
type input "Más allá de la ley (Beyond the Law)"
click at [1035, 187] on icon at bounding box center [1040, 188] width 11 height 11
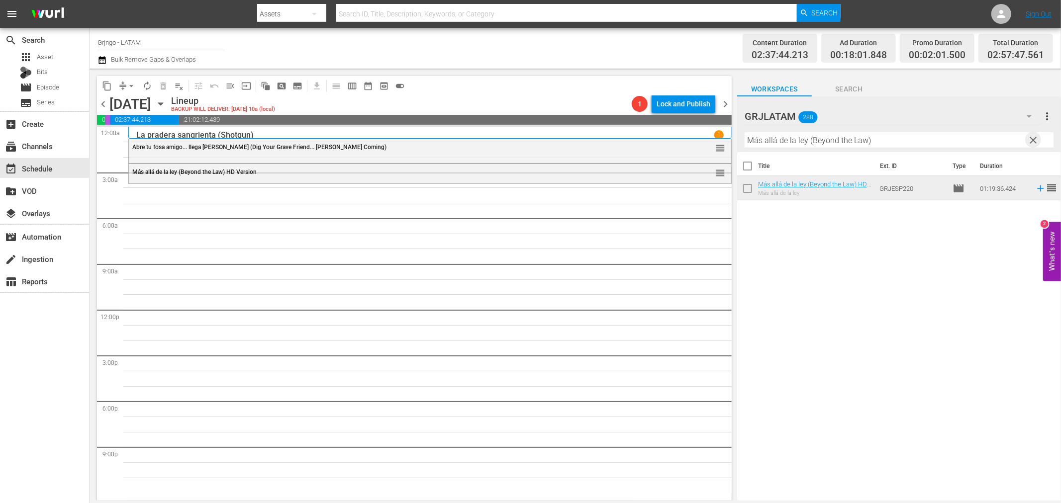
click at [1033, 138] on span "clear" at bounding box center [1033, 140] width 12 height 12
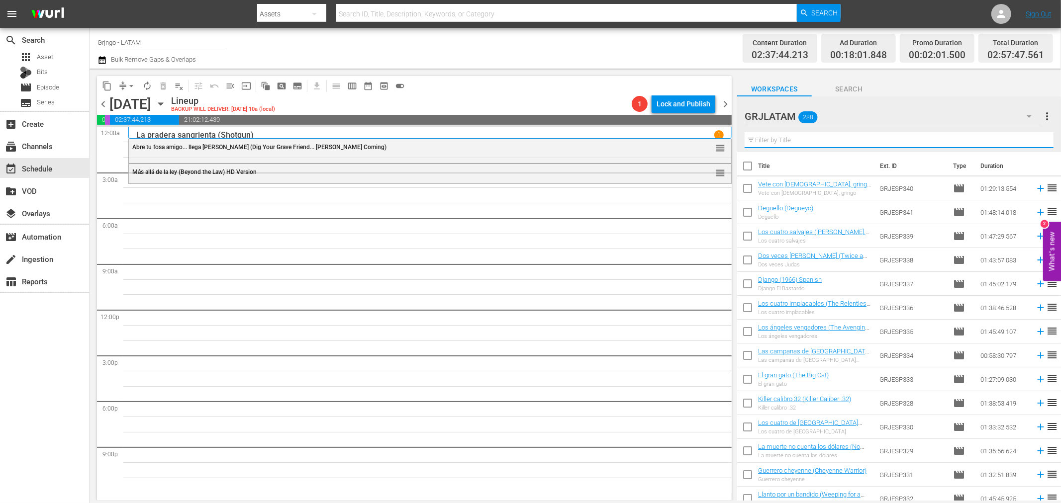
paste input "Estoy con los hipopótamos"
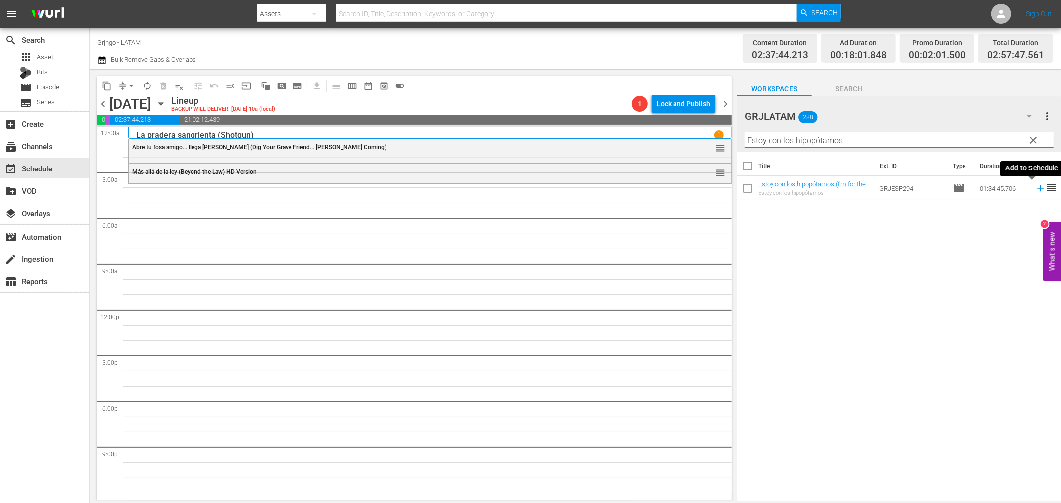
type input "Estoy con los hipopótamos"
click at [1037, 189] on icon at bounding box center [1040, 188] width 6 height 6
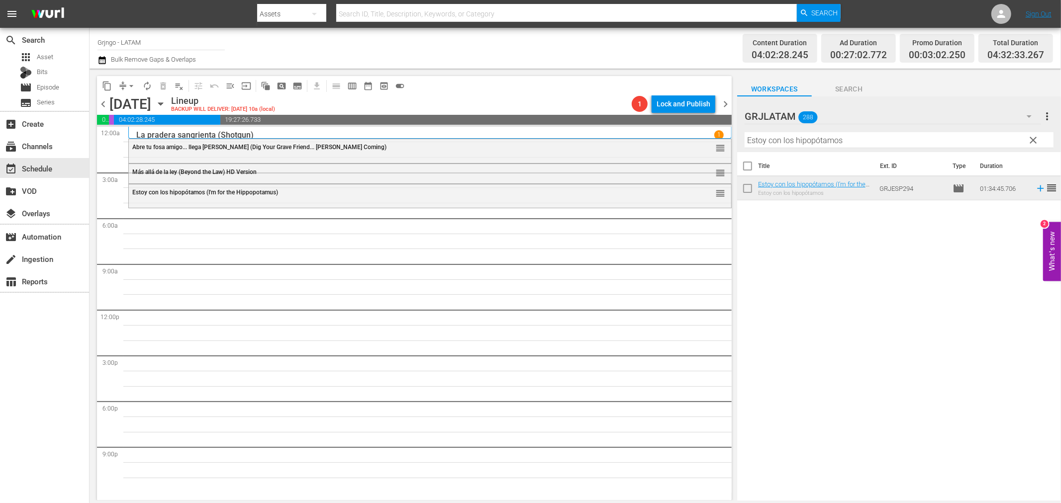
drag, startPoint x: 1035, startPoint y: 139, endPoint x: 809, endPoint y: 133, distance: 225.8
click at [1035, 139] on span "clear" at bounding box center [1033, 140] width 12 height 12
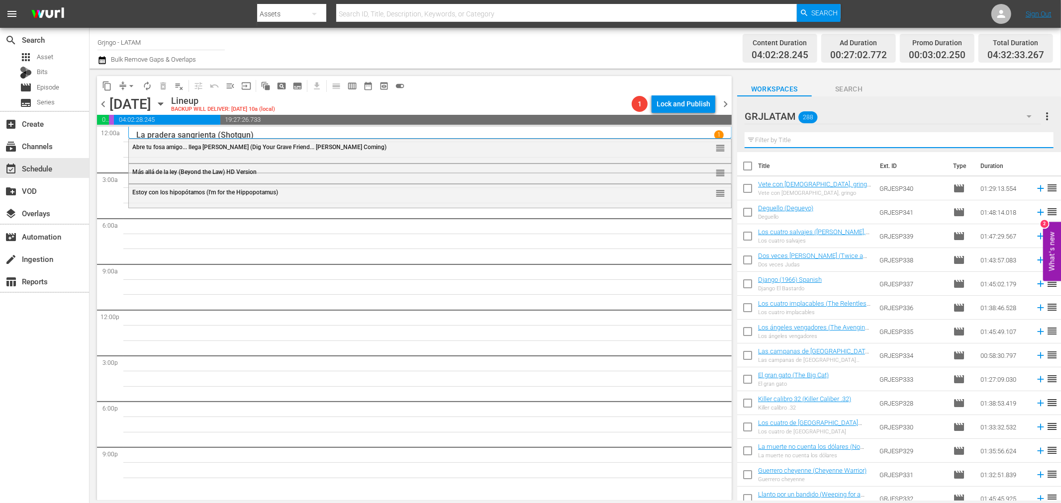
paste input "Shadow of Sartana"
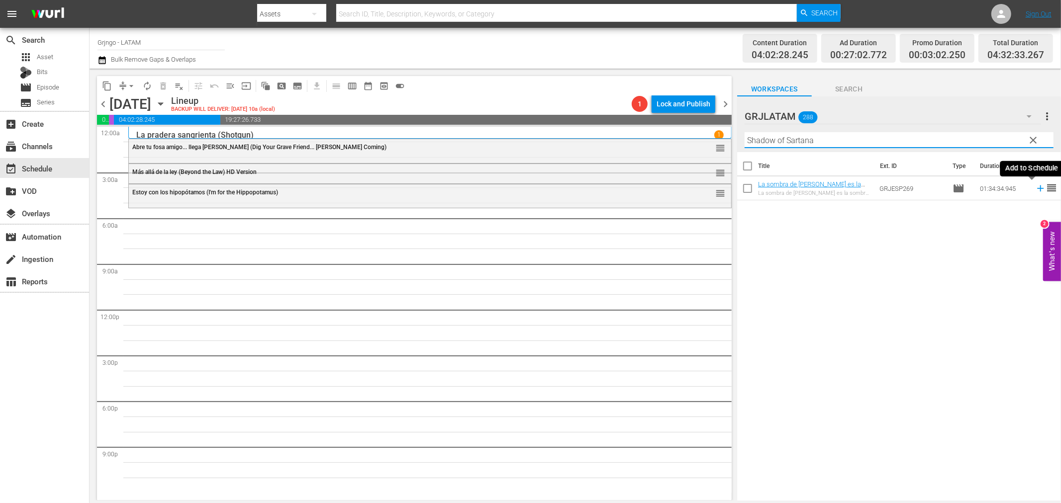
type input "Shadow of Sartana"
click at [1037, 189] on icon at bounding box center [1040, 188] width 6 height 6
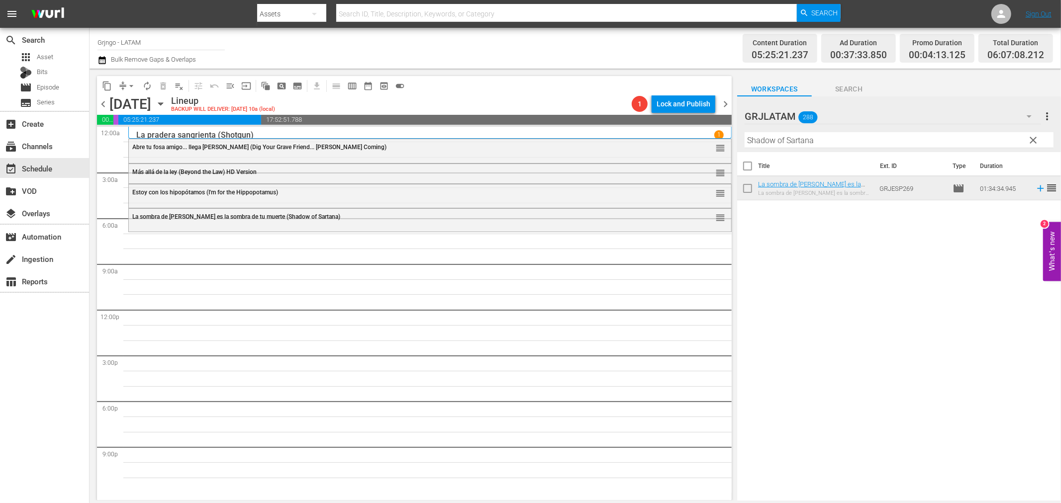
drag, startPoint x: 1028, startPoint y: 138, endPoint x: 843, endPoint y: 137, distance: 185.5
click at [1028, 138] on span "clear" at bounding box center [1033, 140] width 12 height 12
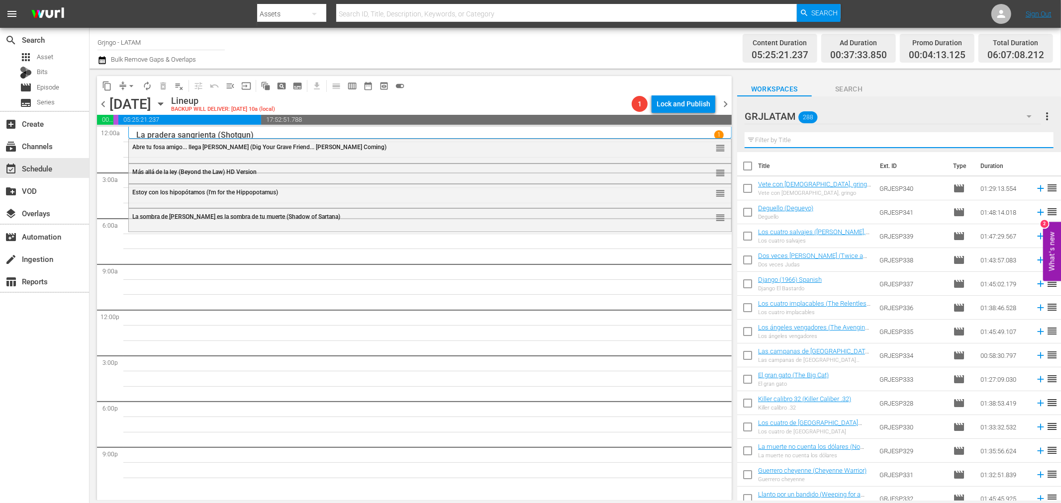
paste input "El sabor del odio (Pistol for a Hundred Coffins)"
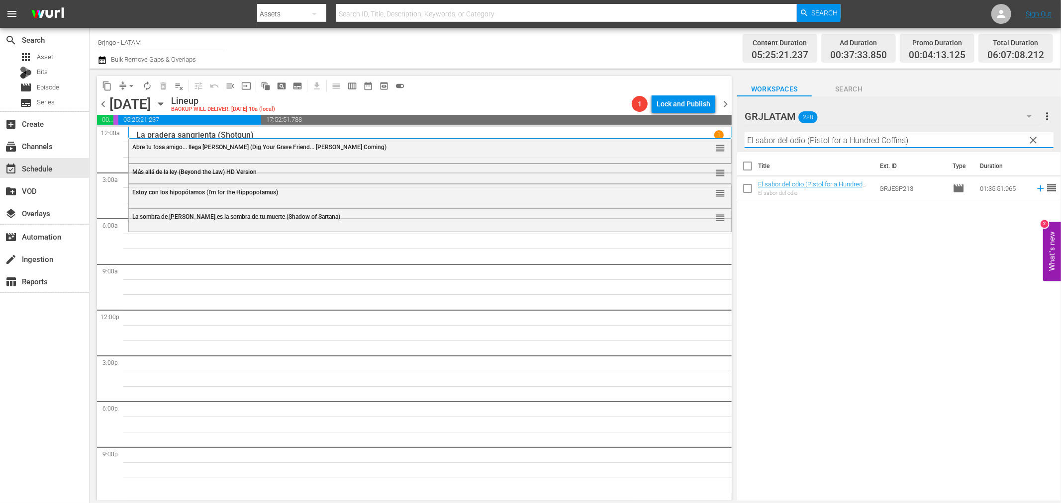
type input "El sabor del odio (Pistol for a Hundred Coffins)"
drag, startPoint x: 103, startPoint y: 102, endPoint x: 111, endPoint y: 124, distance: 23.3
click at [103, 102] on span "chevron_left" at bounding box center [103, 104] width 12 height 12
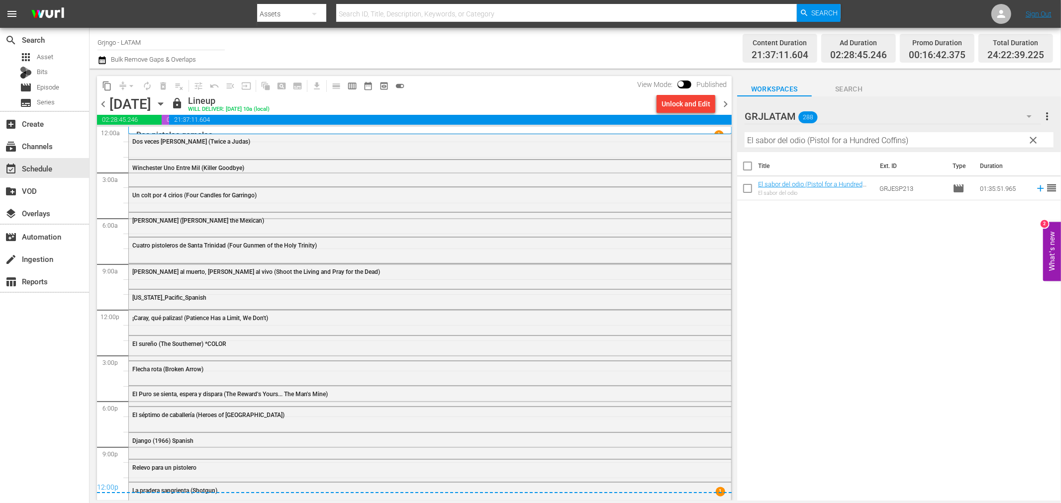
click at [726, 98] on span "chevron_right" at bounding box center [725, 104] width 12 height 12
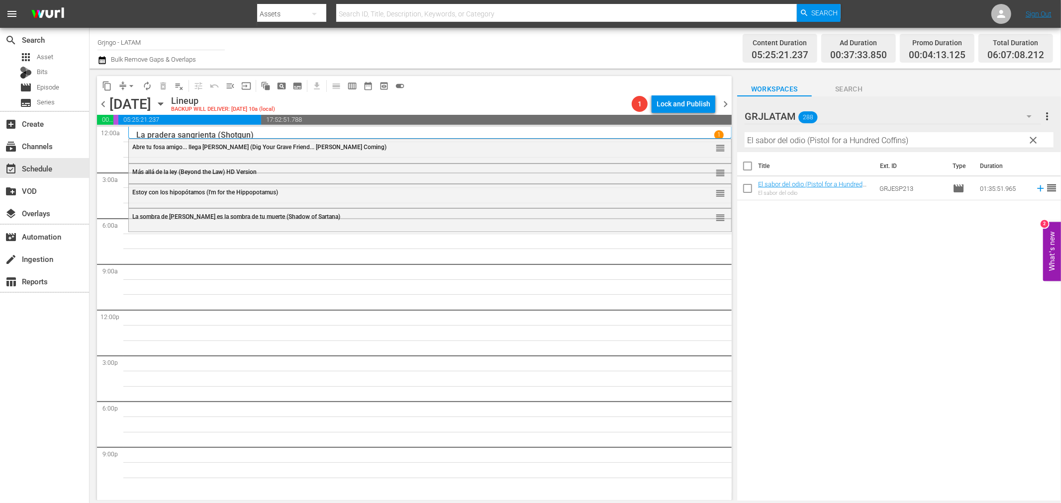
click at [1031, 138] on span "clear" at bounding box center [1033, 140] width 12 height 12
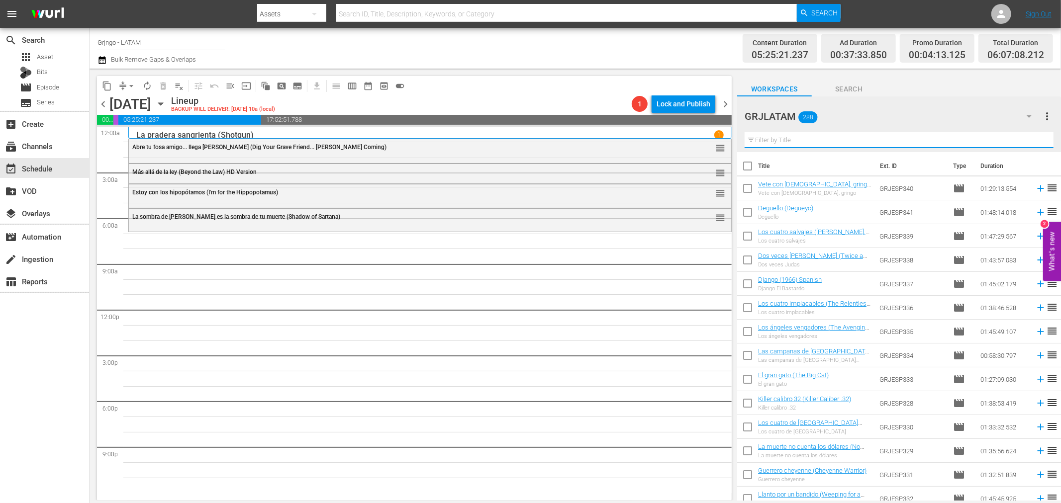
paste input "El sabor del odio (Pistol for a Hundred Coffins)"
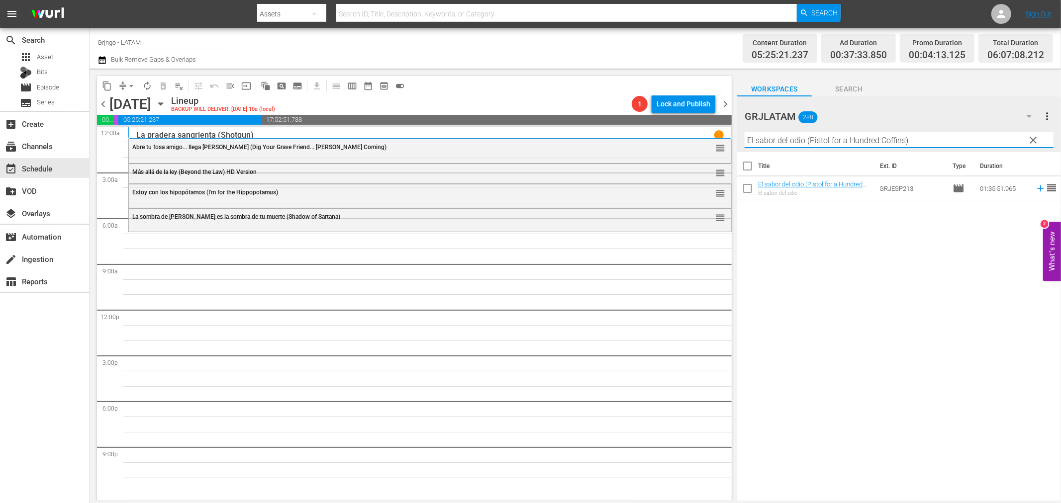
type input "El sabor del odio (Pistol for a Hundred Coffins)"
click at [1035, 187] on icon at bounding box center [1040, 188] width 11 height 11
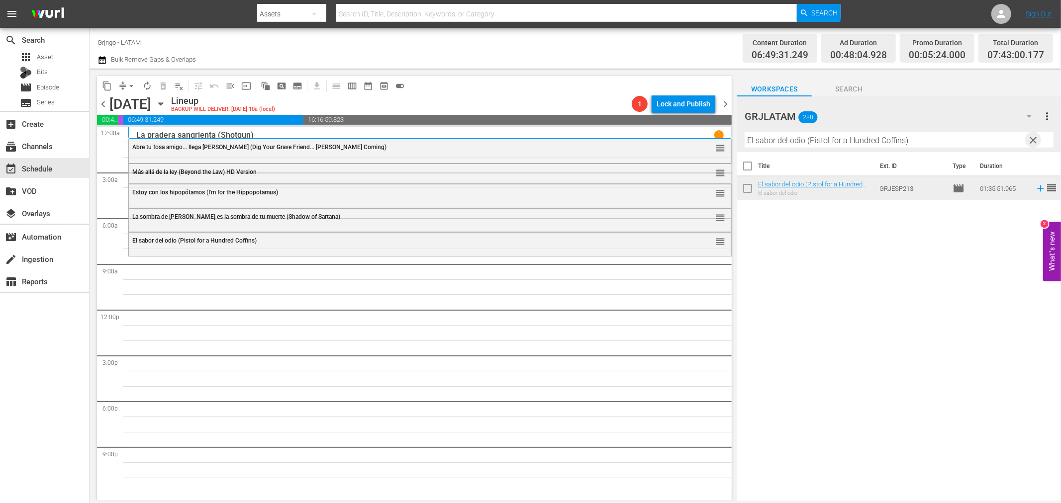
click at [1032, 137] on span "clear" at bounding box center [1033, 140] width 12 height 12
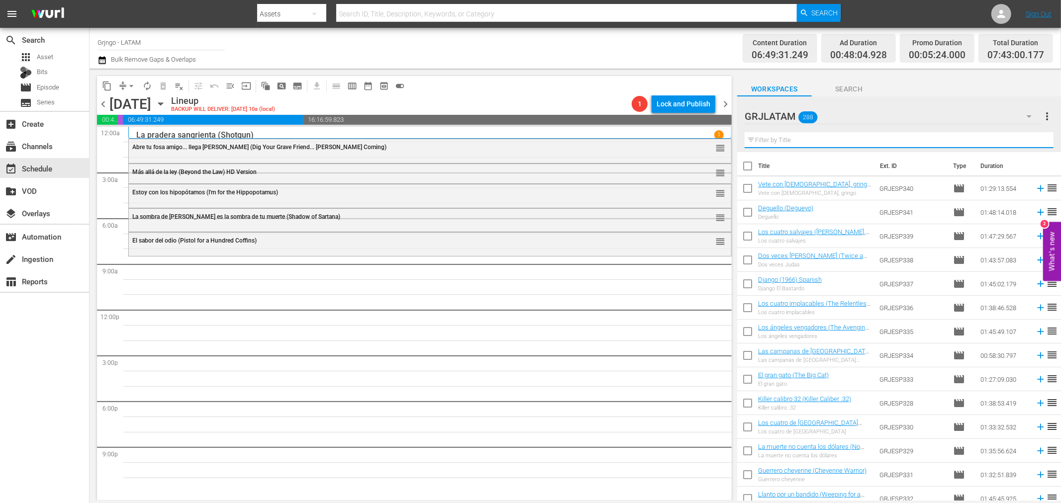
paste input "Nos llaman [PERSON_NAME]"
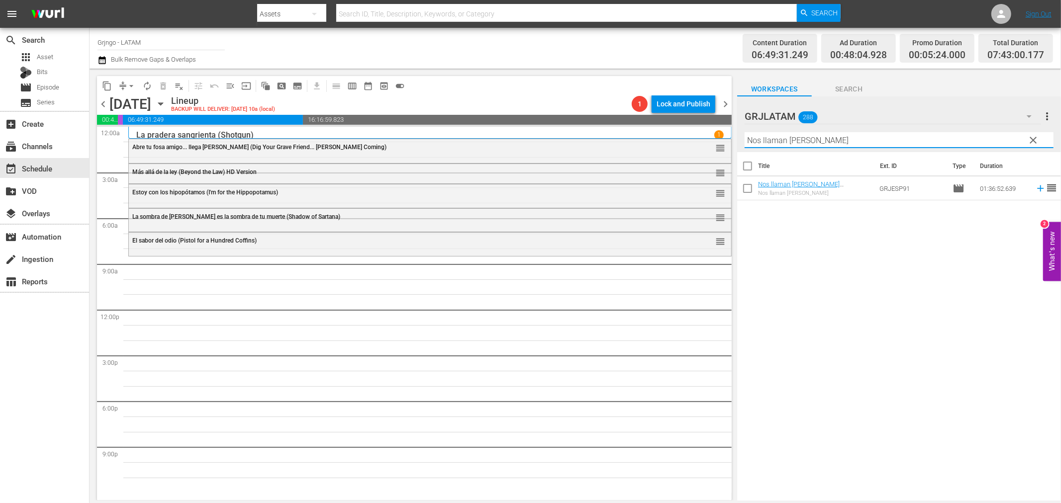
type input "Nos llaman [PERSON_NAME]"
click at [1035, 187] on icon at bounding box center [1040, 188] width 11 height 11
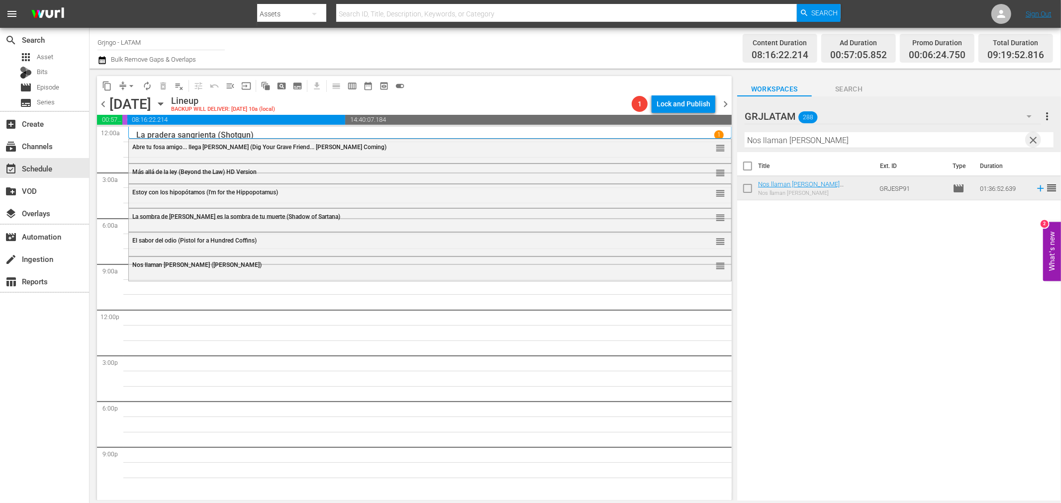
click at [1034, 137] on span "clear" at bounding box center [1033, 140] width 12 height 12
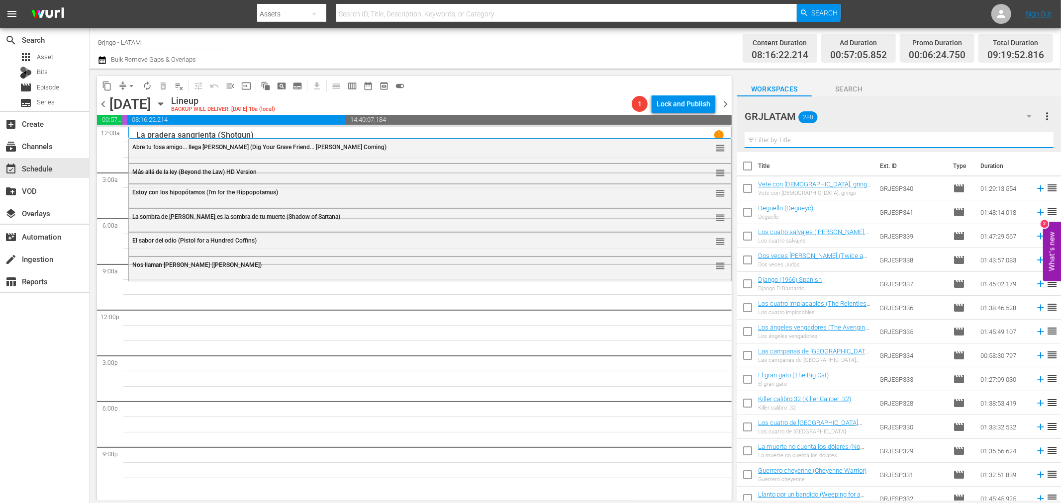
paste input "El hombre de Río Malo"
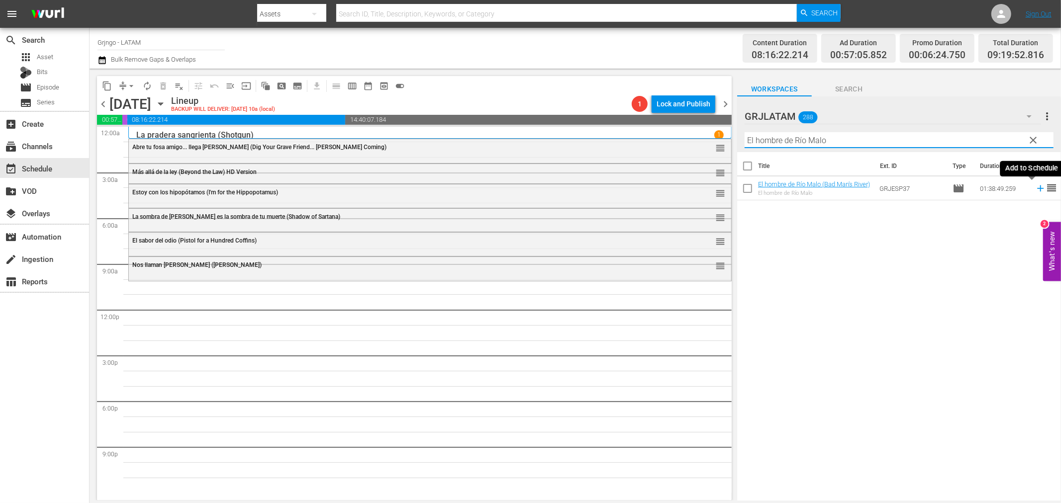
type input "El hombre de Río Malo"
click at [1037, 189] on icon at bounding box center [1040, 188] width 6 height 6
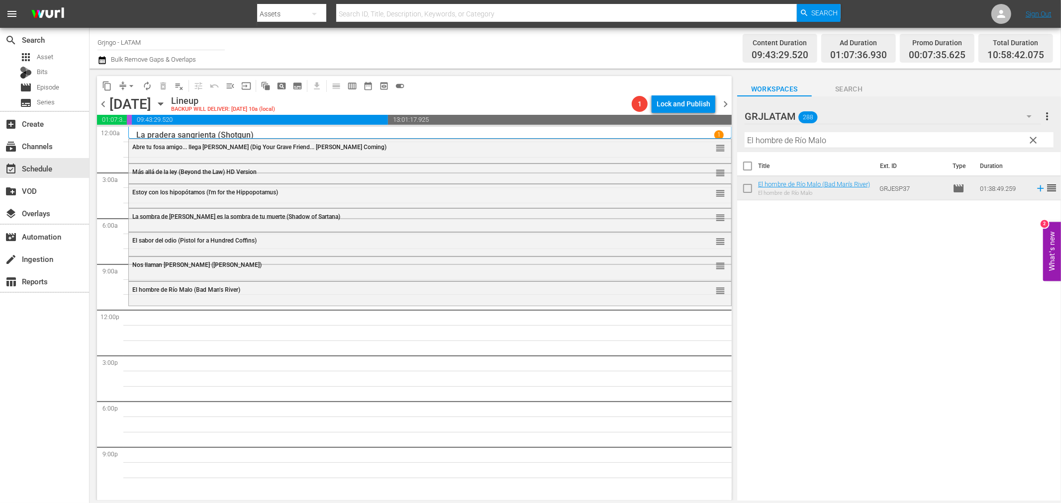
drag, startPoint x: 1030, startPoint y: 136, endPoint x: 810, endPoint y: 142, distance: 219.9
click at [1030, 136] on span "clear" at bounding box center [1033, 140] width 12 height 12
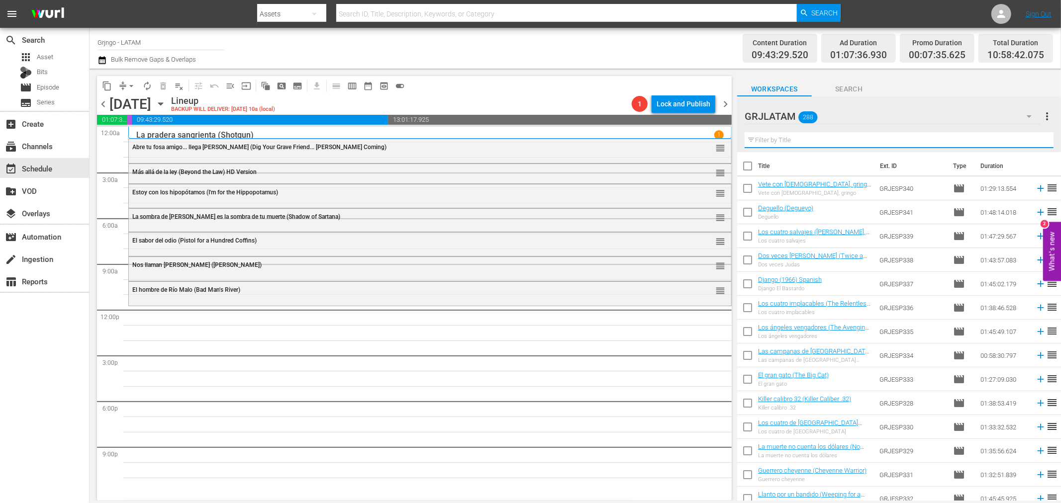
paste input "La primera ametralladora del Oeste"
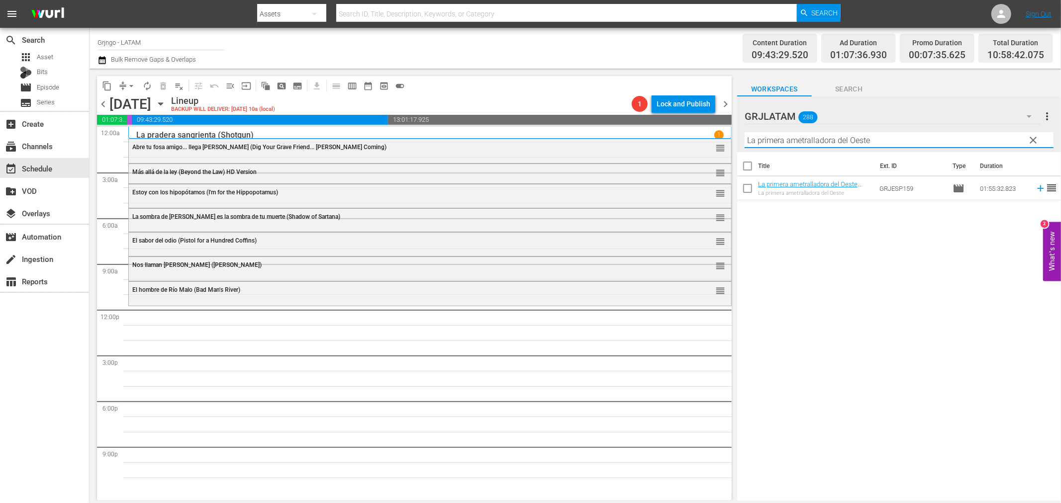
type input "La primera ametralladora del Oeste"
click at [1035, 187] on icon at bounding box center [1040, 188] width 11 height 11
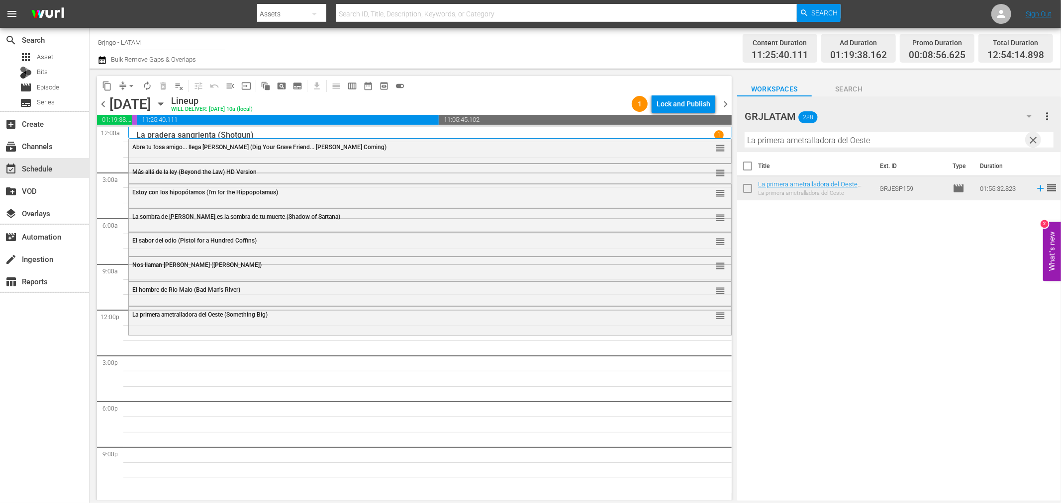
click at [1033, 134] on span "clear" at bounding box center [1033, 140] width 12 height 12
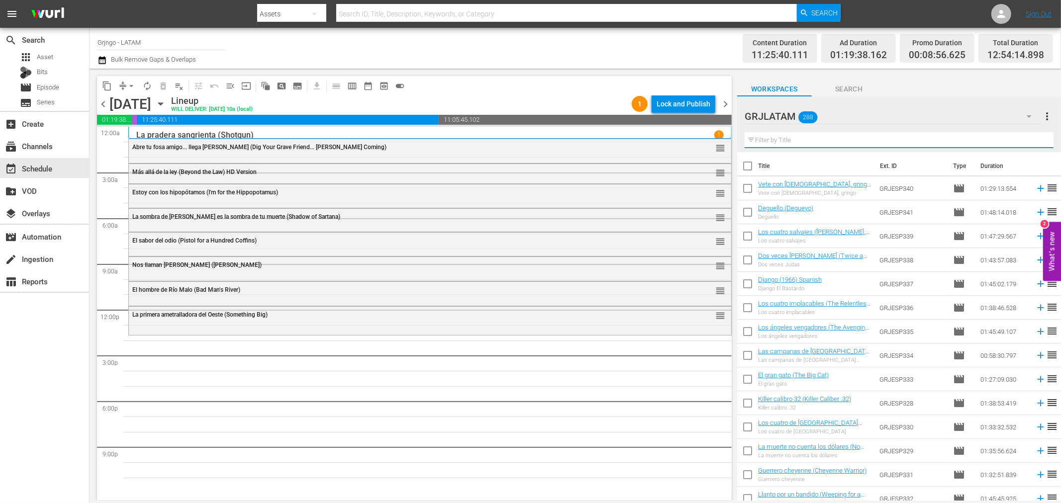
paste input "¡Corre, Cuchillo... corre! (Run, Man, Run)"
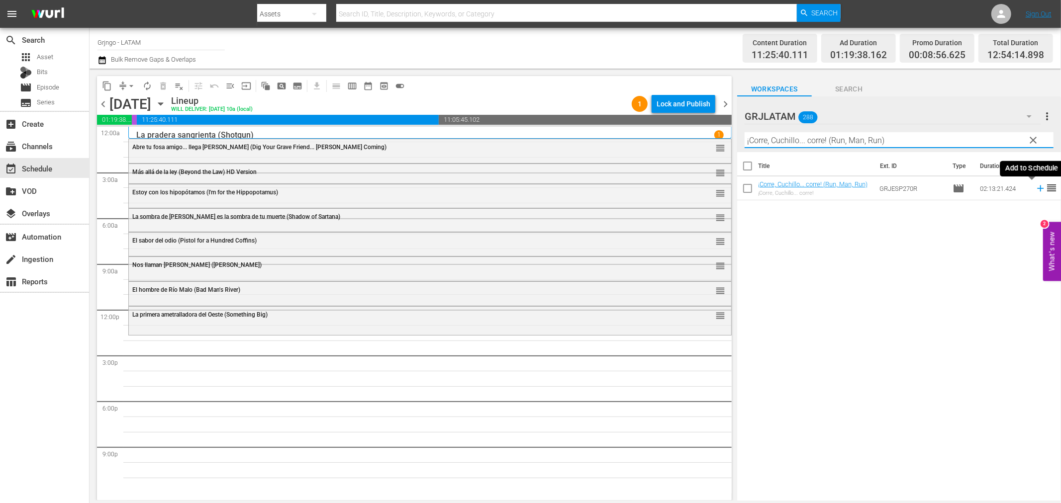
type input "¡Corre, Cuchillo... corre! (Run, Man, Run)"
click at [1035, 186] on icon at bounding box center [1040, 188] width 11 height 11
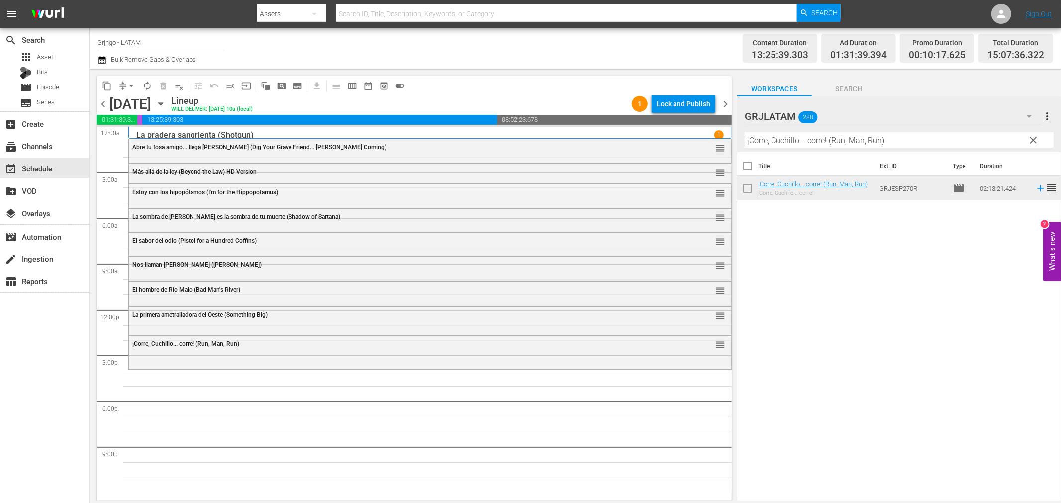
click at [1034, 140] on span "clear" at bounding box center [1033, 140] width 12 height 12
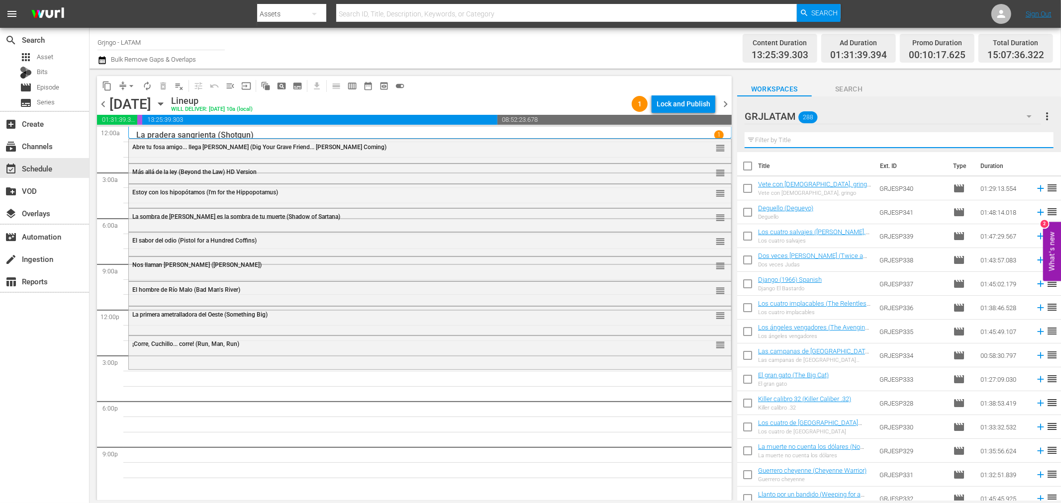
paste input "Lo quiero muerto (I Want Him Dead)"
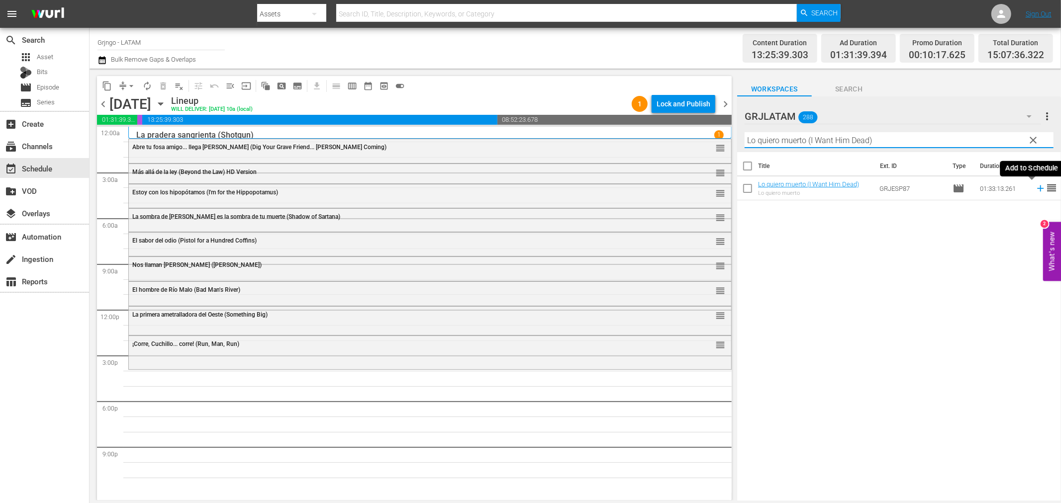
type input "Lo quiero muerto (I Want Him Dead)"
click at [1035, 185] on icon at bounding box center [1040, 188] width 11 height 11
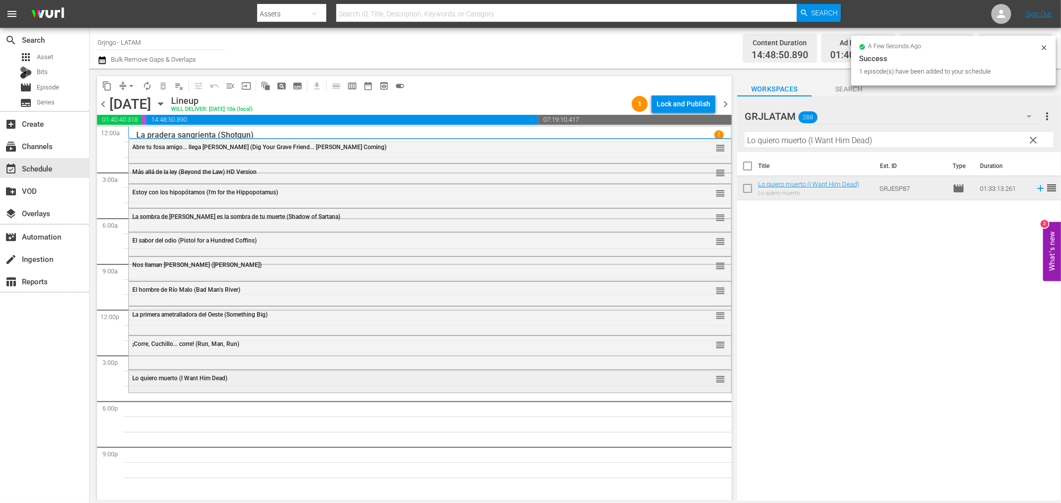
click at [235, 386] on div "Lo quiero muerto (I Want Him Dead) reorder" at bounding box center [430, 378] width 602 height 17
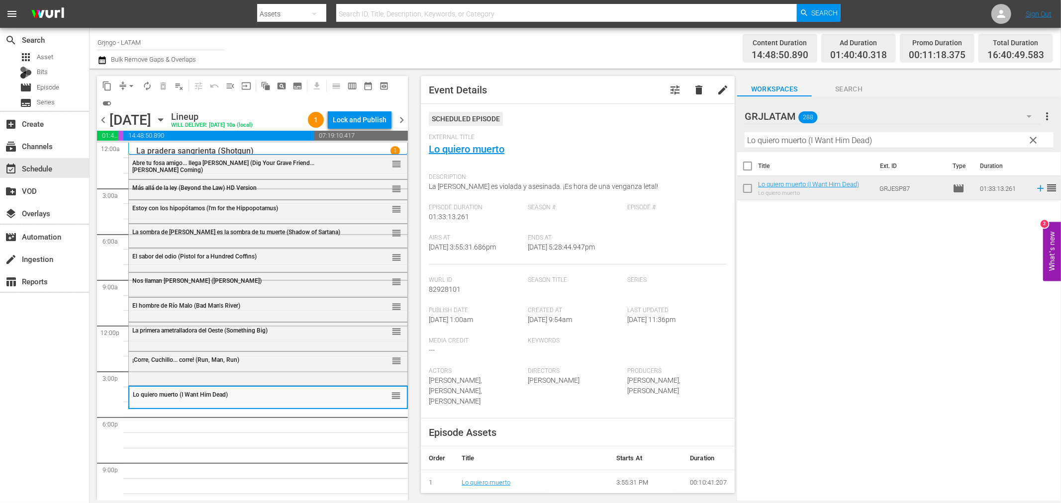
drag, startPoint x: 1032, startPoint y: 138, endPoint x: 804, endPoint y: 135, distance: 227.7
click at [1032, 138] on span "clear" at bounding box center [1033, 140] width 12 height 12
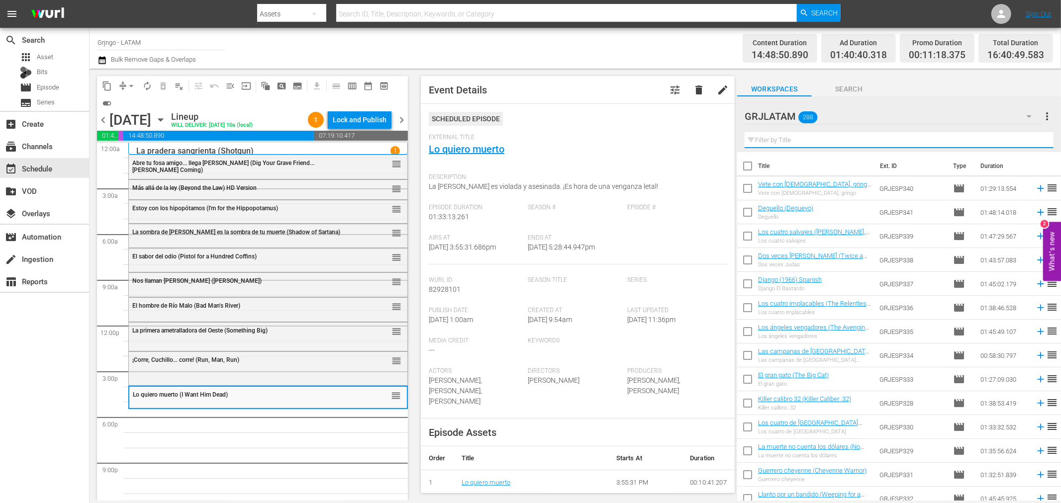
paste input "El hombre de la diligencia"
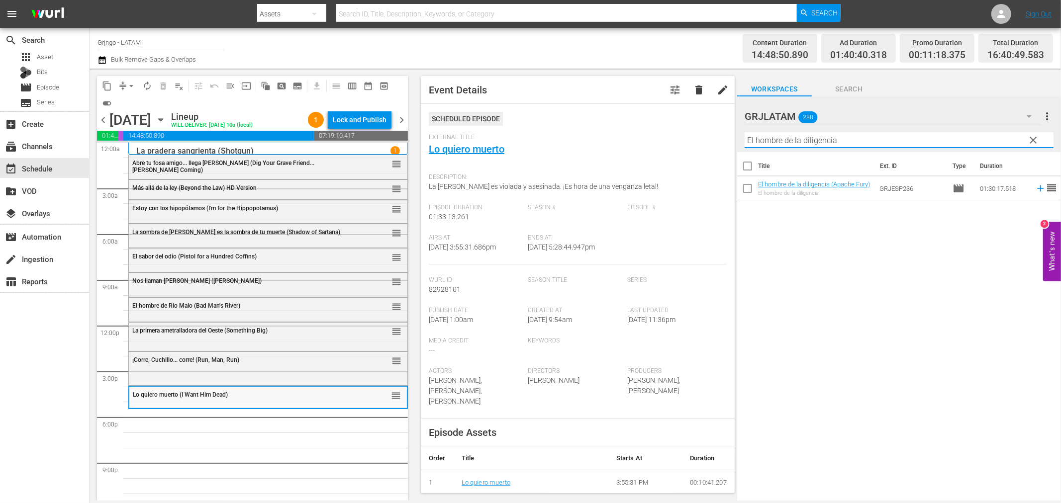
type input "El hombre de la diligencia"
click at [1035, 187] on icon at bounding box center [1040, 188] width 11 height 11
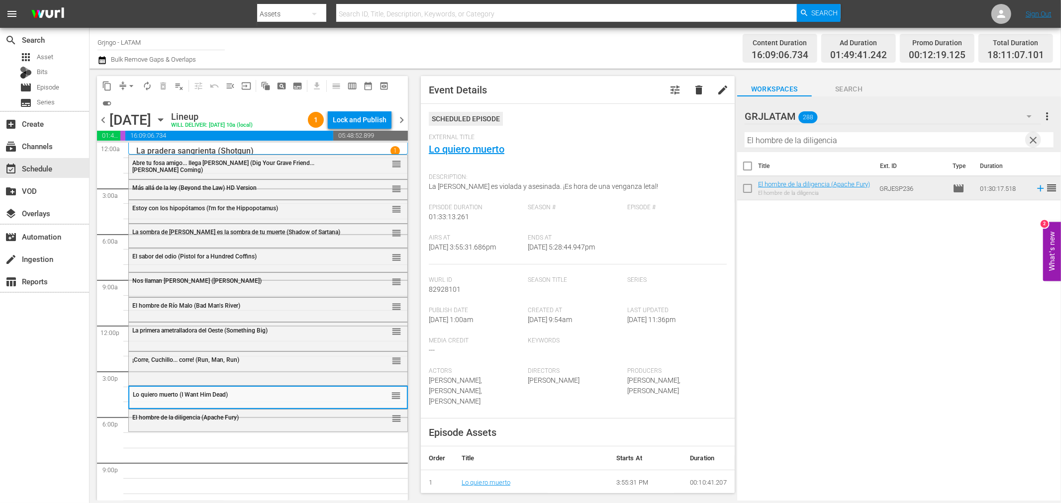
click at [1030, 137] on span "clear" at bounding box center [1033, 140] width 12 height 12
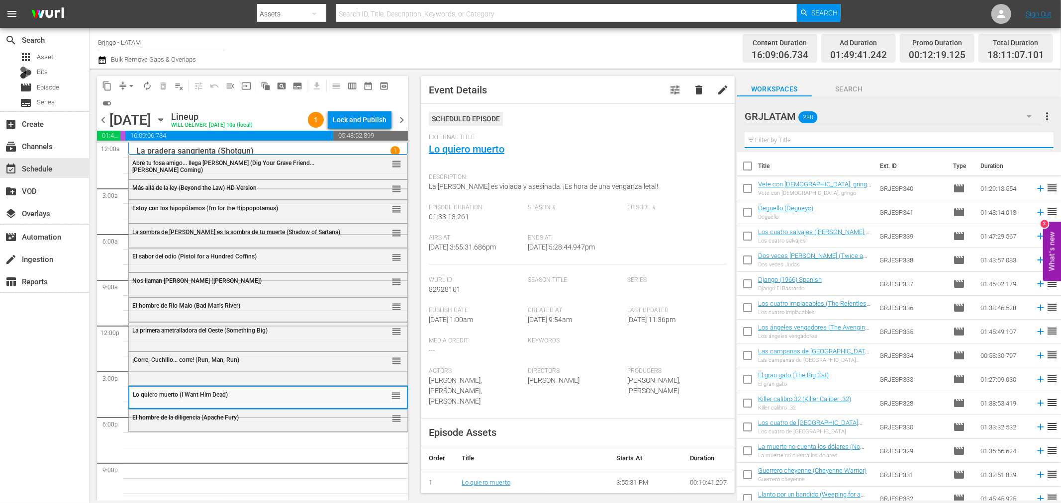
paste input "[PERSON_NAME], juicio de fuego"
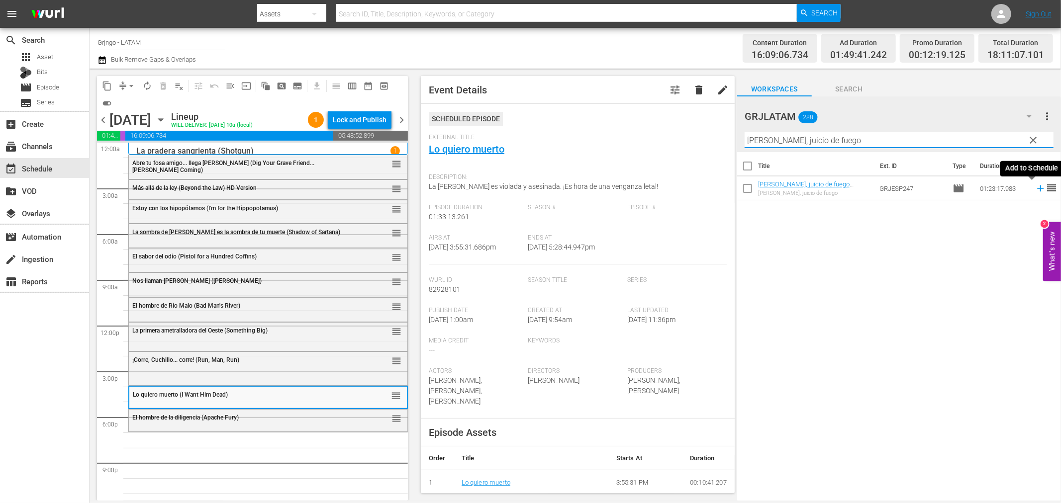
type input "[PERSON_NAME], juicio de fuego"
click at [1035, 191] on icon at bounding box center [1040, 188] width 11 height 11
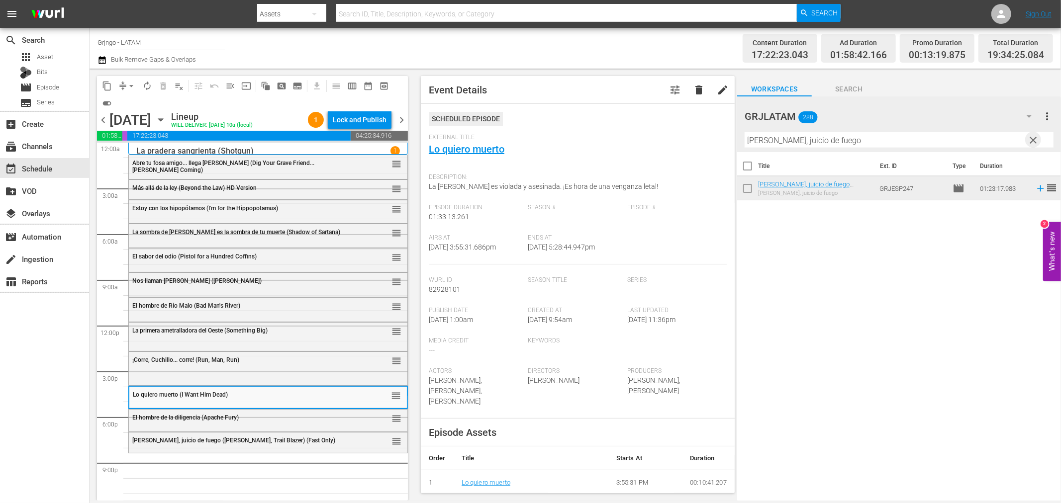
click at [1032, 141] on span "clear" at bounding box center [1033, 140] width 12 height 12
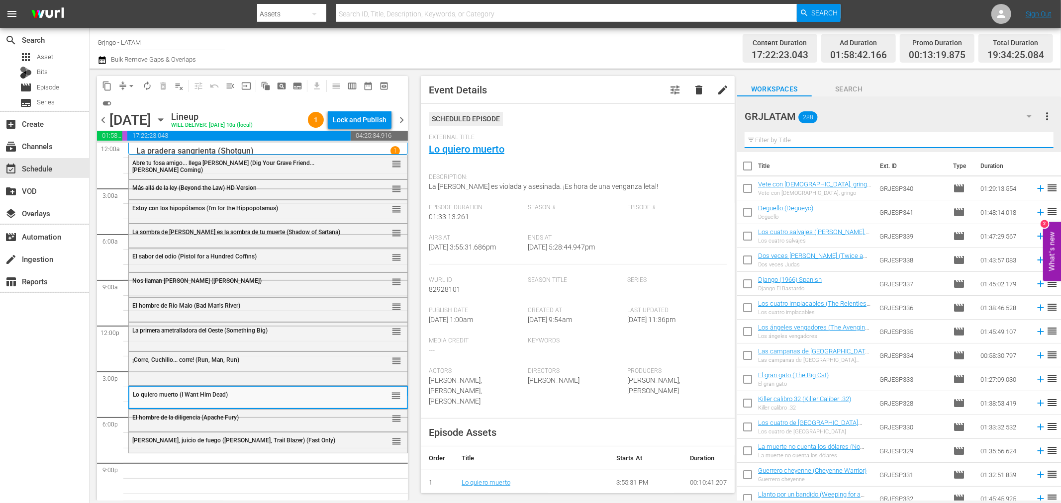
click at [806, 142] on input "text" at bounding box center [898, 140] width 309 height 16
paste input "[PERSON_NAME]"
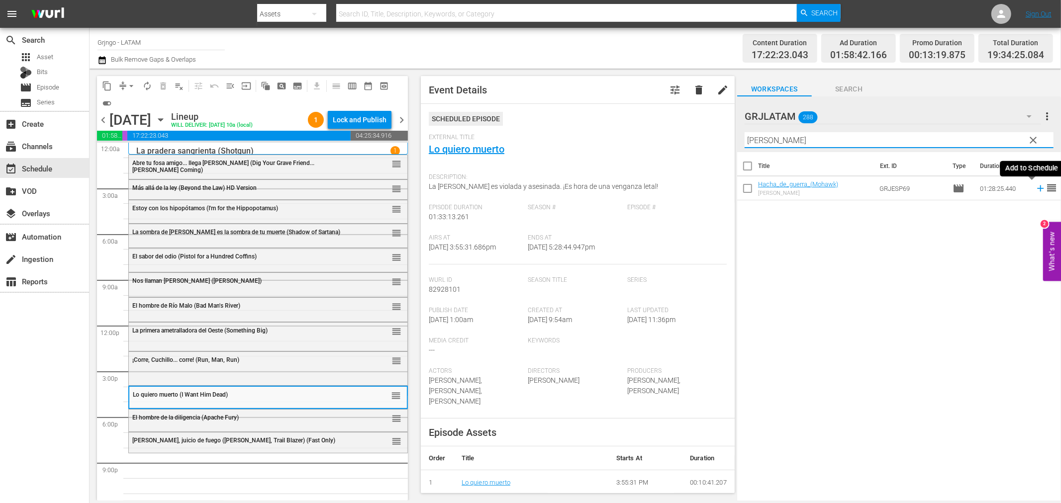
type input "[PERSON_NAME]"
click at [1037, 188] on icon at bounding box center [1040, 188] width 6 height 6
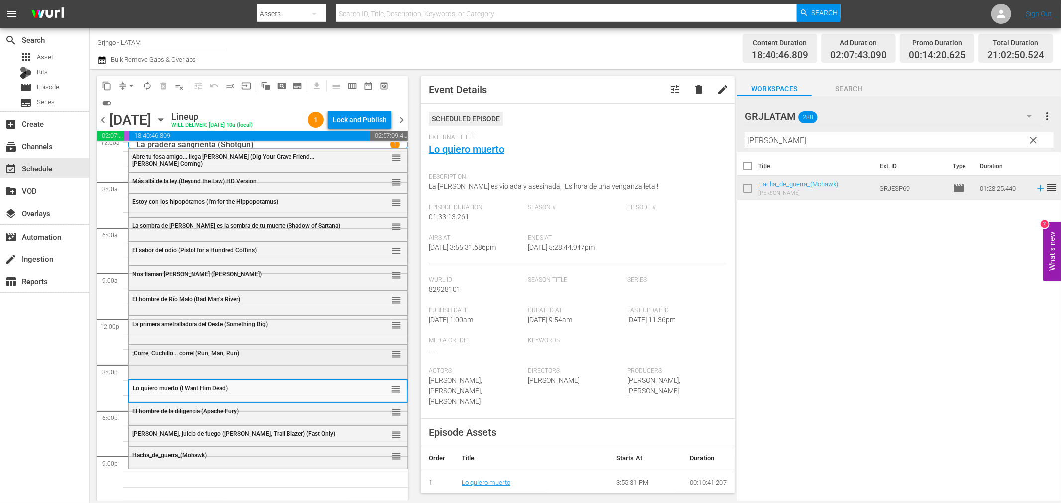
scroll to position [7, 0]
click at [1032, 137] on span "clear" at bounding box center [1033, 140] width 12 height 12
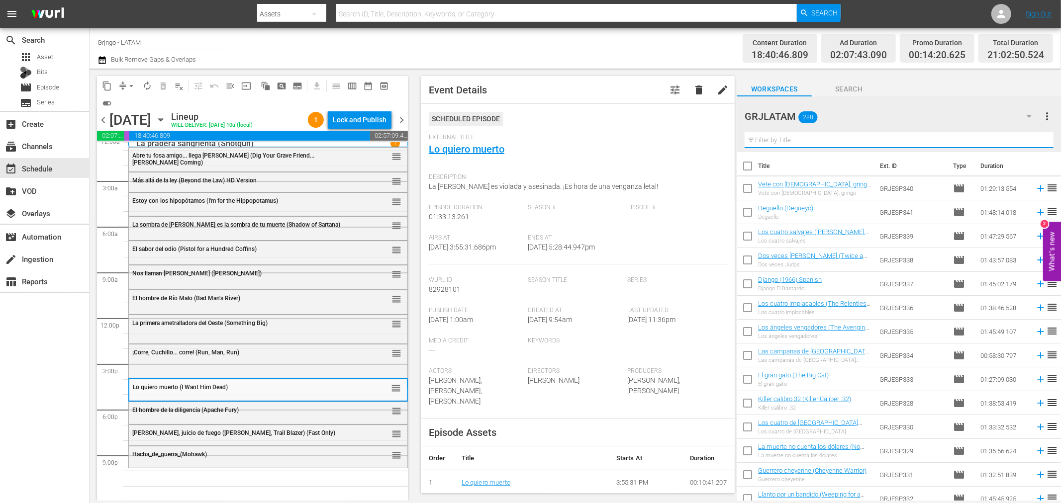
click at [782, 140] on input "text" at bounding box center [898, 140] width 309 height 16
paste input "El pistolero de negro"
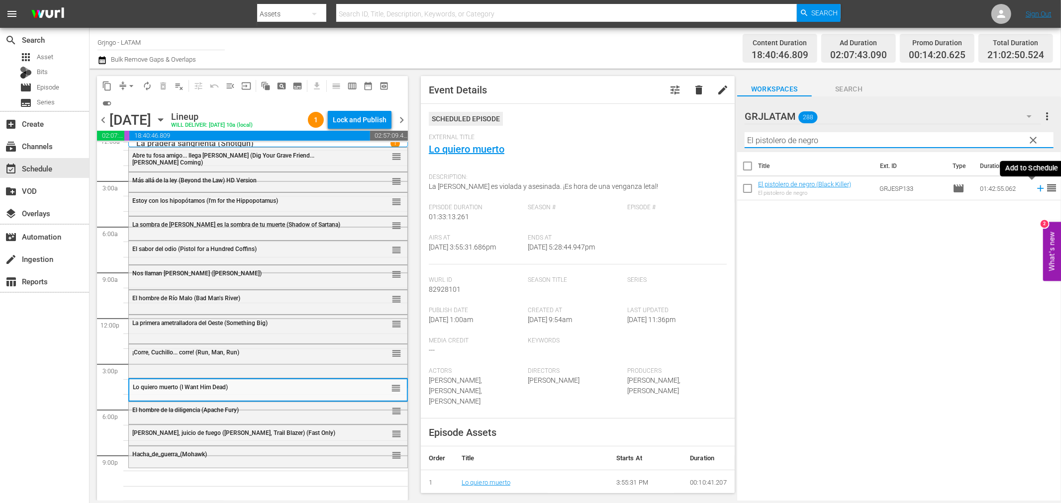
type input "El pistolero de negro"
click at [1035, 190] on icon at bounding box center [1040, 188] width 11 height 11
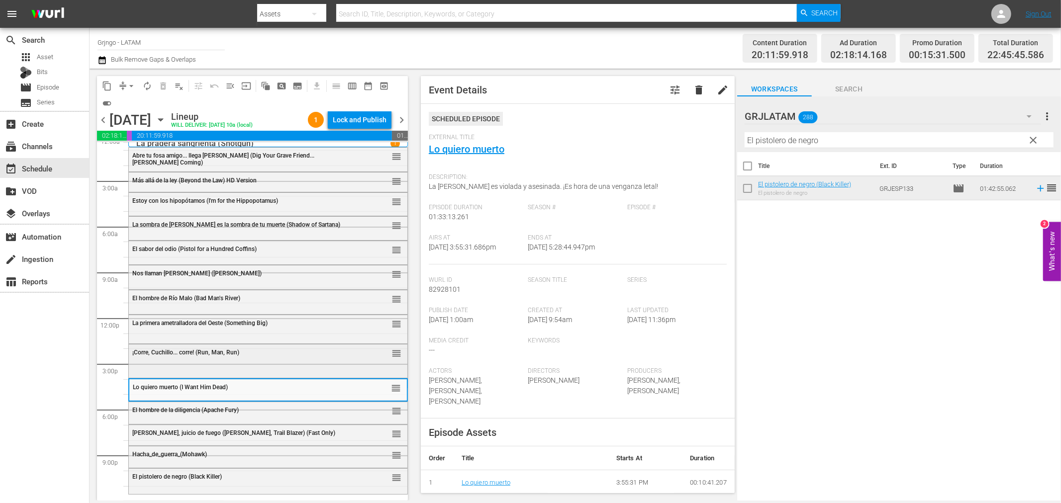
click at [190, 358] on div "¡Corre, Cuchillo... corre! (Run, Man, Run) reorder" at bounding box center [268, 353] width 278 height 17
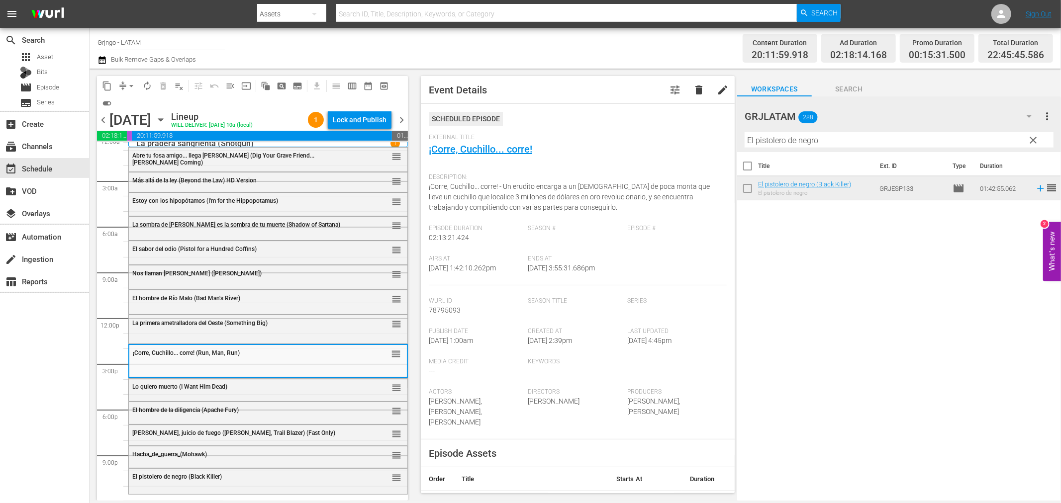
drag, startPoint x: 1035, startPoint y: 139, endPoint x: 810, endPoint y: 145, distance: 224.3
click at [1035, 139] on span "clear" at bounding box center [1033, 140] width 12 height 12
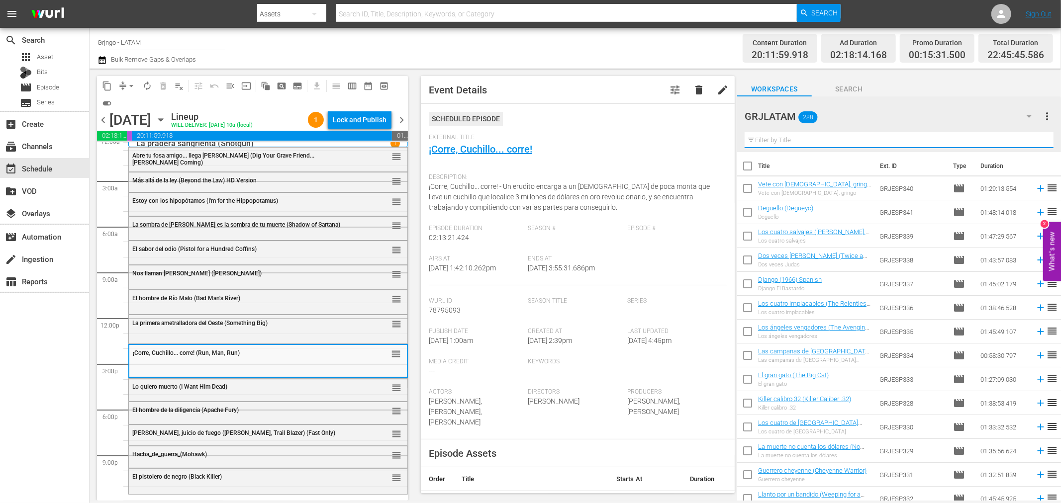
paste input "Grito de Sangre Apache"
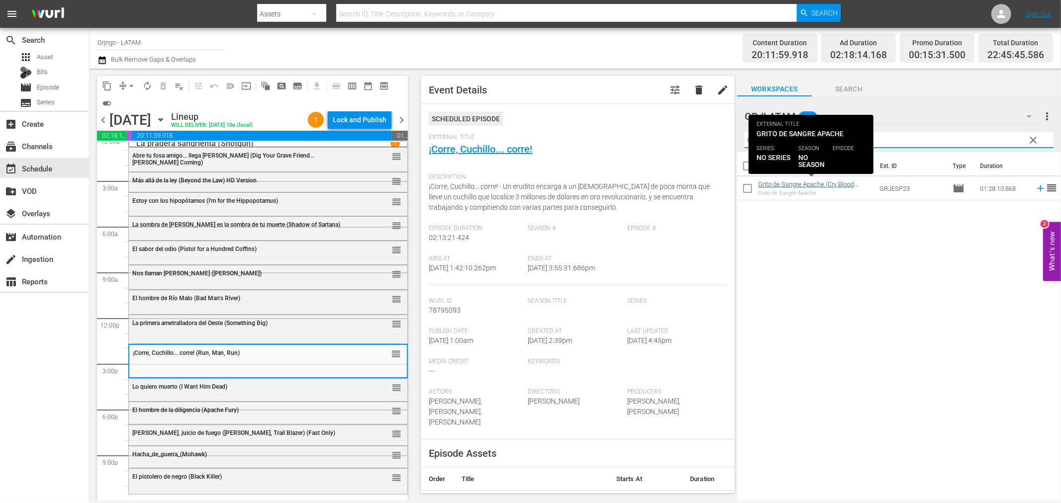
type input "Grito de Sangre Apache"
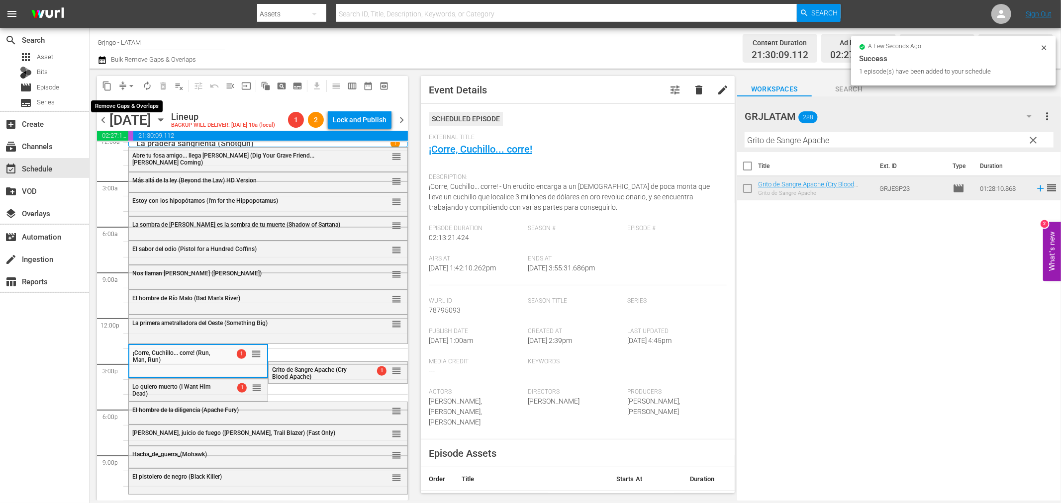
click at [134, 87] on span "arrow_drop_down" at bounding box center [131, 86] width 10 height 10
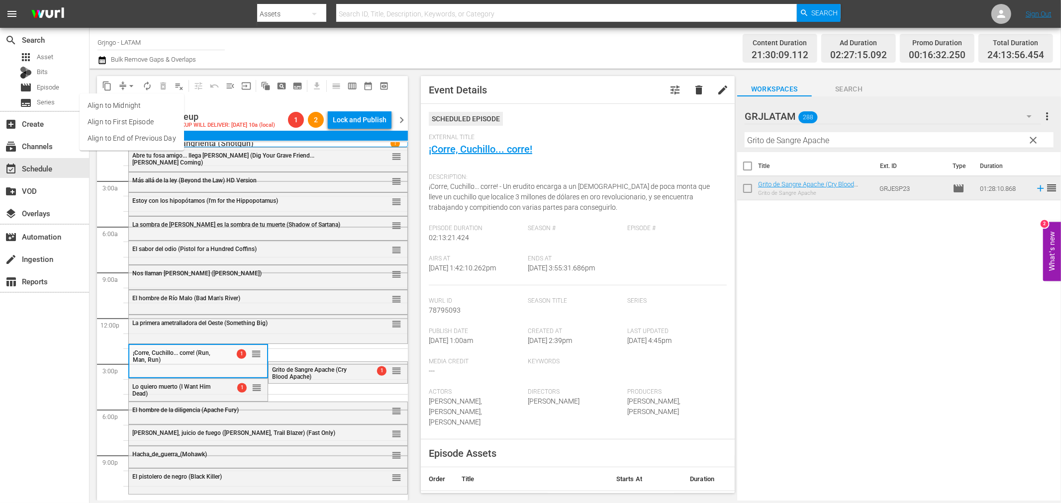
click at [166, 132] on li "Align to End of Previous Day" at bounding box center [132, 138] width 104 height 16
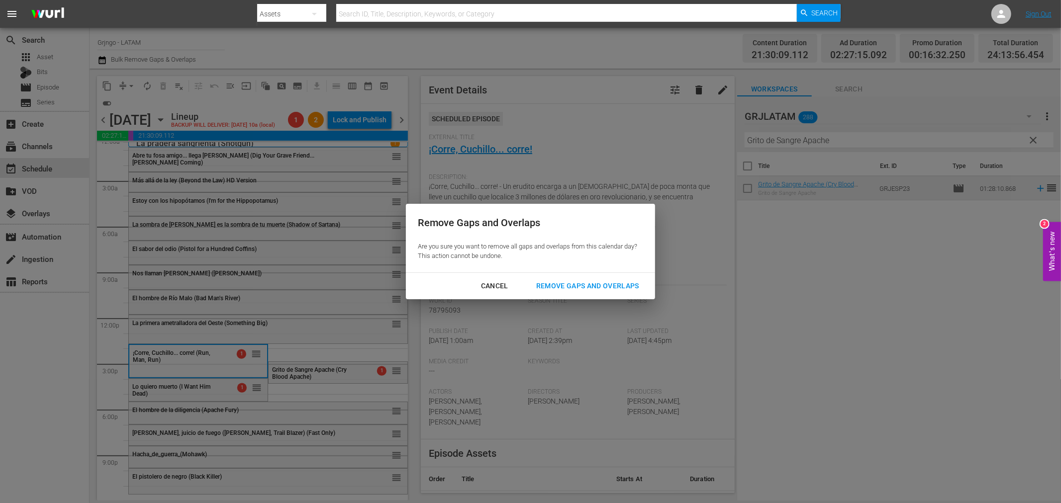
click at [565, 280] on div "Remove Gaps and Overlaps" at bounding box center [587, 286] width 119 height 12
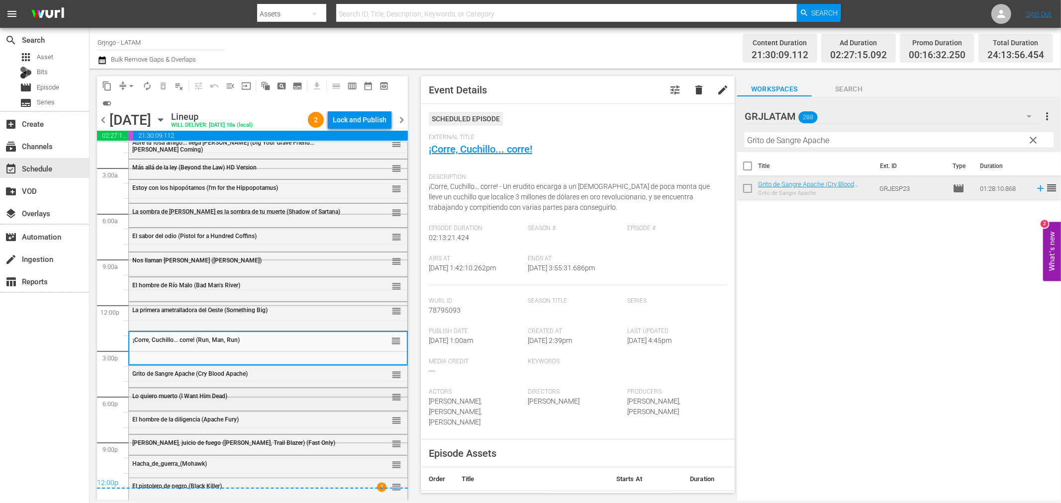
scroll to position [23, 0]
